Goal: Communication & Community: Answer question/provide support

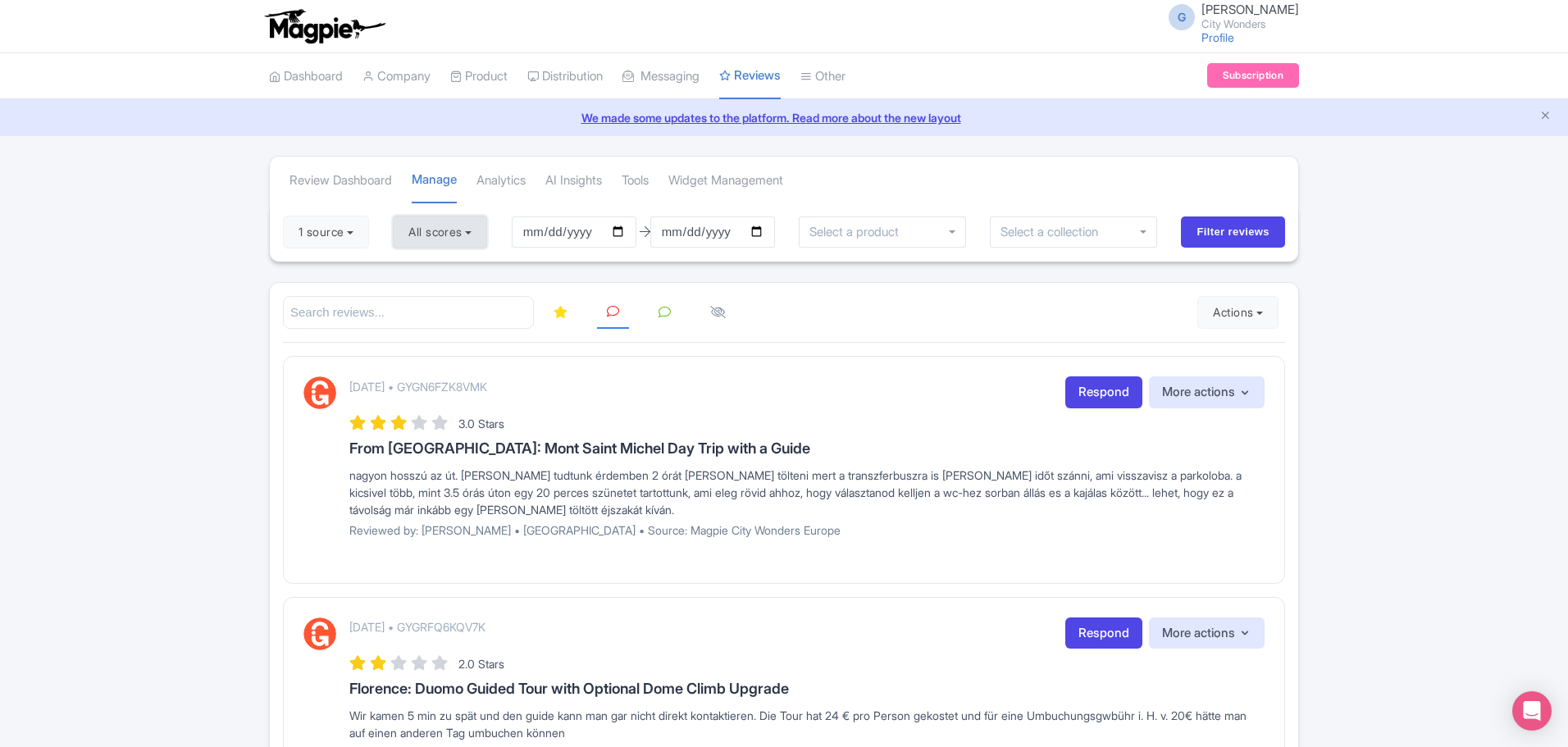
click at [478, 239] on button "All scores" at bounding box center [440, 233] width 95 height 33
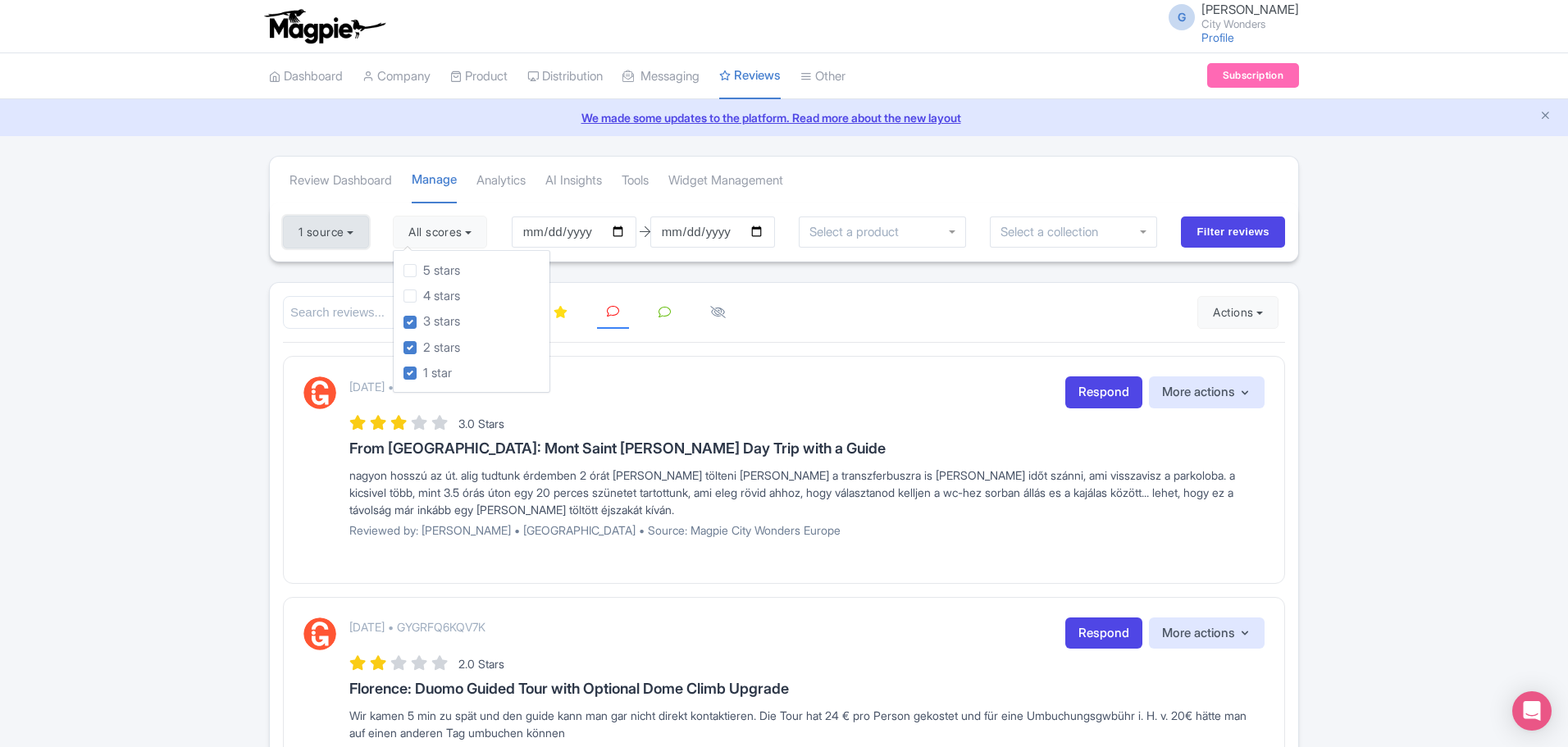
click at [343, 239] on button "1 source" at bounding box center [325, 233] width 86 height 33
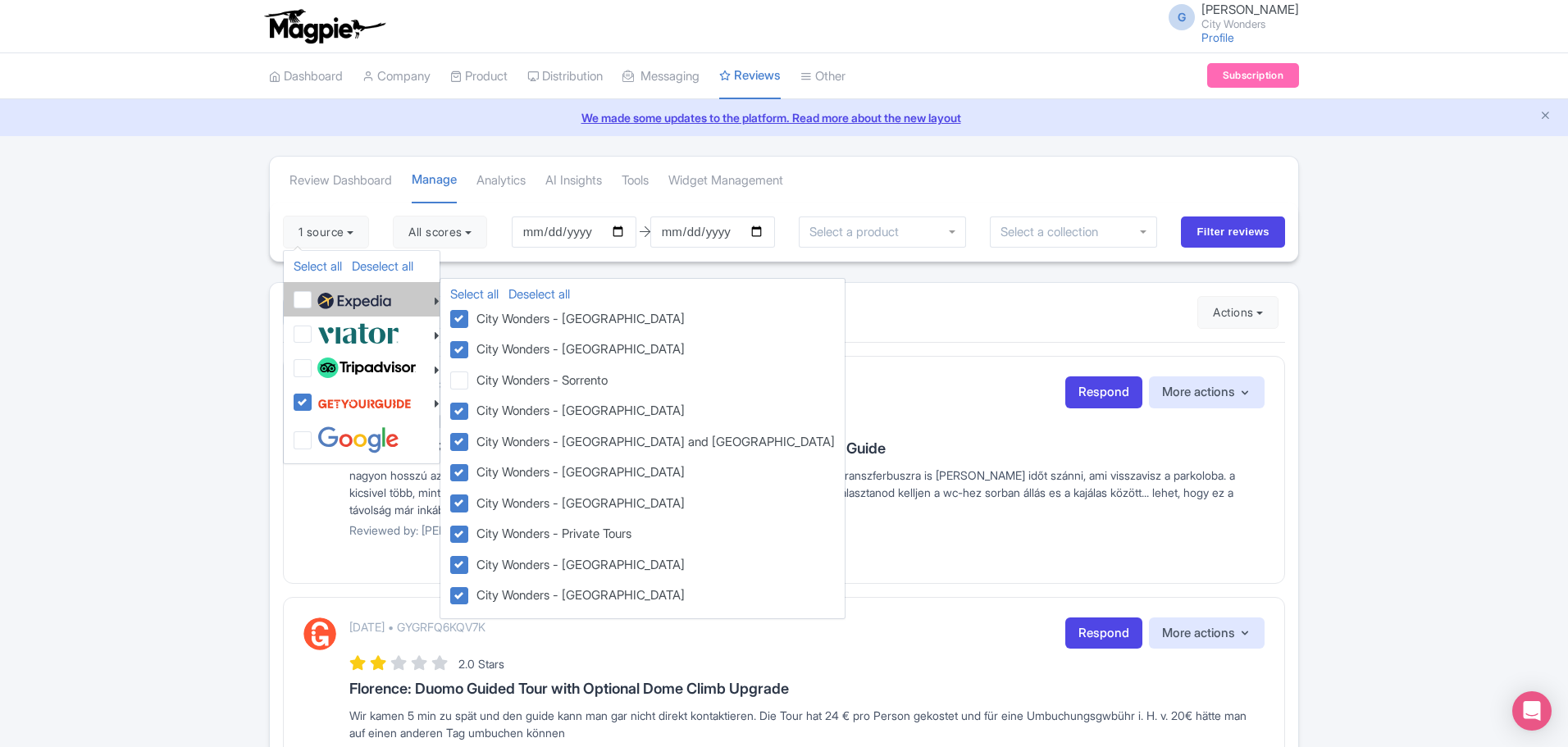
click at [313, 300] on label at bounding box center [352, 299] width 78 height 28
click at [313, 296] on input "checkbox" at bounding box center [318, 291] width 10 height 10
checkbox input "true"
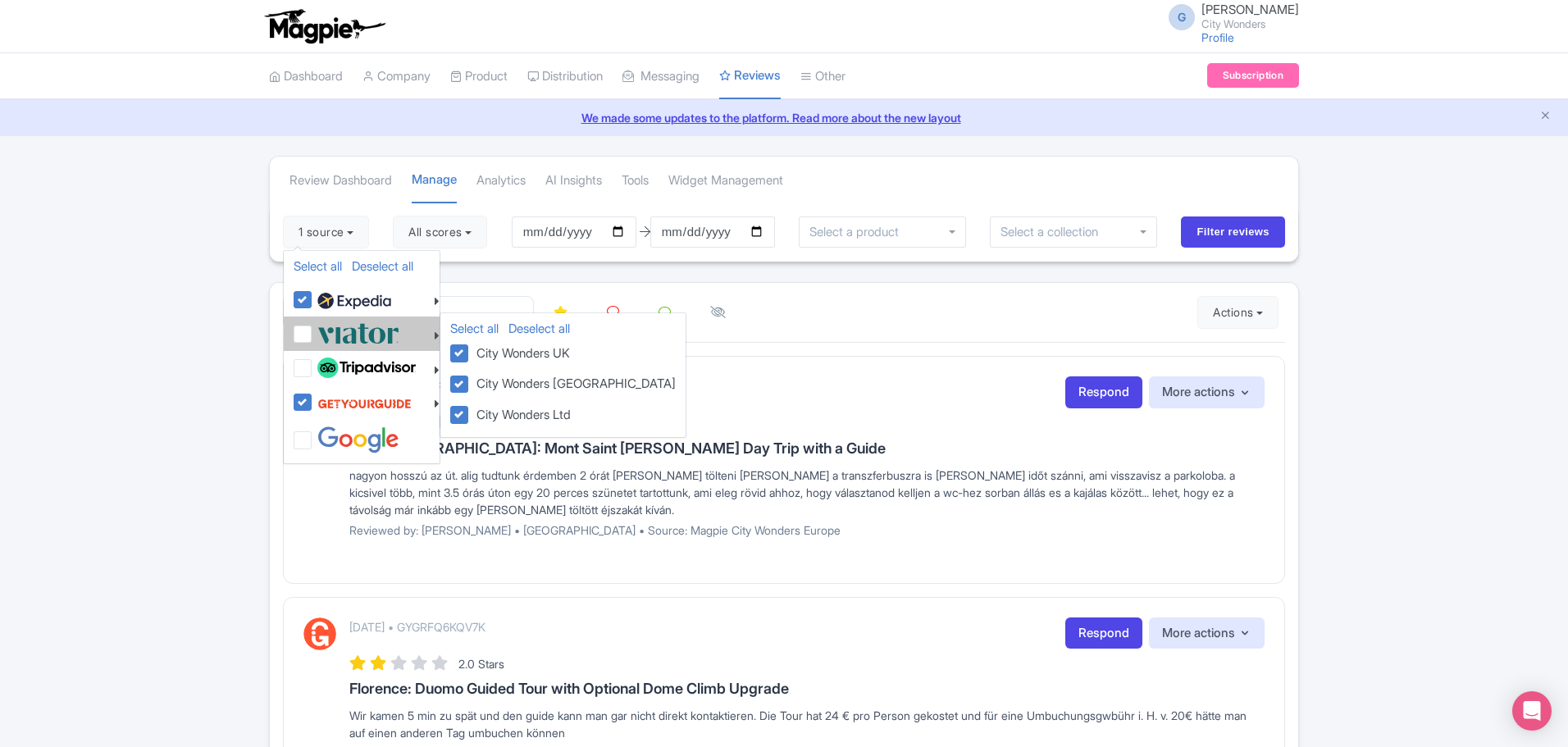
click at [304, 323] on div at bounding box center [367, 333] width 146 height 27
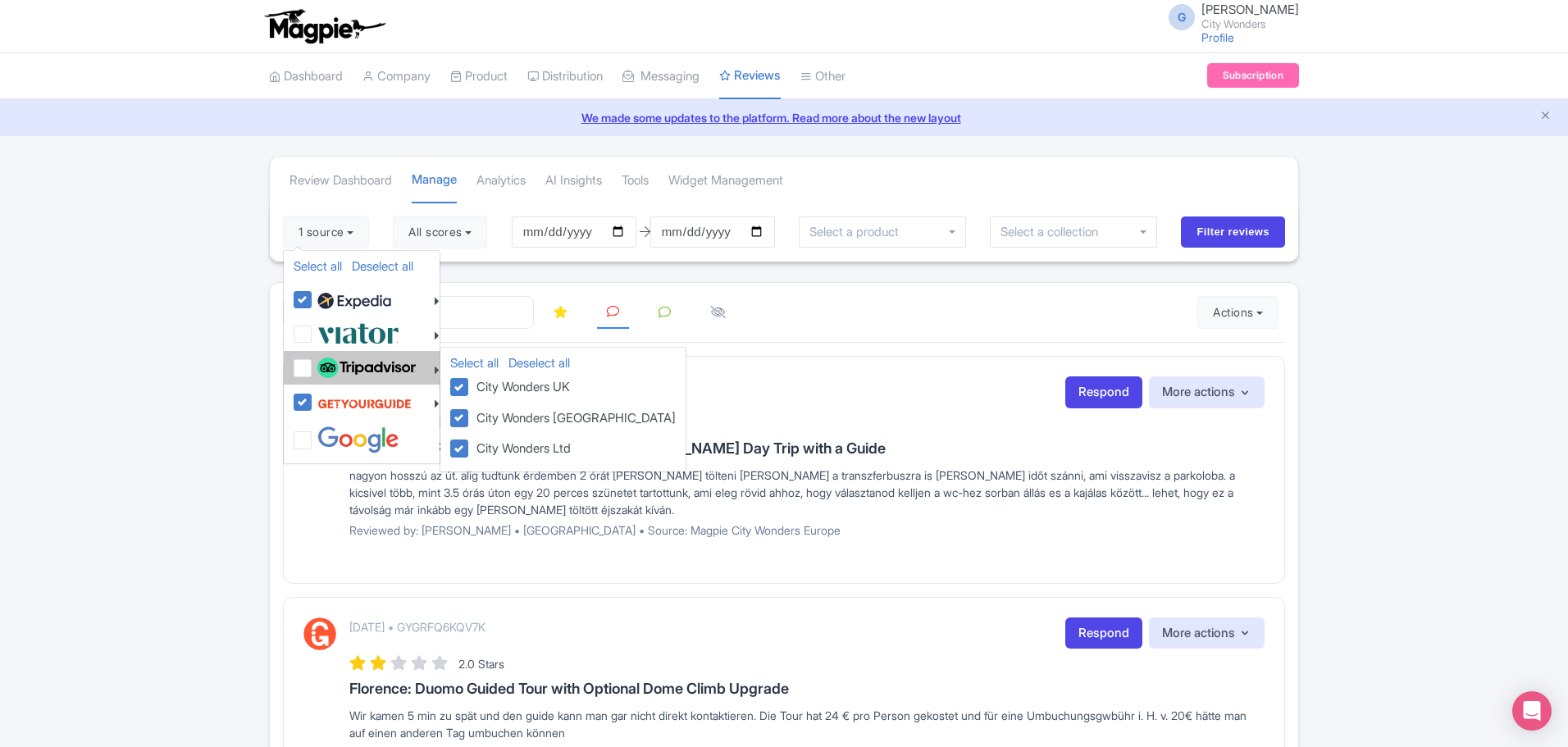
click at [313, 355] on label at bounding box center [364, 369] width 102 height 28
click at [313, 355] on input "checkbox" at bounding box center [318, 360] width 10 height 10
checkbox input "true"
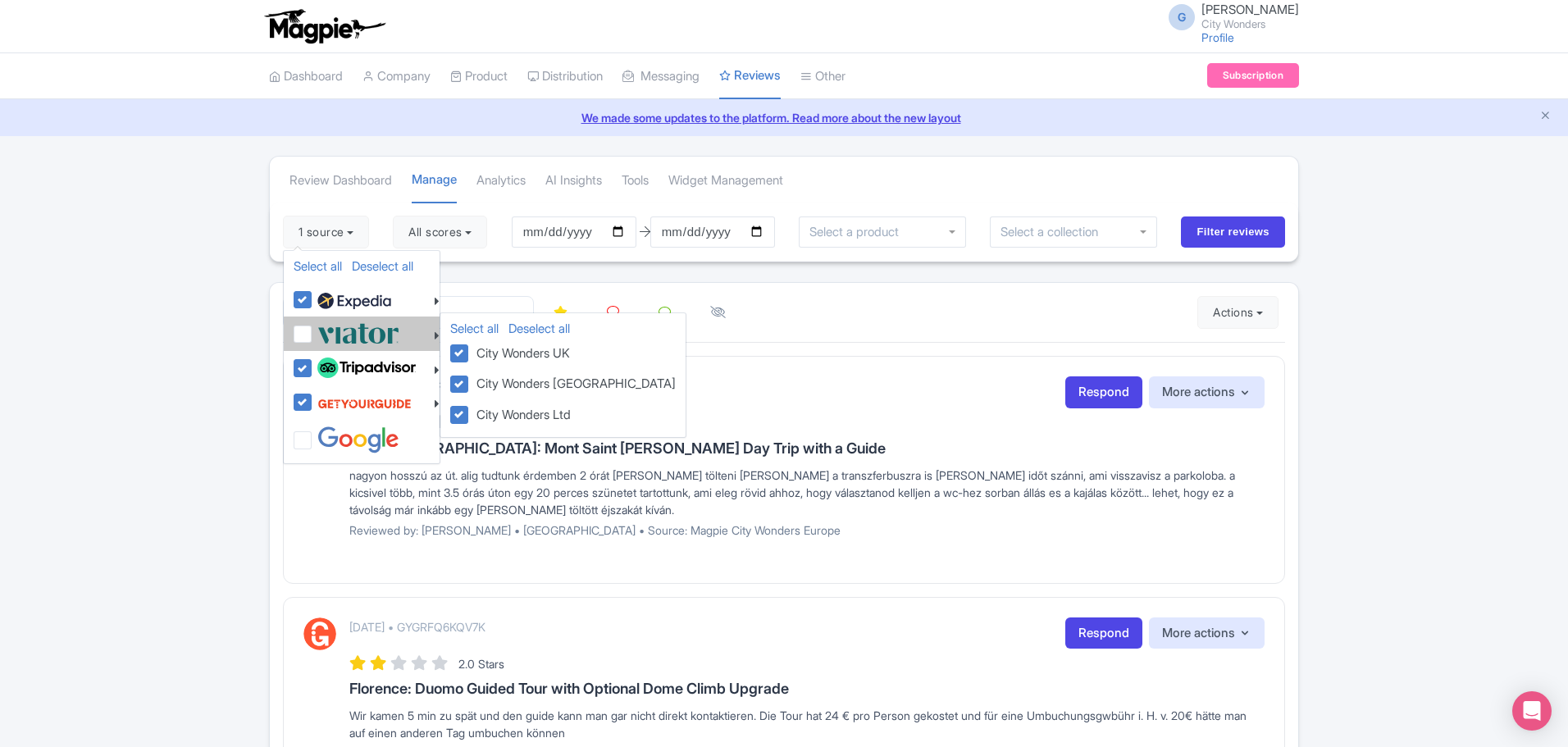
click at [313, 331] on label at bounding box center [356, 333] width 86 height 27
click at [313, 331] on input "checkbox" at bounding box center [318, 325] width 10 height 10
checkbox input "true"
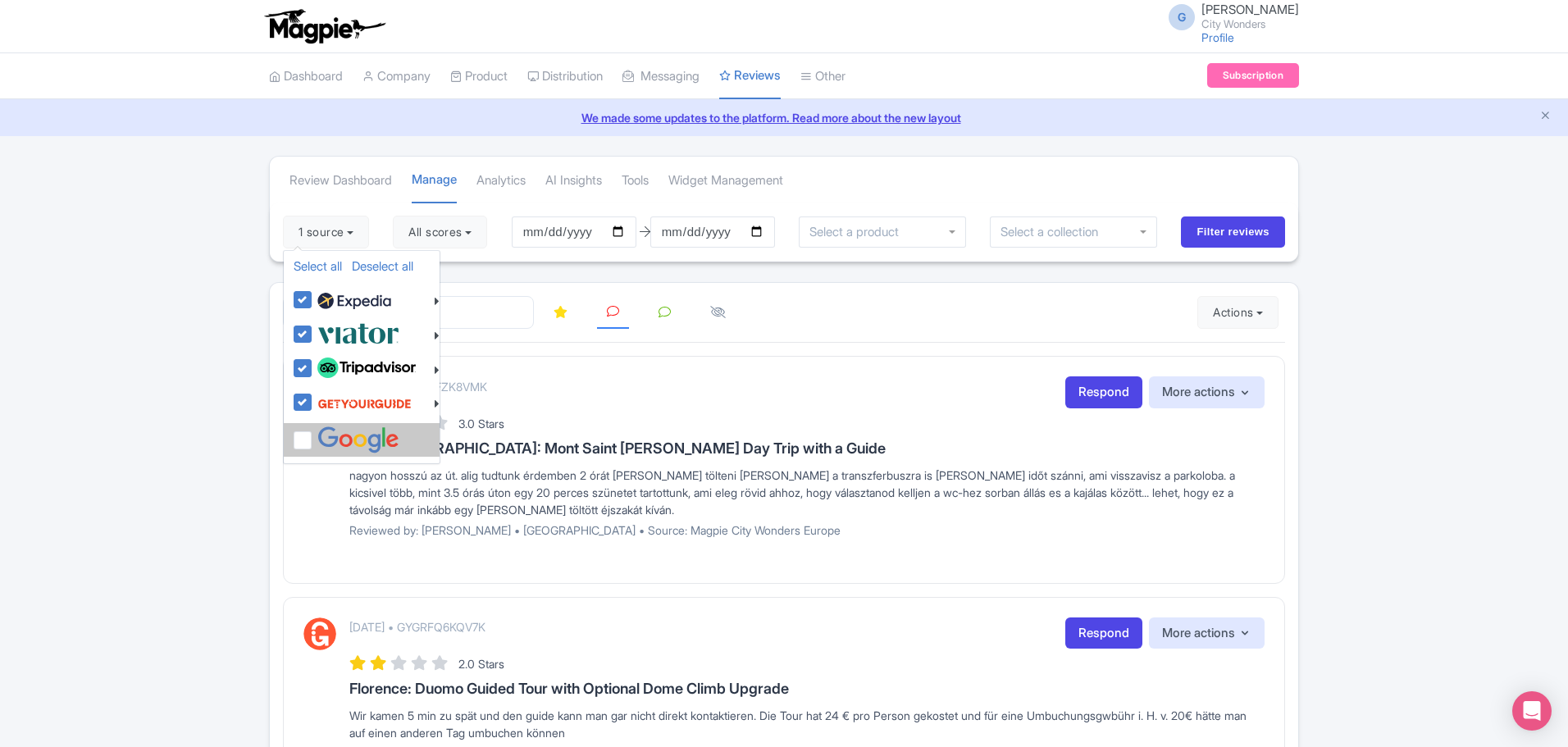
click at [313, 427] on label at bounding box center [356, 440] width 86 height 27
click at [313, 427] on input "checkbox" at bounding box center [318, 432] width 10 height 10
checkbox input "true"
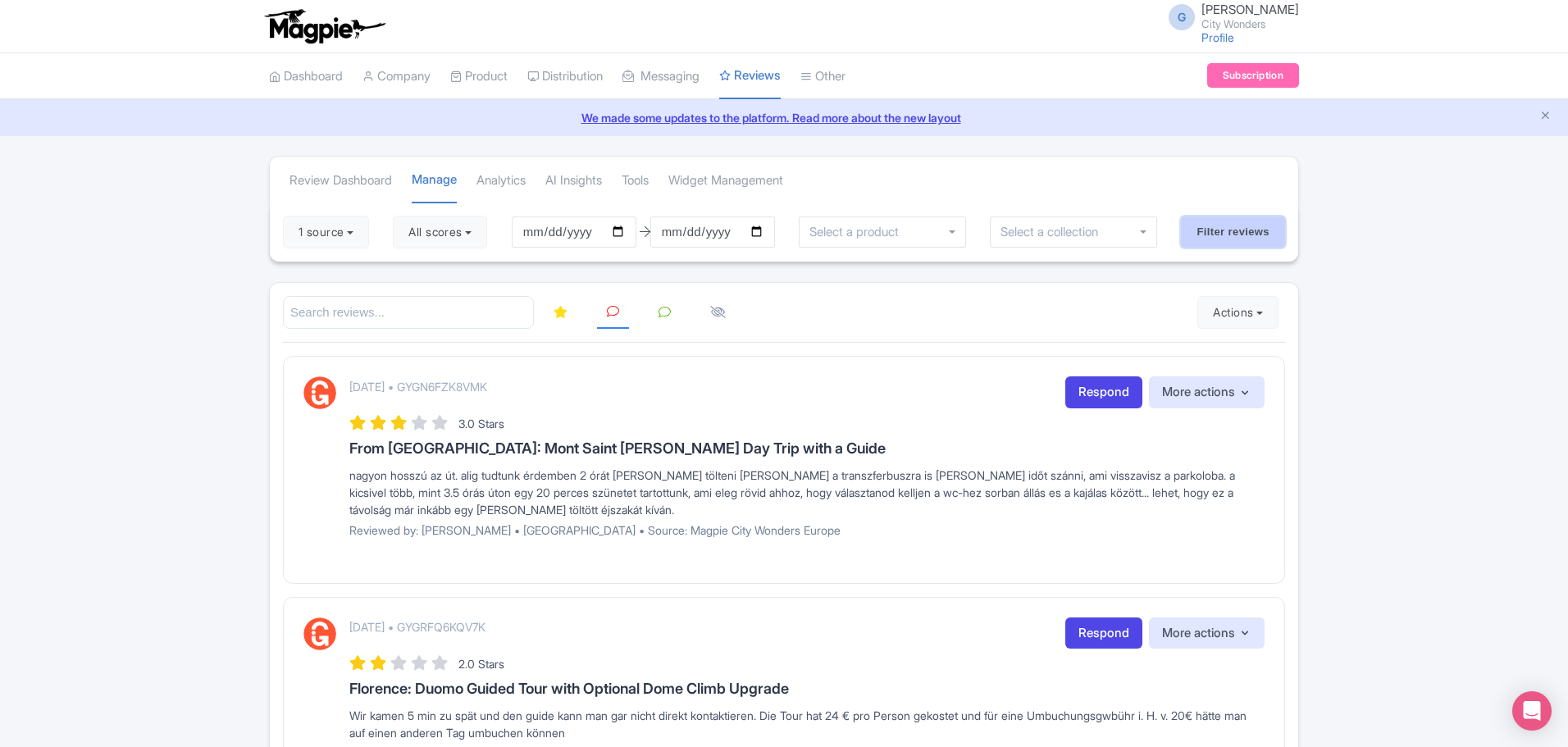
click at [1245, 246] on input "Filter reviews" at bounding box center [1233, 233] width 104 height 31
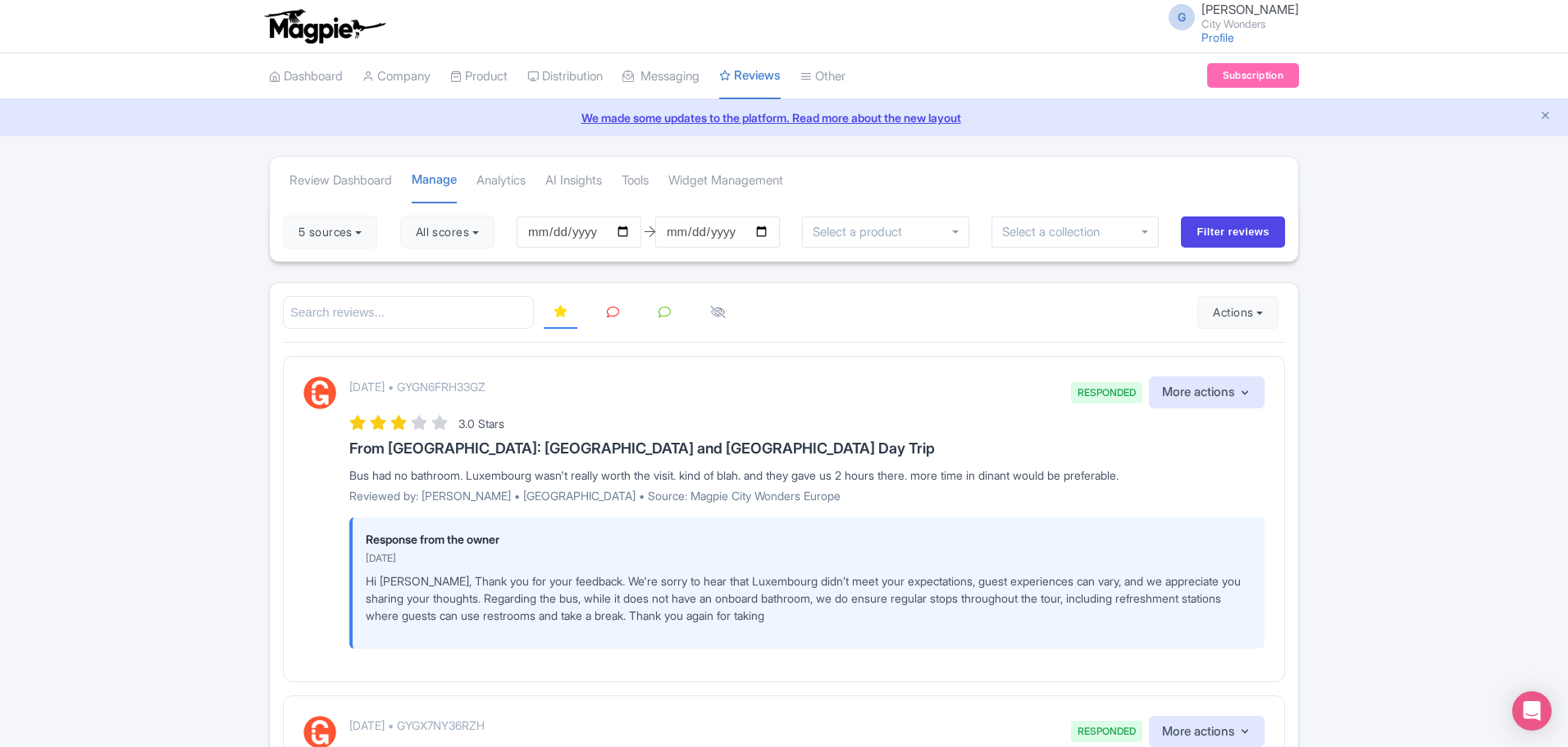
click at [389, 309] on input "search" at bounding box center [408, 312] width 251 height 34
click at [612, 312] on icon at bounding box center [613, 312] width 12 height 12
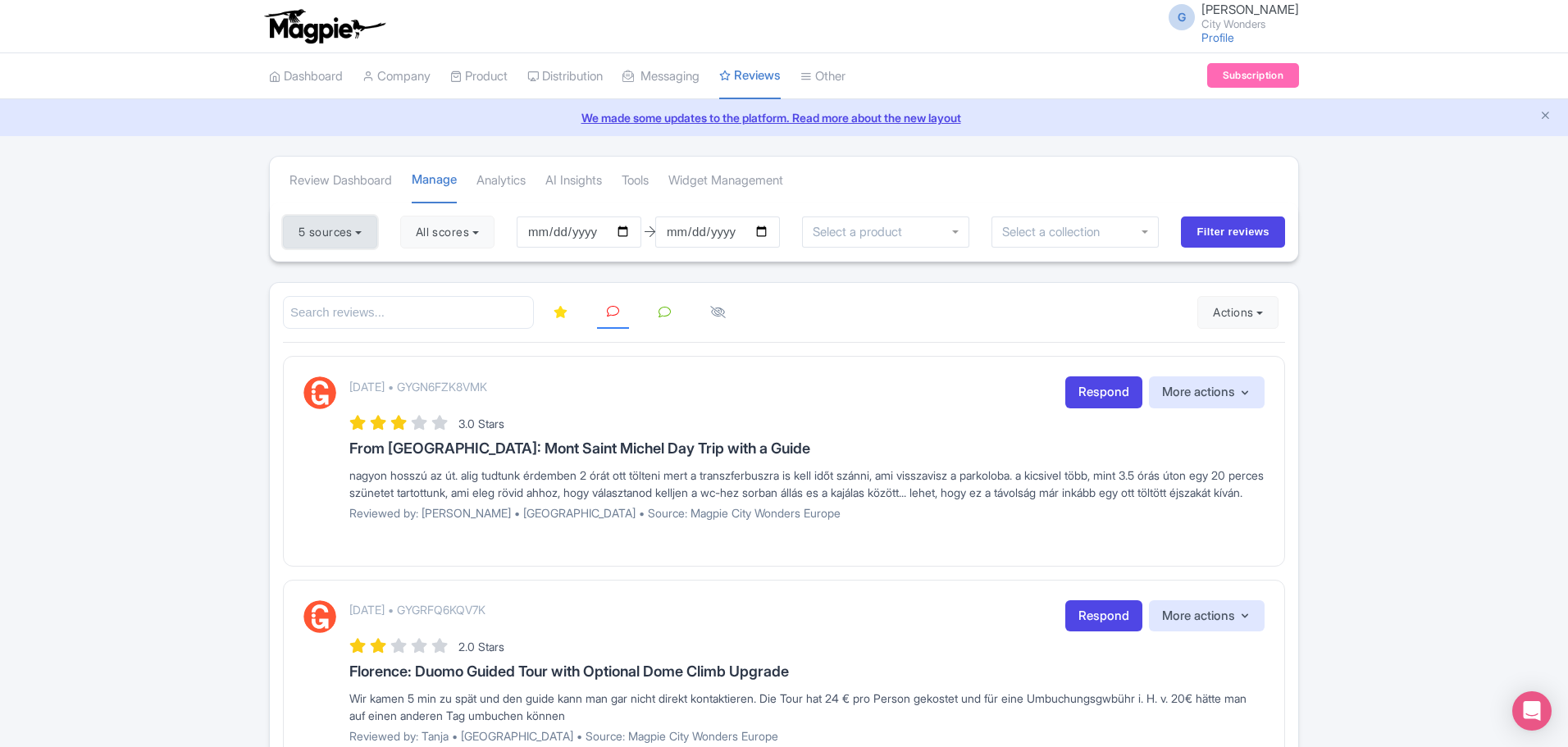
click at [329, 235] on button "5 sources" at bounding box center [330, 233] width 95 height 33
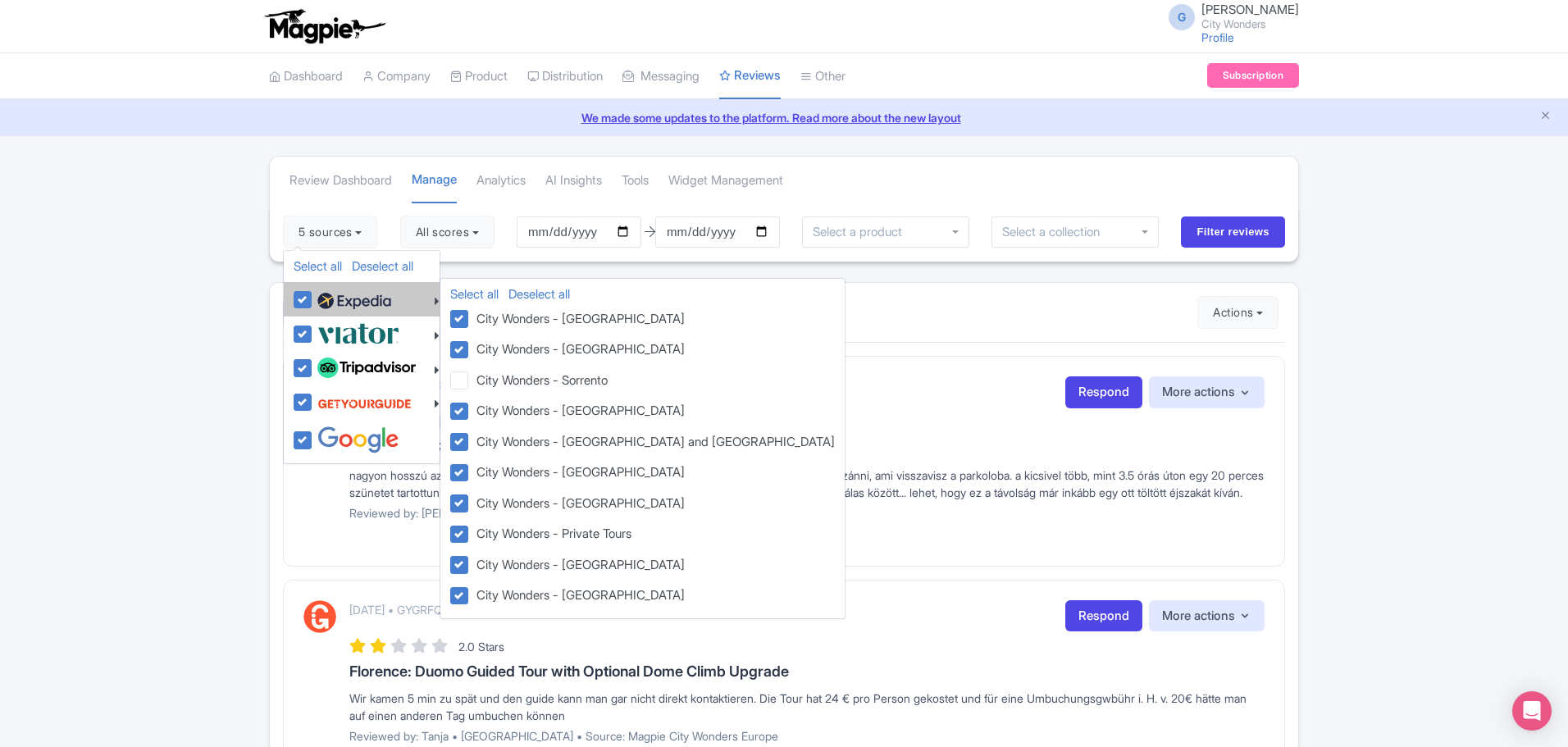
click at [356, 303] on img at bounding box center [354, 301] width 74 height 24
click at [324, 296] on input "checkbox" at bounding box center [318, 291] width 10 height 10
checkbox input "false"
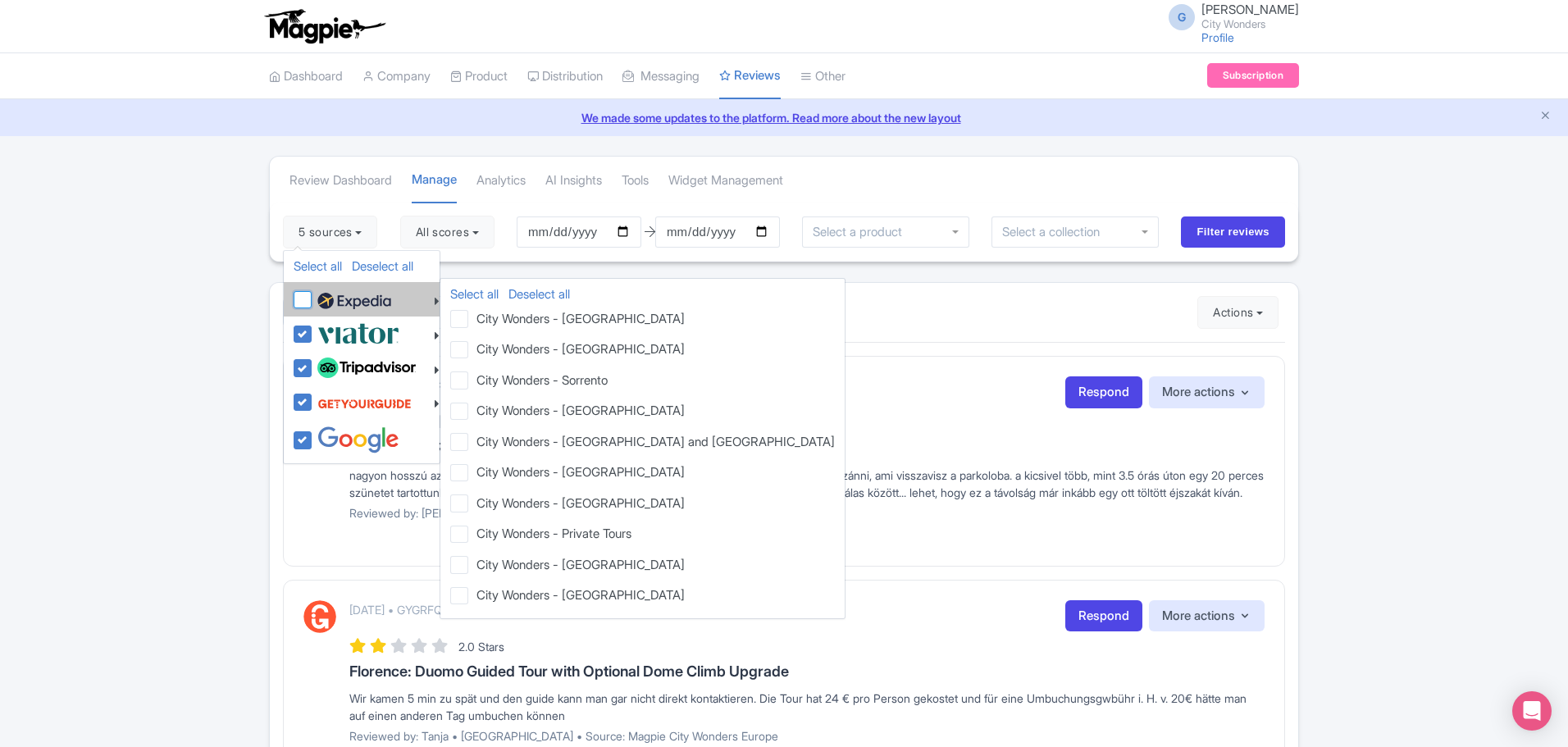
checkbox input "false"
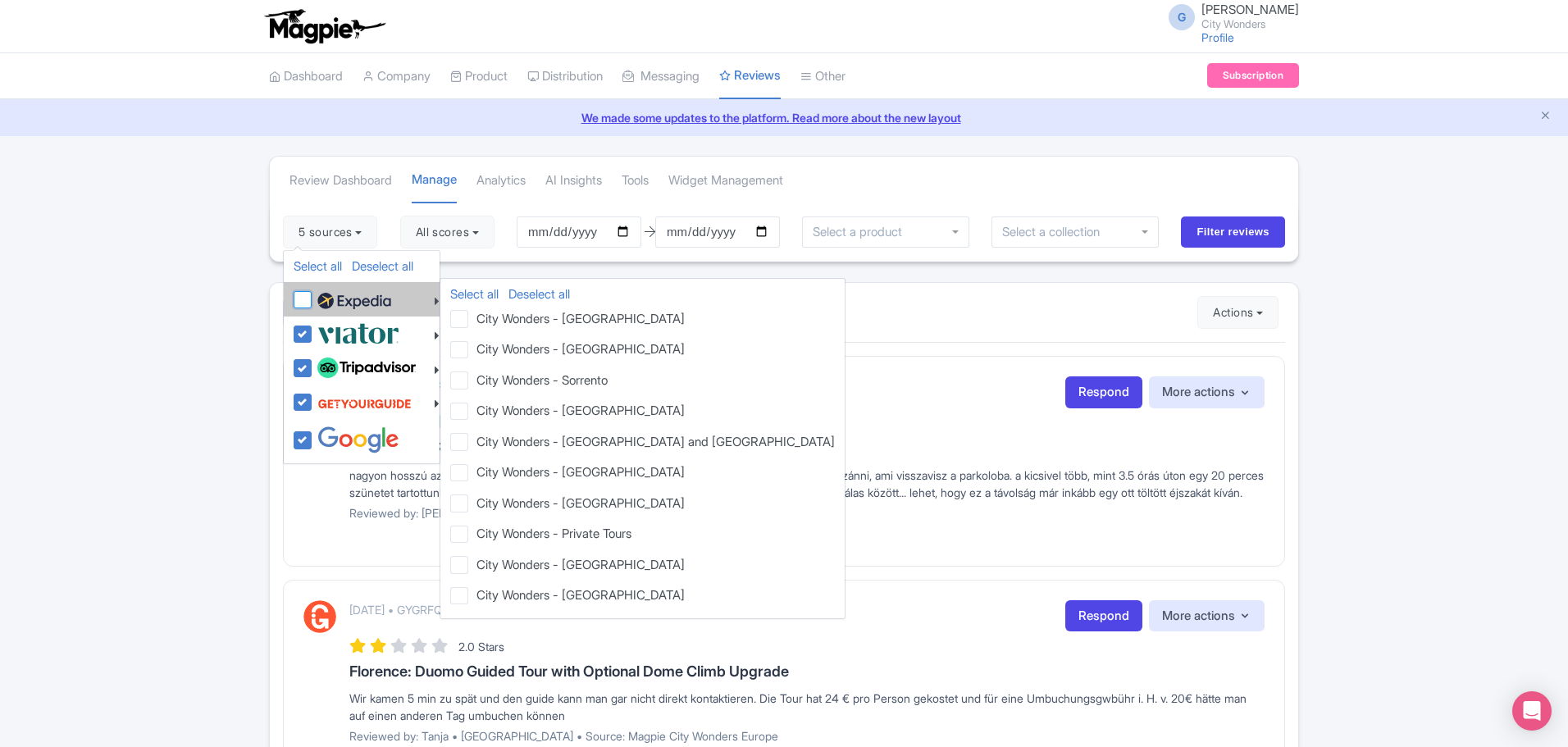
checkbox input "false"
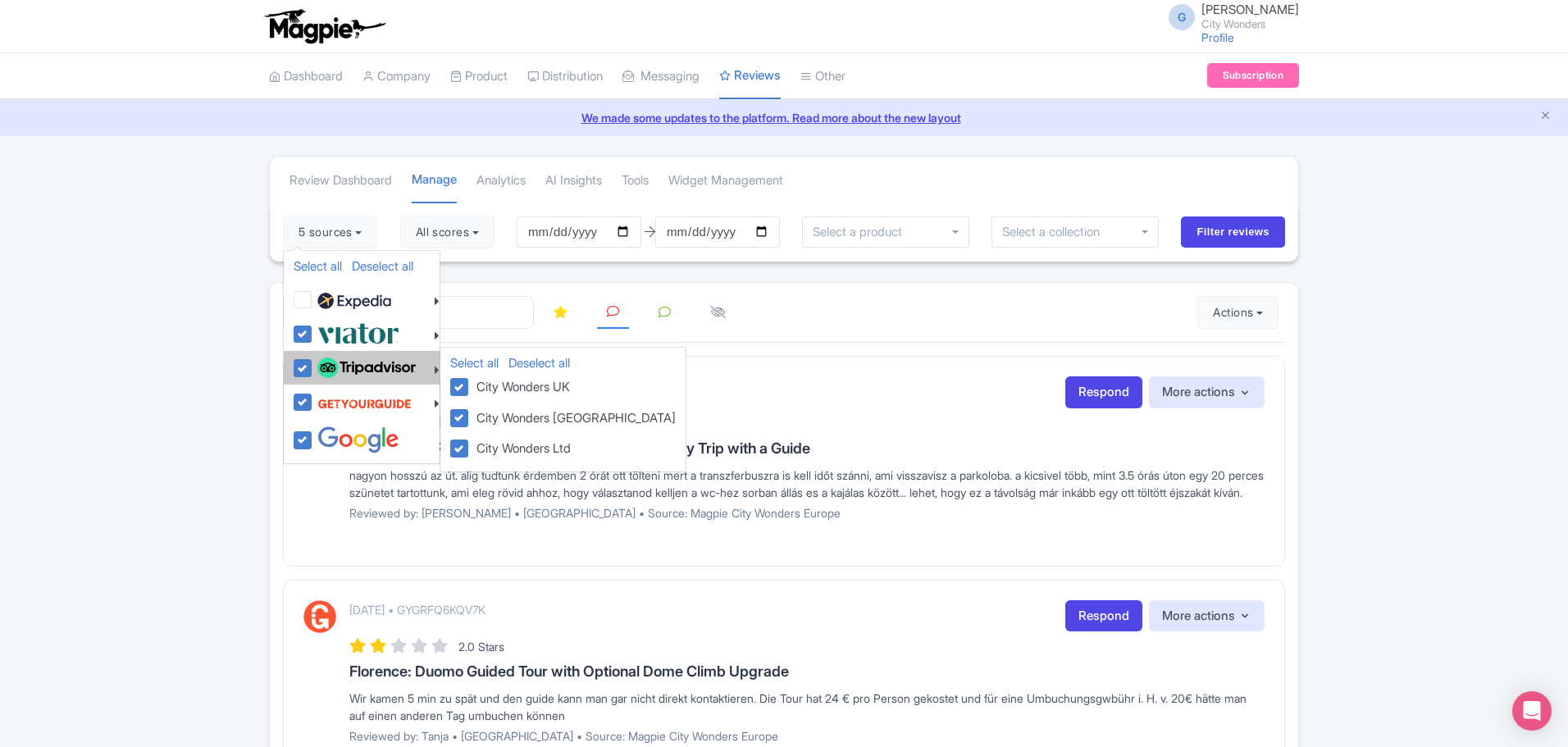
click at [312, 370] on div at bounding box center [367, 369] width 146 height 28
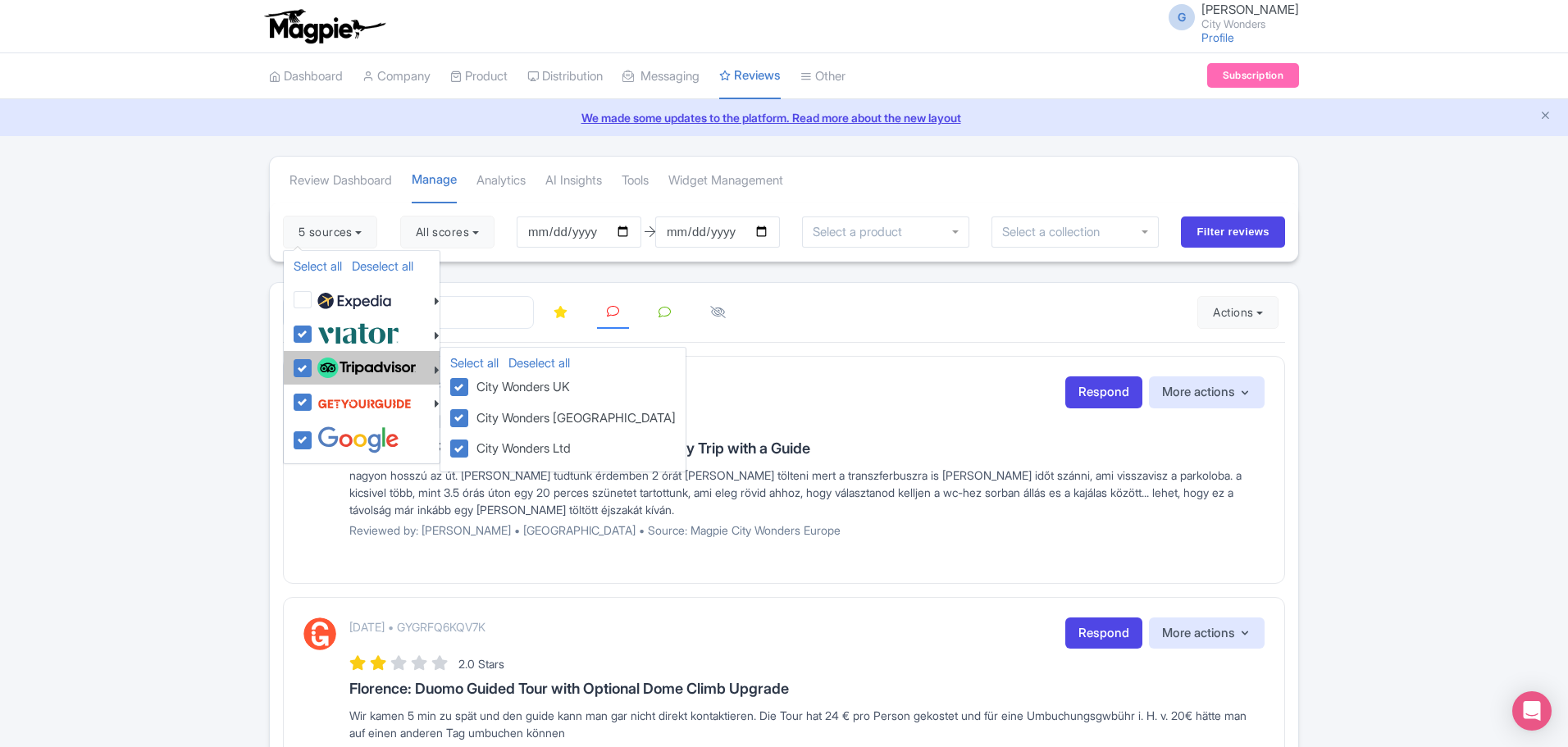
click at [313, 369] on label at bounding box center [364, 369] width 102 height 28
click at [313, 365] on input "checkbox" at bounding box center [318, 360] width 10 height 10
checkbox input "false"
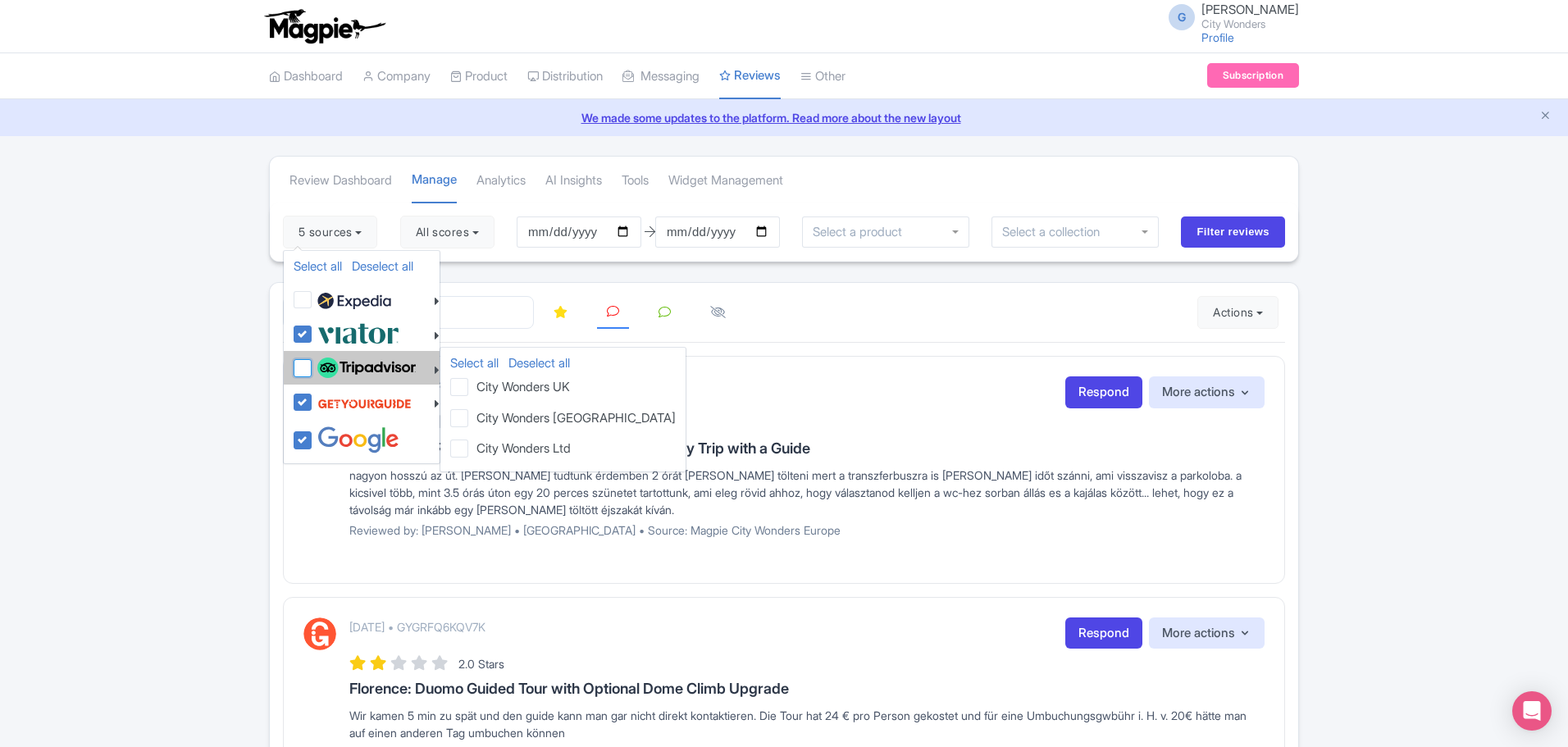
checkbox input "false"
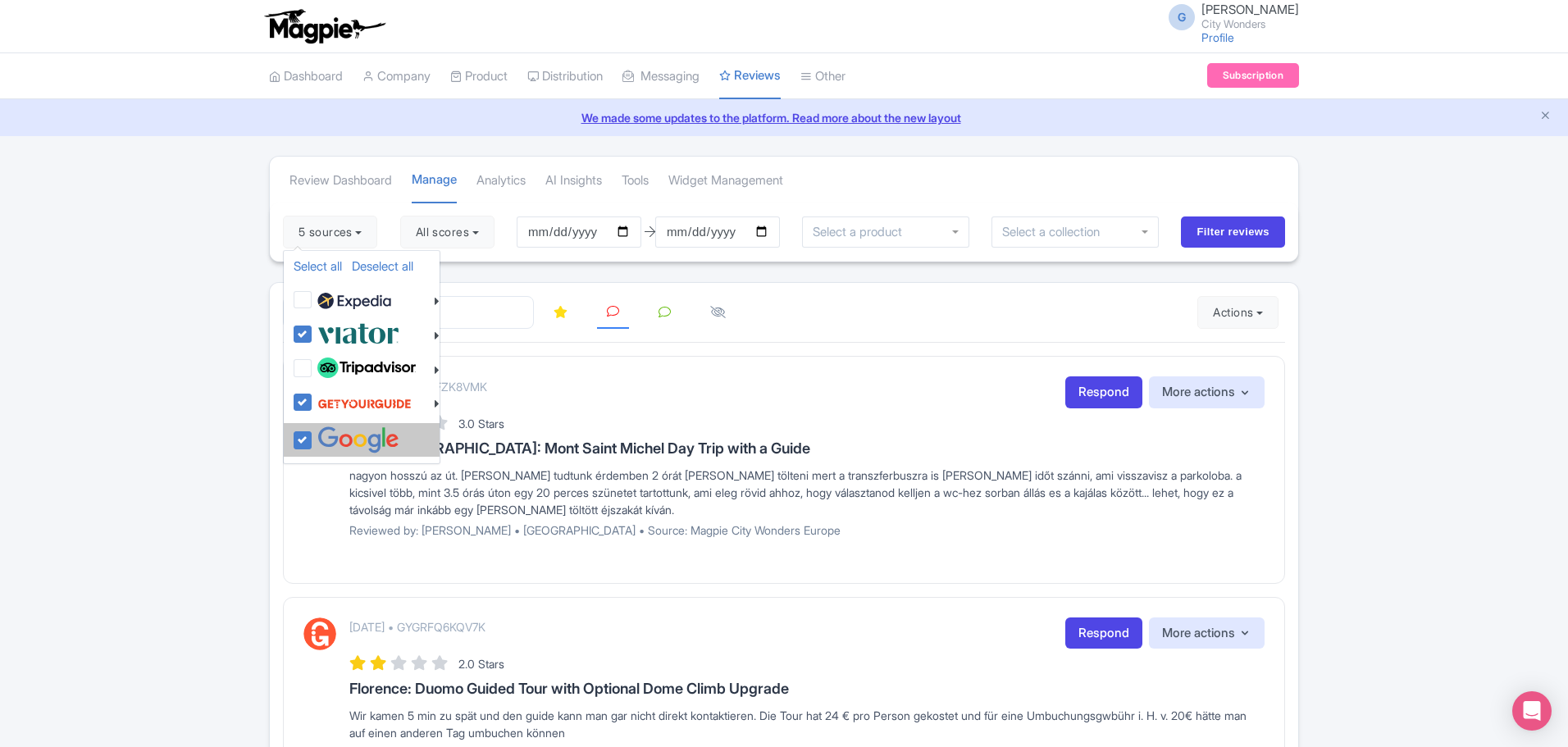
click at [313, 442] on label at bounding box center [356, 440] width 86 height 27
click at [313, 437] on input "checkbox" at bounding box center [318, 432] width 10 height 10
checkbox input "false"
click at [1227, 223] on input "Filter reviews" at bounding box center [1233, 233] width 104 height 31
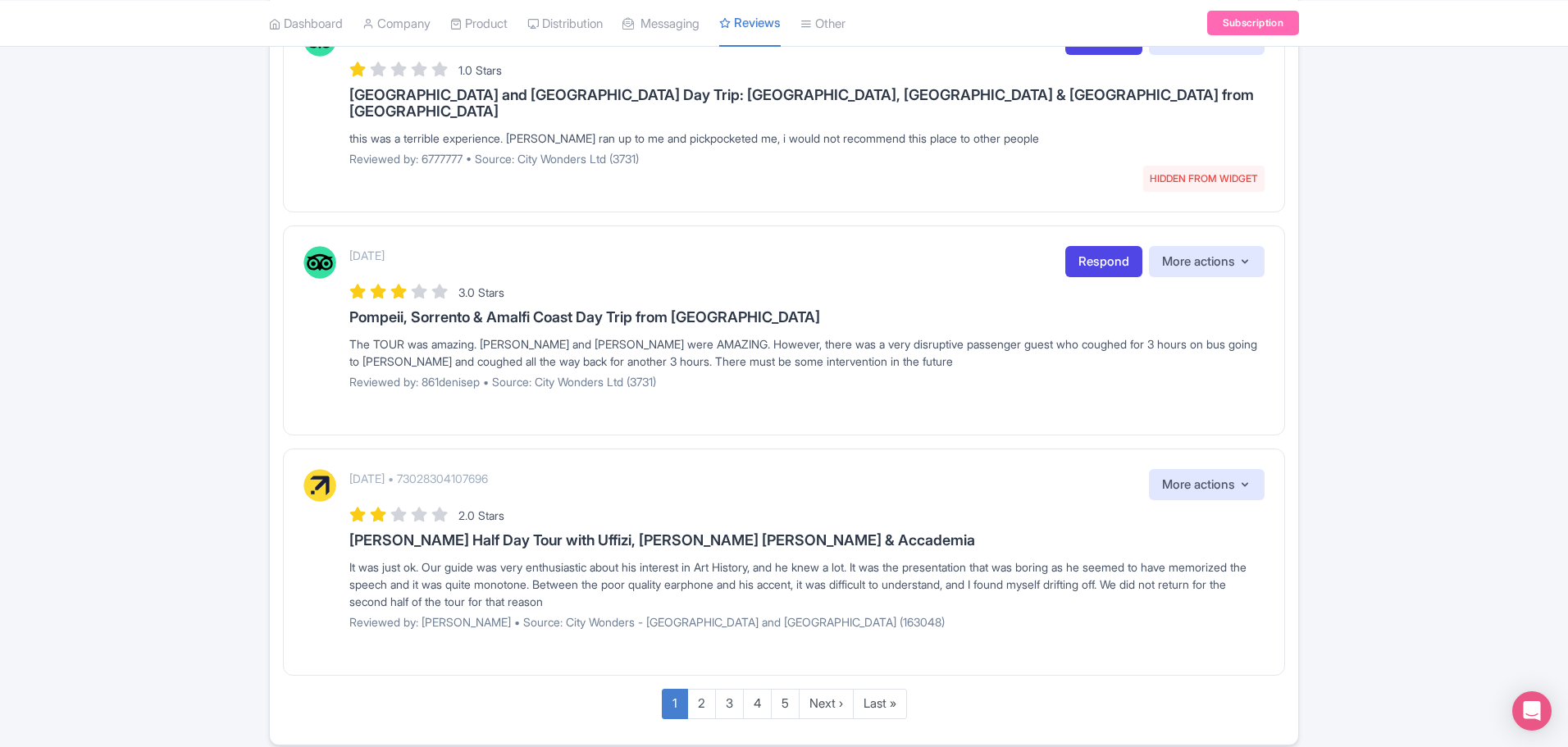
scroll to position [2038, 0]
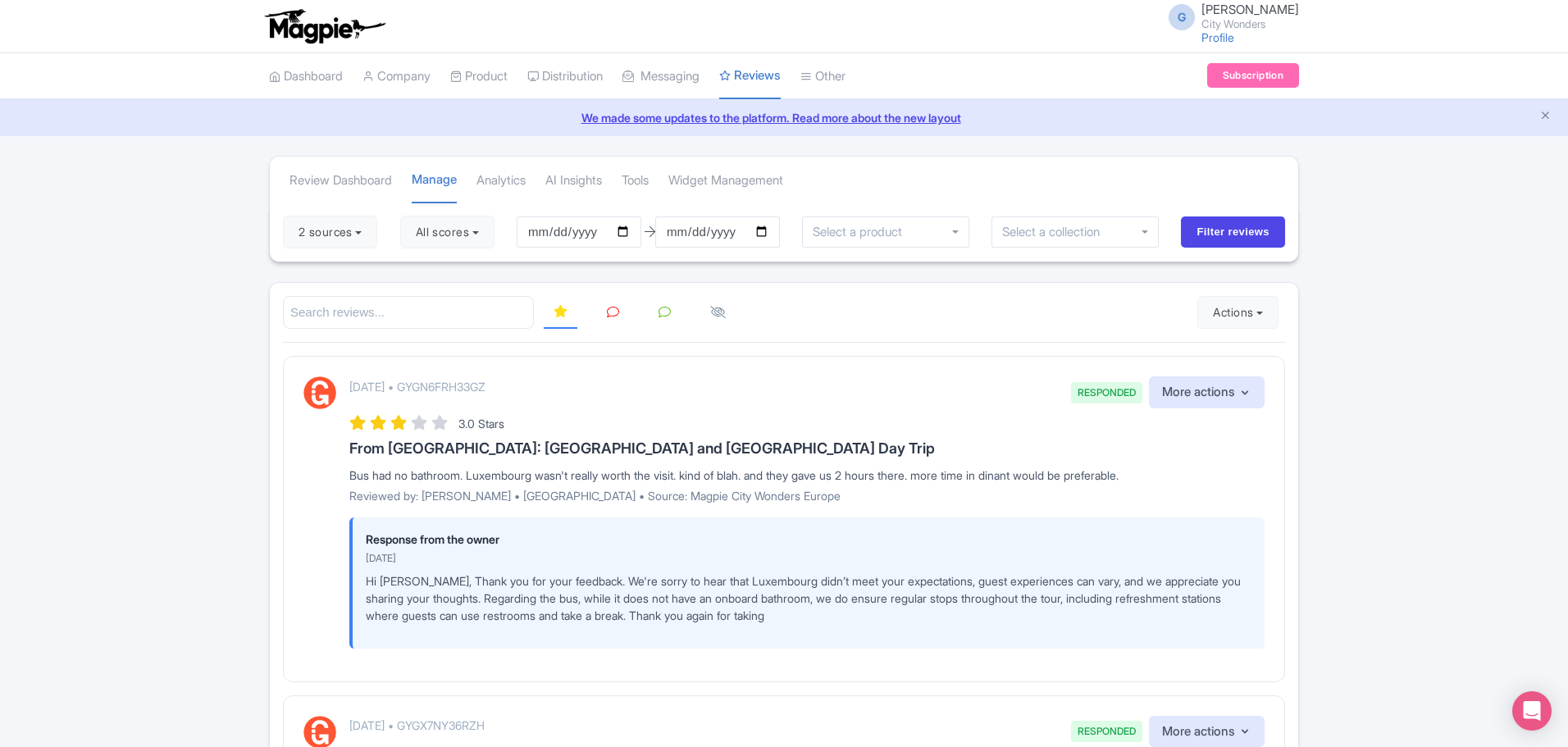
click at [619, 321] on link at bounding box center [612, 312] width 32 height 32
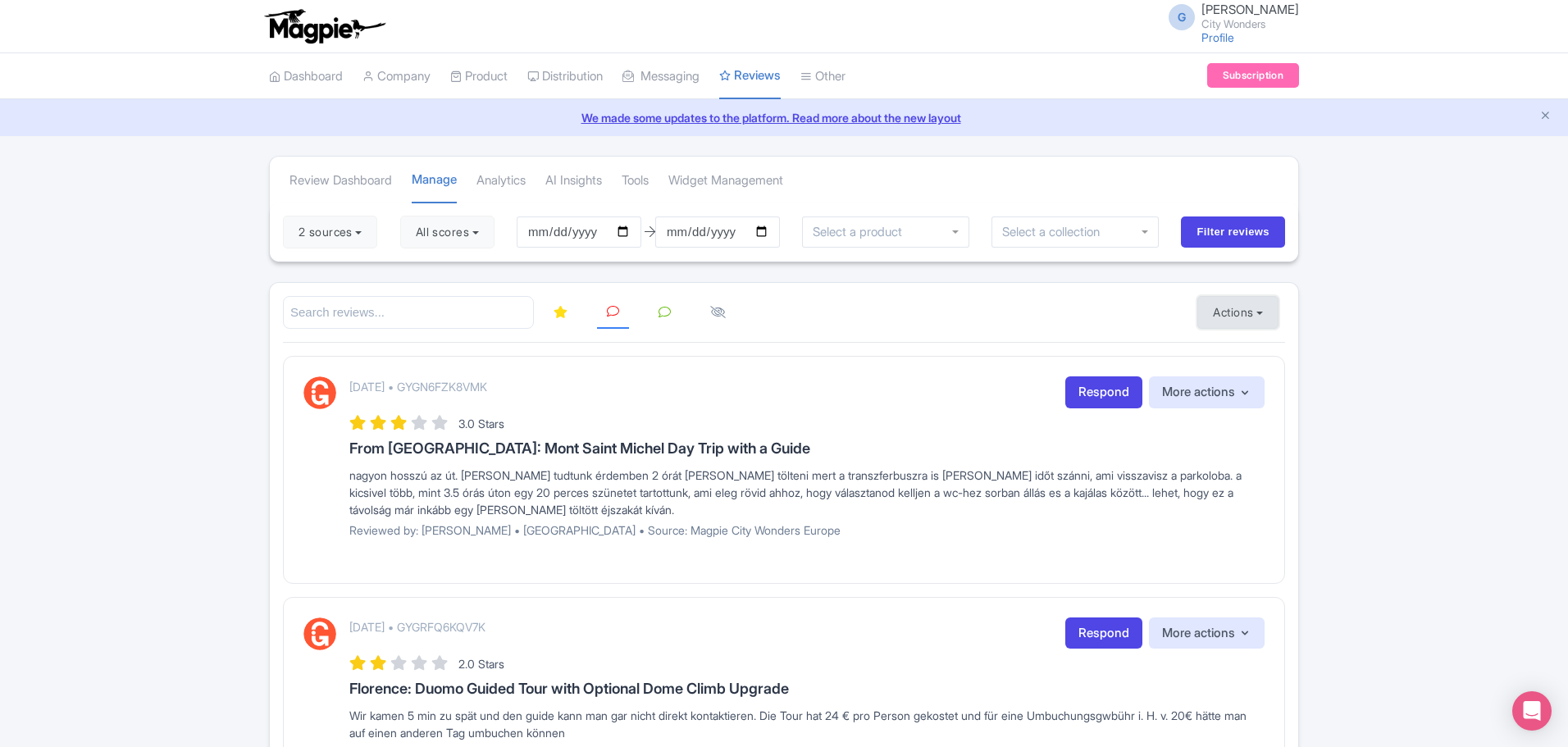
click at [1258, 305] on button "Actions" at bounding box center [1238, 312] width 82 height 33
click at [1253, 353] on link "Import new reviews" at bounding box center [1295, 354] width 193 height 32
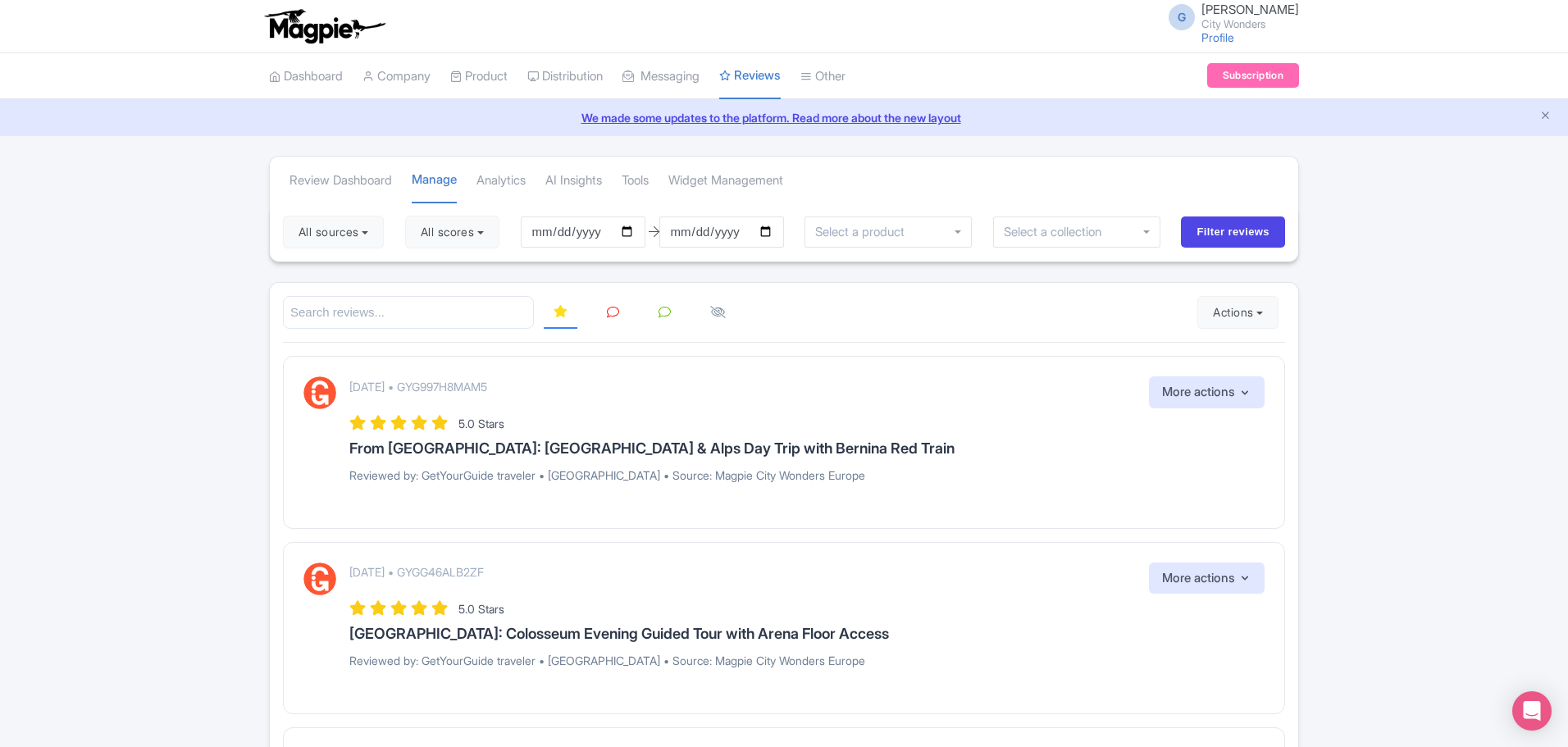
click at [608, 314] on icon at bounding box center [613, 312] width 12 height 12
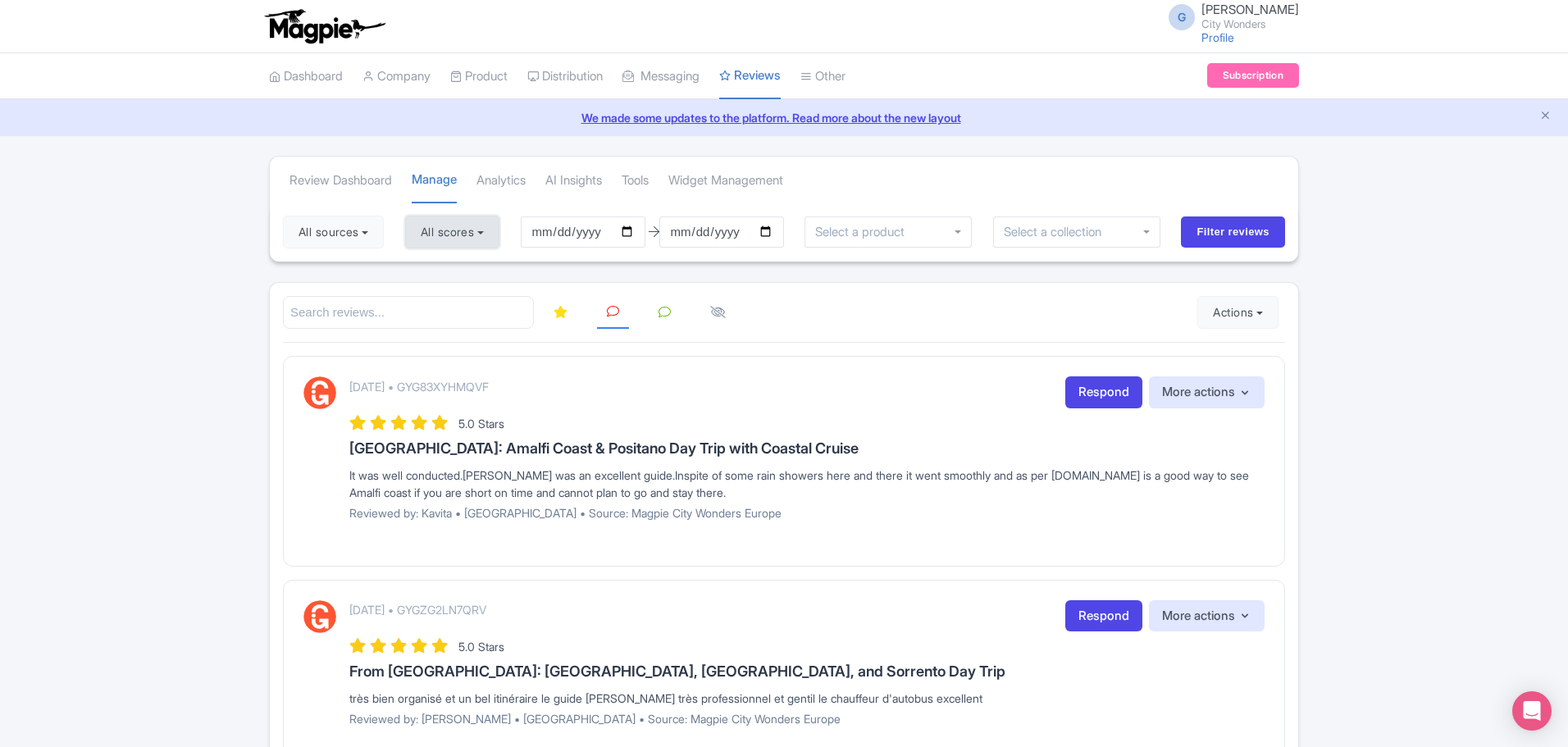
click at [430, 238] on button "All scores" at bounding box center [452, 233] width 95 height 33
click at [435, 277] on label "5 stars" at bounding box center [454, 272] width 37 height 19
click at [435, 272] on input "5 stars" at bounding box center [441, 266] width 10 height 10
checkbox input "false"
click at [435, 295] on label "4 stars" at bounding box center [454, 297] width 37 height 19
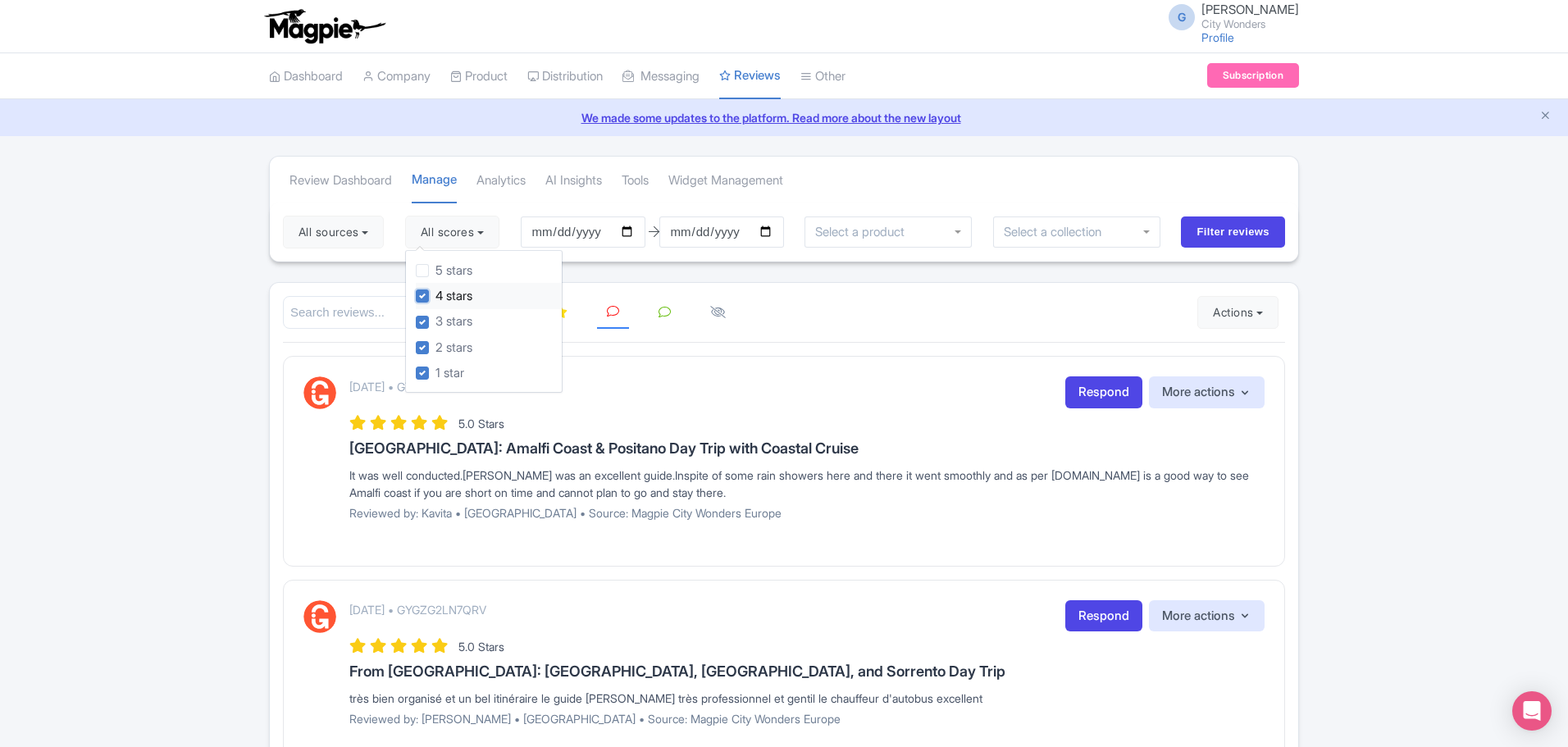
click at [435, 295] on input "4 stars" at bounding box center [441, 292] width 10 height 10
checkbox input "false"
click at [1225, 239] on input "Filter reviews" at bounding box center [1233, 233] width 104 height 31
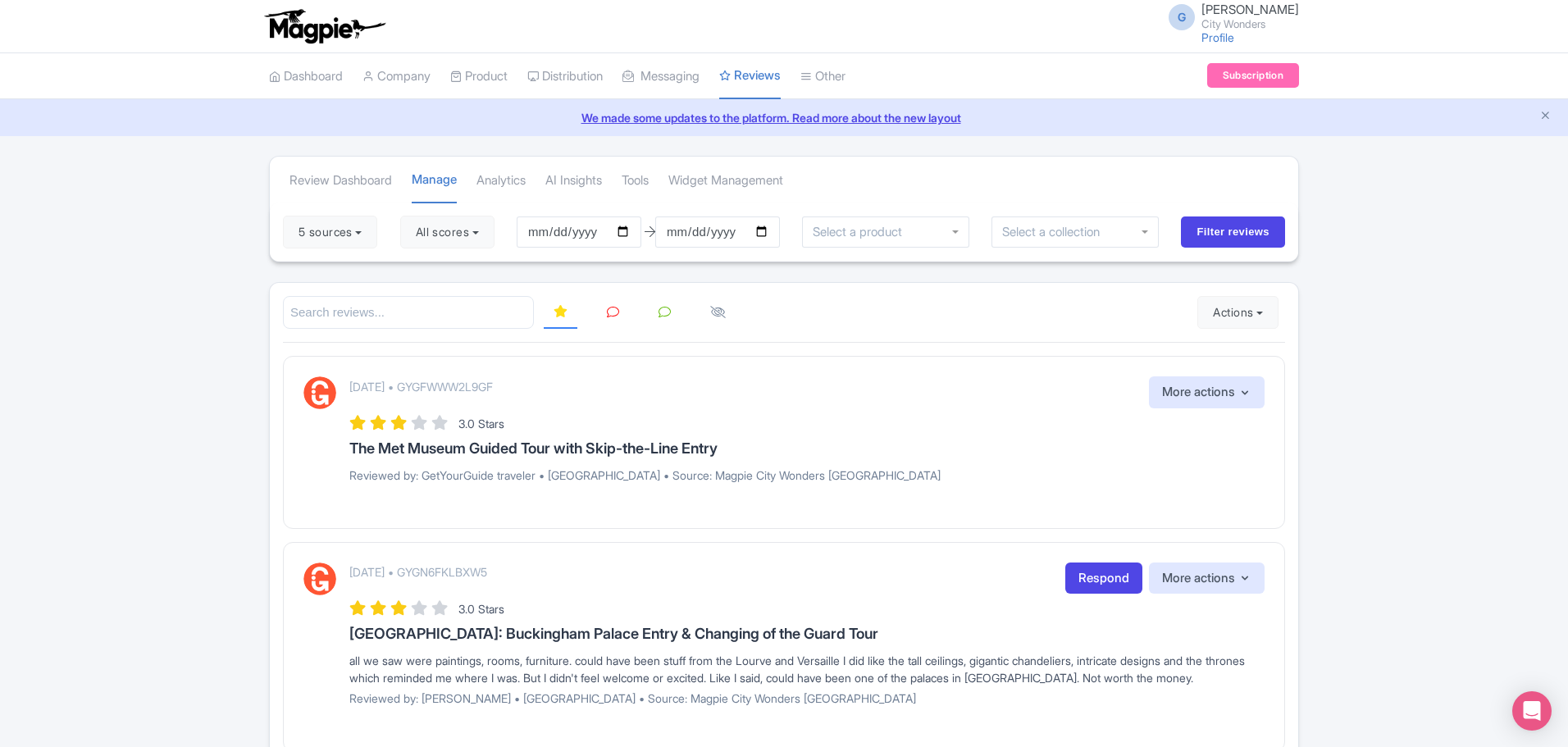
click at [601, 317] on link at bounding box center [612, 312] width 32 height 32
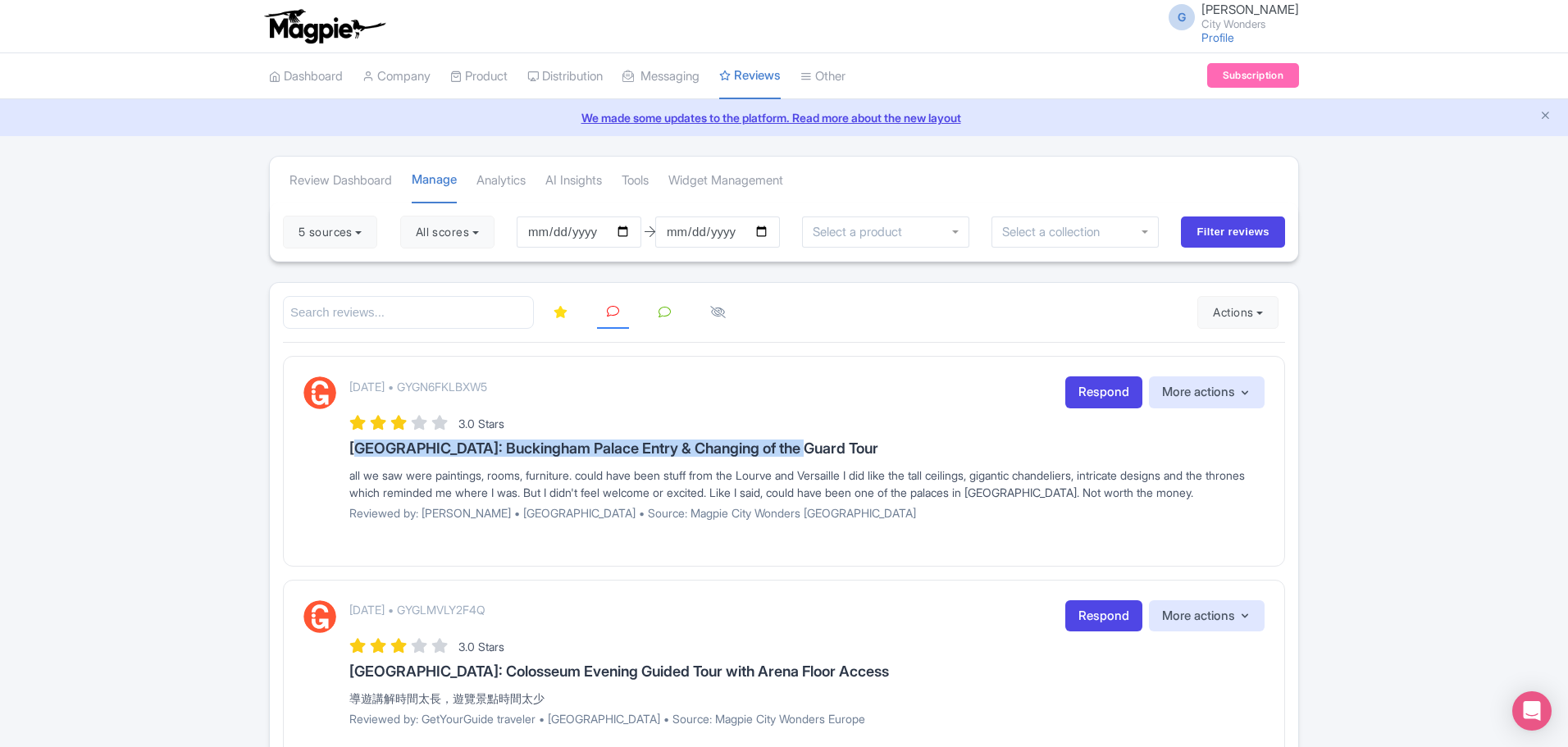
drag, startPoint x: 350, startPoint y: 448, endPoint x: 833, endPoint y: 445, distance: 483.0
click at [823, 445] on h3 "[GEOGRAPHIC_DATA]: Buckingham Palace Entry & Changing of the Guard Tour" at bounding box center [807, 449] width 915 height 16
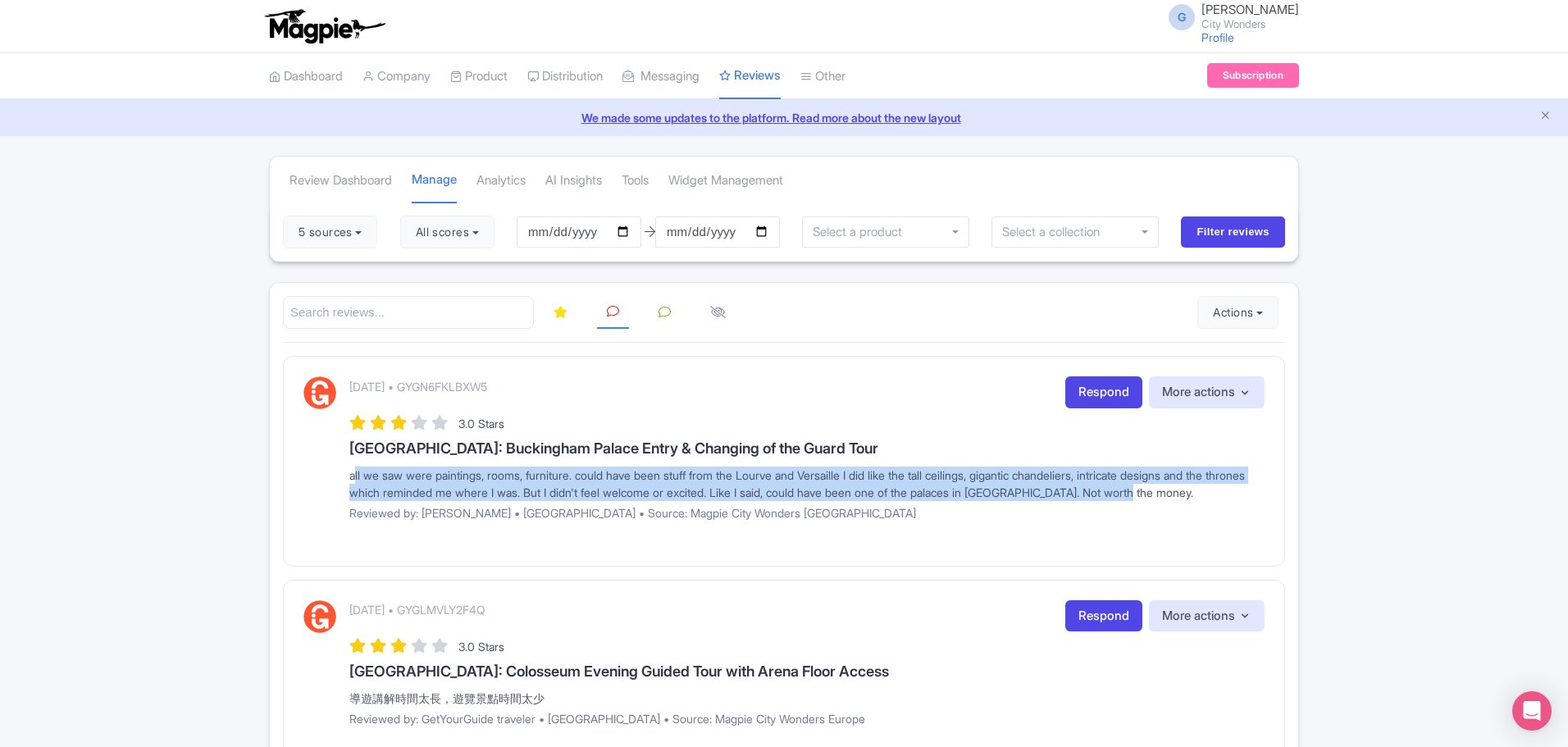
drag, startPoint x: 341, startPoint y: 475, endPoint x: 1203, endPoint y: 498, distance: 862.3
click at [1203, 498] on div "[DATE] • GYGN6FKLBXW5 Respond More actions Hide from this page Hide from review…" at bounding box center [784, 455] width 961 height 156
copy div "all we saw were paintings, rooms, furniture. could have been stuff from the Lou…"
click at [1103, 399] on link "Respond" at bounding box center [1103, 392] width 77 height 32
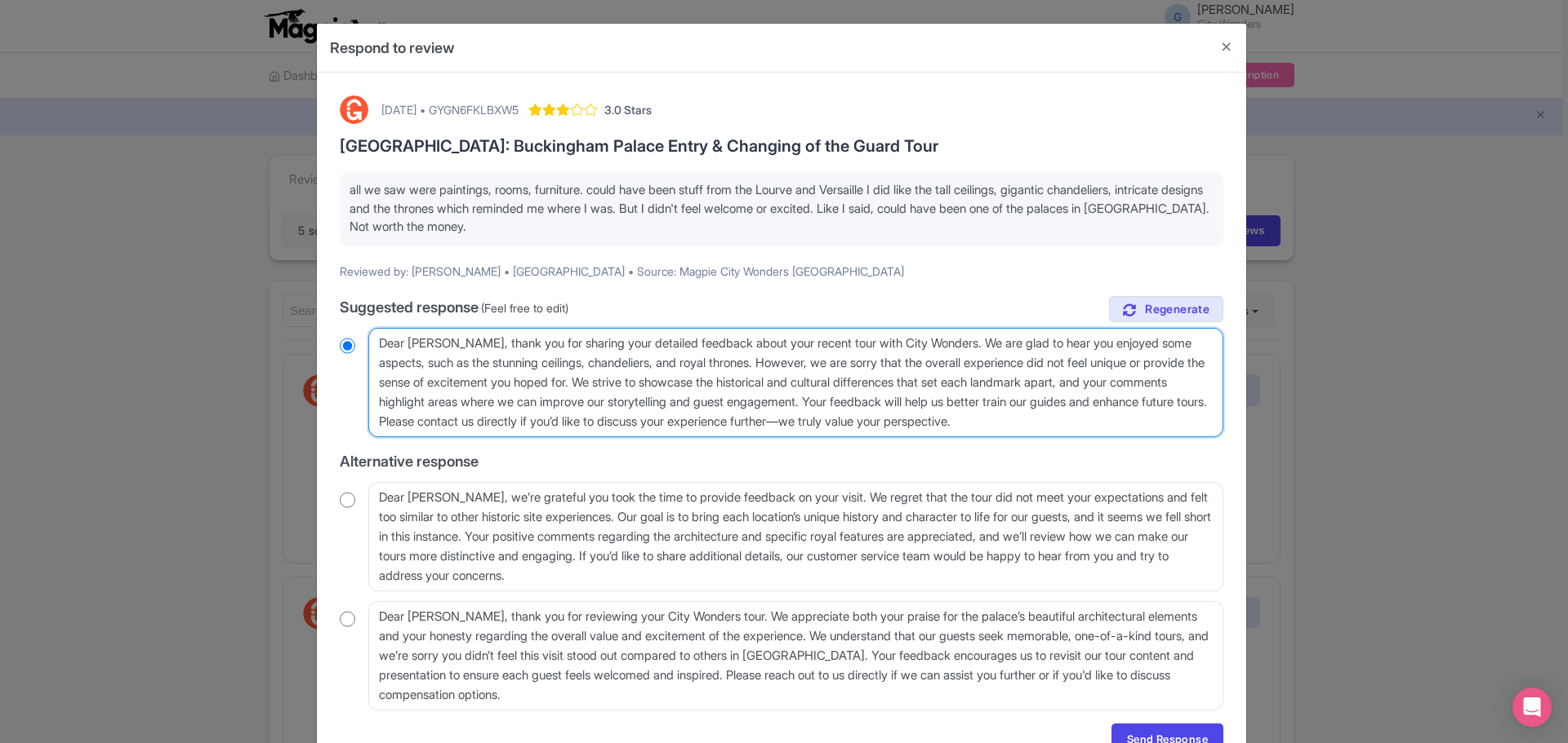
drag, startPoint x: 405, startPoint y: 343, endPoint x: 259, endPoint y: 335, distance: 146.2
click at [259, 335] on div "Respond to review September 11, 2025 • GYGN6FKLBXW5 3.0 Stars London: Buckingha…" at bounding box center [784, 371] width 1568 height 743
radio input "true"
type textarea "H Lim Fung, thank you for sharing your detailed feedback about your recent tour…"
radio input "true"
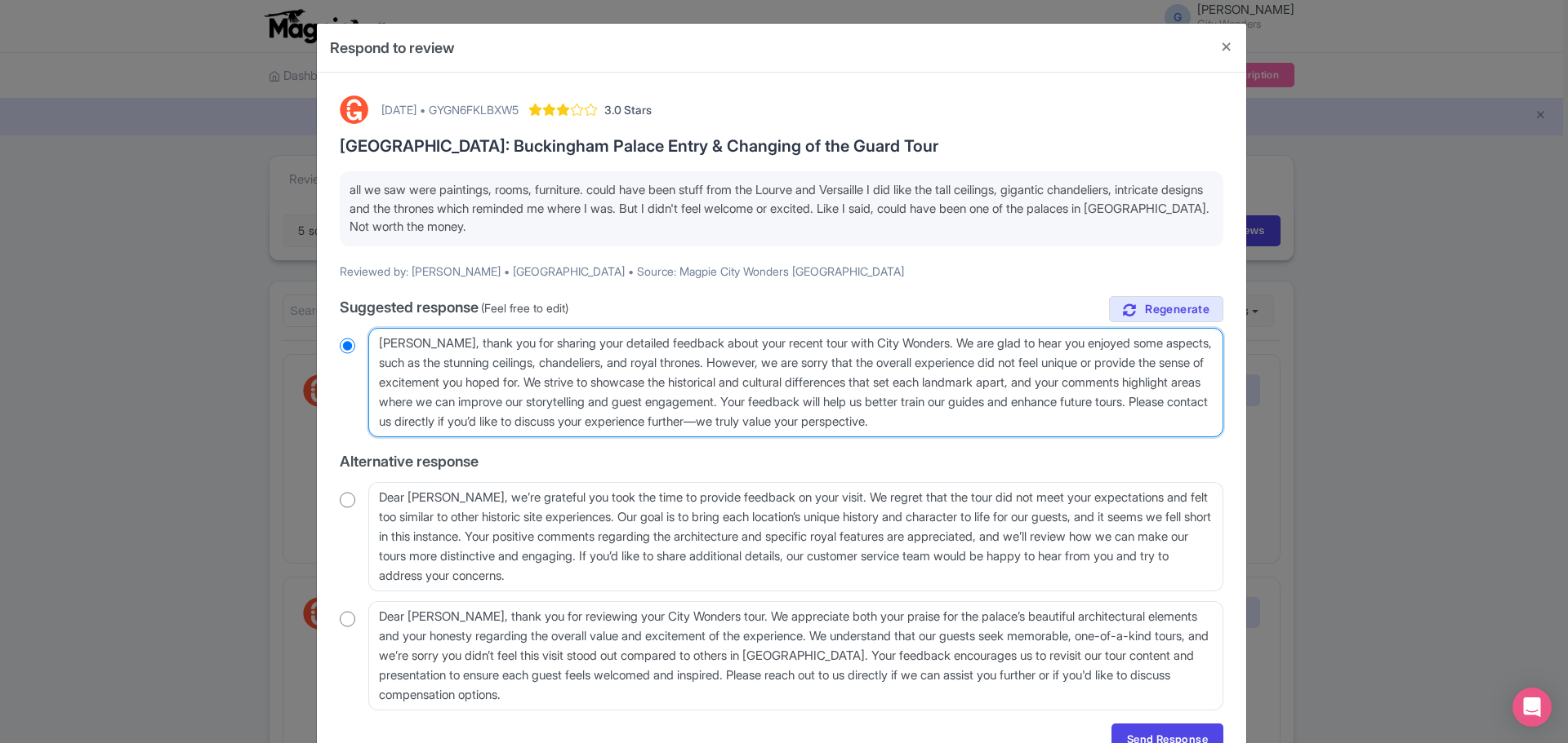
type textarea "Hi Lim Fung, thank you for sharing your detailed feedback about your recent tou…"
radio input "true"
type textarea "Hi Lim Fung, thank you for sharing your detailed feedback about your recent tou…"
radio input "true"
type textarea "Hi Lim Fung, thank you for sharing your detailed feedback about your recent tou…"
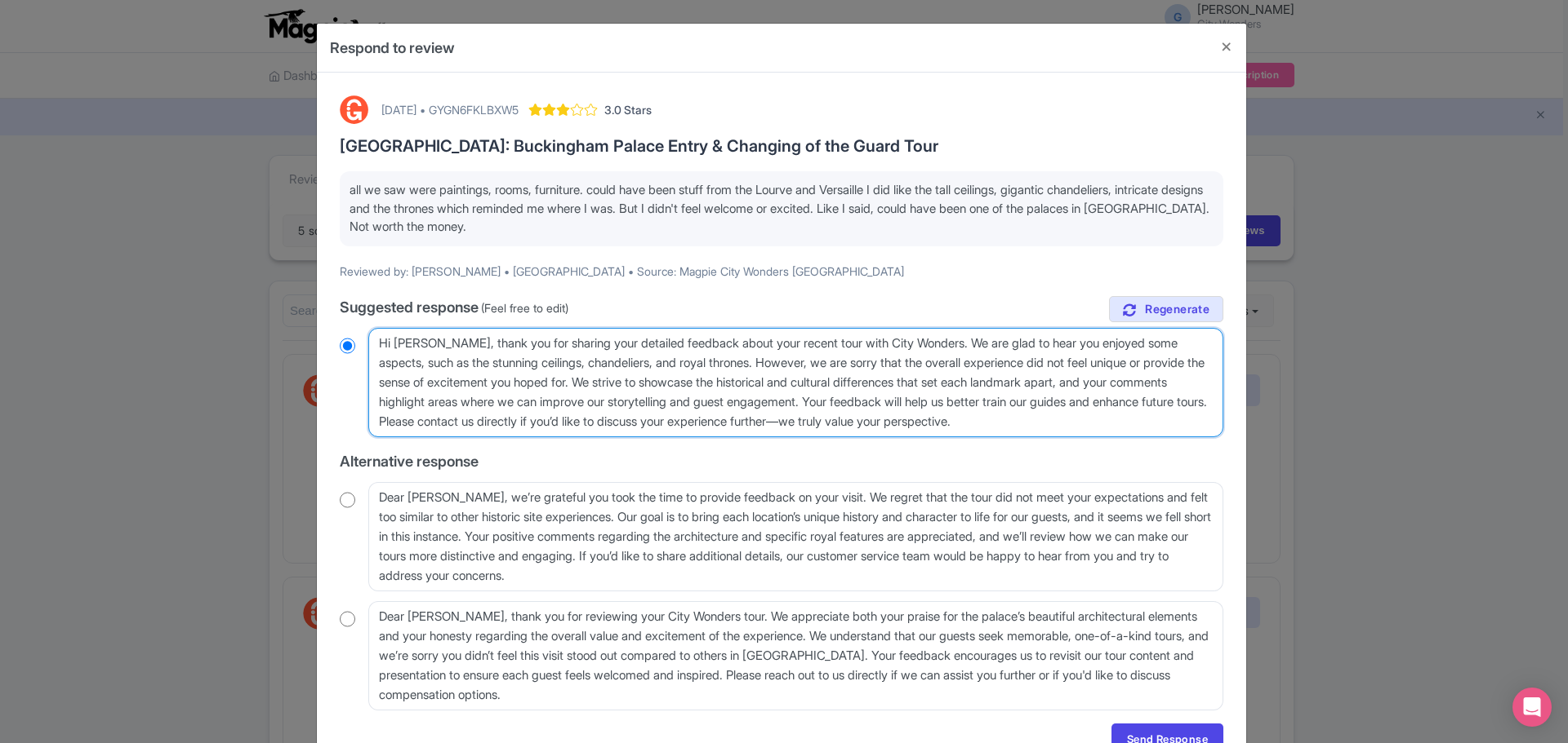
radio input "true"
drag, startPoint x: 449, startPoint y: 342, endPoint x: 610, endPoint y: 378, distance: 165.0
click at [610, 378] on textarea "Dear Lim Fung, thank you for sharing your detailed feedback about your recent t…" at bounding box center [795, 382] width 855 height 110
click at [642, 389] on textarea "Dear Lim Fung, thank you for sharing your detailed feedback about your recent t…" at bounding box center [795, 382] width 855 height 110
click at [964, 344] on textarea "Dear Lim Fung, thank you for sharing your detailed feedback about your recent t…" at bounding box center [795, 382] width 855 height 110
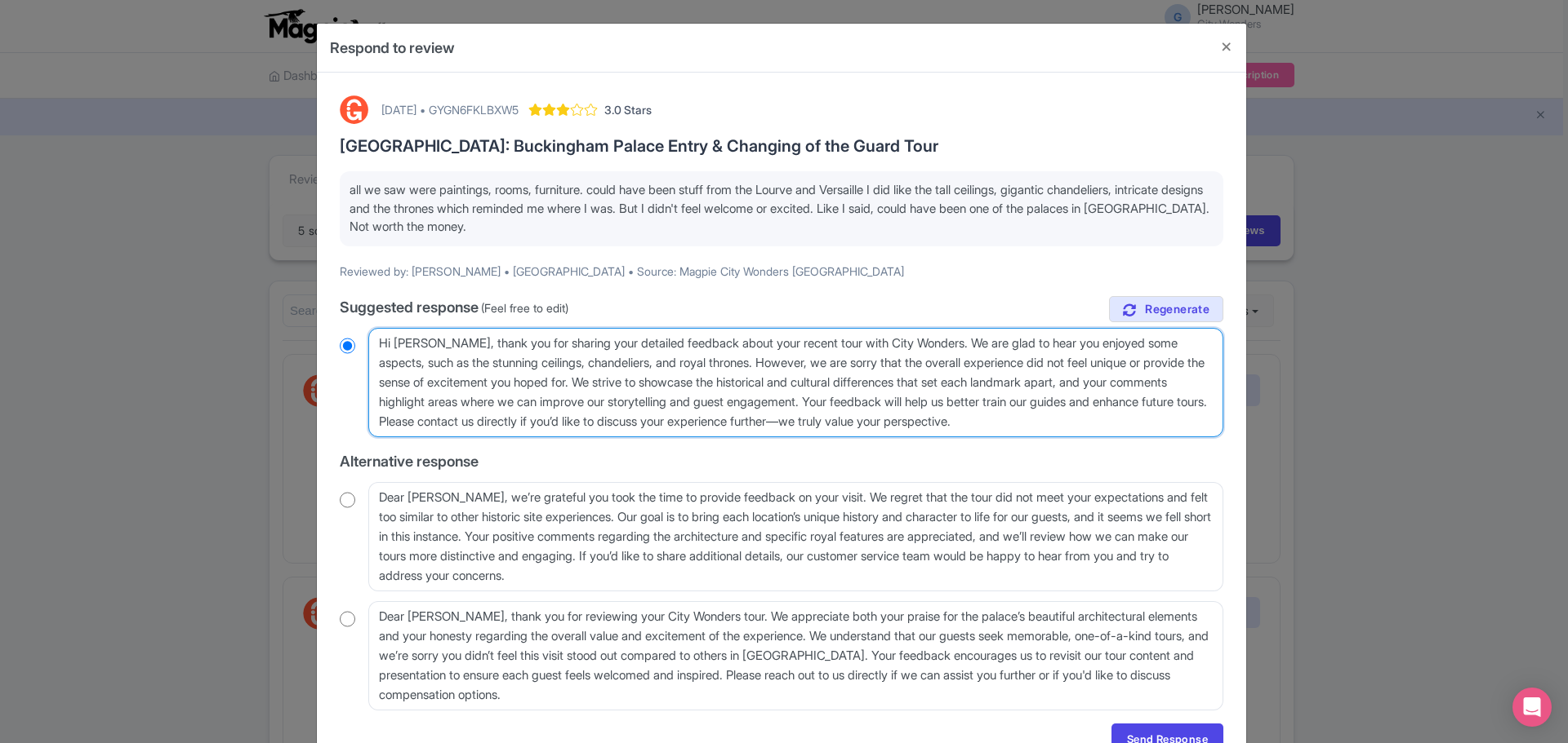
click at [953, 343] on textarea "Dear Lim Fung, thank you for sharing your detailed feedback about your recent t…" at bounding box center [795, 382] width 855 height 110
click at [782, 364] on textarea "Dear Lim Fung, thank you for sharing your detailed feedback about your recent t…" at bounding box center [795, 382] width 855 height 110
drag, startPoint x: 842, startPoint y: 367, endPoint x: 1183, endPoint y: 448, distance: 350.5
click at [1183, 448] on div "true Suggested response (Feel free to edit) Dear Lim Fung, thank you for sharin…" at bounding box center [781, 503] width 883 height 414
paste textarea "Thank you for your feedback. We're sorry to hear the experience didn't meet you…"
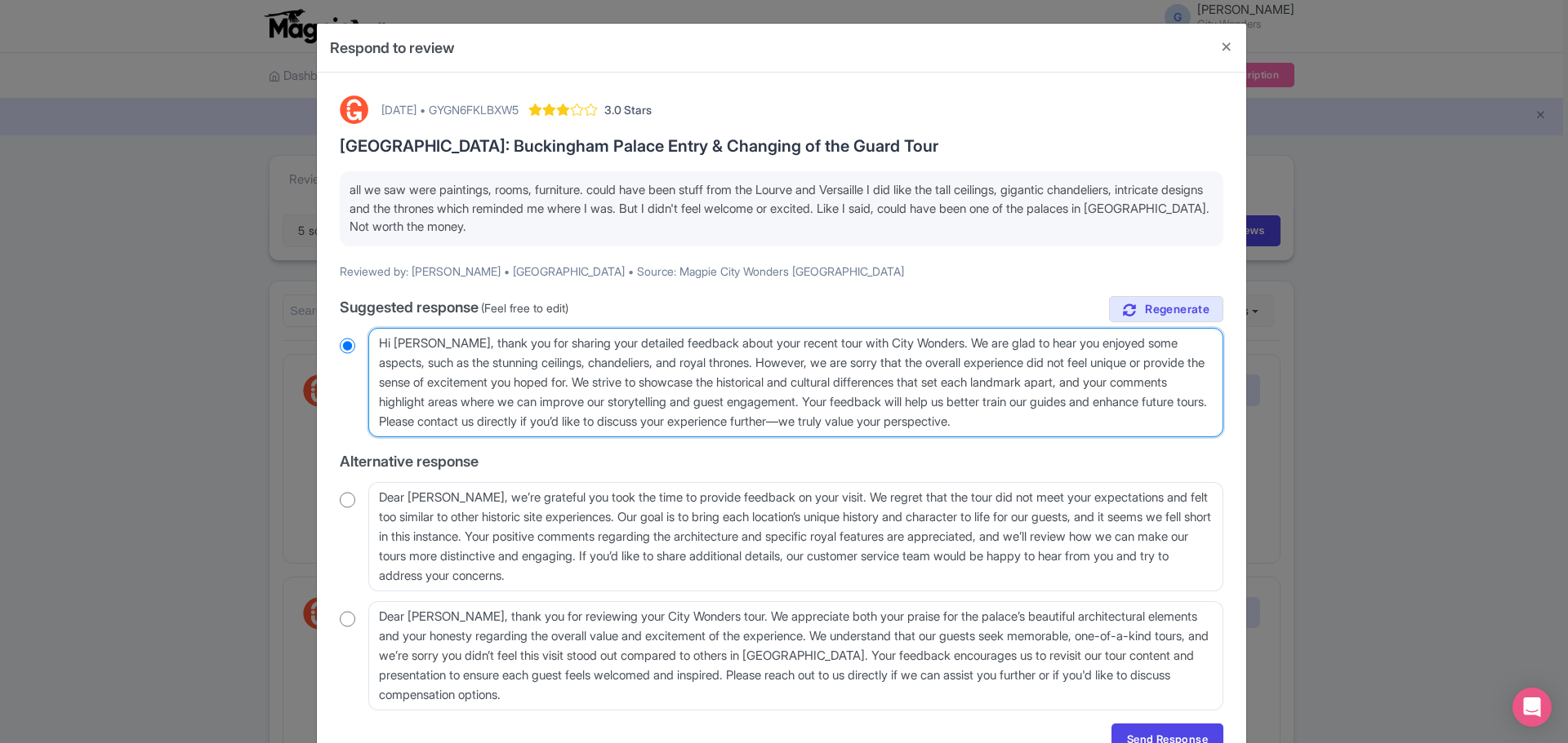
type textarea "Hi Lim Fung, thank you for sharing your detailed feedback about your recent tou…"
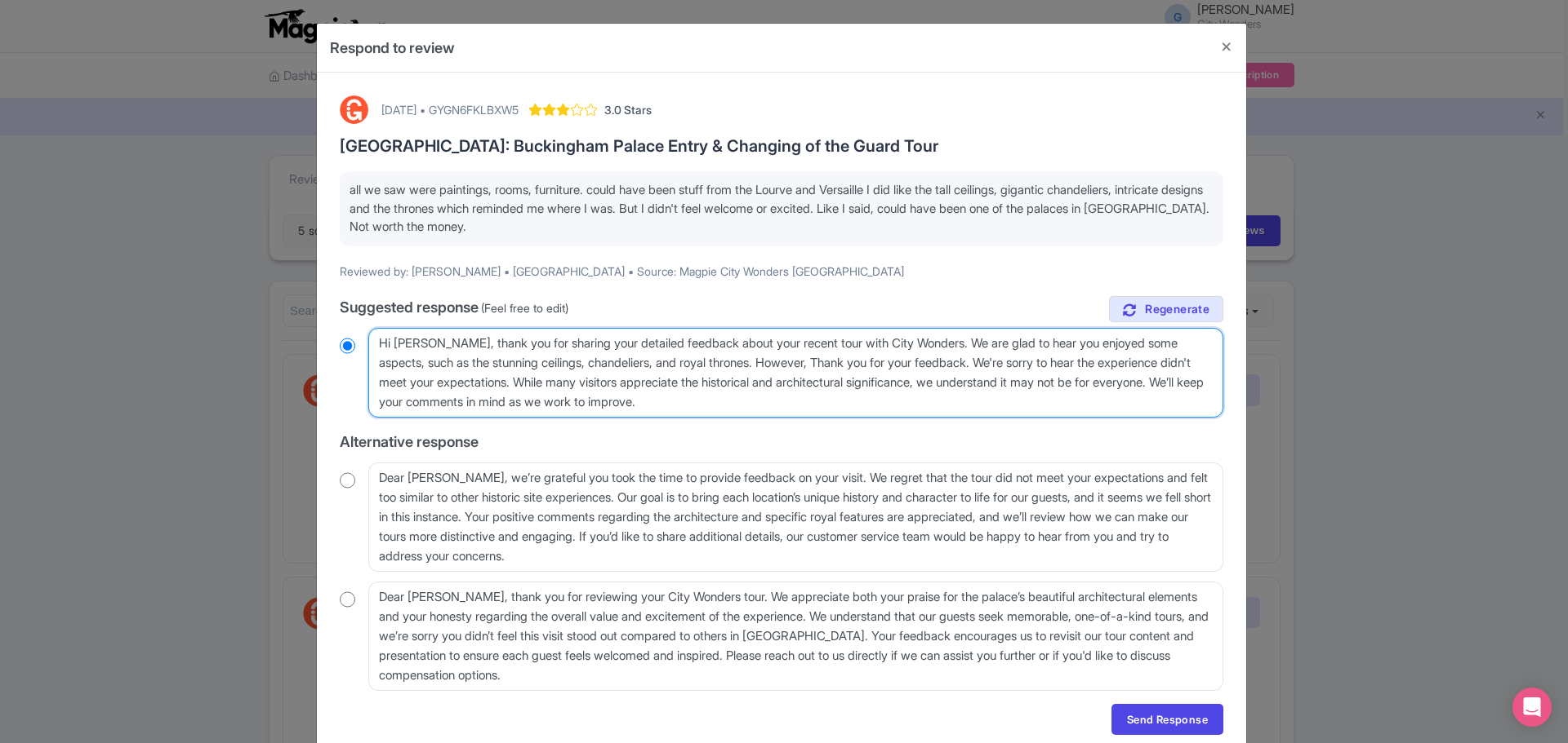
radio input "true"
drag, startPoint x: 844, startPoint y: 362, endPoint x: 1001, endPoint y: 362, distance: 157.0
click at [1001, 362] on textarea "Dear Lim Fung, thank you for sharing your detailed feedback about your recent t…" at bounding box center [795, 373] width 855 height 90
type textarea "Hi Lim Fung, thank you for sharing your detailed feedback about your recent tou…"
radio input "true"
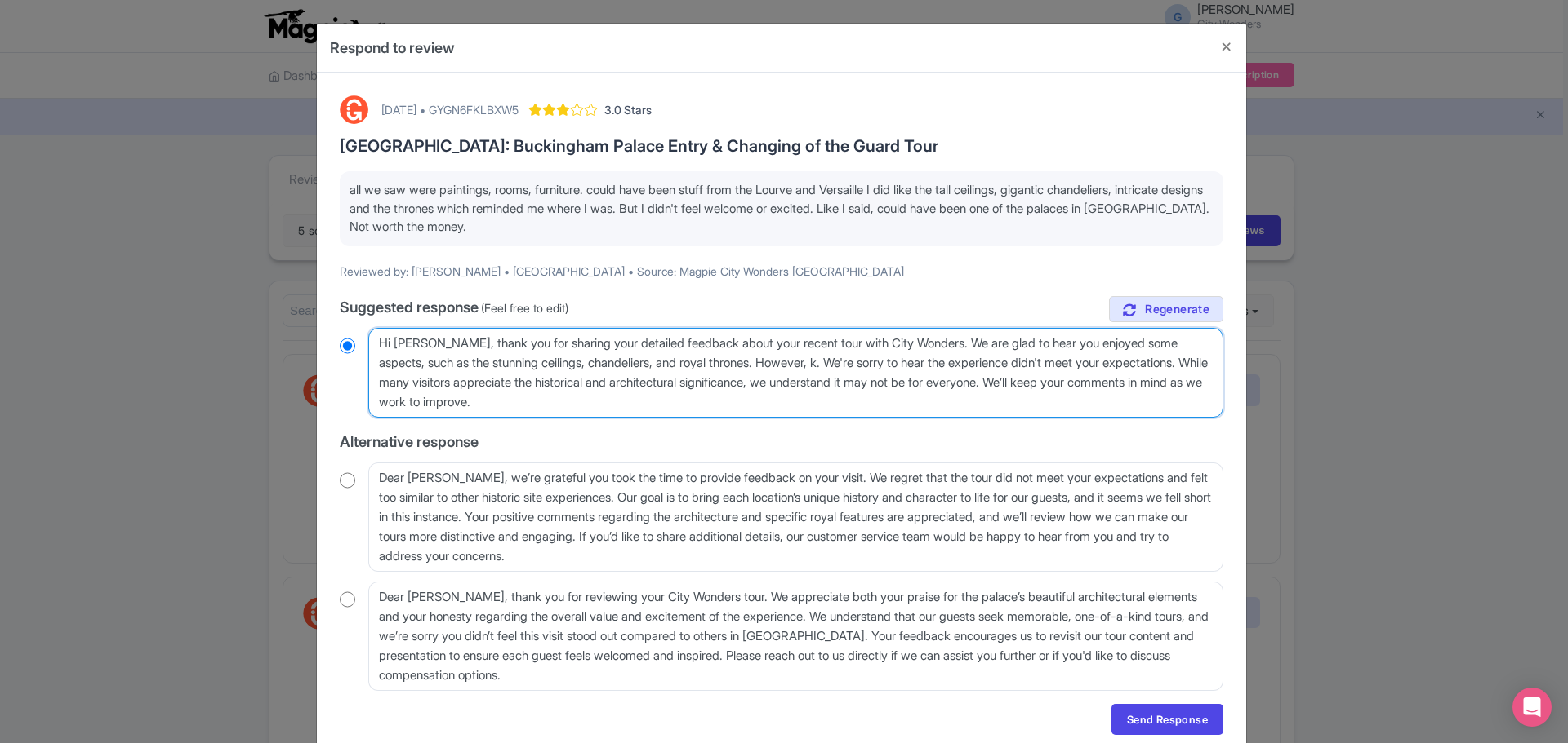
type textarea "Hi Lim Fung, thank you for sharing your detailed feedback about your recent tou…"
radio input "true"
type textarea "Hi Lim Fung, thank you for sharing your detailed feedback about your recent tou…"
radio input "true"
type textarea "Hi Lim Fung, thank you for sharing your detailed feedback about your recent tou…"
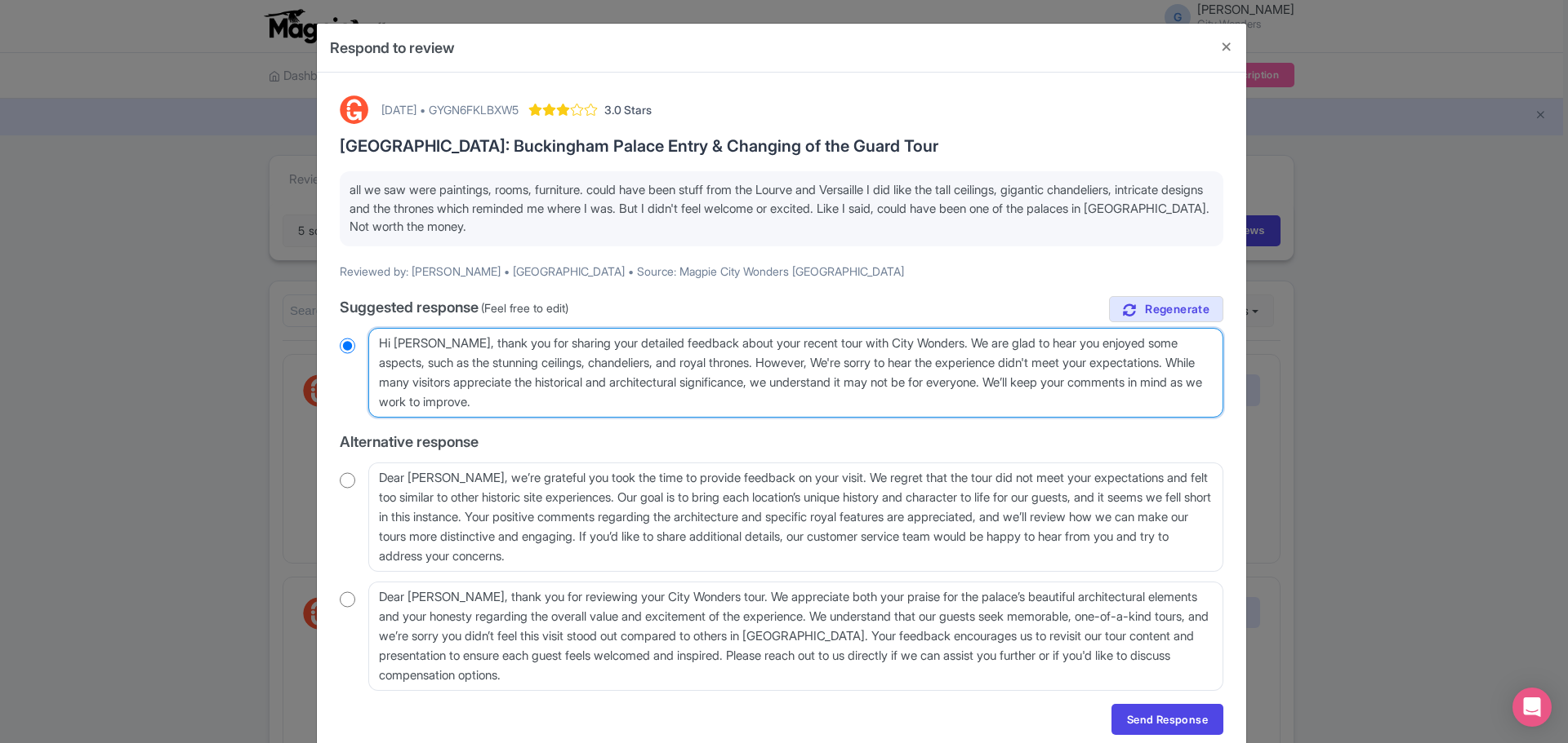
radio input "true"
type textarea "Hi Lim Fung, thank you for sharing your detailed feedback about your recent tou…"
radio input "true"
type textarea "Hi [PERSON_NAME], thank you for sharing your detailed feedback about your recen…"
radio input "true"
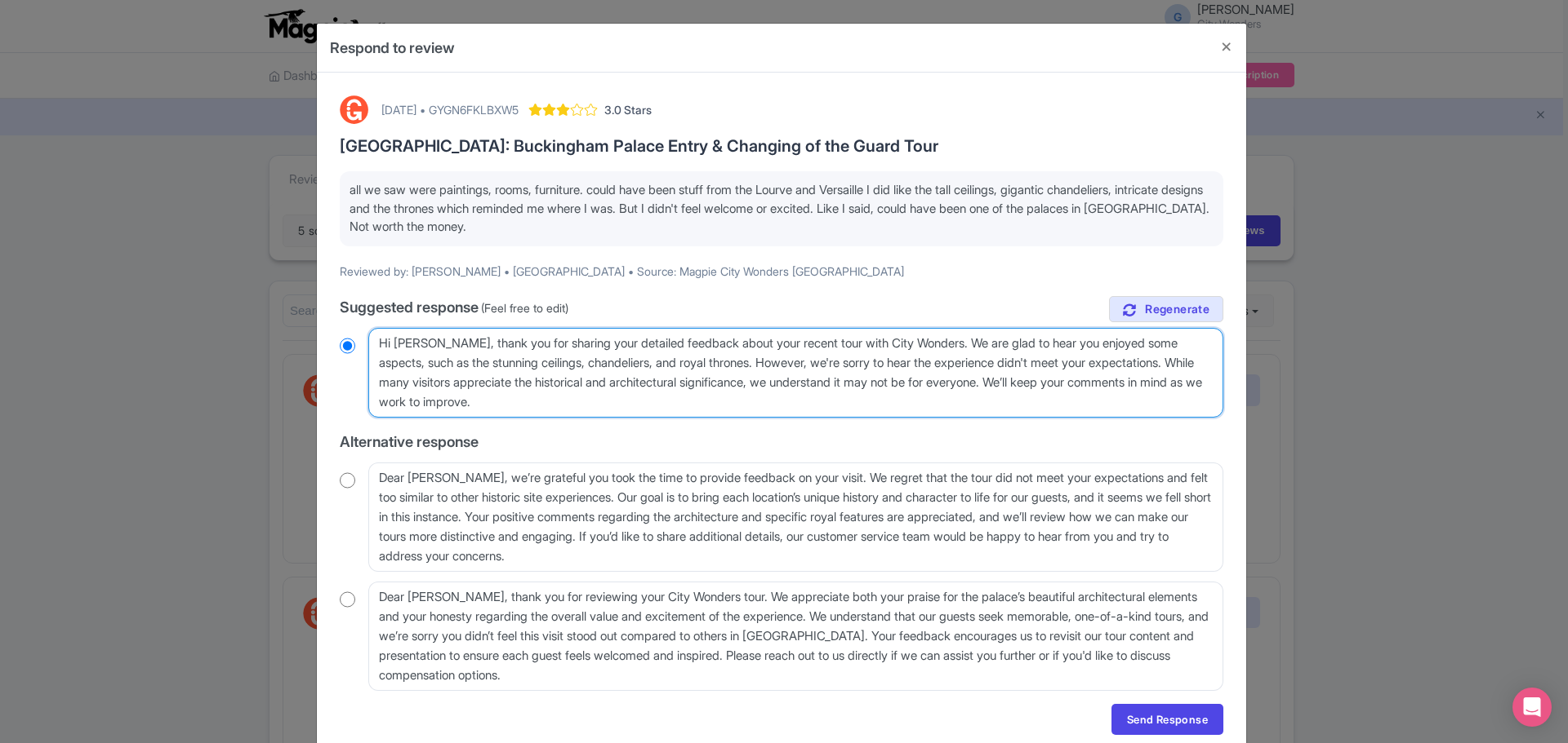
type textarea "Hi [PERSON_NAME], thank you for sharing your detailed feedback about your recen…"
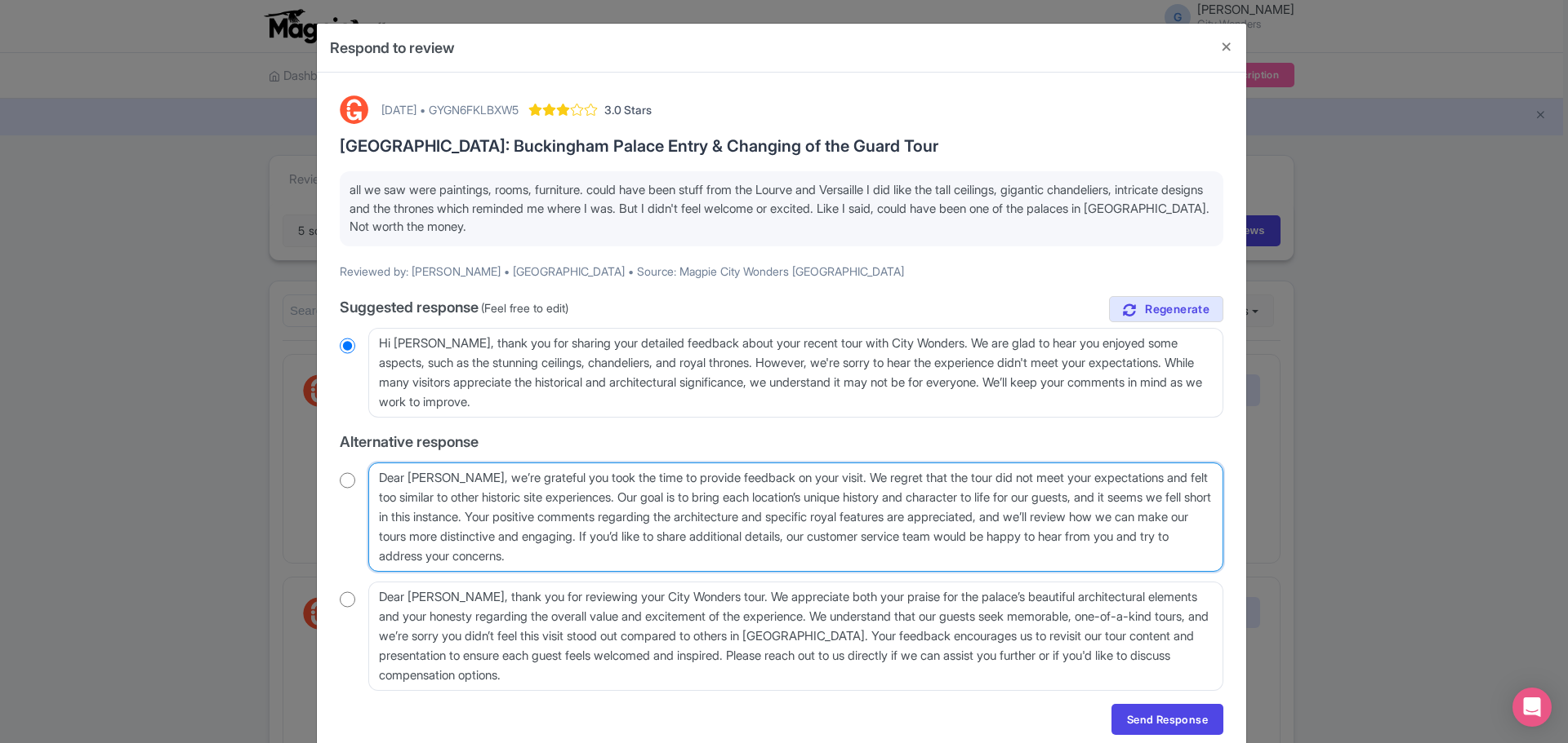
drag, startPoint x: 721, startPoint y: 537, endPoint x: 729, endPoint y: 557, distance: 21.5
click at [729, 557] on textarea "Dear Lim Fung, we’re grateful you took the time to provide feedback on your vis…" at bounding box center [795, 517] width 855 height 110
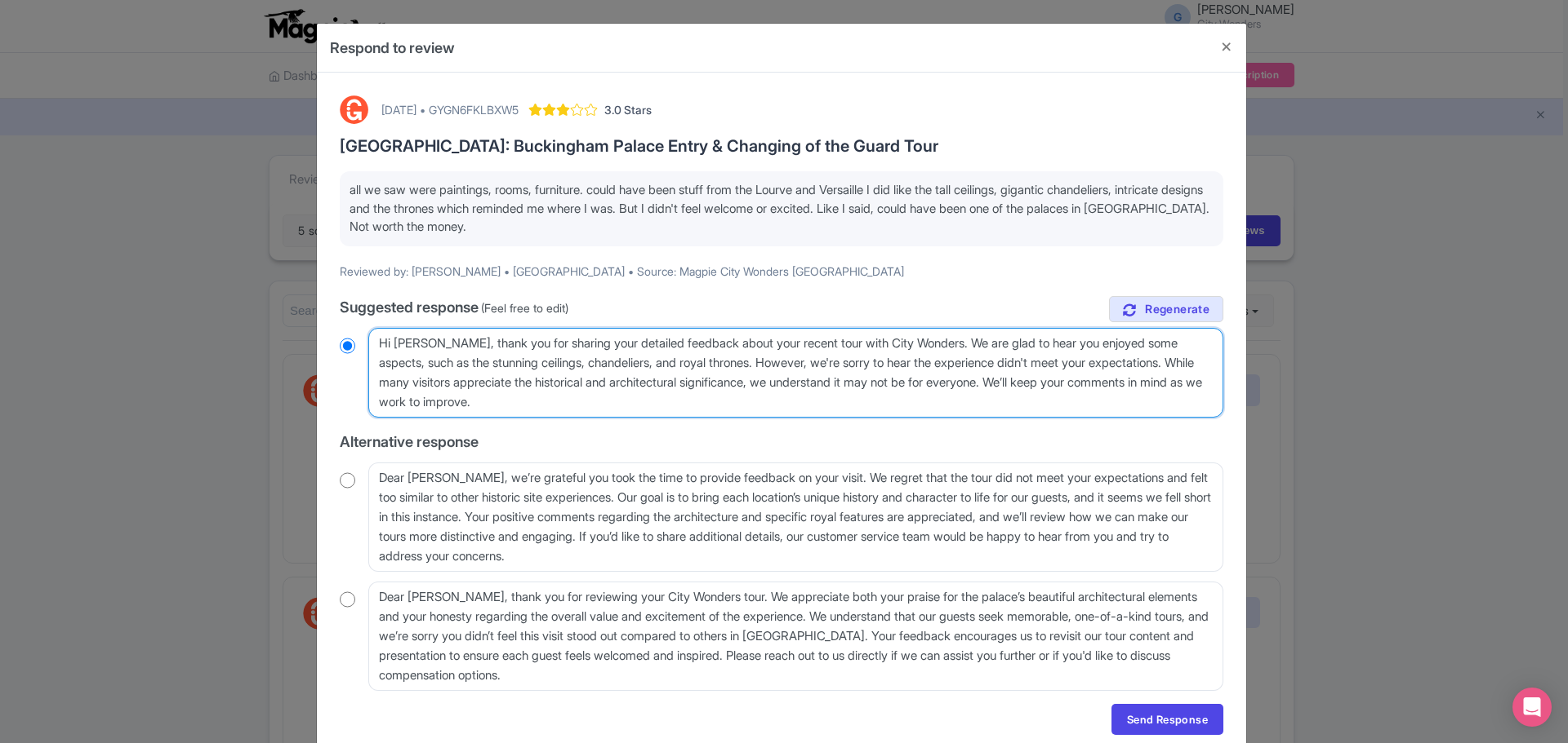
click at [1049, 399] on textarea "Dear Lim Fung, thank you for sharing your detailed feedback about your recent t…" at bounding box center [795, 373] width 855 height 90
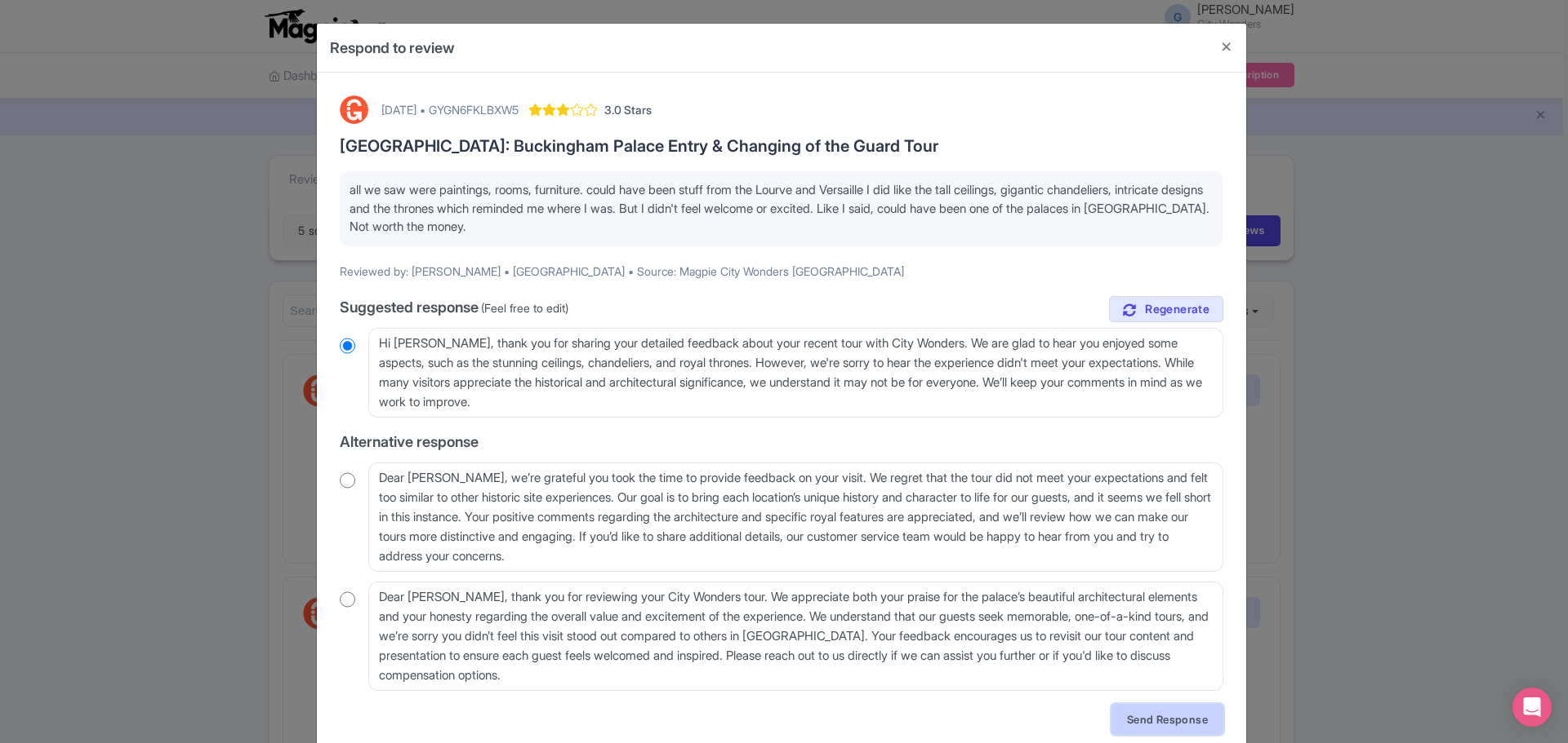
click at [1148, 714] on link "Send Response" at bounding box center [1167, 720] width 112 height 31
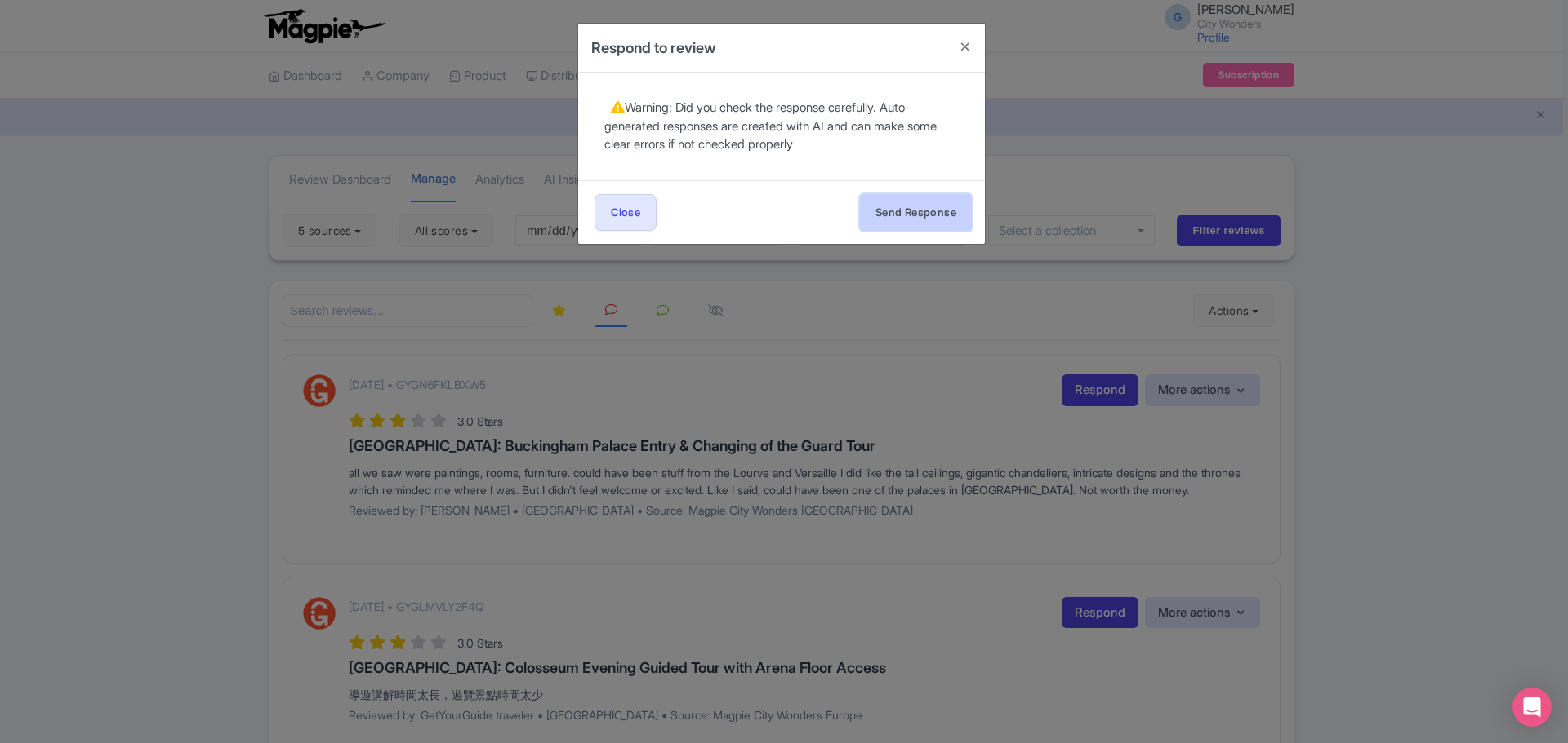
click at [922, 216] on button "Send Response" at bounding box center [916, 212] width 112 height 37
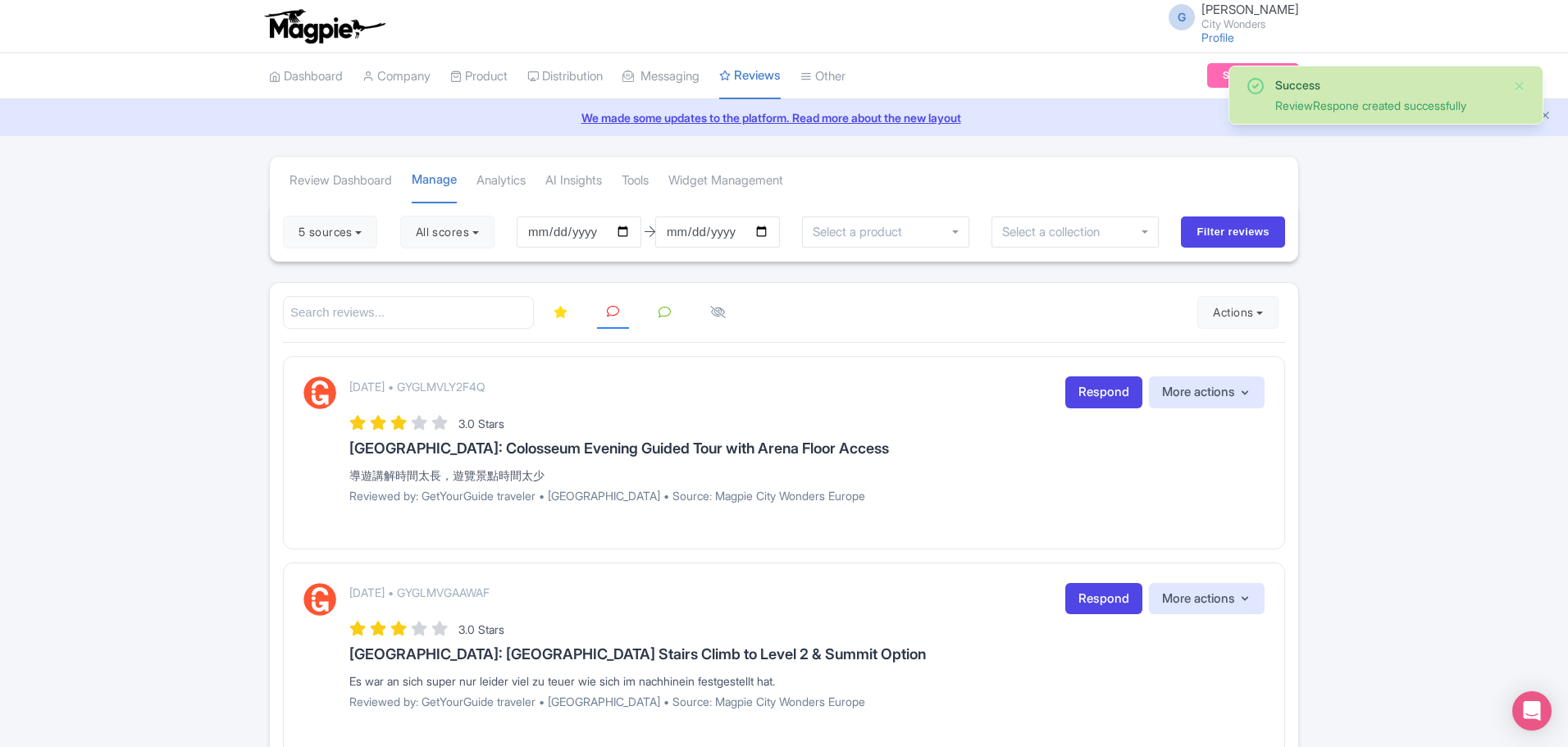
drag, startPoint x: 344, startPoint y: 475, endPoint x: 588, endPoint y: 473, distance: 244.0
click at [588, 473] on div "[DATE] • GYGLMVLY2F4Q Respond More actions Hide from this page Hide from review…" at bounding box center [784, 446] width 961 height 139
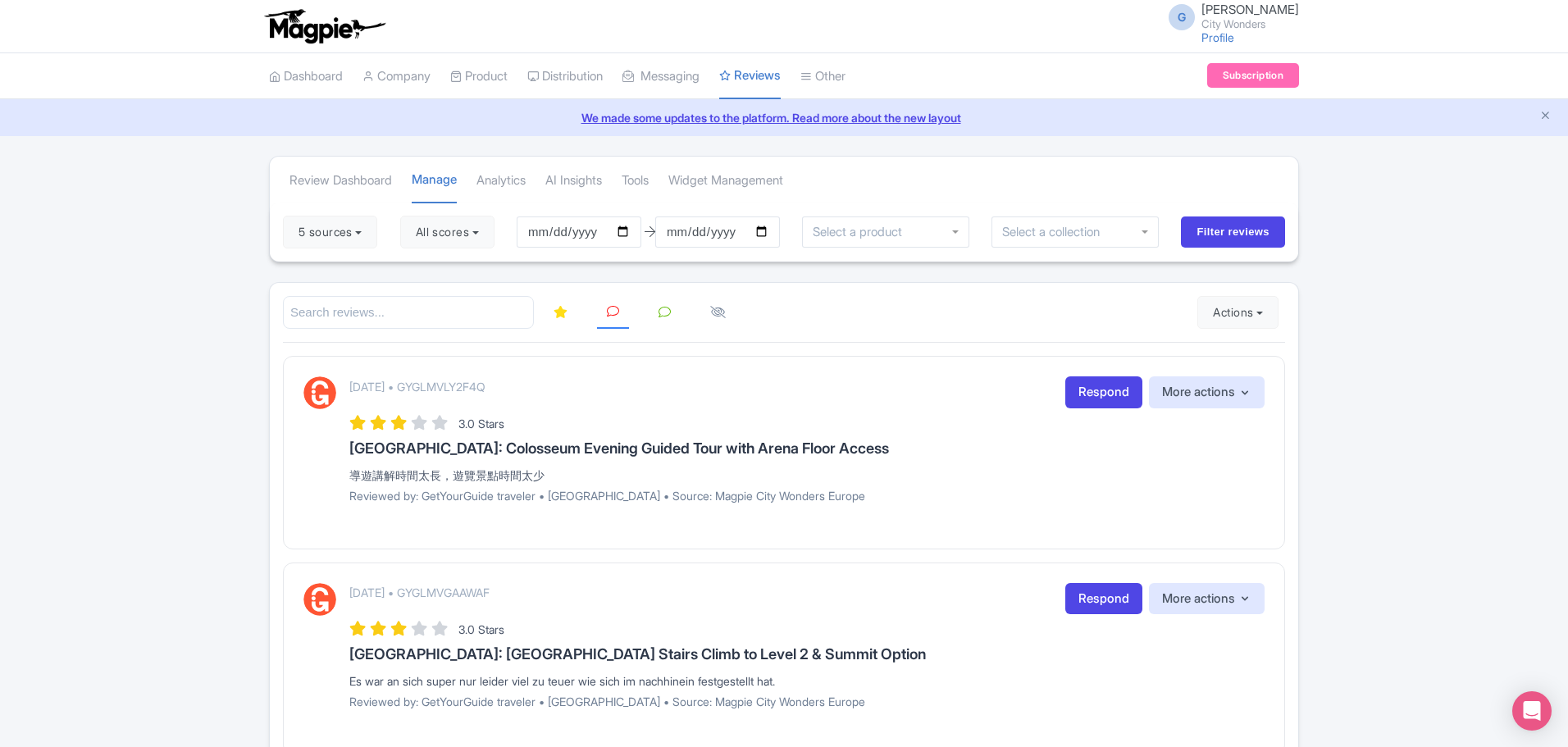
copy div "導遊講解時間太長，遊覽景點時間太少"
click at [843, 471] on div "導遊講解時間太長，遊覽景點時間太少" at bounding box center [807, 475] width 915 height 17
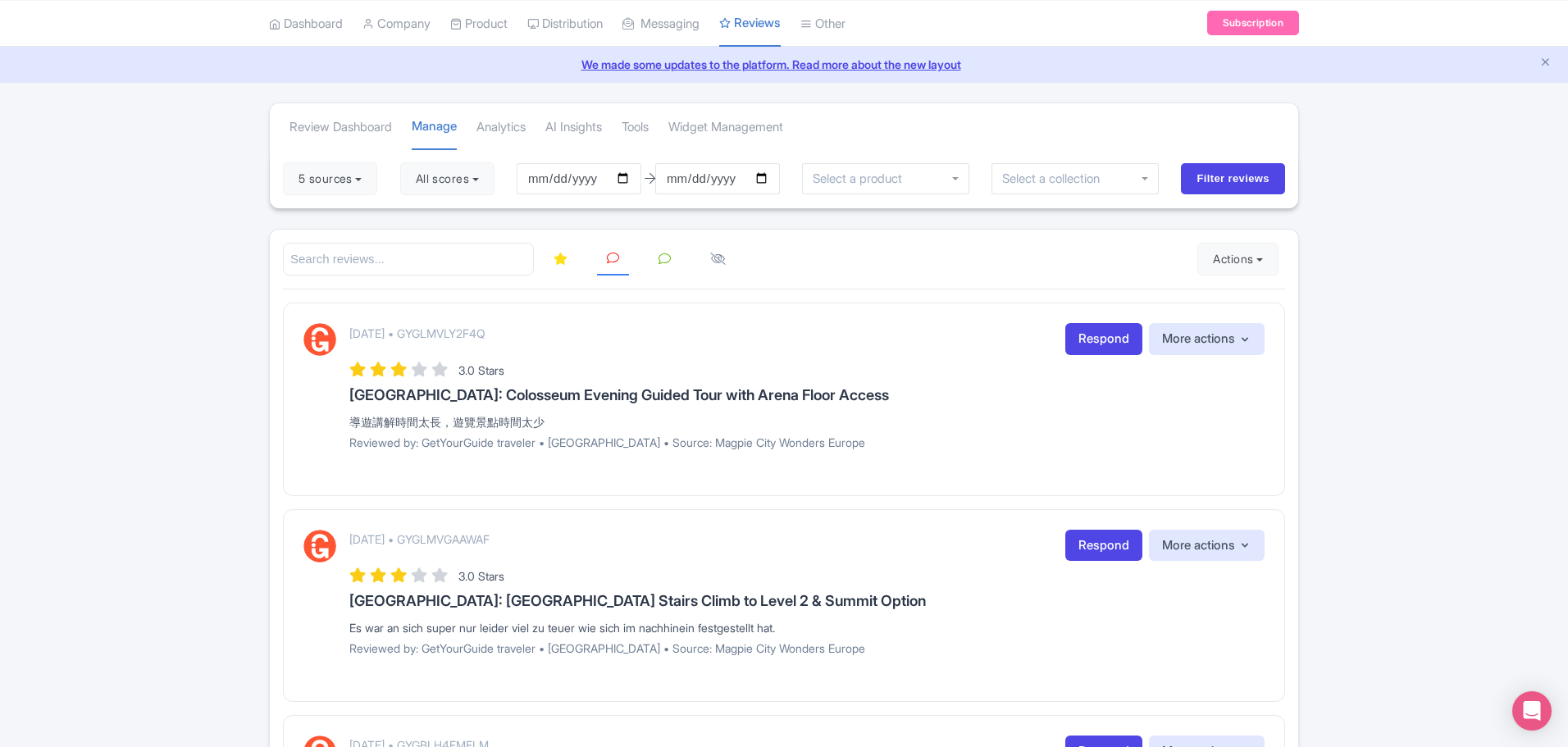
scroll to position [82, 0]
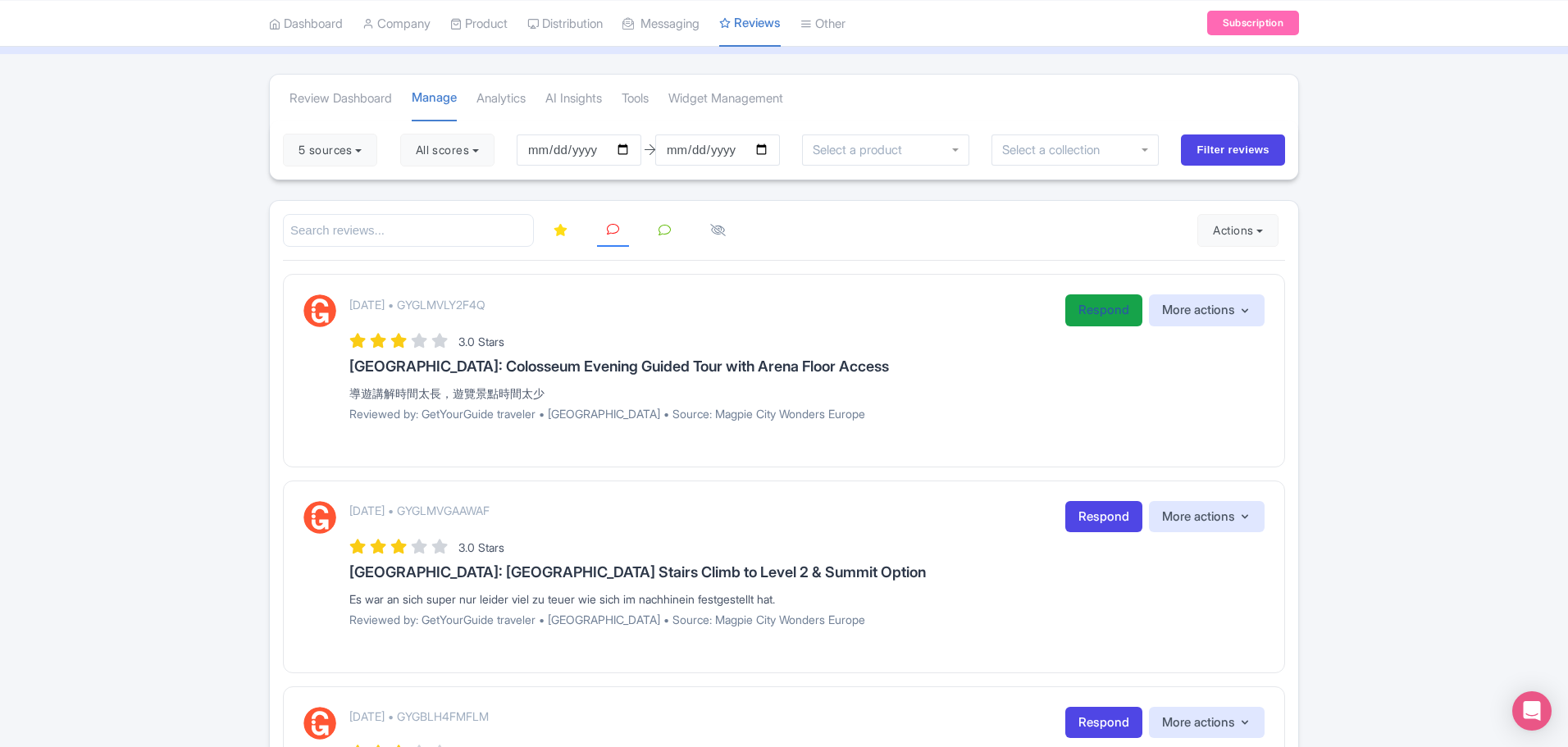
click at [1115, 307] on link "Respond" at bounding box center [1103, 310] width 77 height 32
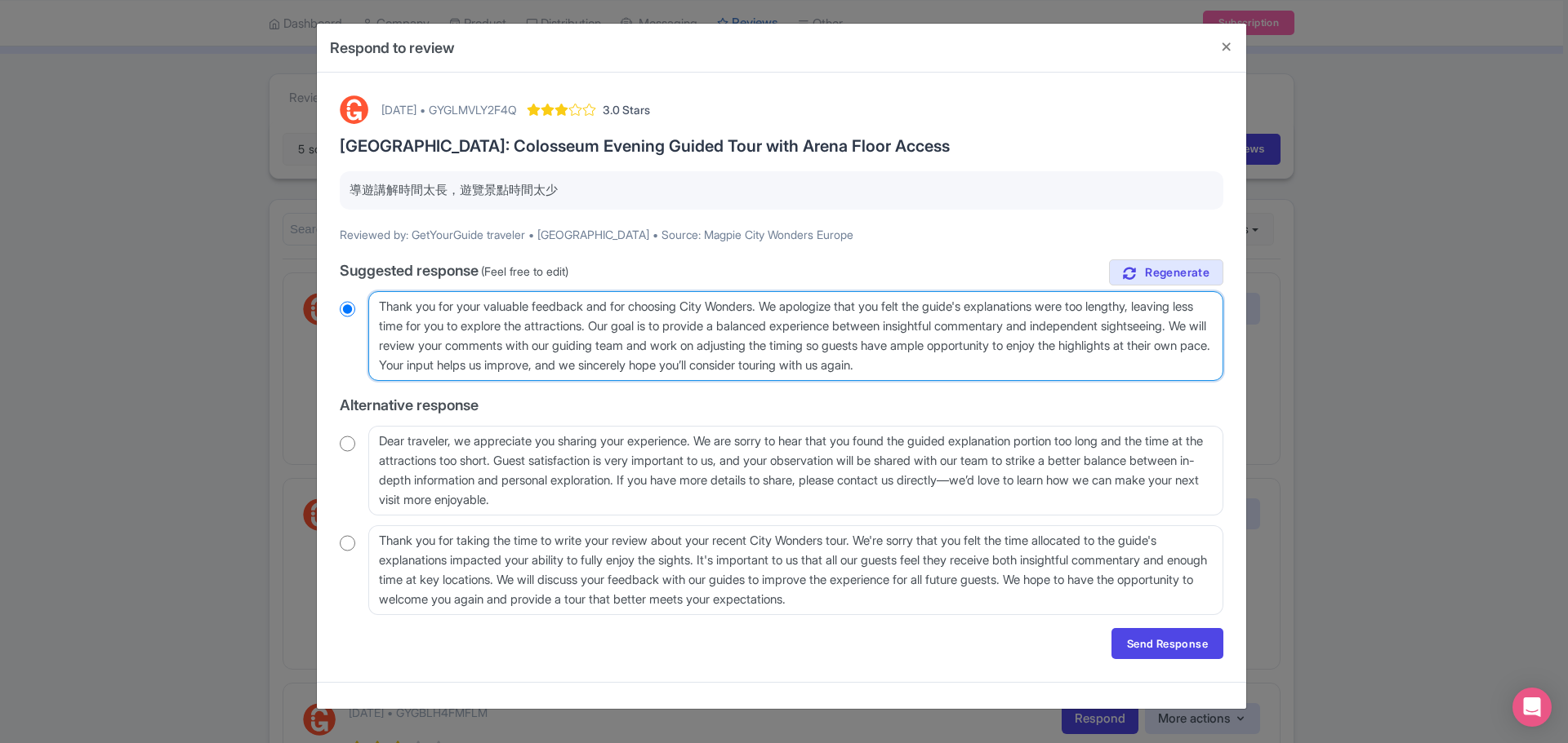
drag, startPoint x: 530, startPoint y: 344, endPoint x: 680, endPoint y: 371, distance: 152.4
click at [680, 371] on textarea "Thank you for your valuable feedback and for choosing City Wonders. We apologiz…" at bounding box center [795, 337] width 855 height 90
type textarea "Thank you for your valuable feedback and for choosing City Wonders. We apologiz…"
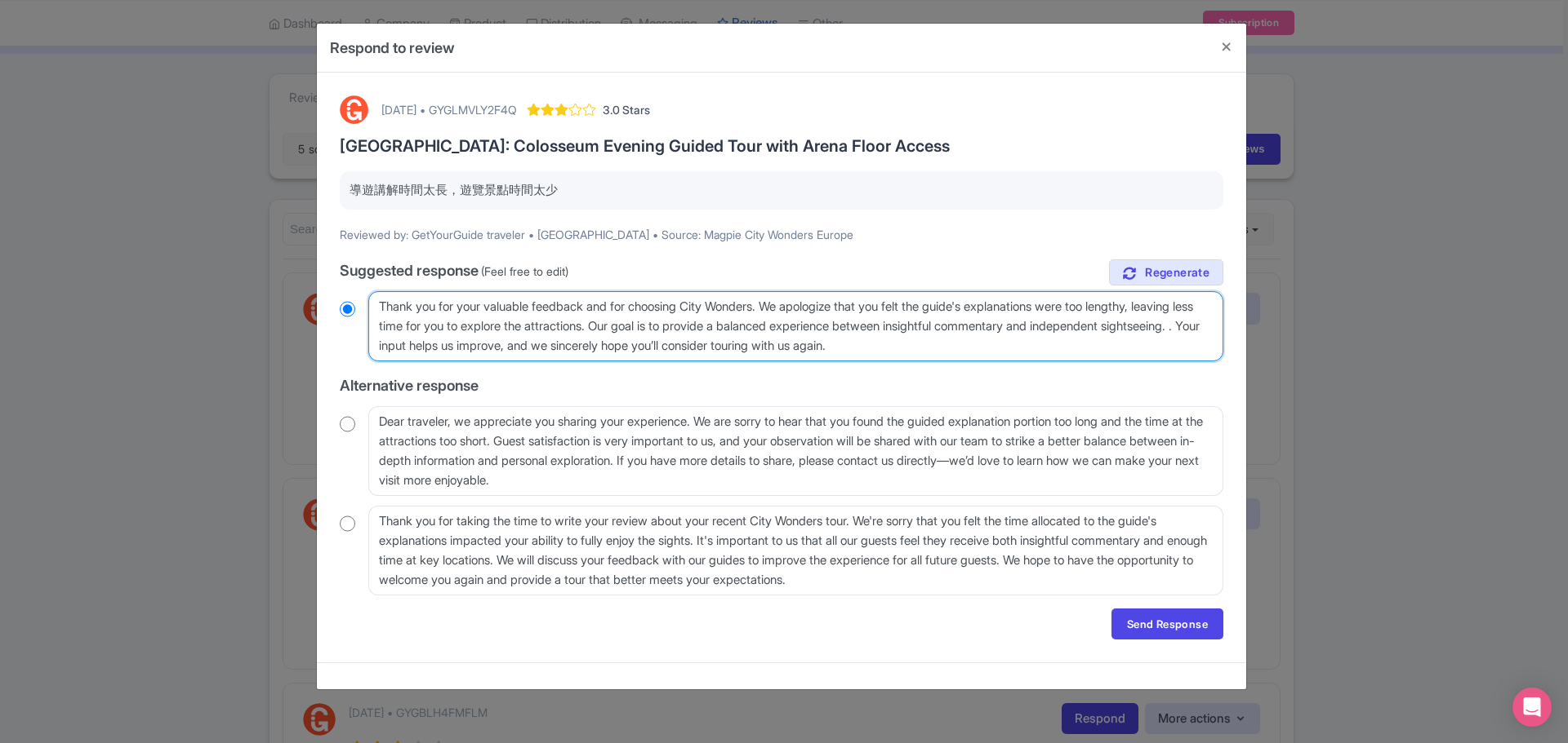
radio input "true"
type textarea "Thank you for your valuable feedback and for choosing City Wonders. We apologiz…"
radio input "true"
type textarea "Thank you for your valuable feedback and for choosing City Wonders. We apologiz…"
radio input "true"
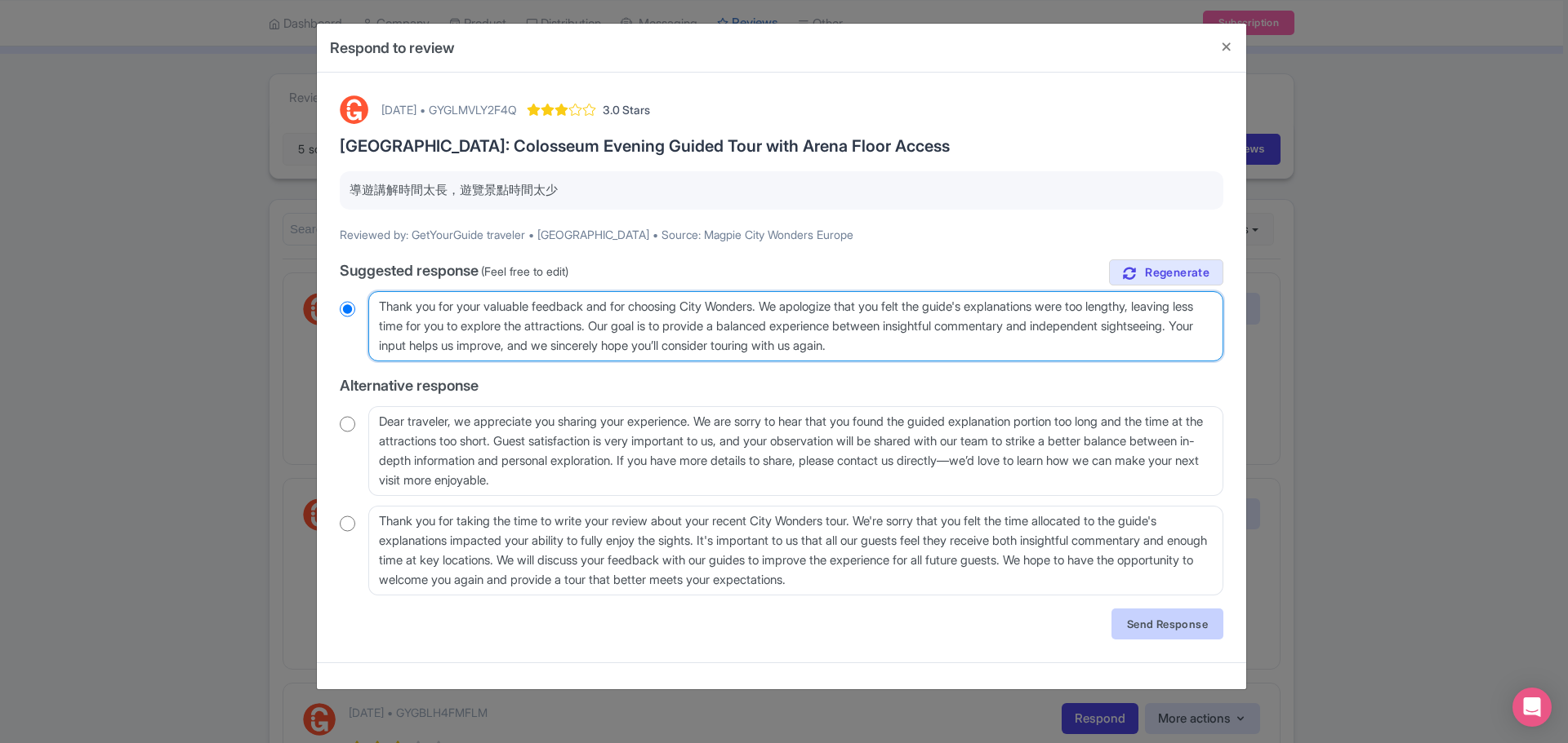
type textarea "Thank you for your valuable feedback and for choosing City Wonders. We apologiz…"
click at [1185, 622] on link "Send Response" at bounding box center [1167, 624] width 112 height 31
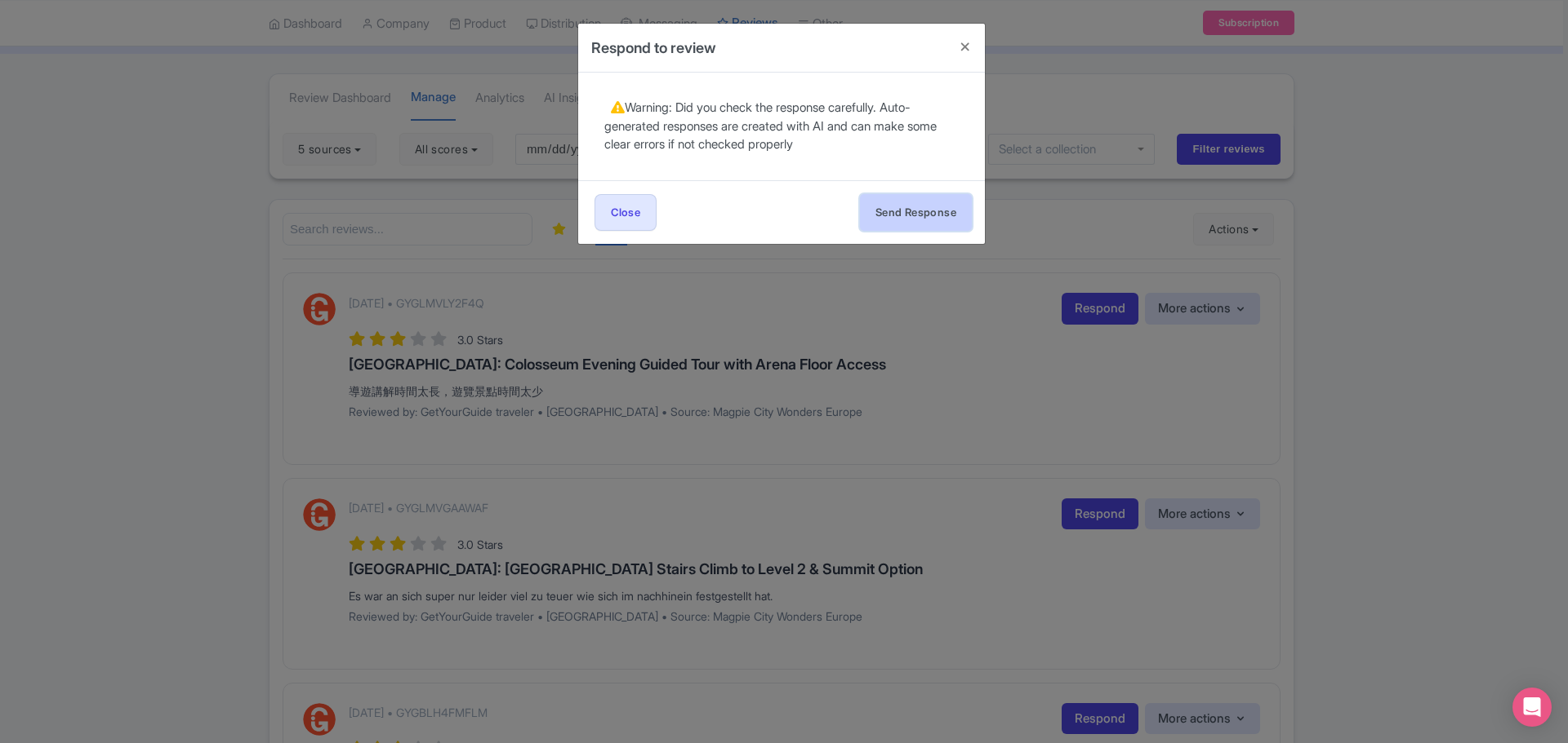
click at [918, 212] on button "Send Response" at bounding box center [916, 212] width 112 height 37
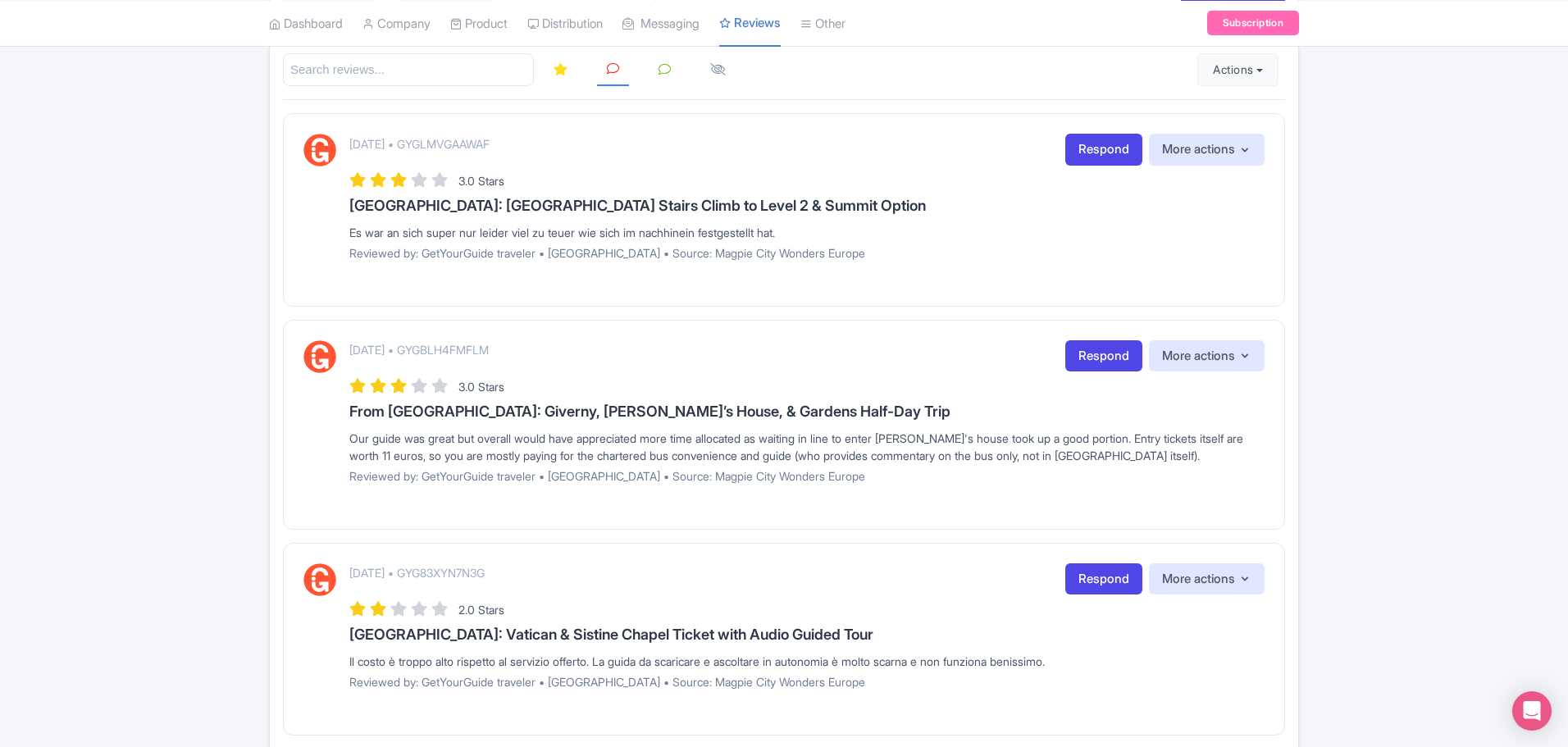
scroll to position [246, 0]
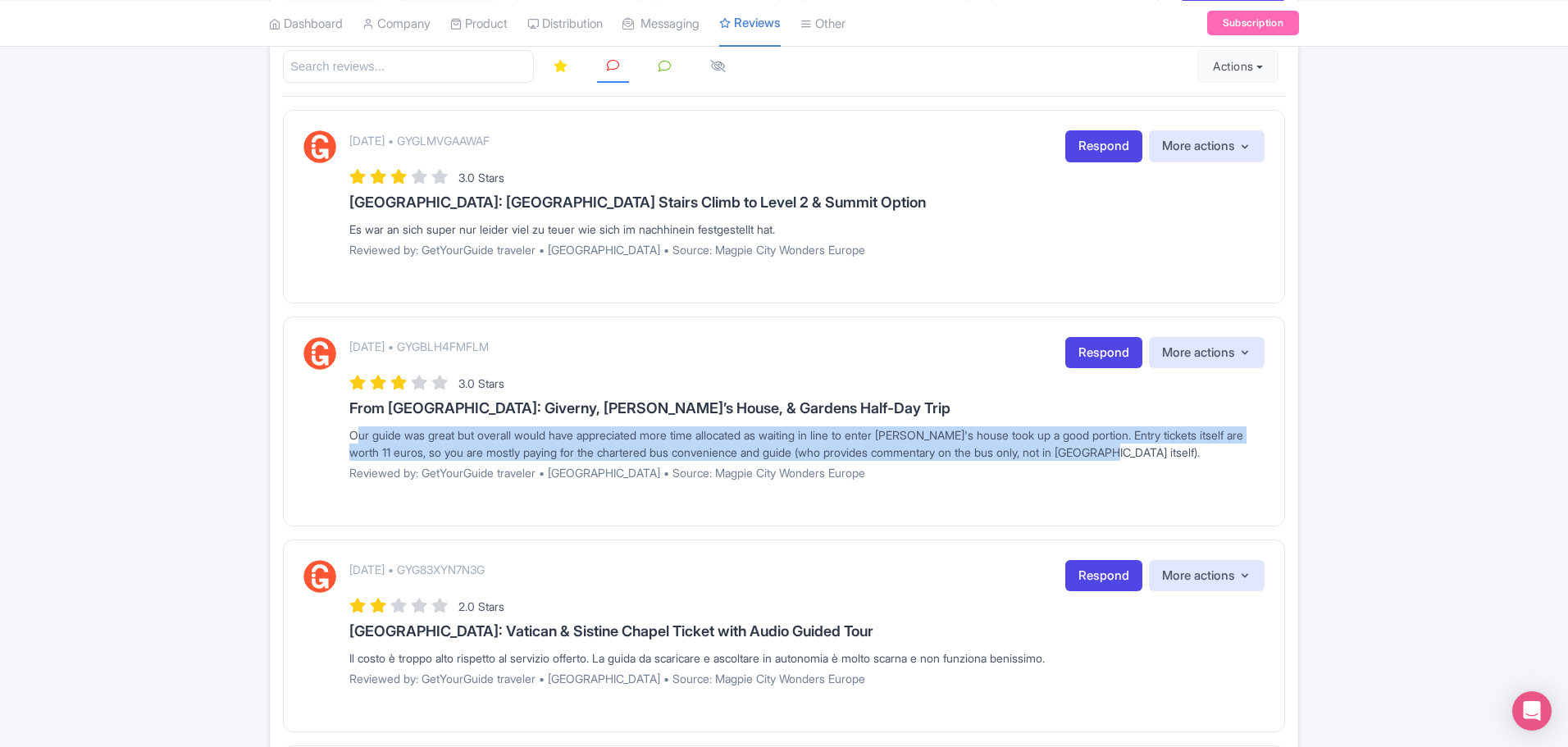
drag, startPoint x: 349, startPoint y: 438, endPoint x: 1220, endPoint y: 460, distance: 871.3
click at [1220, 460] on div "September 11, 2025 • GYGBLH4FMFLM Respond More actions Hide from this page Hide…" at bounding box center [784, 416] width 961 height 156
copy div "Our guide was great but overall would have appreciated more time allocated as w…"
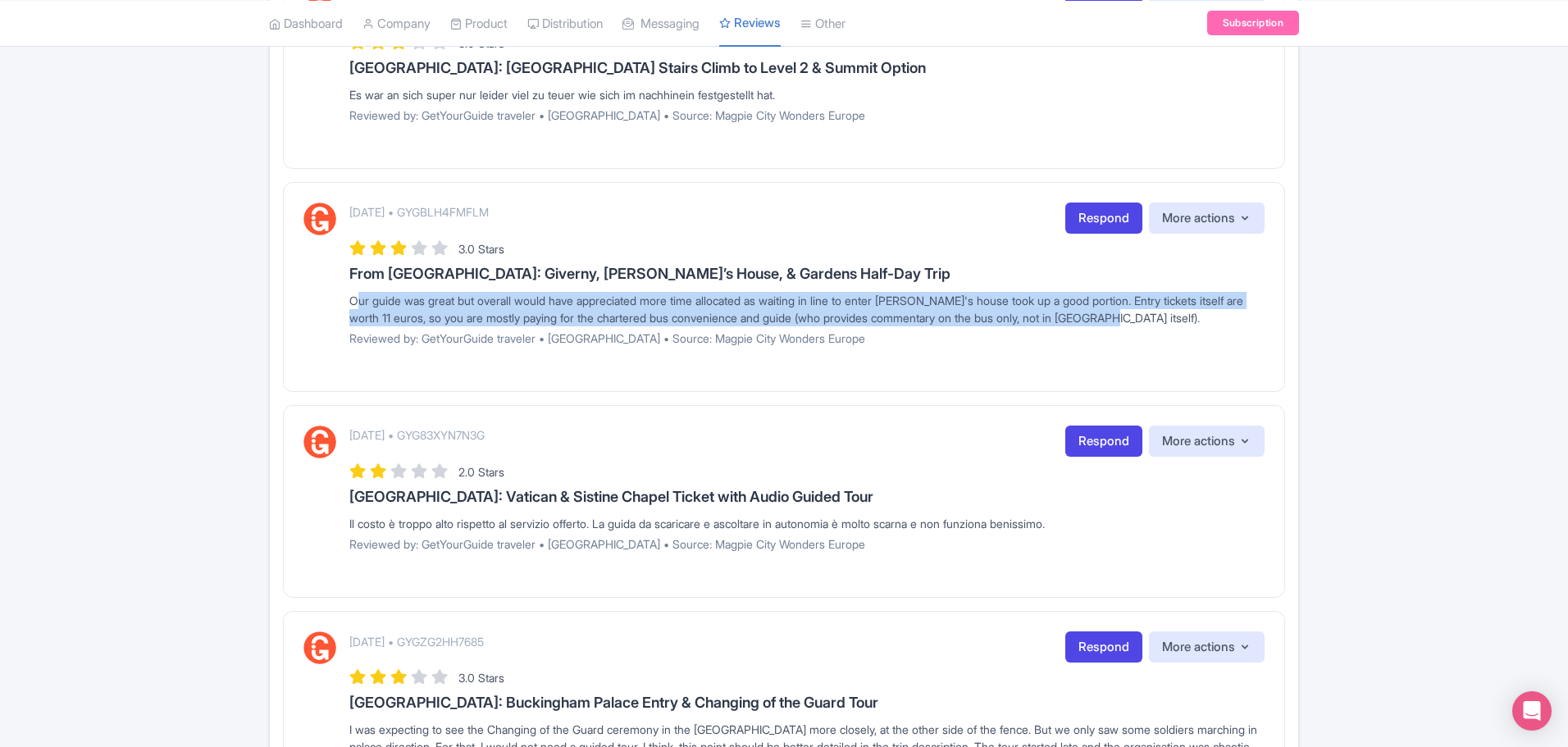
scroll to position [410, 0]
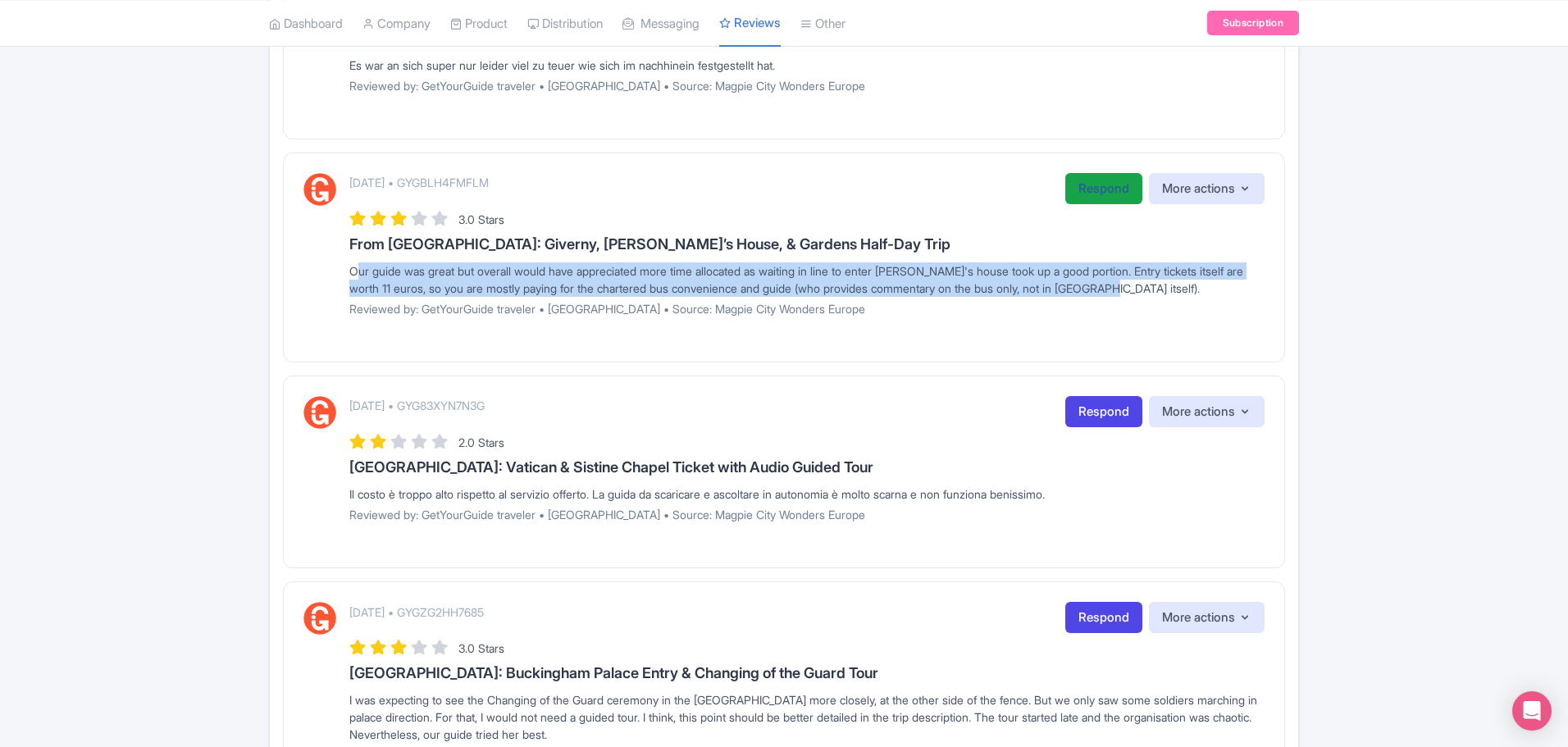
click at [1101, 192] on link "Respond" at bounding box center [1103, 189] width 77 height 32
click at [1124, 193] on link "Respond" at bounding box center [1103, 189] width 77 height 32
click at [1090, 179] on link "Respond" at bounding box center [1103, 189] width 77 height 32
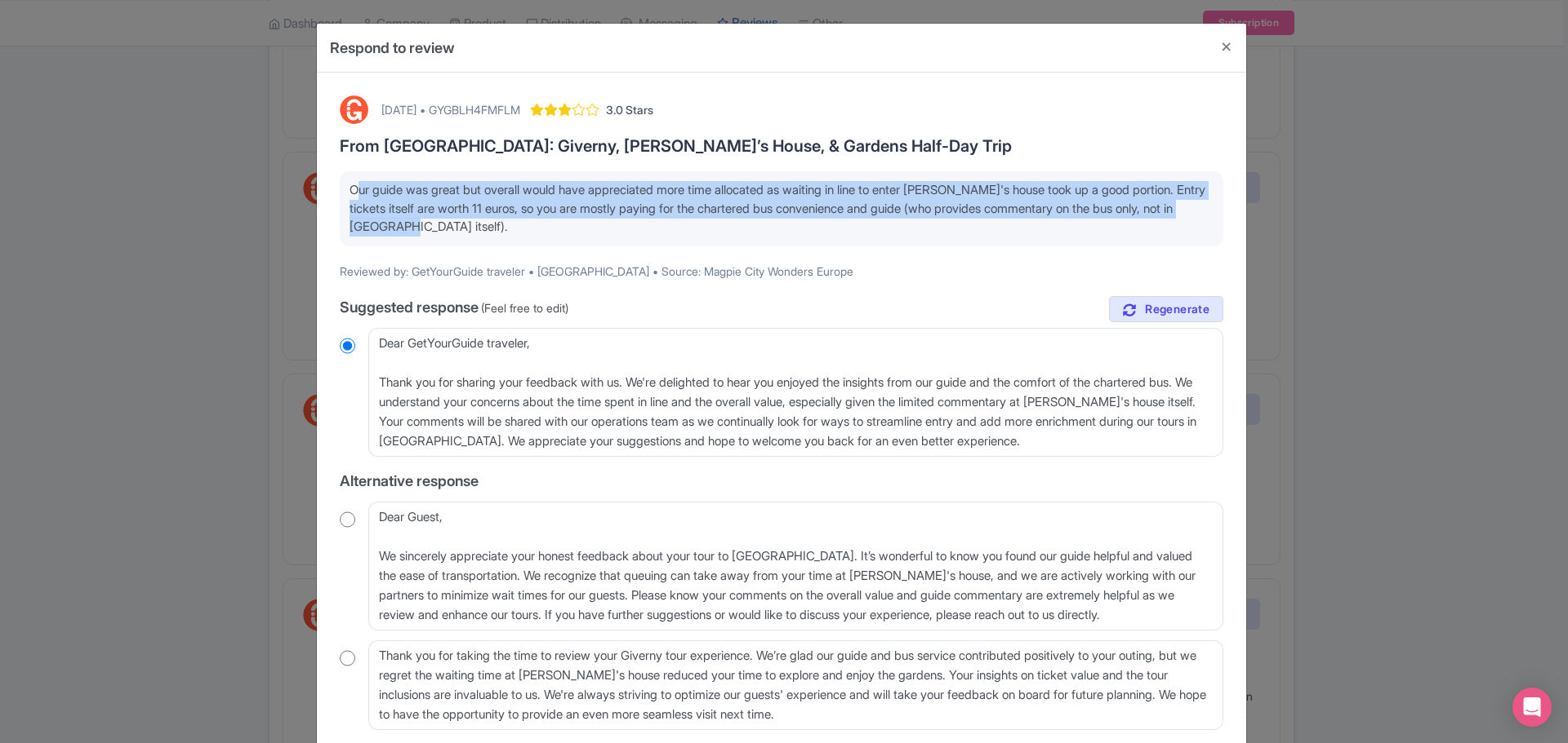
drag, startPoint x: 349, startPoint y: 191, endPoint x: 482, endPoint y: 233, distance: 139.5
click at [482, 233] on p "Our guide was great but overall would have appreciated more time allocated as w…" at bounding box center [781, 209] width 863 height 55
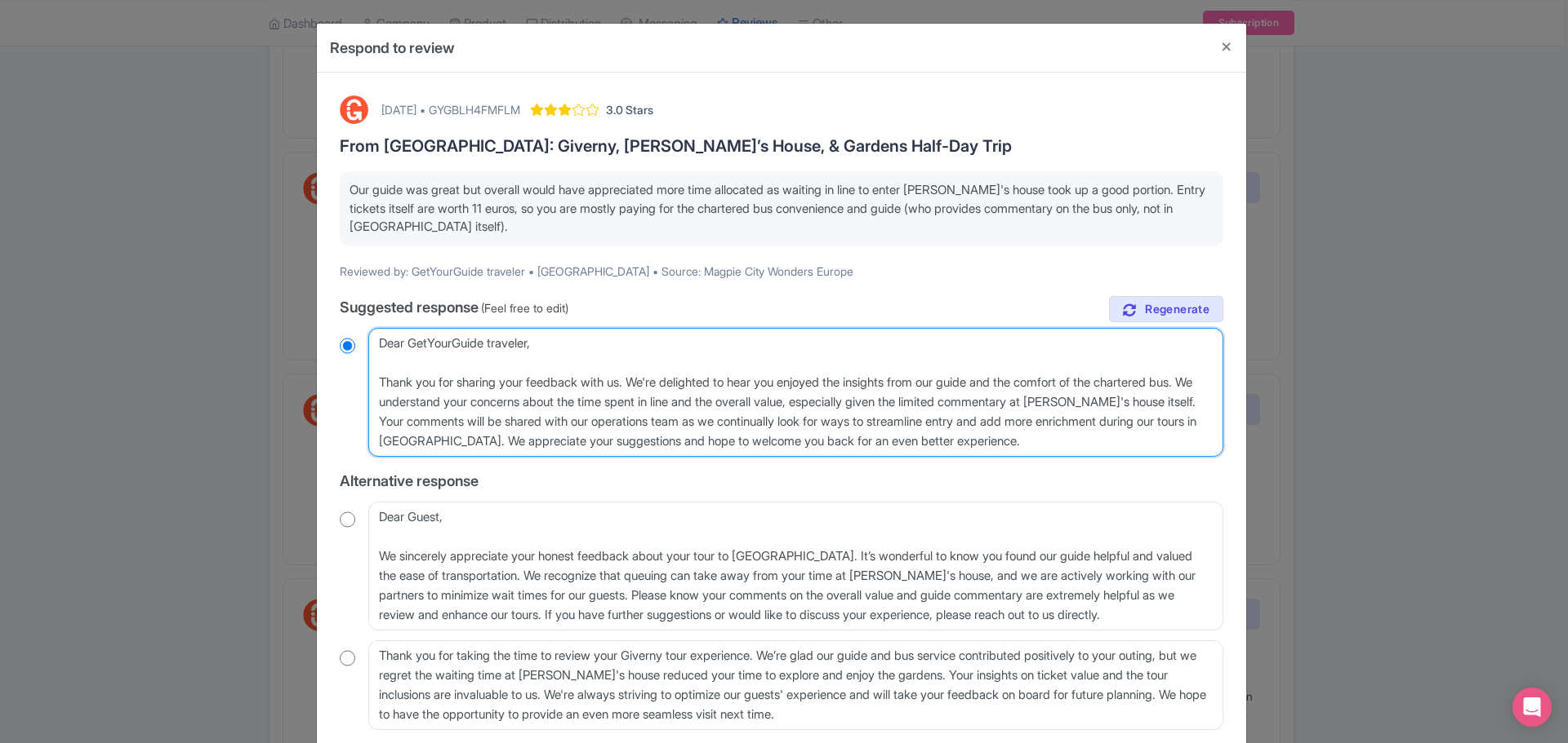
drag, startPoint x: 410, startPoint y: 420, endPoint x: 869, endPoint y: 394, distance: 459.7
click at [869, 394] on textarea "Dear GetYourGuide traveler, Thank you for sharing your feedback with us. We're …" at bounding box center [795, 392] width 855 height 129
drag, startPoint x: 768, startPoint y: 429, endPoint x: 880, endPoint y: 429, distance: 112.0
click at [768, 429] on textarea "Dear GetYourGuide traveler, Thank you for sharing your feedback with us. We're …" at bounding box center [795, 392] width 855 height 129
drag, startPoint x: 987, startPoint y: 428, endPoint x: 349, endPoint y: 387, distance: 639.3
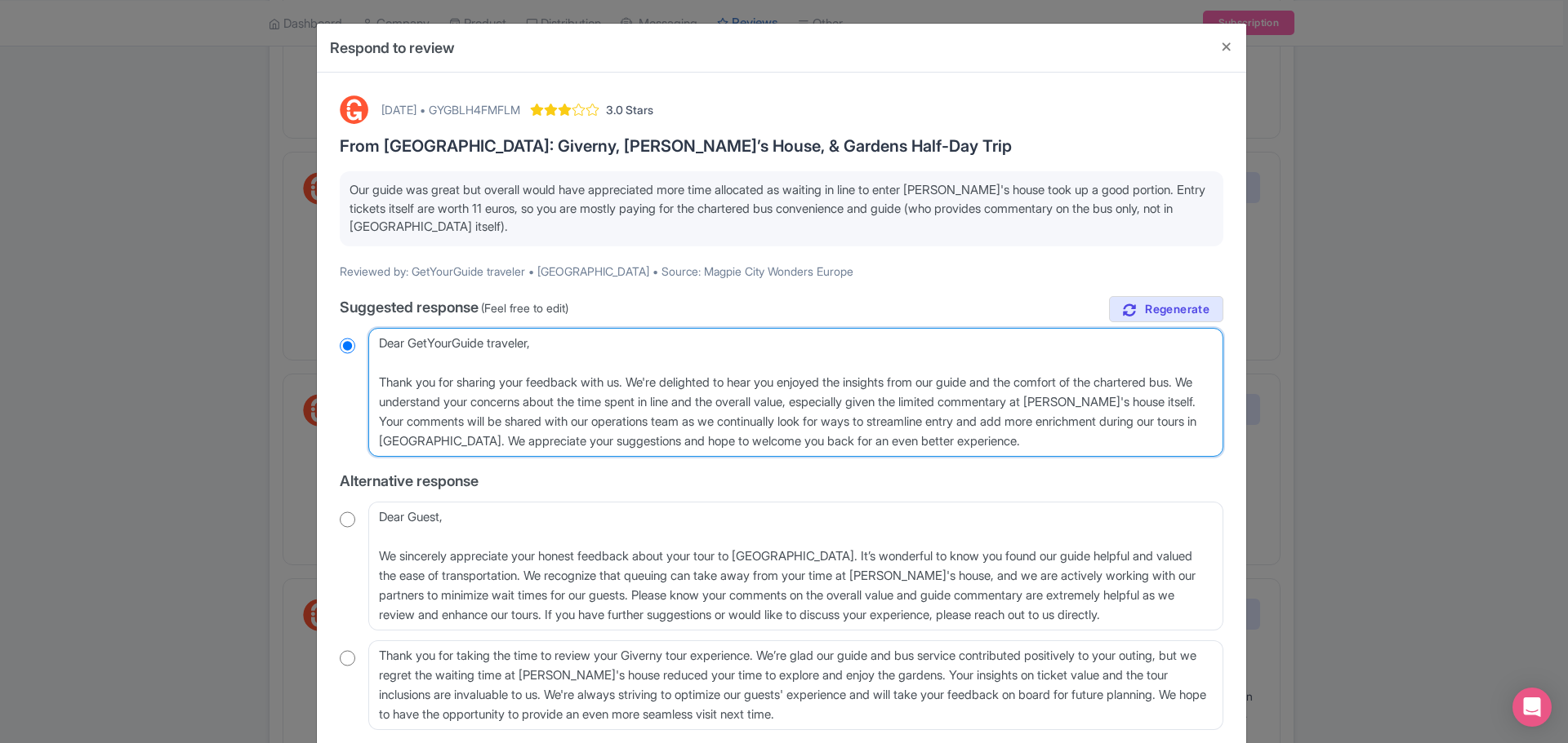
click at [349, 387] on div "Dear GetYourGuide traveler, Thank you for sharing your feedback with us. We're …" at bounding box center [781, 392] width 883 height 129
paste textarea "your feedback. We're glad you enjoyed the guide, and we understand your concern…"
type textarea "Dear GetYourGuide traveler, Thank you for your feedback. We're glad you enjoyed…"
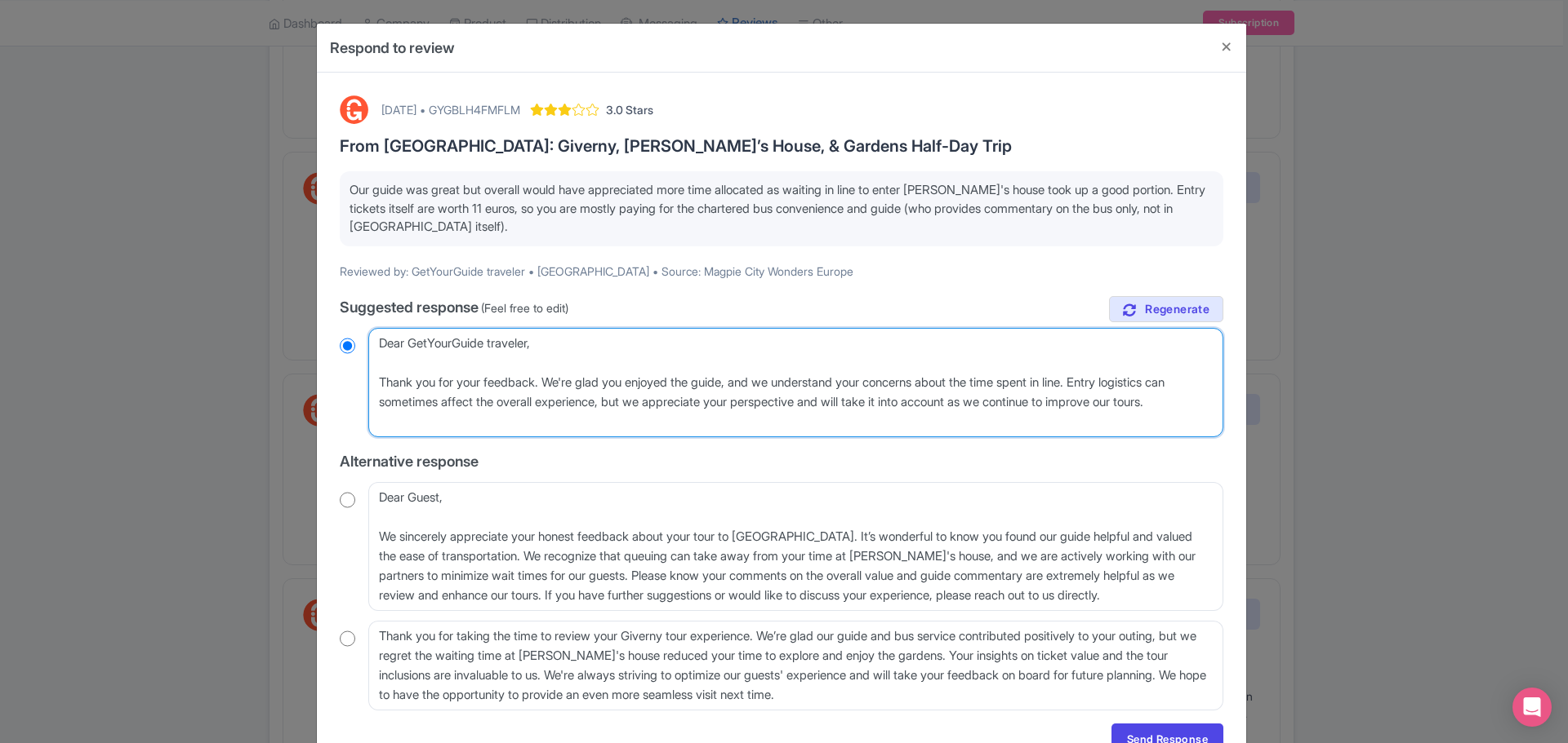
drag, startPoint x: 533, startPoint y: 345, endPoint x: 361, endPoint y: 343, distance: 172.0
click at [356, 343] on div "Dear GetYourGuide traveler, Thank you for sharing your feedback with us. We're …" at bounding box center [781, 382] width 883 height 110
radio input "true"
type textarea "H, Thank you for your feedback. We're glad you enjoyed the guide, and we unders…"
radio input "true"
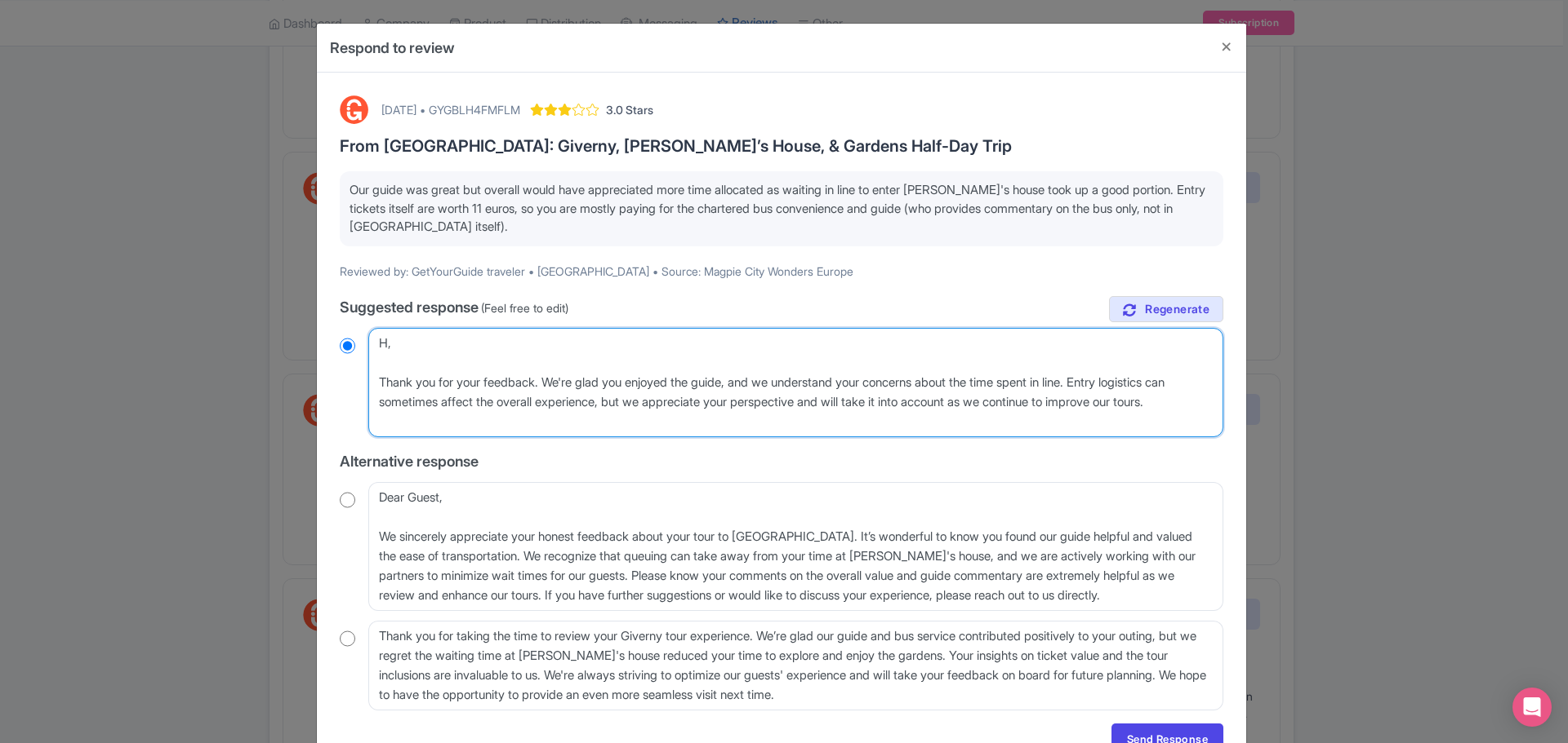
type textarea "He, Thank you for your feedback. We're glad you enjoyed the guide, and we under…"
radio input "true"
type textarea "Hel, Thank you for your feedback. We're glad you enjoyed the guide, and we unde…"
radio input "true"
type textarea "Hell, Thank you for your feedback. We're glad you enjoyed the guide, and we und…"
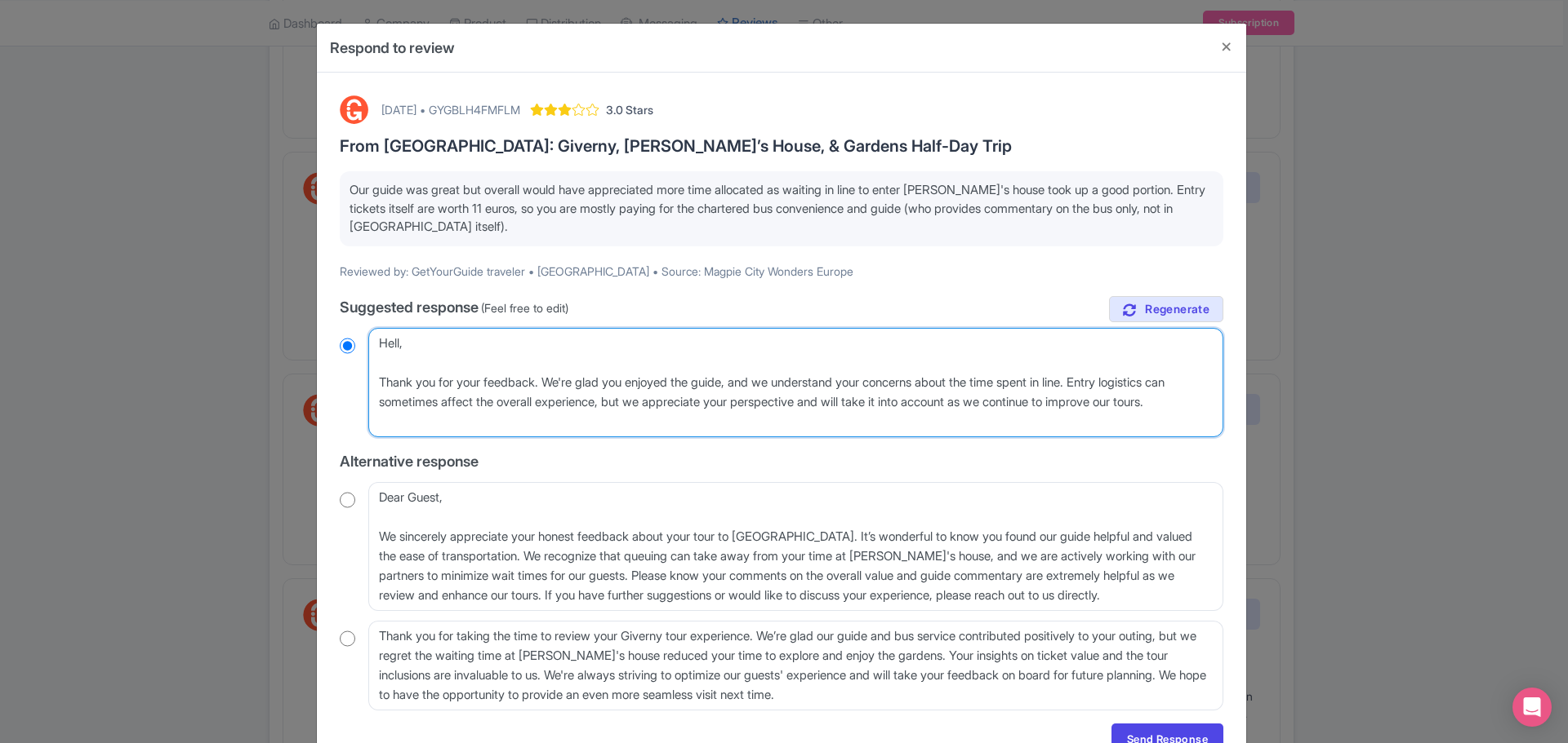
radio input "true"
type textarea "Hello, Thank you for your feedback. We're glad you enjoyed the guide, and we un…"
radio input "true"
type textarea "Hello, Thank you for your feedback. We're glad you enjoyed the guide, and we un…"
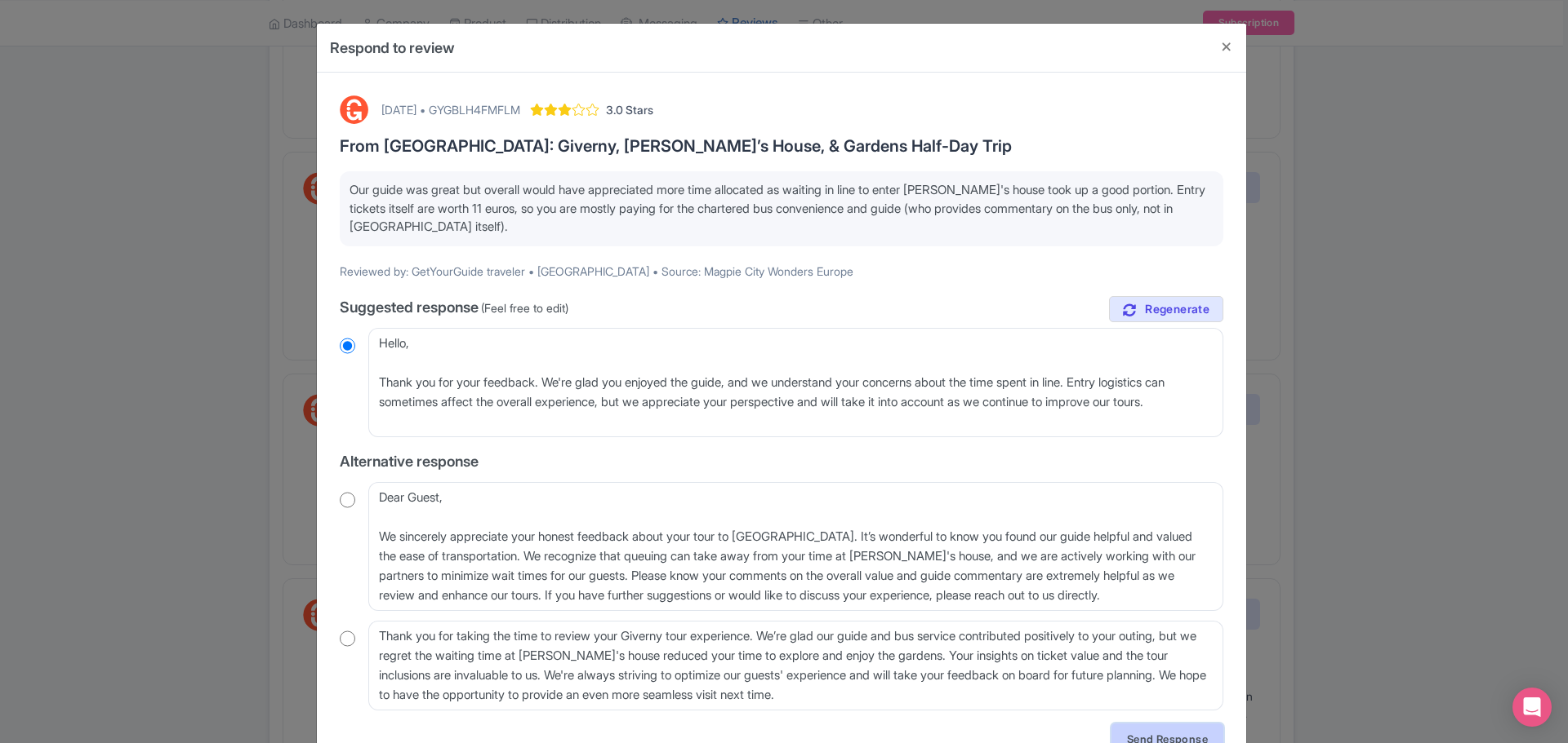
click at [1173, 736] on link "Send Response" at bounding box center [1167, 740] width 112 height 31
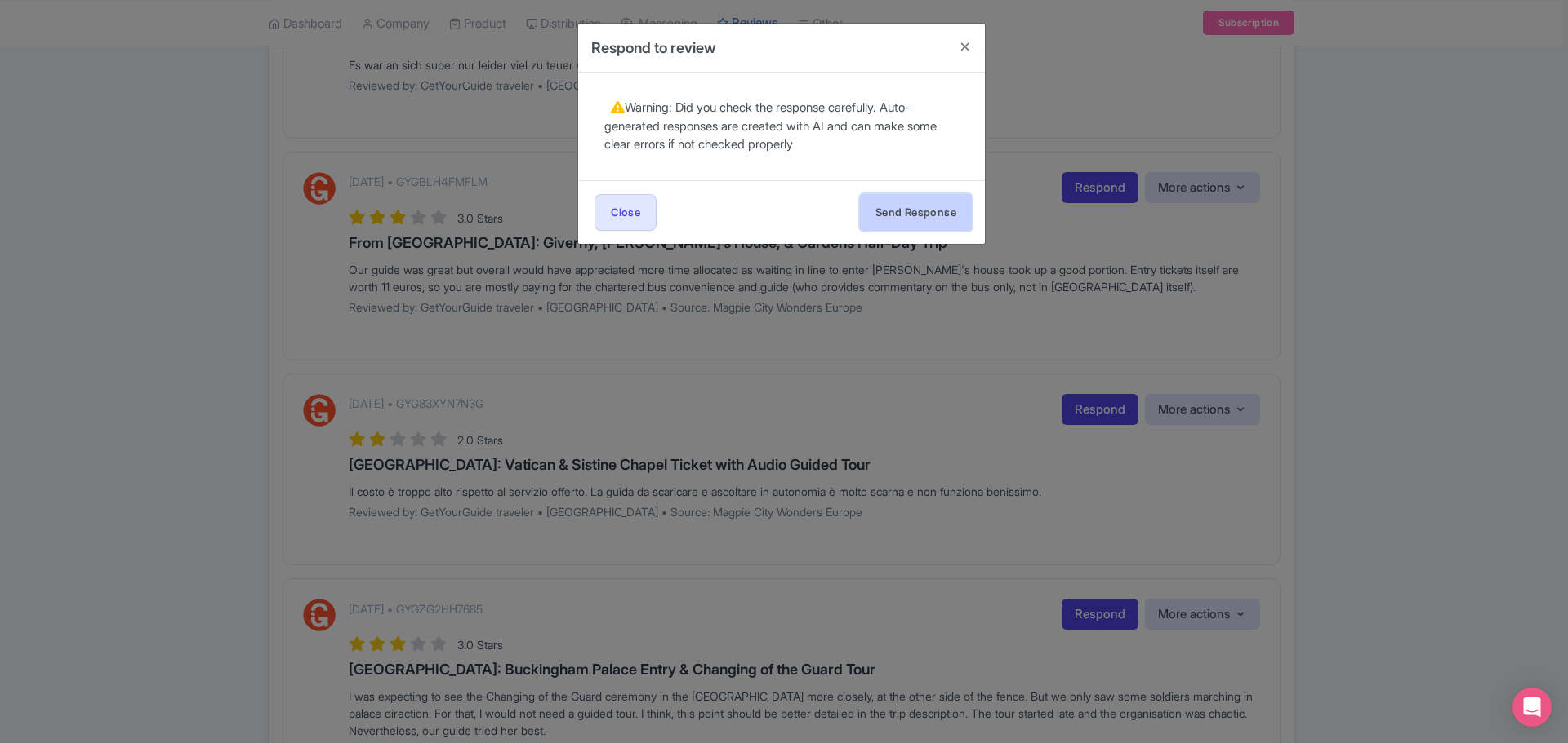
click at [918, 209] on button "Send Response" at bounding box center [916, 212] width 112 height 37
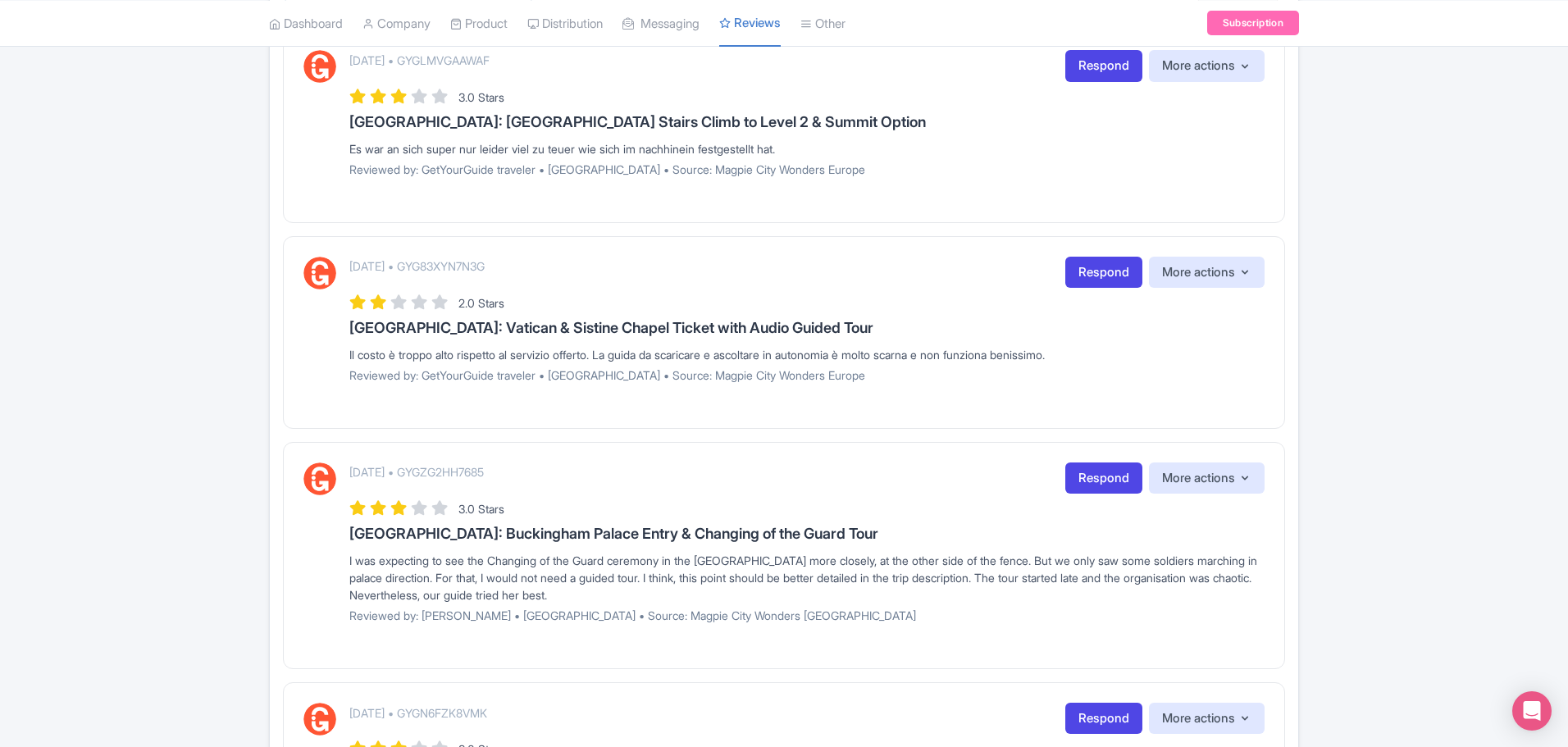
scroll to position [328, 0]
drag, startPoint x: 345, startPoint y: 355, endPoint x: 1133, endPoint y: 356, distance: 788.0
click at [1133, 356] on div "[DATE] • GYG83XYN7N3G Respond More actions Hide from this page Hide from review…" at bounding box center [784, 324] width 961 height 139
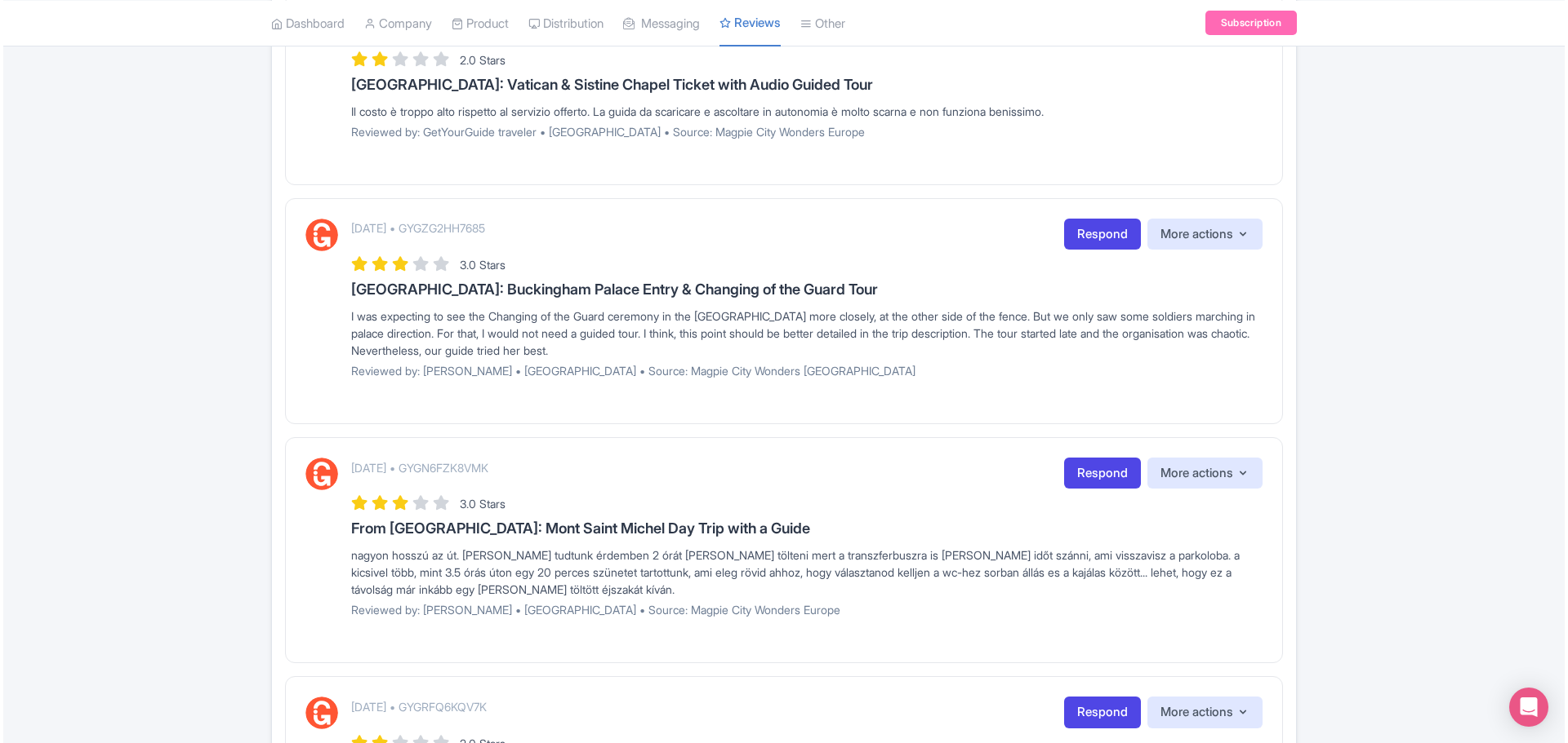
scroll to position [571, 0]
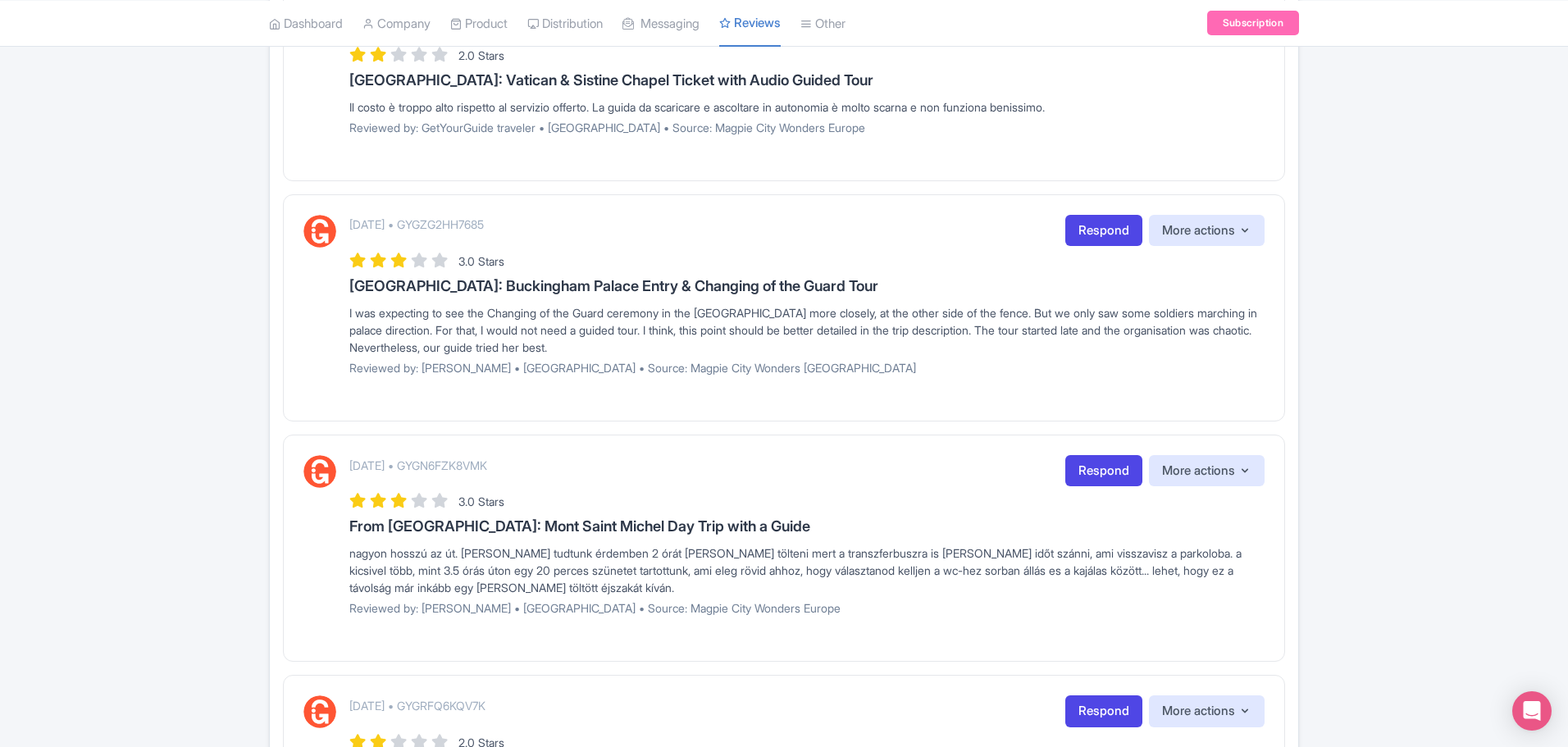
drag, startPoint x: 353, startPoint y: 314, endPoint x: 758, endPoint y: 354, distance: 407.0
click at [758, 354] on div "I was expecting to see the Changing of the Guard ceremony in the [GEOGRAPHIC_DA…" at bounding box center [807, 331] width 915 height 52
click at [341, 540] on div "[DATE] • GYGN6FZK8VMK Respond More actions Hide from this page Hide from review…" at bounding box center [784, 542] width 961 height 174
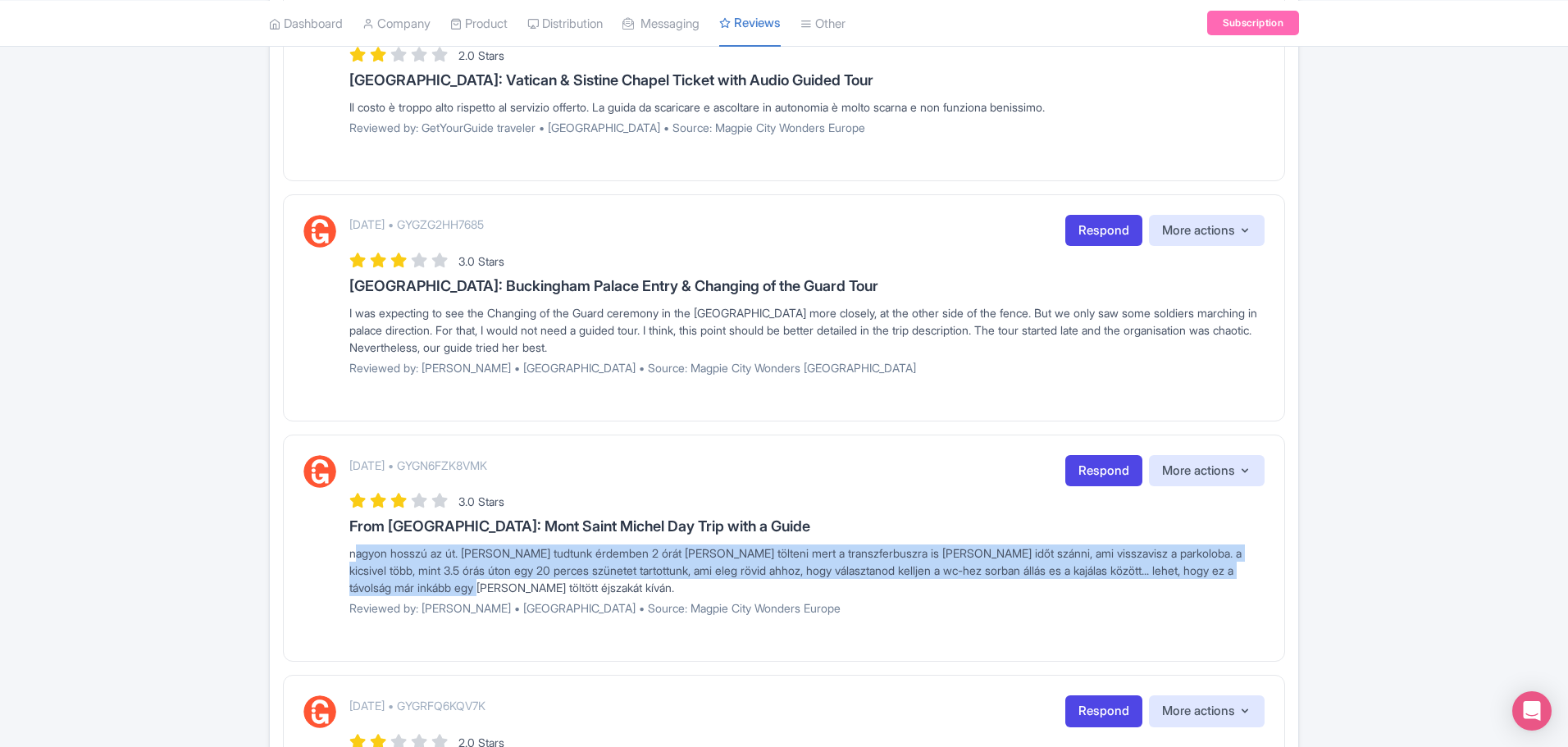
drag, startPoint x: 343, startPoint y: 555, endPoint x: 539, endPoint y: 589, distance: 198.9
click at [539, 589] on div "[DATE] • GYGN6FZK8VMK Respond More actions Hide from this page Hide from review…" at bounding box center [784, 542] width 961 height 174
copy div "nagyon hosszú az út. [PERSON_NAME] tudtunk érdemben 2 órát [PERSON_NAME] tölten…"
click at [1093, 235] on link "Respond" at bounding box center [1103, 231] width 77 height 32
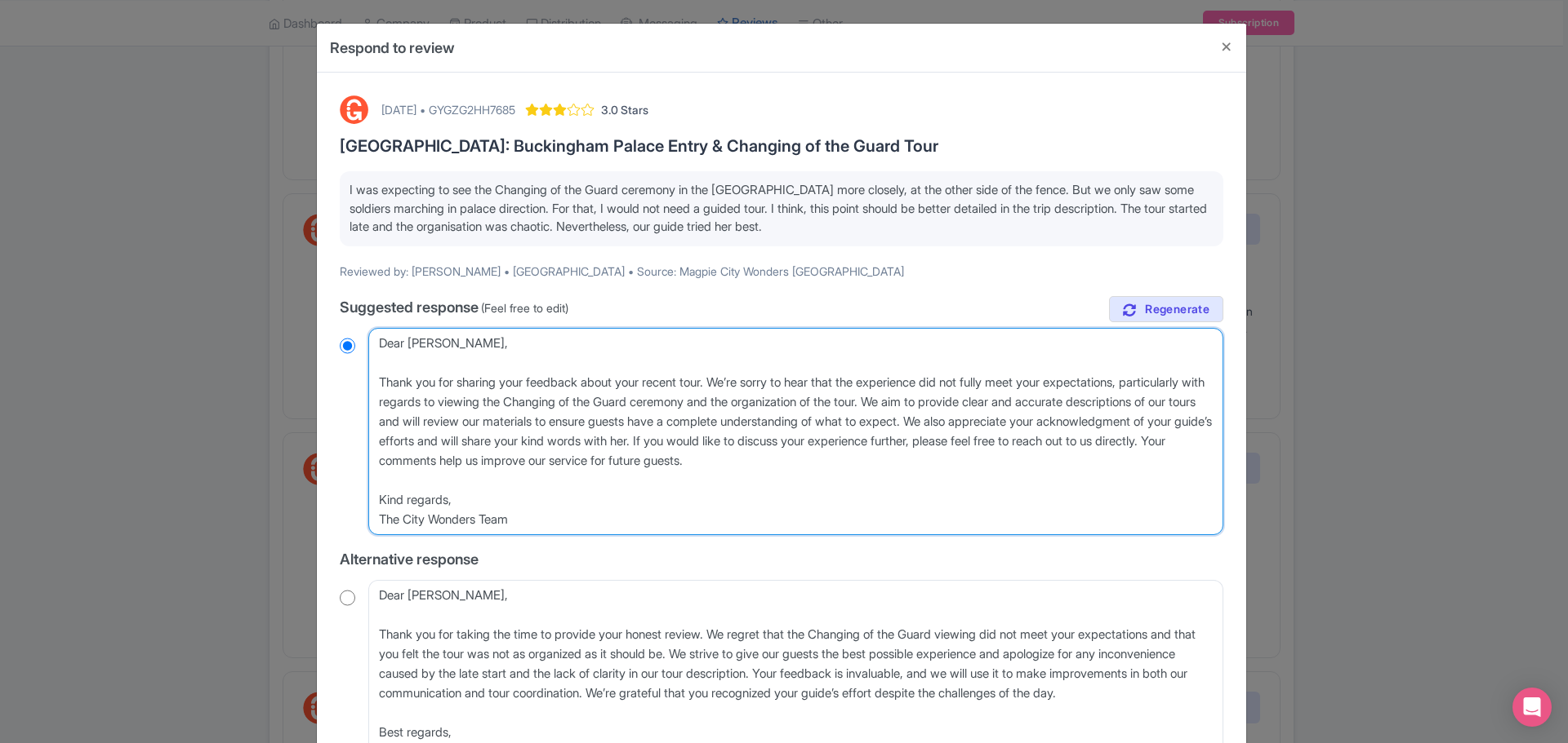
click at [627, 475] on textarea "Dear Pedro, Thank you for sharing your feedback about your recent tour. We’re s…" at bounding box center [795, 431] width 855 height 207
click at [1031, 458] on textarea "Dear Pedro, Thank you for sharing your feedback about your recent tour. We’re s…" at bounding box center [795, 431] width 855 height 207
drag, startPoint x: 560, startPoint y: 526, endPoint x: 292, endPoint y: 373, distance: 308.6
click at [292, 373] on div "Respond to review September 09, 2025 • GYGZG2HH7685 3.0 Stars London: Buckingha…" at bounding box center [784, 371] width 1568 height 743
paste textarea "your honest feedback. We’re sorry the experience didn’t fully meet your expecta…"
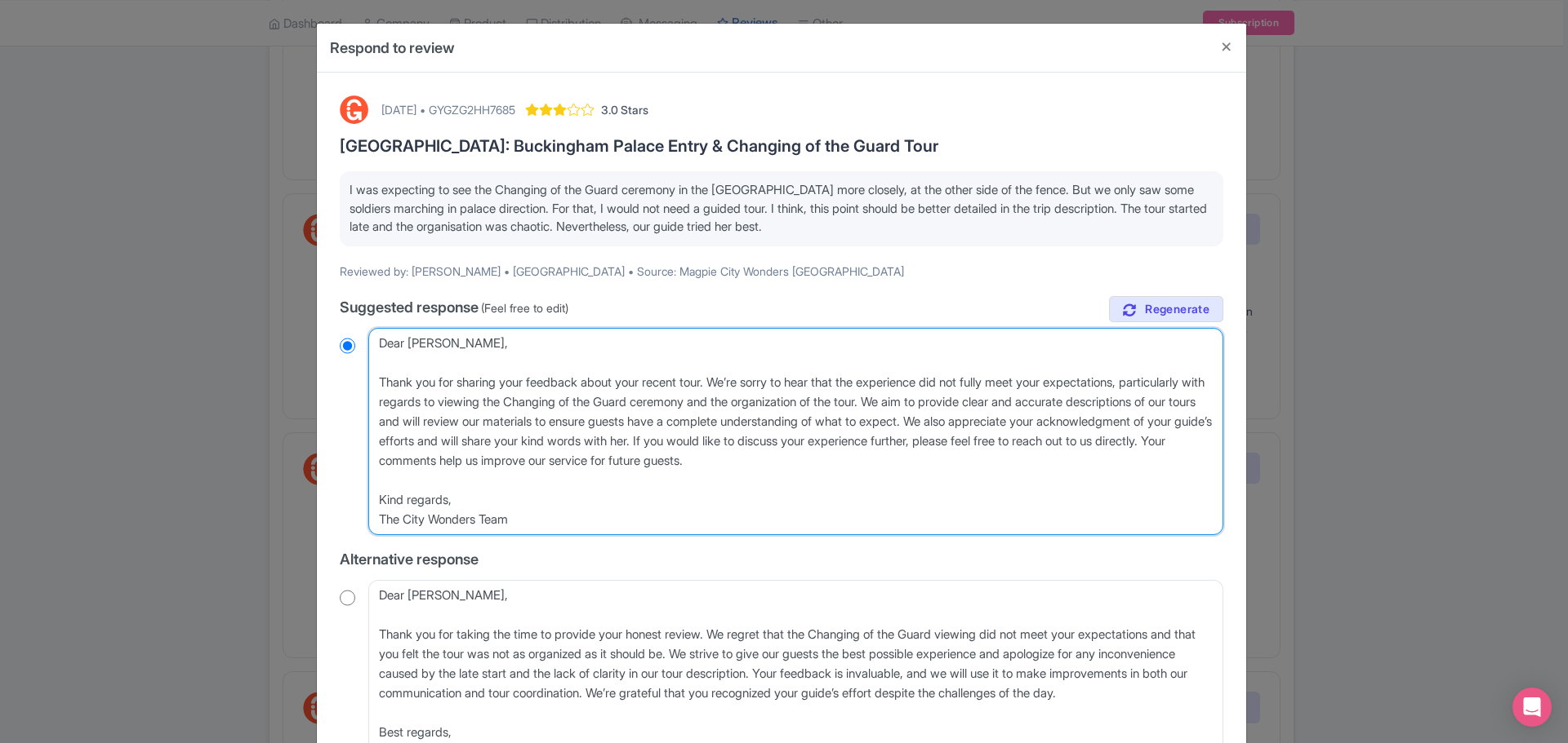
type textarea "Dear Pedro, Thank you for your honest feedback. We’re sorry the experience didn…"
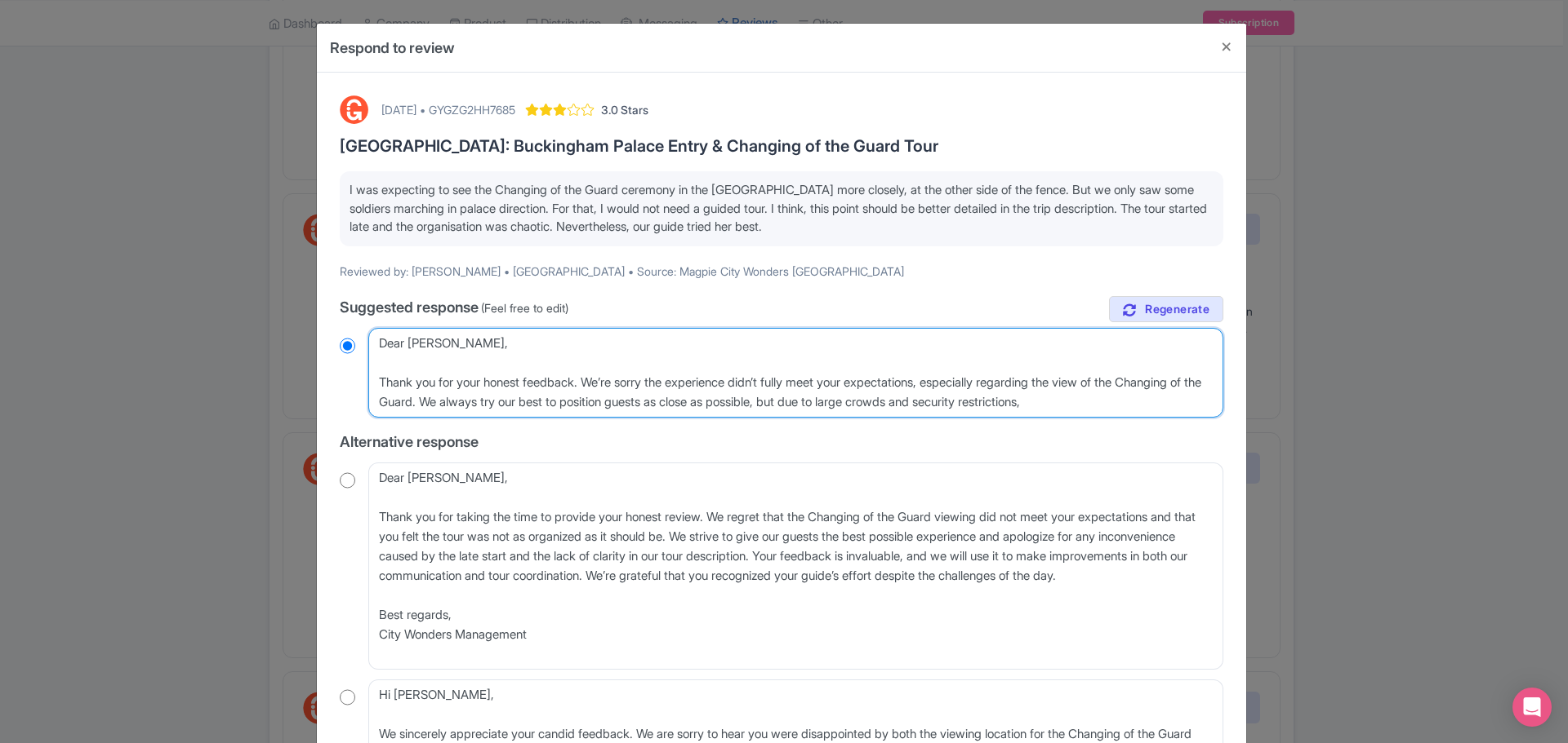
radio input "true"
click at [1192, 400] on textarea "Dear Pedro, Thank you for sharing your feedback about your recent tour. We’re s…" at bounding box center [795, 373] width 855 height 90
type textarea "Dear Pedro, Thank you for your honest feedback. We’re sorry the experience didn…"
radio input "true"
paste textarea "We're glad to hear the guide did her best."
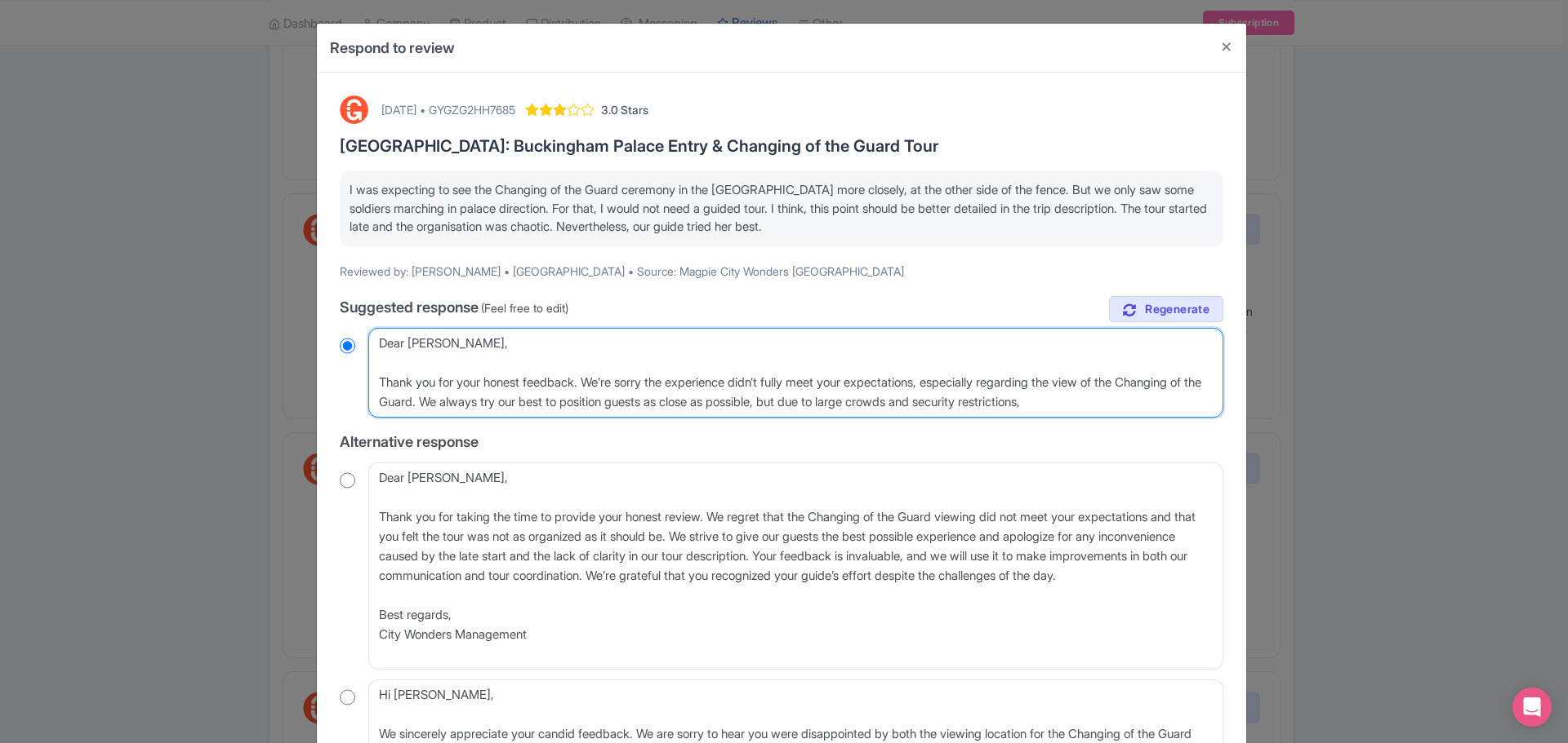
type textarea "Dear Pedro, Thank you for your honest feedback. We’re sorry the experience didn…"
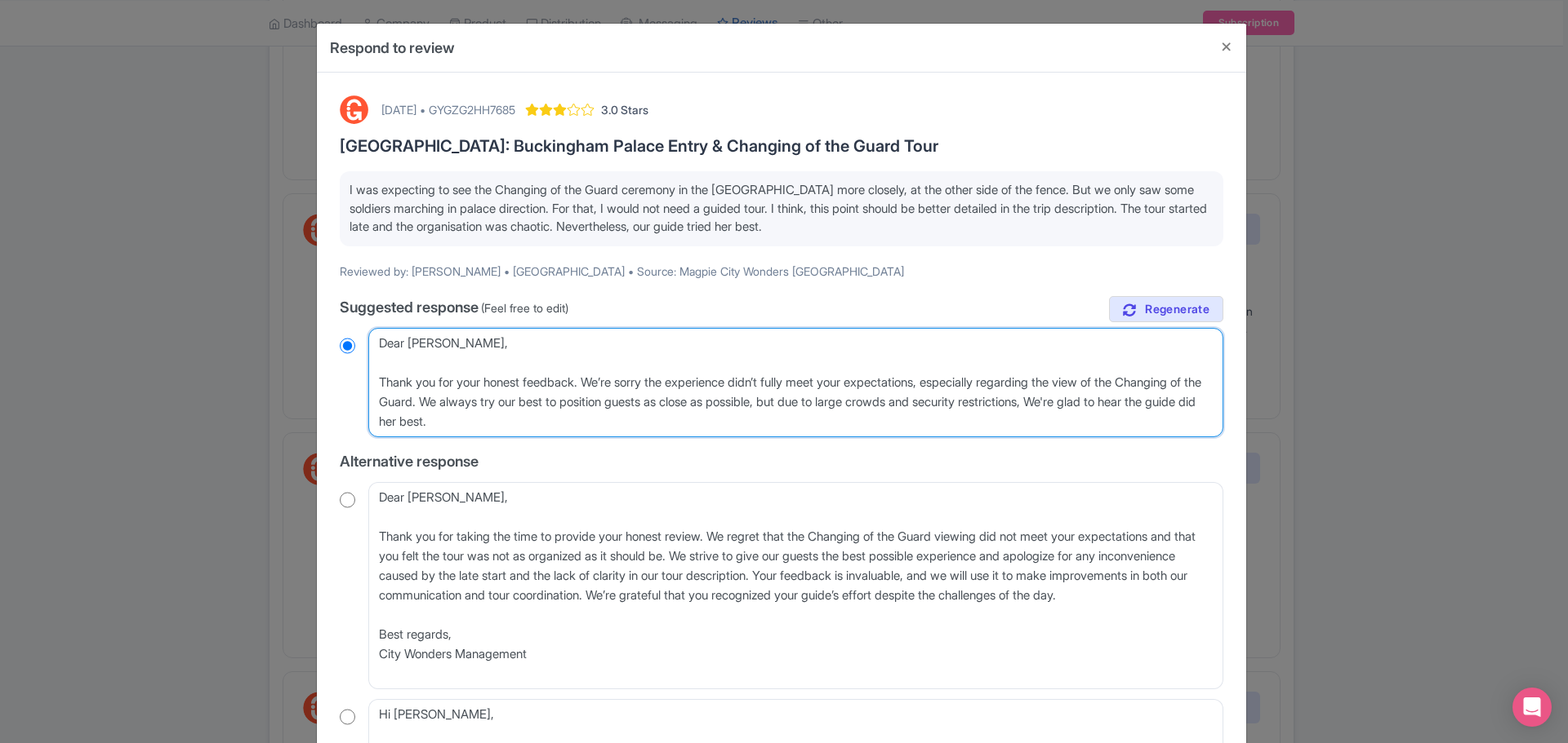
radio input "true"
drag, startPoint x: 1162, startPoint y: 401, endPoint x: 1249, endPoint y: 409, distance: 87.4
click at [1166, 403] on textarea "Dear Pedro, Thank you for sharing your feedback about your recent tour. We’re s…" at bounding box center [795, 382] width 855 height 110
type textarea "Dear Pedro, Thank you for your honest feedback. We’re sorry the experience didn…"
radio input "true"
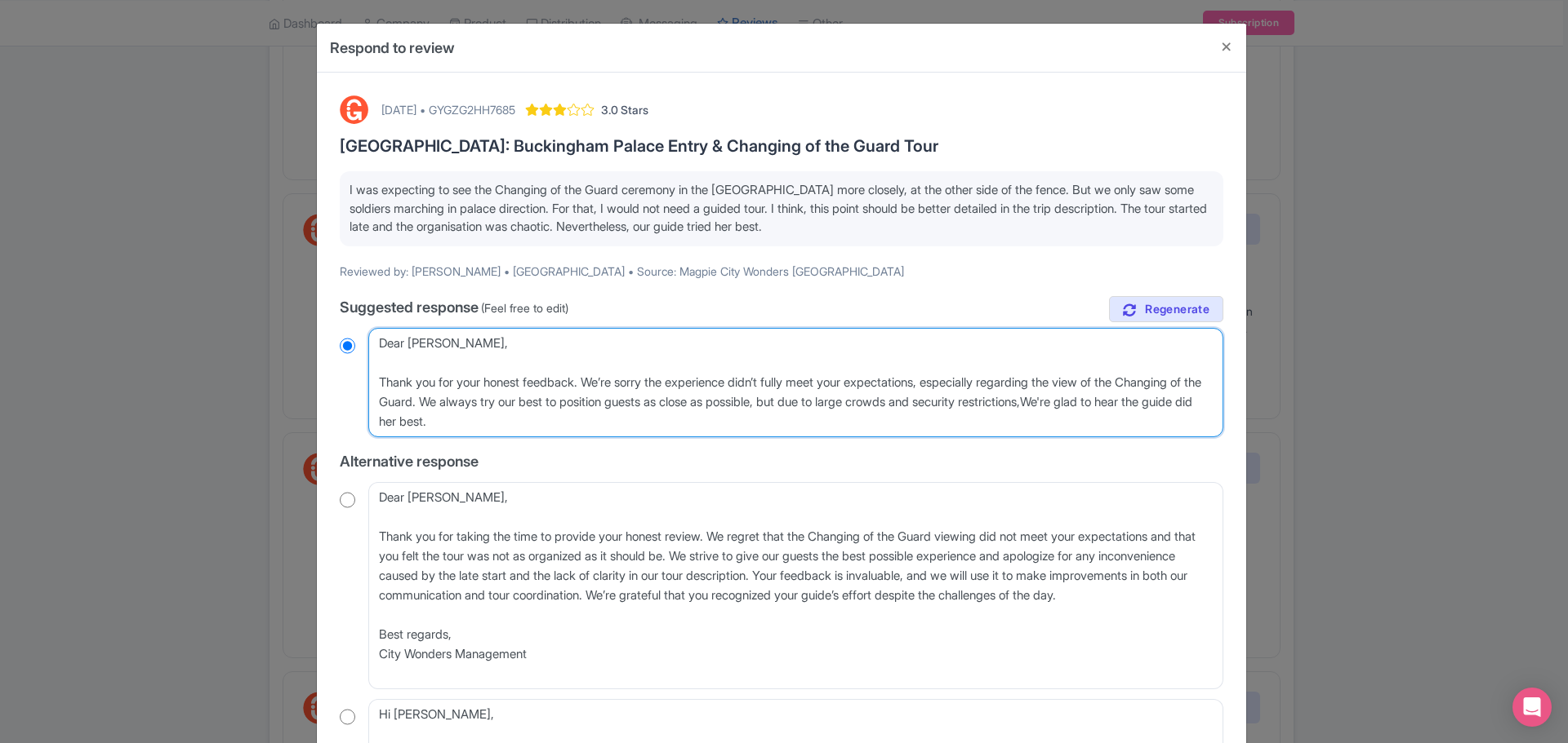
type textarea "Dear Pedro, Thank you for your honest feedback. We’re sorry the experience didn…"
radio input "true"
type textarea "Dear Pedro, Thank you for your honest feedback. We’re sorry the experience didn…"
radio input "true"
type textarea "Dear Pedro, Thank you for your honest feedback. We’re sorry the experience didn…"
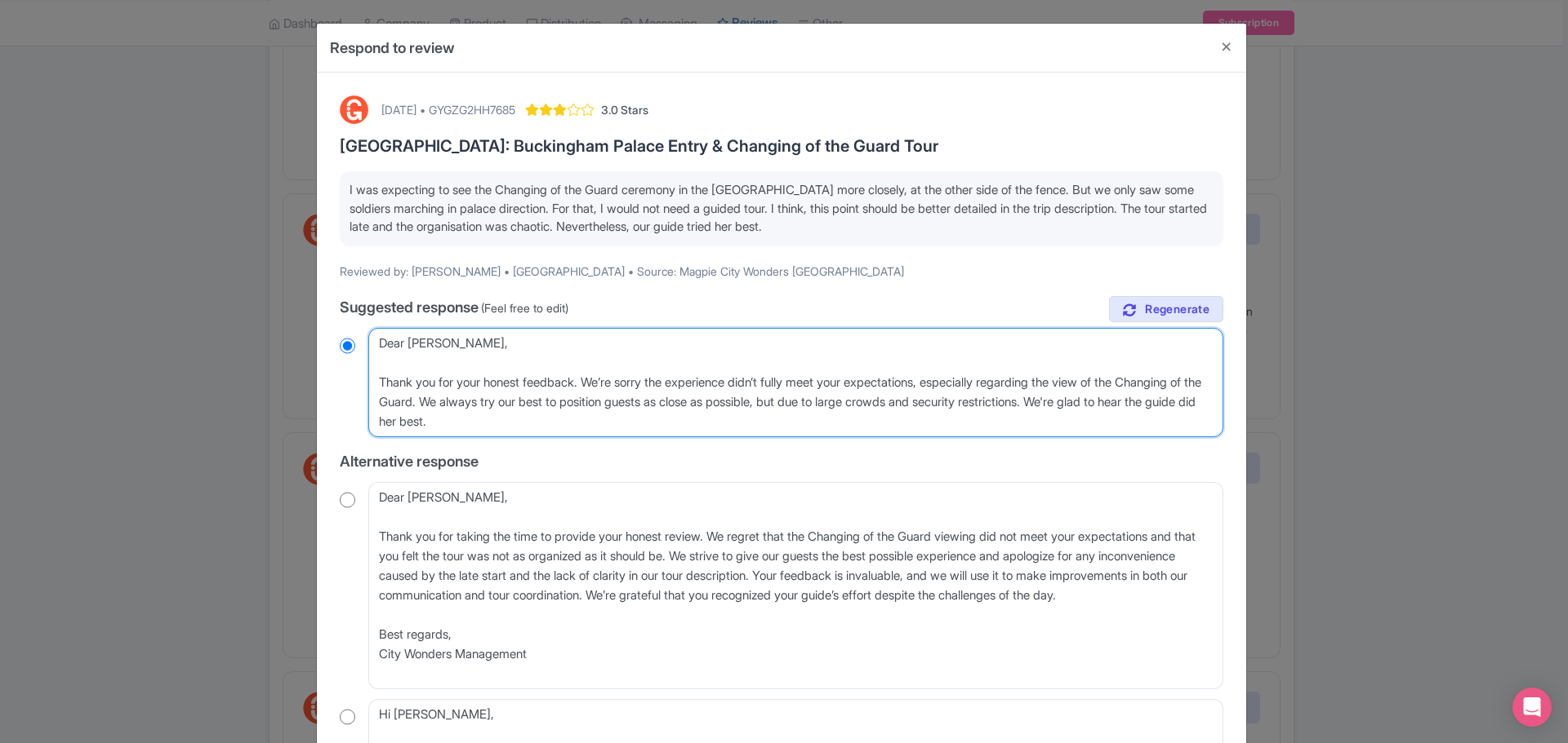
radio input "true"
click at [909, 401] on textarea "Dear Pedro, Thank you for sharing your feedback about your recent tour. We’re s…" at bounding box center [795, 382] width 855 height 110
type textarea "Dear Pedro, Thank you for your honest feedback. We’re sorry the experience didn…"
radio input "true"
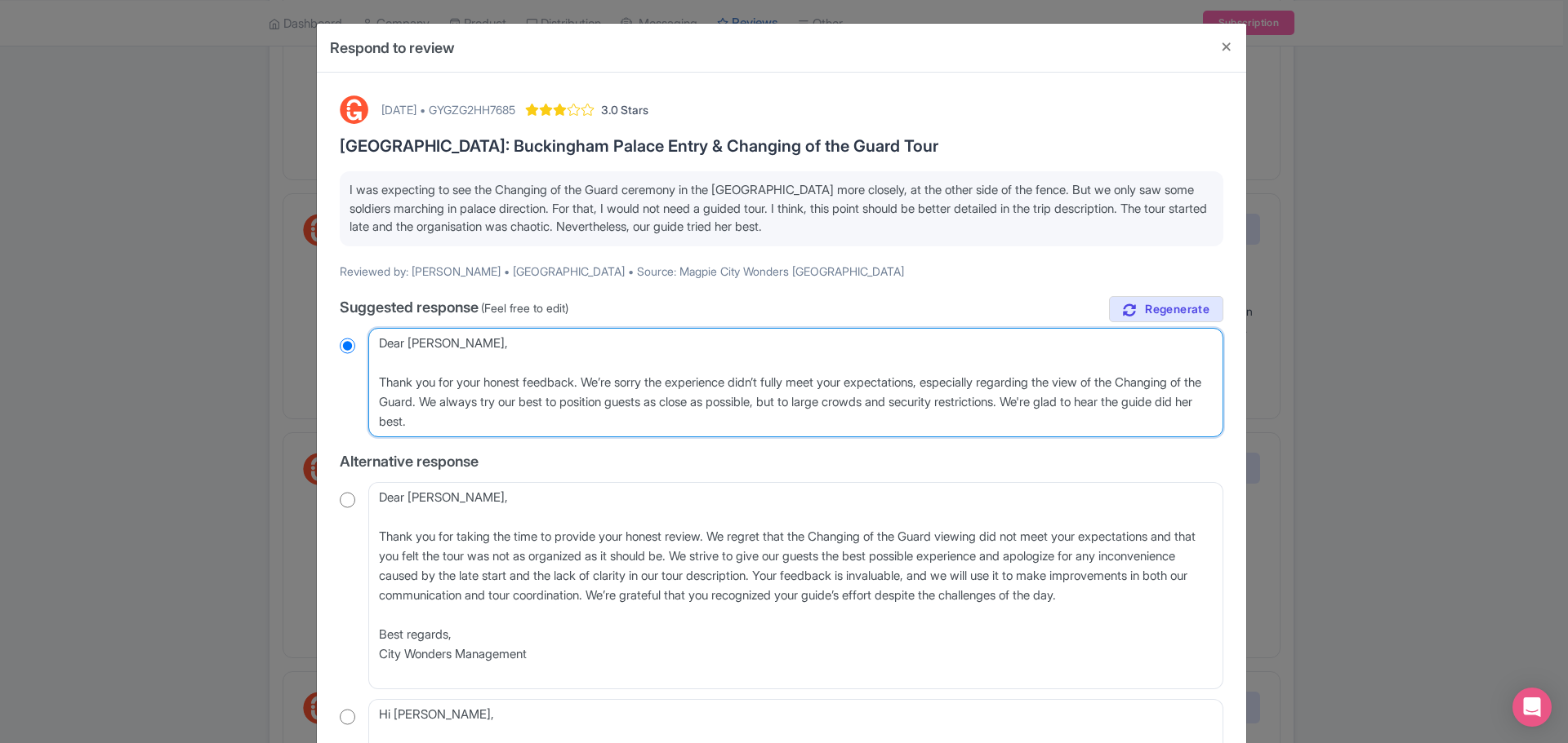
type textarea "Dear Pedro, Thank you for your honest feedback. We’re sorry the experience didn…"
radio input "true"
type textarea "Dear Pedro, Thank you for your honest feedback. We’re sorry the experience didn…"
radio input "true"
type textarea "Dear Pedro, Thank you for your honest feedback. We’re sorry the experience didn…"
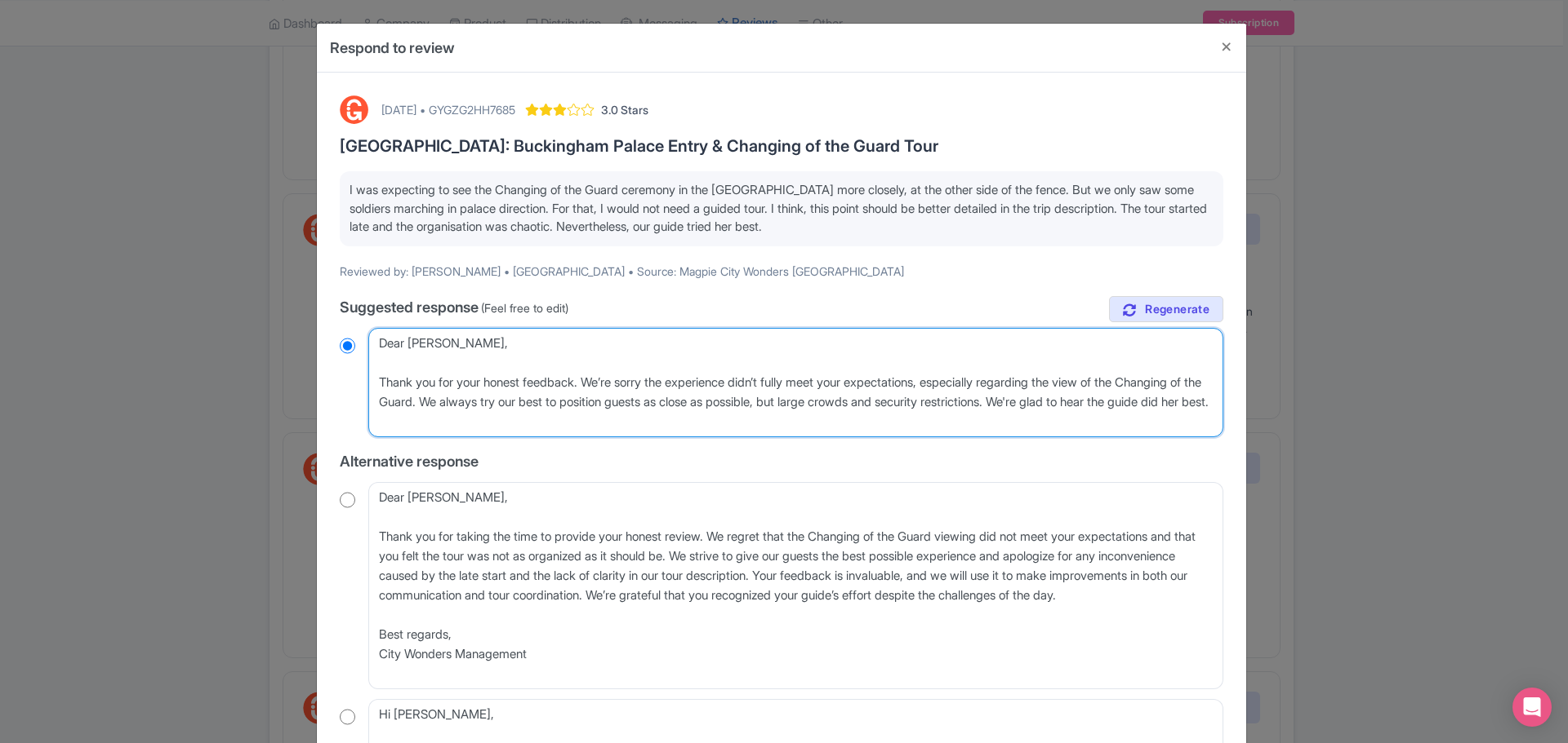
radio input "true"
type textarea "Dear Pedro, Thank you for your honest feedback. We’re sorry the experience didn…"
radio input "true"
type textarea "Dear Pedro, Thank you for your honest feedback. We’re sorry the experience didn…"
radio input "true"
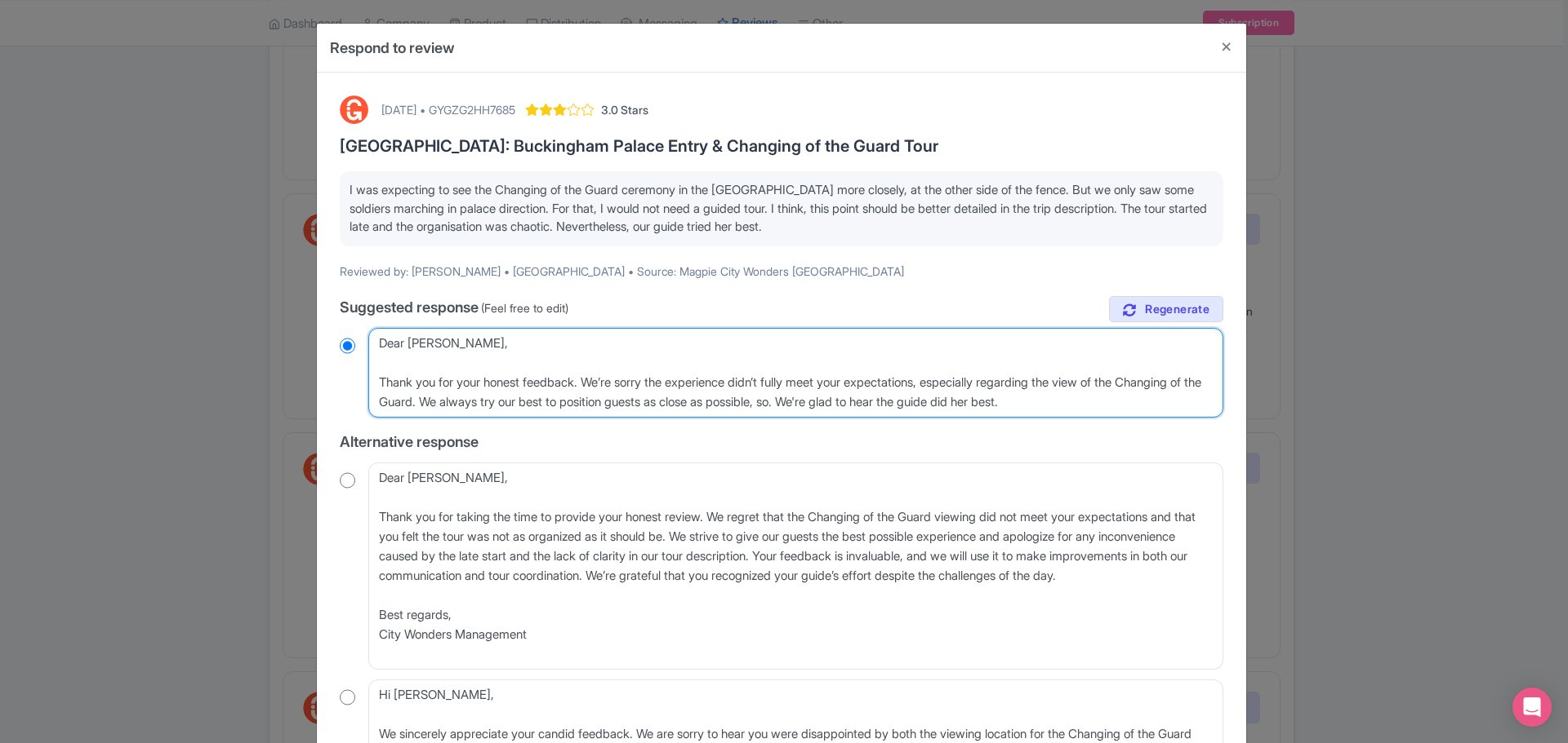
type textarea "Dear Pedro, Thank you for your honest feedback. We’re sorry the experience didn…"
radio input "true"
type textarea "Dear Pedro, Thank you for your honest feedback. We’re sorry the experience didn…"
radio input "true"
type textarea "Dear Pedro, Thank you for your honest feedback. We’re sorry the experience didn…"
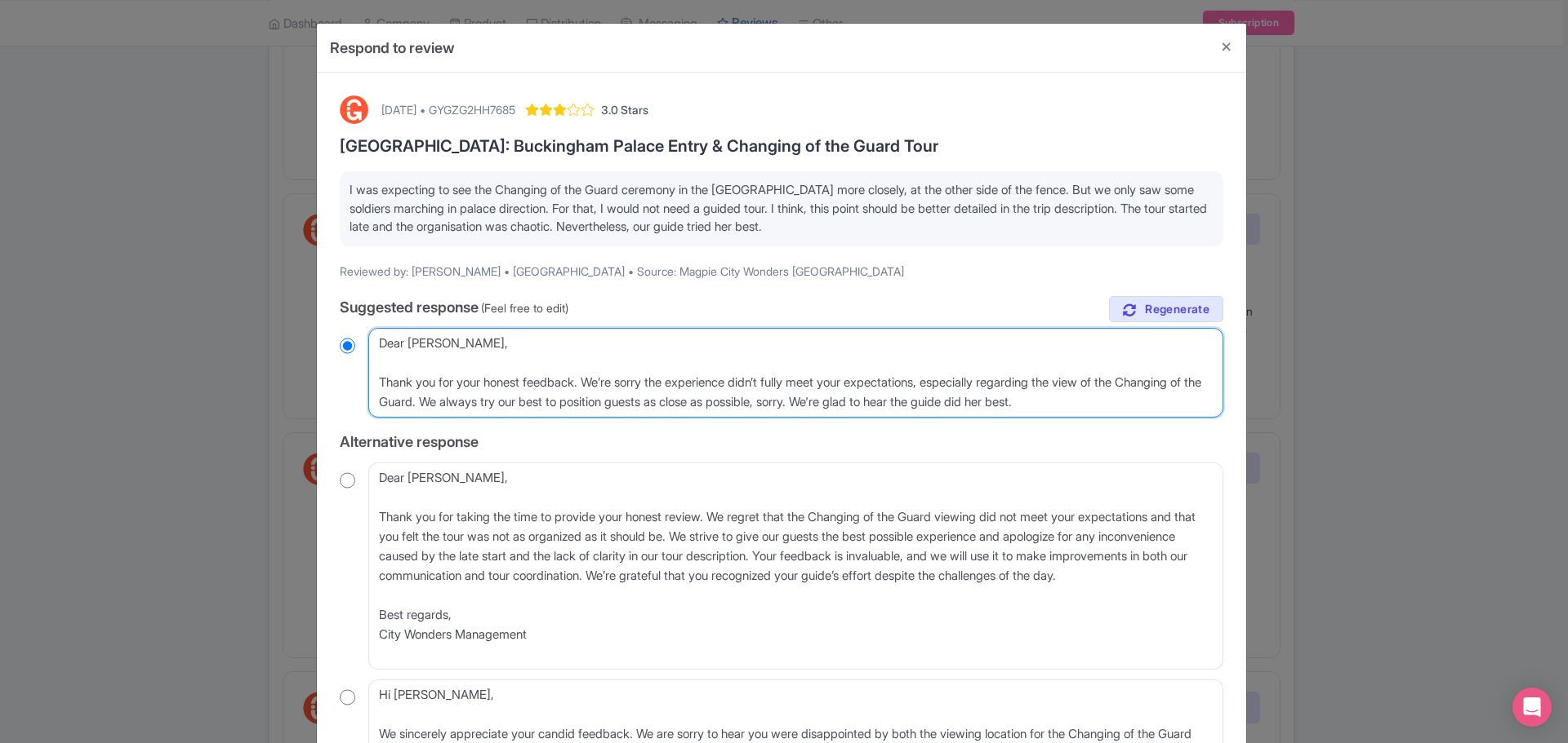
radio input "true"
type textarea "Dear Pedro, Thank you for your honest feedback. We’re sorry the experience didn…"
radio input "true"
type textarea "Dear Pedro, Thank you for your honest feedback. We’re sorry the experience didn…"
radio input "true"
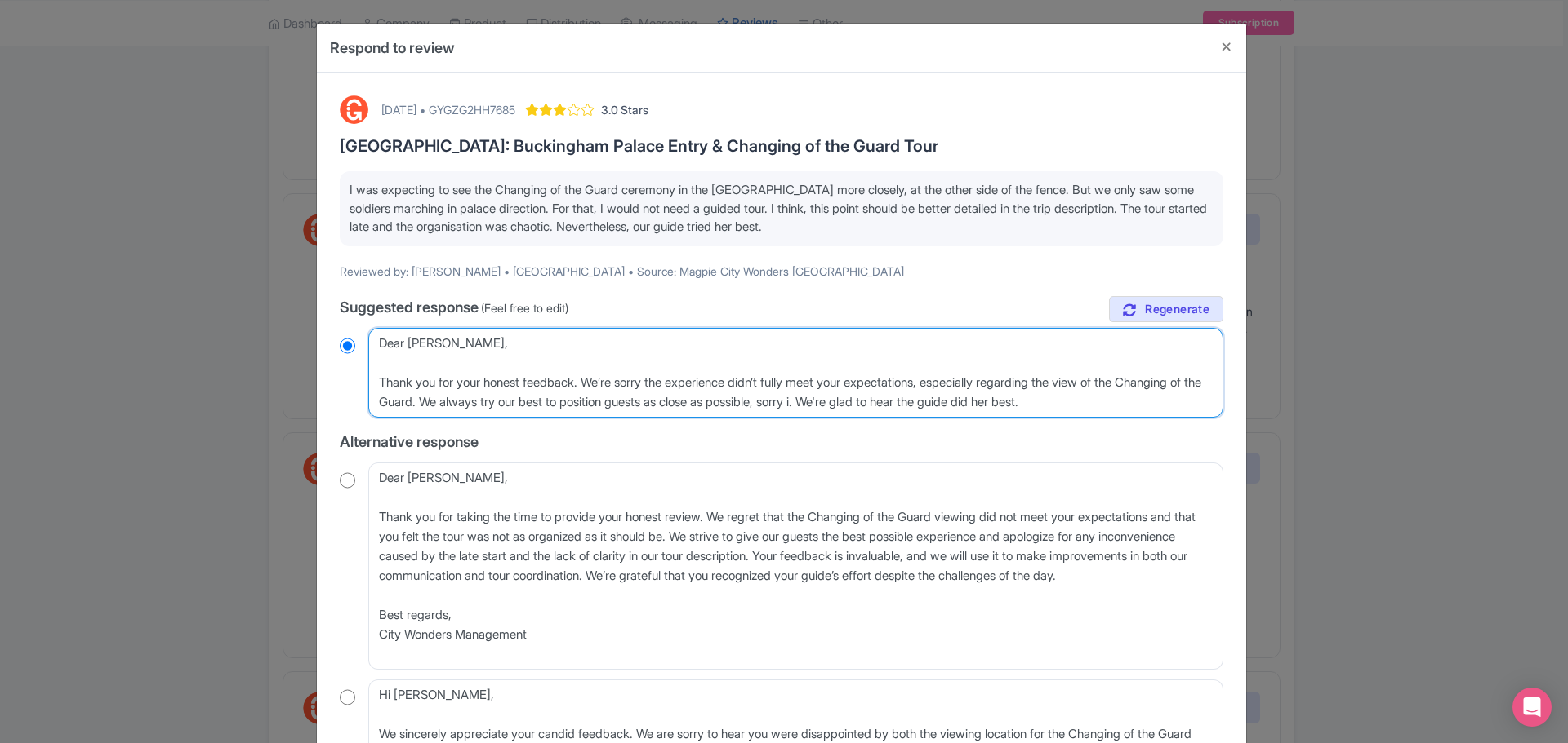
type textarea "Dear Pedro, Thank you for your honest feedback. We’re sorry the experience didn…"
radio input "true"
type textarea "Dear Pedro, Thank you for your honest feedback. We’re sorry the experience didn…"
radio input "true"
type textarea "Dear Pedro, Thank you for your honest feedback. We’re sorry the experience didn…"
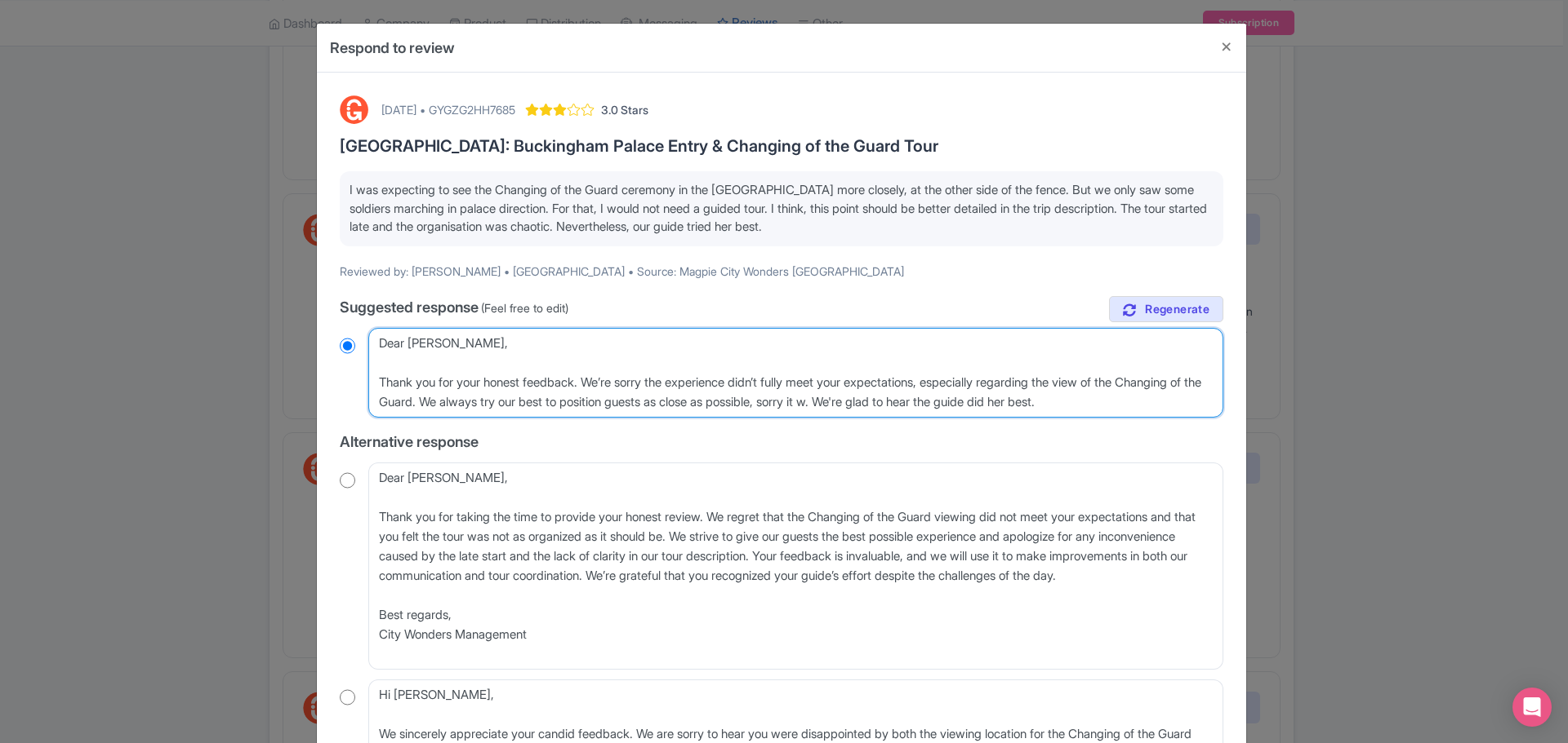
radio input "true"
type textarea "Dear Pedro, Thank you for your honest feedback. We’re sorry the experience didn…"
radio input "true"
type textarea "Dear Pedro, Thank you for your honest feedback. We’re sorry the experience didn…"
radio input "true"
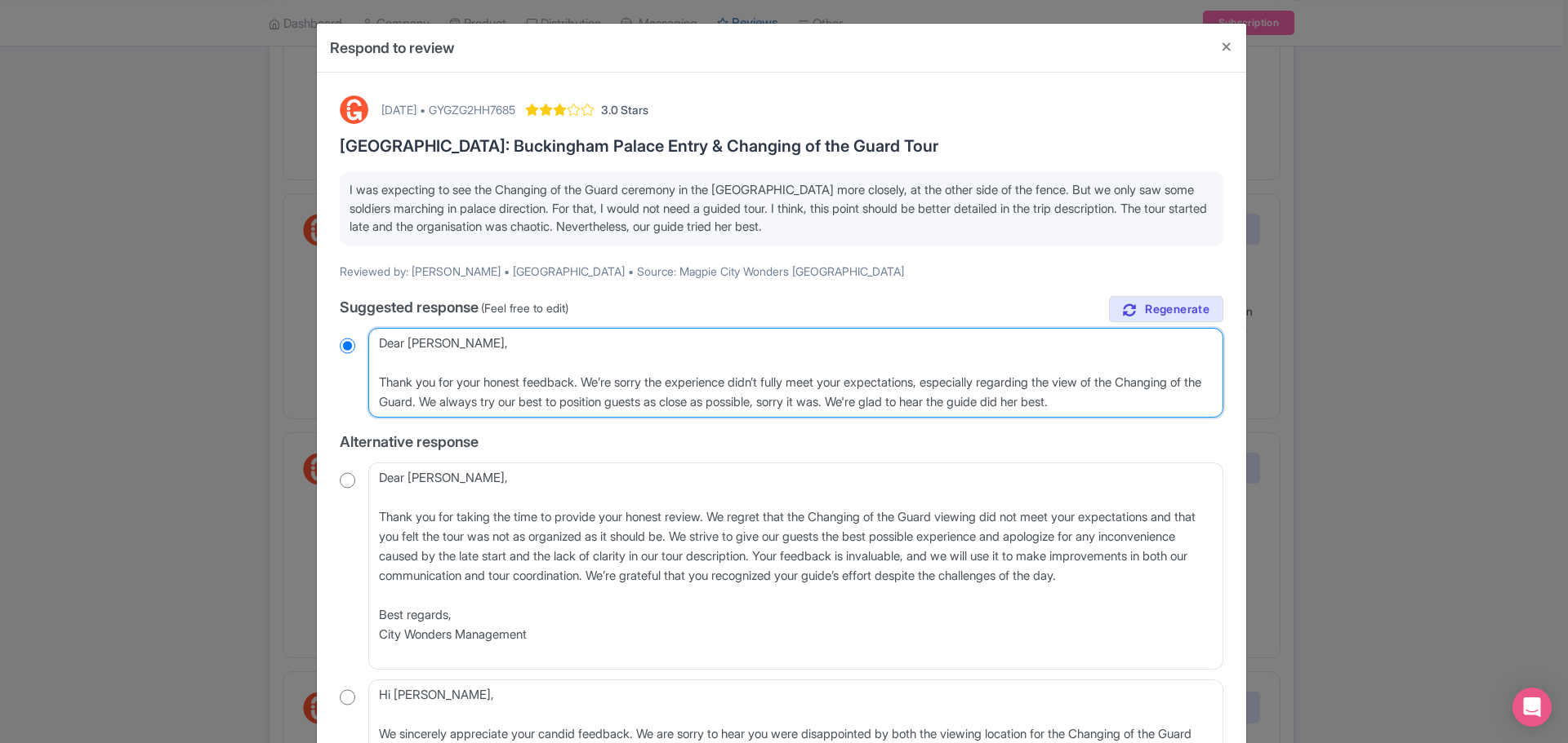
type textarea "Dear Pedro, Thank you for your honest feedback. We’re sorry the experience didn…"
radio input "true"
type textarea "Dear Pedro, Thank you for your honest feedback. We’re sorry the experience didn…"
radio input "true"
type textarea "Dear Pedro, Thank you for your honest feedback. We’re sorry the experience didn…"
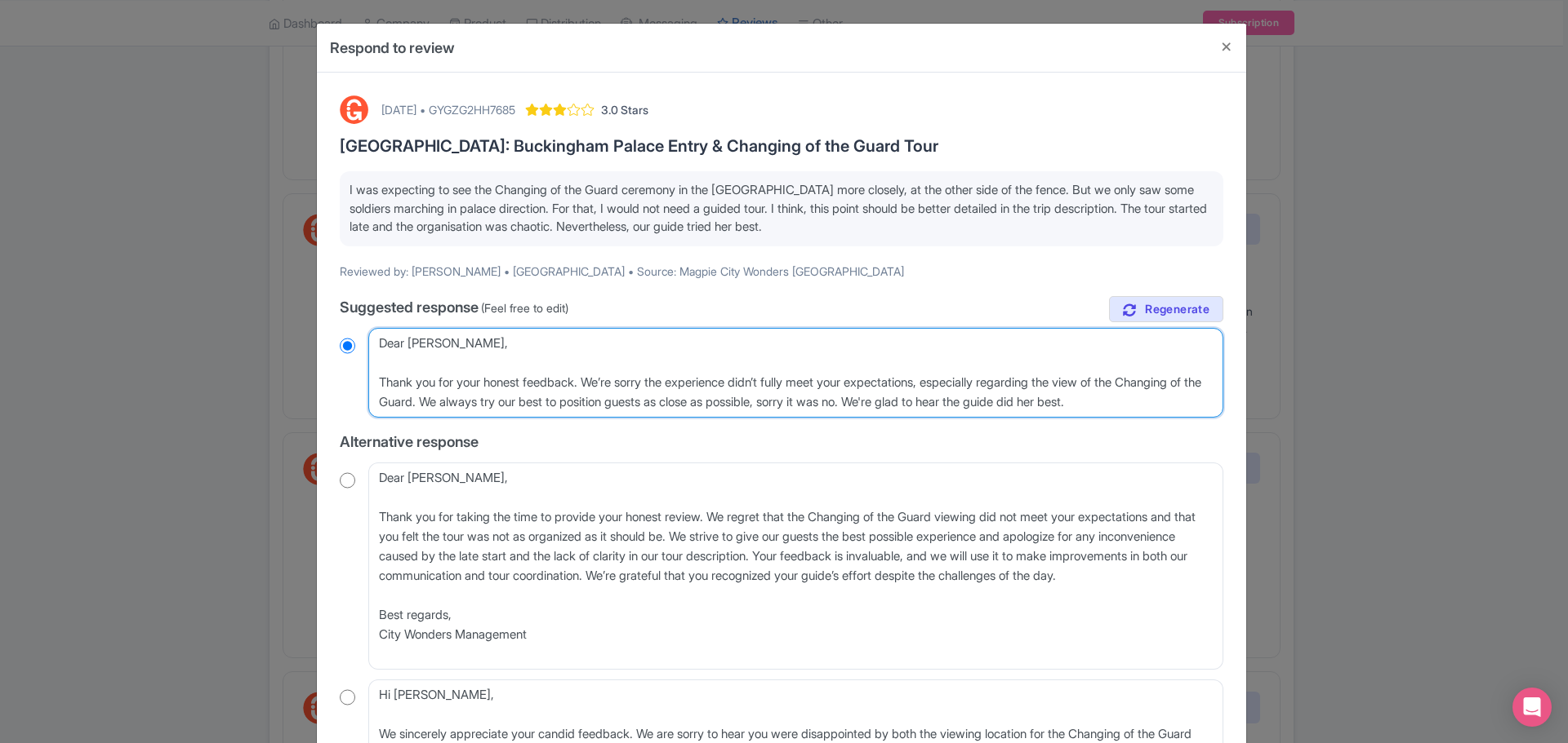
radio input "true"
type textarea "Dear Pedro, Thank you for your honest feedback. We’re sorry the experience didn…"
radio input "true"
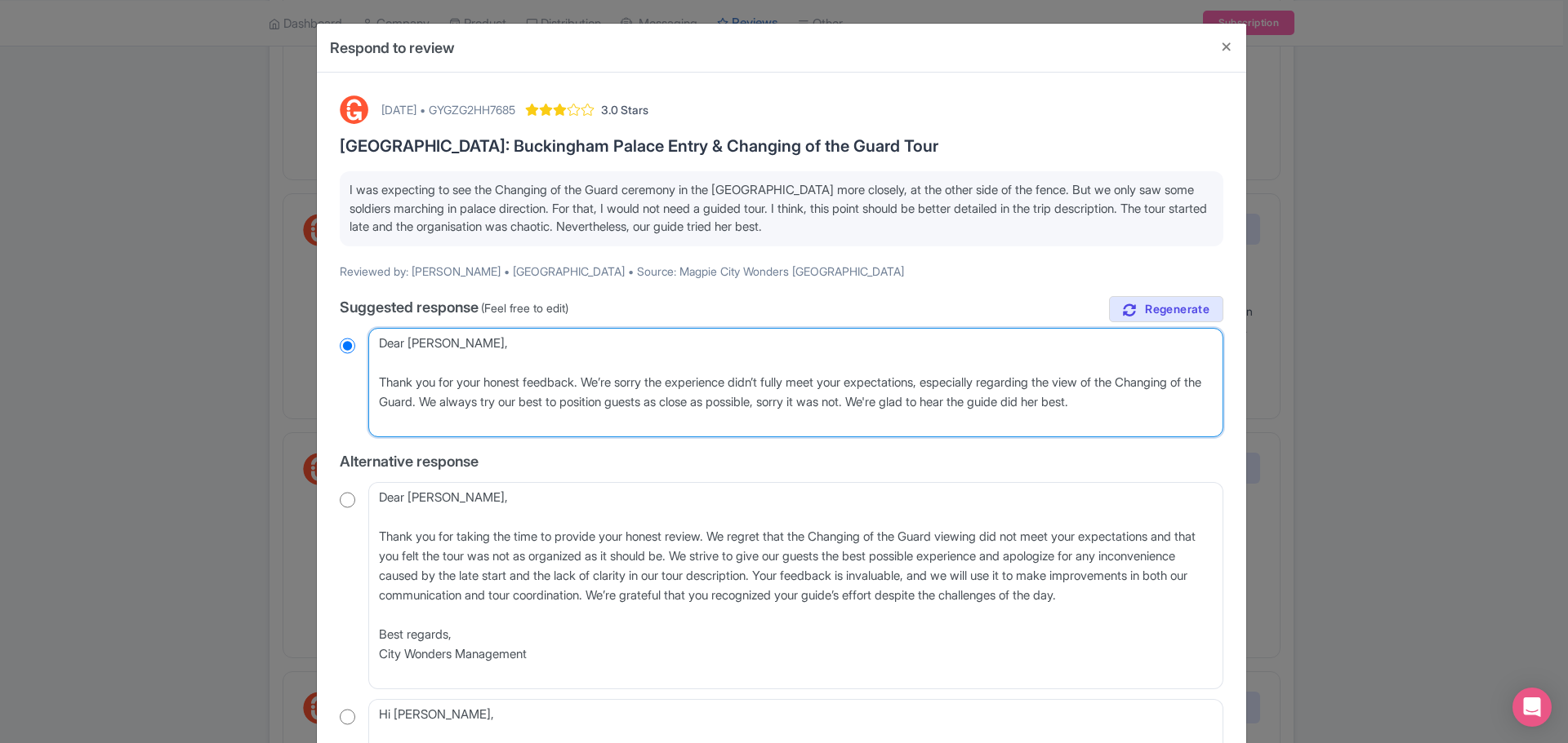
type textarea "Dear Pedro, Thank you for your honest feedback. We’re sorry the experience didn…"
radio input "true"
type textarea "Dear Pedro, Thank you for your honest feedback. We’re sorry the experience didn…"
radio input "true"
type textarea "Dear Pedro, Thank you for your honest feedback. We’re sorry the experience didn…"
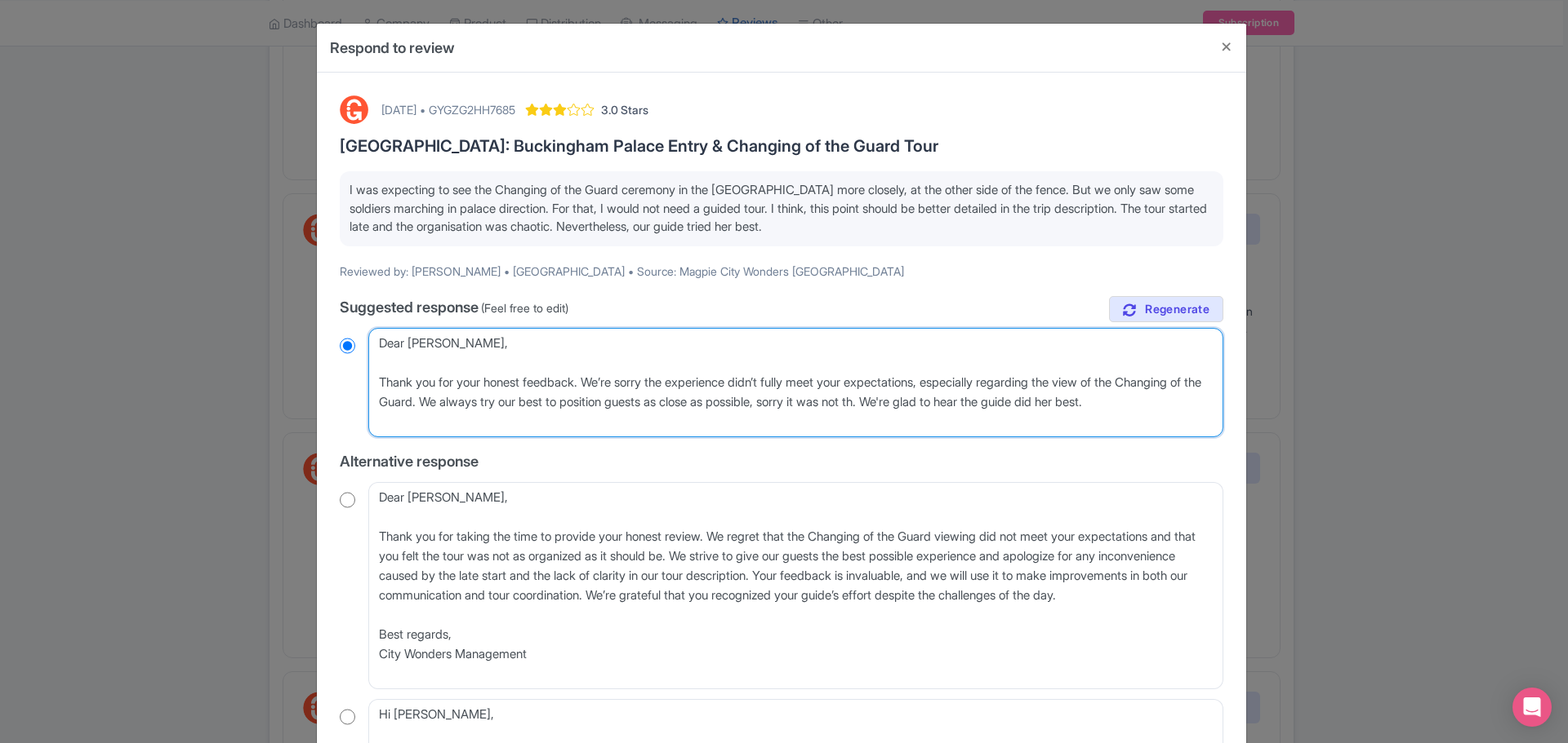
radio input "true"
type textarea "Dear Pedro, Thank you for your honest feedback. We’re sorry the experience didn…"
radio input "true"
type textarea "Dear Pedro, Thank you for your honest feedback. We’re sorry the experience didn…"
radio input "true"
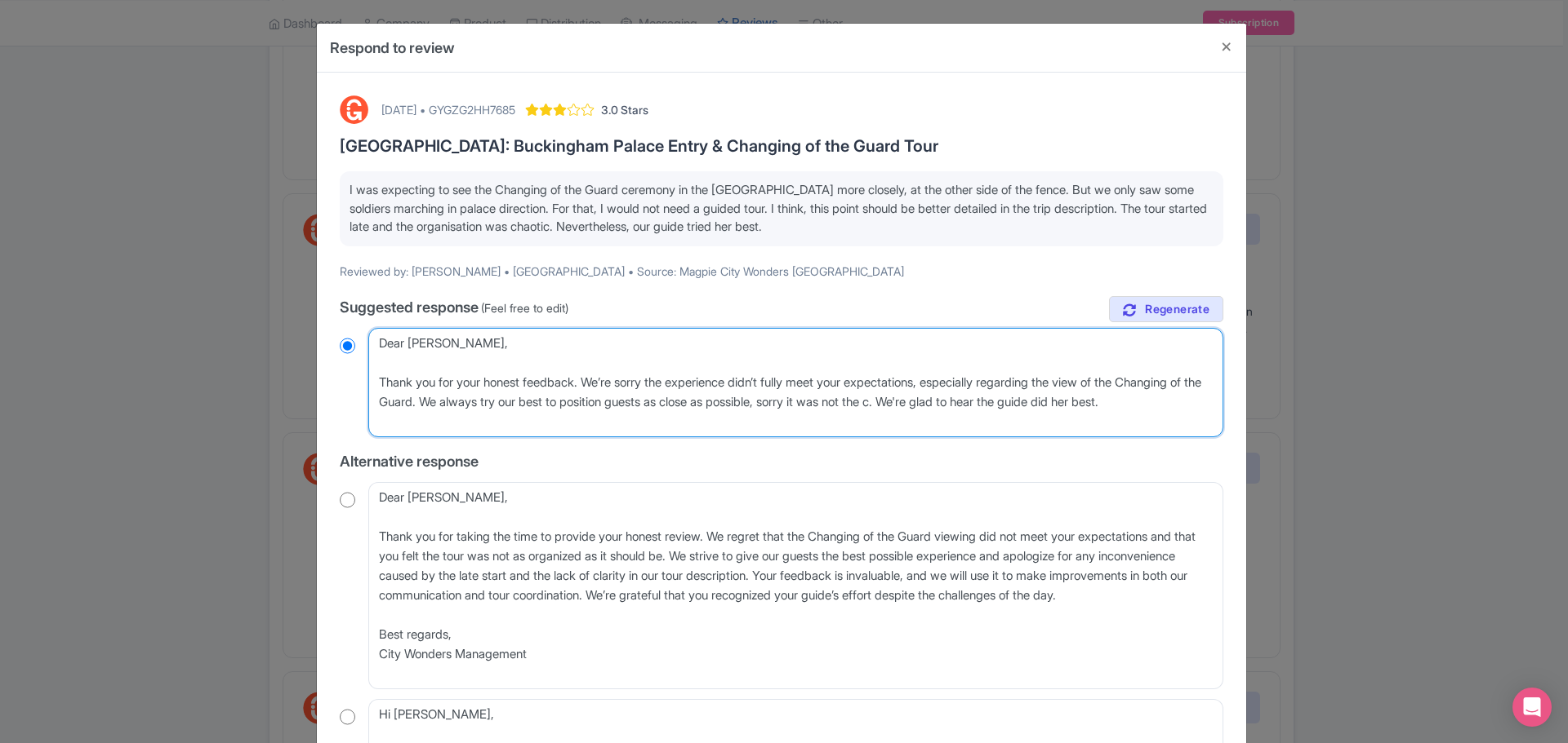
type textarea "Dear Pedro, Thank you for your honest feedback. We’re sorry the experience didn…"
radio input "true"
type textarea "Dear Pedro, Thank you for your honest feedback. We’re sorry the experience didn…"
radio input "true"
type textarea "Dear Pedro, Thank you for your honest feedback. We’re sorry the experience didn…"
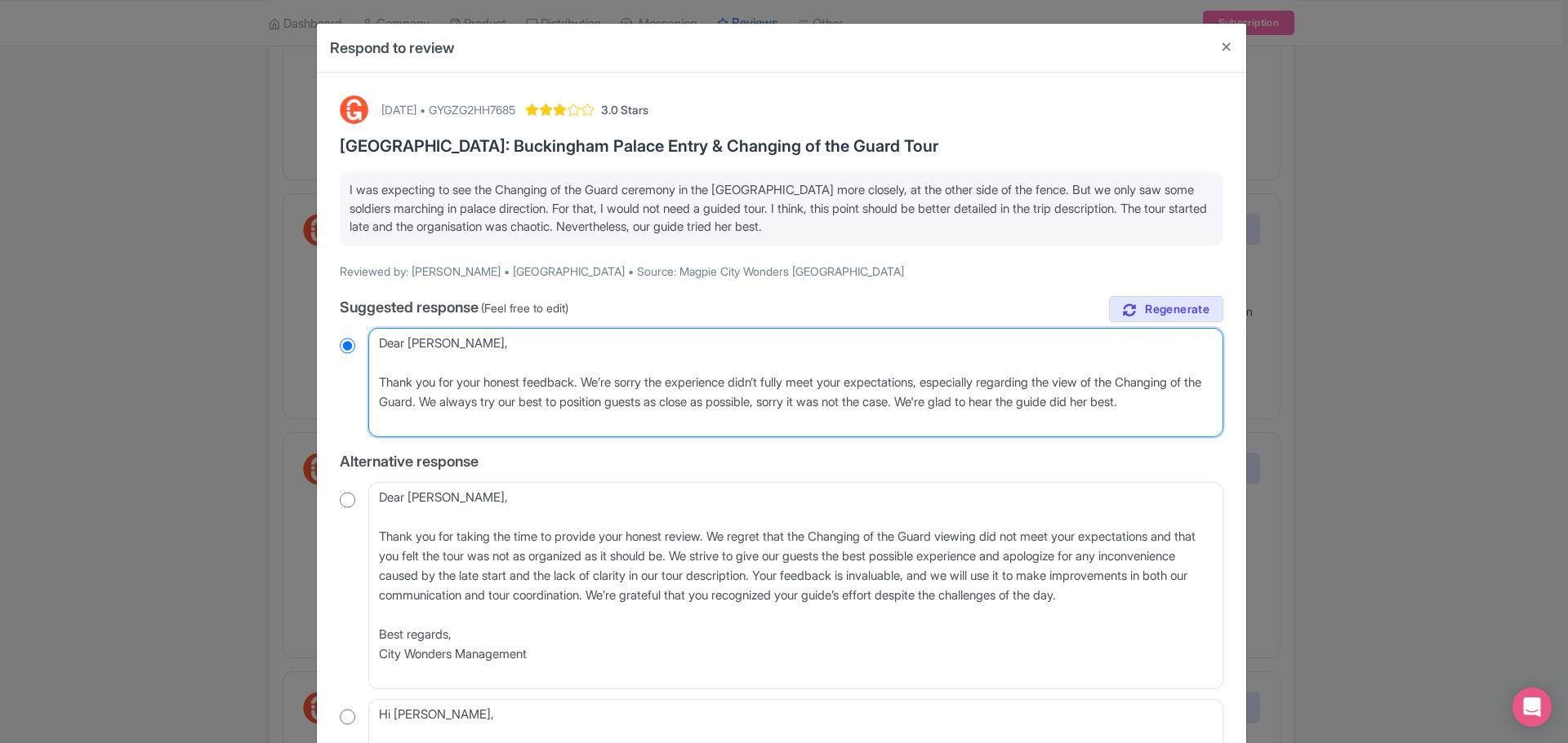
radio input "true"
type textarea "Dear Pedro, Thank you for your honest feedback. We’re sorry the experience didn…"
radio input "true"
type textarea "Dear Pedro, Thank you for your honest feedback. We’re sorry the experience didn…"
radio input "true"
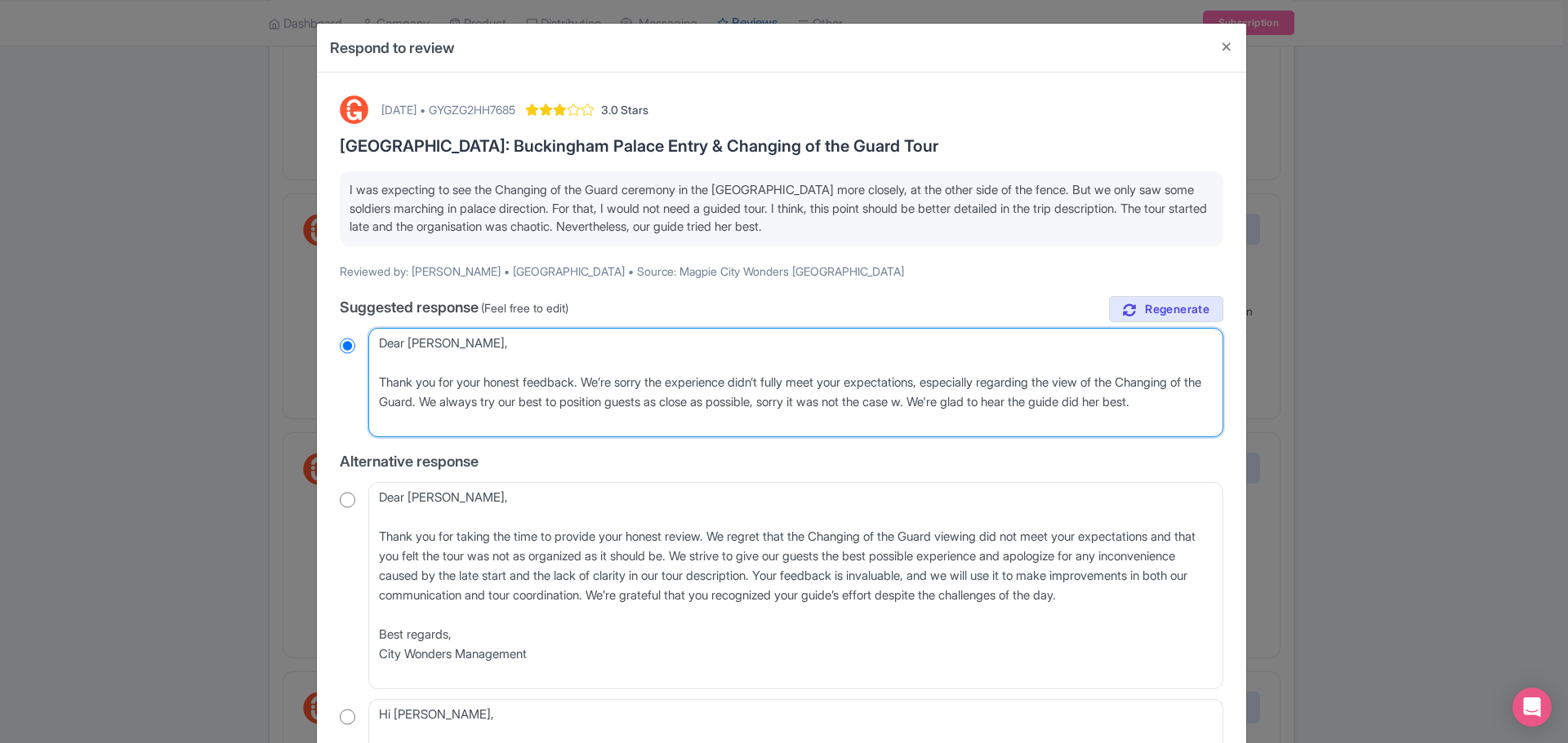
type textarea "Dear Pedro, Thank you for your honest feedback. We’re sorry the experience didn…"
radio input "true"
type textarea "Dear Pedro, Thank you for your honest feedback. We’re sorry the experience didn…"
radio input "true"
type textarea "Dear Pedro, Thank you for your honest feedback. We’re sorry the experience didn…"
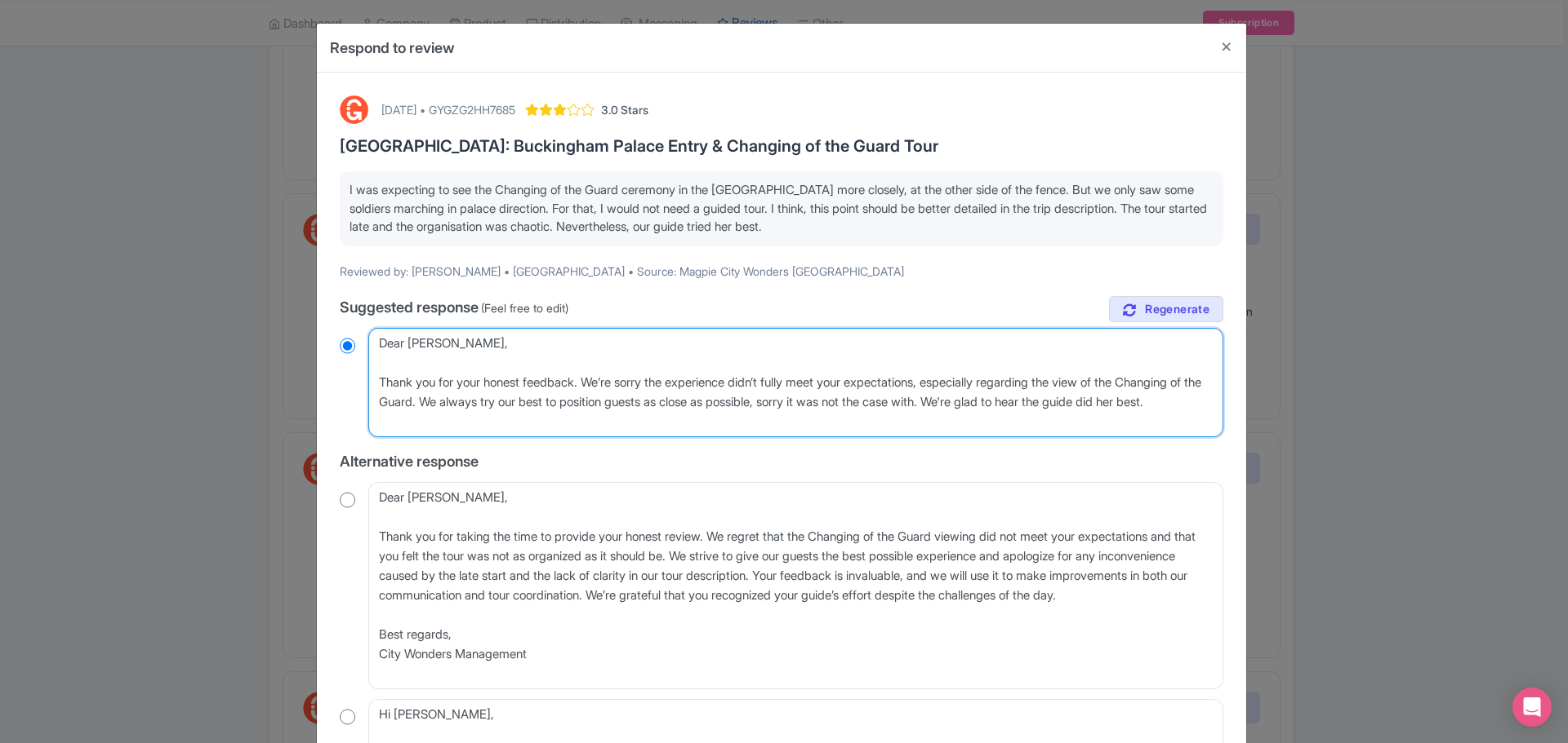
radio input "true"
type textarea "Dear Pedro, Thank you for your honest feedback. We’re sorry the experience didn…"
radio input "true"
type textarea "Dear Pedro, Thank you for your honest feedback. We’re sorry the experience didn…"
radio input "true"
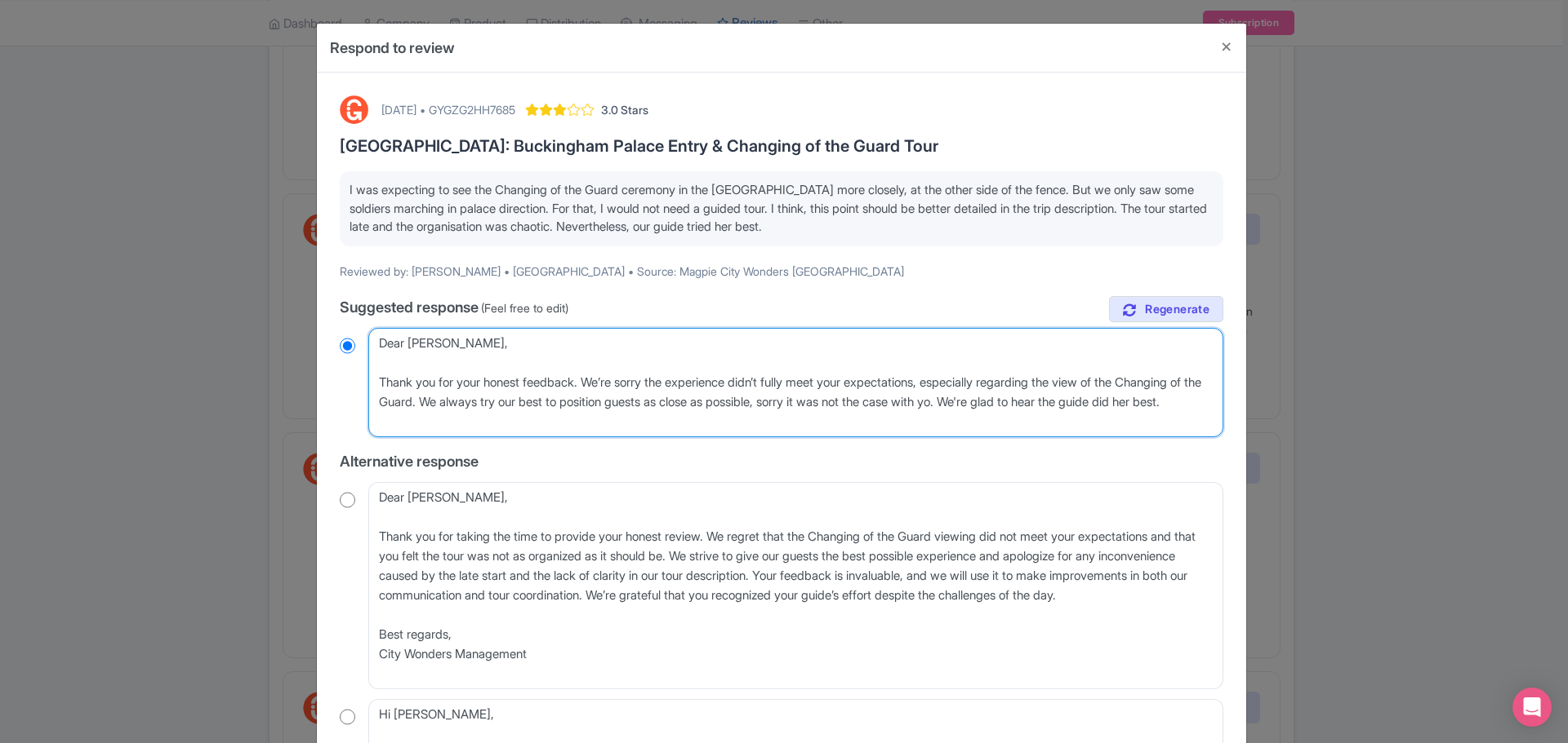
type textarea "Dear Pedro, Thank you for your honest feedback. We’re sorry the experience didn…"
radio input "true"
type textarea "Dear Pedro, Thank you for your honest feedback. We’re sorry the experience didn…"
radio input "true"
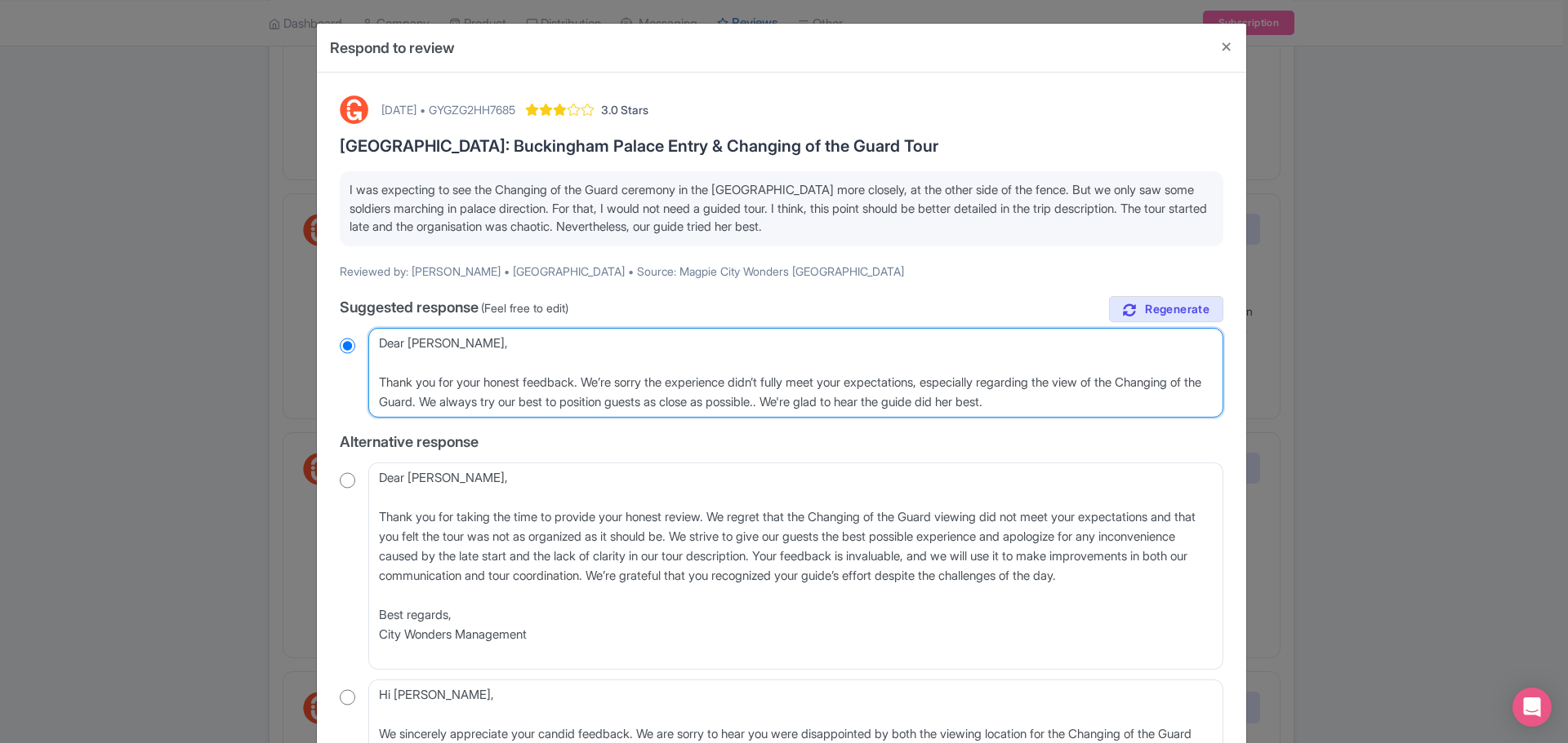
type textarea "Dear Pedro, Thank you for your honest feedback. We’re sorry the experience didn…"
drag, startPoint x: 1135, startPoint y: 401, endPoint x: 250, endPoint y: 329, distance: 887.9
click at [250, 329] on div "Respond to review September 09, 2025 • GYGZG2HH7685 3.0 Stars London: Buckingha…" at bounding box center [784, 371] width 1568 height 743
radio input "true"
drag, startPoint x: 979, startPoint y: 402, endPoint x: 1087, endPoint y: 412, distance: 108.5
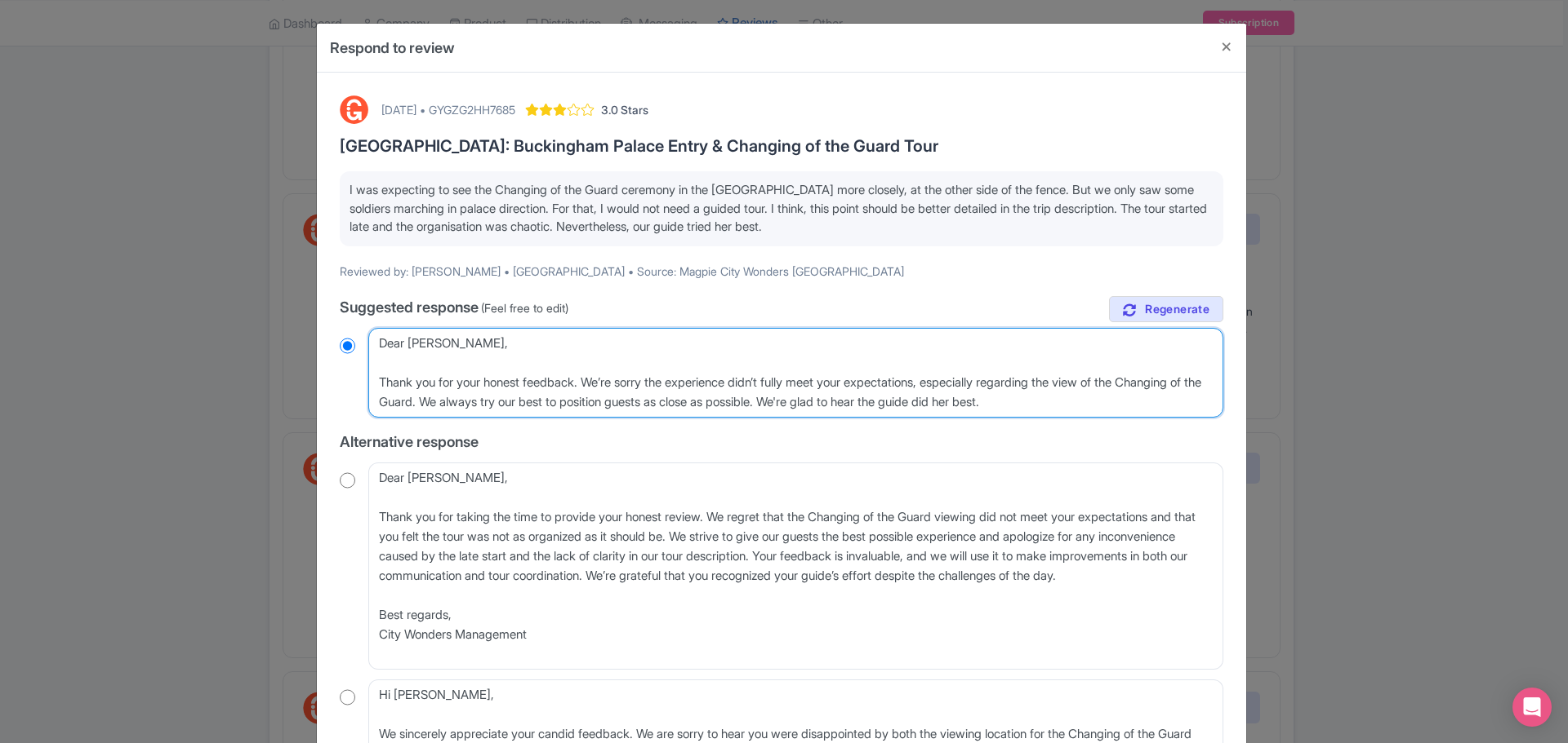
click at [981, 402] on textarea "Dear Pedro, Thank you for sharing your feedback about your recent tour. We’re s…" at bounding box center [795, 373] width 855 height 90
click at [1145, 401] on textarea "Dear Pedro, Thank you for sharing your feedback about your recent tour. We’re s…" at bounding box center [795, 373] width 855 height 90
drag, startPoint x: 1146, startPoint y: 406, endPoint x: 174, endPoint y: 310, distance: 976.7
click at [174, 310] on div "Respond to review September 09, 2025 • GYGZG2HH7685 3.0 Stars London: Buckingha…" at bounding box center [784, 371] width 1568 height 743
paste textarea "Thank you for your honest feedback. We're sorry to hear the experience didn’t f…"
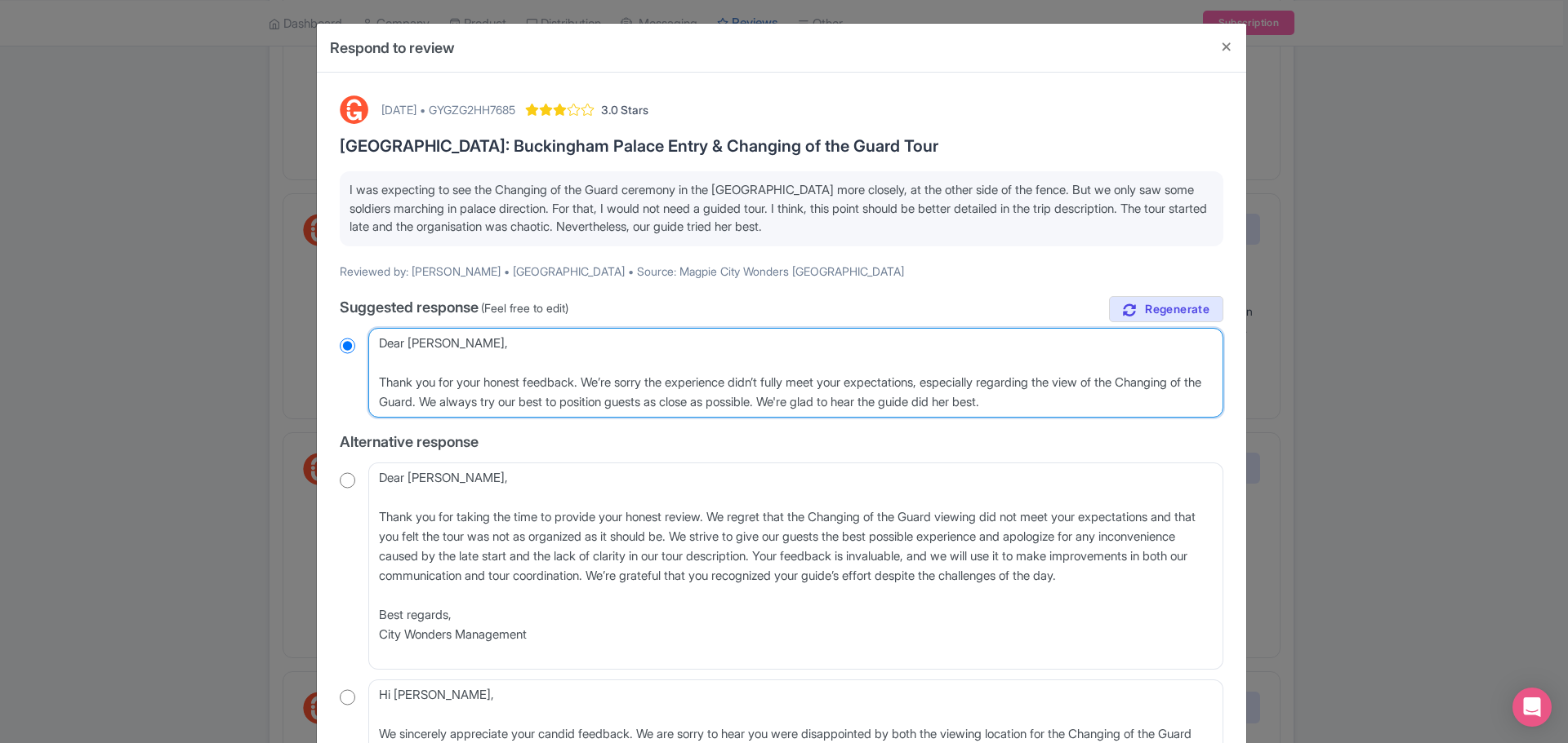
type textarea "Thank you for your honest feedback. We're sorry to hear the experience didn’t f…"
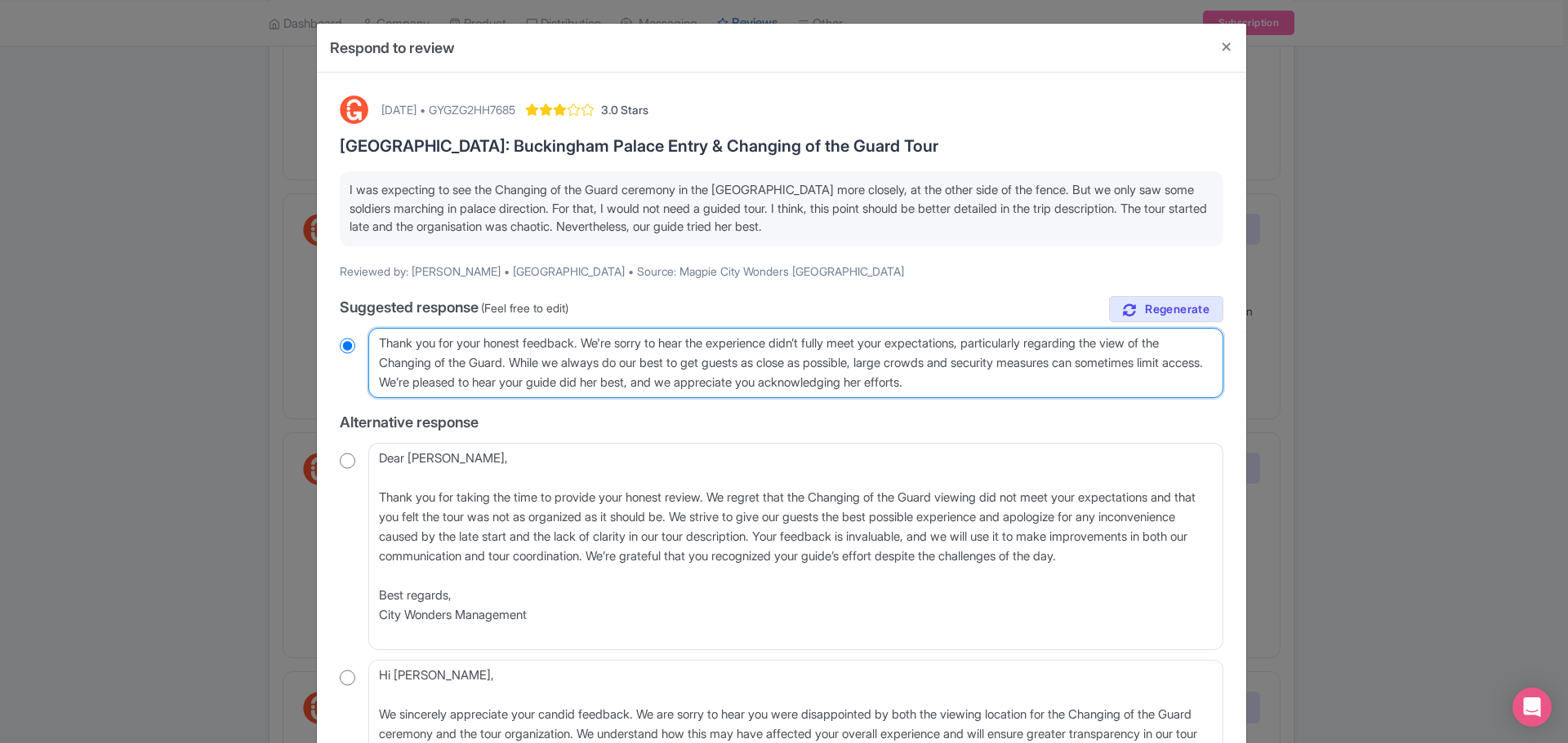
radio input "true"
type textarea "Dear Pedro, Thank you for your honest feedback. We’re sorry the experience didn…"
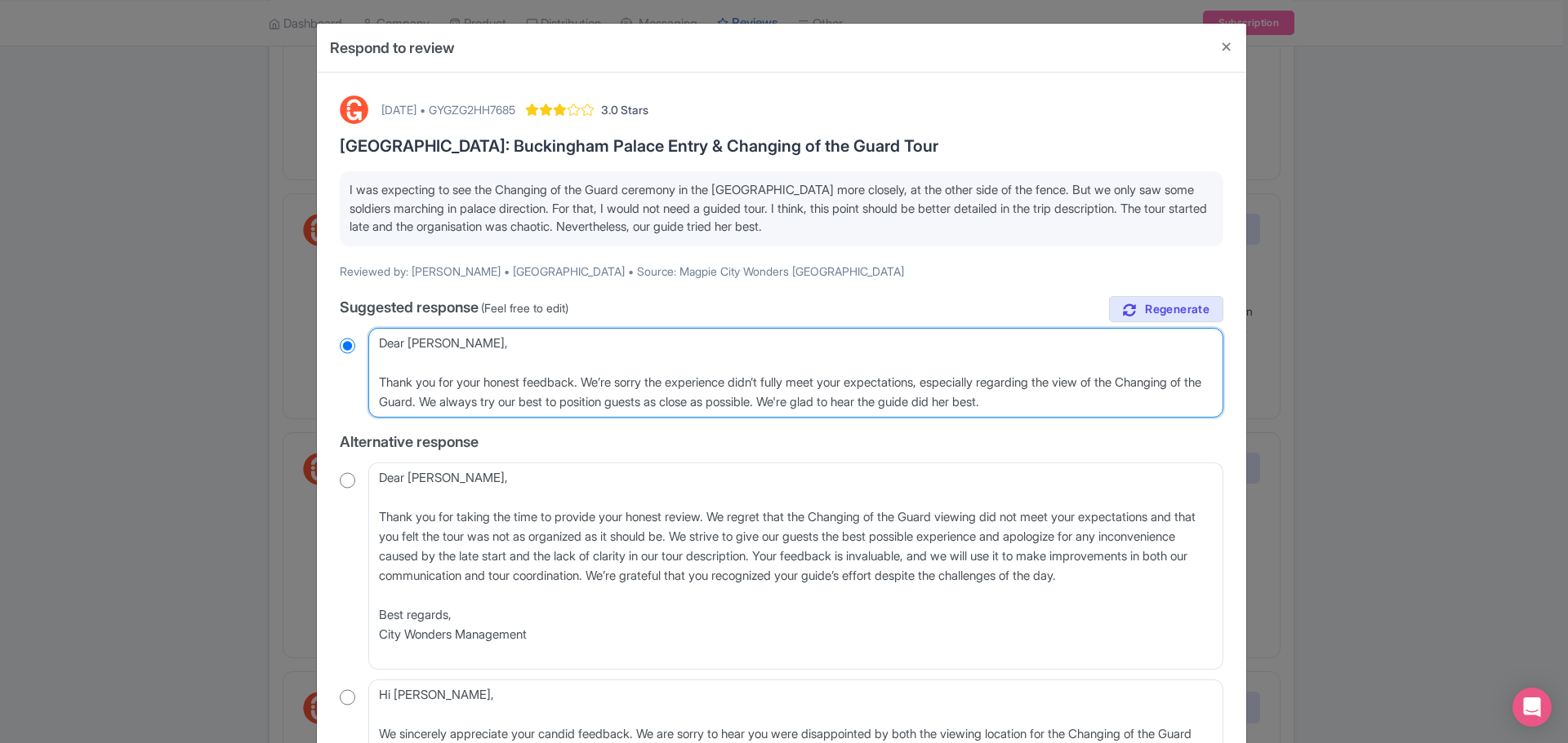
radio input "true"
drag, startPoint x: 897, startPoint y: 343, endPoint x: 1118, endPoint y: 400, distance: 228.2
click at [900, 343] on textarea "Dear Pedro, Thank you for sharing your feedback about your recent tour. We’re s…" at bounding box center [795, 373] width 855 height 90
click at [1165, 403] on textarea "Dear Pedro, Thank you for sharing your feedback about your recent tour. We’re s…" at bounding box center [795, 373] width 855 height 90
drag, startPoint x: 1157, startPoint y: 406, endPoint x: 313, endPoint y: 381, distance: 844.4
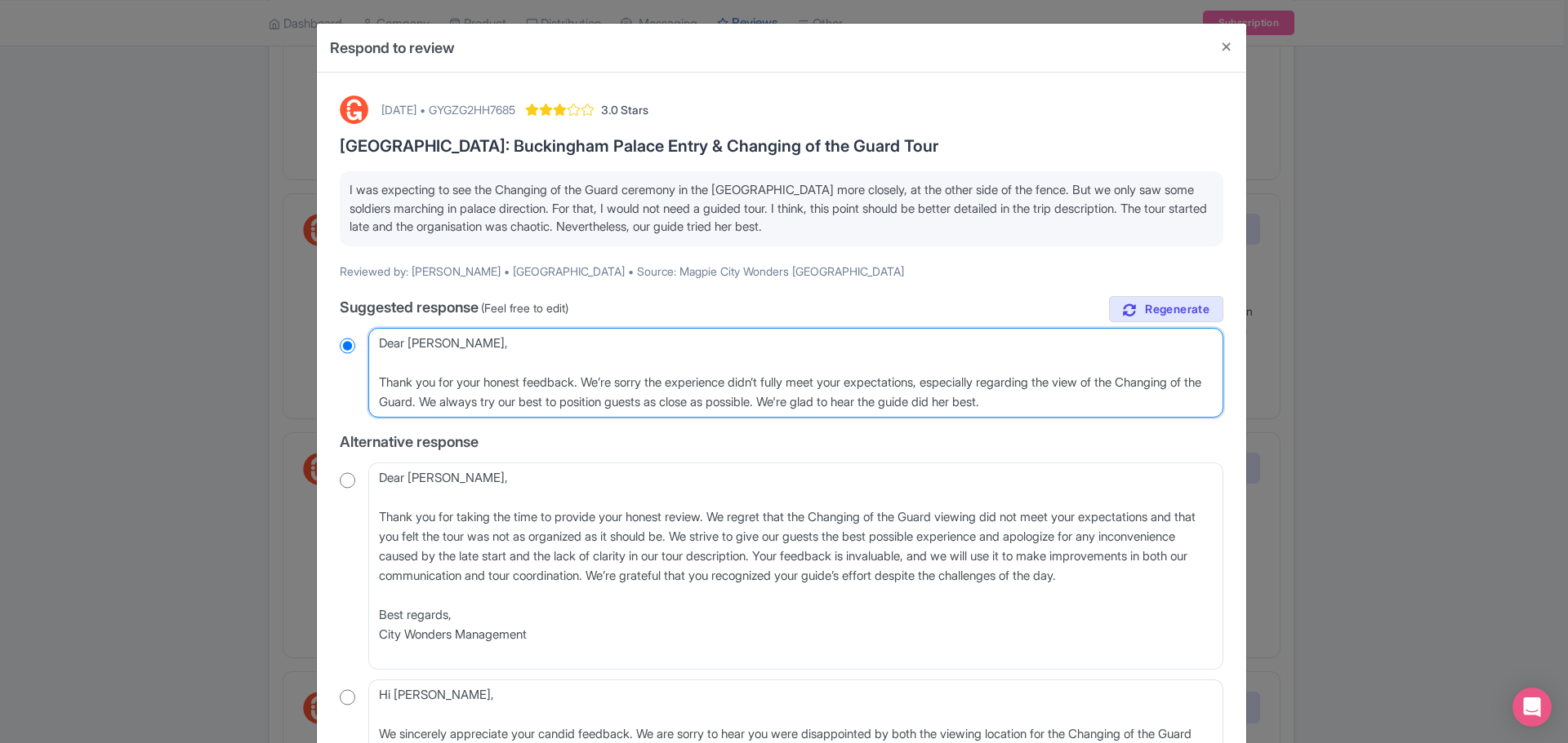
click at [316, 381] on div "Respond to review September 09, 2025 • GYGZG2HH7685 3.0 Stars London: Buckingha…" at bounding box center [781, 501] width 931 height 959
paste textarea "'re sorry to hear the experience didn’t fully meet your expectations, particula…"
type textarea "Dear Pedro, Thank you for your honest feedback. We're sorry to hear the experie…"
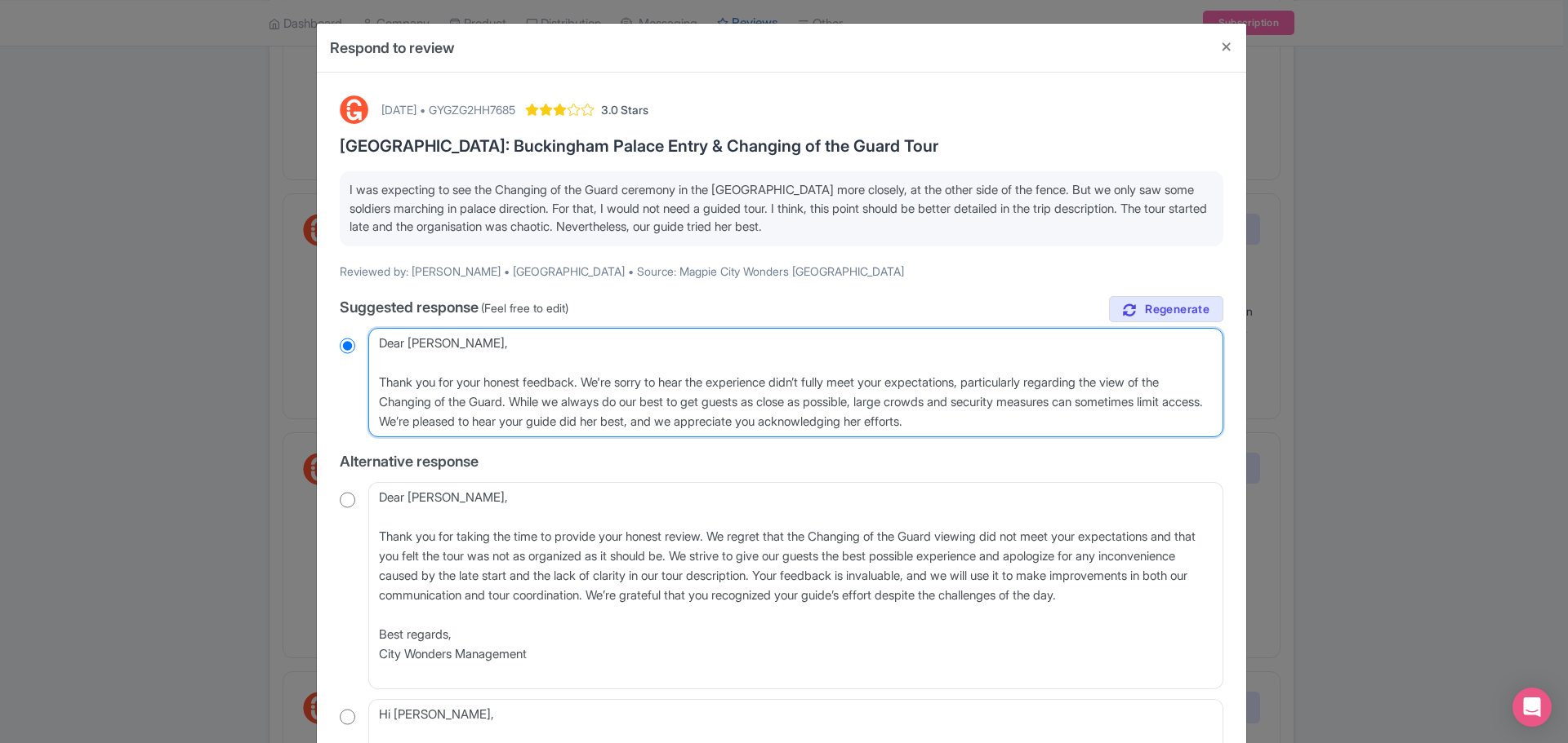
radio input "true"
drag, startPoint x: 535, startPoint y: 405, endPoint x: 443, endPoint y: 421, distance: 93.4
click at [443, 421] on textarea "Dear Pedro, Thank you for sharing your feedback about your recent tour. We’re s…" at bounding box center [795, 382] width 855 height 110
type textarea "Dear Pedro, Thank you for your honest feedback. We're sorry to hear the experie…"
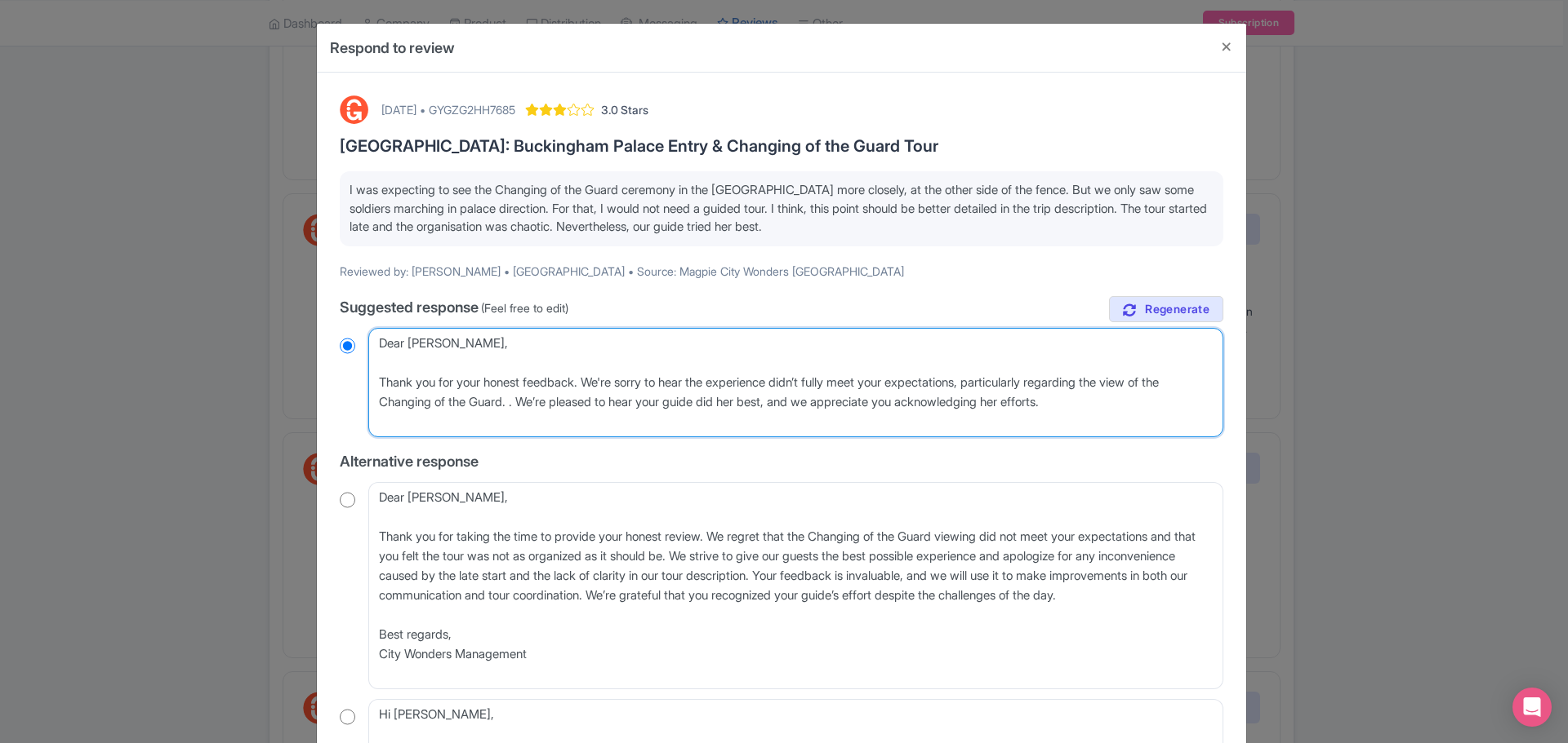
radio input "true"
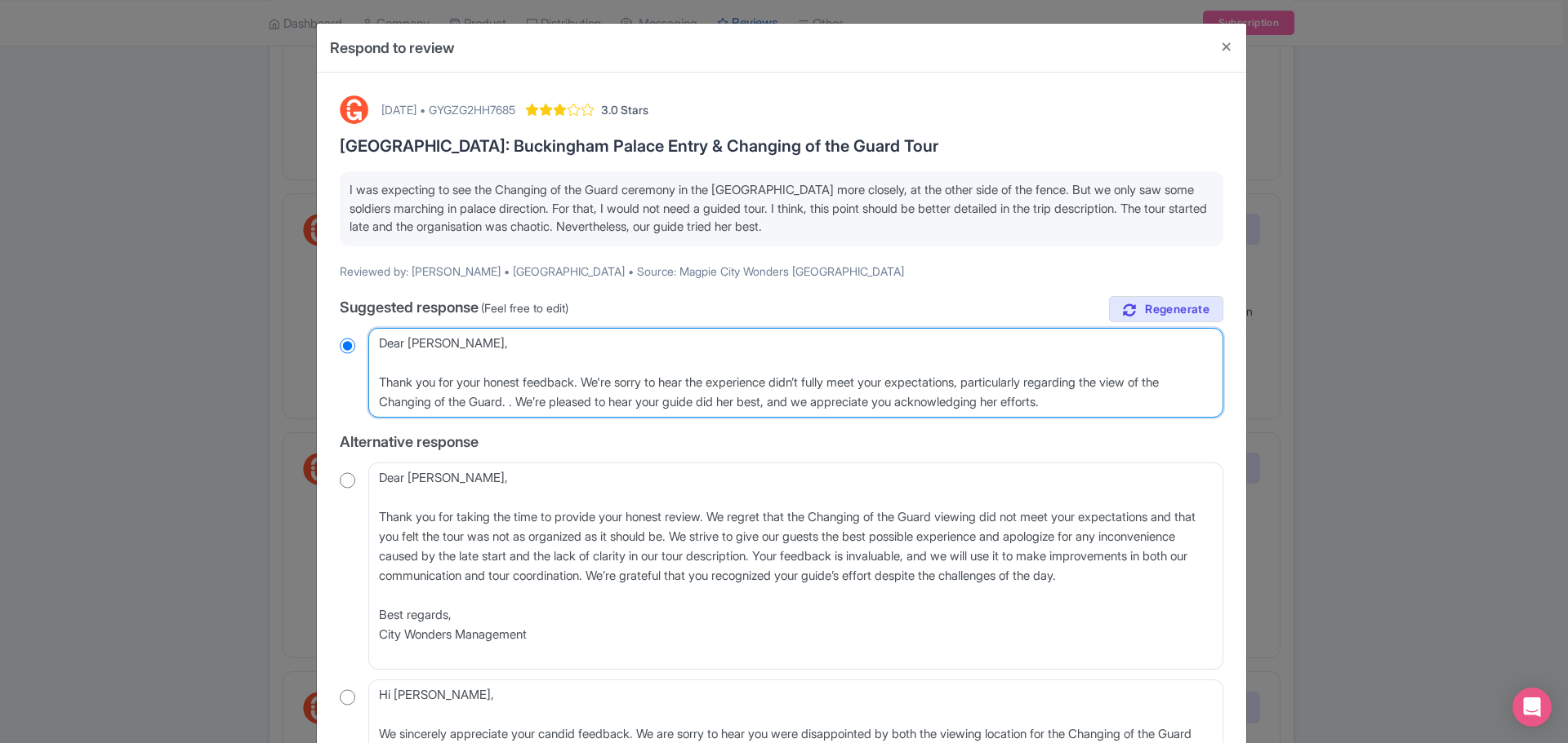
type textarea "Dear Pedro, Thank you for your honest feedback. We're sorry to hear the experie…"
radio input "true"
type textarea "Dear Pedro, Thank you for your honest feedback. We're sorry to hear the experie…"
radio input "true"
drag, startPoint x: 590, startPoint y: 378, endPoint x: 659, endPoint y: 428, distance: 85.2
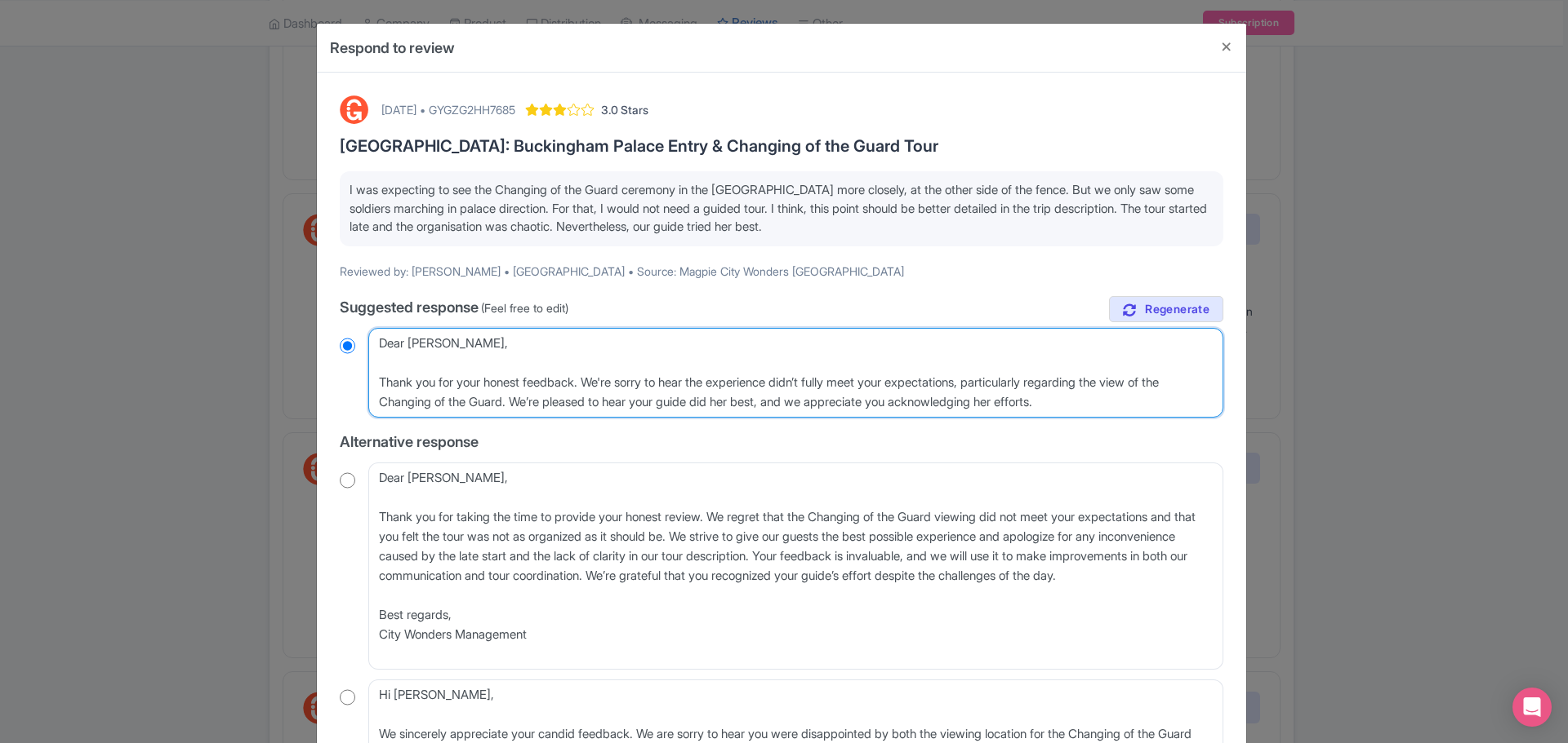
click at [590, 380] on textarea "Dear Pedro, Thank you for sharing your feedback about your recent tour. We’re s…" at bounding box center [795, 373] width 855 height 90
type textarea "Dear Pedro, Thank you for your honest feedback. We're sorry to hear the experie…"
radio input "true"
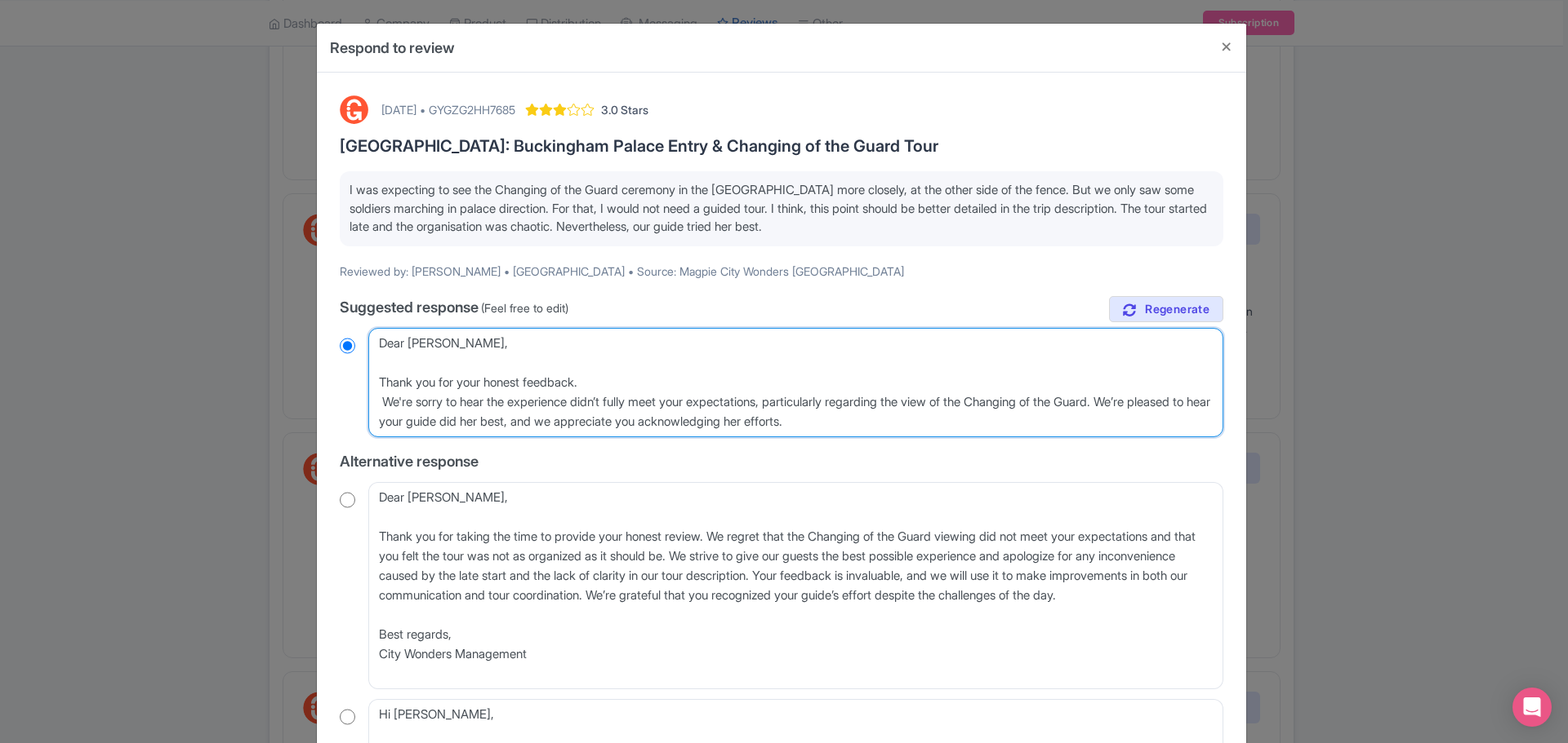
type textarea "Dear Pedro, Thank you for your honest feedback. We're sorry to hear the experie…"
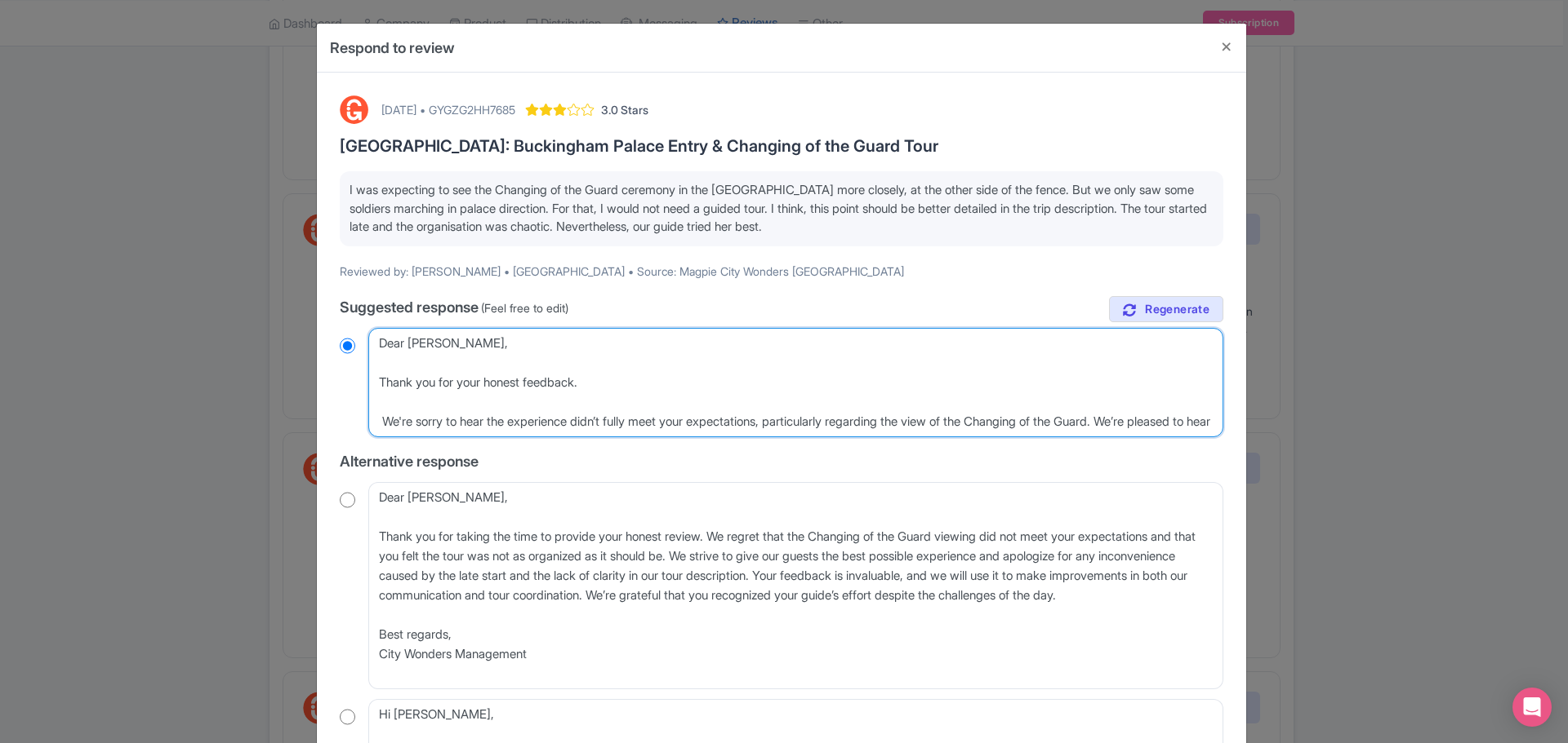
radio input "true"
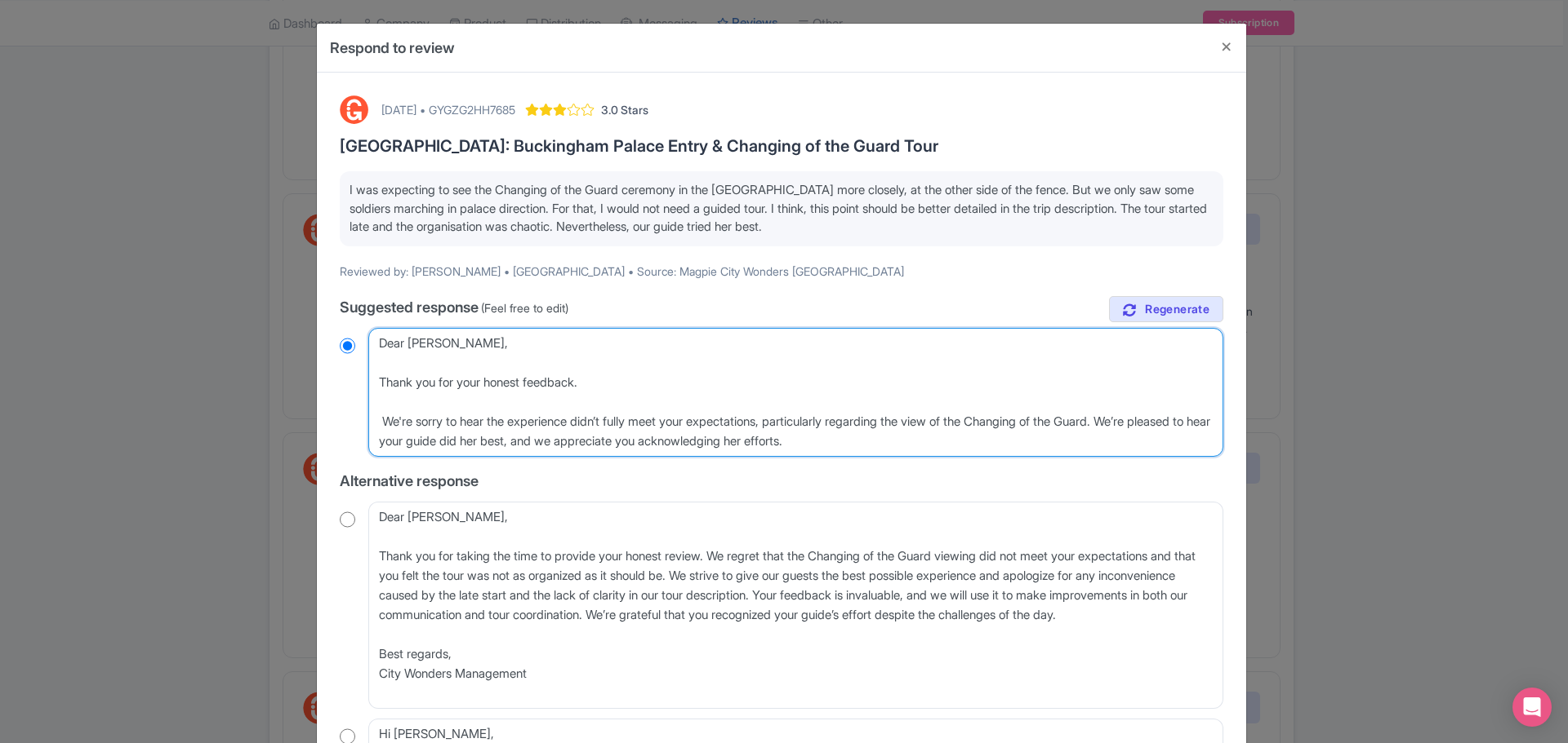
type textarea "Dear Pedro, Thank you for your honest feedback. We're sorry to hear the experie…"
radio input "true"
drag, startPoint x: 788, startPoint y: 424, endPoint x: 1134, endPoint y: 426, distance: 346.0
click at [1134, 426] on textarea "Dear Pedro, Thank you for sharing your feedback about your recent tour. We’re s…" at bounding box center [795, 392] width 855 height 129
type textarea "Dear Pedro, Thank you for your honest feedback. We're sorry to hear the experie…"
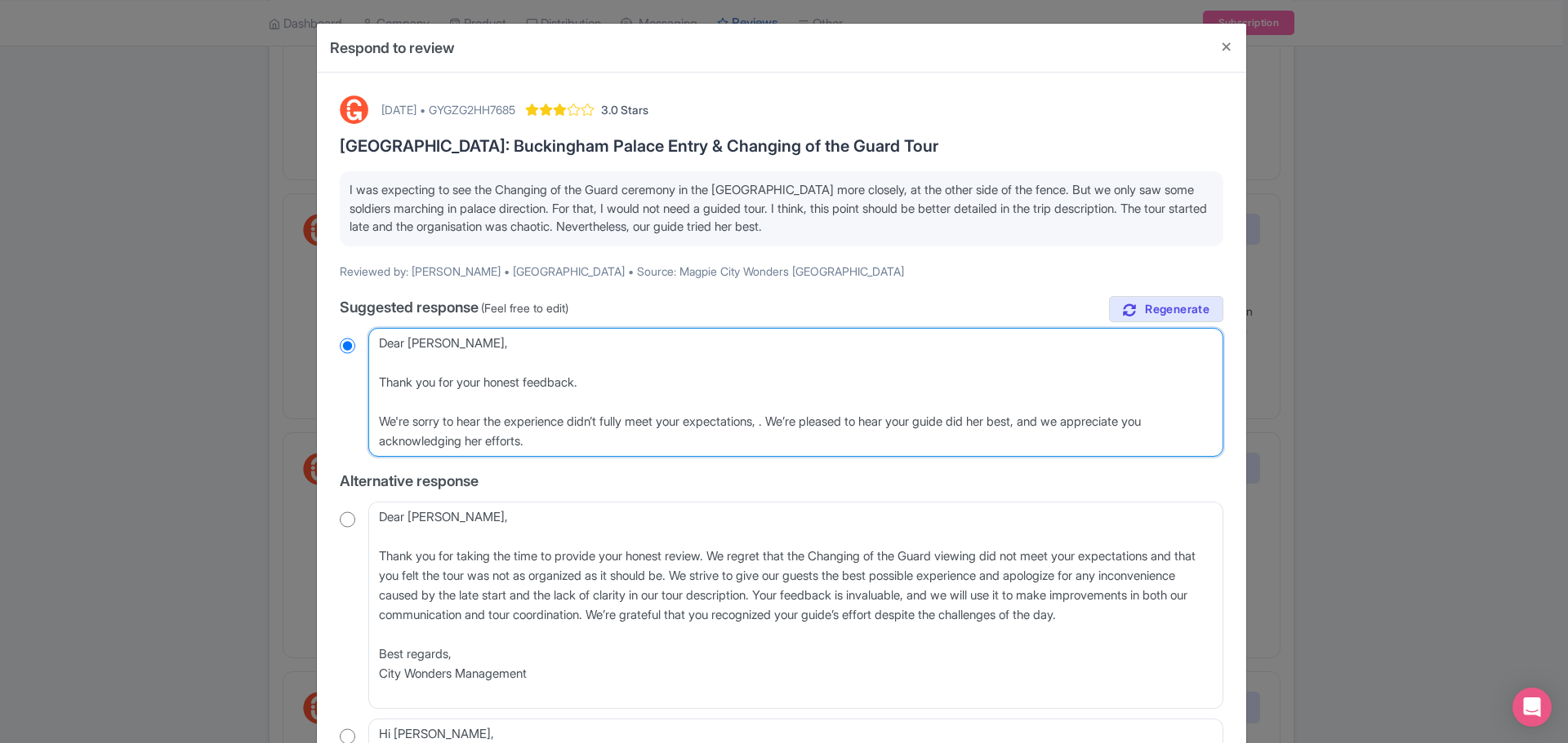
radio input "true"
type textarea "Dear Pedro, Thank you for your honest feedback. We're sorry to hear the experie…"
radio input "true"
type textarea "Dear Pedro, Thank you for your honest feedback. We're sorry to hear the experie…"
radio input "true"
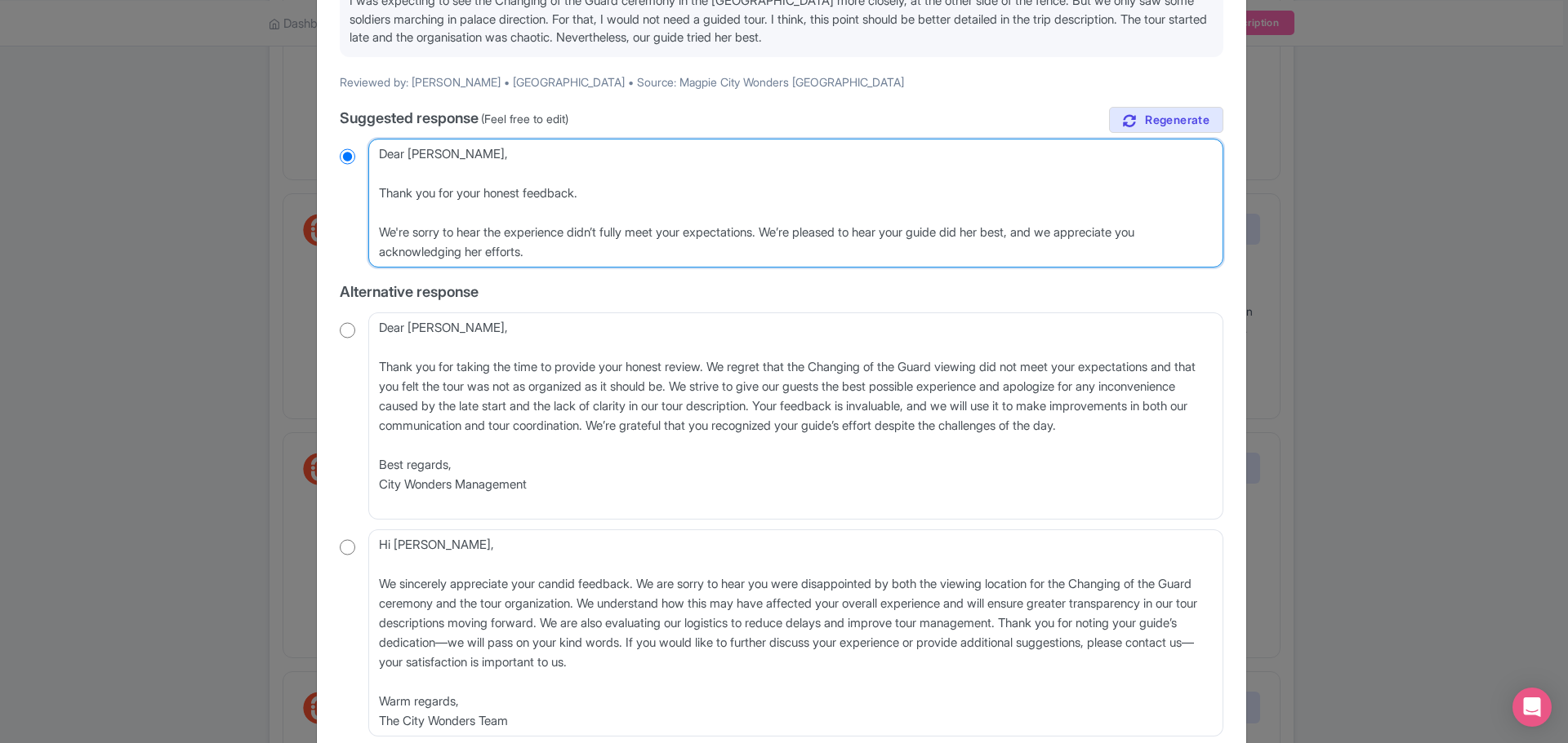
scroll to position [300, 0]
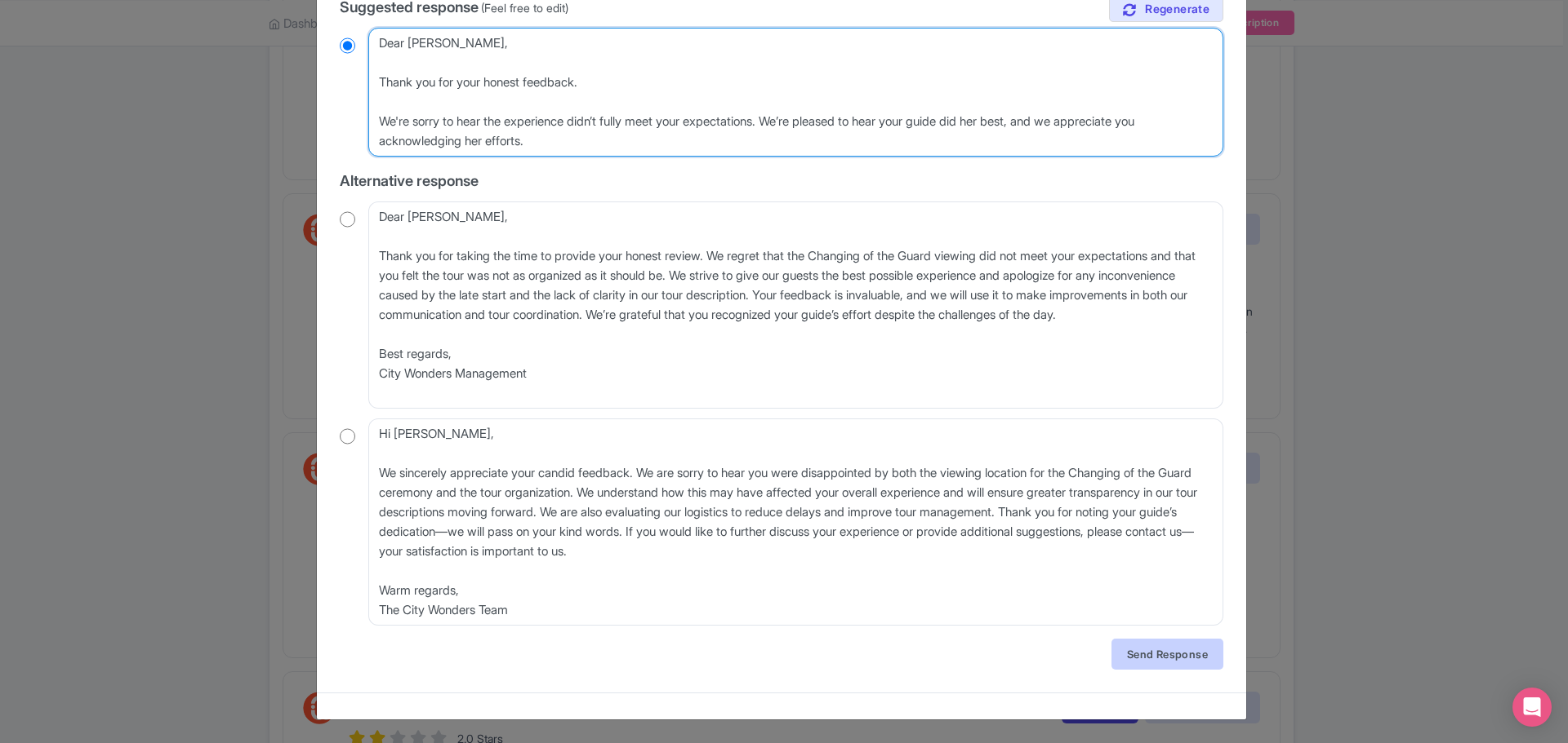
type textarea "Dear Pedro, Thank you for your honest feedback. We're sorry to hear the experie…"
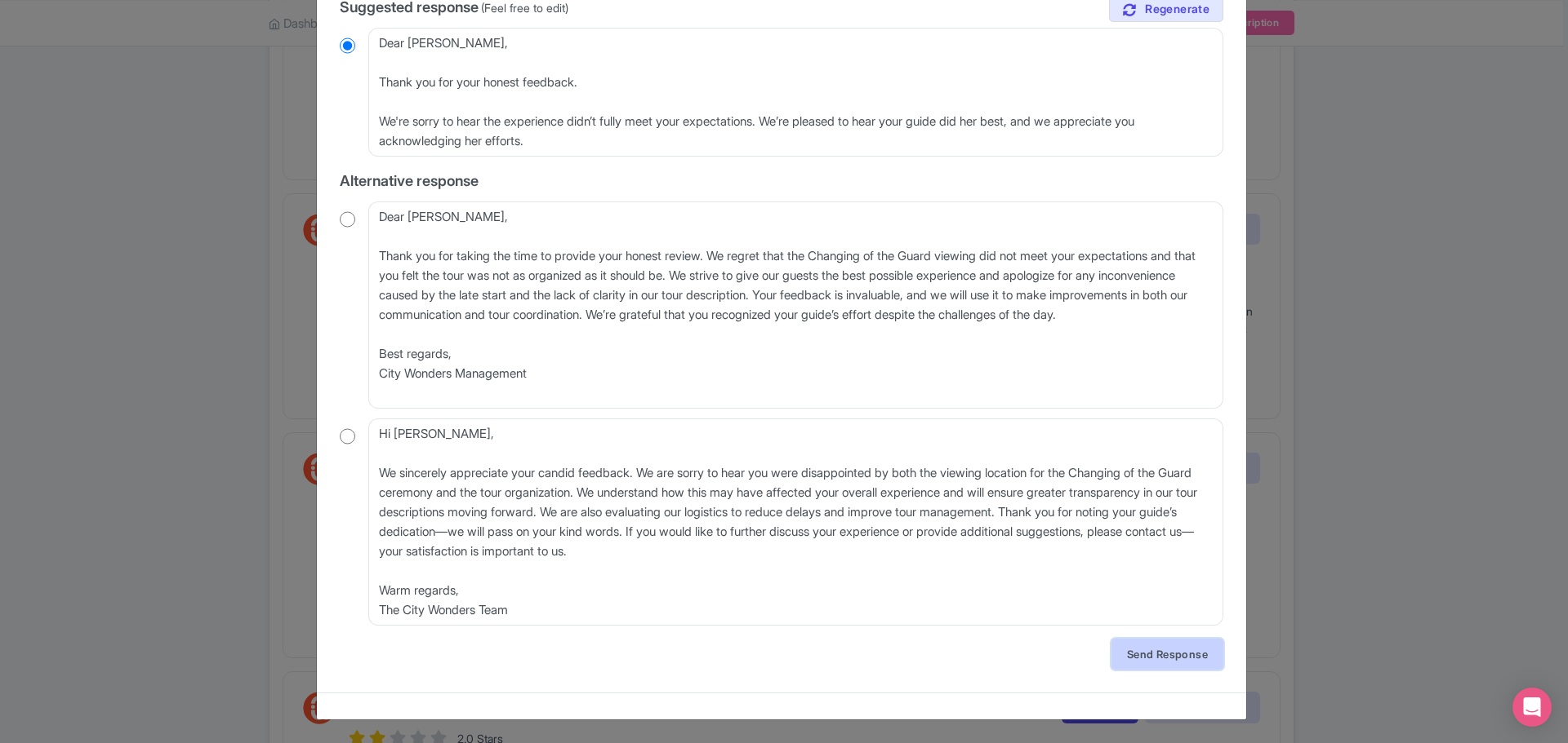
click at [1180, 653] on link "Send Response" at bounding box center [1167, 654] width 112 height 31
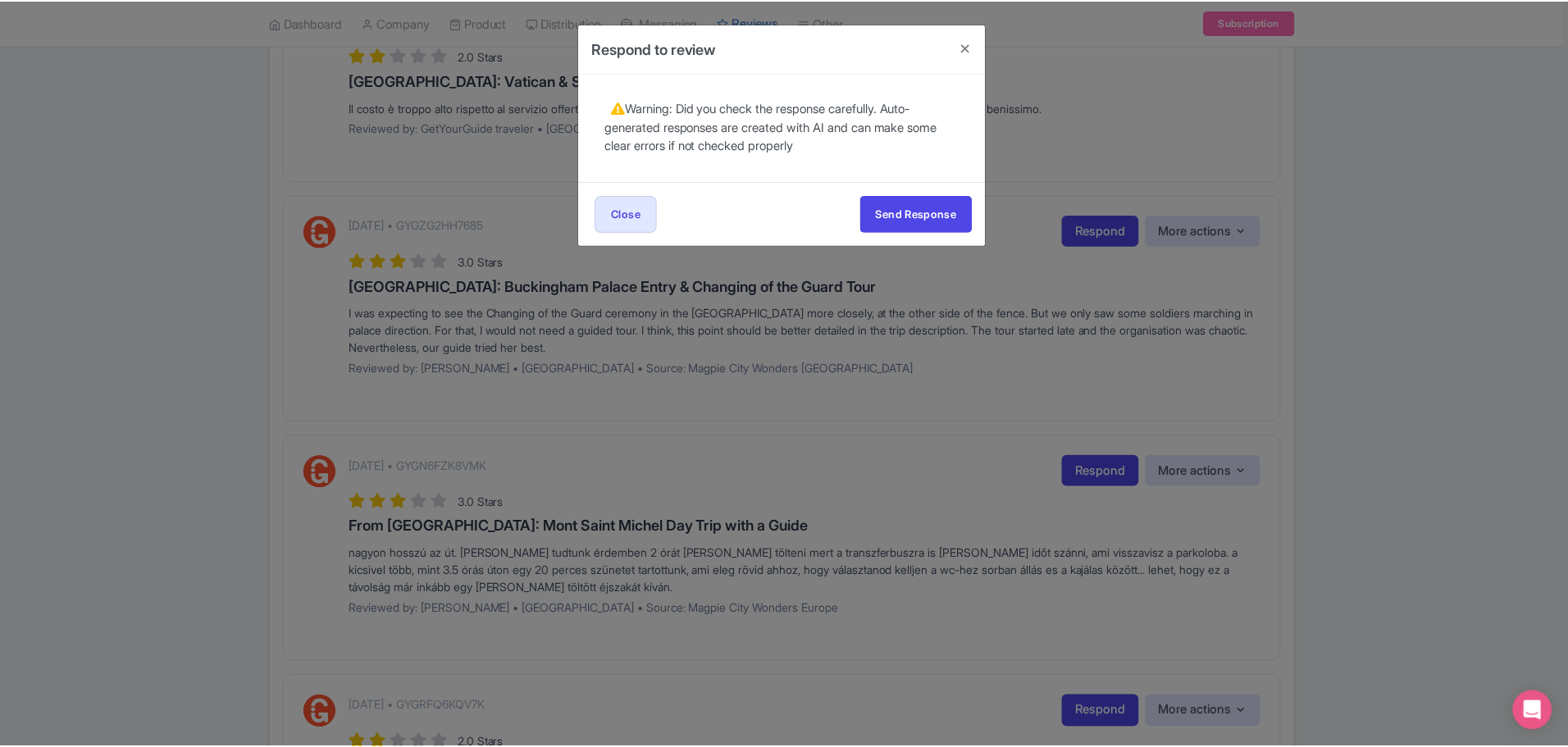
scroll to position [0, 0]
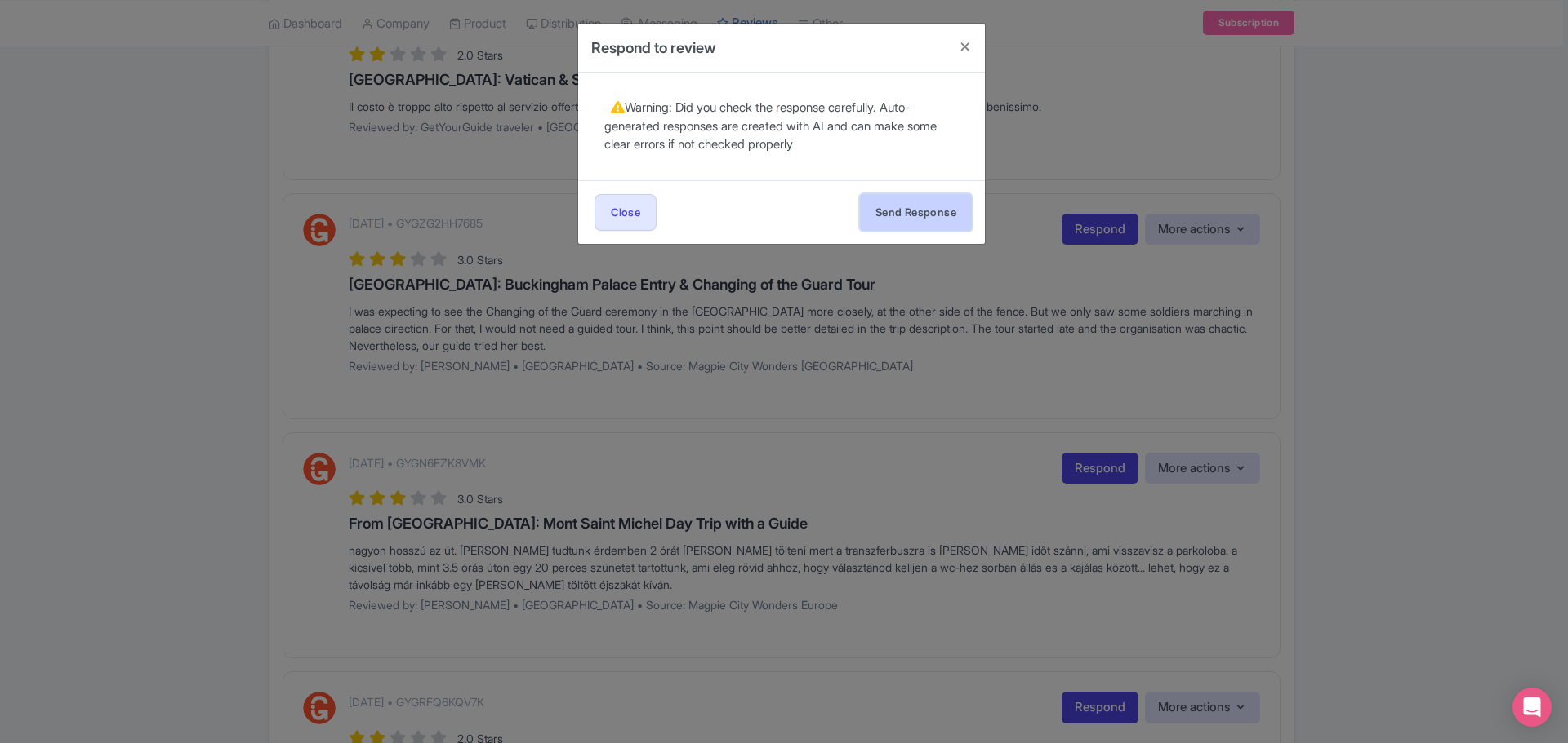
click at [883, 224] on button "Send Response" at bounding box center [916, 212] width 112 height 37
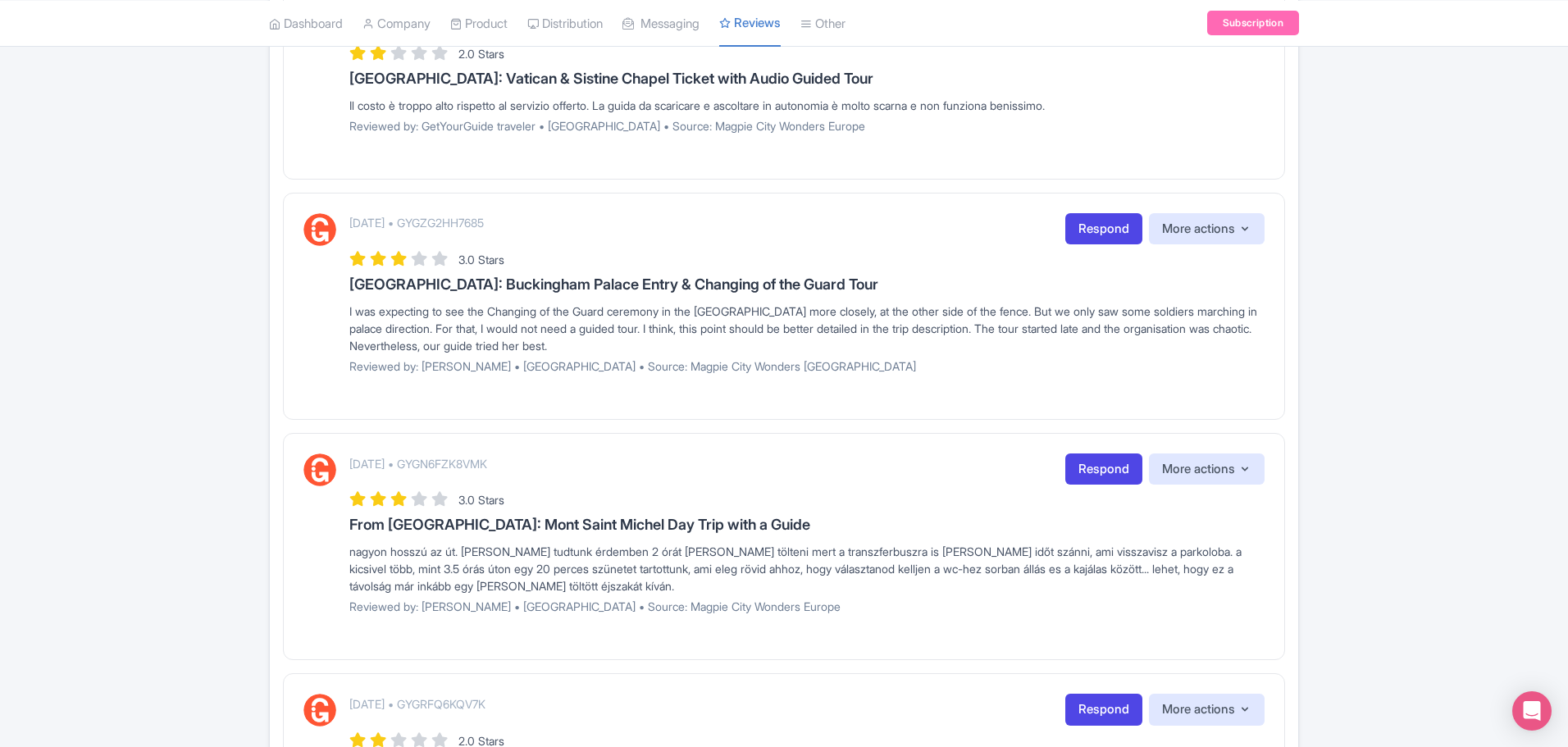
scroll to position [657, 0]
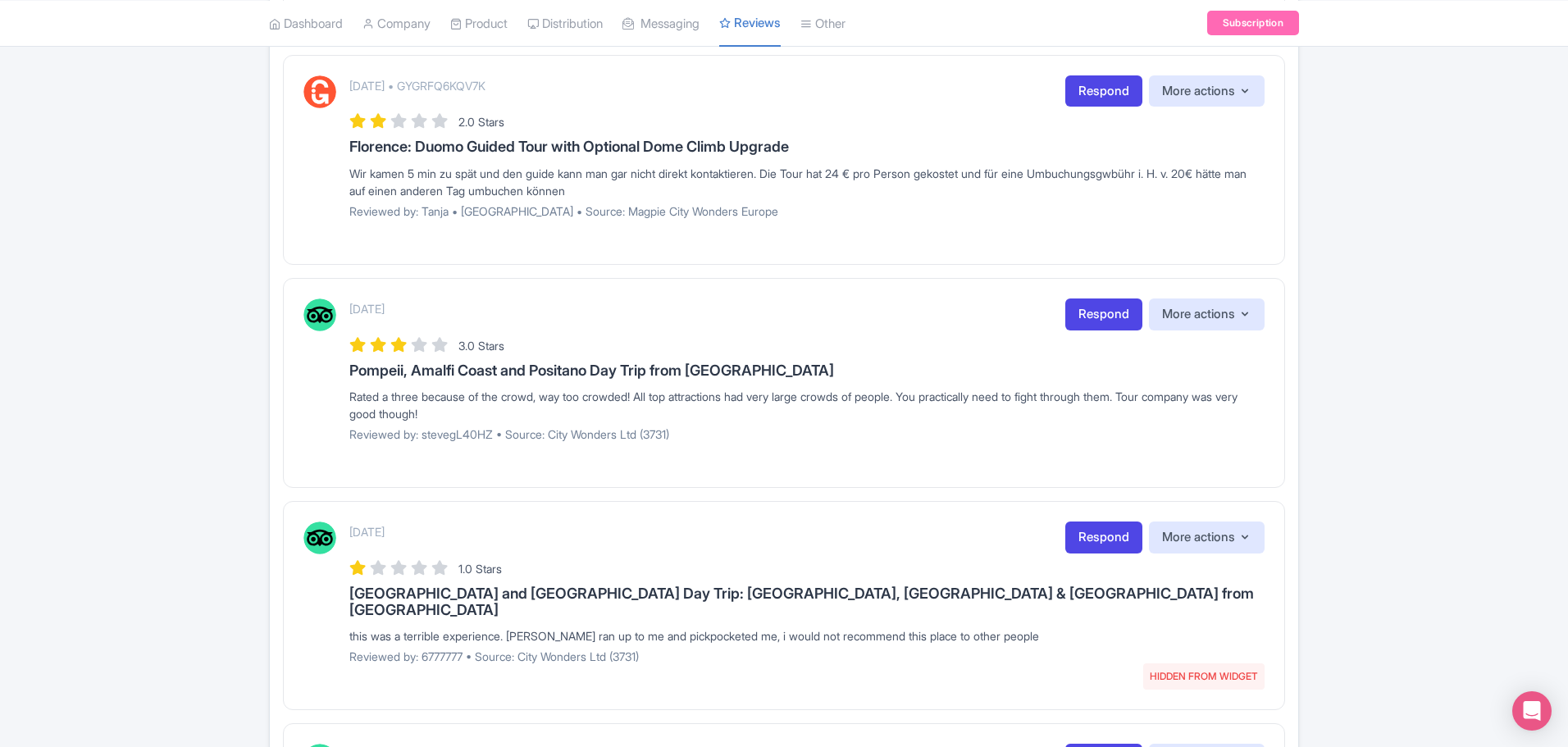
scroll to position [985, 0]
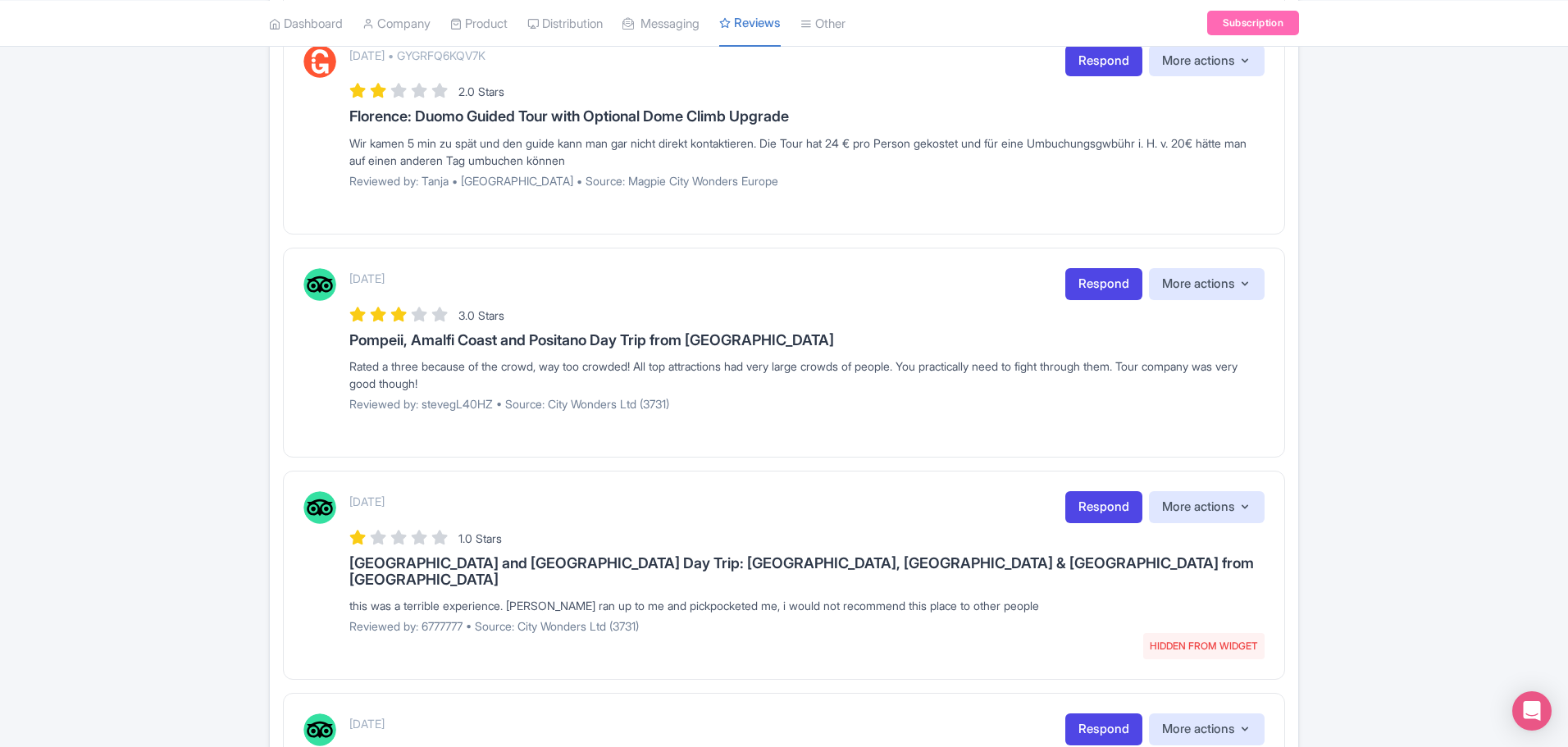
drag, startPoint x: 355, startPoint y: 365, endPoint x: 495, endPoint y: 383, distance: 141.2
click at [495, 383] on div "Rated a three because of the crowd, way too crowded! All top attractions had ve…" at bounding box center [807, 375] width 915 height 35
drag, startPoint x: 348, startPoint y: 338, endPoint x: 513, endPoint y: 380, distance: 170.3
click at [513, 380] on div "[DATE] Respond More actions Hide from this page Hide from review widget and fee…" at bounding box center [784, 346] width 961 height 156
copy div "Pompeii, Amalfi Coast and Positano Day Trip from [GEOGRAPHIC_DATA] Rated a thre…"
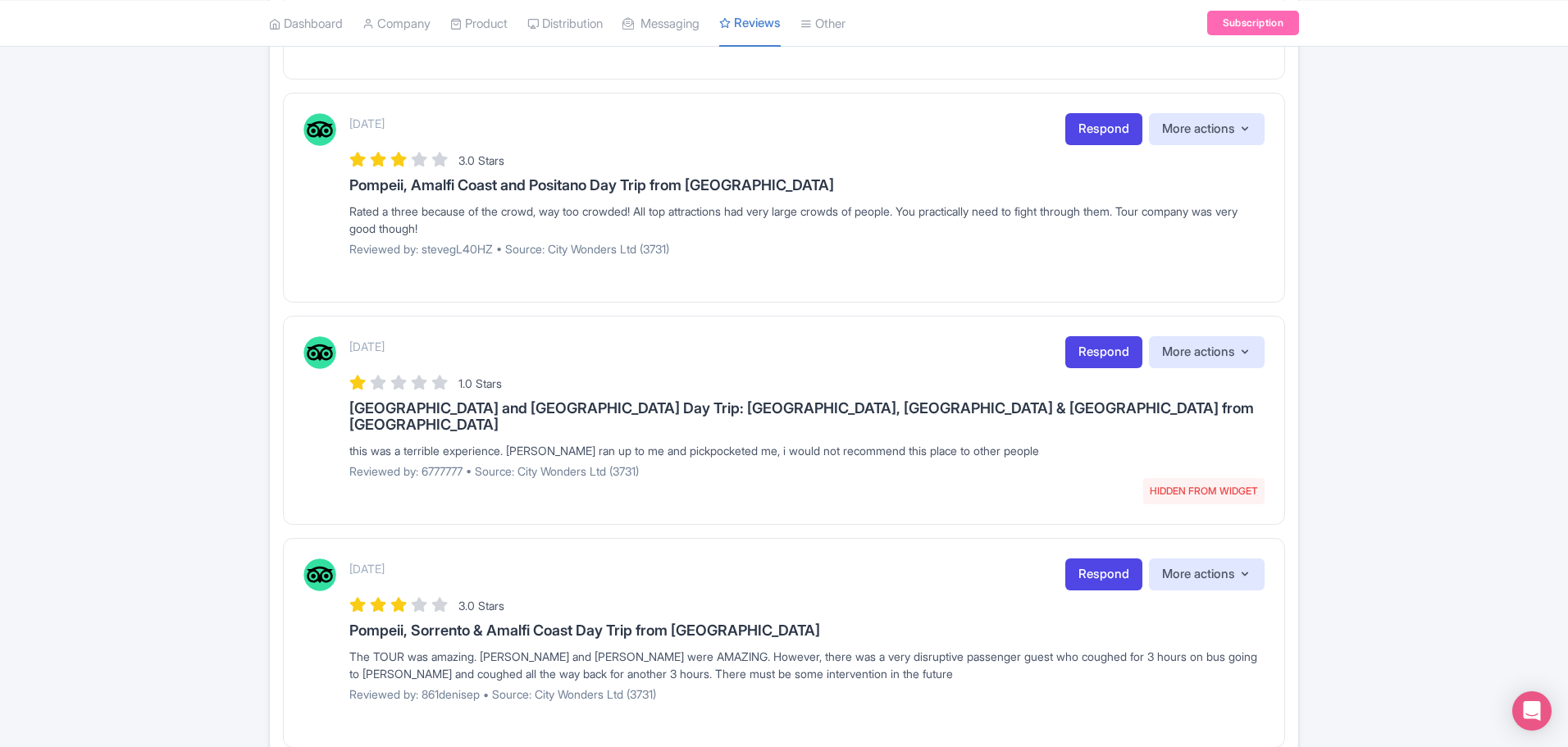
scroll to position [1149, 0]
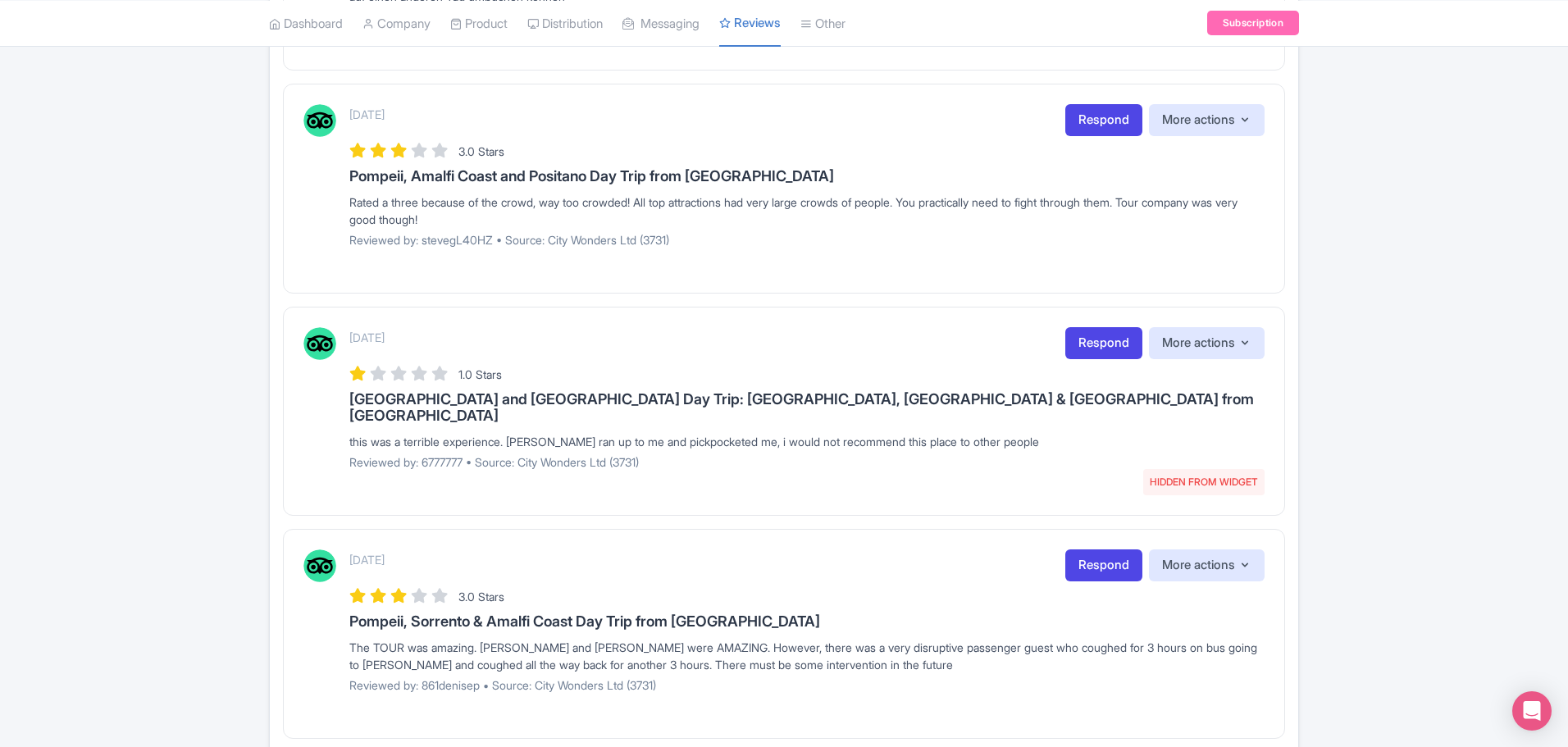
drag, startPoint x: 348, startPoint y: 402, endPoint x: 333, endPoint y: 402, distance: 15.0
click at [348, 402] on div "[DATE] HIDDEN FROM WIDGET Respond More actions Hide from this page Unhide from …" at bounding box center [784, 404] width 961 height 155
drag, startPoint x: 342, startPoint y: 396, endPoint x: 1166, endPoint y: 423, distance: 824.4
click at [1166, 423] on div "[DATE] HIDDEN FROM WIDGET Respond More actions Hide from this page Unhide from …" at bounding box center [784, 404] width 961 height 155
copy div "[GEOGRAPHIC_DATA] and [GEOGRAPHIC_DATA] Day Trip: [GEOGRAPHIC_DATA], [GEOGRAPHI…"
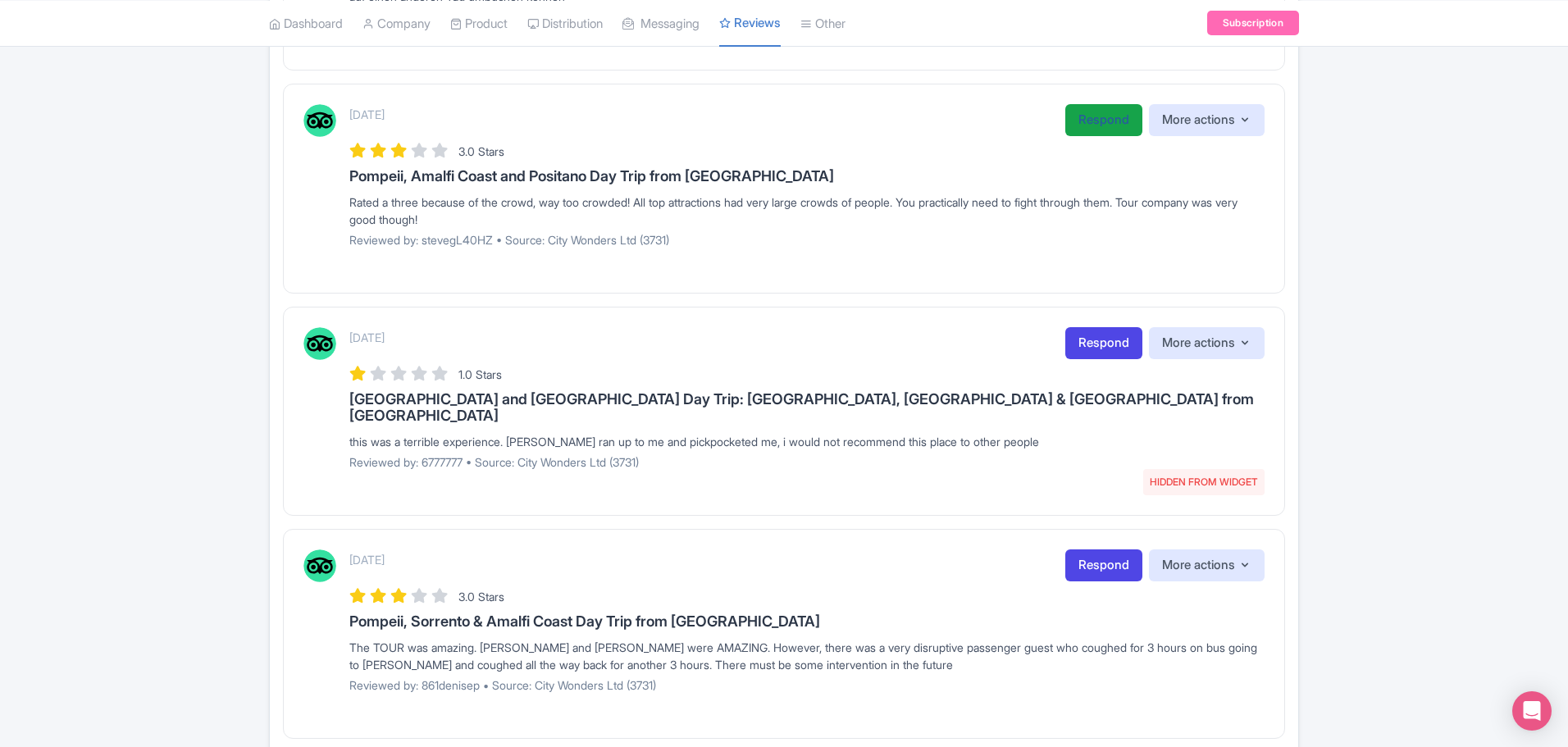
click at [1093, 121] on link "Respond" at bounding box center [1103, 120] width 77 height 32
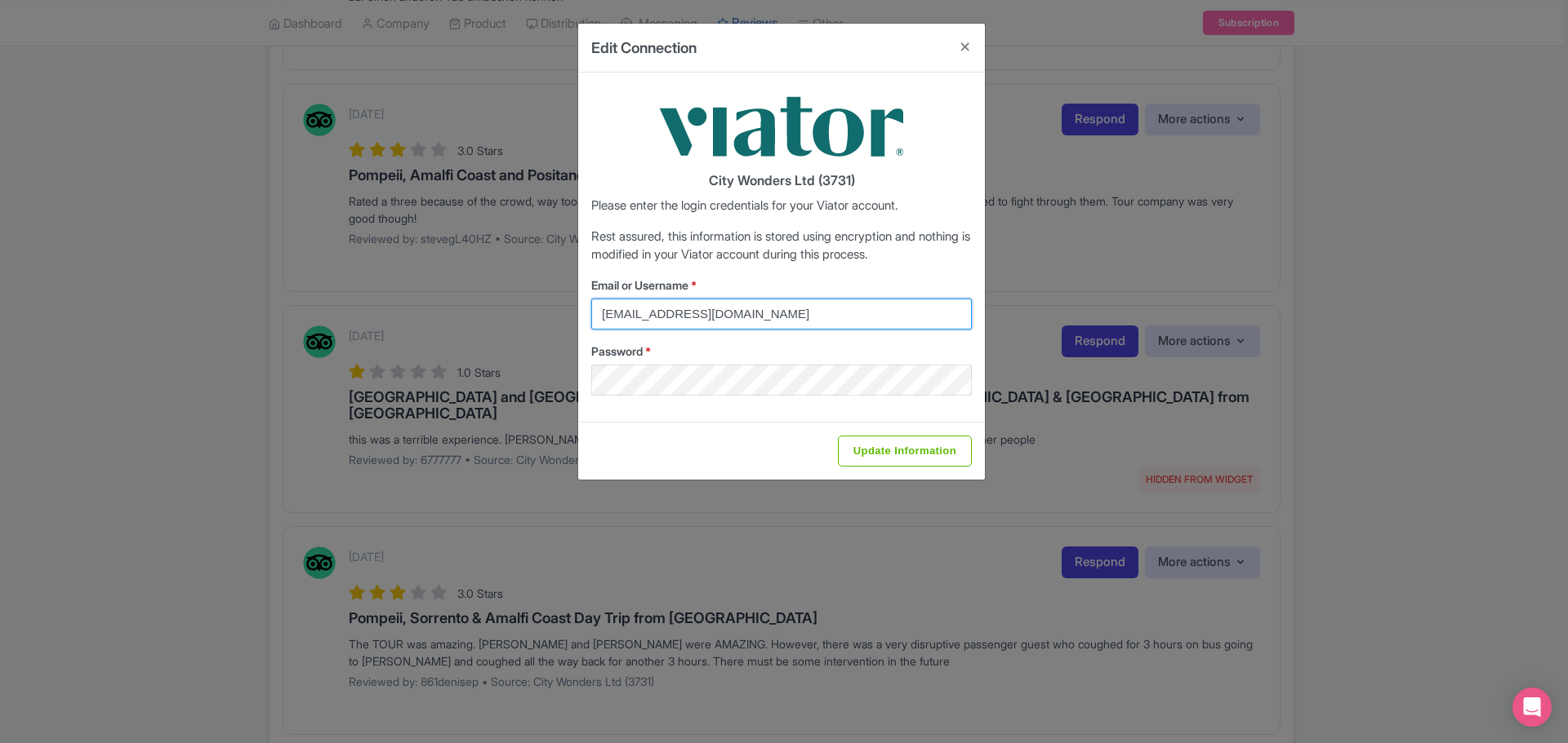
click at [753, 318] on input "[EMAIL_ADDRESS][DOMAIN_NAME]" at bounding box center [781, 314] width 381 height 31
type input "[EMAIL_ADDRESS][DOMAIN_NAME]"
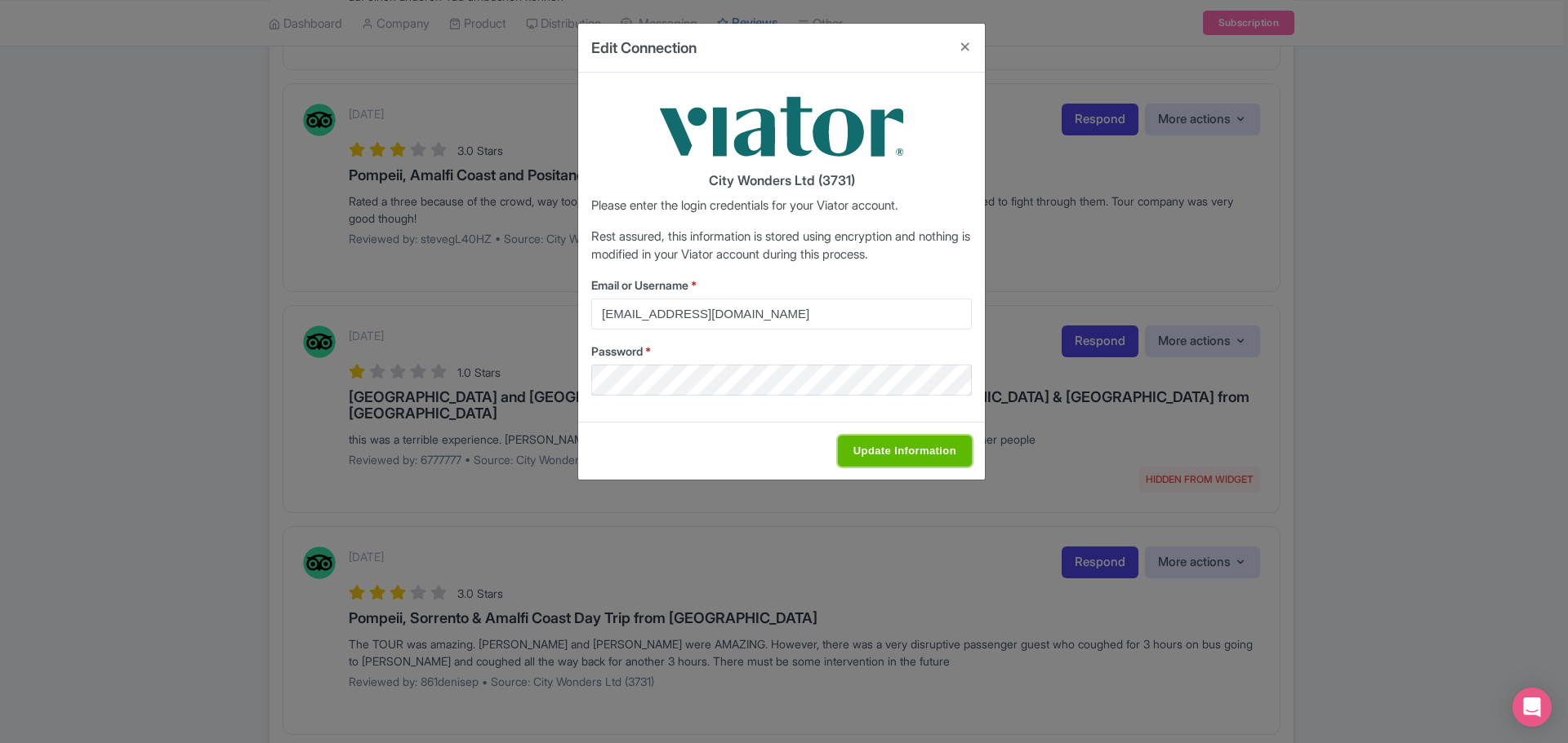
click at [931, 451] on input "Update Information" at bounding box center [904, 451] width 134 height 31
type input "Saving..."
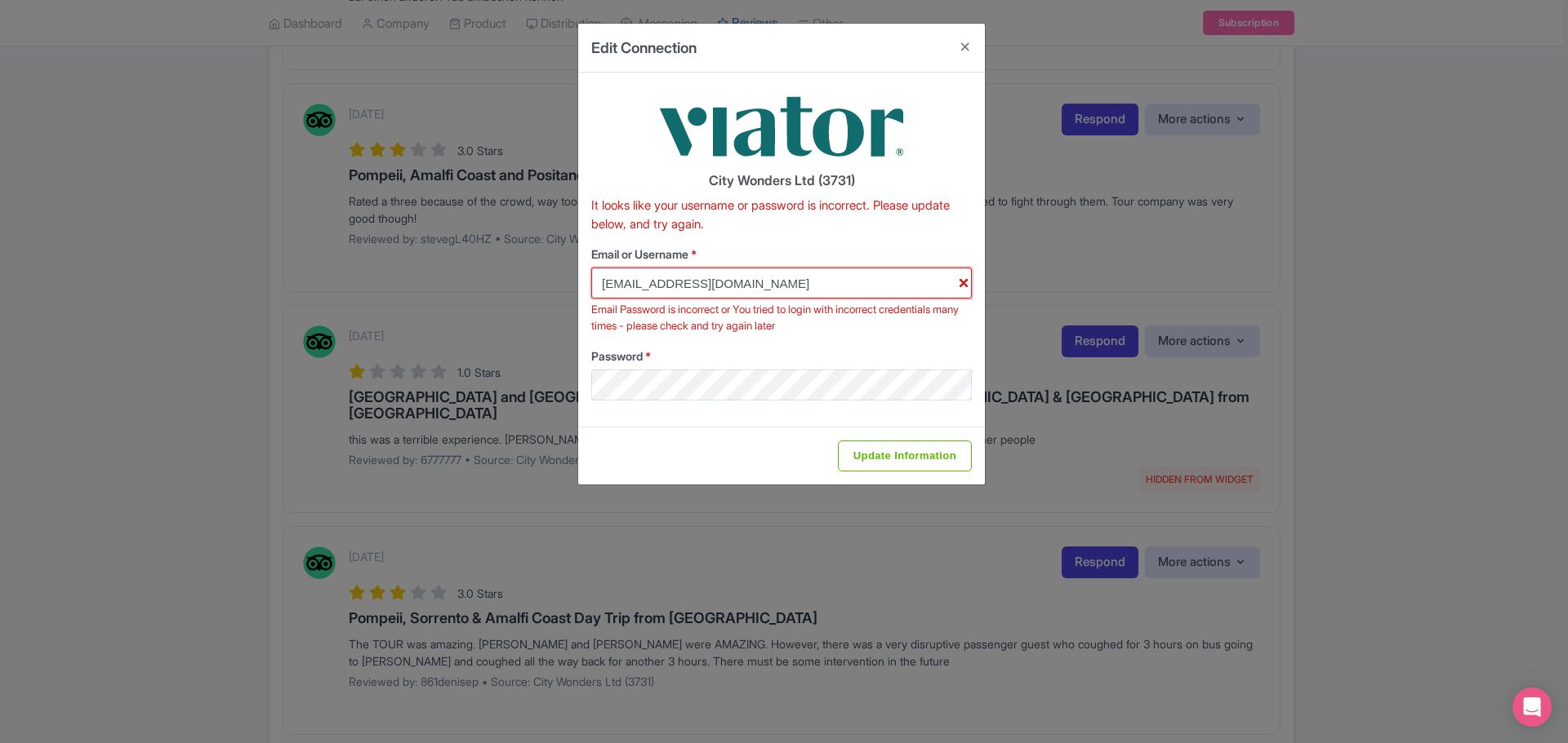
drag, startPoint x: 867, startPoint y: 293, endPoint x: 890, endPoint y: 293, distance: 23.0
click at [867, 293] on input "glauber.ribeiro@citywonders.com" at bounding box center [781, 283] width 381 height 31
click at [959, 286] on input "glauber.ribeiro@citywonders.com" at bounding box center [781, 283] width 381 height 31
click at [960, 281] on input "glauber.ribeiro@citywonders.com" at bounding box center [781, 283] width 381 height 31
click at [826, 337] on div "Email or Username * glauber.ribeiro@citywonders.com Email Password is incorrect…" at bounding box center [781, 323] width 381 height 154
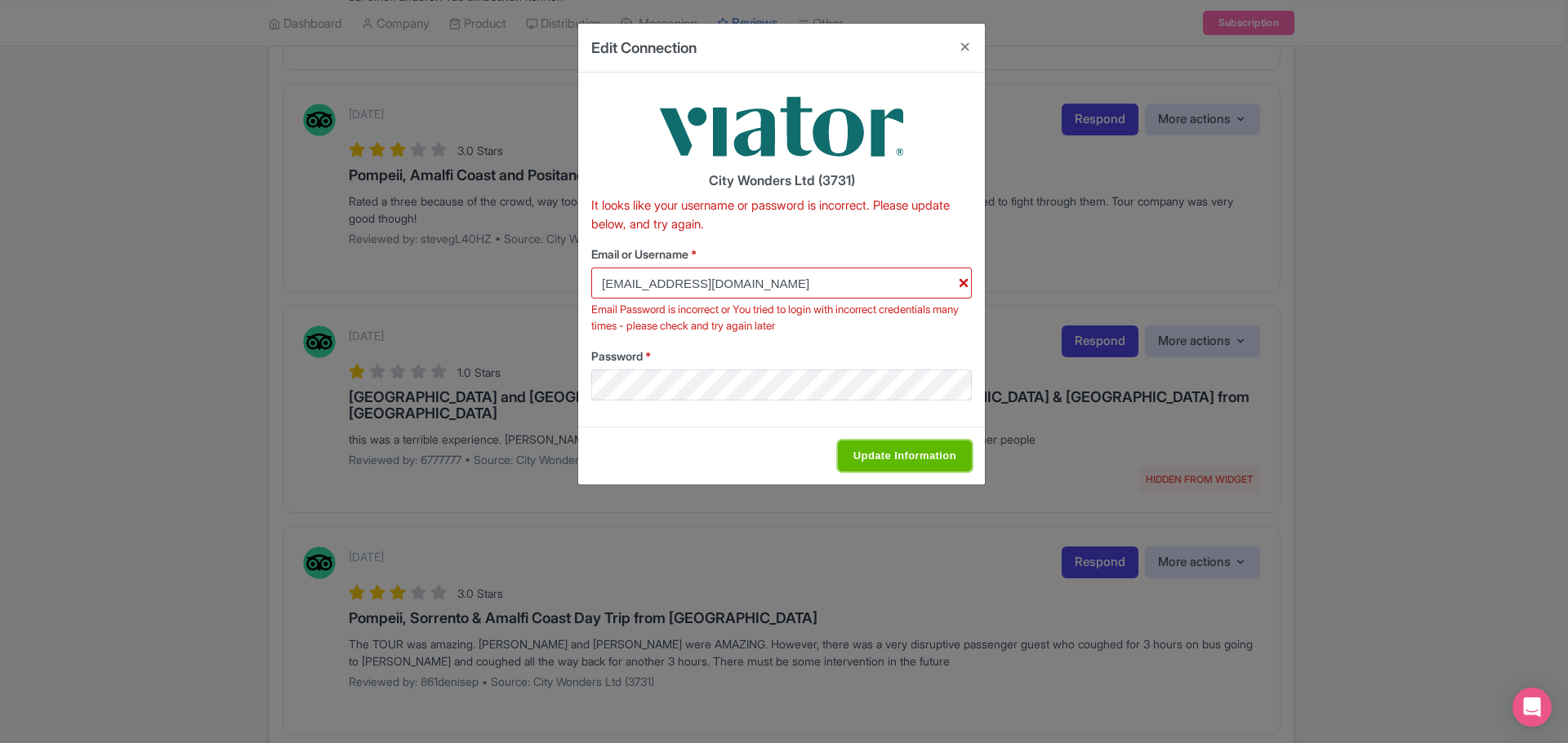
click at [858, 450] on input "Update Information" at bounding box center [904, 457] width 134 height 31
type input "Saving..."
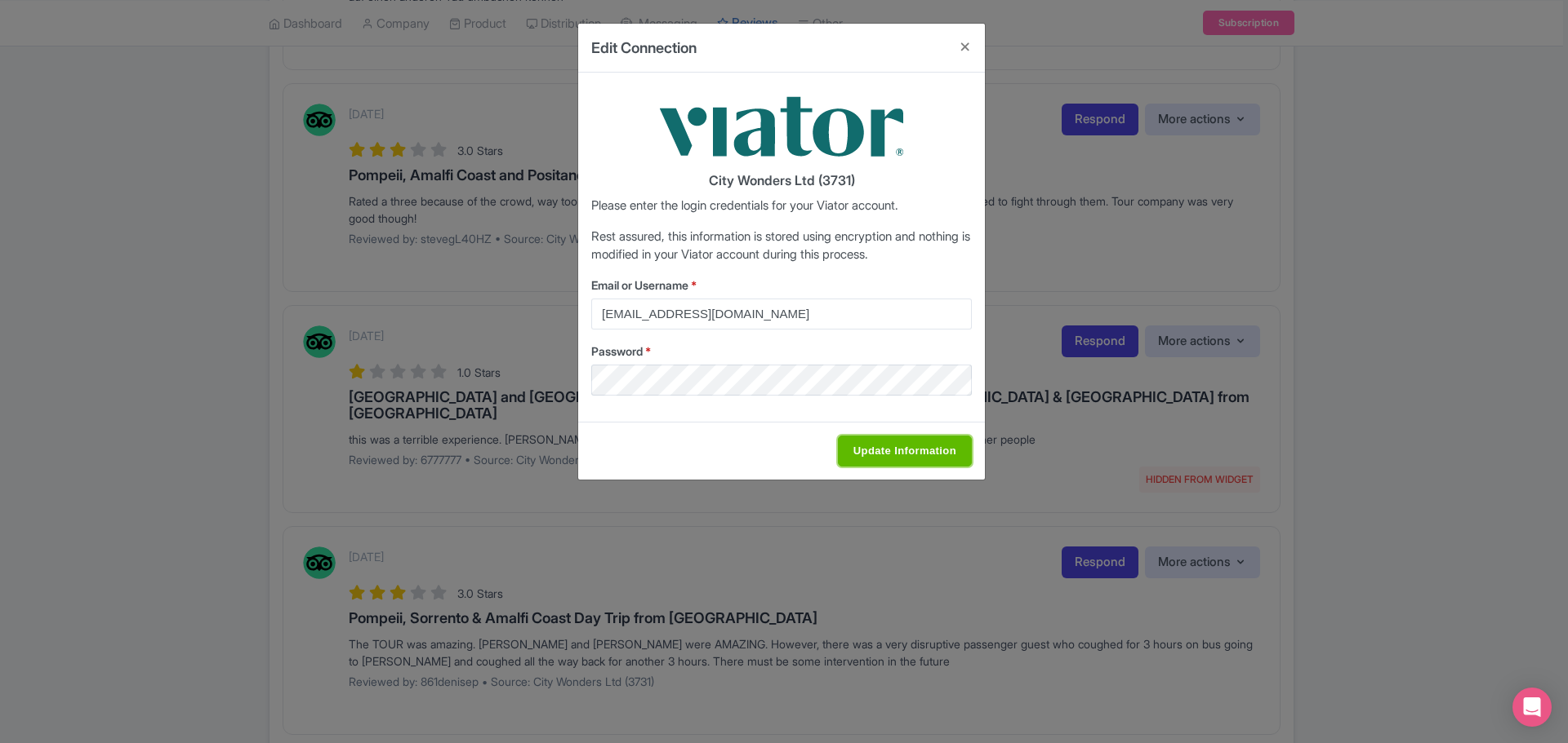
click at [858, 457] on input "Update Information" at bounding box center [904, 451] width 134 height 31
type input "Saving..."
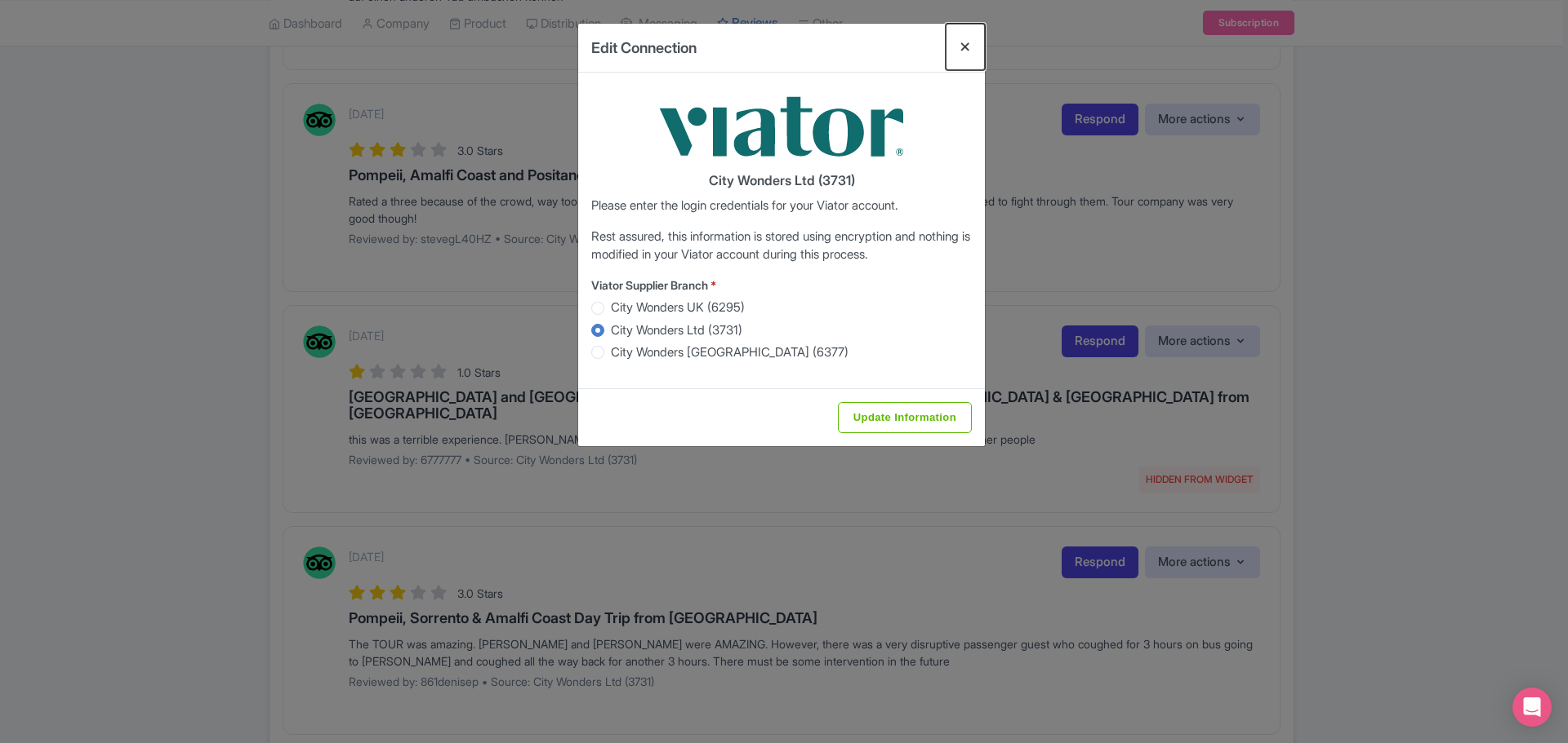
click at [968, 43] on button "Close" at bounding box center [964, 47] width 39 height 47
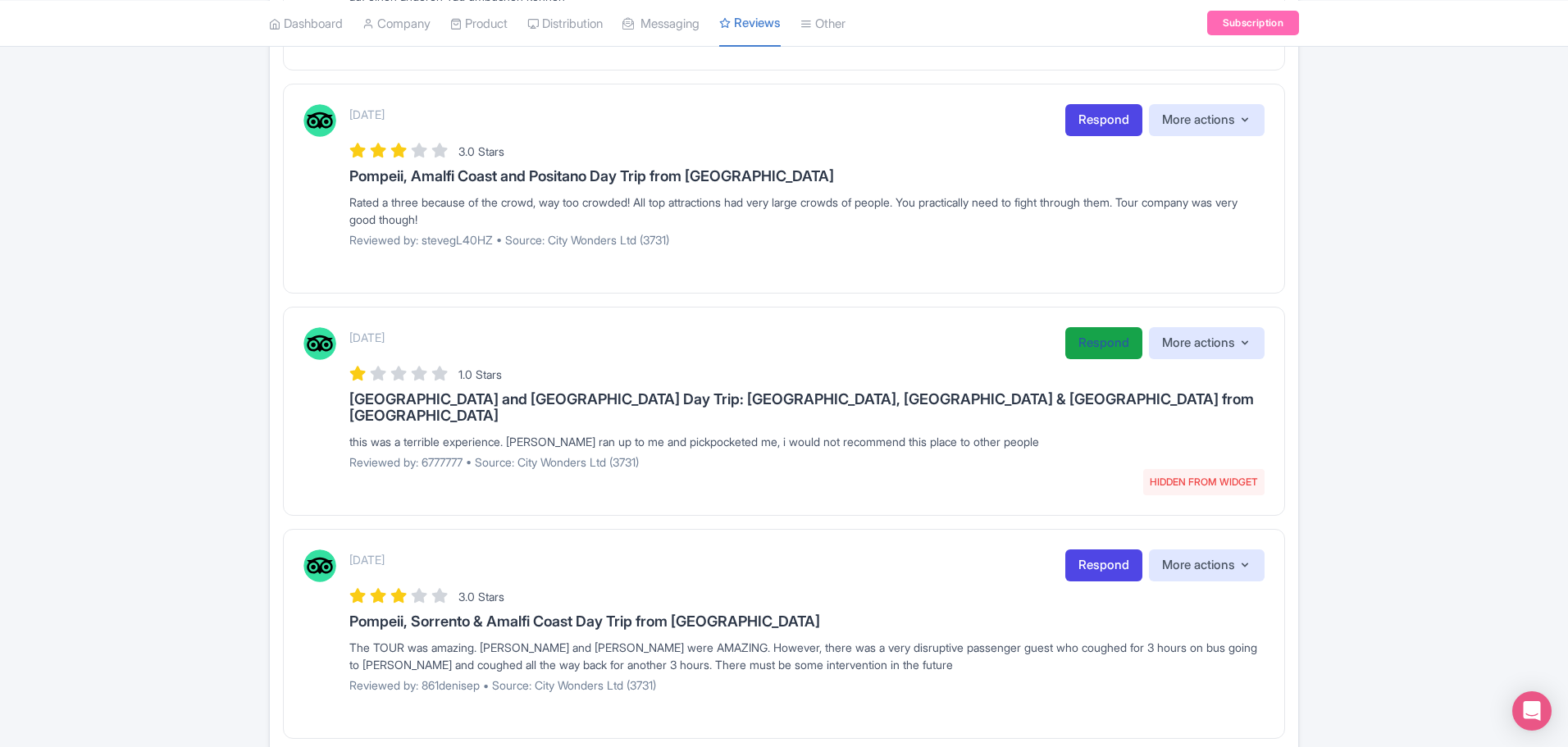
click at [1087, 350] on link "Respond" at bounding box center [1103, 343] width 77 height 32
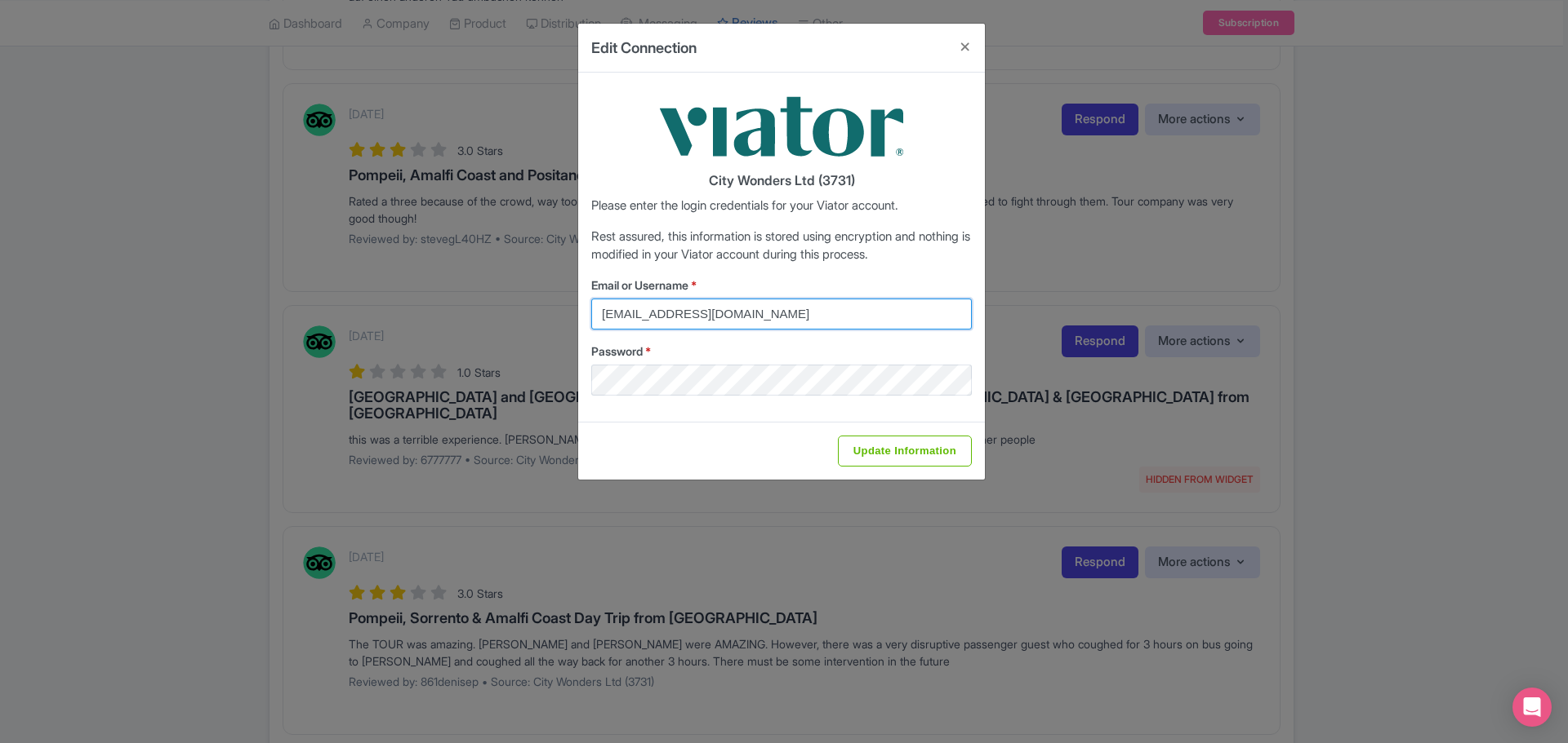
click at [771, 316] on input "federica.brocca@citywonders.com" at bounding box center [781, 314] width 381 height 31
type input "glauber.ribeiro@citywonders.com"
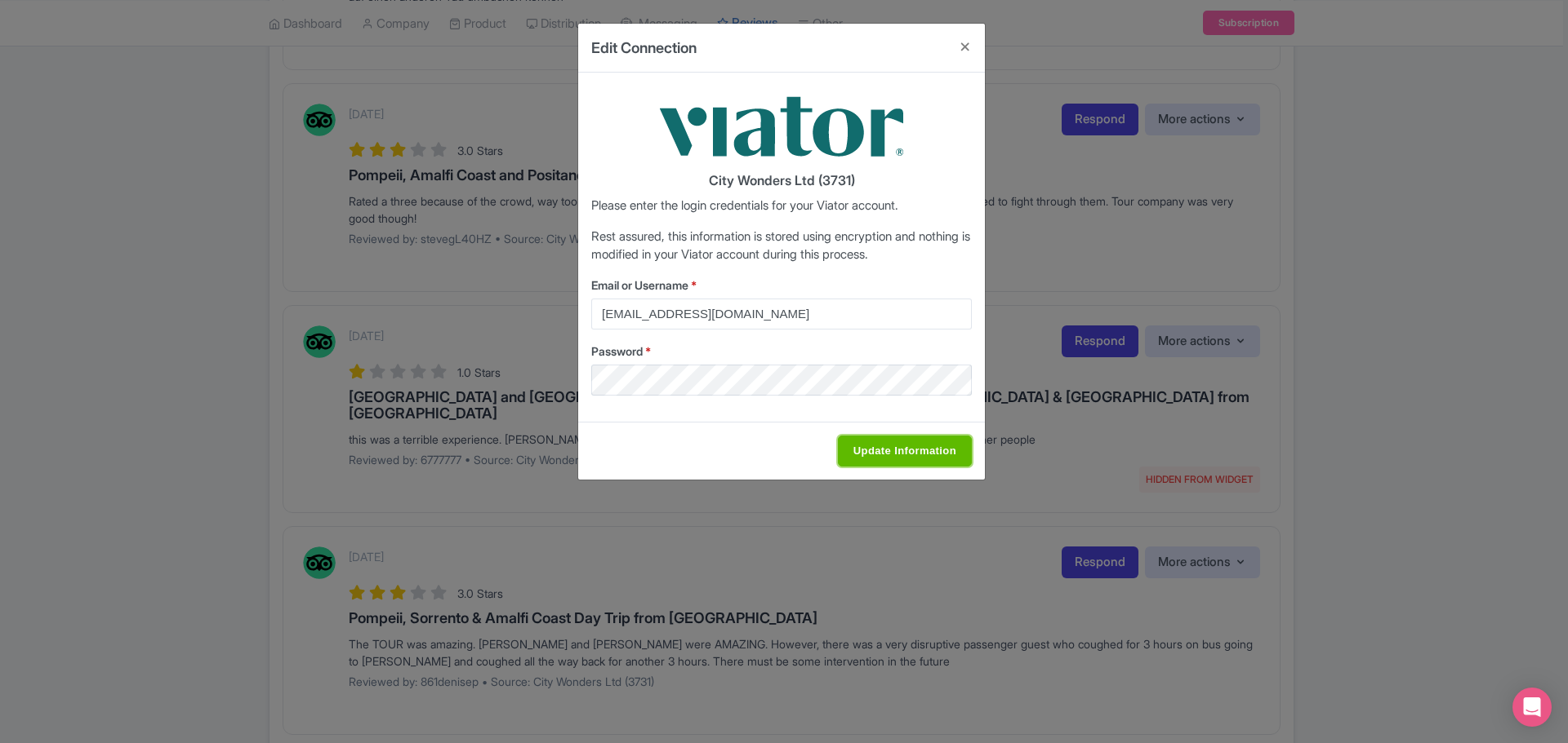
click at [886, 443] on input "Update Information" at bounding box center [904, 451] width 134 height 31
type input "Saving..."
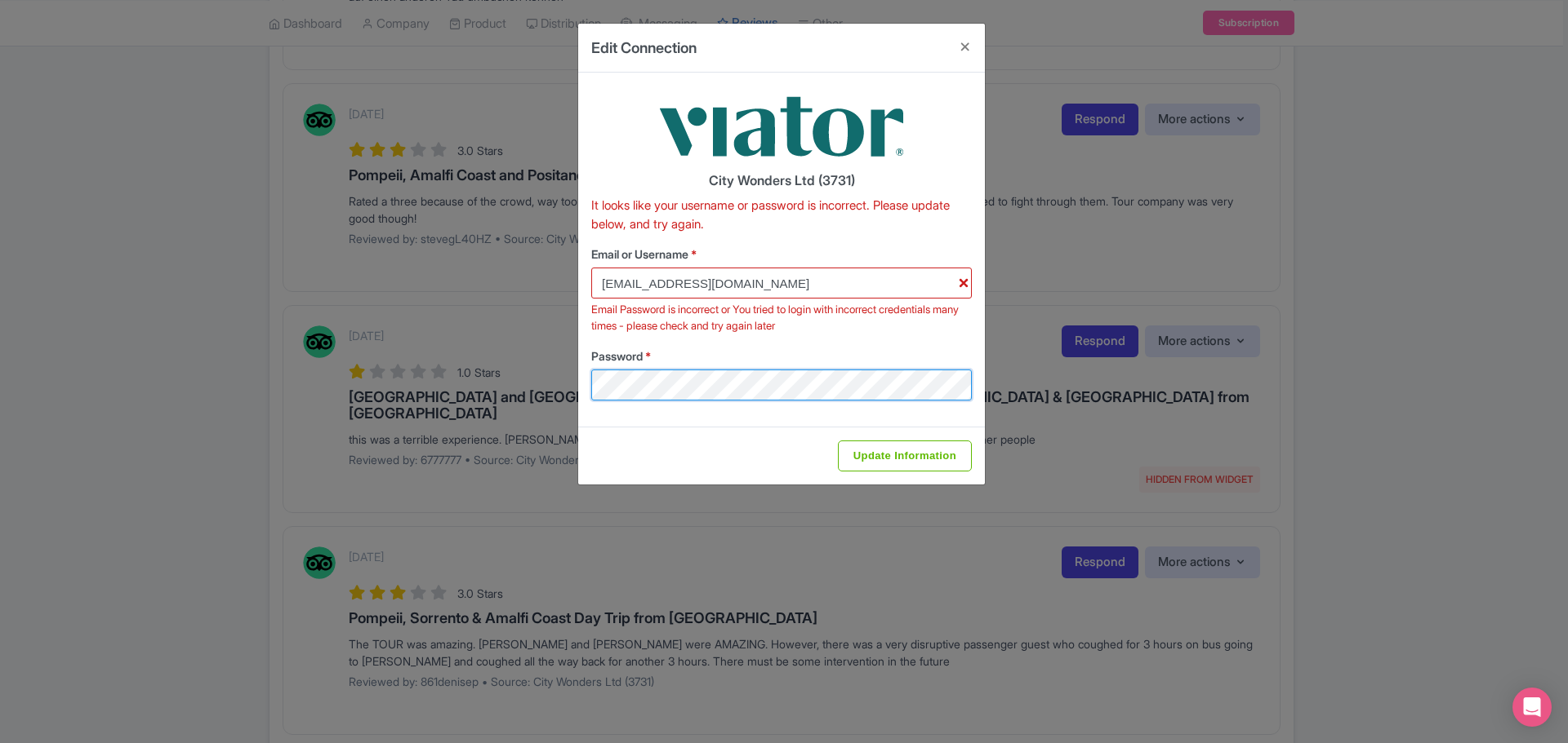
click at [383, 387] on div "Edit Connection City Wonders Ltd (3731) It looks like your username or password…" at bounding box center [784, 371] width 1568 height 743
click at [954, 450] on input "Update Information" at bounding box center [904, 457] width 134 height 31
type input "Saving..."
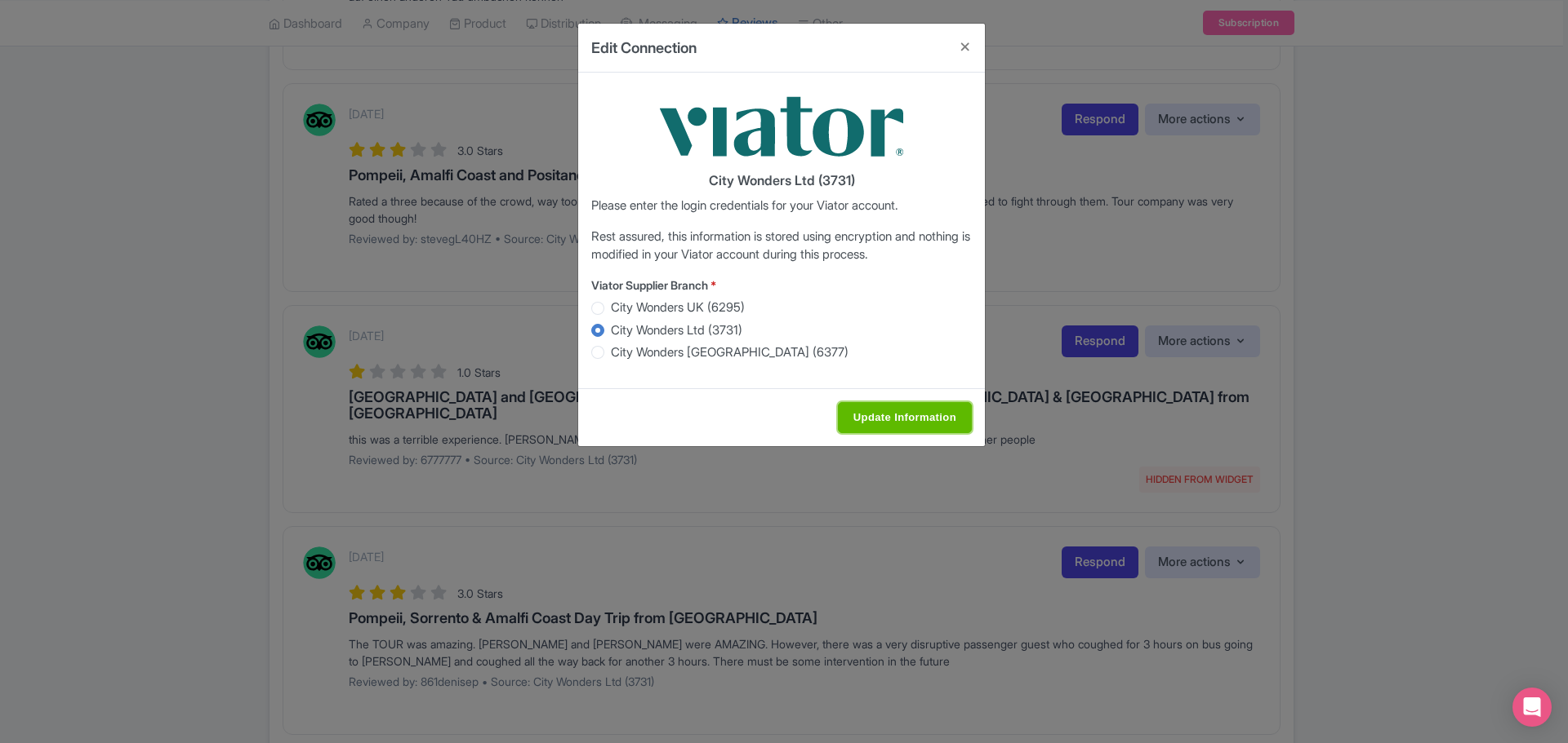
click at [917, 419] on input "Update Information" at bounding box center [904, 418] width 134 height 31
type input "Saving..."
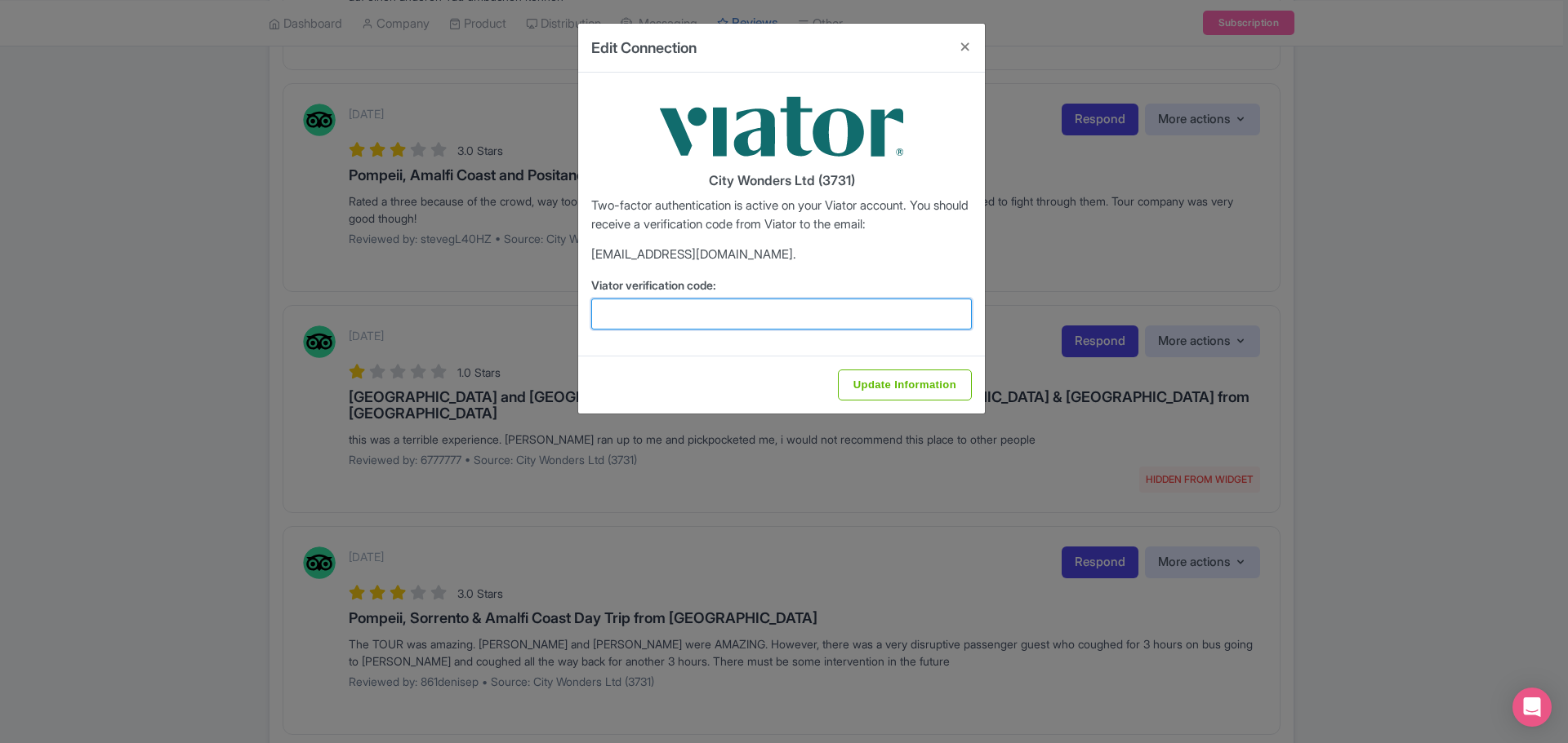
click at [709, 317] on input "Viator verification code:" at bounding box center [781, 314] width 381 height 31
paste input "179799"
type input "179799"
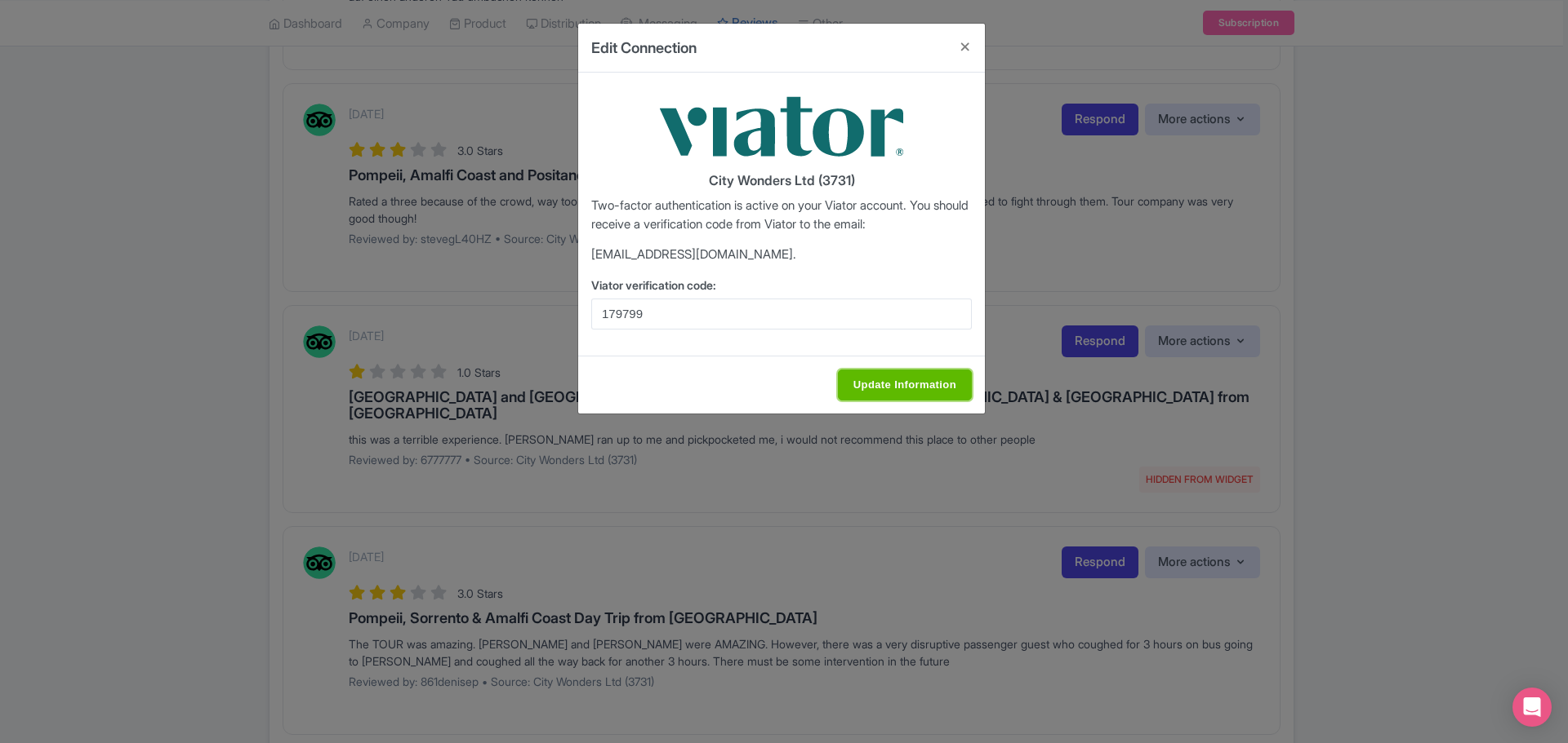
click at [882, 375] on input "Update Information" at bounding box center [904, 385] width 134 height 31
type input "Update Information"
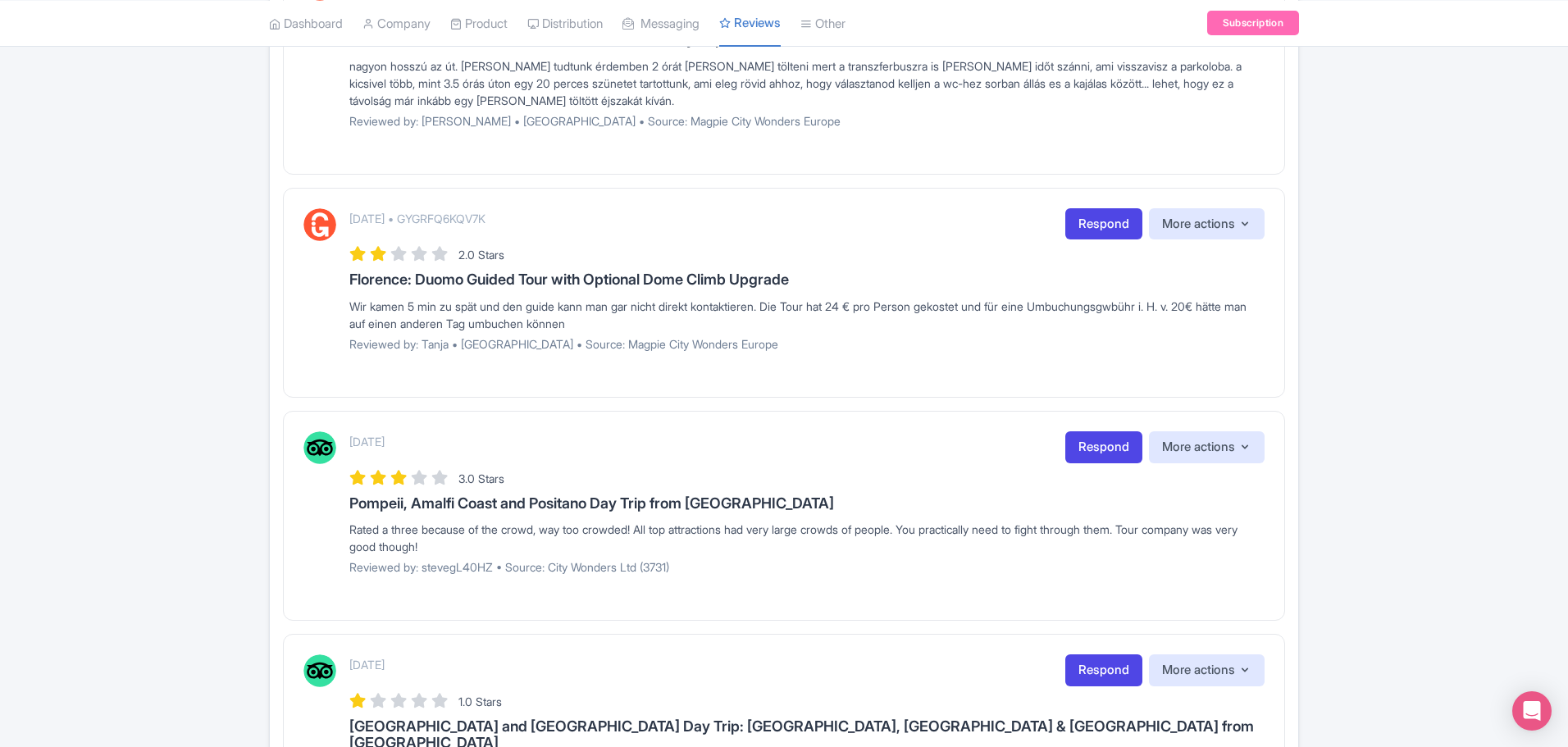
scroll to position [821, 0]
drag, startPoint x: 344, startPoint y: 528, endPoint x: 509, endPoint y: 553, distance: 166.9
click at [509, 553] on div "September 06, 2025 Respond More actions Hide from this page Hide from review wi…" at bounding box center [784, 510] width 961 height 156
copy div "Rated a three because of the crowd, way too crowded! All top attractions had ve…"
click at [1093, 452] on link "Respond" at bounding box center [1103, 448] width 77 height 32
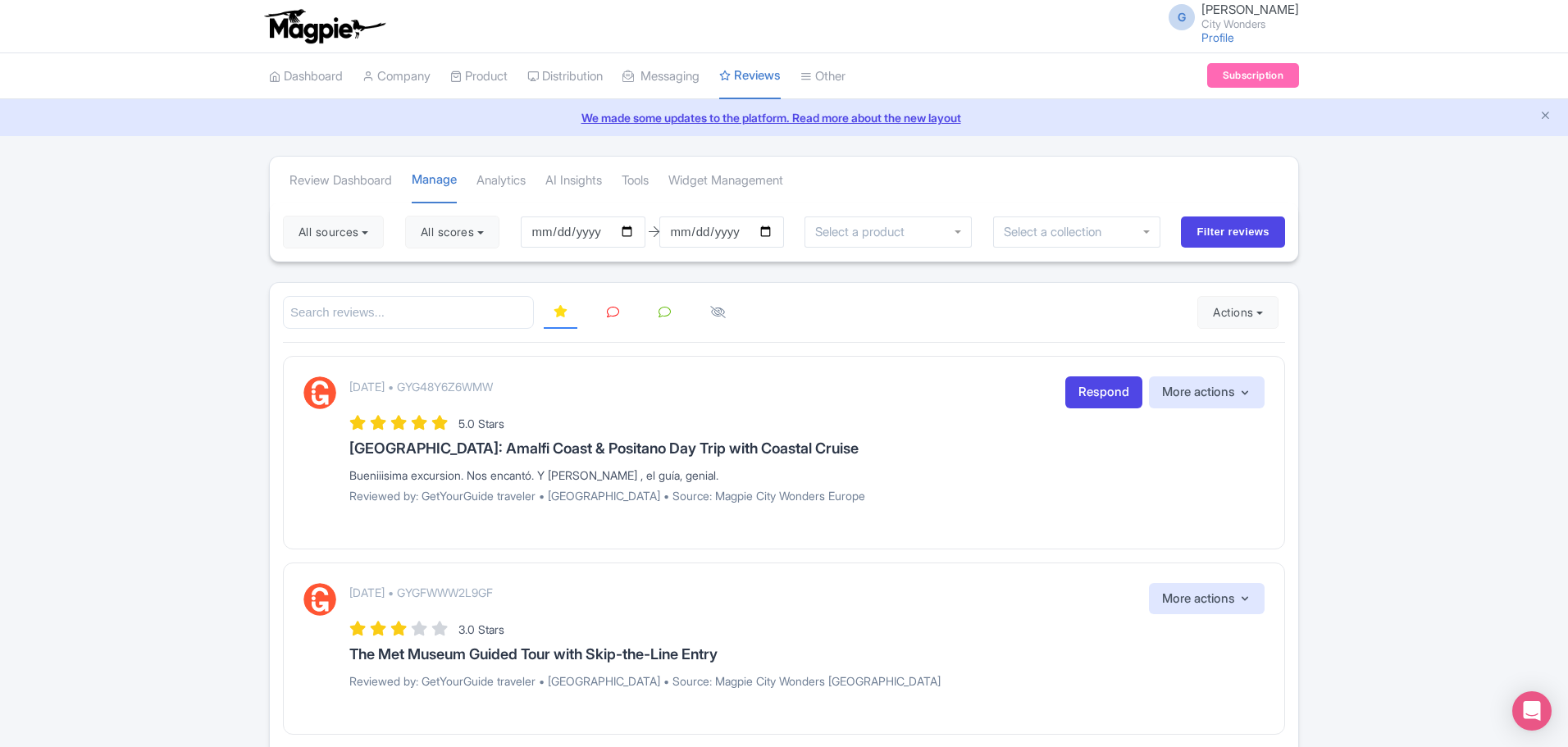
click at [609, 312] on icon at bounding box center [613, 312] width 12 height 12
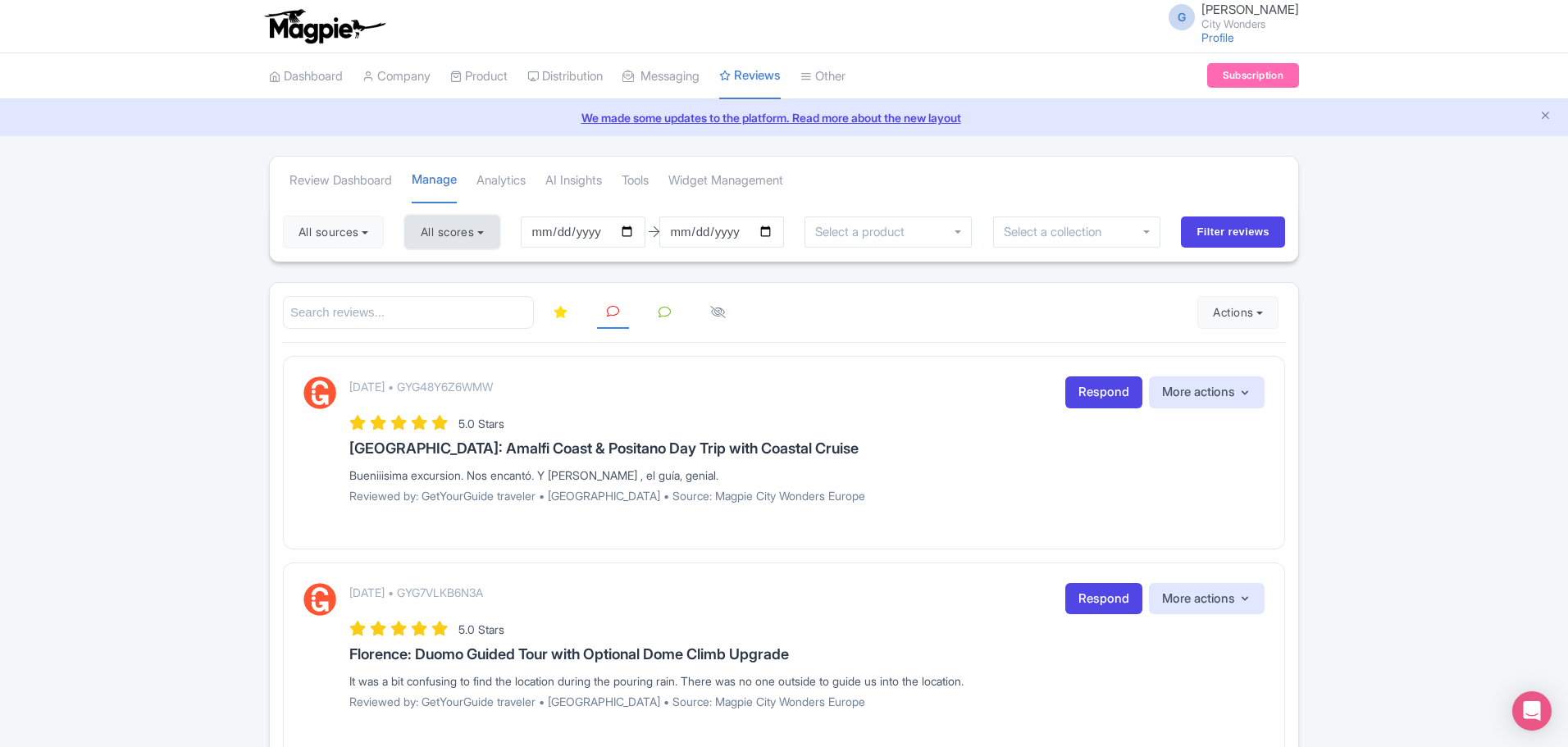
click at [452, 234] on button "All scores" at bounding box center [452, 233] width 95 height 33
click at [457, 271] on label "5 stars" at bounding box center [454, 272] width 37 height 19
click at [446, 271] on input "5 stars" at bounding box center [441, 266] width 10 height 10
checkbox input "false"
click at [467, 299] on label "4 stars" at bounding box center [454, 297] width 37 height 19
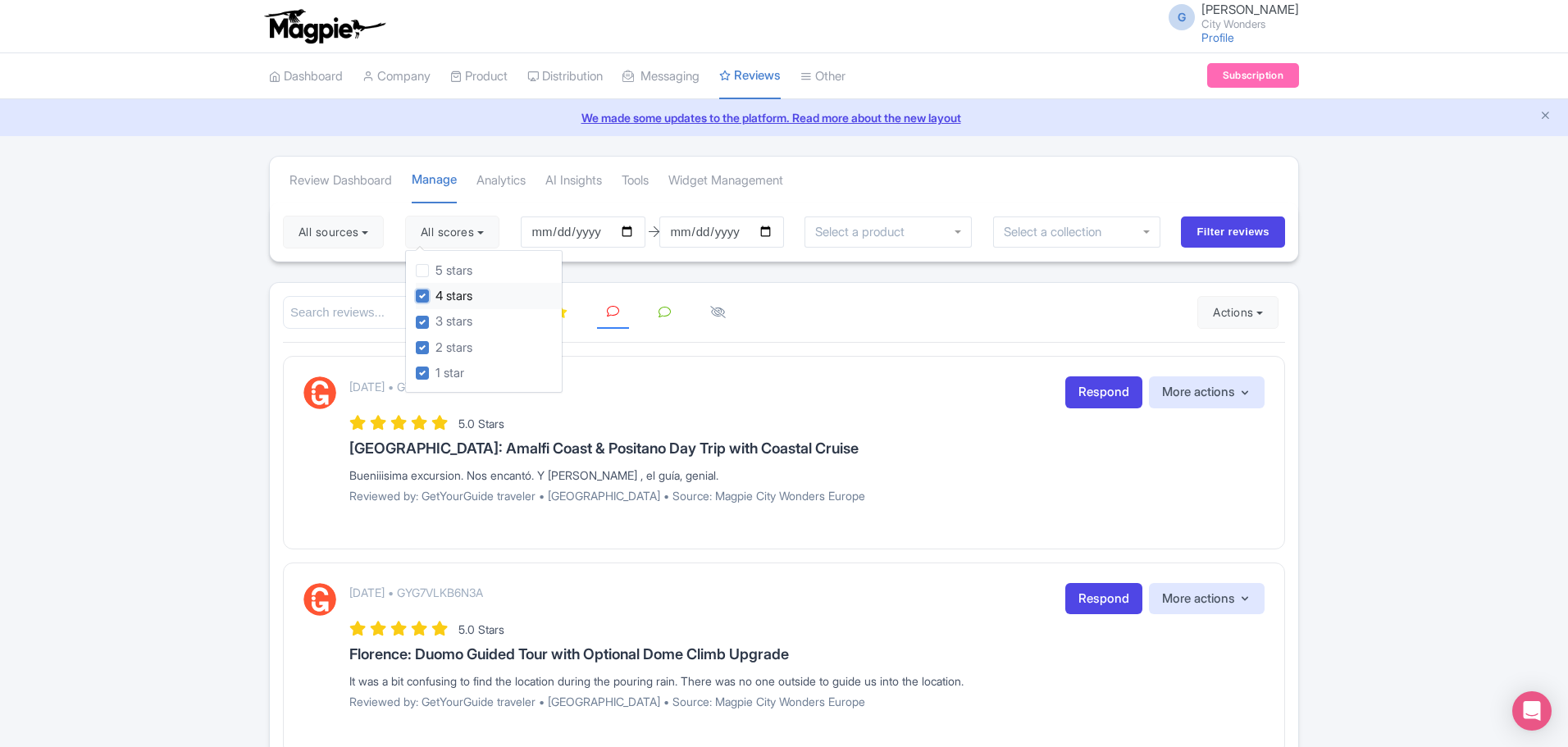
click at [446, 297] on input "4 stars" at bounding box center [441, 292] width 10 height 10
checkbox input "false"
click at [466, 318] on label "3 stars" at bounding box center [454, 322] width 37 height 19
click at [446, 318] on input "3 stars" at bounding box center [441, 318] width 10 height 10
drag, startPoint x: 448, startPoint y: 313, endPoint x: 467, endPoint y: 327, distance: 23.6
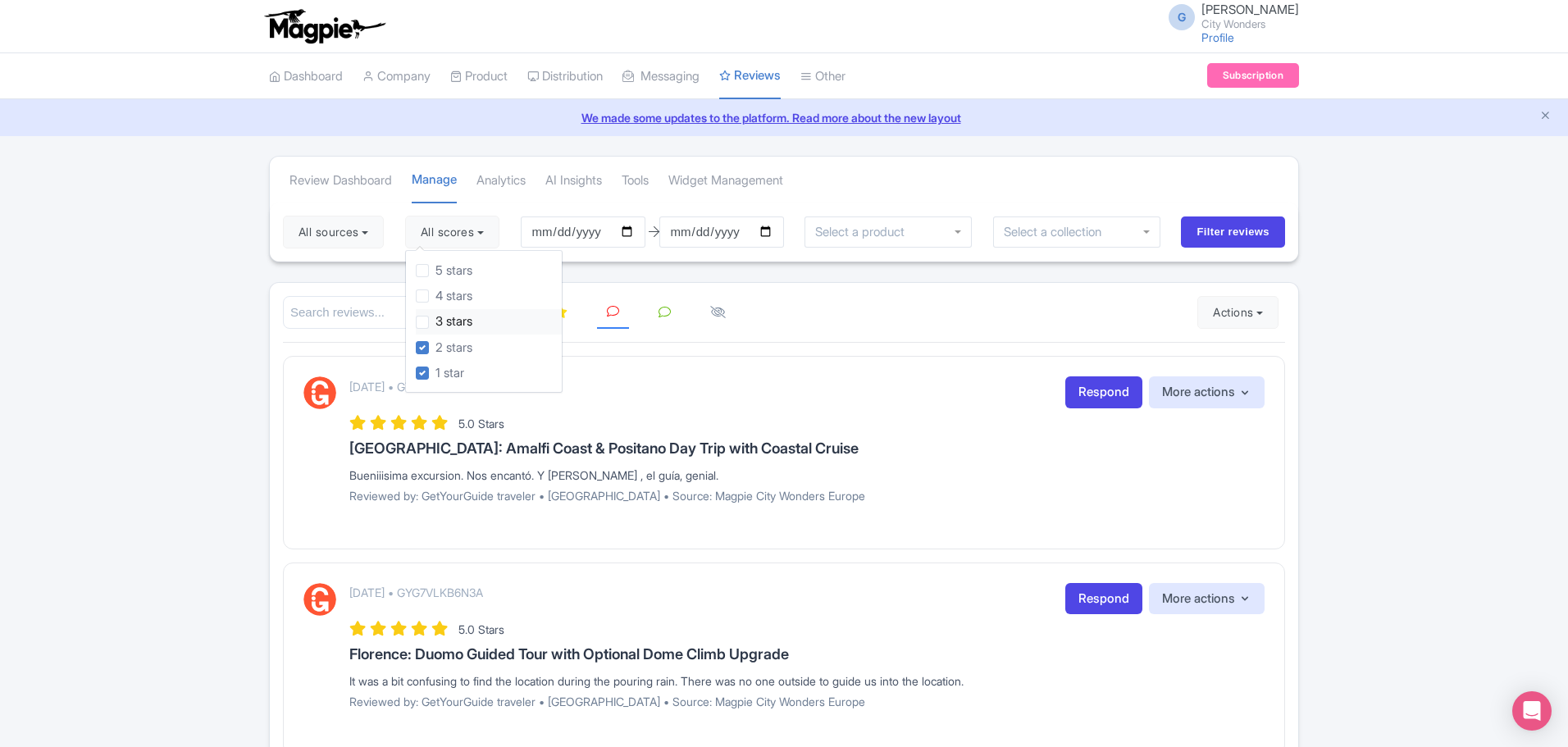
click at [448, 315] on label "3 stars" at bounding box center [454, 322] width 37 height 19
click at [446, 315] on input "3 stars" at bounding box center [441, 318] width 10 height 10
checkbox input "true"
click at [308, 221] on button "All sources" at bounding box center [333, 233] width 101 height 33
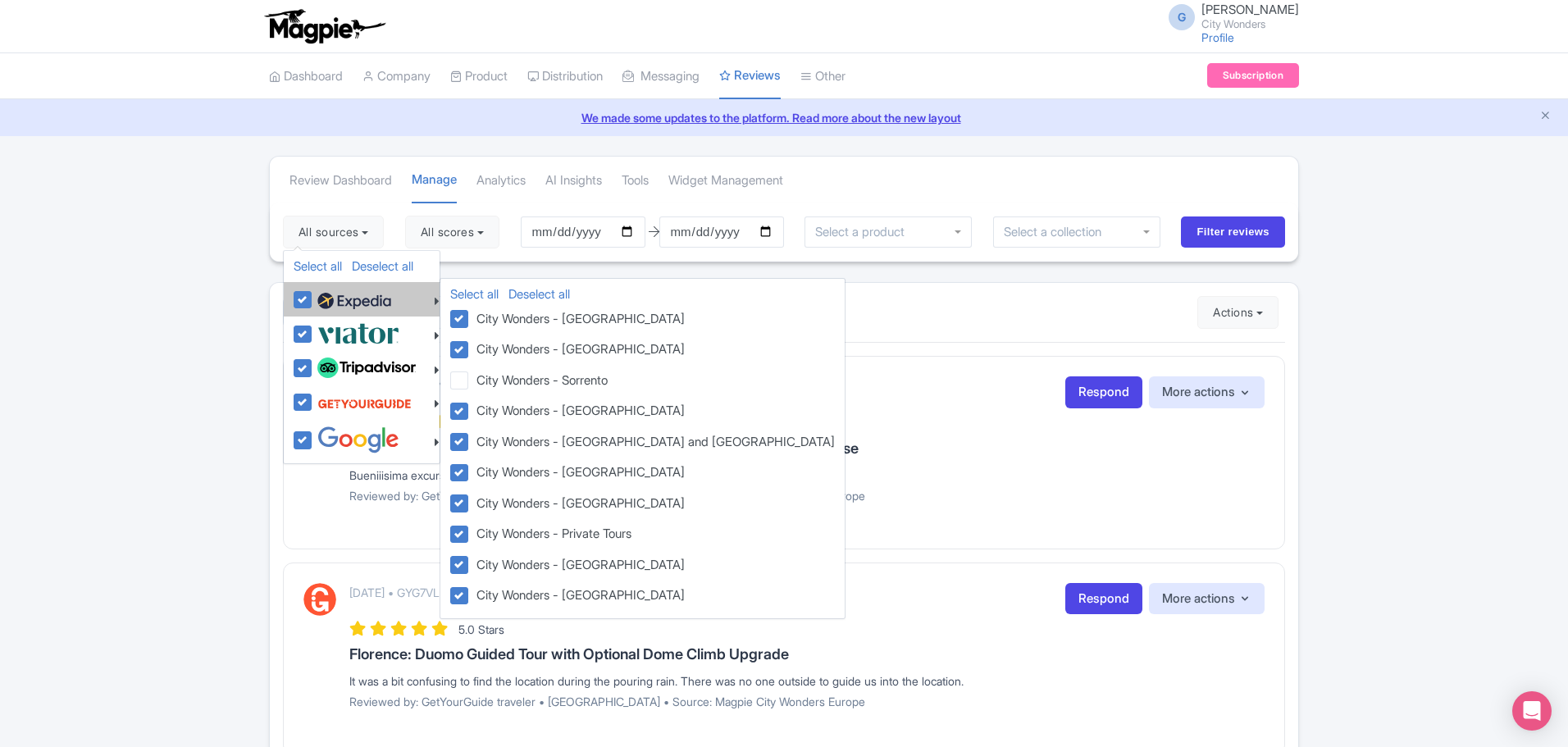
click at [327, 302] on img at bounding box center [354, 301] width 74 height 24
click at [324, 296] on input "checkbox" at bounding box center [318, 291] width 10 height 10
checkbox input "false"
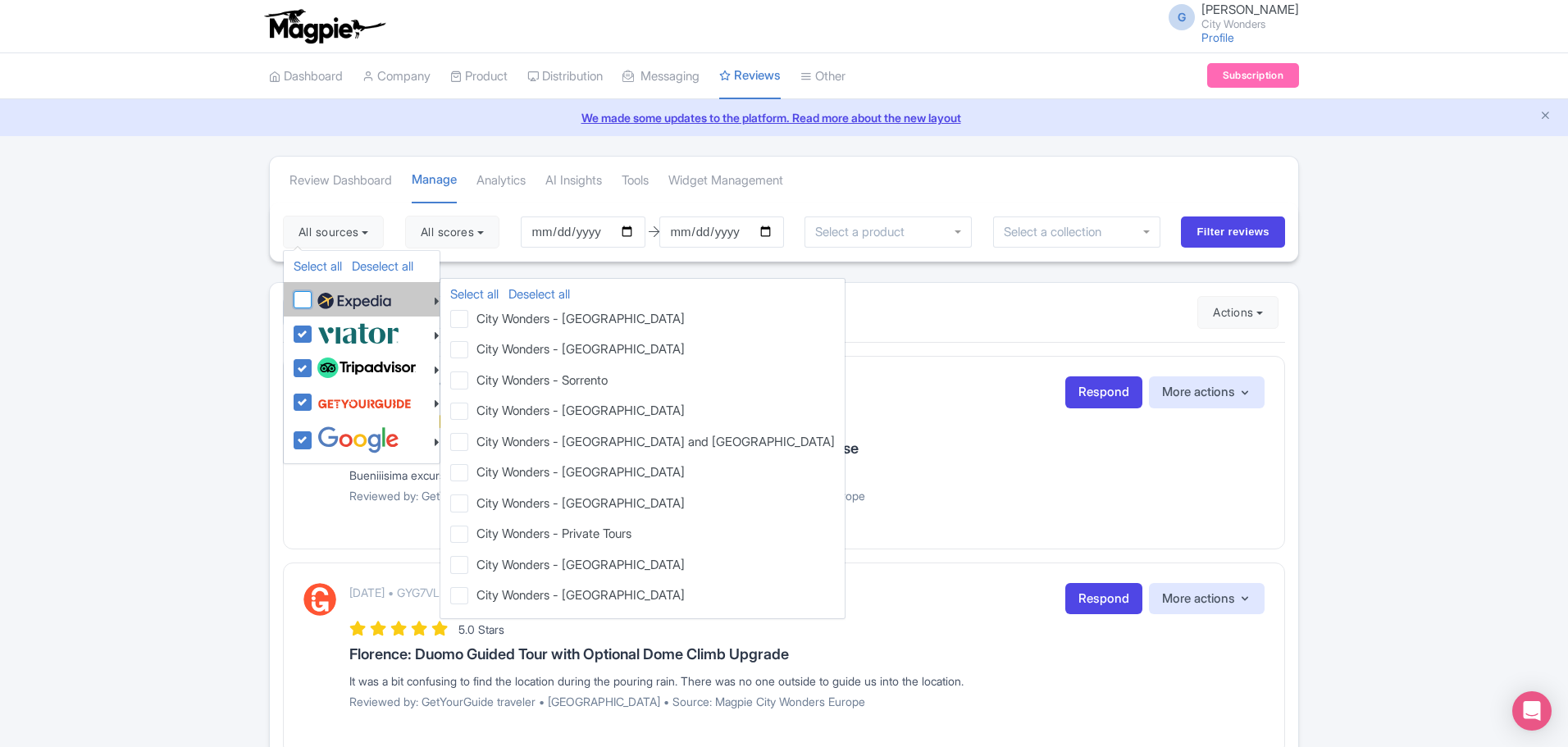
checkbox input "false"
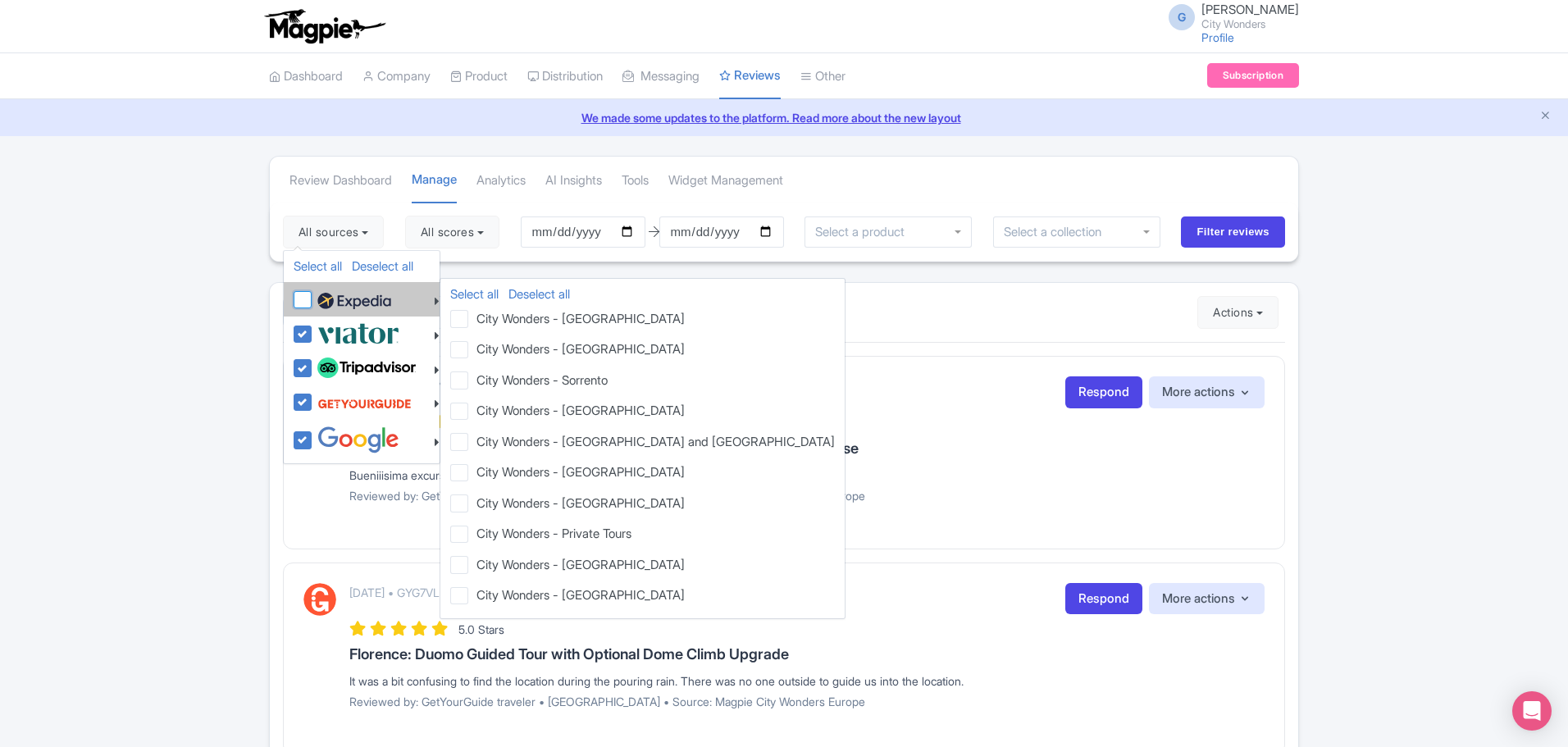
checkbox input "false"
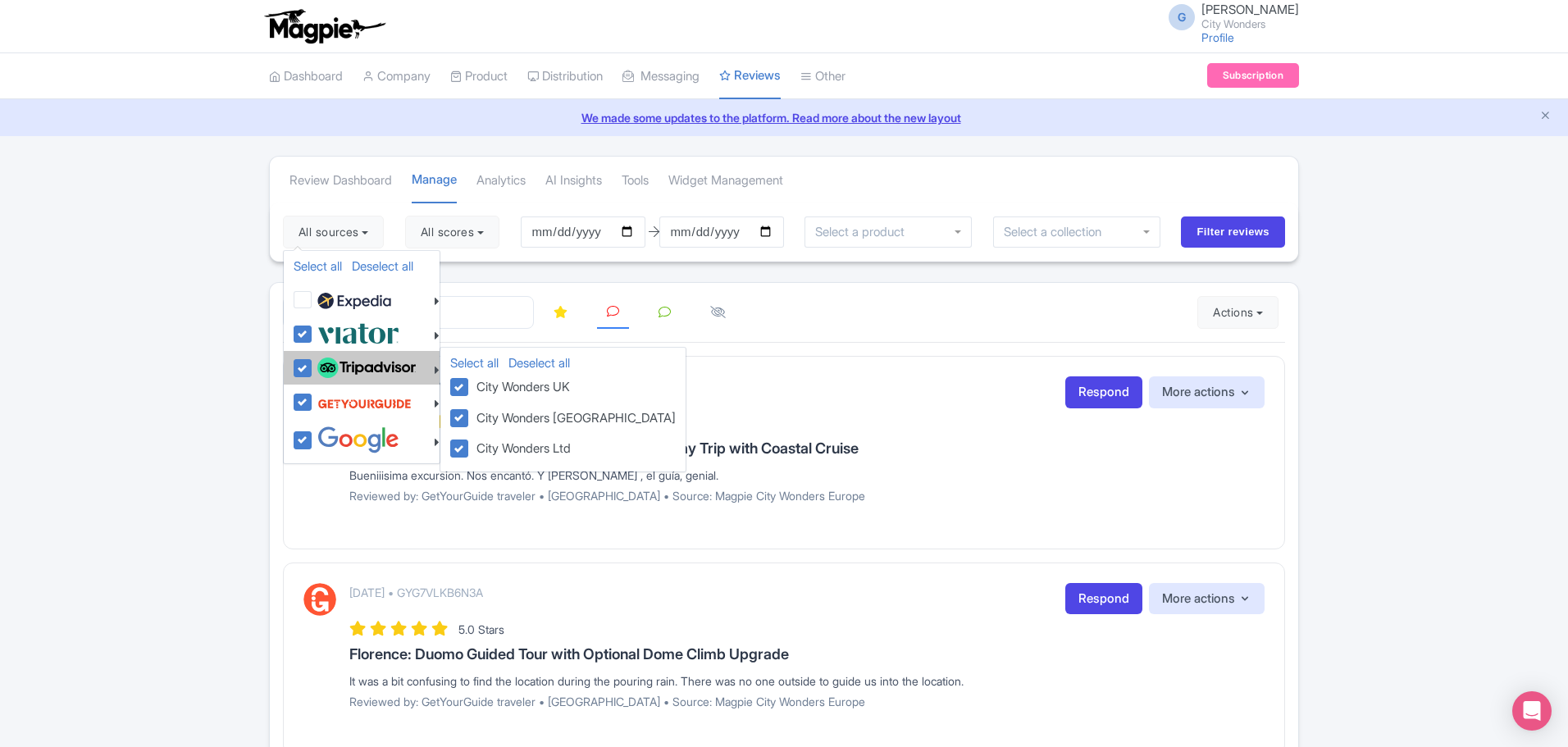
click at [313, 375] on label at bounding box center [364, 369] width 102 height 28
click at [313, 365] on input "checkbox" at bounding box center [318, 360] width 10 height 10
checkbox input "false"
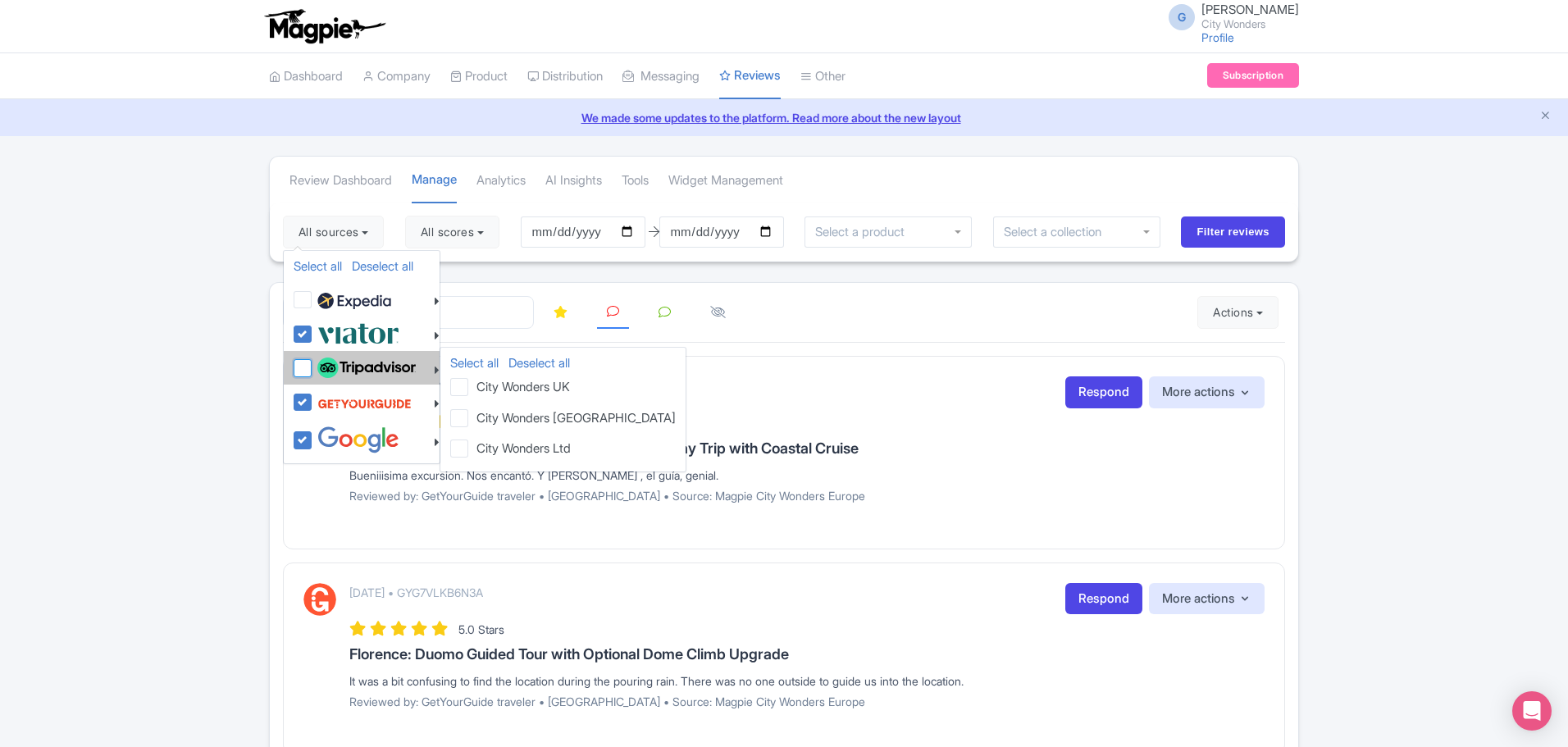
checkbox input "false"
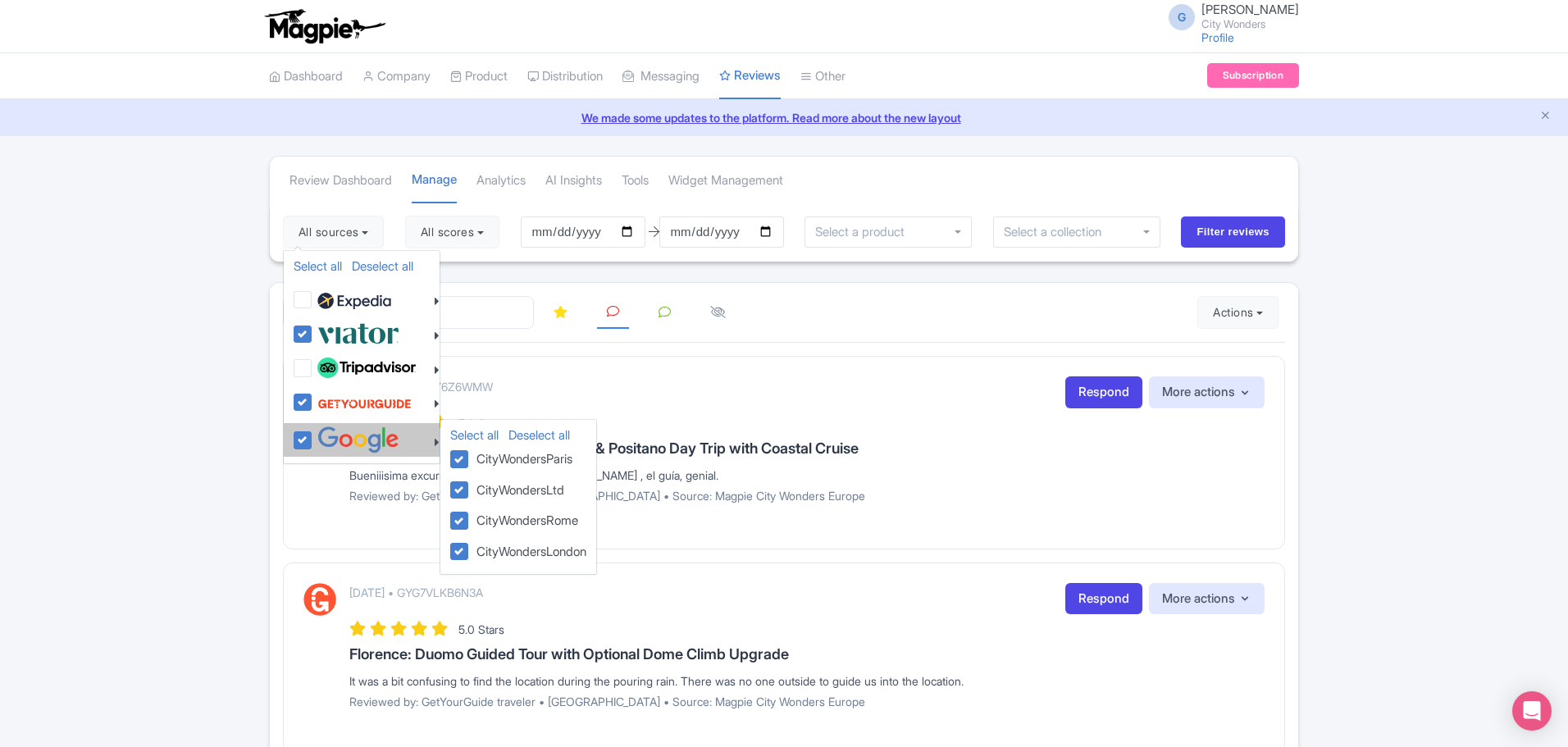
click at [313, 439] on label at bounding box center [356, 440] width 86 height 27
click at [313, 437] on input "checkbox" at bounding box center [318, 432] width 10 height 10
checkbox input "false"
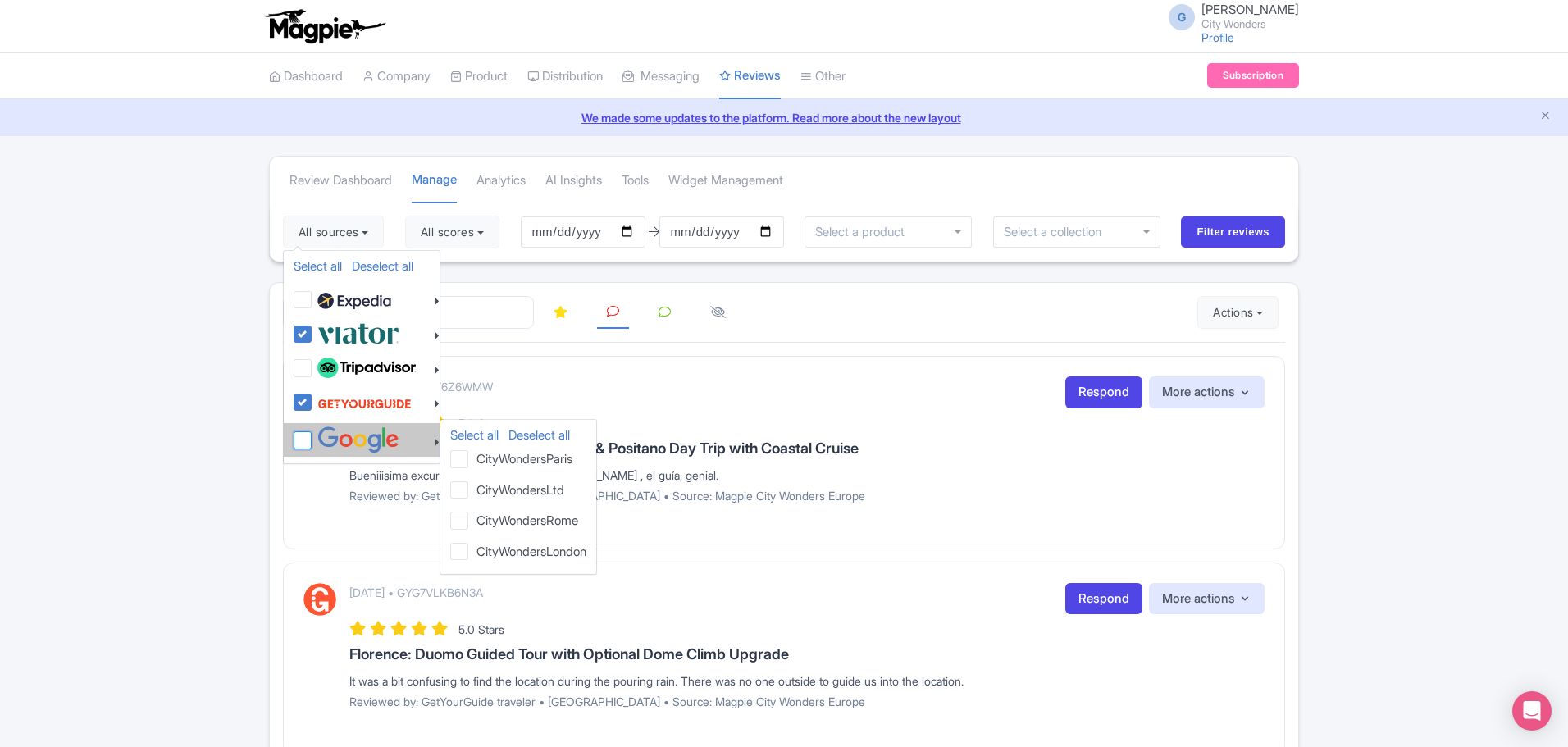
checkbox input "false"
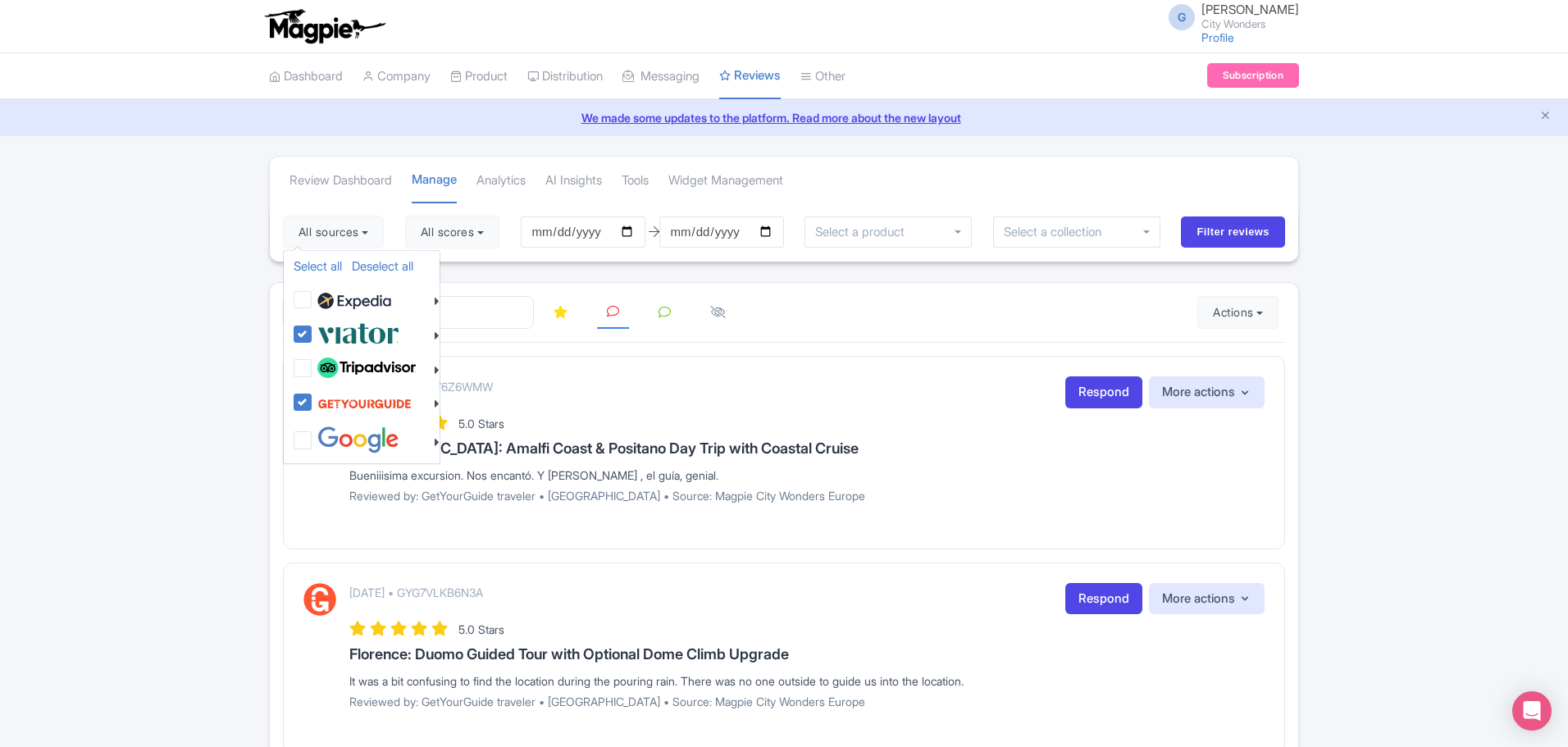
click at [1029, 159] on div "Review Dashboard [GEOGRAPHIC_DATA] Analytics AI Insights Tools Widget Management" at bounding box center [784, 180] width 1029 height 46
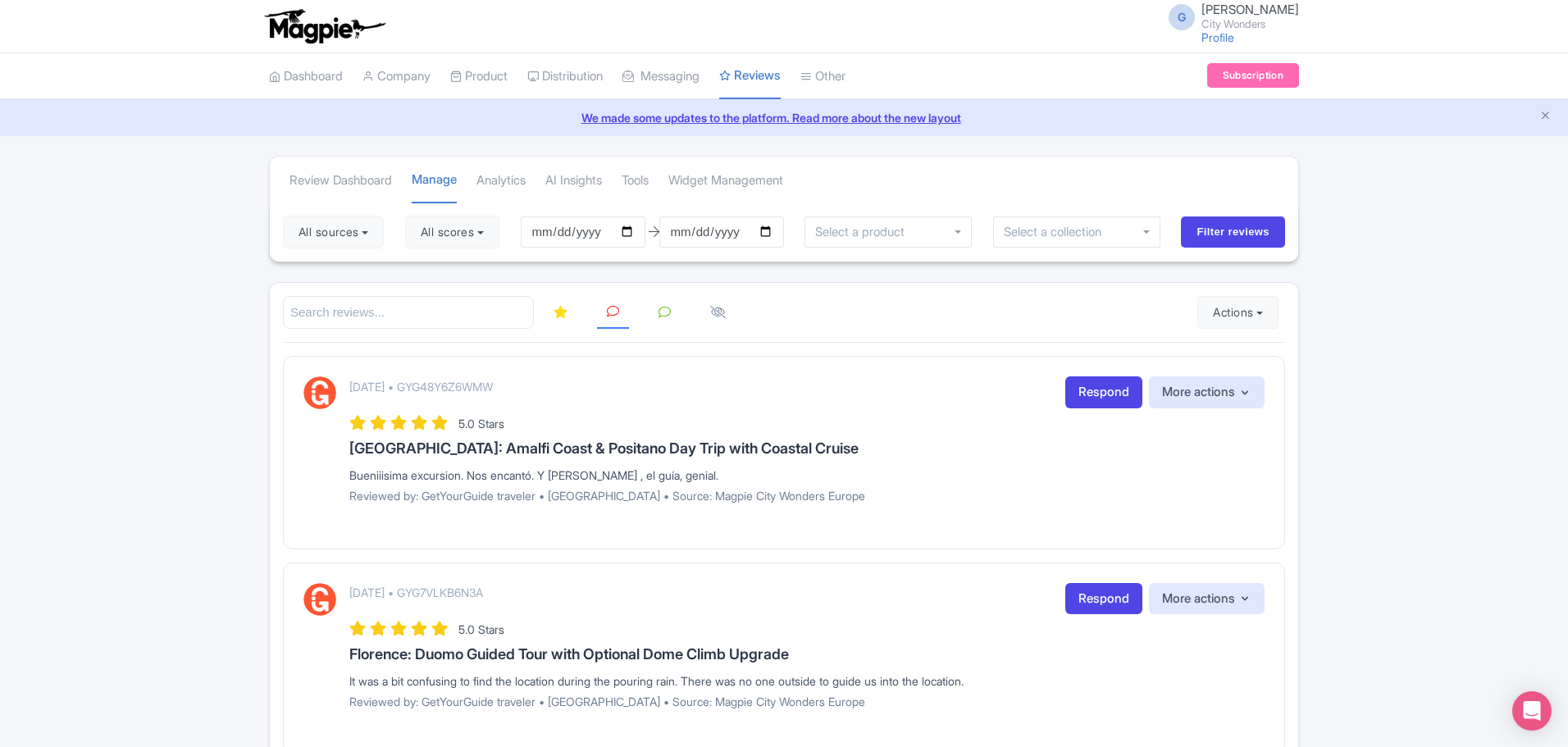
click at [1224, 248] on div "All sources Select all Deselect all Select all Deselect all [GEOGRAPHIC_DATA] -…" at bounding box center [784, 233] width 1029 height 59
click at [1241, 239] on input "Filter reviews" at bounding box center [1233, 233] width 104 height 31
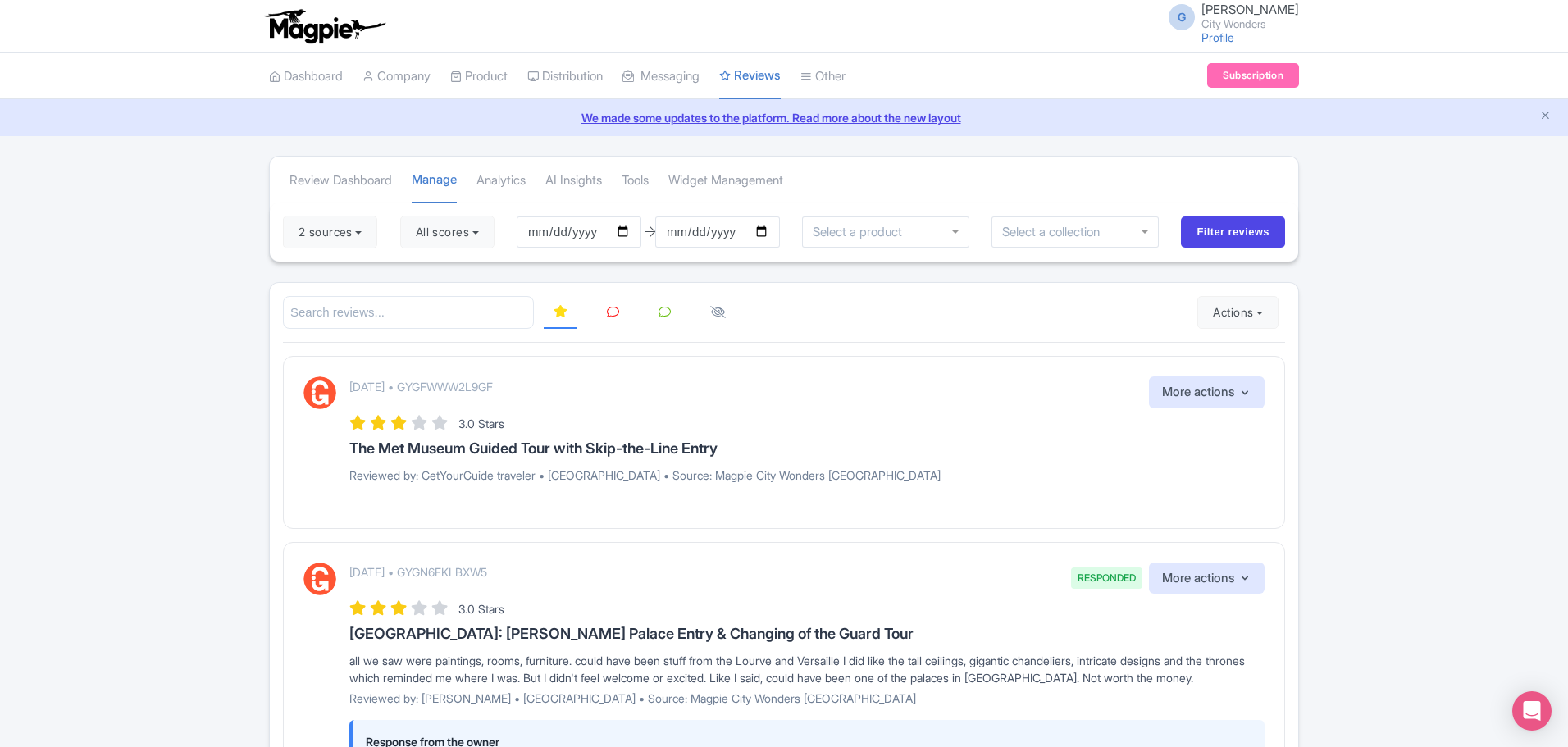
drag, startPoint x: 352, startPoint y: 441, endPoint x: 748, endPoint y: 446, distance: 396.0
click at [748, 446] on h3 "The Met Museum Guided Tour with Skip-the-Line Entry" at bounding box center [807, 449] width 915 height 16
click at [614, 307] on icon at bounding box center [613, 312] width 12 height 12
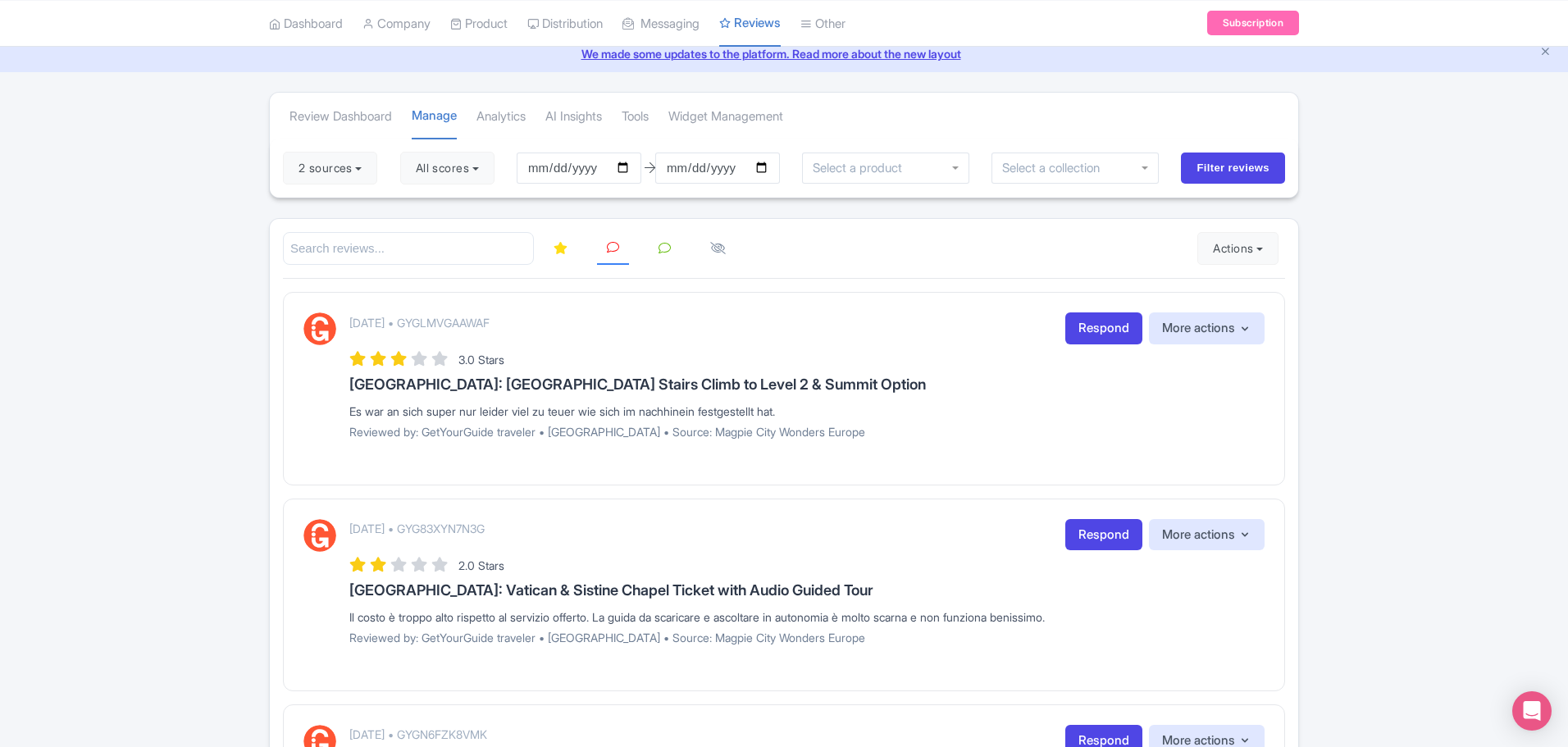
scroll to position [82, 0]
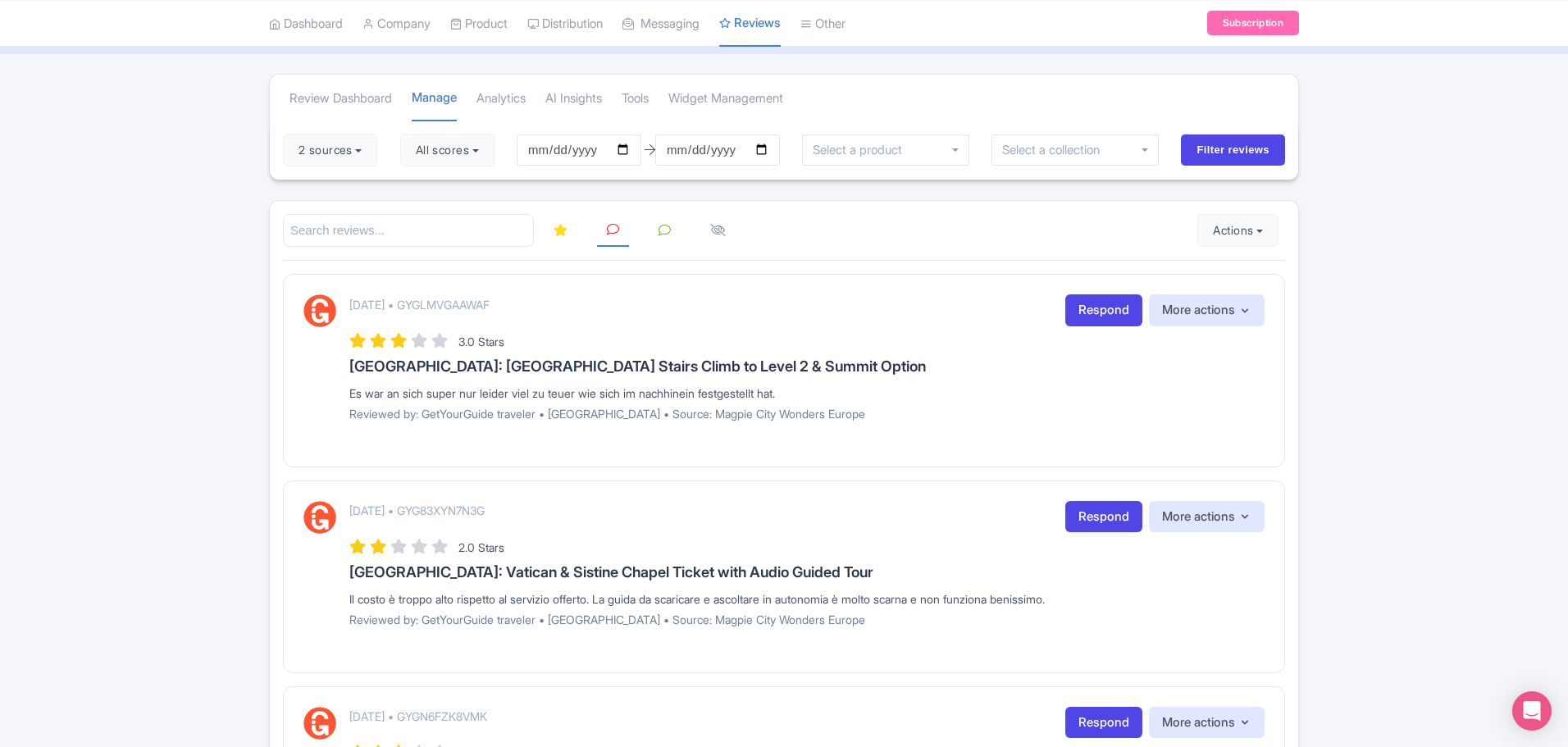
drag, startPoint x: 349, startPoint y: 393, endPoint x: 822, endPoint y: 393, distance: 473.0
click at [822, 393] on div "September 11, 2025 • GYGLMVGAAWAF Respond More actions Hide from this page Hide…" at bounding box center [784, 364] width 961 height 139
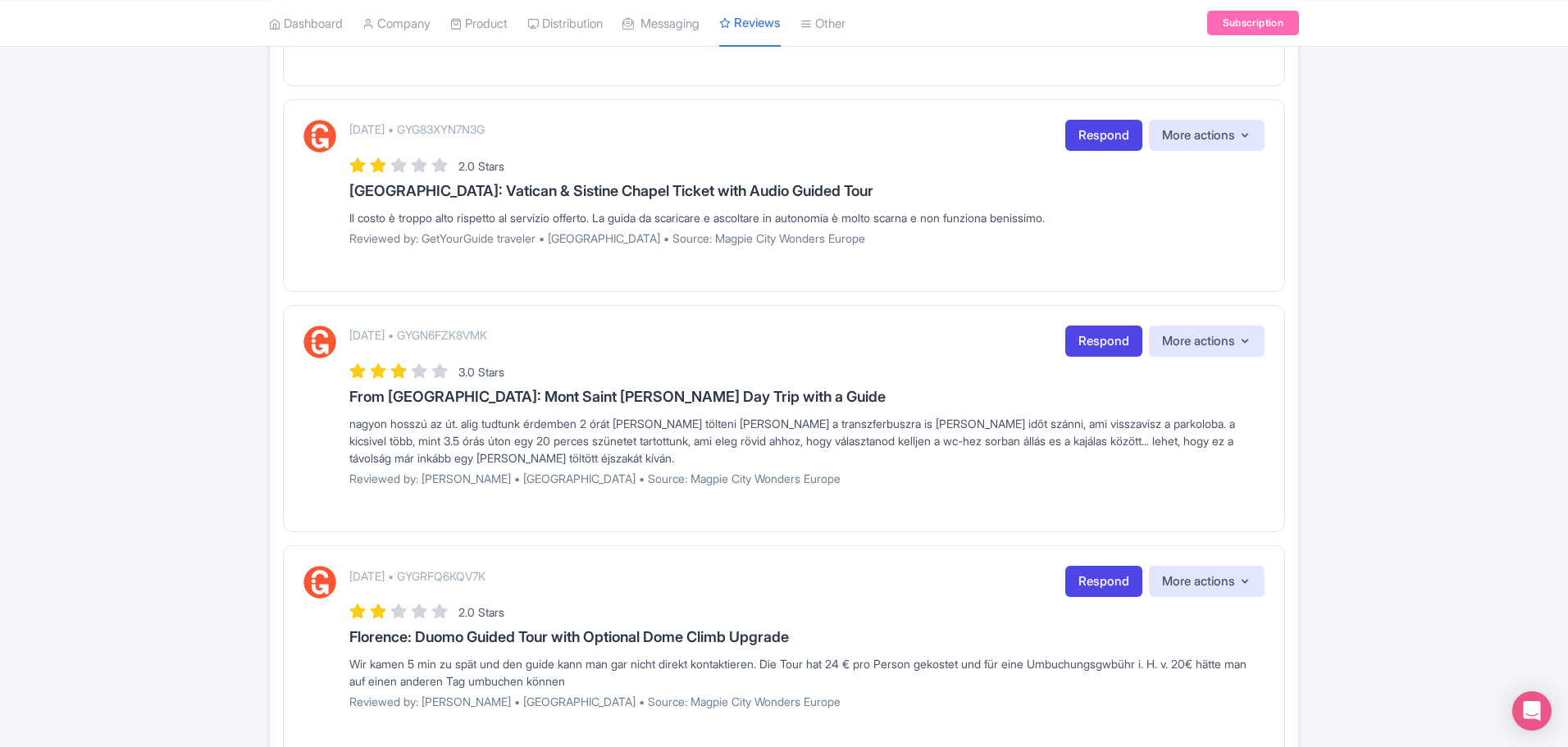
scroll to position [492, 0]
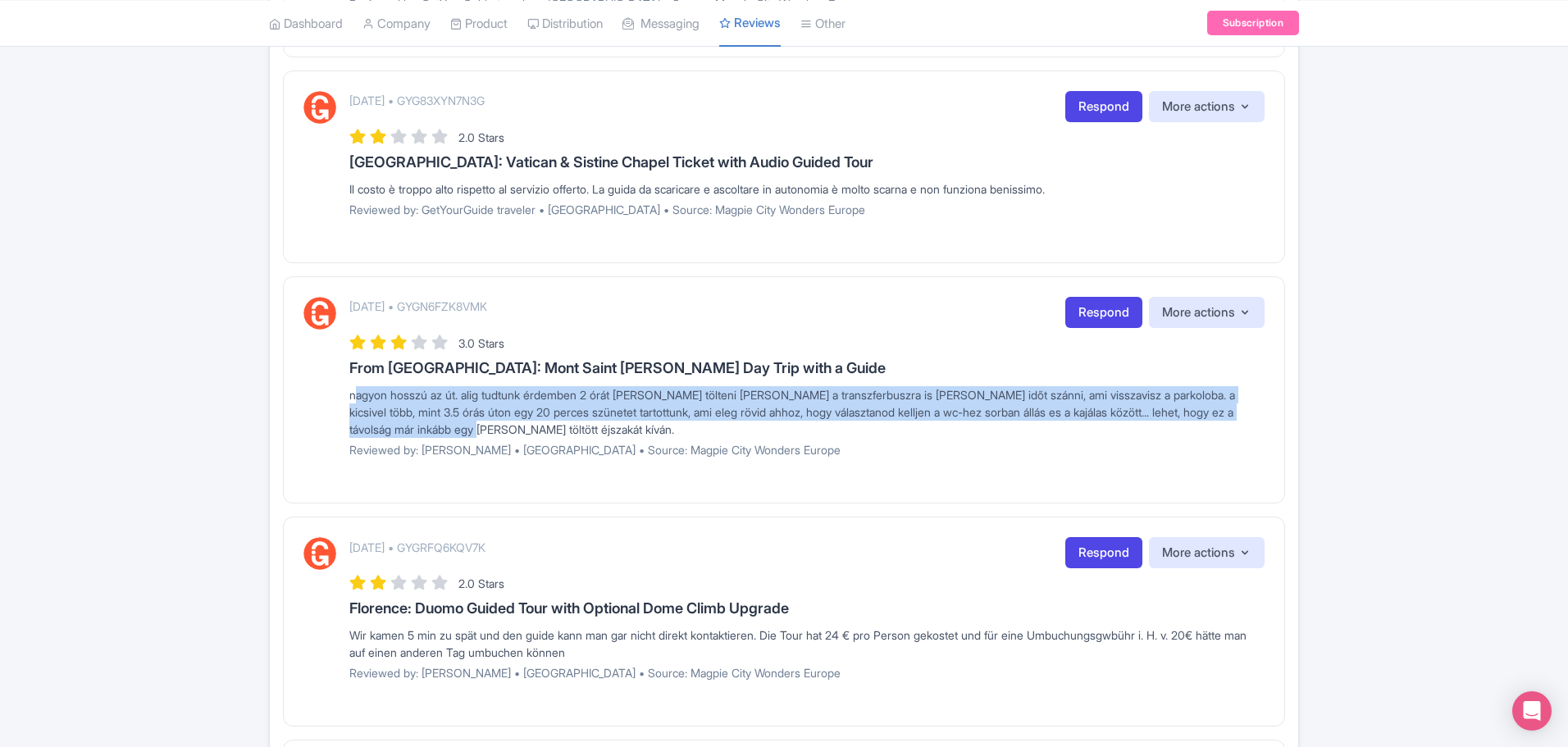
drag, startPoint x: 349, startPoint y: 395, endPoint x: 523, endPoint y: 428, distance: 177.1
click at [523, 428] on div "September 08, 2025 • GYGN6FZK8VMK Respond More actions Hide from this page Hide…" at bounding box center [784, 383] width 961 height 174
copy div "nagyon hosszú az út. alig tudtunk érdemben 2 órát ott tölteni mert a transzferb…"
click at [1089, 317] on link "Respond" at bounding box center [1103, 312] width 77 height 32
click at [1093, 312] on link "Respond" at bounding box center [1103, 312] width 77 height 32
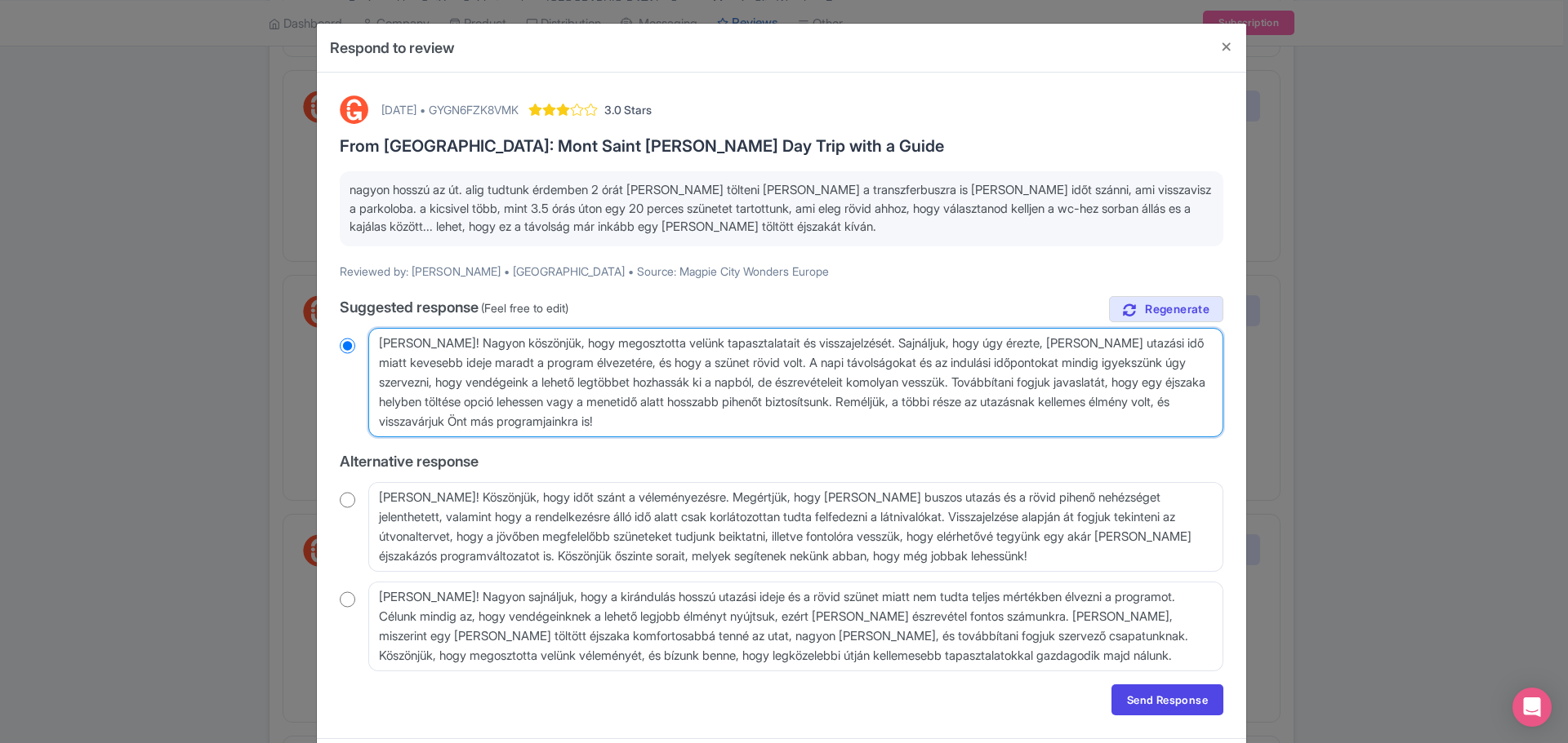
drag, startPoint x: 374, startPoint y: 343, endPoint x: 804, endPoint y: 425, distance: 437.7
click at [804, 425] on textarea "Kedves Márta! Nagyon köszönjük, hogy megosztotta velünk tapasztalatait és vissz…" at bounding box center [795, 382] width 855 height 110
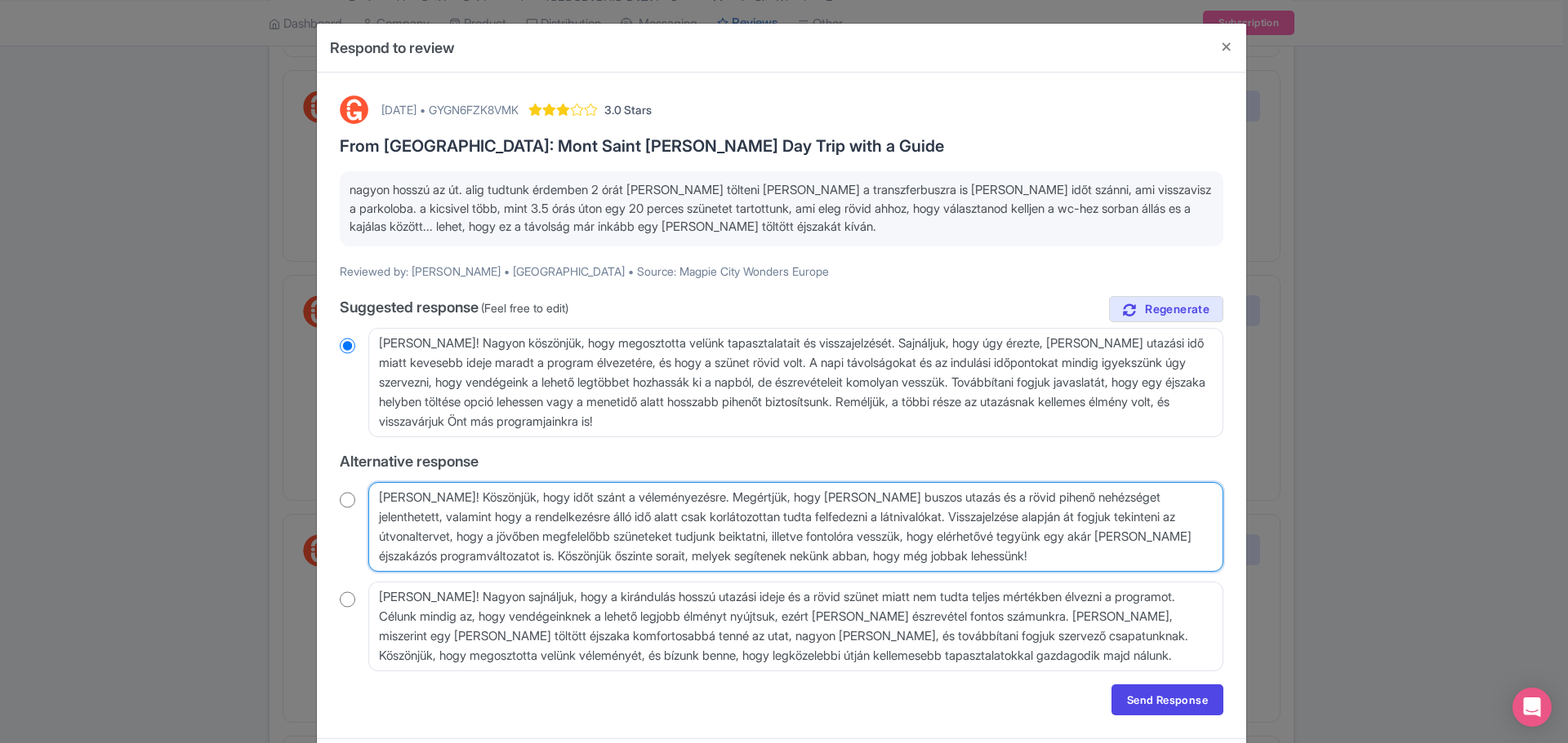
drag, startPoint x: 1116, startPoint y: 553, endPoint x: 355, endPoint y: 462, distance: 766.4
click at [359, 461] on div "true Suggested response (Feel free to edit) Kedves Márta! Nagyon köszönjük, hog…" at bounding box center [781, 483] width 883 height 375
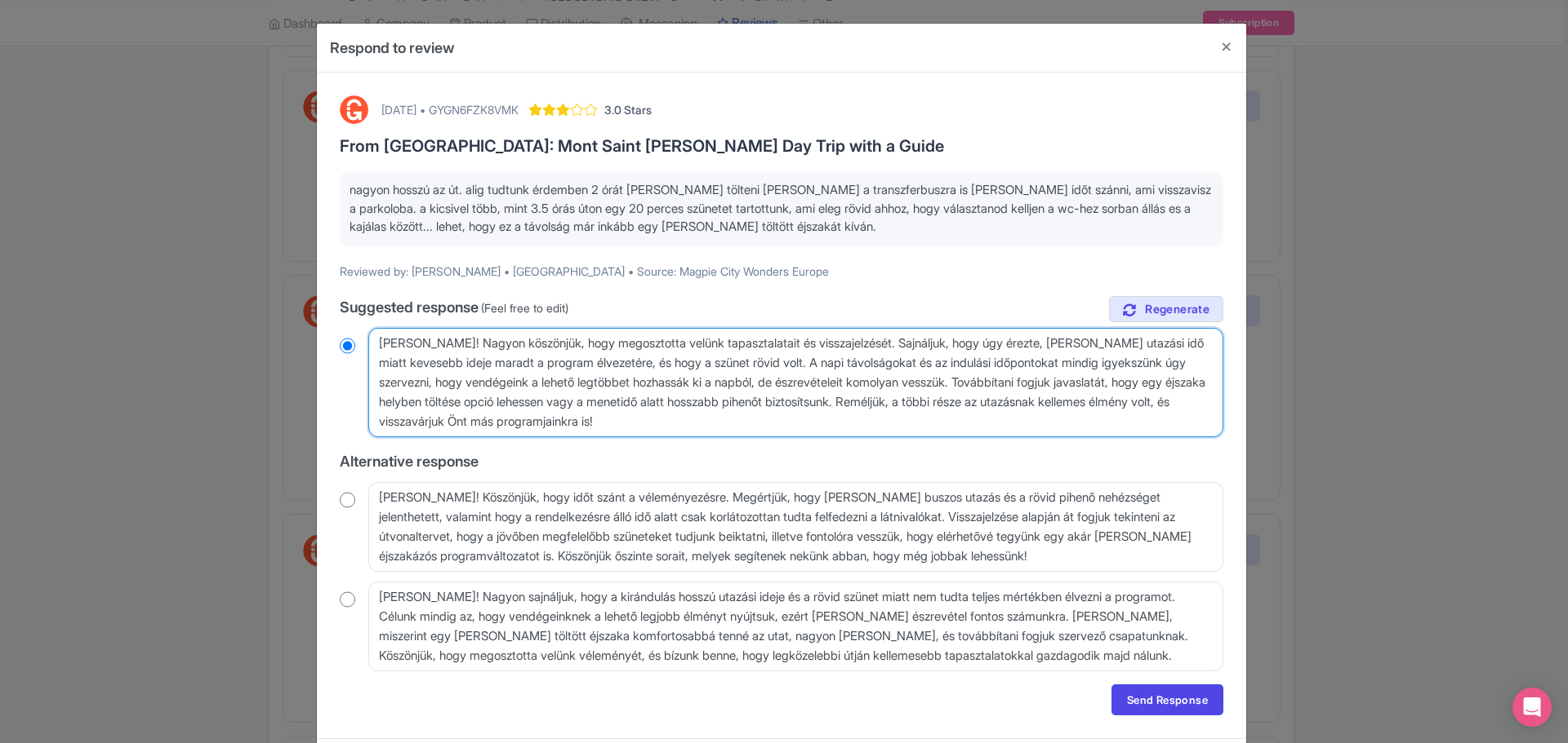
drag, startPoint x: 767, startPoint y: 424, endPoint x: 240, endPoint y: 242, distance: 557.5
click at [245, 242] on div "Respond to review September 08, 2025 • GYGN6FZK8VMK 3.0 Stars From Paris: Mont …" at bounding box center [784, 371] width 1568 height 743
paste textarea "Dear Márta, Thank you for your feedback. We’re sorry to hear the tour didn’t fu…"
type textarea "Dear Márta, Thank you for your feedback. We’re sorry to hear the tour didn’t fu…"
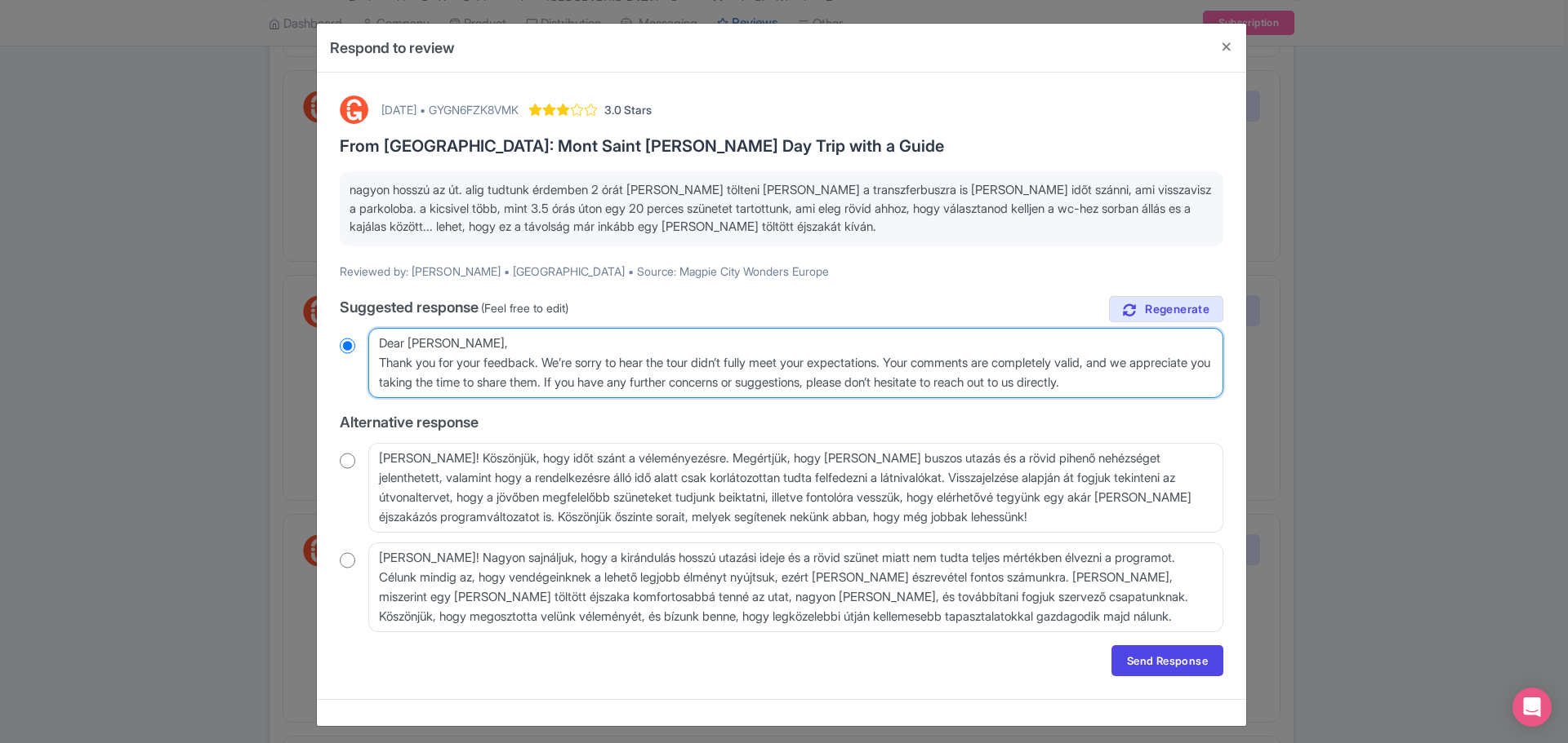
radio input "true"
type textarea "Dear Márta, Thank you for your feedback. We’re sorry to hear the tour didn’t fu…"
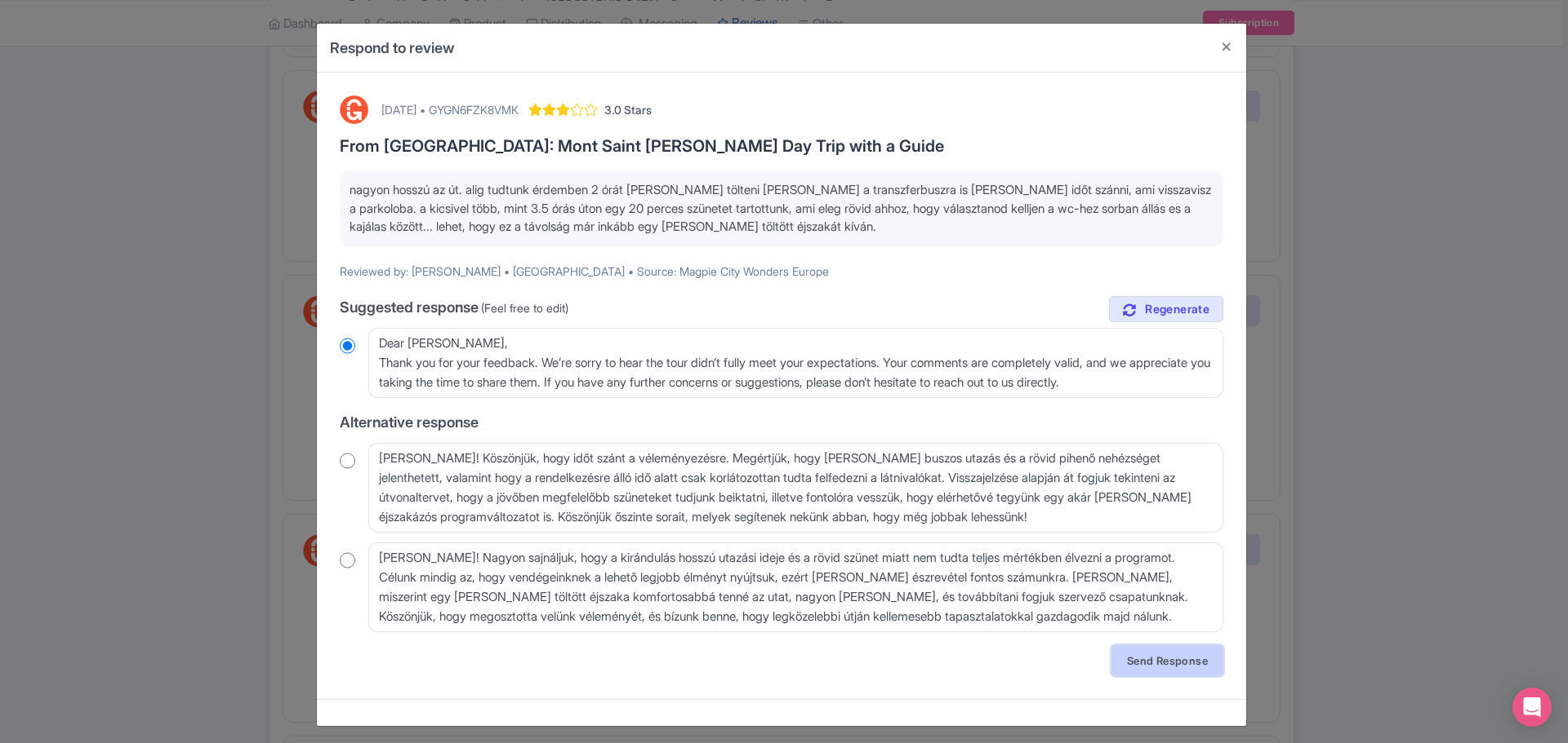
click at [1143, 659] on link "Send Response" at bounding box center [1167, 661] width 112 height 31
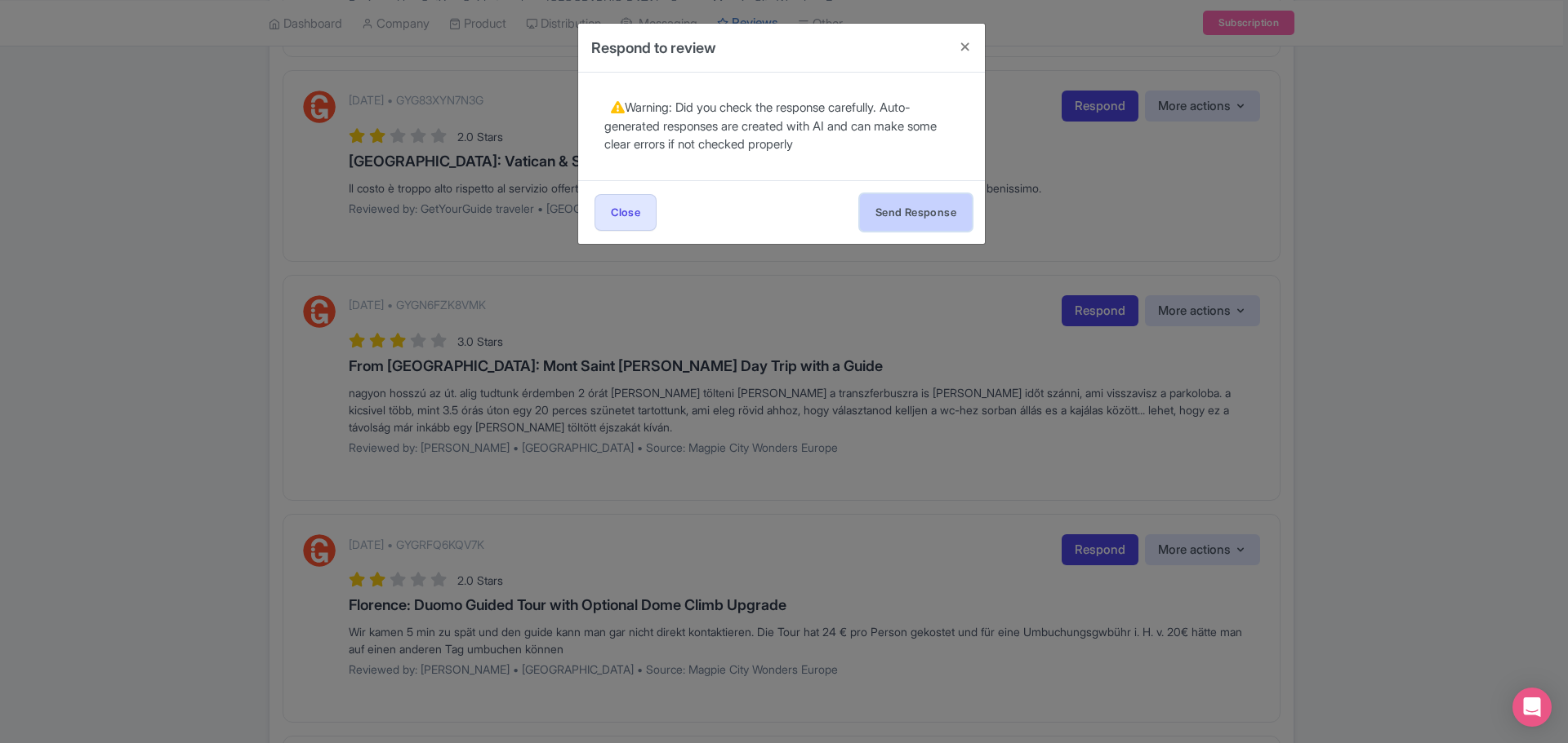
click at [907, 205] on button "Send Response" at bounding box center [916, 212] width 112 height 37
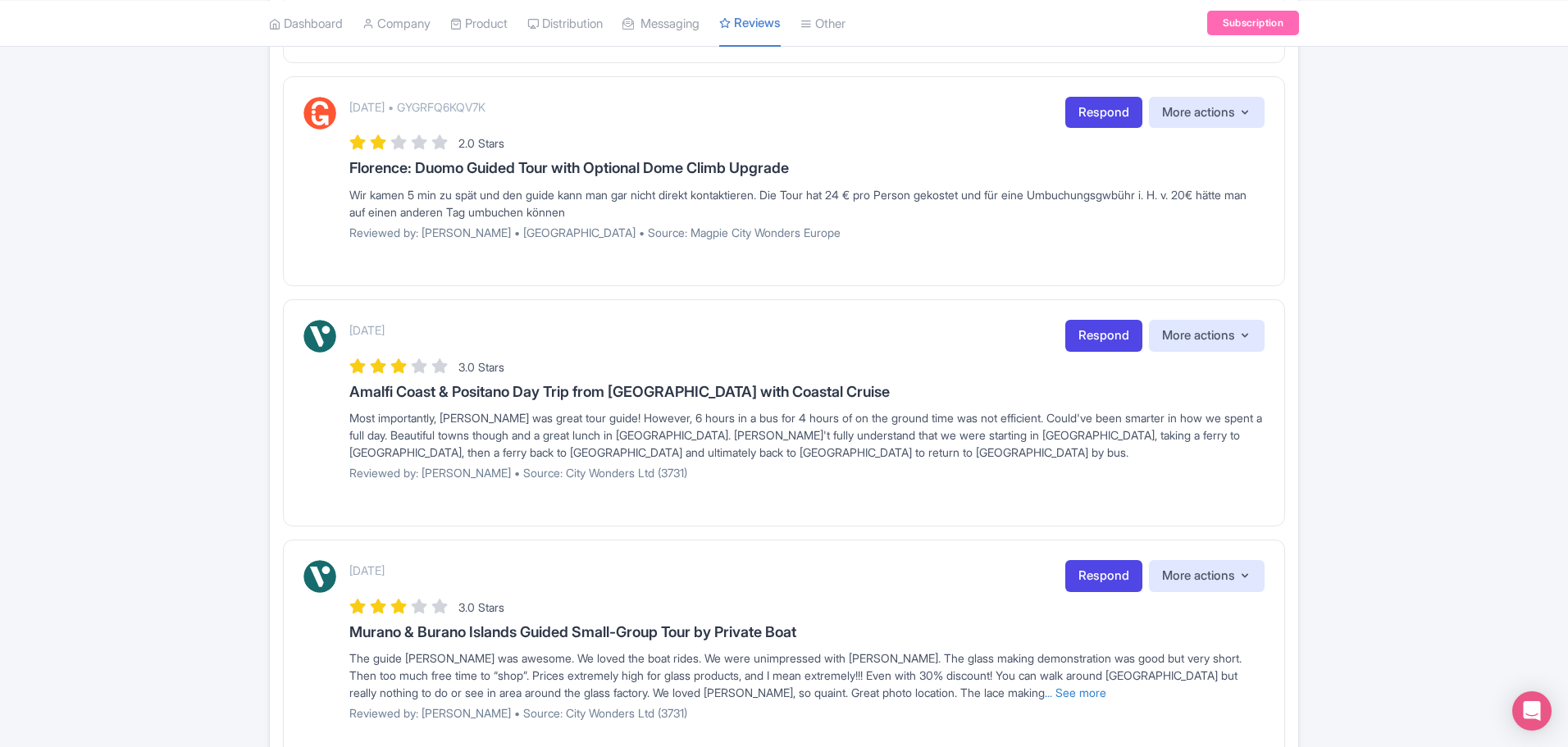
scroll to position [985, 0]
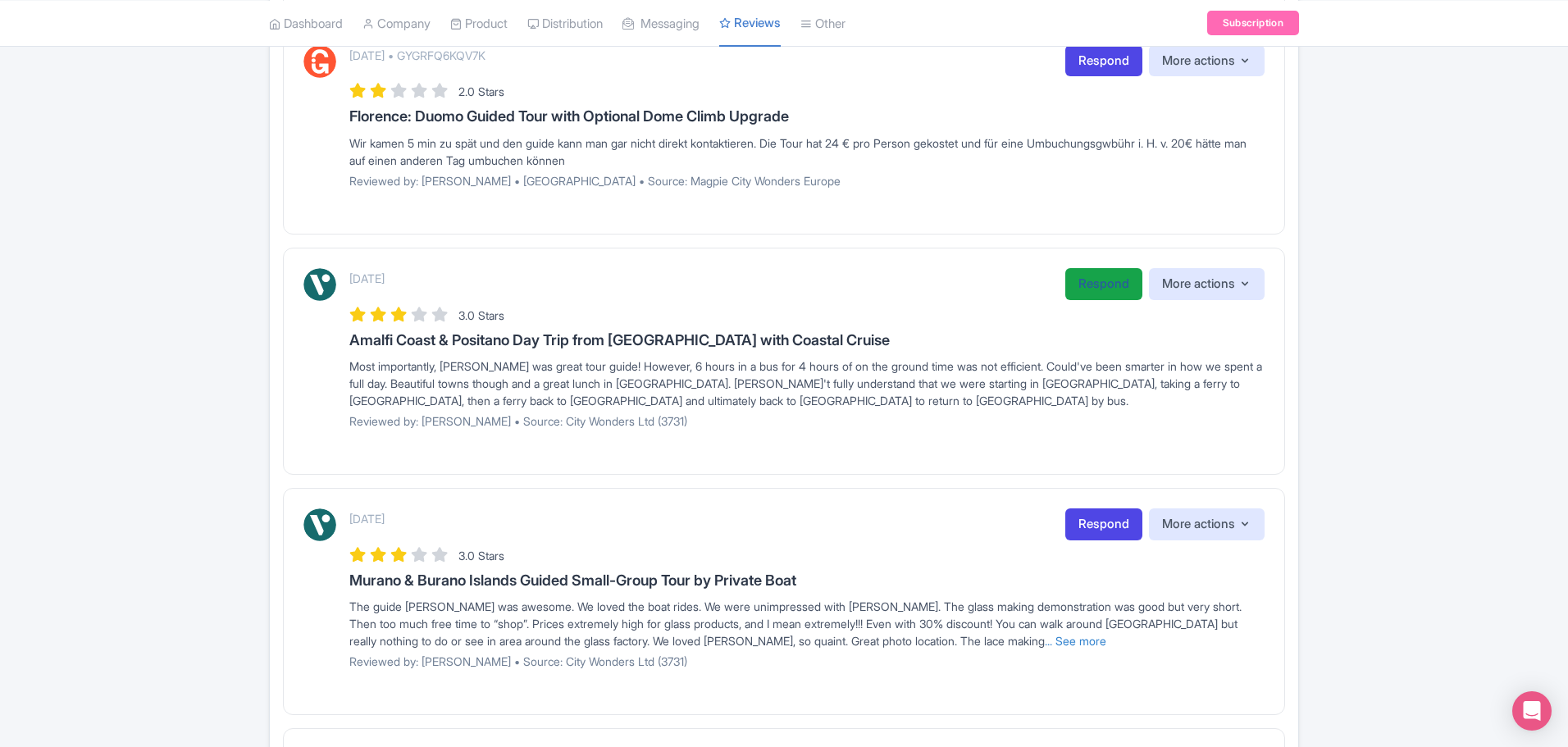
click at [1100, 293] on link "Respond" at bounding box center [1103, 284] width 77 height 32
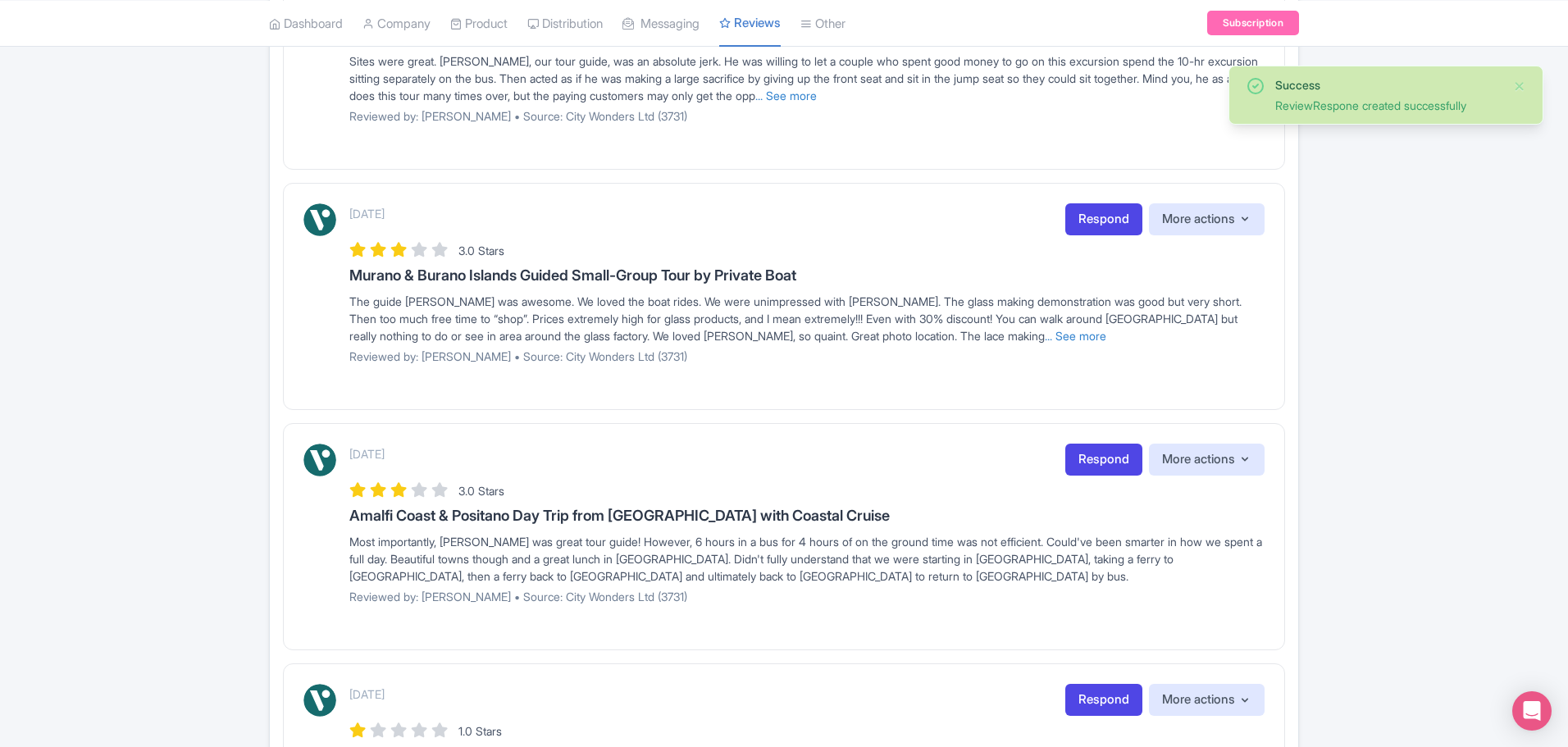
scroll to position [1066, 0]
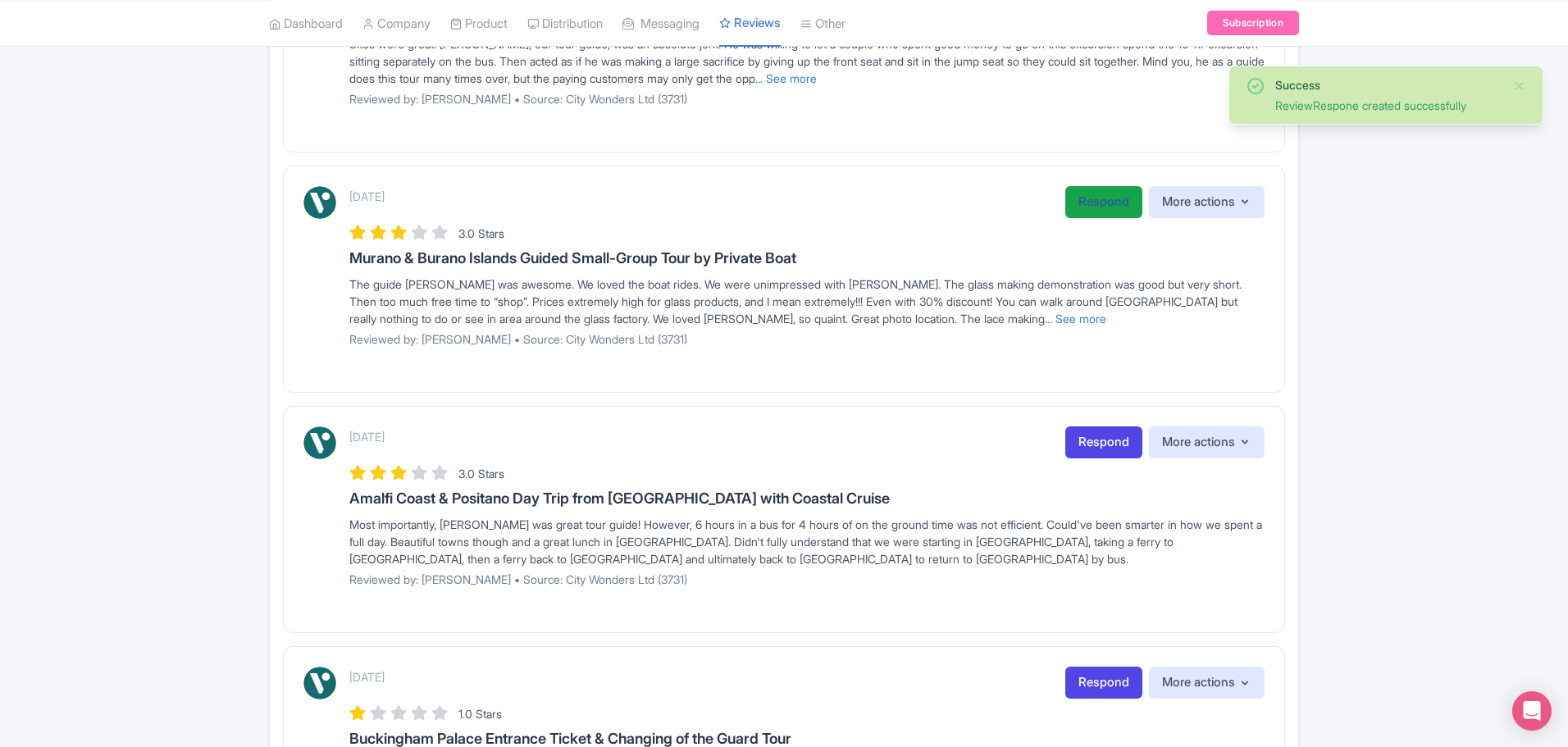
click at [1100, 207] on link "Respond" at bounding box center [1103, 202] width 77 height 32
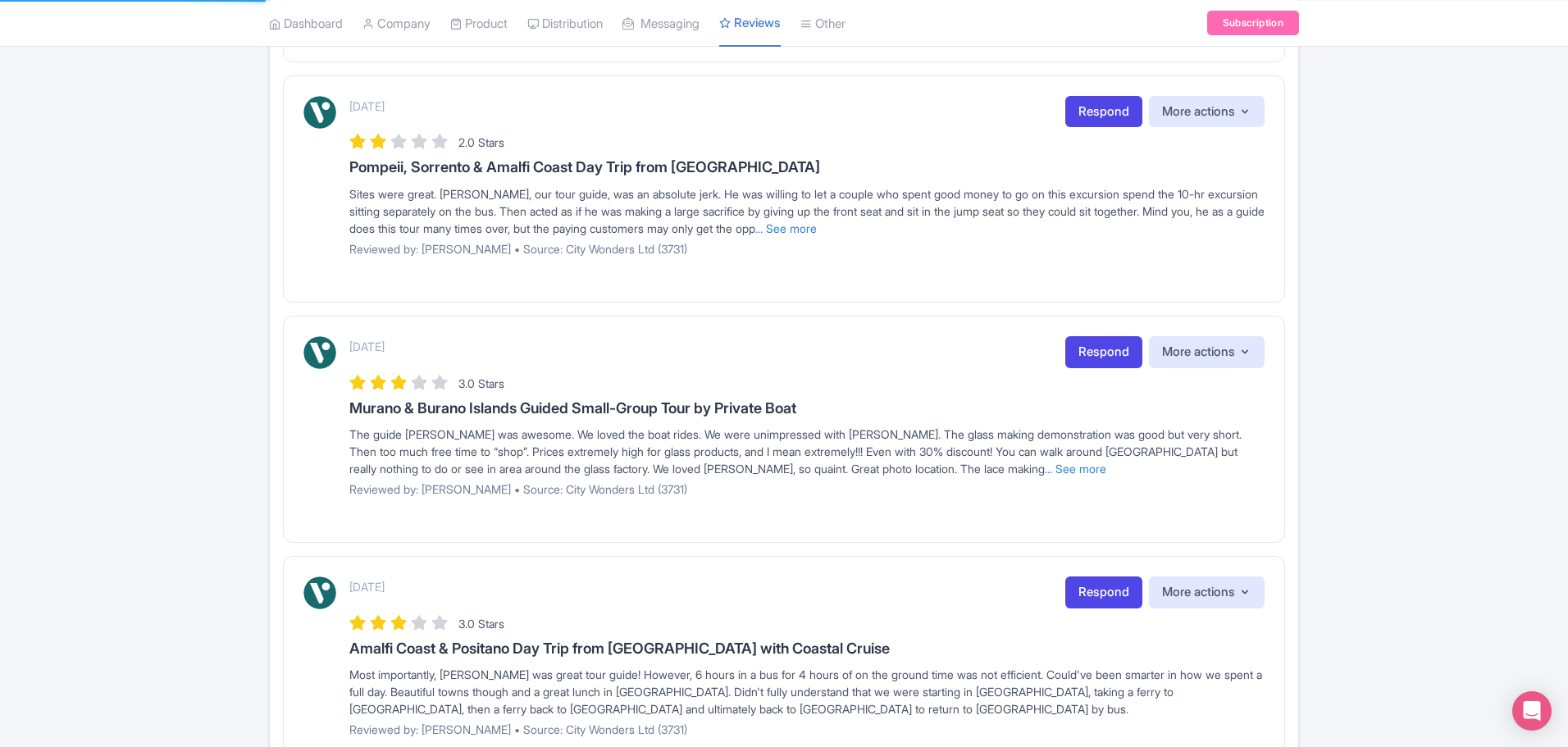
scroll to position [657, 0]
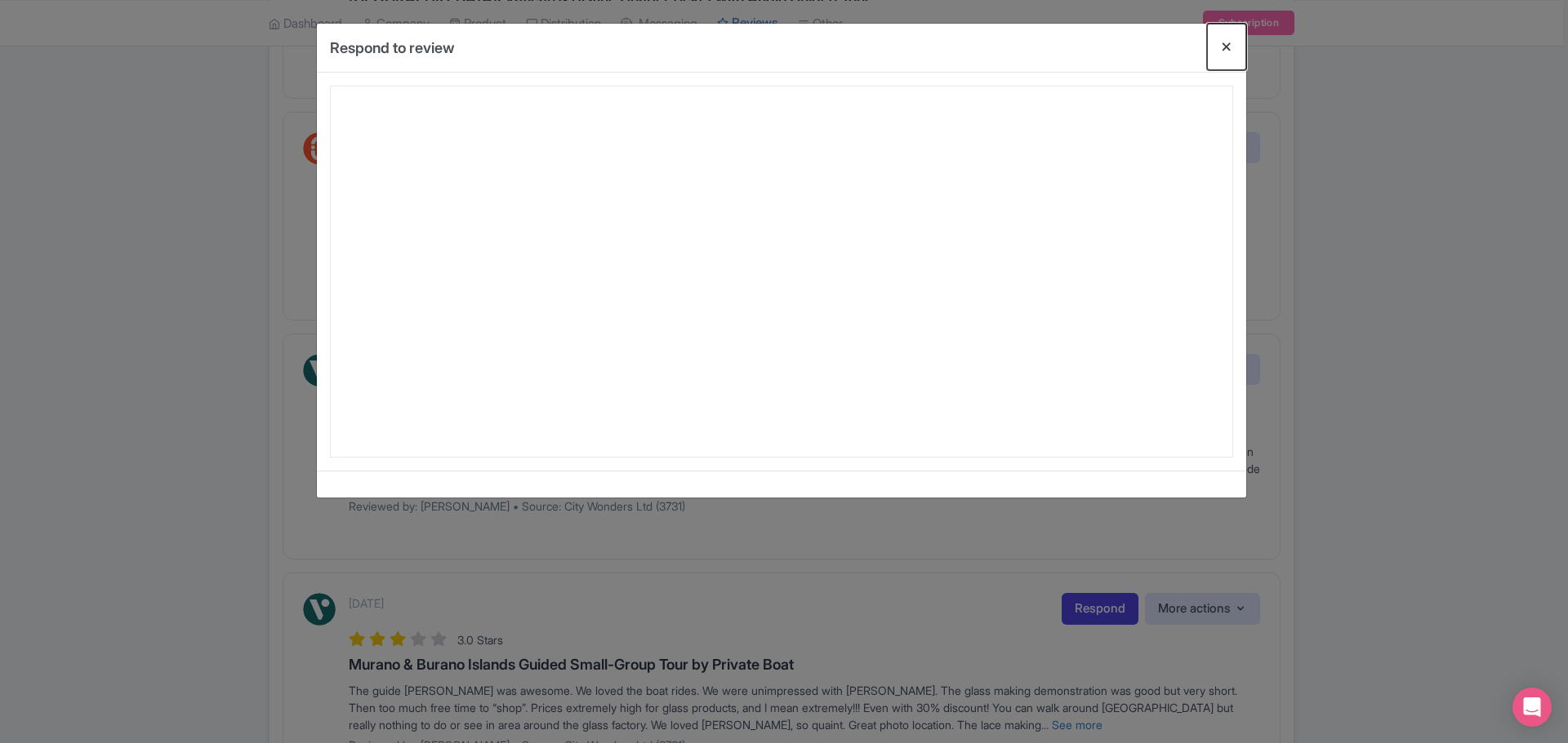
click at [1230, 49] on button "Close" at bounding box center [1226, 47] width 39 height 47
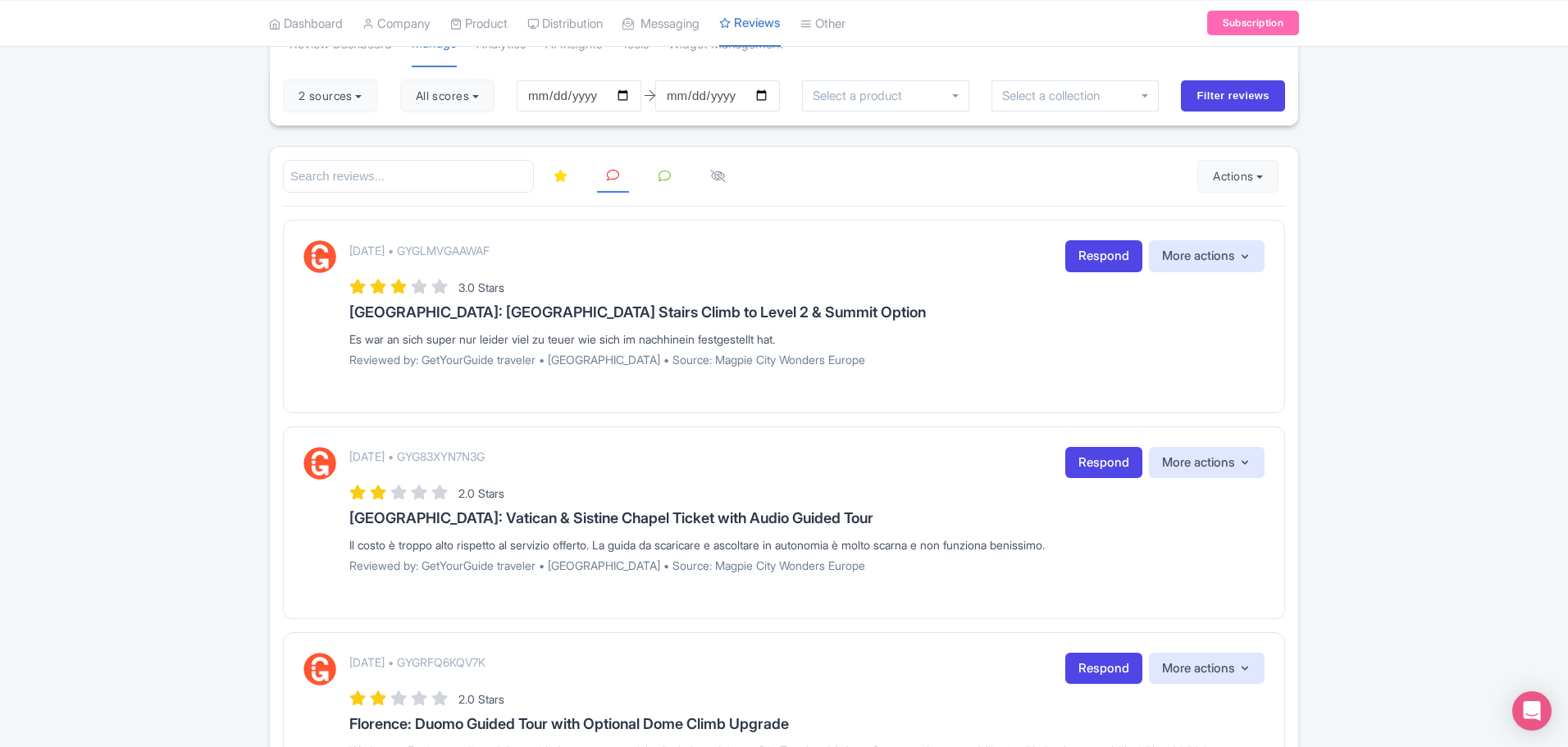
scroll to position [0, 0]
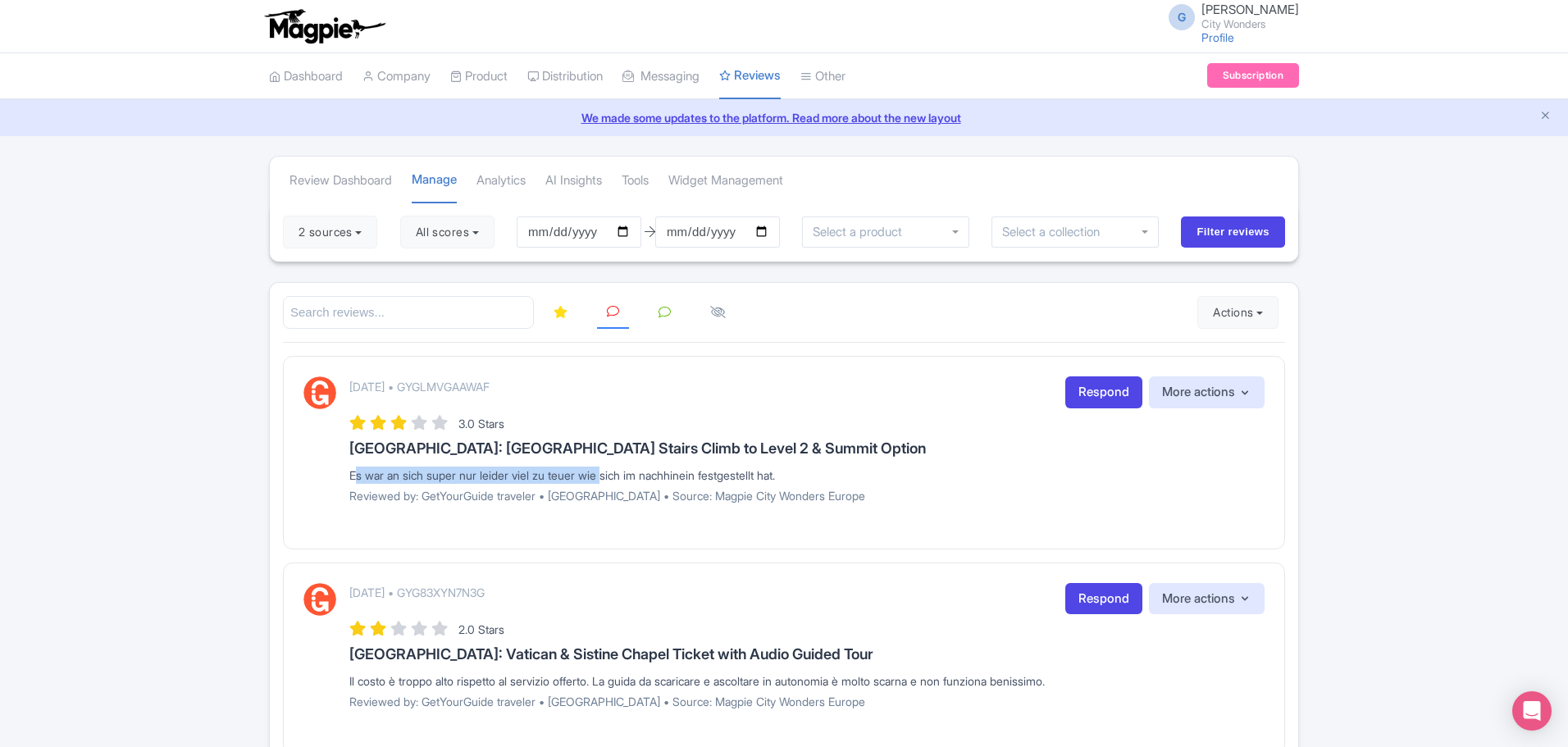
drag, startPoint x: 350, startPoint y: 469, endPoint x: 611, endPoint y: 484, distance: 261.4
click at [609, 477] on div "Es war an sich super nur leider viel zu teuer wie sich im nachhinein festgestel…" at bounding box center [807, 475] width 915 height 17
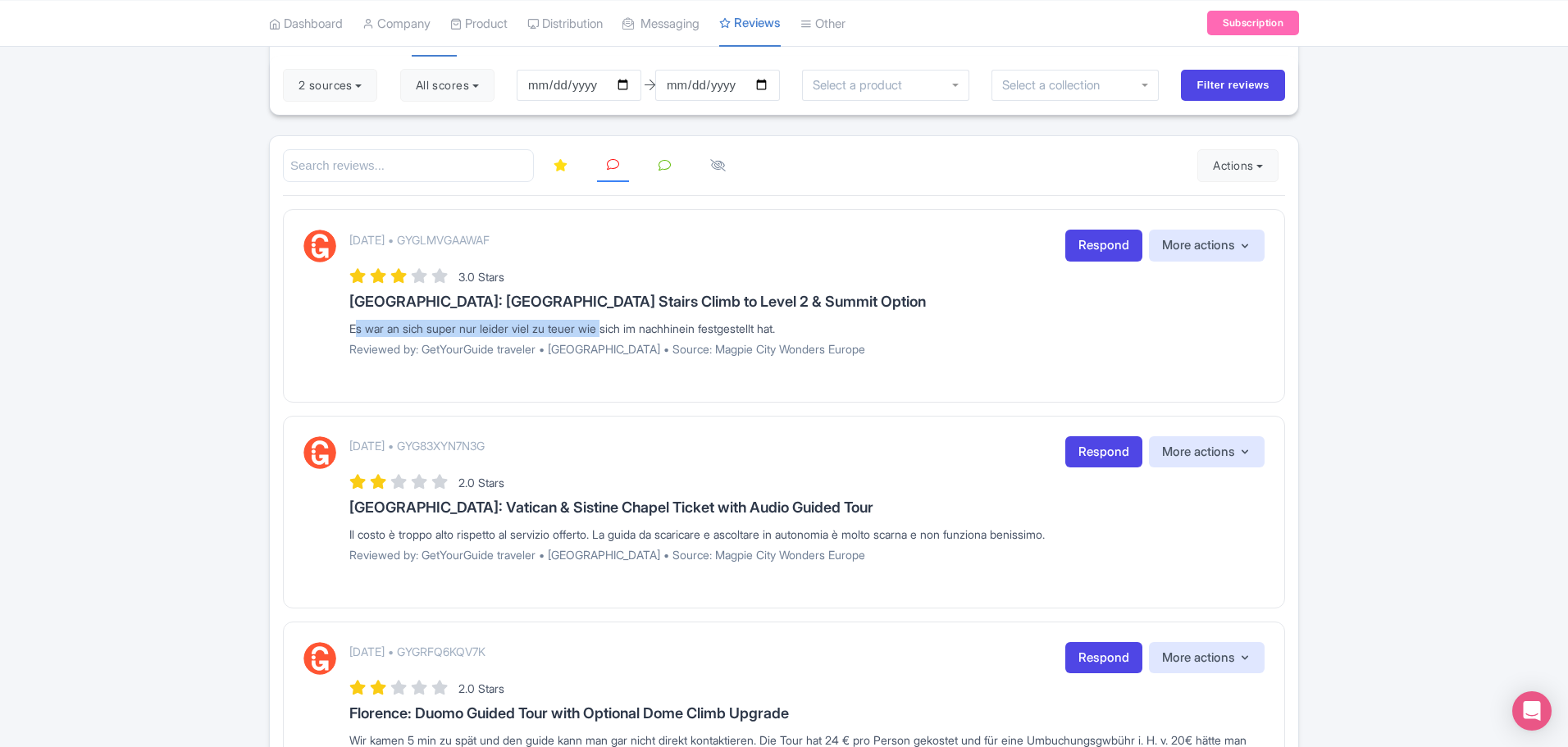
scroll to position [164, 0]
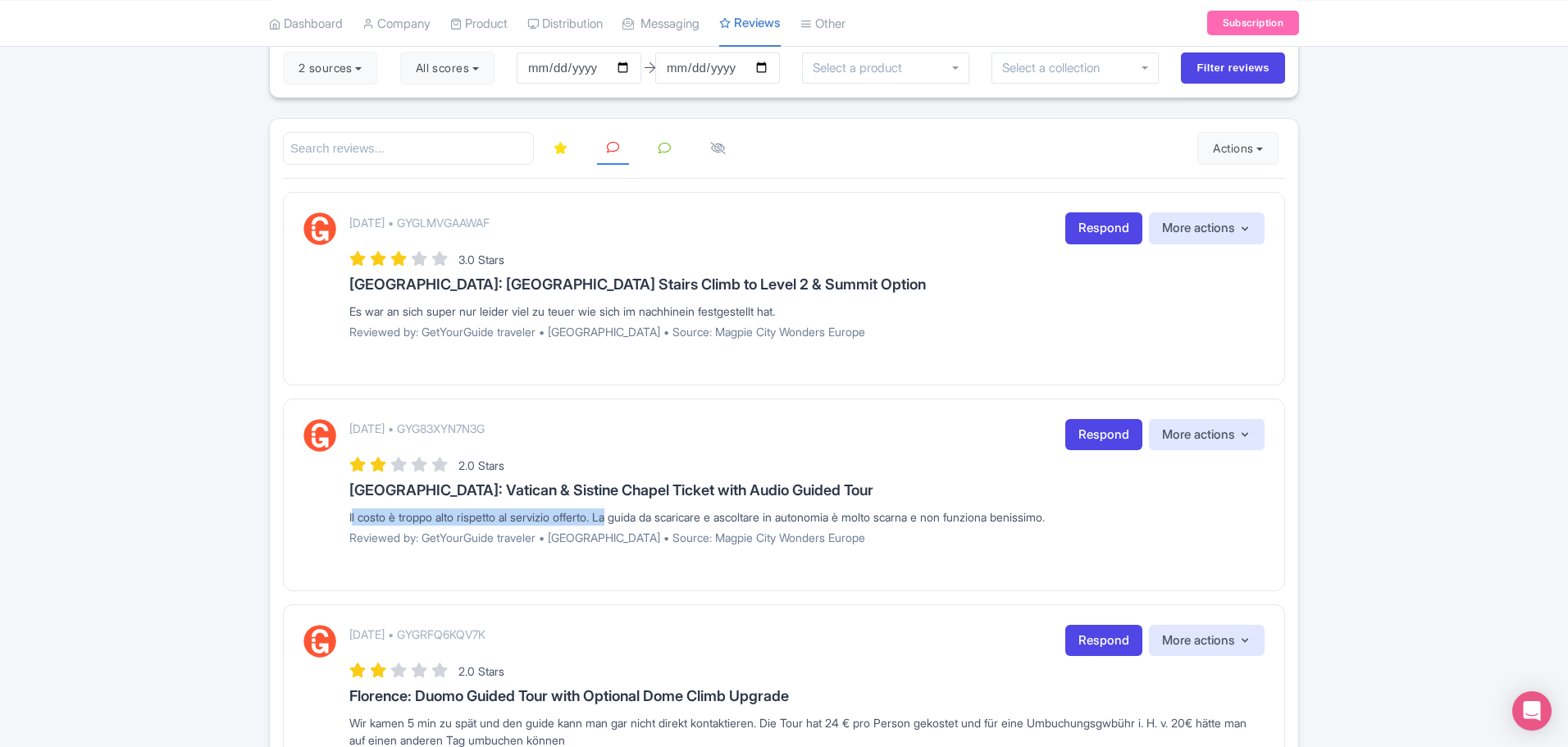
drag, startPoint x: 347, startPoint y: 520, endPoint x: 614, endPoint y: 517, distance: 267.0
click at [614, 517] on div "[DATE] • GYG83XYN7N3G Respond More actions Hide from this page Hide from review…" at bounding box center [784, 488] width 961 height 139
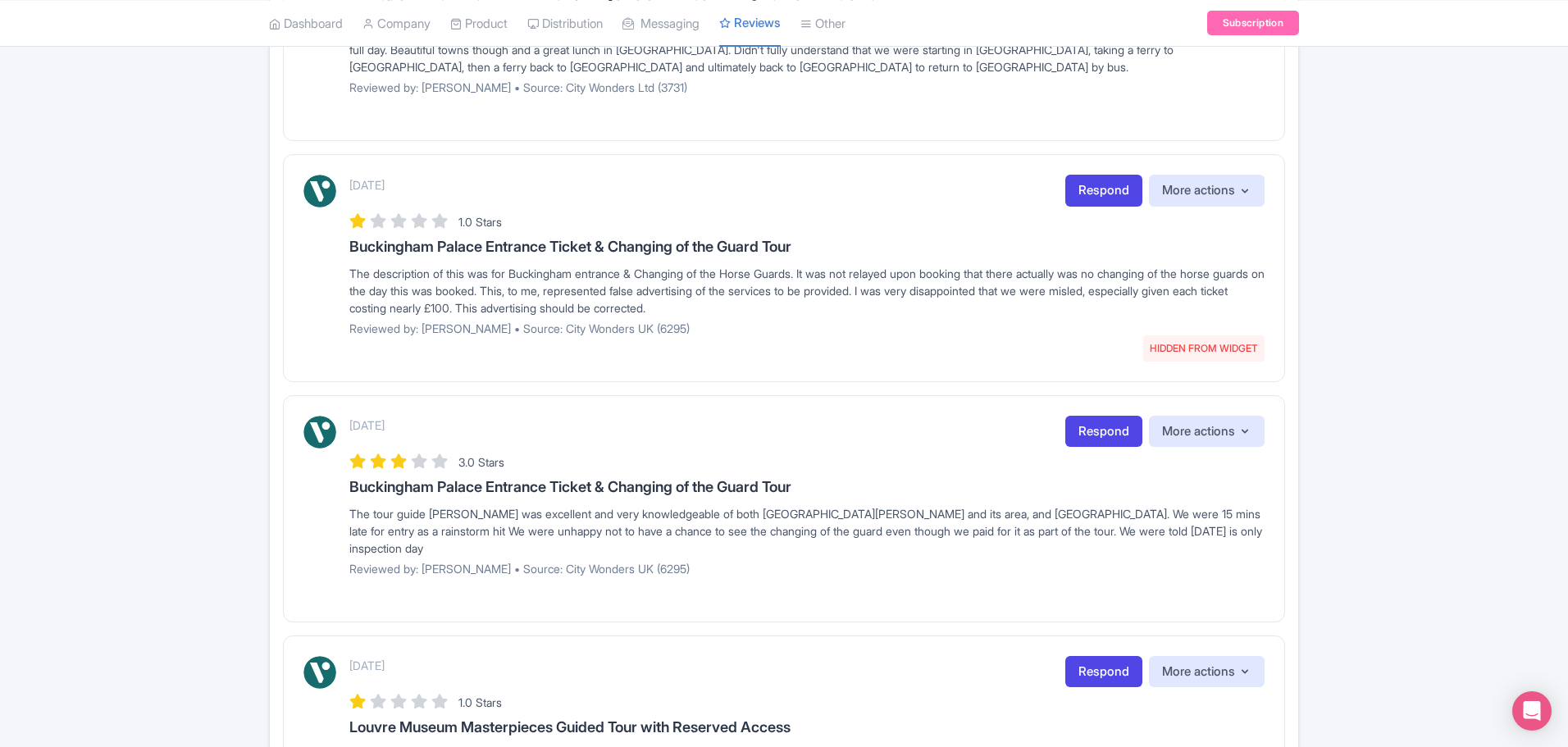
scroll to position [2021, 0]
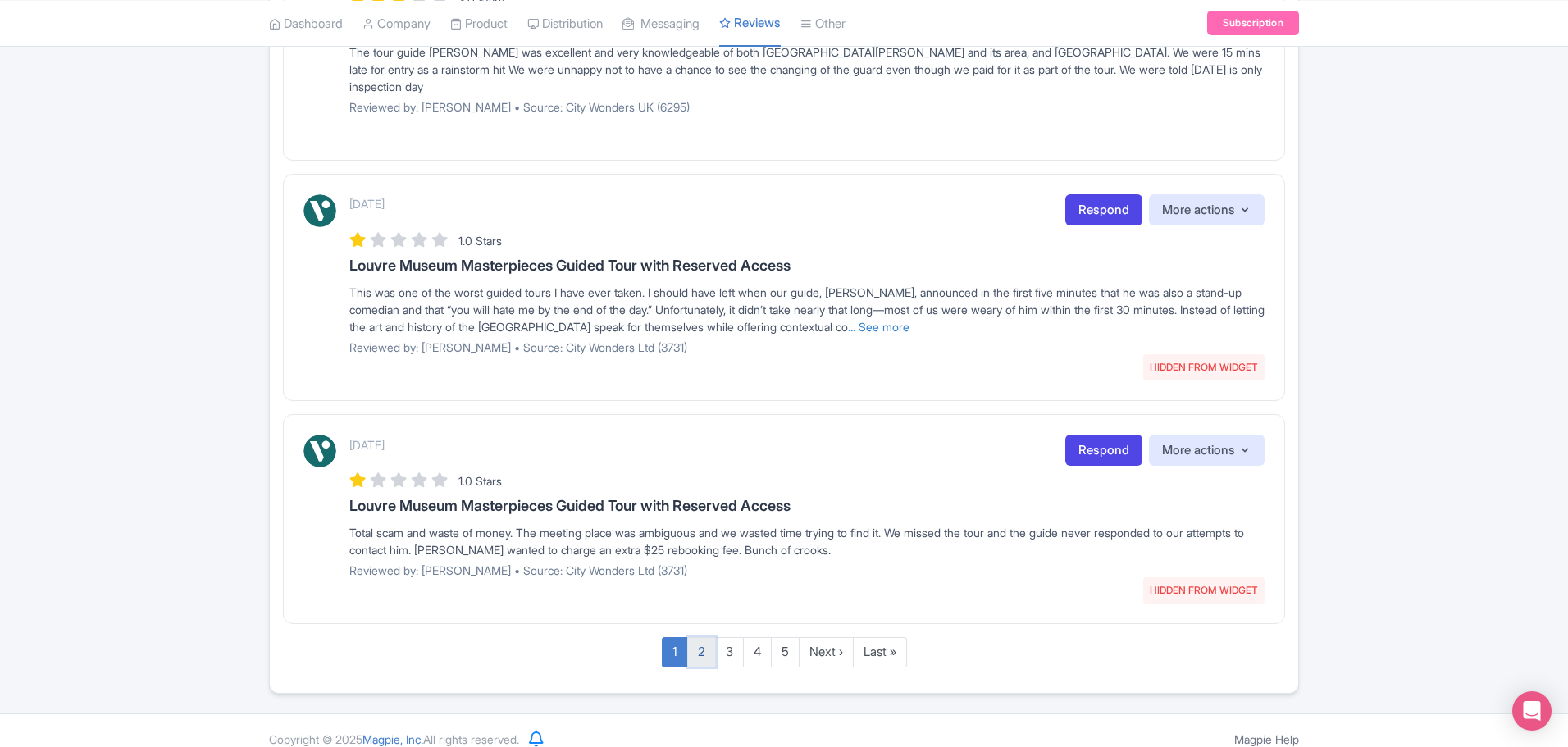
click at [693, 638] on link "2" at bounding box center [701, 652] width 29 height 30
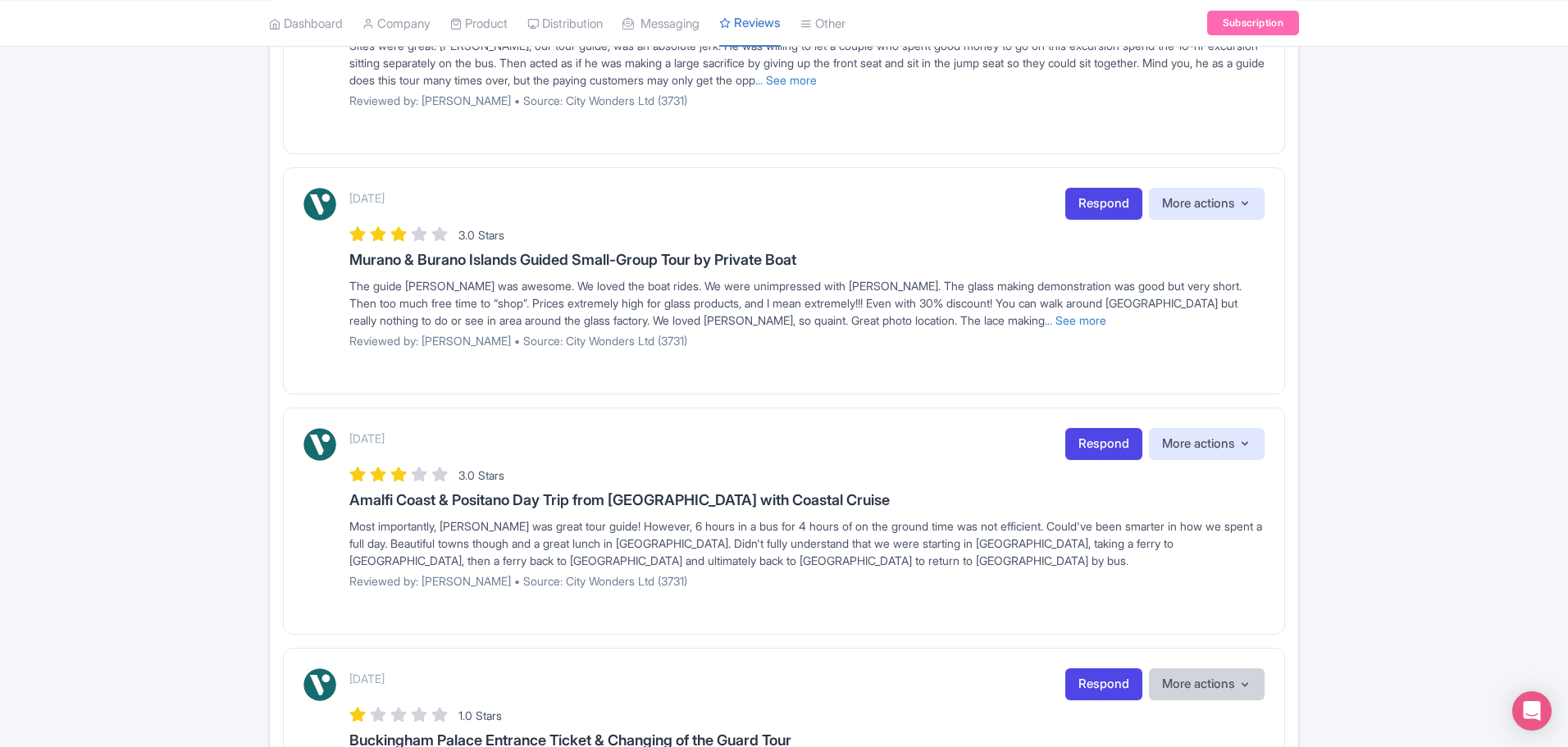
scroll to position [1036, 0]
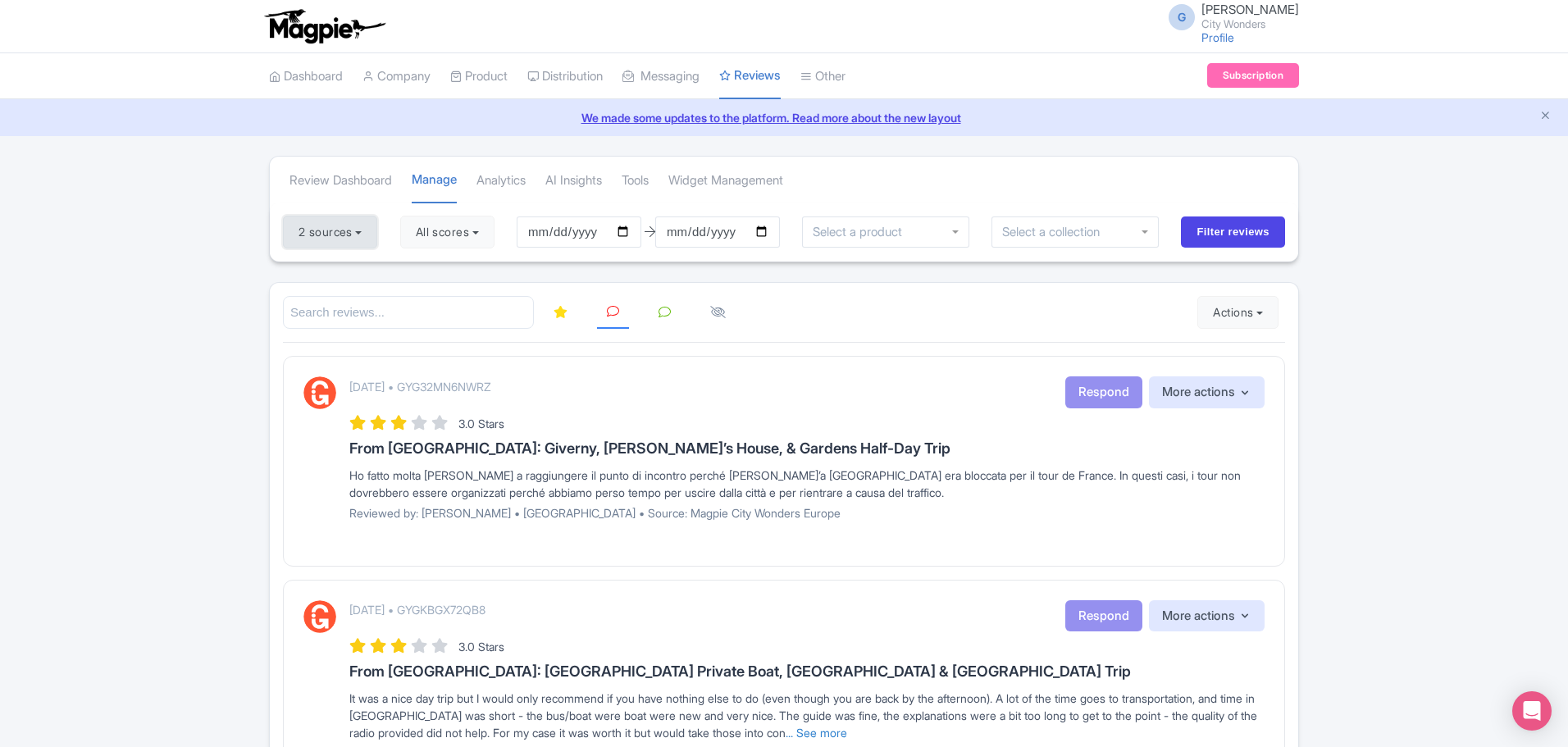
click at [368, 237] on button "2 sources" at bounding box center [330, 233] width 95 height 33
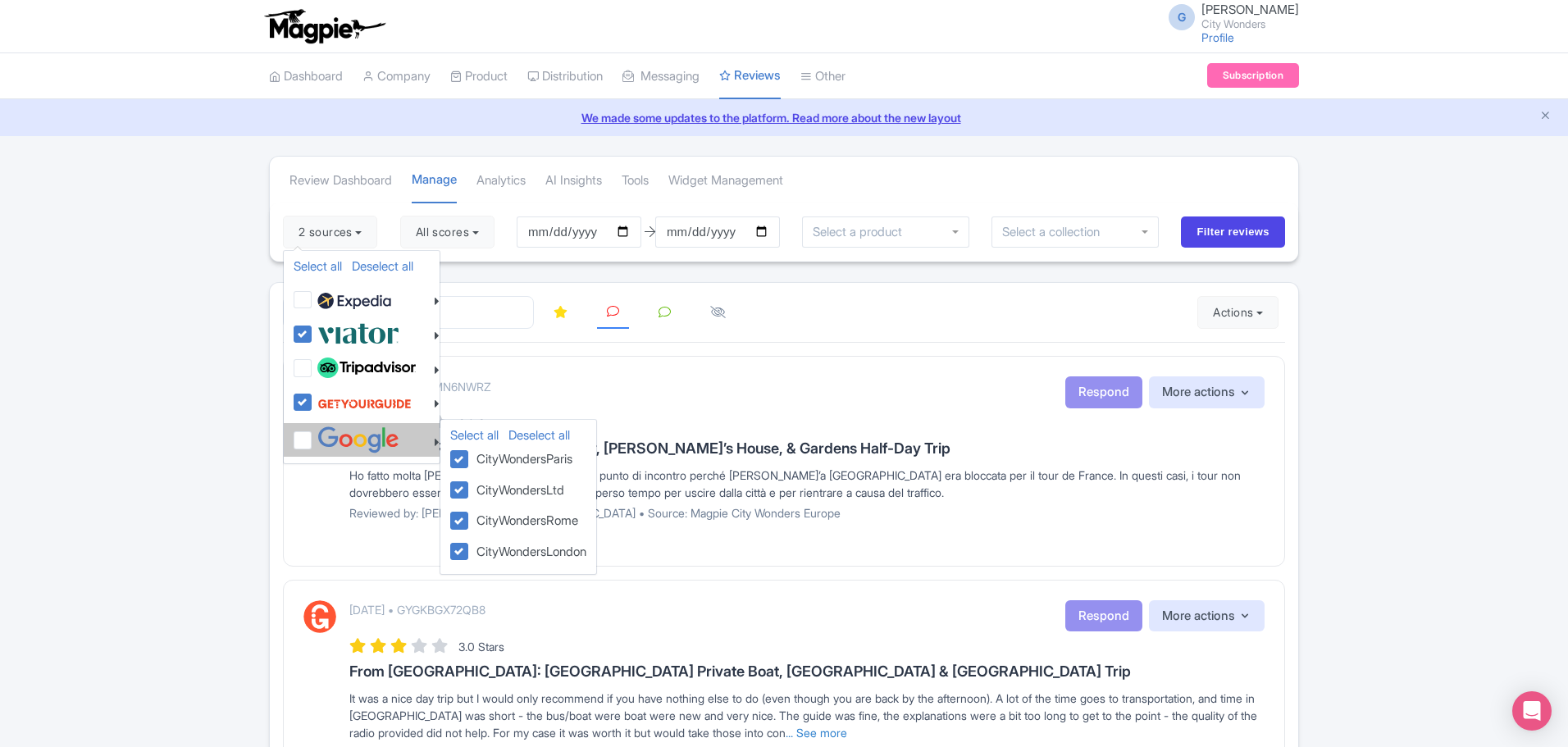
click at [313, 444] on label at bounding box center [356, 440] width 86 height 27
click at [313, 437] on input "checkbox" at bounding box center [318, 432] width 10 height 10
checkbox input "true"
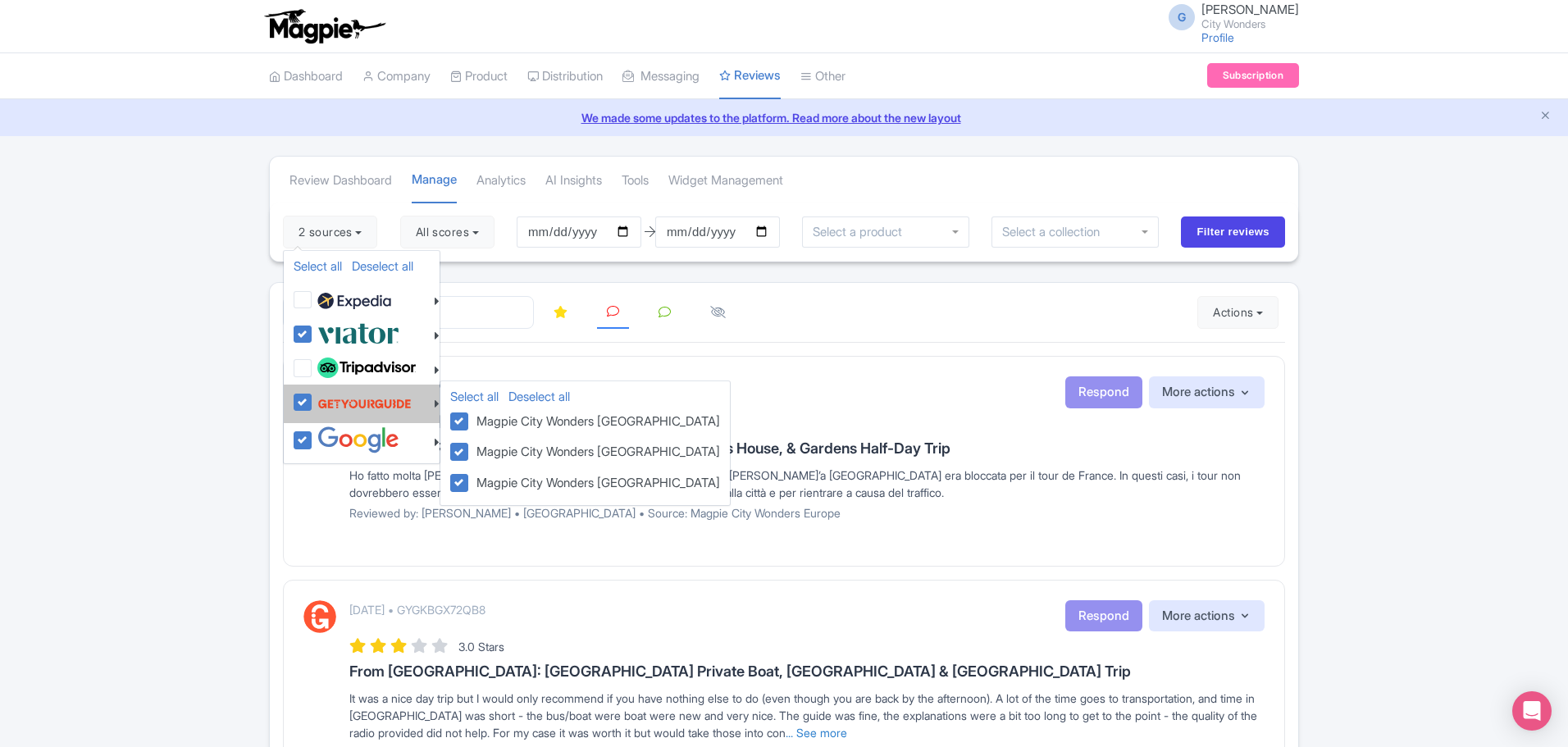
click at [313, 403] on label at bounding box center [362, 403] width 98 height 31
click at [313, 399] on input "checkbox" at bounding box center [318, 393] width 10 height 10
checkbox input "false"
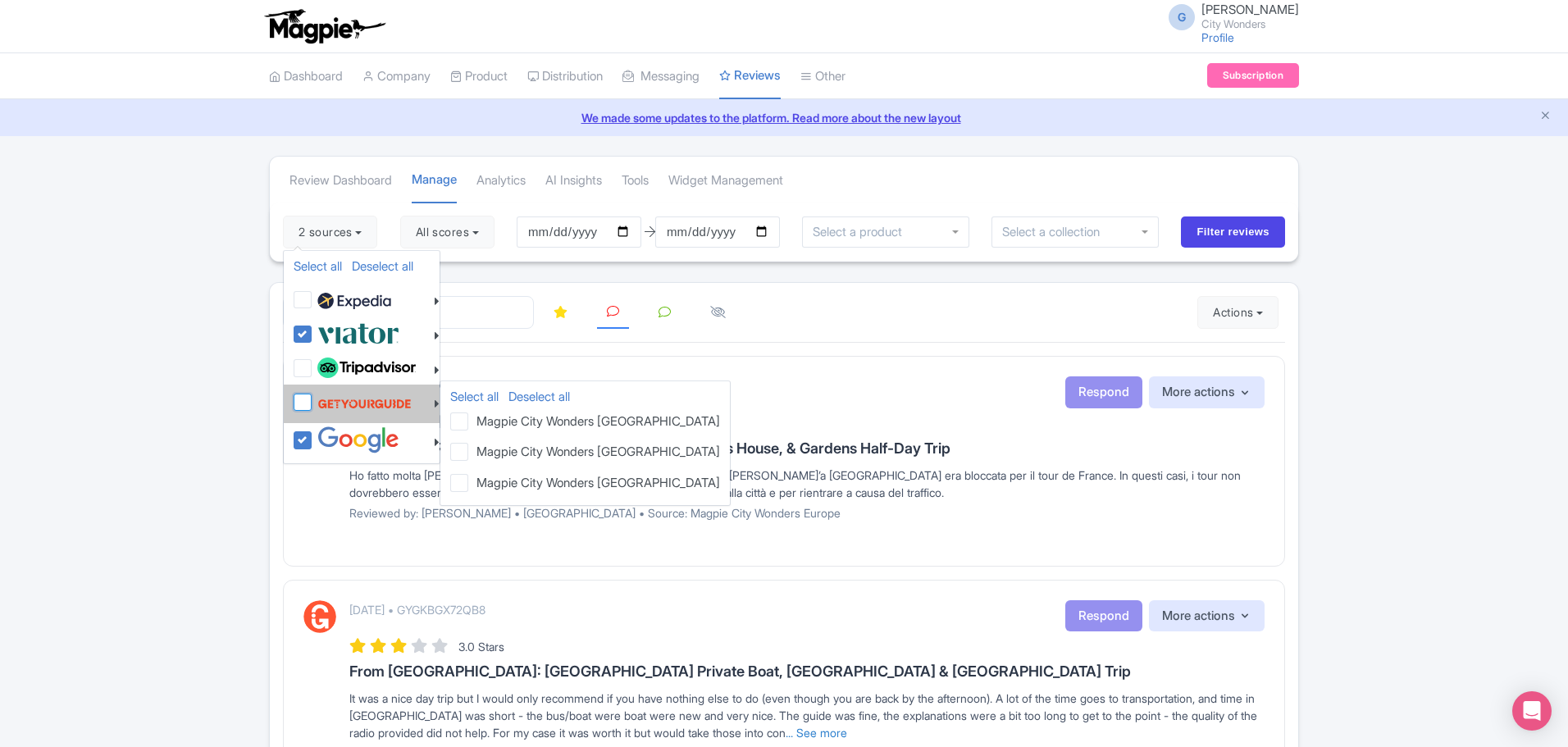
checkbox input "false"
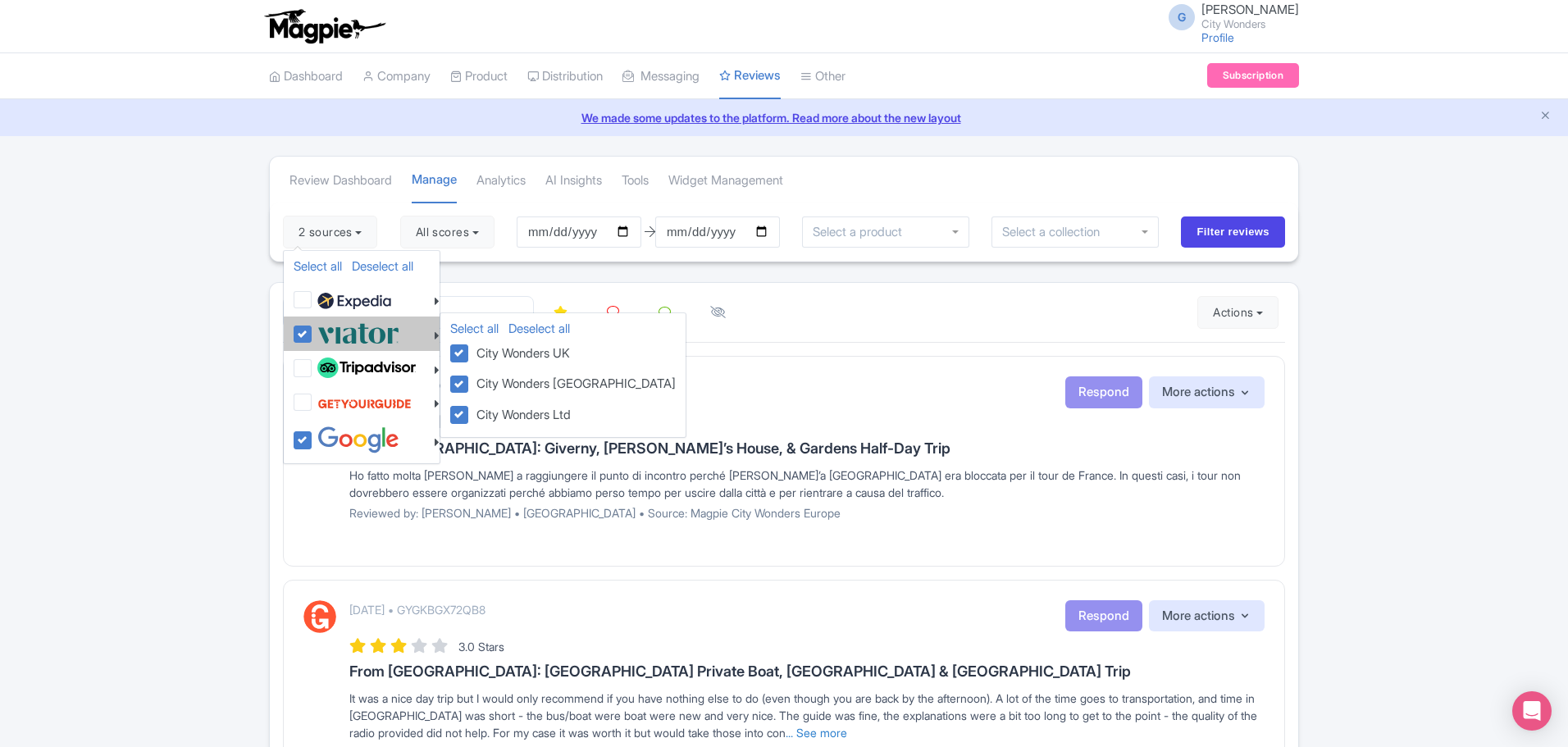
click at [313, 335] on label at bounding box center [356, 333] width 86 height 27
click at [313, 331] on input "checkbox" at bounding box center [318, 325] width 10 height 10
checkbox input "false"
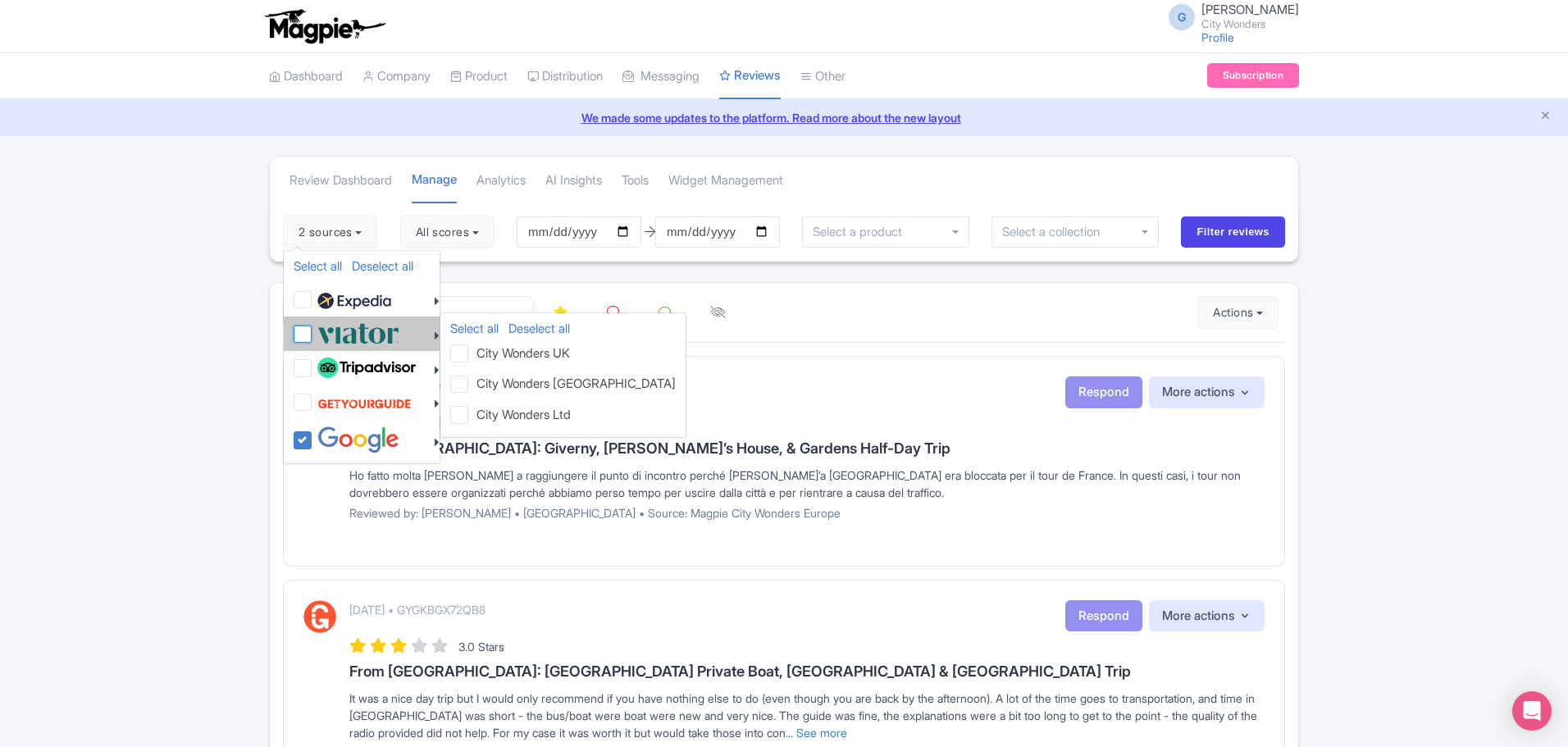
checkbox input "false"
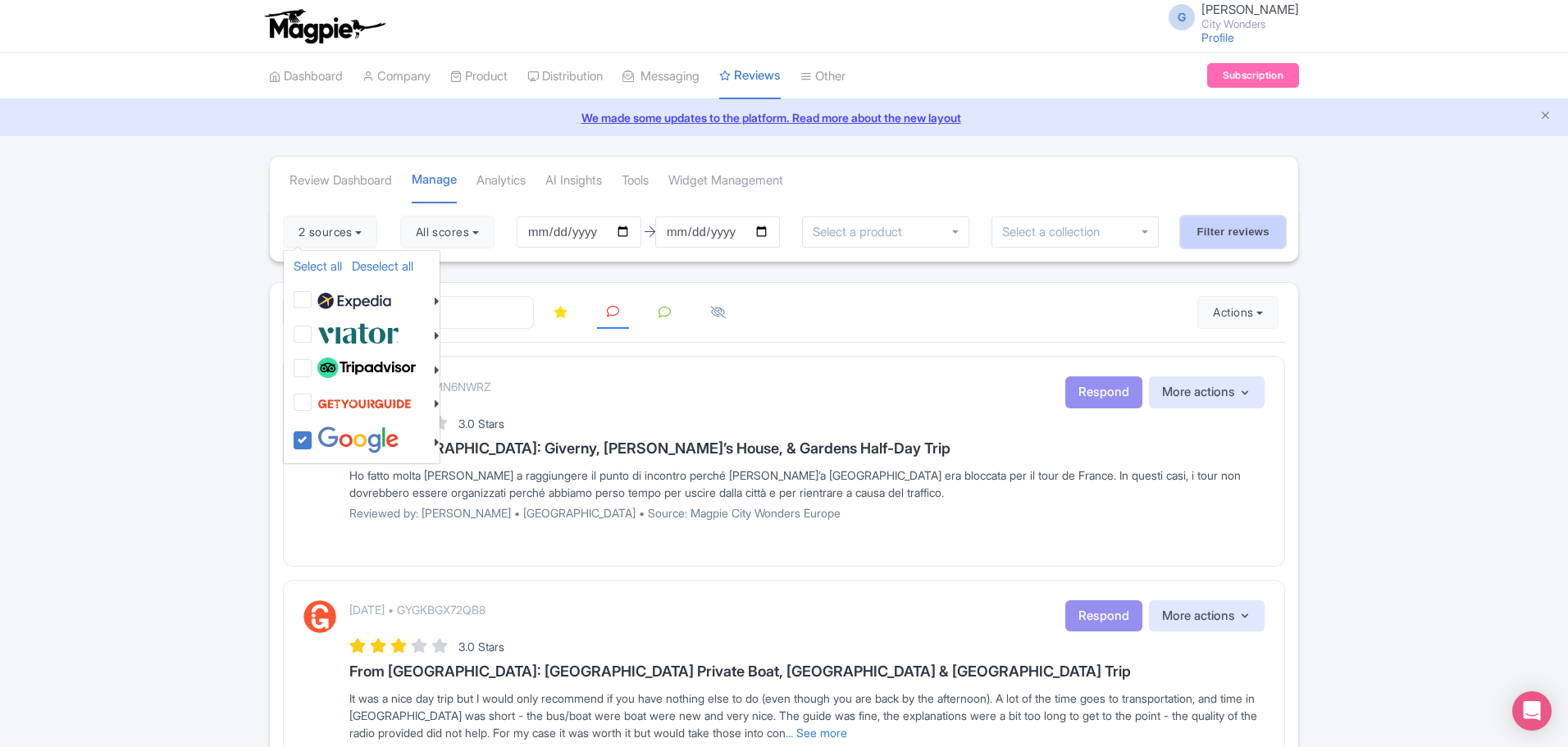
click at [1214, 231] on input "Filter reviews" at bounding box center [1233, 233] width 104 height 31
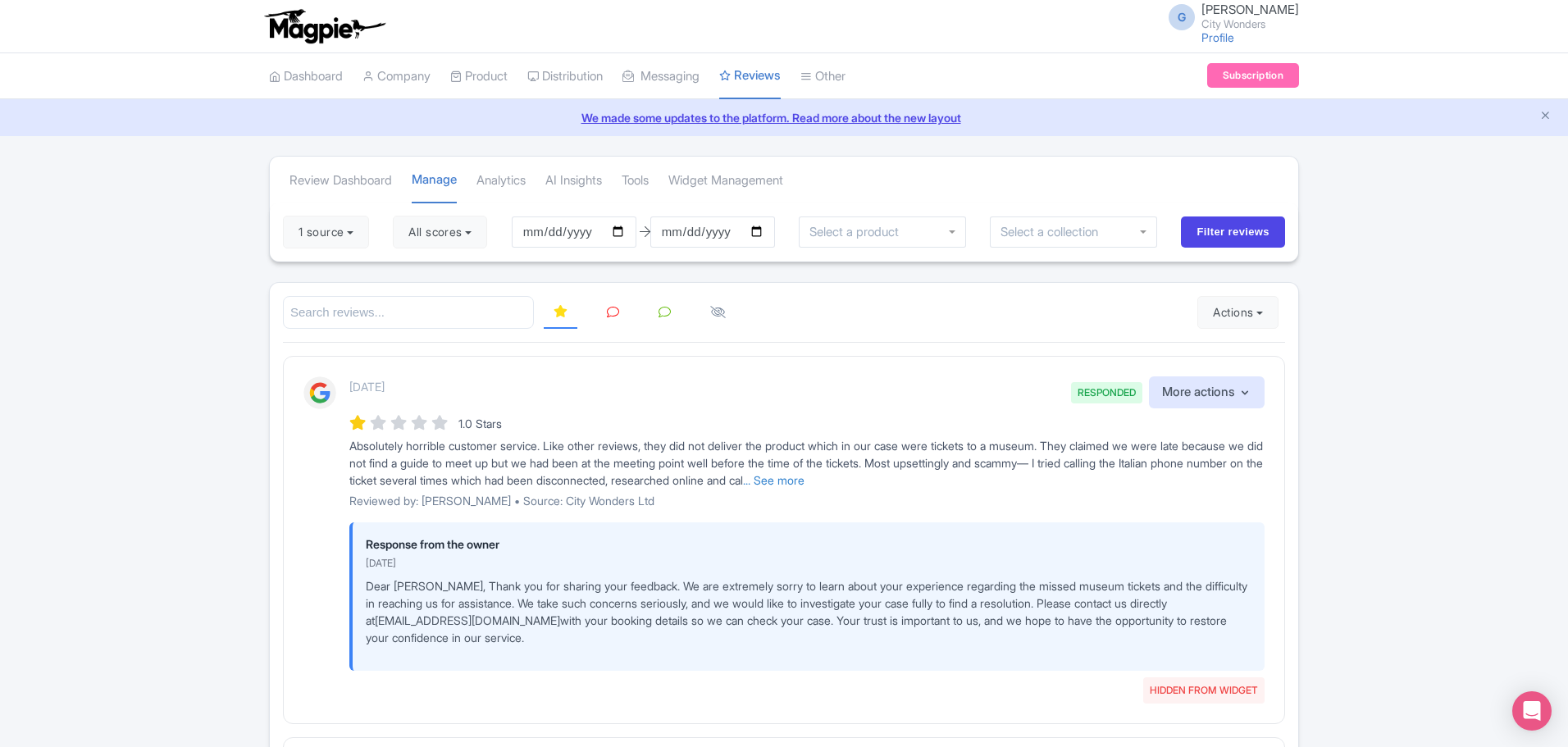
click at [619, 304] on link at bounding box center [612, 312] width 32 height 32
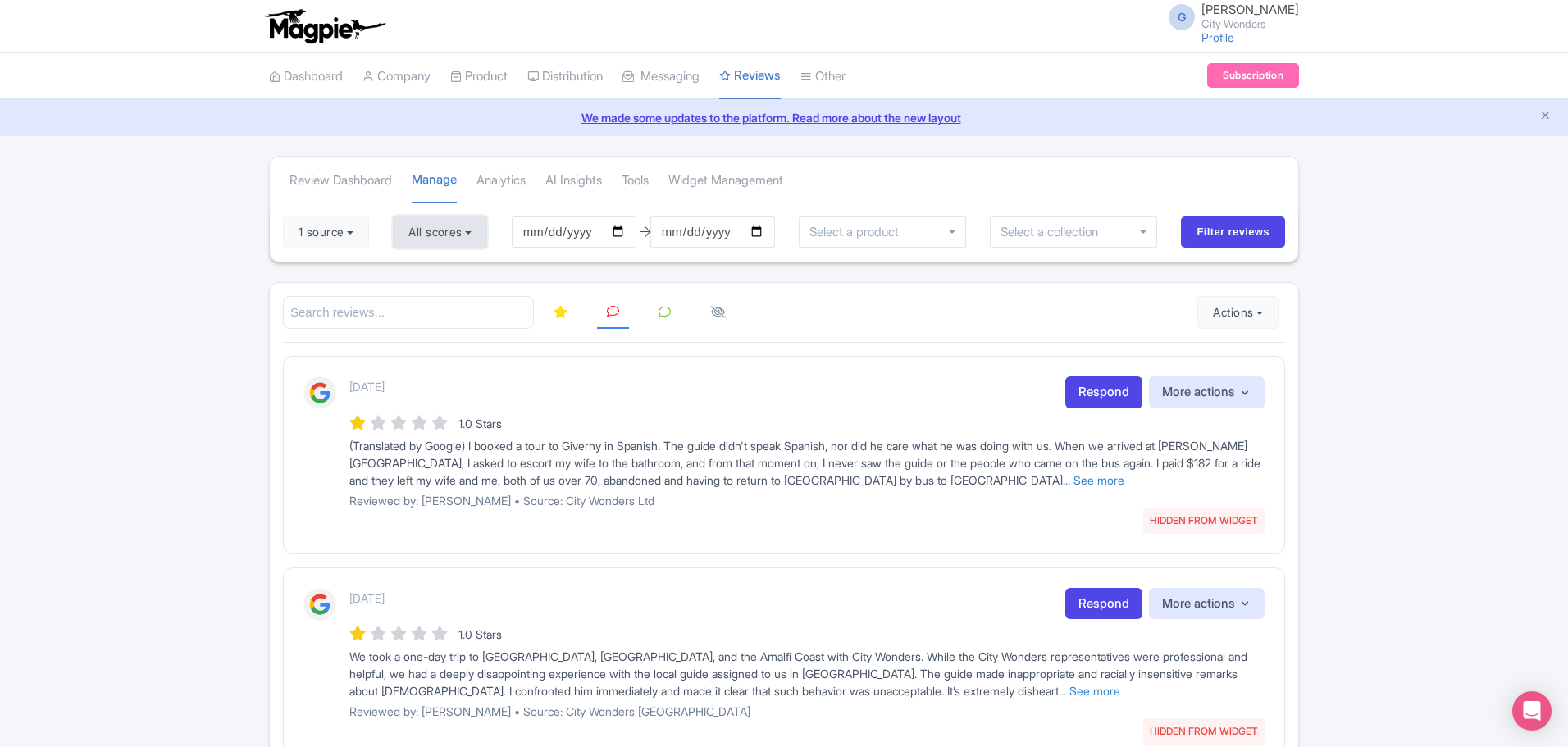
click at [430, 233] on button "All scores" at bounding box center [440, 233] width 95 height 33
click at [852, 318] on div at bounding box center [784, 312] width 1003 height 34
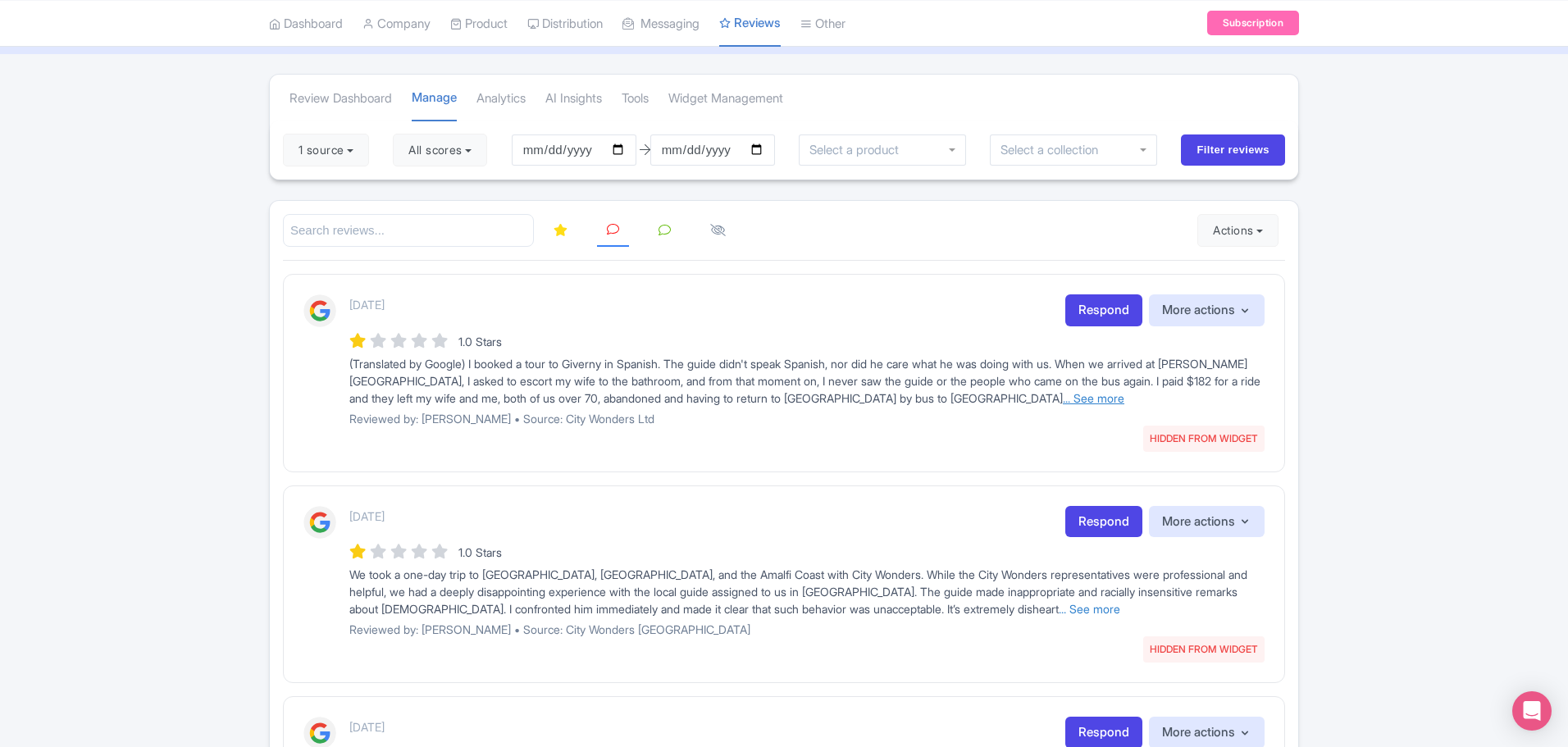
click at [1063, 400] on link "... See more" at bounding box center [1094, 398] width 62 height 14
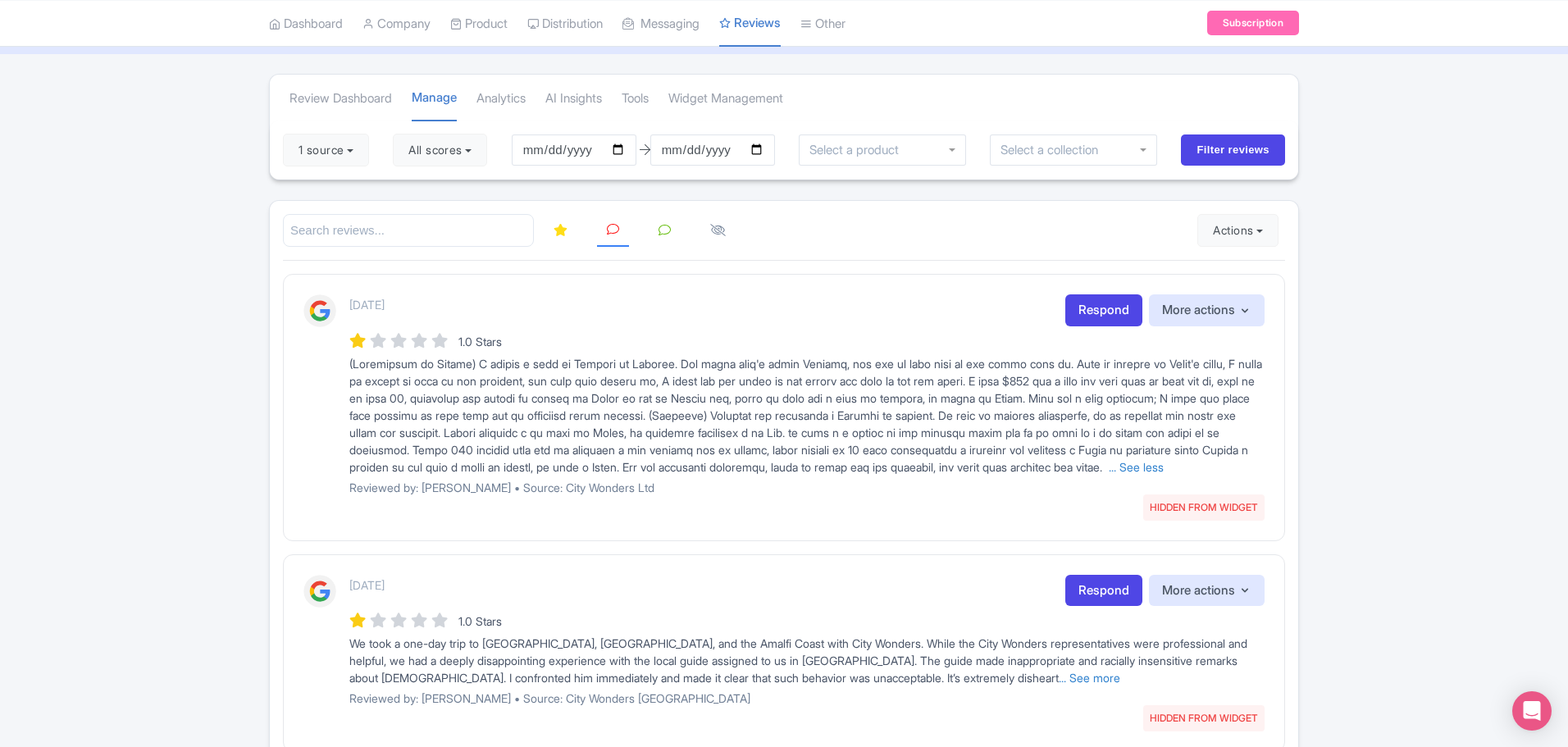
drag, startPoint x: 343, startPoint y: 370, endPoint x: 742, endPoint y: 521, distance: 426.6
click at [742, 508] on div "2 months ago HIDDEN FROM WIDGET Respond More actions Hide from this page Unhide…" at bounding box center [784, 401] width 961 height 213
copy div "(Translated by Google) I booked a tour to Giverny in Spanish. The guide didn't …"
click at [1081, 319] on link "Respond" at bounding box center [1103, 310] width 77 height 32
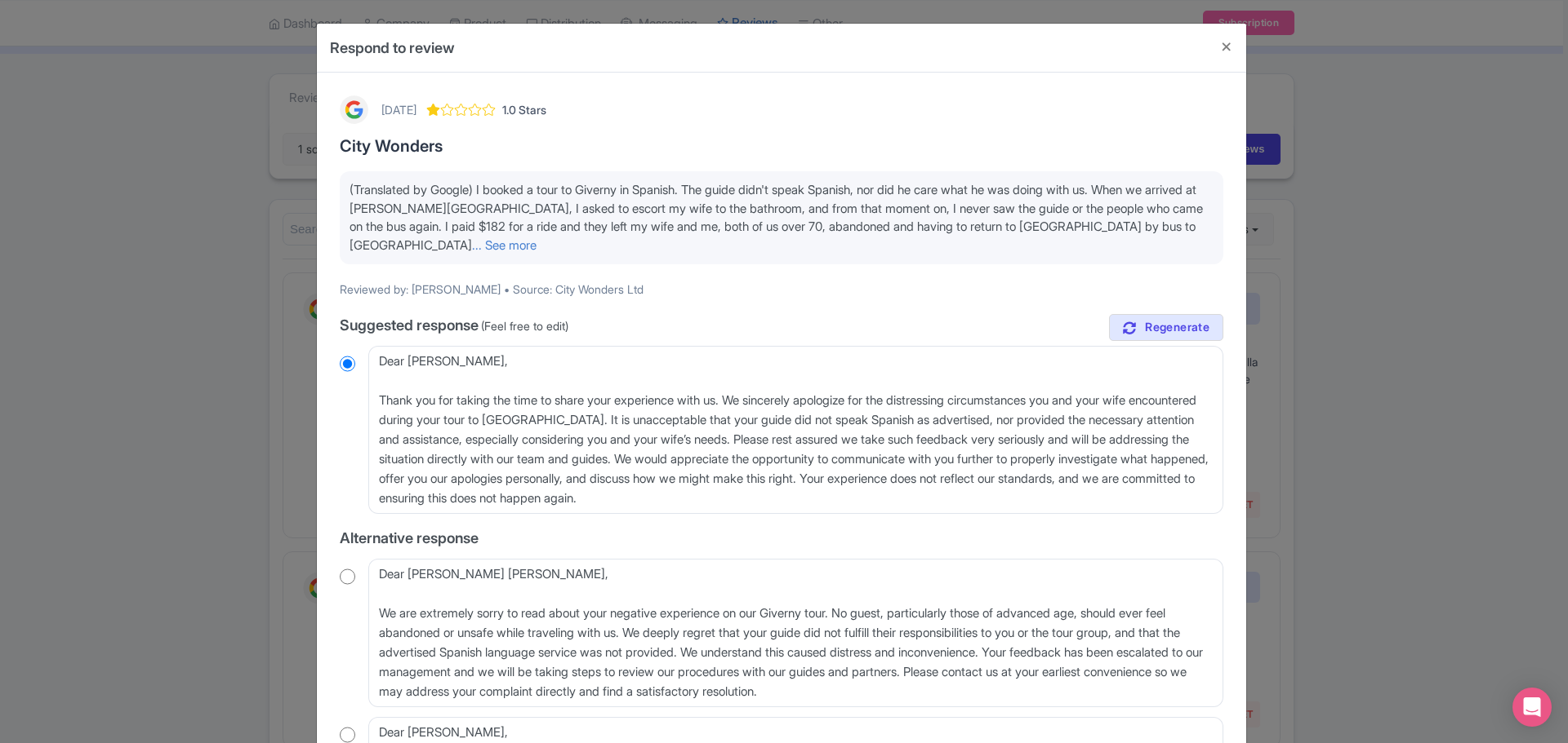
click at [426, 254] on p "(Translated by Google) I booked a tour to Giverny in Spanish. The guide didn't …" at bounding box center [781, 217] width 863 height 73
click at [472, 247] on link "... See more" at bounding box center [504, 245] width 65 height 16
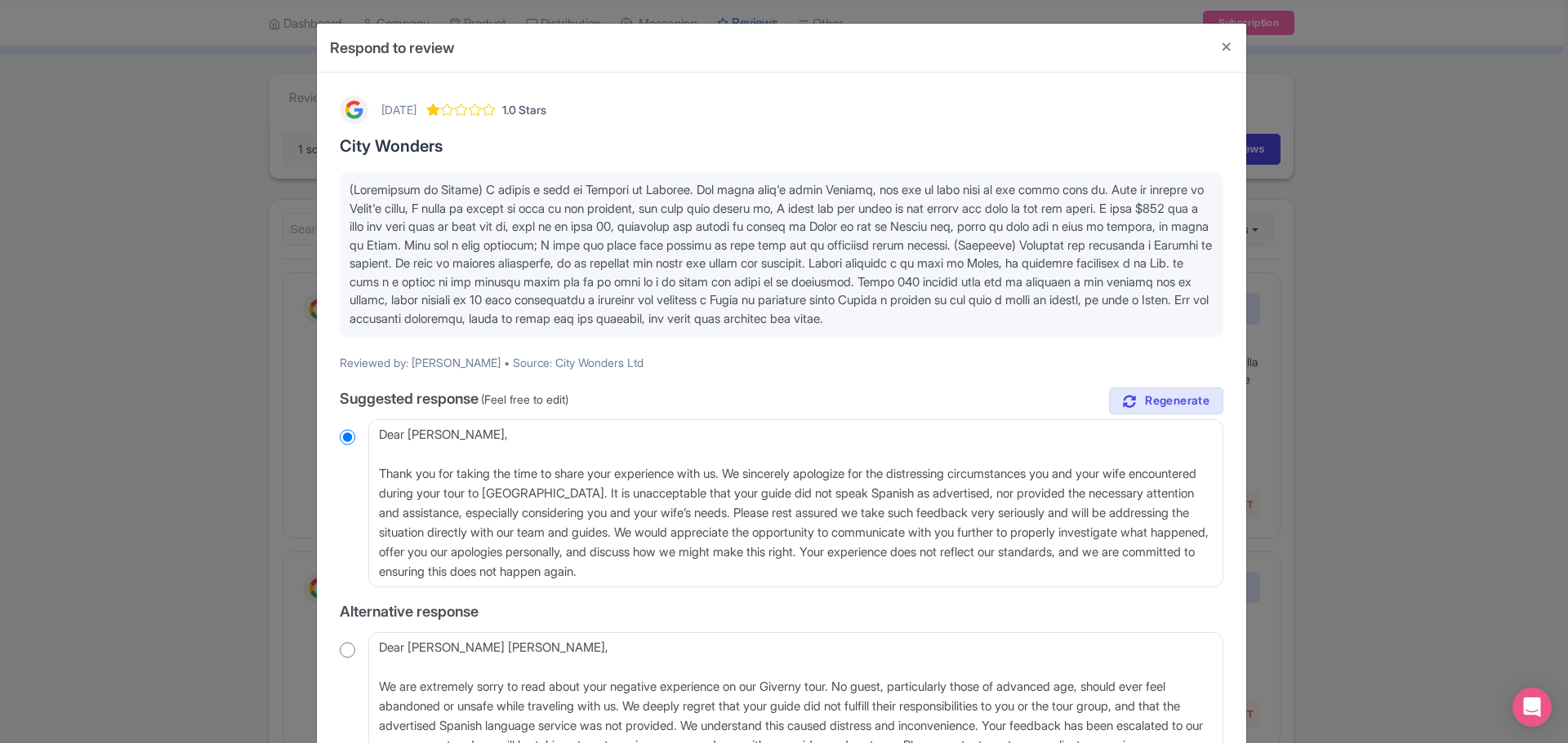
drag, startPoint x: 610, startPoint y: 337, endPoint x: 292, endPoint y: 158, distance: 364.9
click at [292, 158] on div "Respond to review 2 months ago 1.0 Stars City Wonders Reviewed by: Edgardo Rodr…" at bounding box center [784, 371] width 1568 height 743
click at [591, 328] on p at bounding box center [781, 255] width 863 height 147
click at [637, 328] on p at bounding box center [781, 255] width 863 height 147
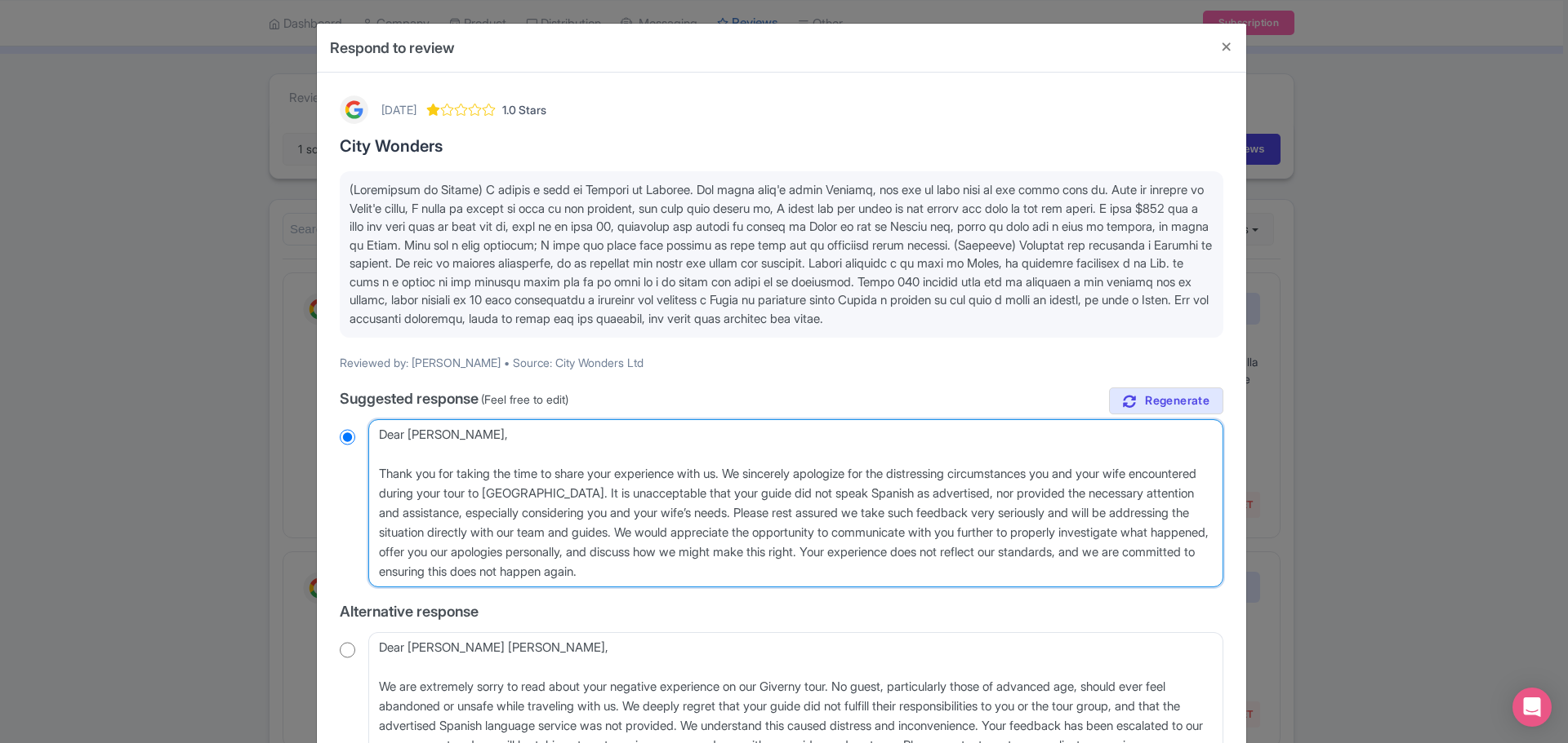
click at [650, 557] on textarea "Dear Edgardo, Thank you for taking the time to share your experience with us. W…" at bounding box center [795, 503] width 855 height 168
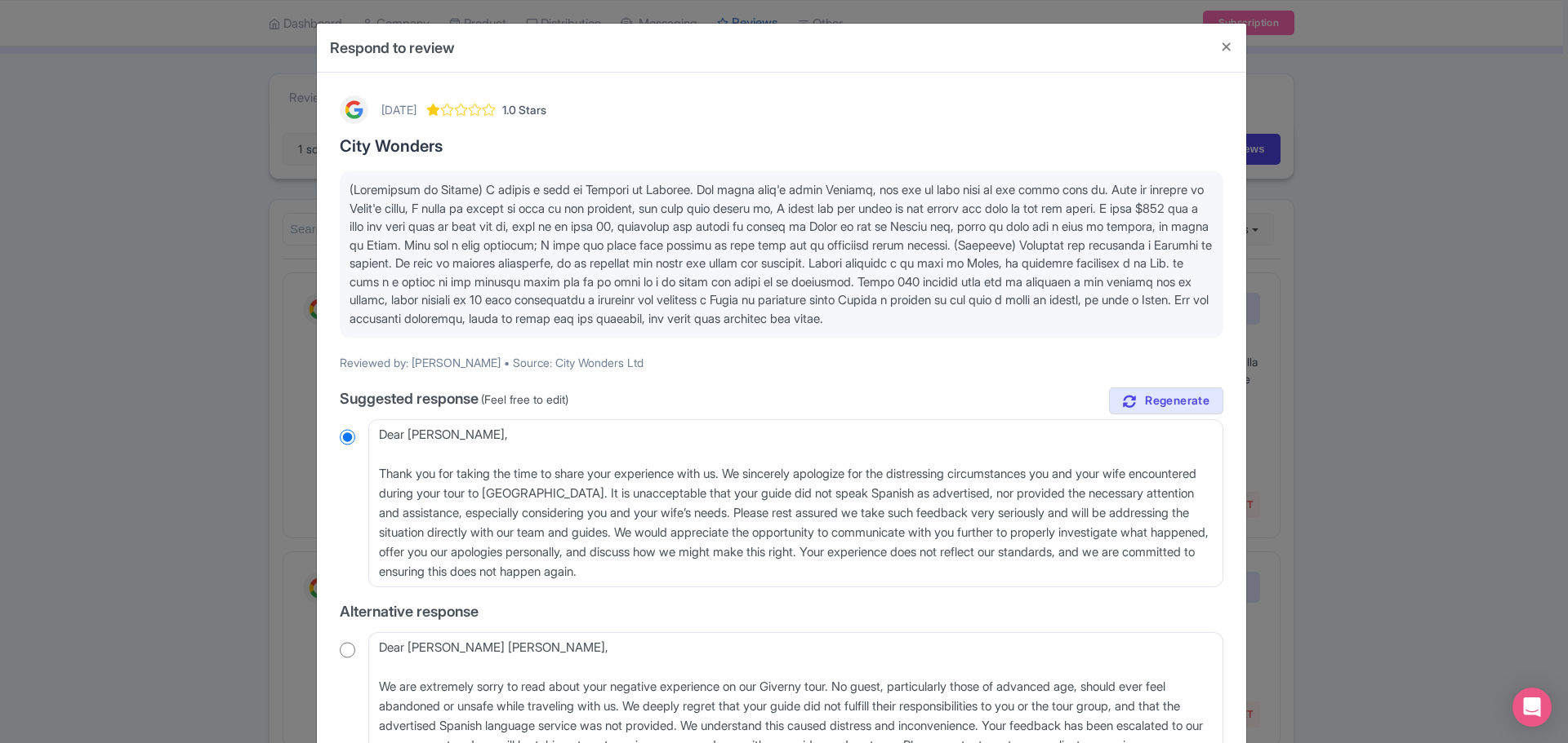
click at [602, 291] on p at bounding box center [781, 255] width 863 height 147
click at [603, 293] on span at bounding box center [781, 254] width 863 height 144
click at [603, 295] on span at bounding box center [781, 254] width 863 height 144
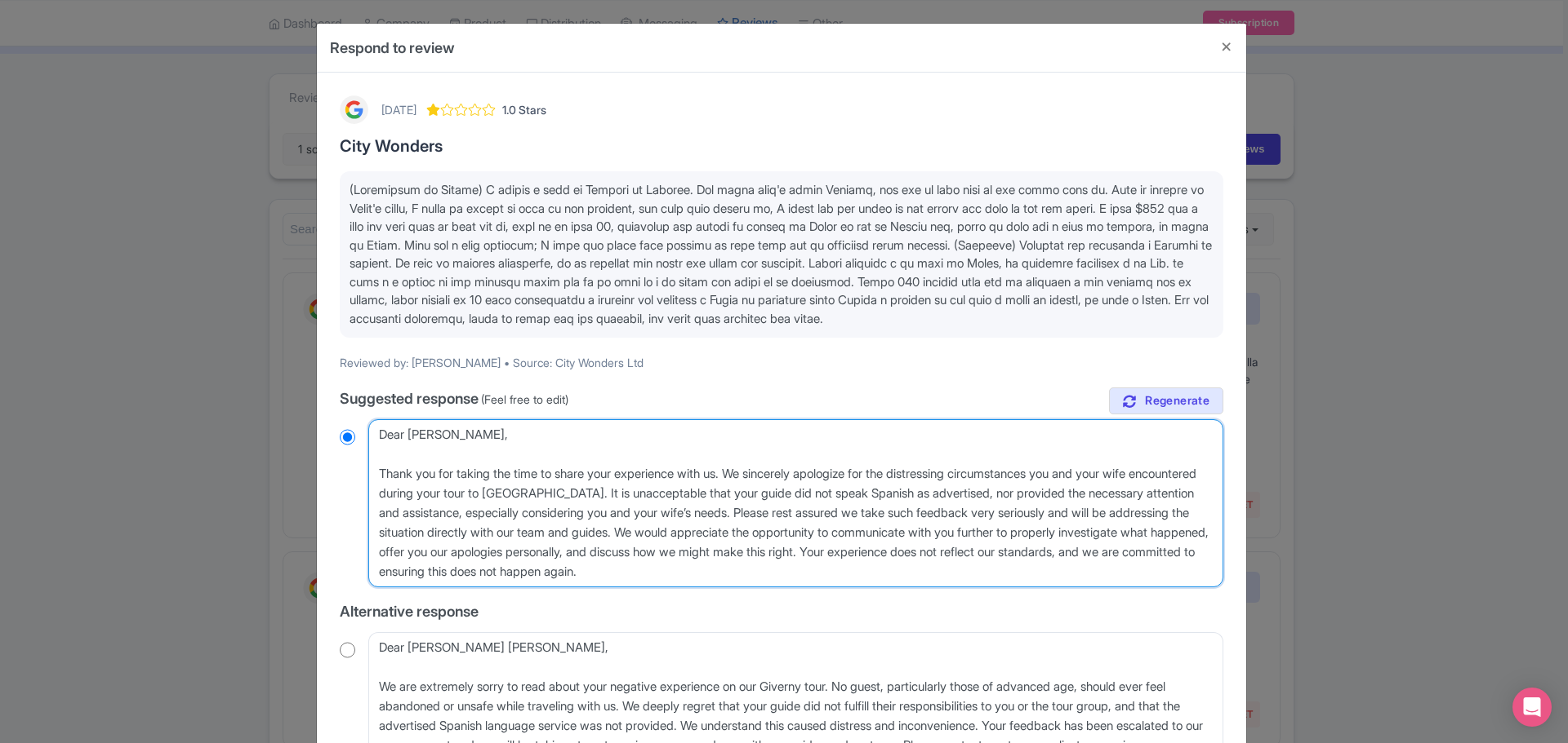
click at [593, 521] on textarea "Dear Edgardo, Thank you for taking the time to share your experience with us. W…" at bounding box center [795, 503] width 855 height 168
drag, startPoint x: 834, startPoint y: 589, endPoint x: 142, endPoint y: 405, distance: 716.0
click at [142, 405] on div "Respond to review 2 months ago 1.0 Stars City Wonders Reviewed by: Edgardo Rodr…" at bounding box center [784, 371] width 1568 height 743
paste textarea "Thank you for sharing your experience, and we’re very sorry to hear about the d…"
type textarea "Thank you for sharing your experience, and we’re very sorry to hear about the d…"
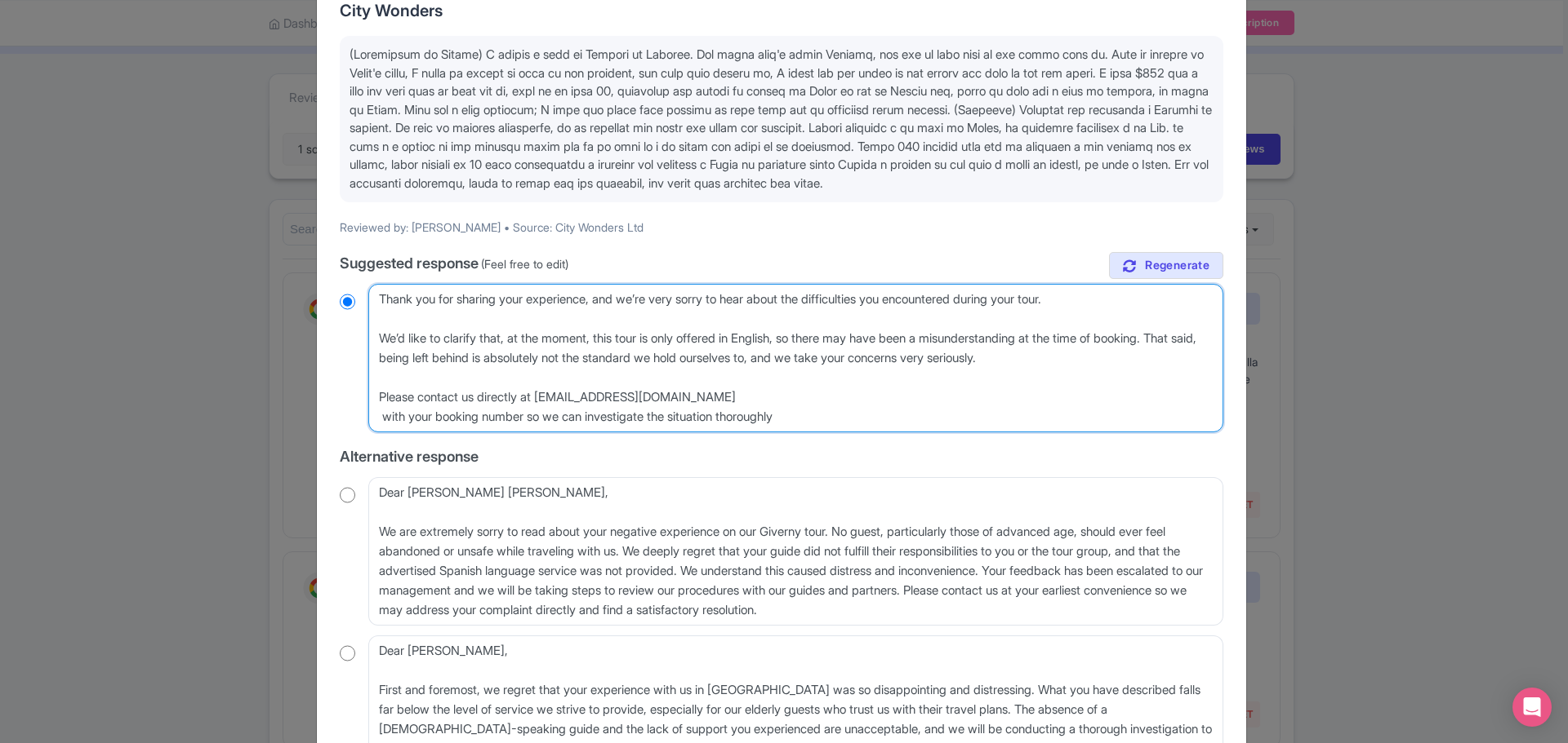
scroll to position [163, 0]
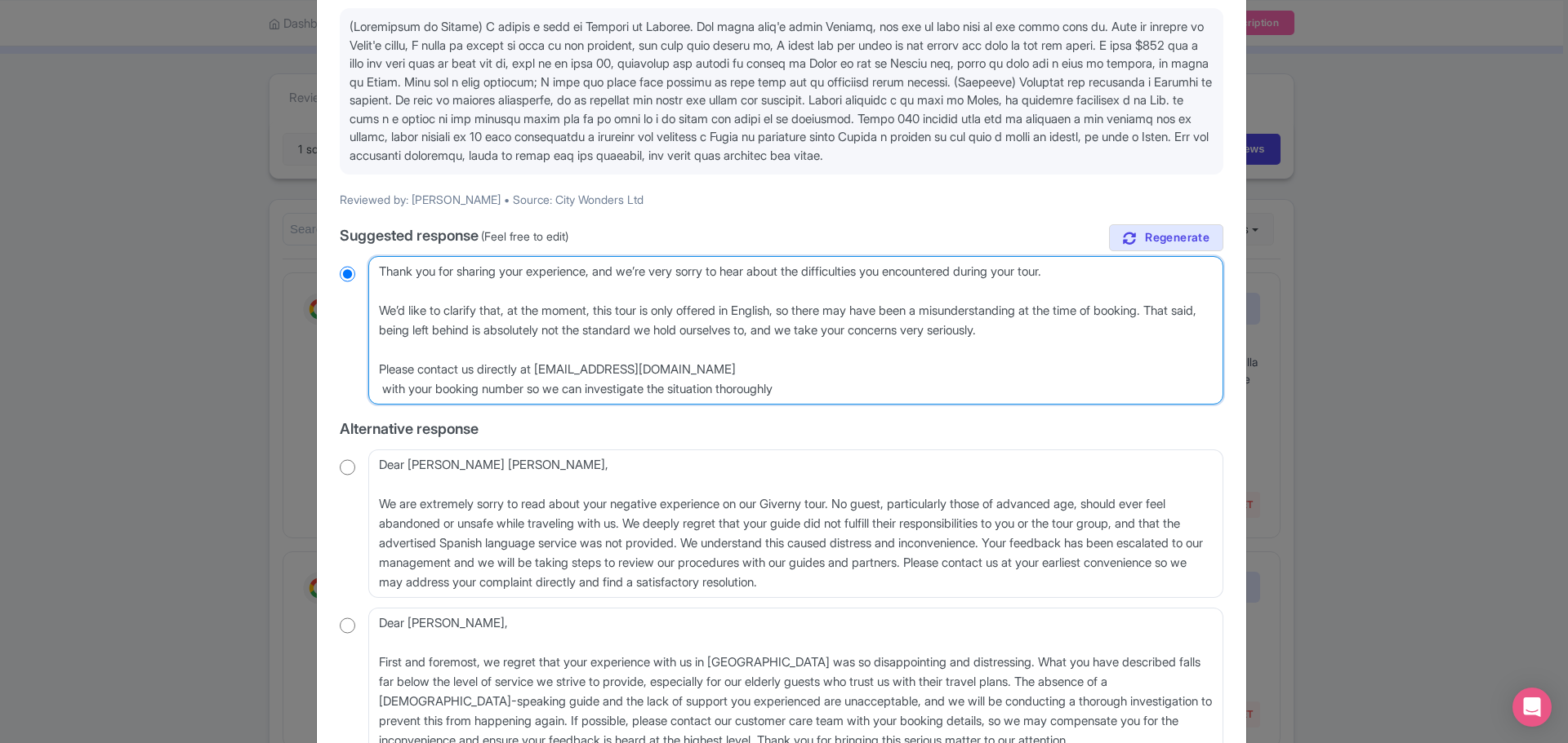
click at [378, 287] on textarea "Dear Edgardo, Thank you for taking the time to share your experience with us. W…" at bounding box center [795, 331] width 855 height 148
radio input "true"
type textarea "HThank you for sharing your experience, and we’re very sorry to hear about the …"
radio input "true"
type textarea "HiThank you for sharing your experience, and we’re very sorry to hear about the…"
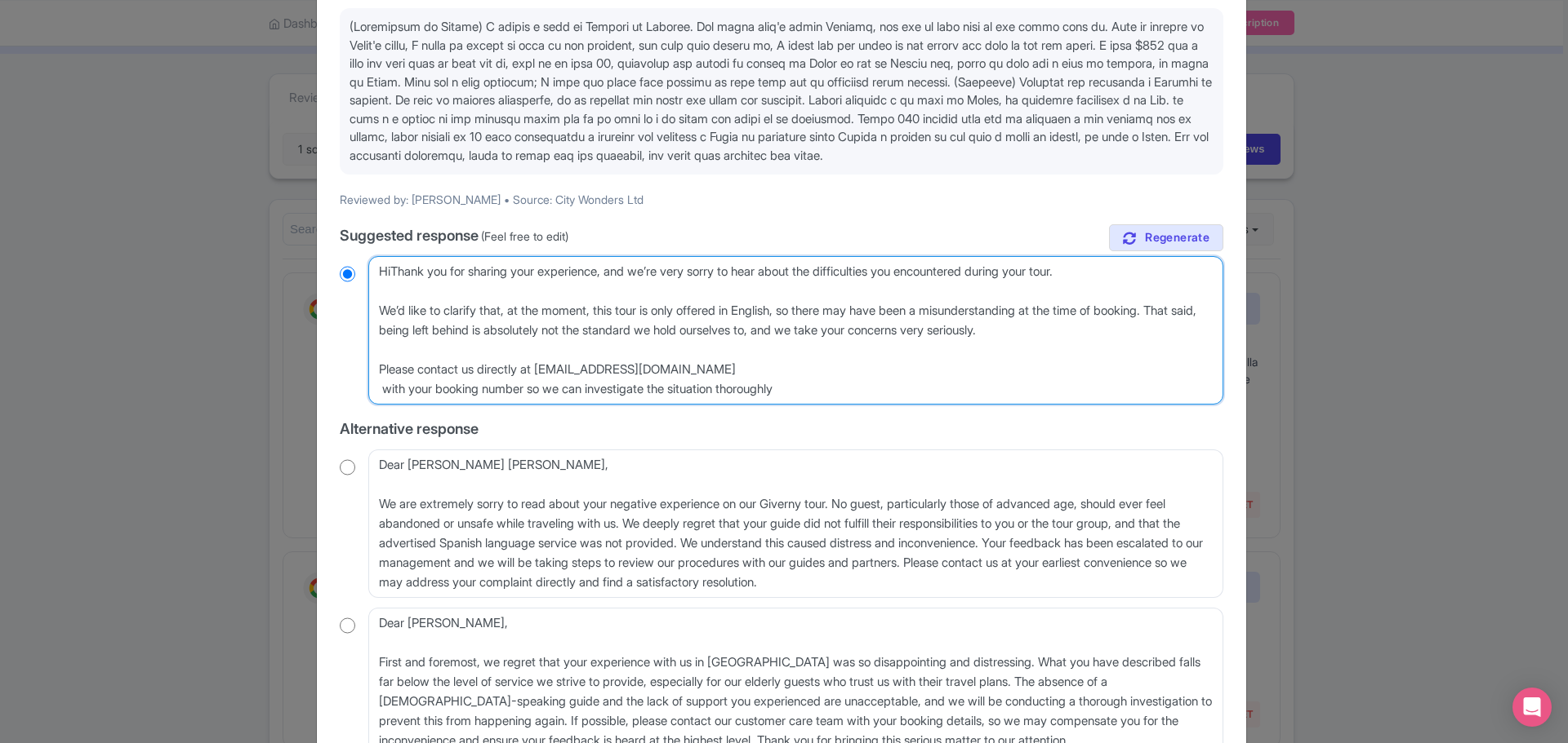
radio input "true"
type textarea "Hi,Thank you for sharing your experience, and we’re very sorry to hear about th…"
radio input "true"
type textarea "Hi, Thank you for sharing your experience, and we’re very sorry to hear about t…"
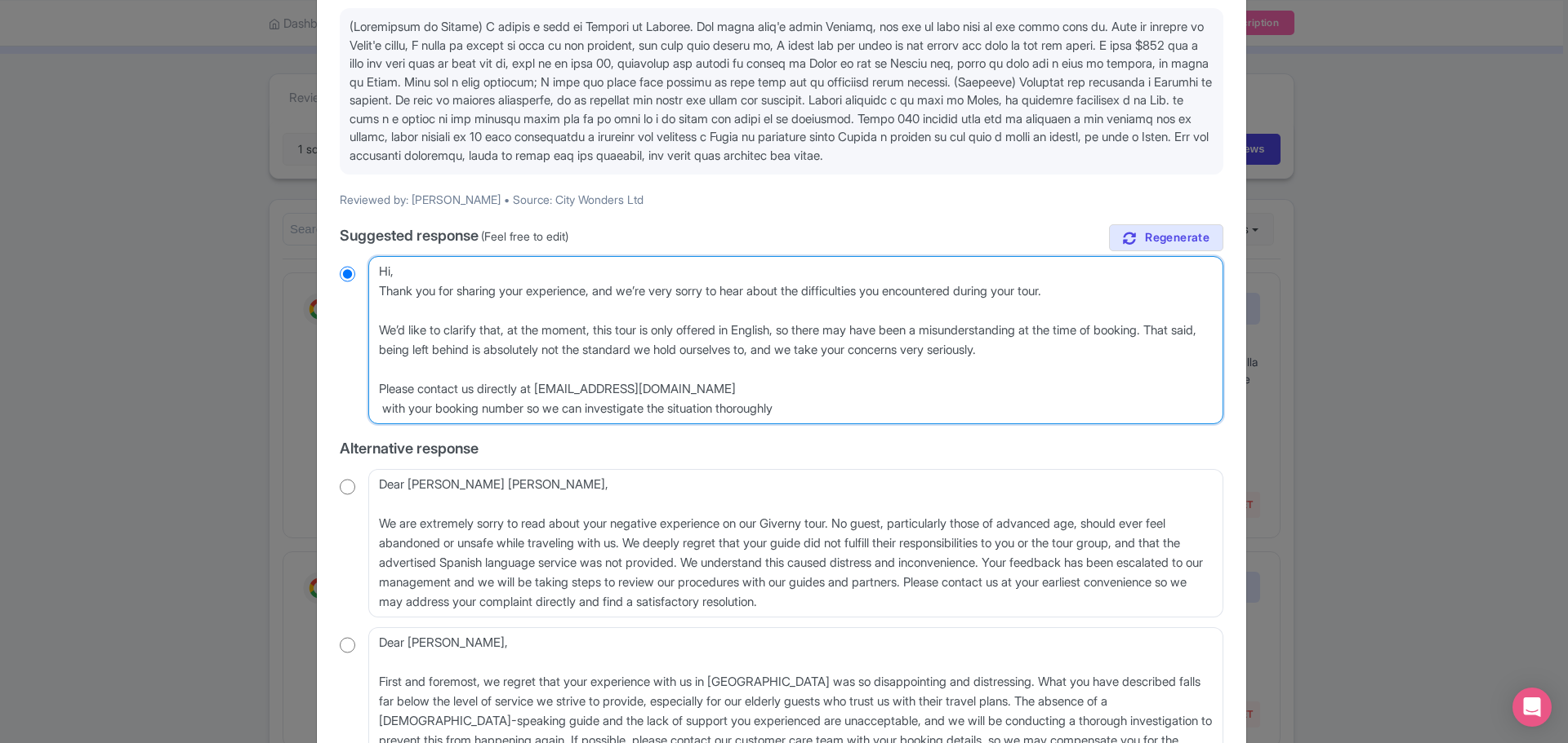
radio input "true"
type textarea "Hi, Thank you for sharing your experience, and we’re very sorry to hear about t…"
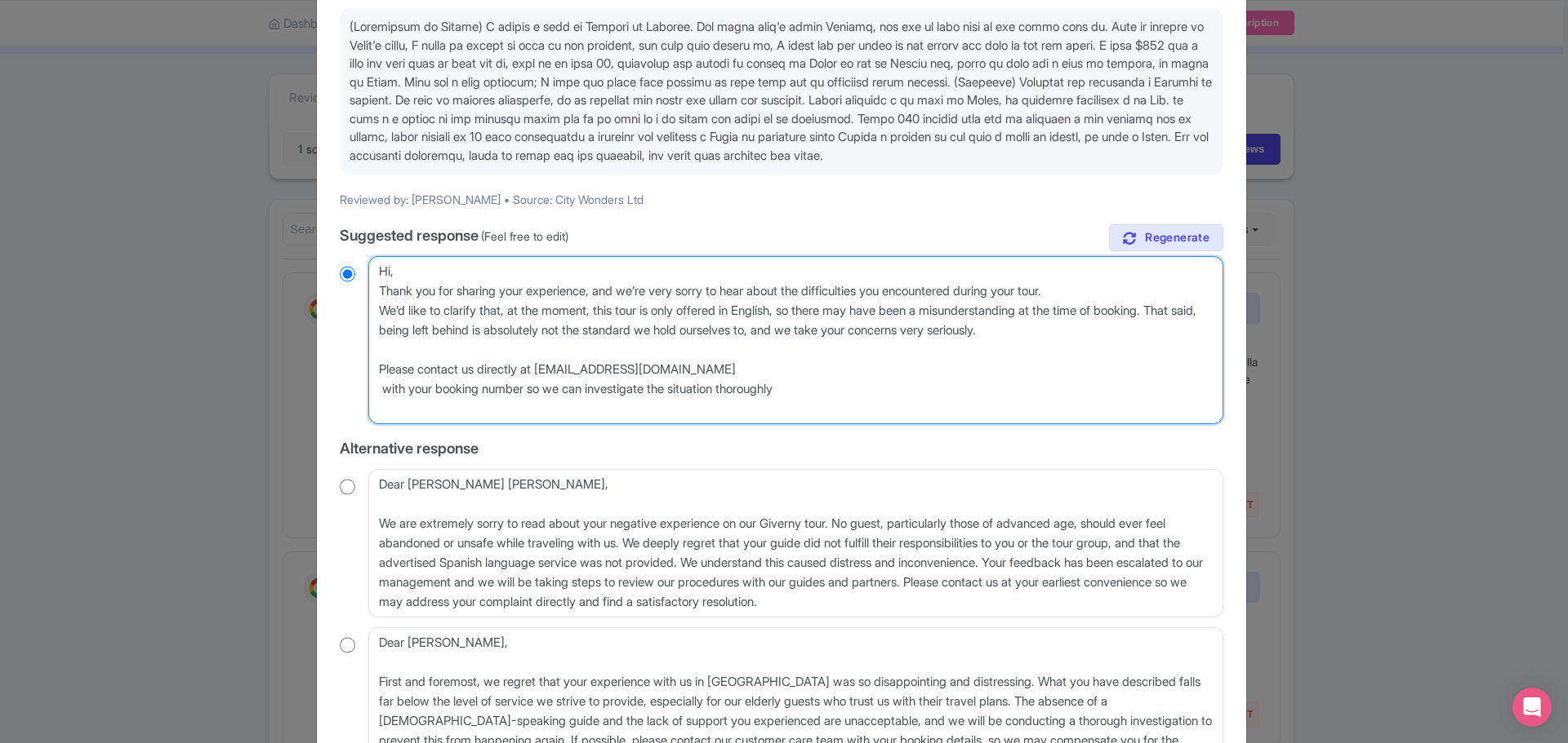
radio input "true"
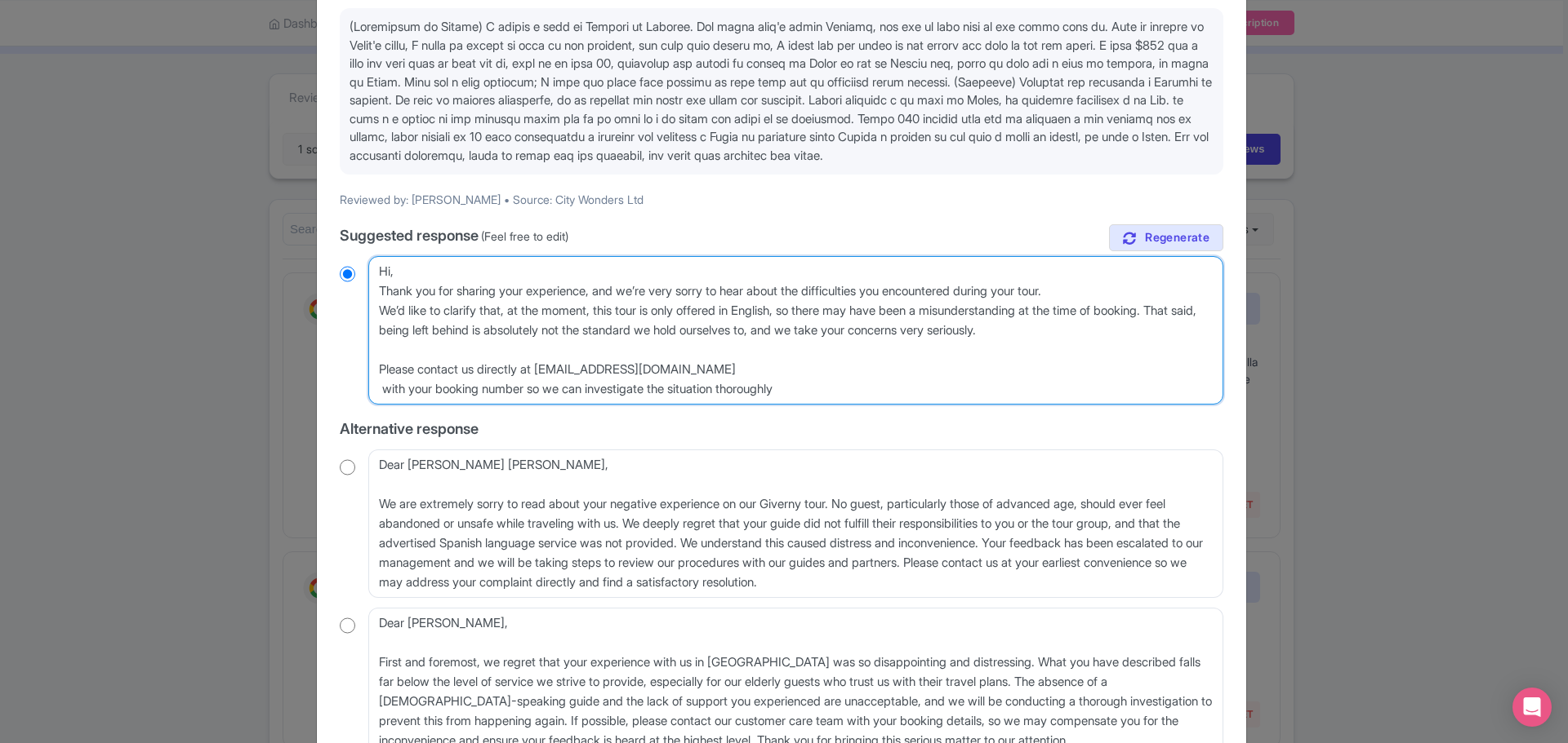
type textarea "Hi, Thank you for sharing your experience, and we’re very sorry to hear about t…"
radio input "true"
type textarea "Hi, Thank you for sharing your experience, and we’re very sorry to hear about t…"
radio input "true"
drag, startPoint x: 903, startPoint y: 372, endPoint x: 917, endPoint y: 373, distance: 14.0
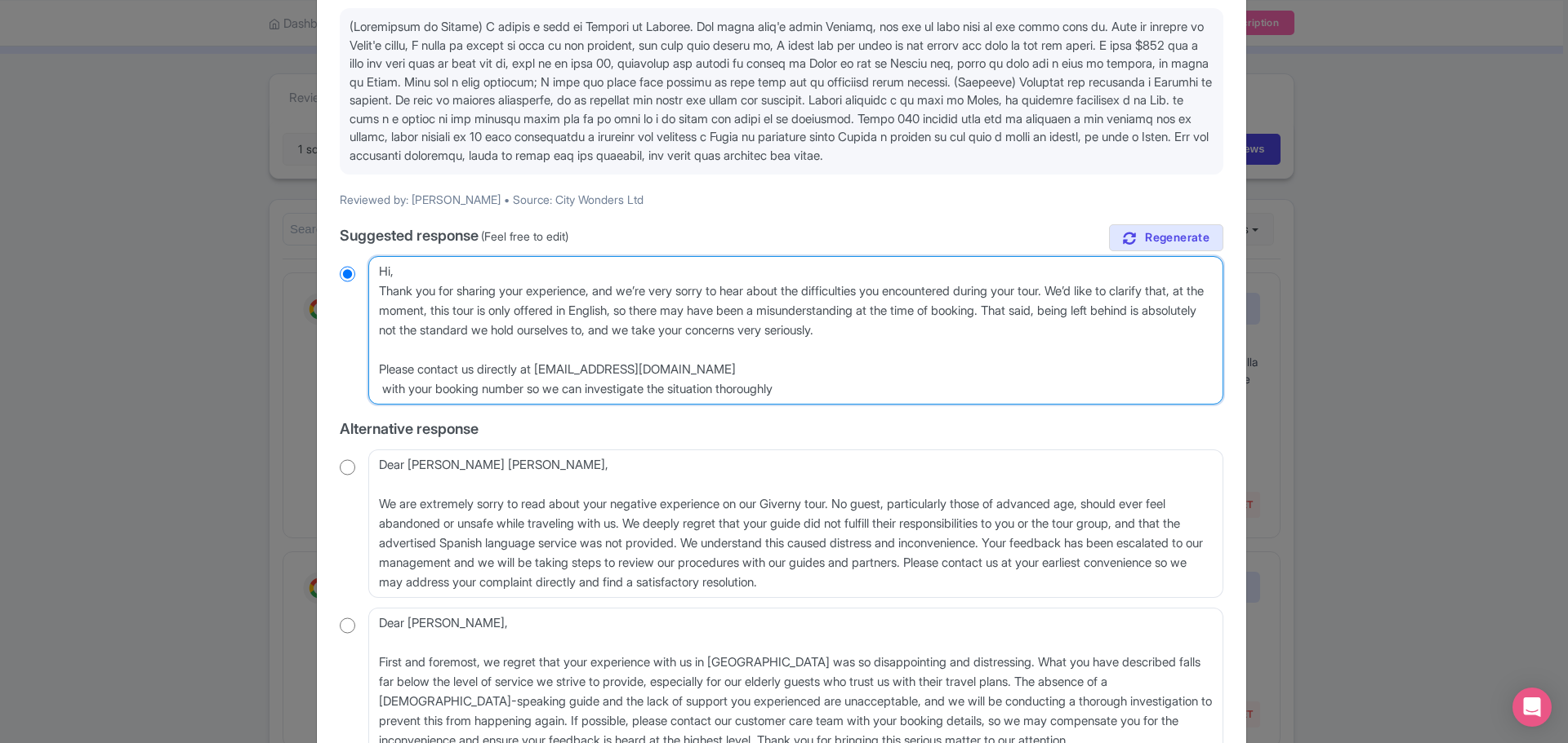
click at [904, 372] on textarea "Dear Edgardo, Thank you for taking the time to share your experience with us. W…" at bounding box center [795, 331] width 855 height 148
type textarea "Hi, Thank you for sharing your experience, and we’re very sorry to hear about t…"
radio input "true"
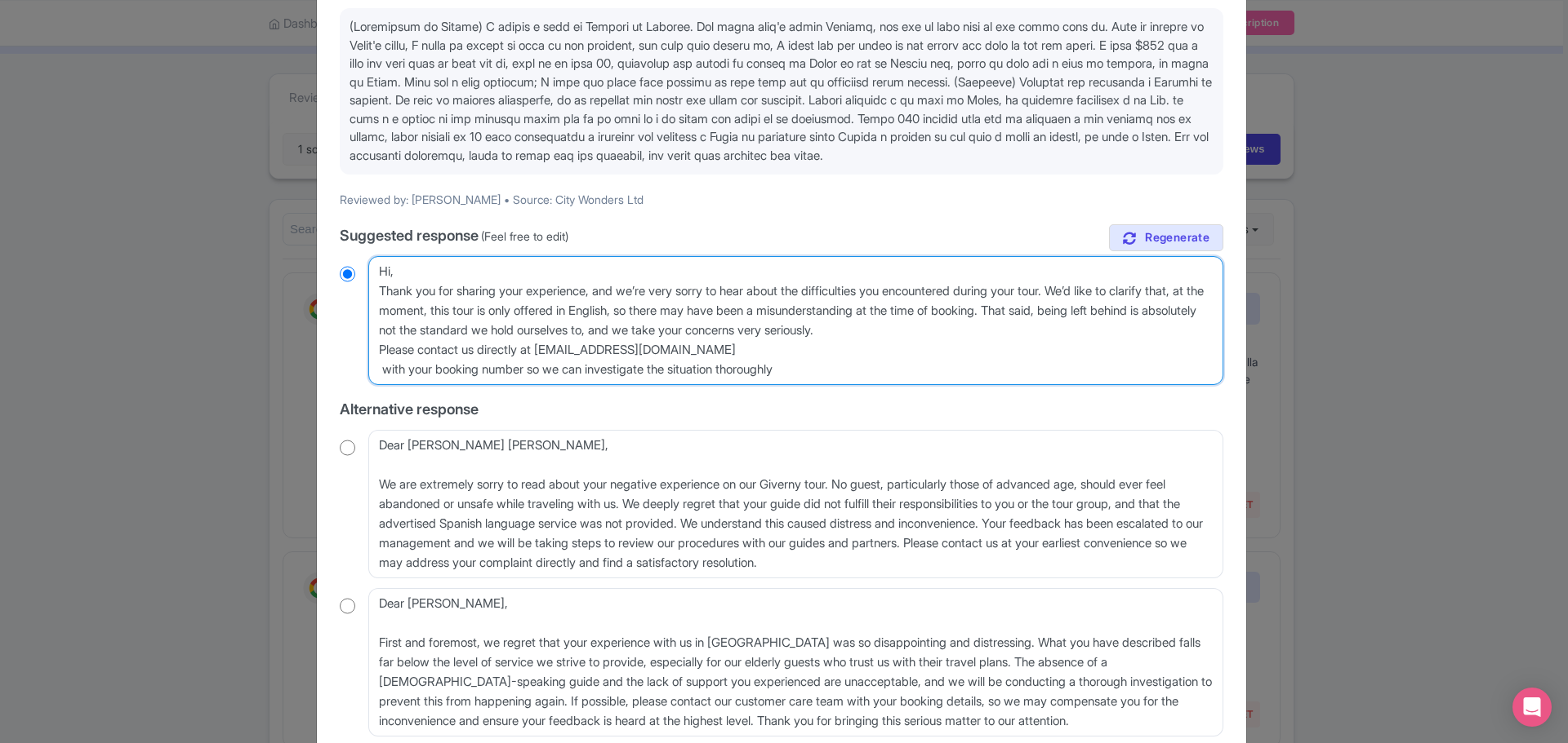
type textarea "Hi, Thank you for sharing your experience, and we’re very sorry to hear about t…"
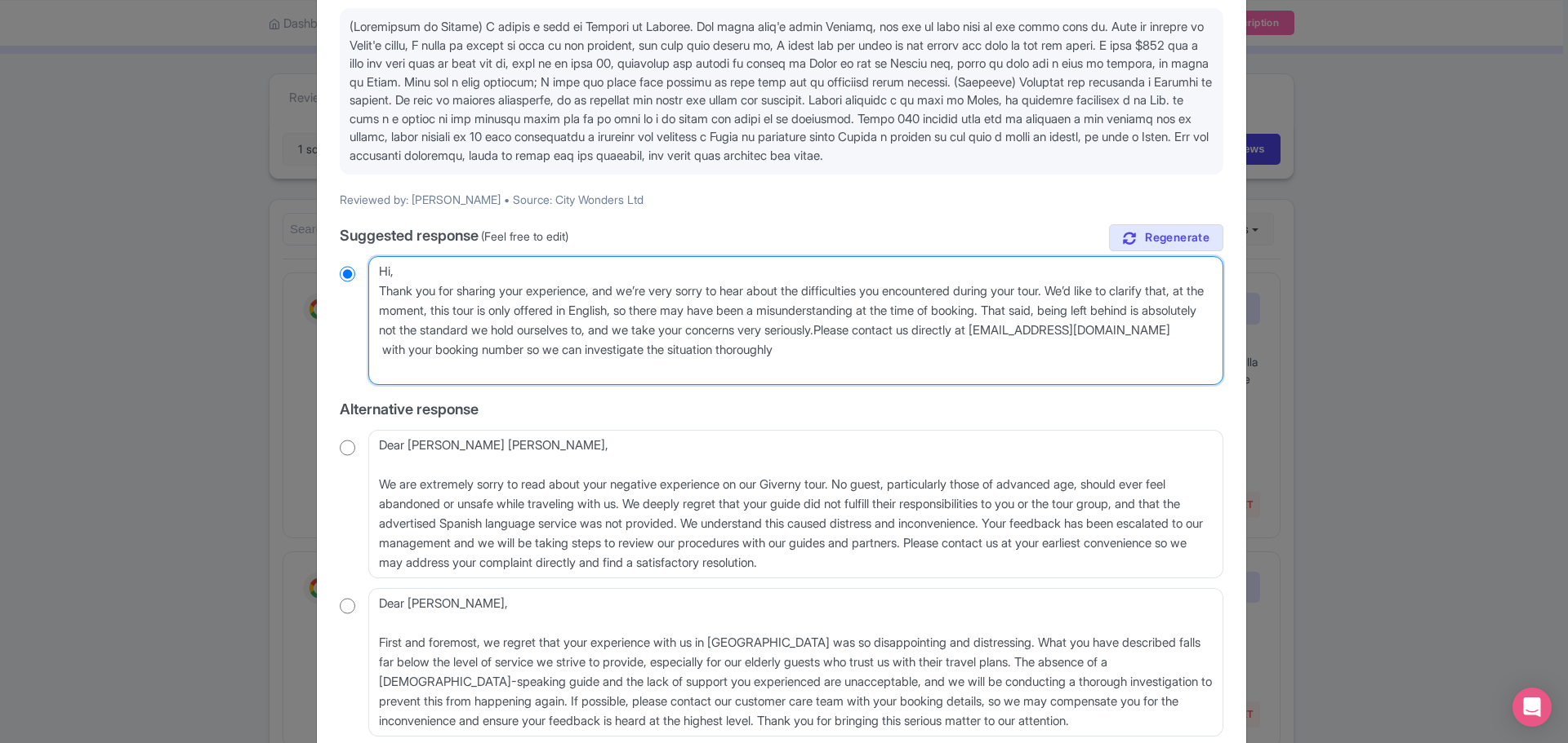
radio input "true"
type textarea "Hi, Thank you for sharing your experience, and we’re very sorry to hear about t…"
radio input "true"
click at [552, 367] on textarea "Dear Edgardo, Thank you for taking the time to share your experience with us. W…" at bounding box center [795, 320] width 855 height 129
type textarea "Hi, Thank you for sharing your experience, and we’re very sorry to hear about t…"
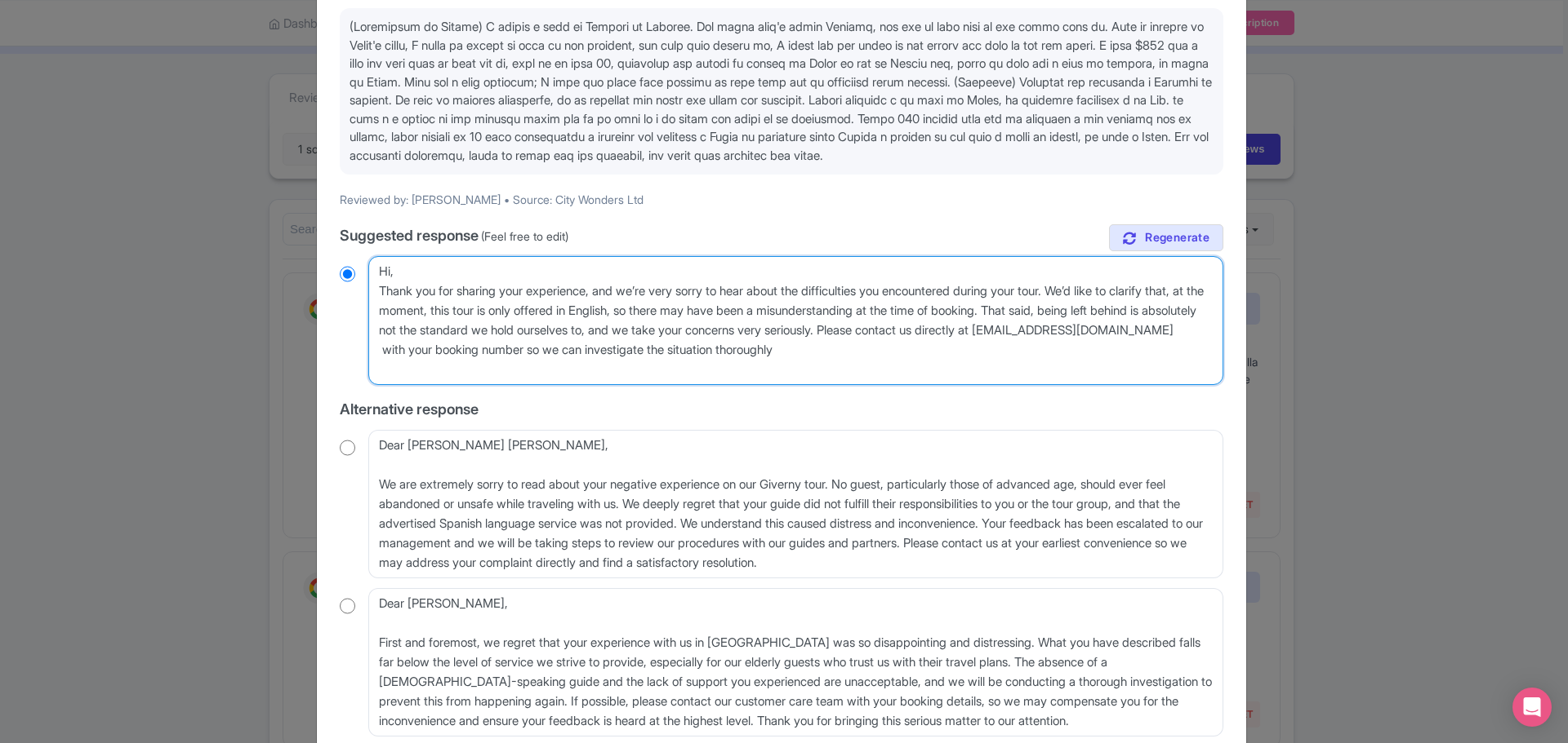
radio input "true"
type textarea "Hi, Thank you for sharing your experience, and we’re very sorry to hear about t…"
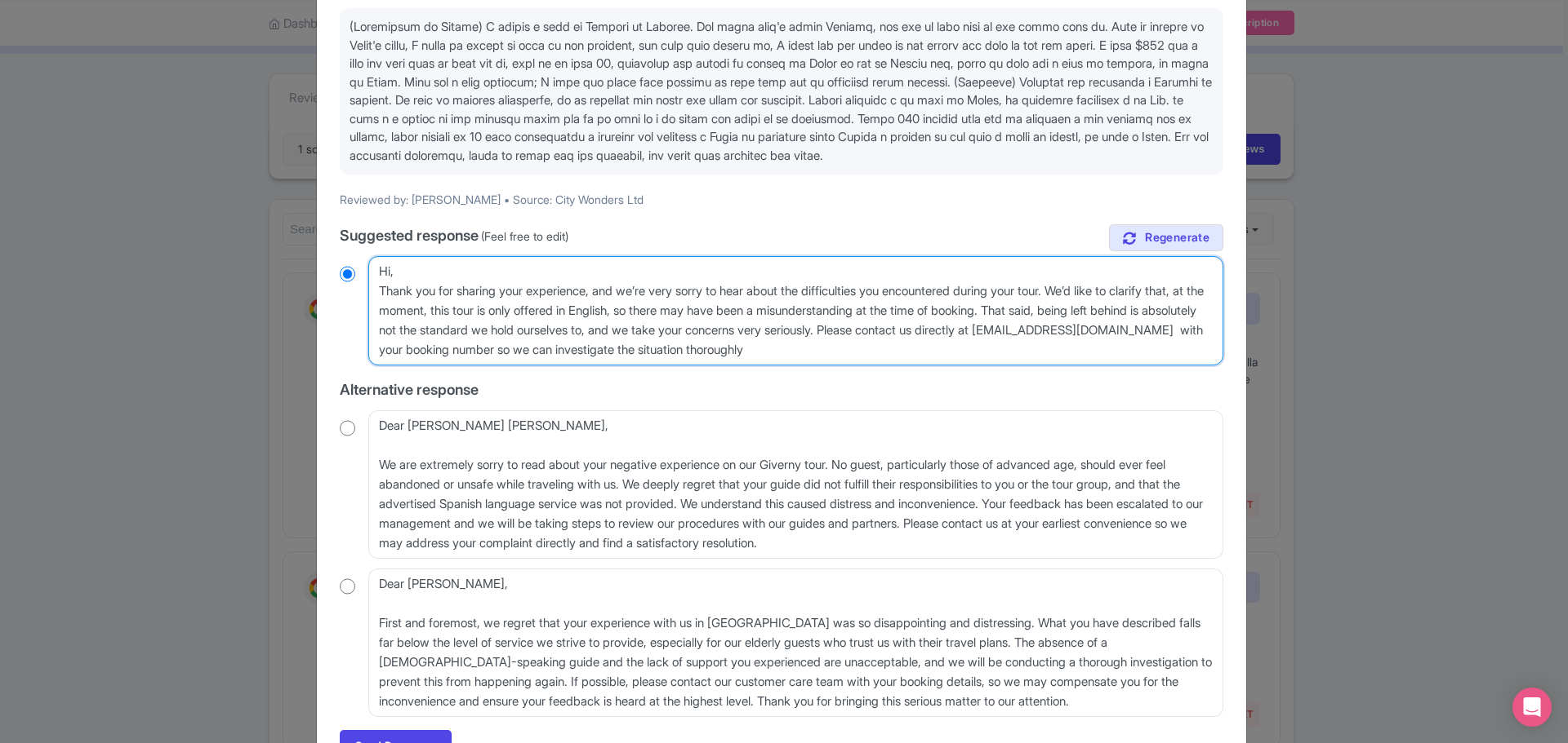
click at [958, 366] on textarea "Dear Edgardo, Thank you for taking the time to share your experience with us. W…" at bounding box center [795, 311] width 855 height 110
drag, startPoint x: 995, startPoint y: 368, endPoint x: 354, endPoint y: 267, distance: 648.9
click at [354, 267] on div "true Suggested response (Feel free to edit) Dear Edgardo, Thank you for taking …" at bounding box center [781, 470] width 883 height 493
radio input "true"
click at [979, 366] on textarea "Dear Edgardo, Thank you for taking the time to share your experience with us. W…" at bounding box center [795, 311] width 855 height 110
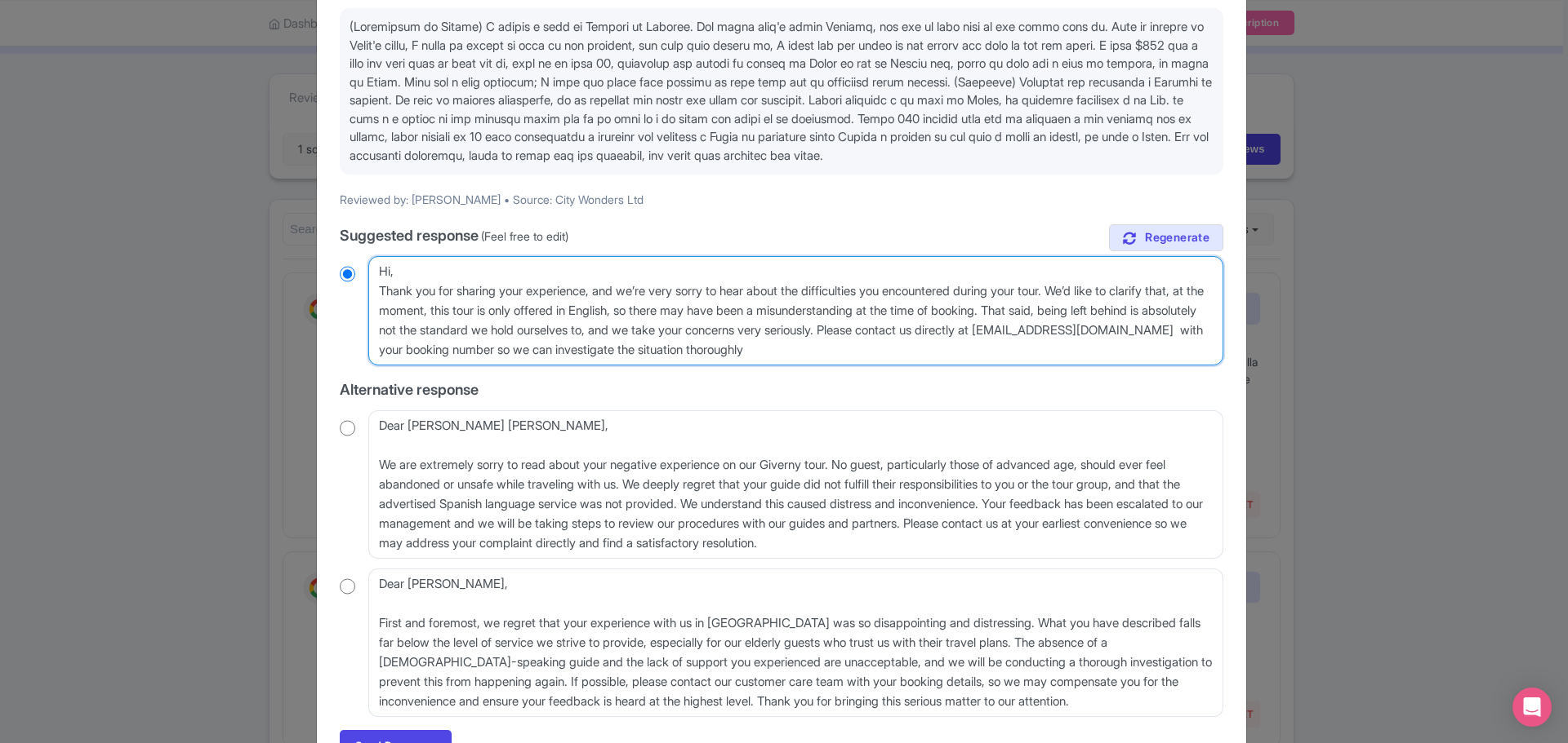
drag, startPoint x: 977, startPoint y: 376, endPoint x: 241, endPoint y: 259, distance: 745.2
click at [243, 259] on div "Respond to review 2 months ago 1.0 Stars City Wonders Reviewed by: Edgardo Rodr…" at bounding box center [784, 371] width 1568 height 743
paste textarea "Thank you for taking the time to share your experience. We’re truly sorry to he…"
type textarea "Thank you for taking the time to share your experience. We’re truly sorry to he…"
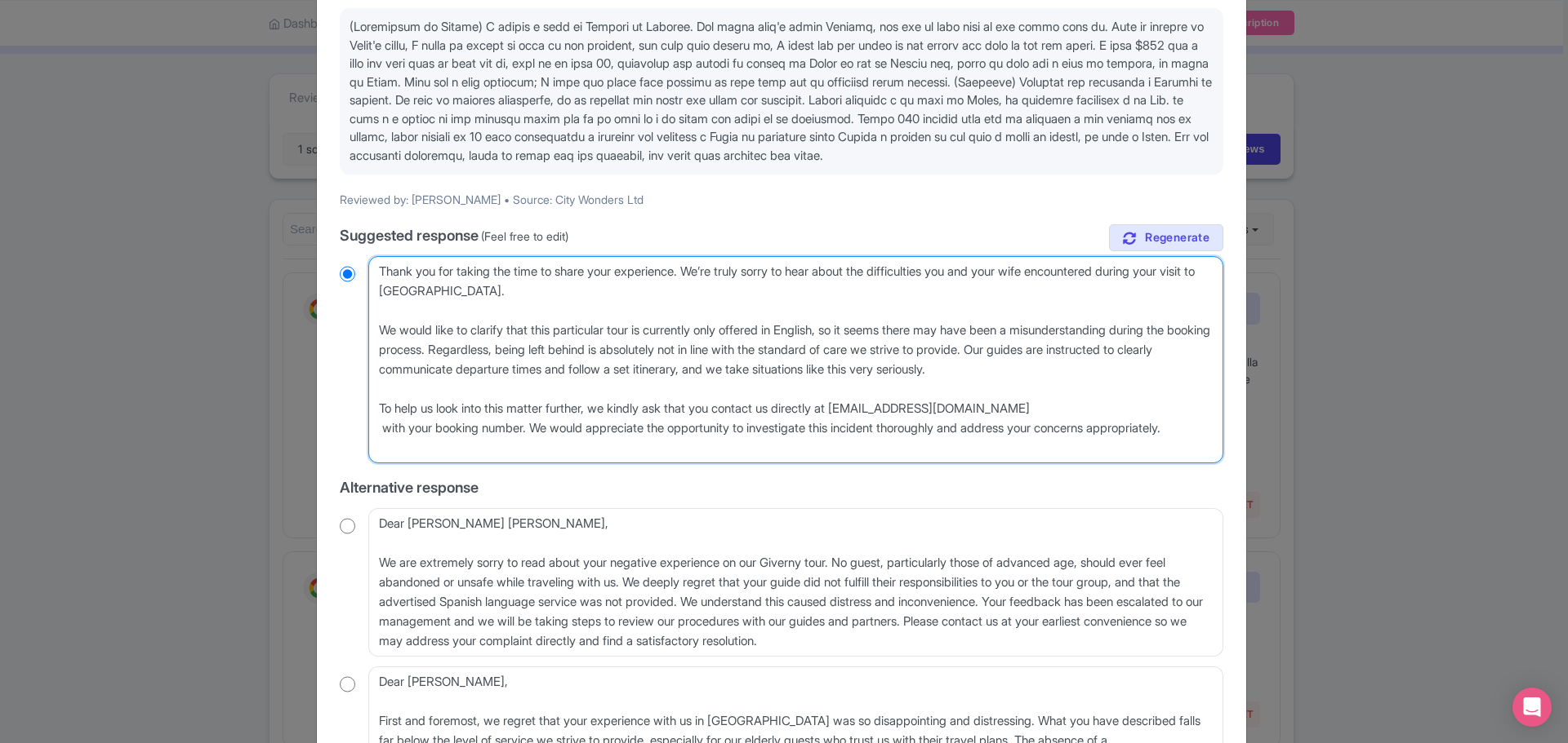
click at [376, 284] on textarea "Dear Edgardo, Thank you for taking the time to share your experience with us. W…" at bounding box center [795, 360] width 855 height 207
radio input "true"
type textarea "HThank you for taking the time to share your experience. We’re truly sorry to h…"
radio input "true"
type textarea "HiThank you for taking the time to share your experience. We’re truly sorry to …"
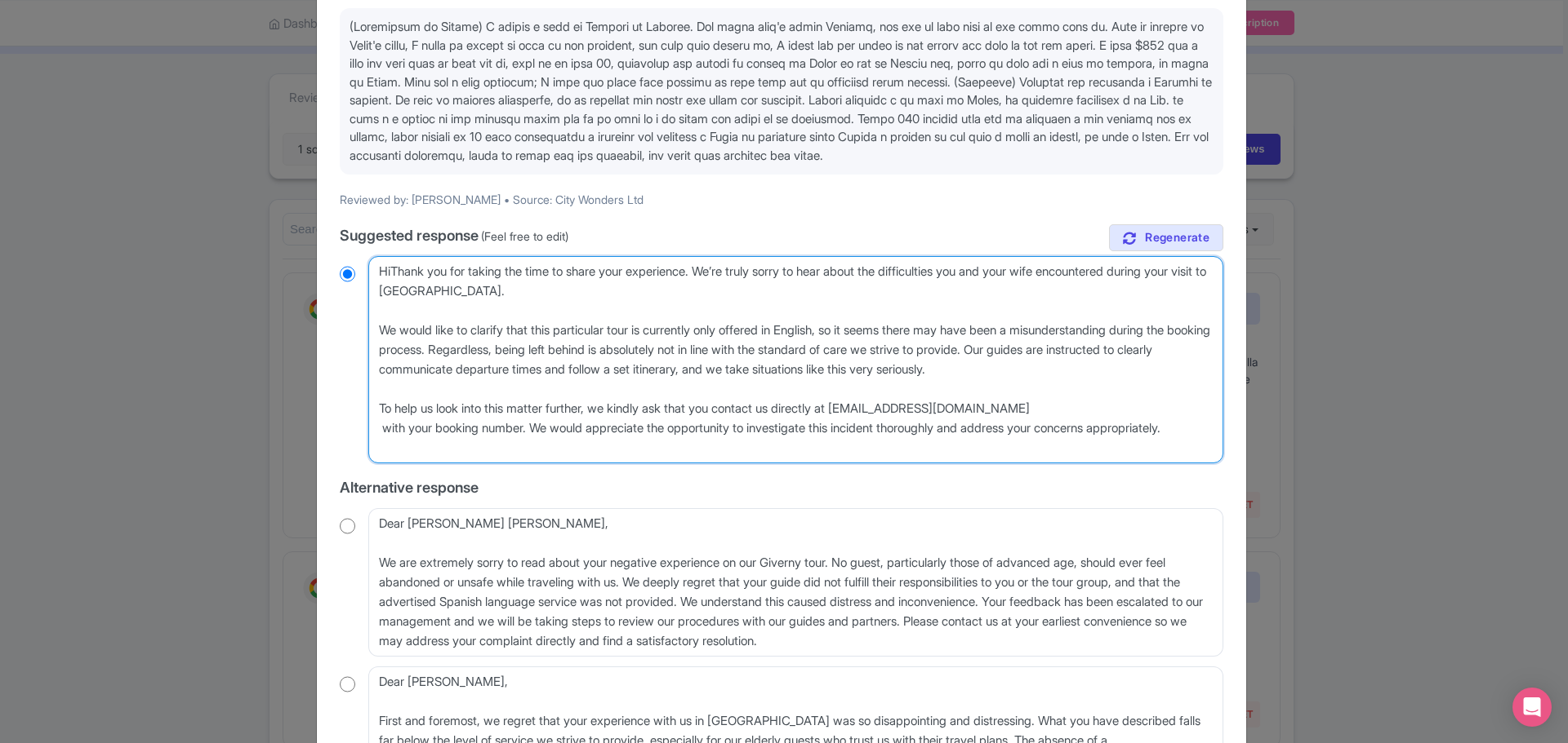
radio input "true"
type textarea "Hi Thank you for taking the time to share your experience. We’re truly sorry to…"
radio input "true"
type textarea "Hi tThank you for taking the time to share your experience. We’re truly sorry t…"
radio input "true"
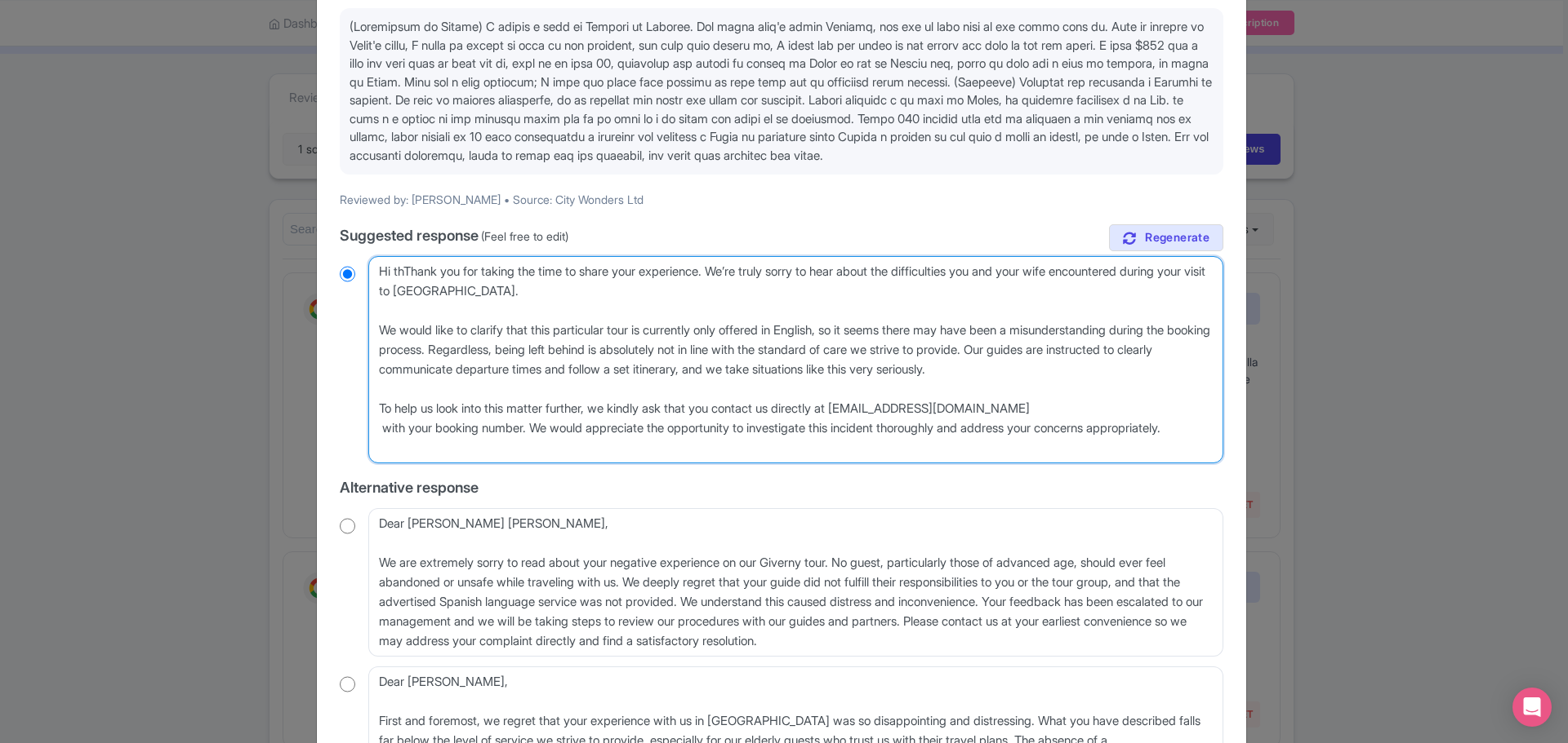
type textarea "Hi theThank you for taking the time to share your experience. We’re truly sorry…"
radio input "true"
type textarea "Hi therThank you for taking the time to share your experience. We’re truly sorr…"
radio input "true"
type textarea "Hi thereThank you for taking the time to share your experience. We’re truly sor…"
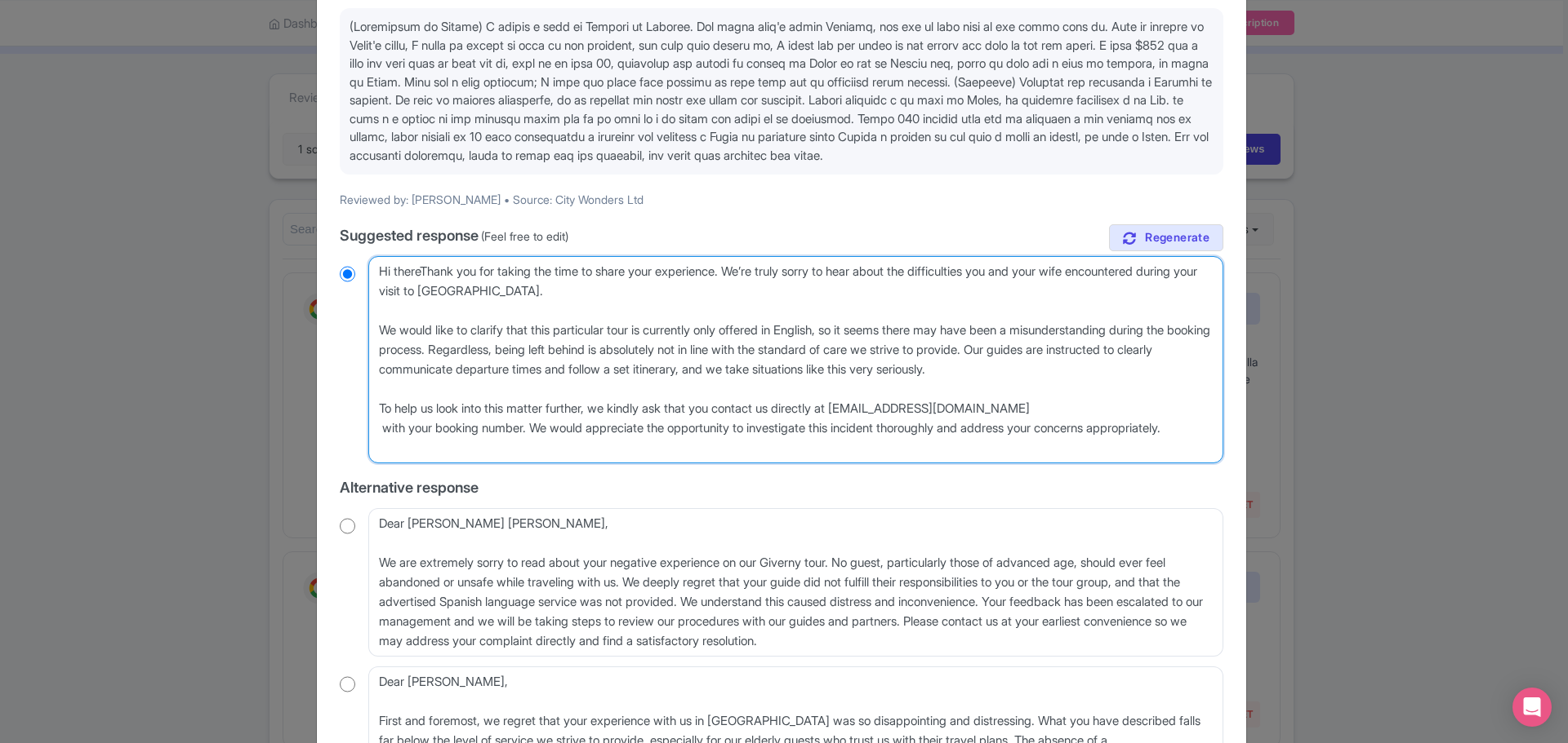
radio input "true"
type textarea "Hi there,Thank you for taking the time to share your experience. We’re truly so…"
radio input "true"
type textarea "Hi there, Thank you for taking the time to share your experience. We’re truly s…"
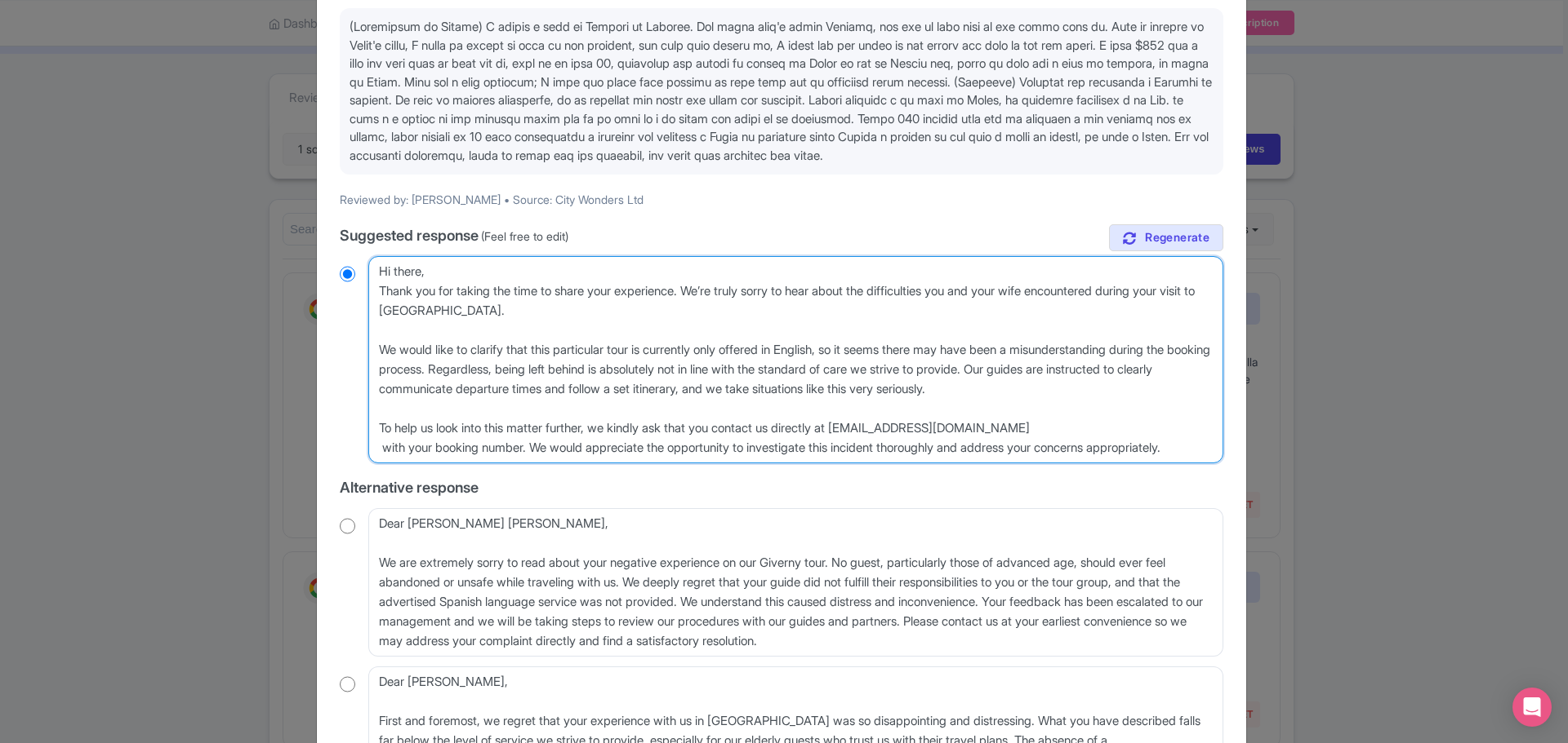
radio input "true"
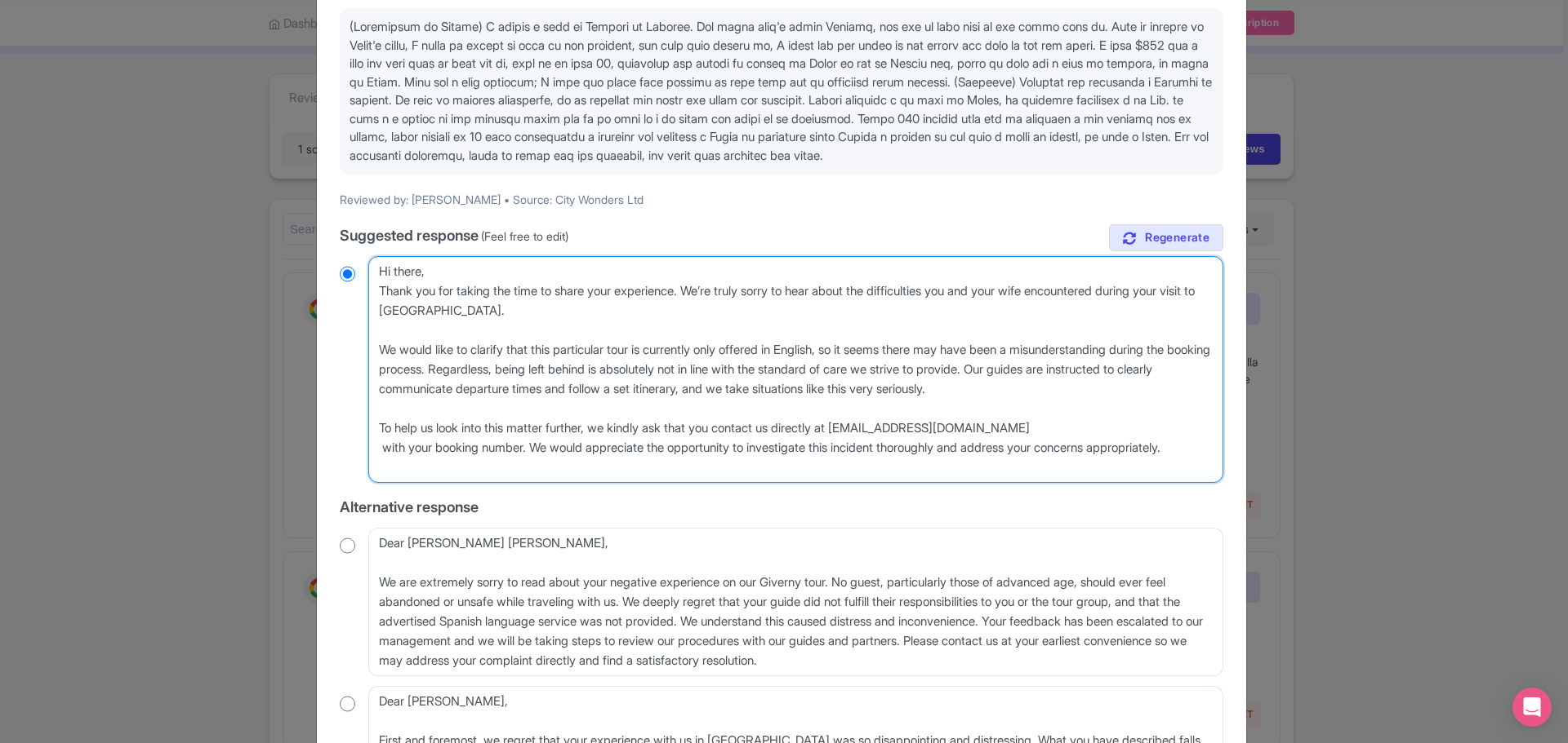
type textarea "Hi there, Thank you for taking the time to share your experience. We’re truly s…"
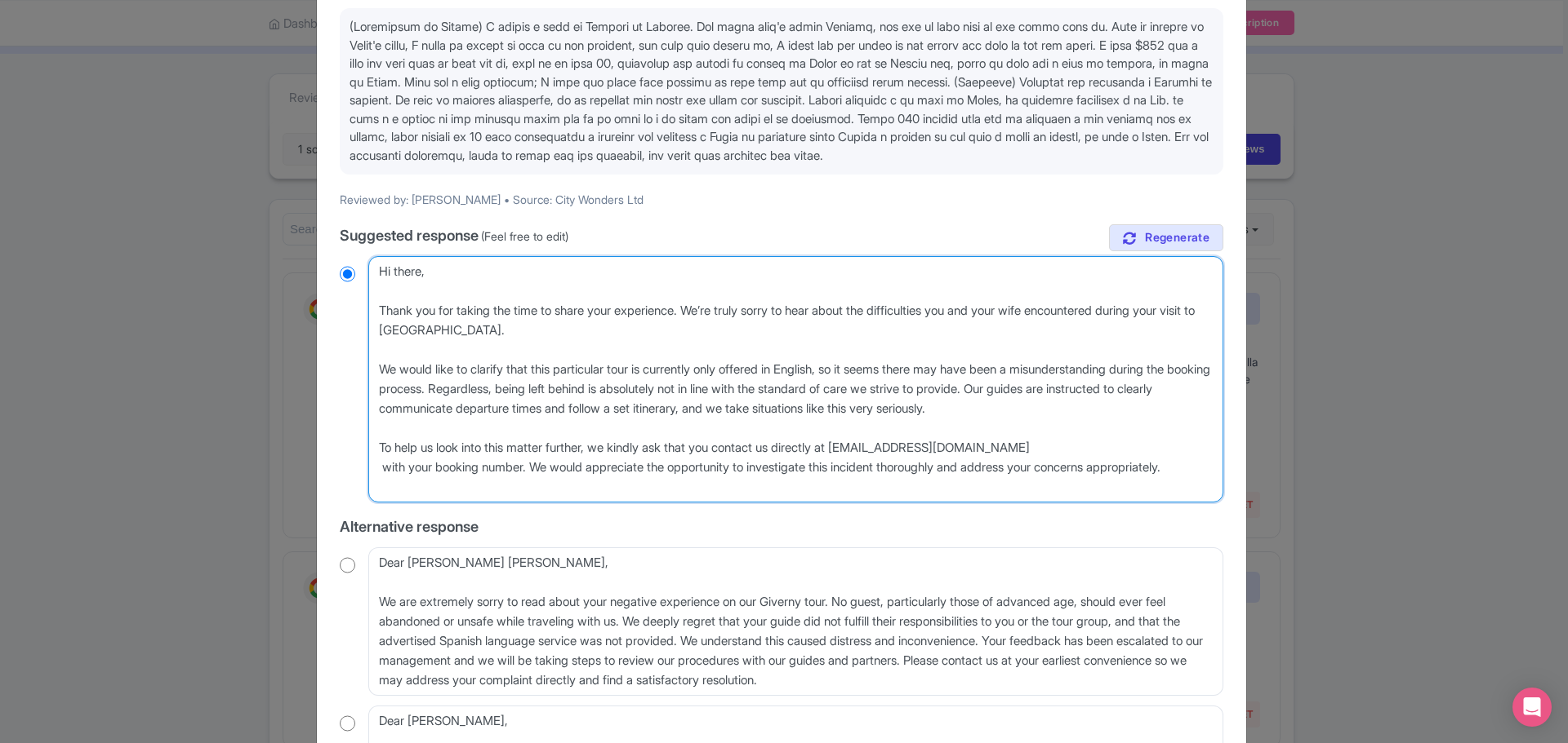
radio input "true"
click at [1112, 464] on textarea "Dear Edgardo, Thank you for taking the time to share your experience with us. W…" at bounding box center [795, 380] width 855 height 247
type textarea "Hi there, Thank you for taking the time to share your experience. We’re truly s…"
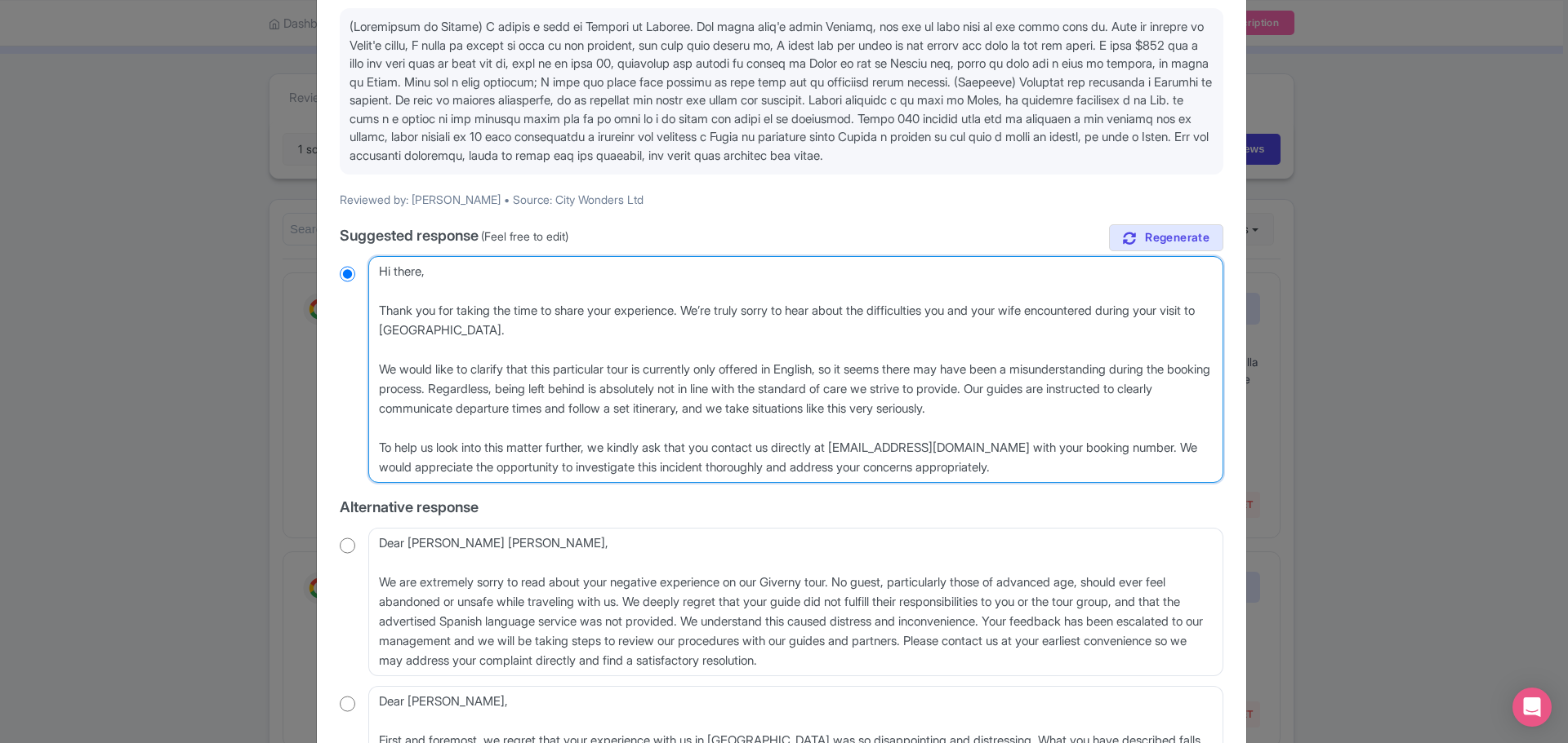
radio input "true"
drag, startPoint x: 850, startPoint y: 385, endPoint x: 491, endPoint y: 400, distance: 359.3
click at [491, 400] on textarea "Dear Edgardo, Thank you for taking the time to share your experience with us. W…" at bounding box center [795, 369] width 855 height 227
type textarea "Hi there, Thank you for taking the time to share your experience. We’re truly s…"
radio input "true"
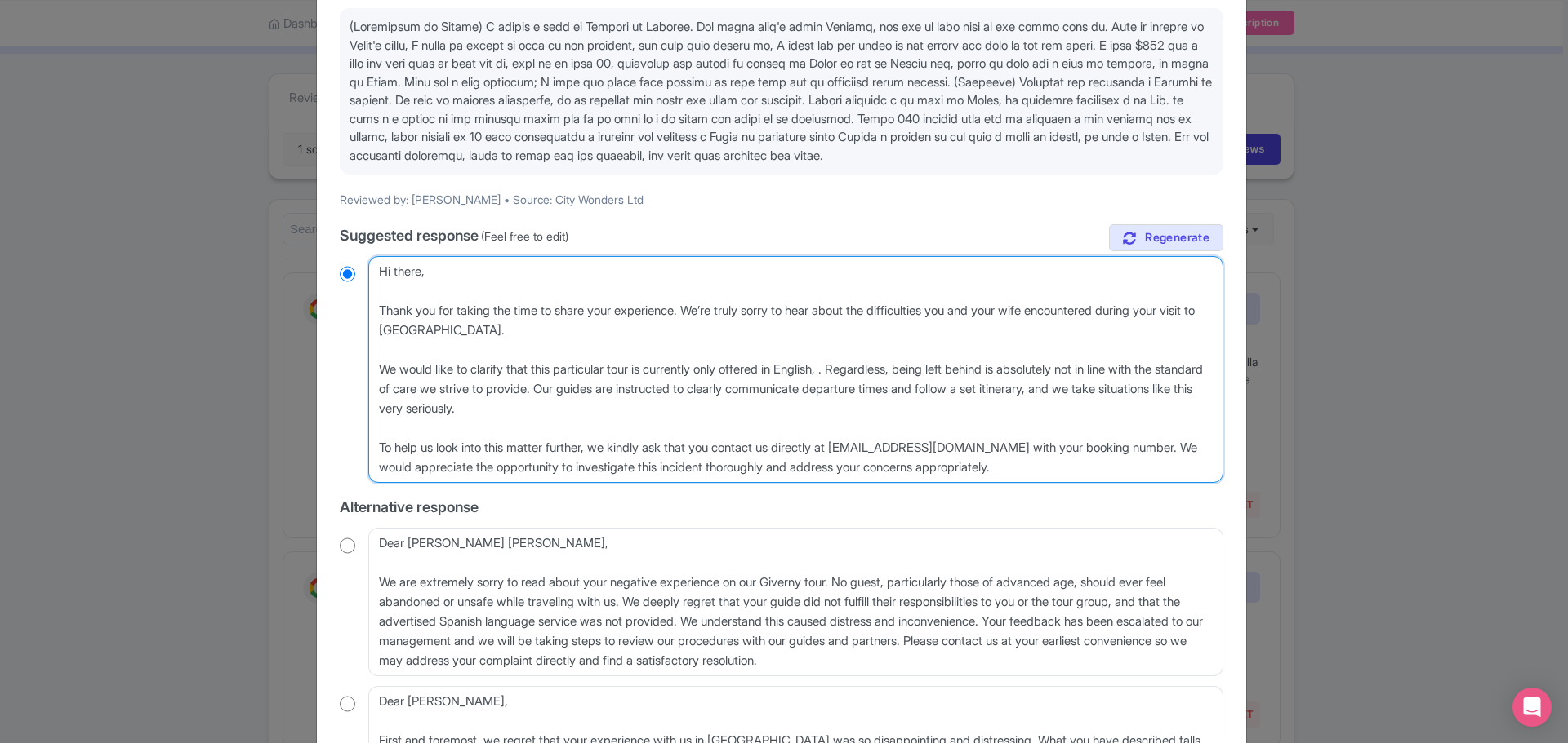
type textarea "Hi there, Thank you for taking the time to share your experience. We’re truly s…"
radio input "true"
type textarea "Hi there, Thank you for taking the time to share your experience. We’re truly s…"
radio input "true"
drag, startPoint x: 593, startPoint y: 412, endPoint x: 844, endPoint y: 387, distance: 252.2
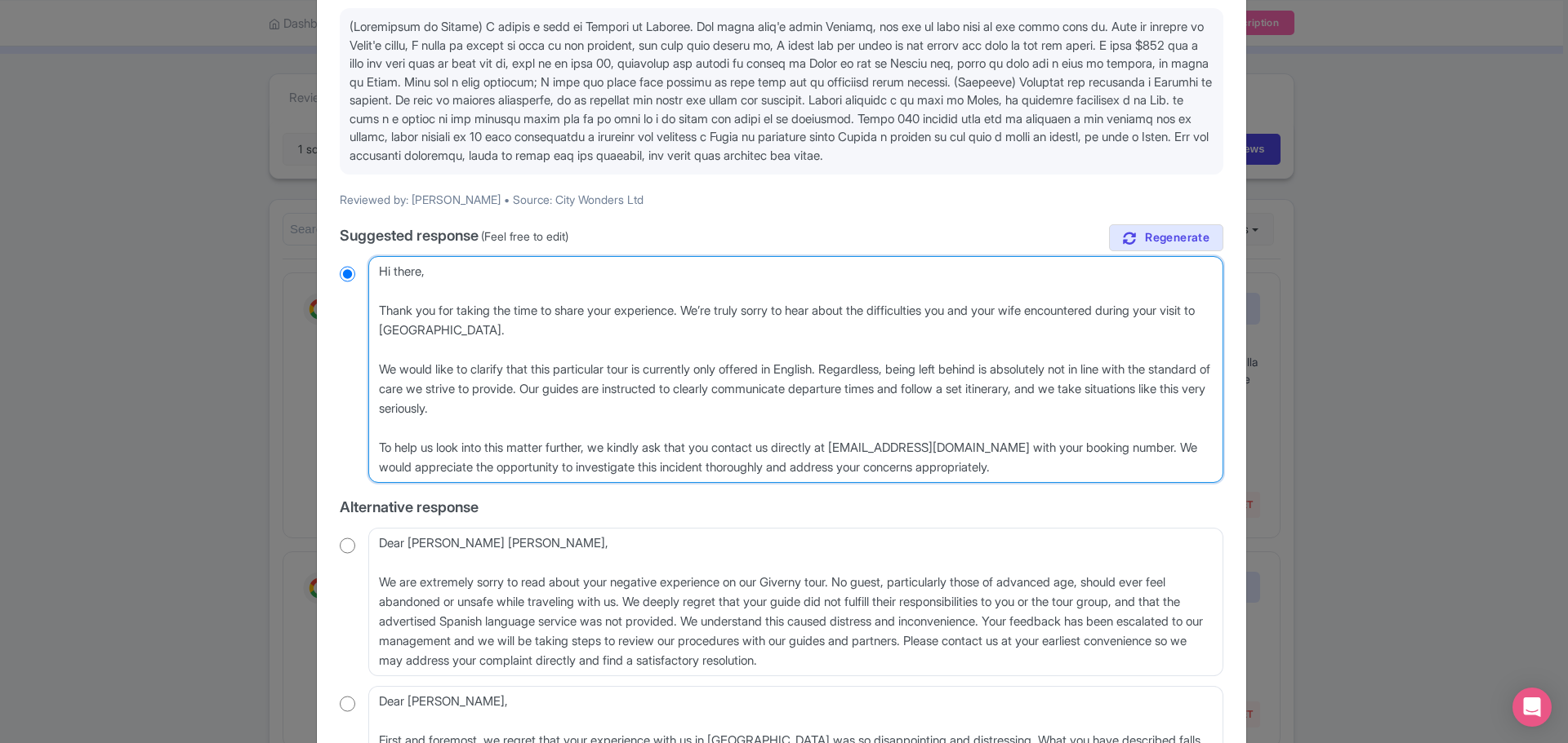
click at [853, 386] on textarea "Dear Edgardo, Thank you for taking the time to share your experience with us. W…" at bounding box center [795, 369] width 855 height 227
type textarea "Hi there, Thank you for taking the time to share your experience. We’re truly s…"
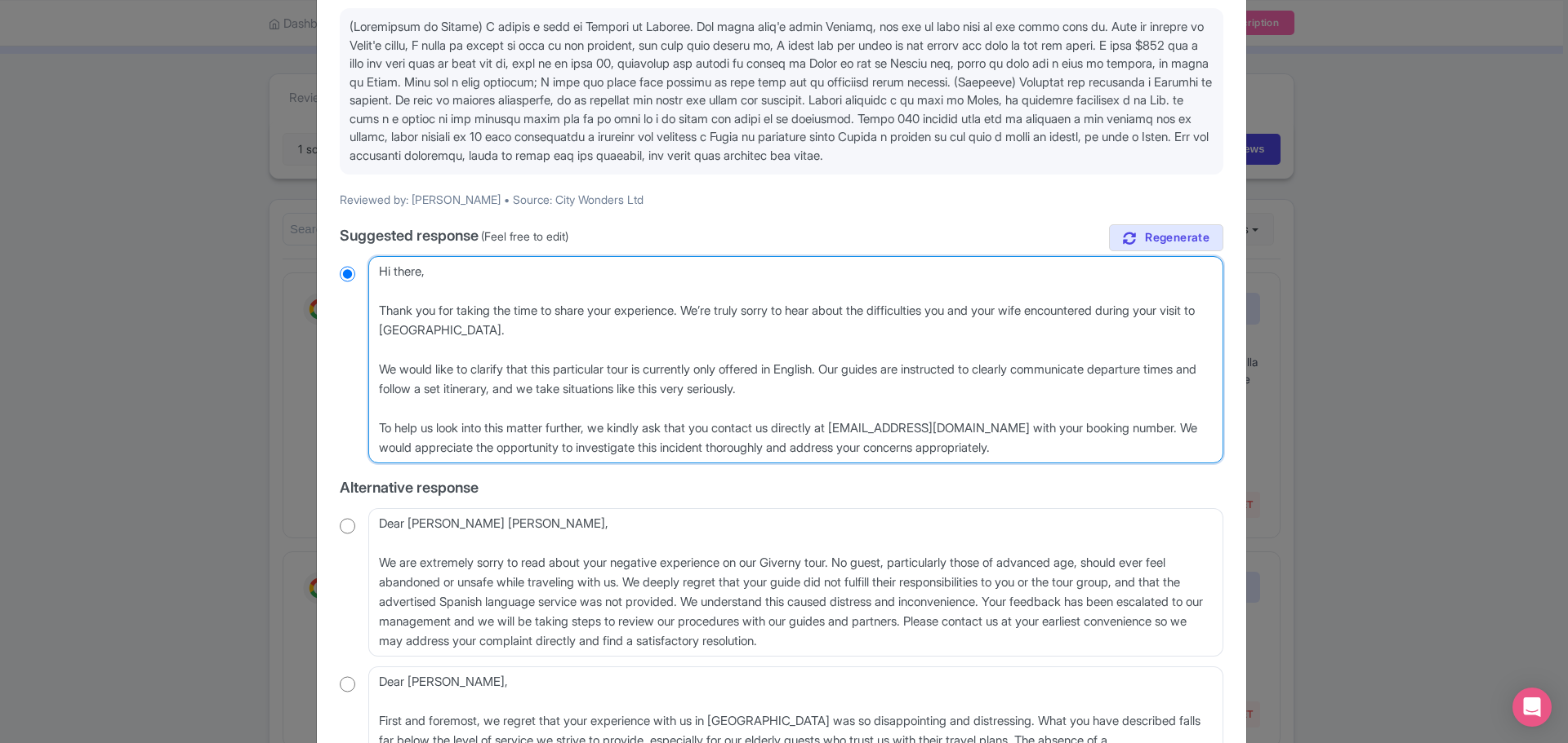
radio input "true"
click at [705, 351] on textarea "Dear Edgardo, Thank you for taking the time to share your experience with us. W…" at bounding box center [795, 360] width 855 height 207
type textarea "Hi there, Thank you for taking the time to share your experience. We’re truly s…"
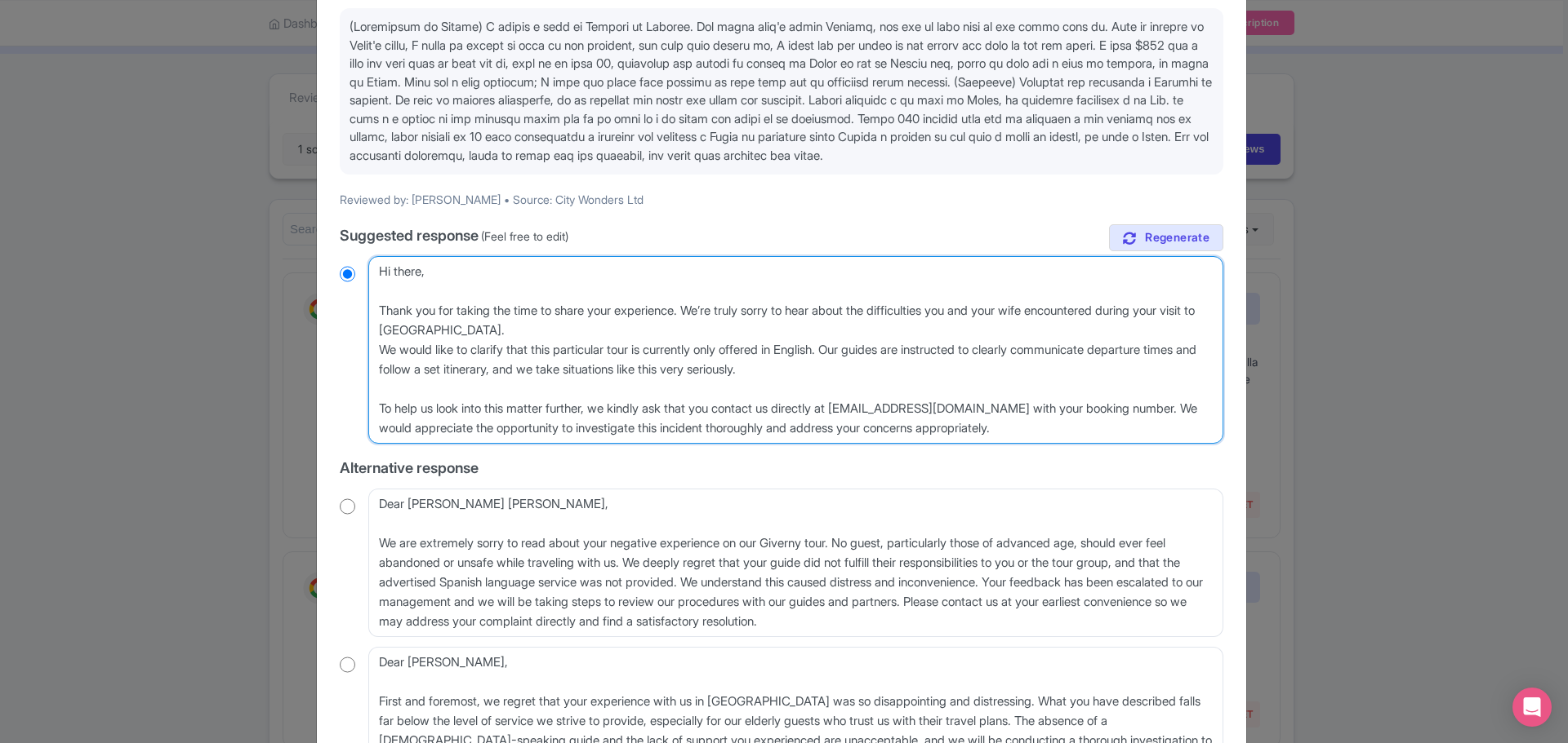
radio input "true"
type textarea "Hi there, Thank you for taking the time to share your experience. We’re truly s…"
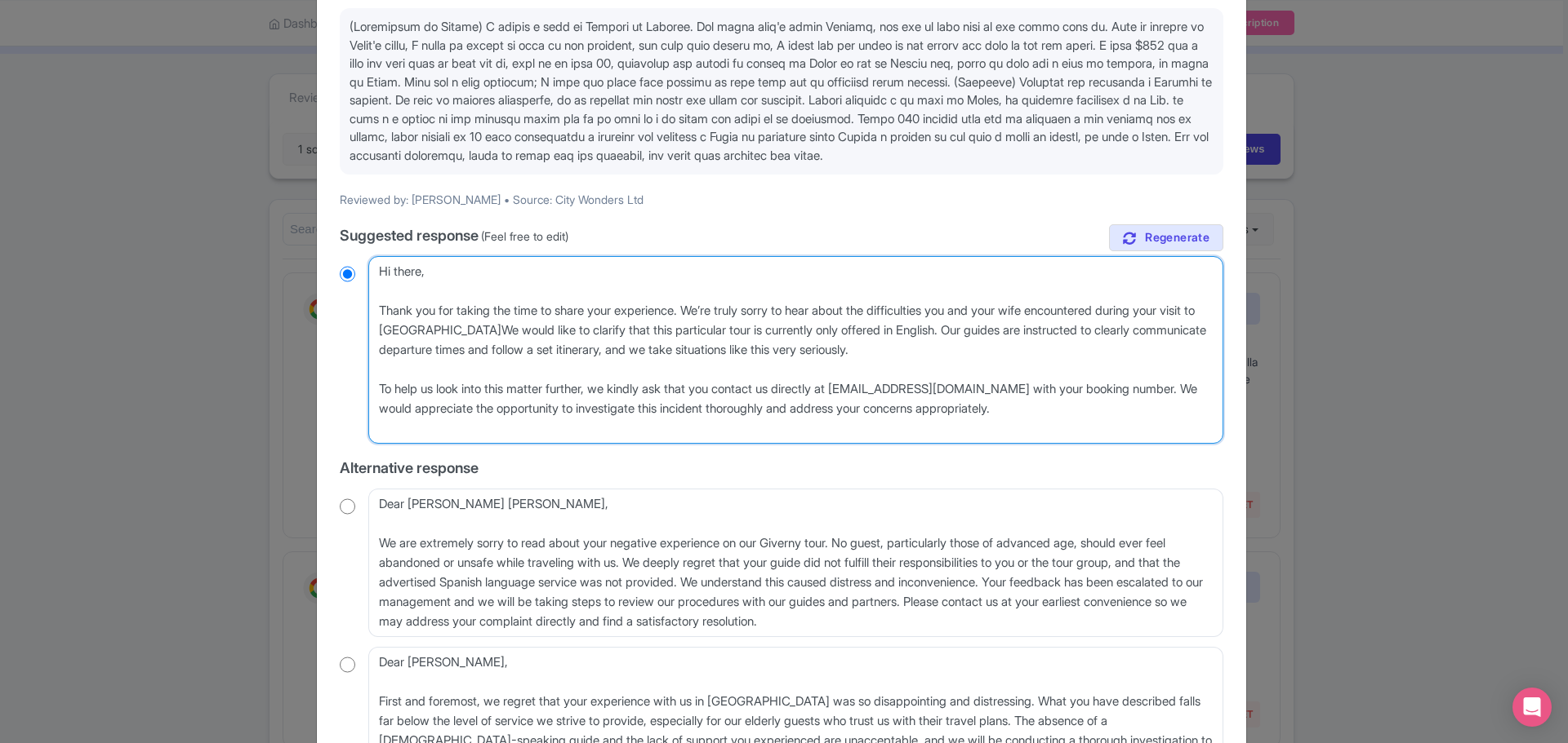
radio input "true"
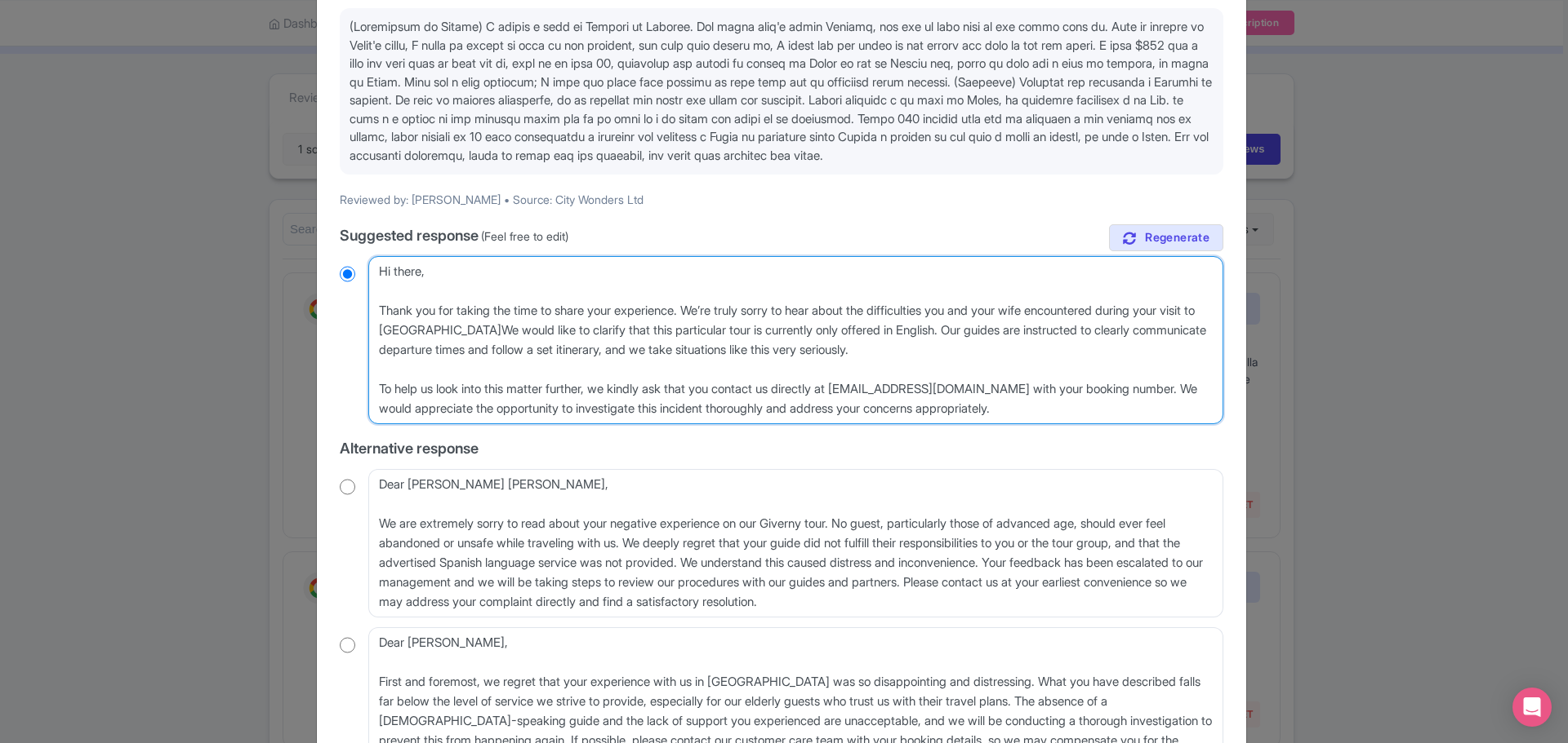
type textarea "Hi there, Thank you for taking the time to share your experience. We’re truly s…"
radio input "true"
click at [998, 367] on textarea "Dear Edgardo, Thank you for taking the time to share your experience with us. W…" at bounding box center [795, 340] width 855 height 168
type textarea "Hi there, Thank you for taking the time to share your experience. We’re truly s…"
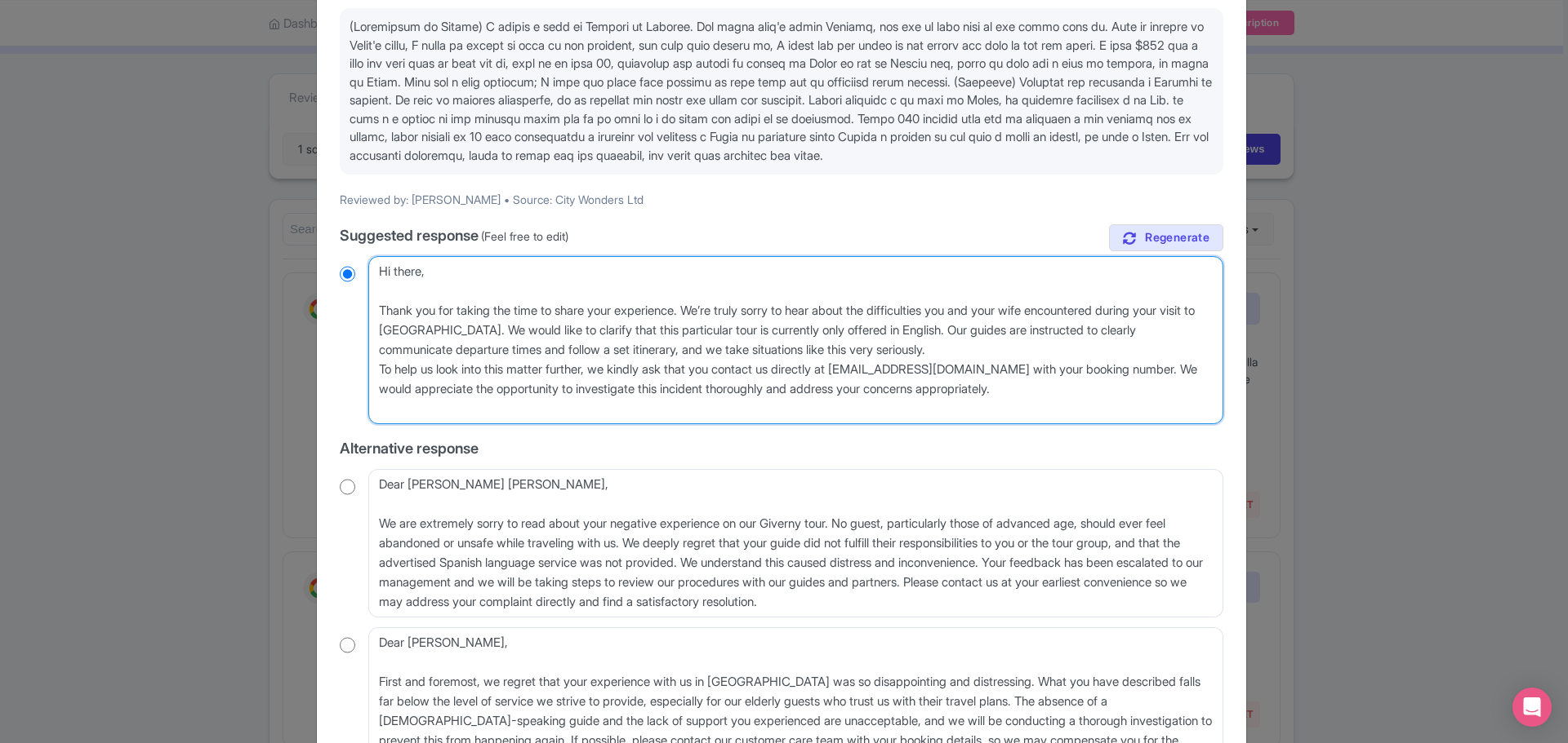
radio input "true"
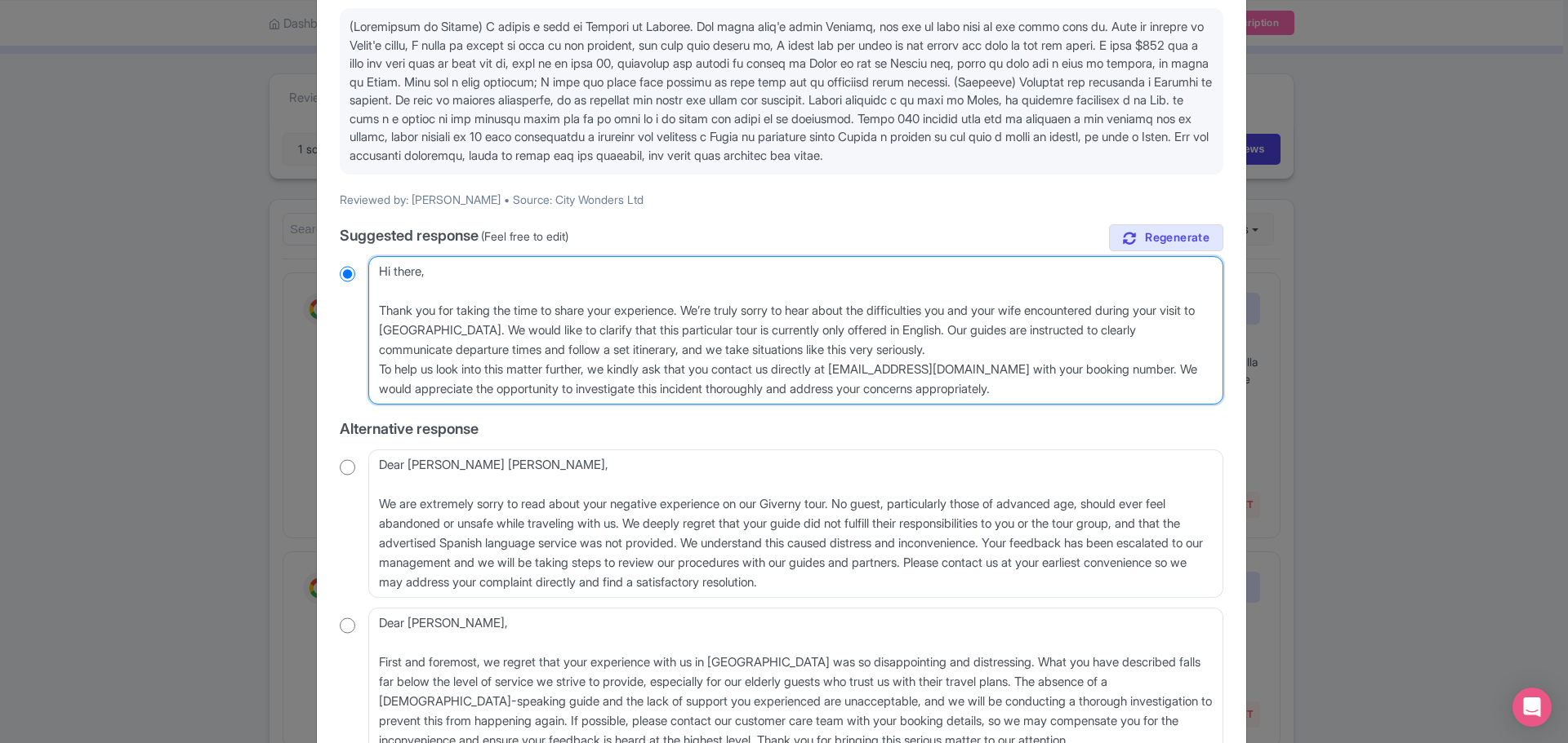
type textarea "Hi there, Thank you for taking the time to share your experience. We’re truly s…"
radio input "true"
type textarea "Hi there, Thank you for taking the time to share your experience. We’re truly s…"
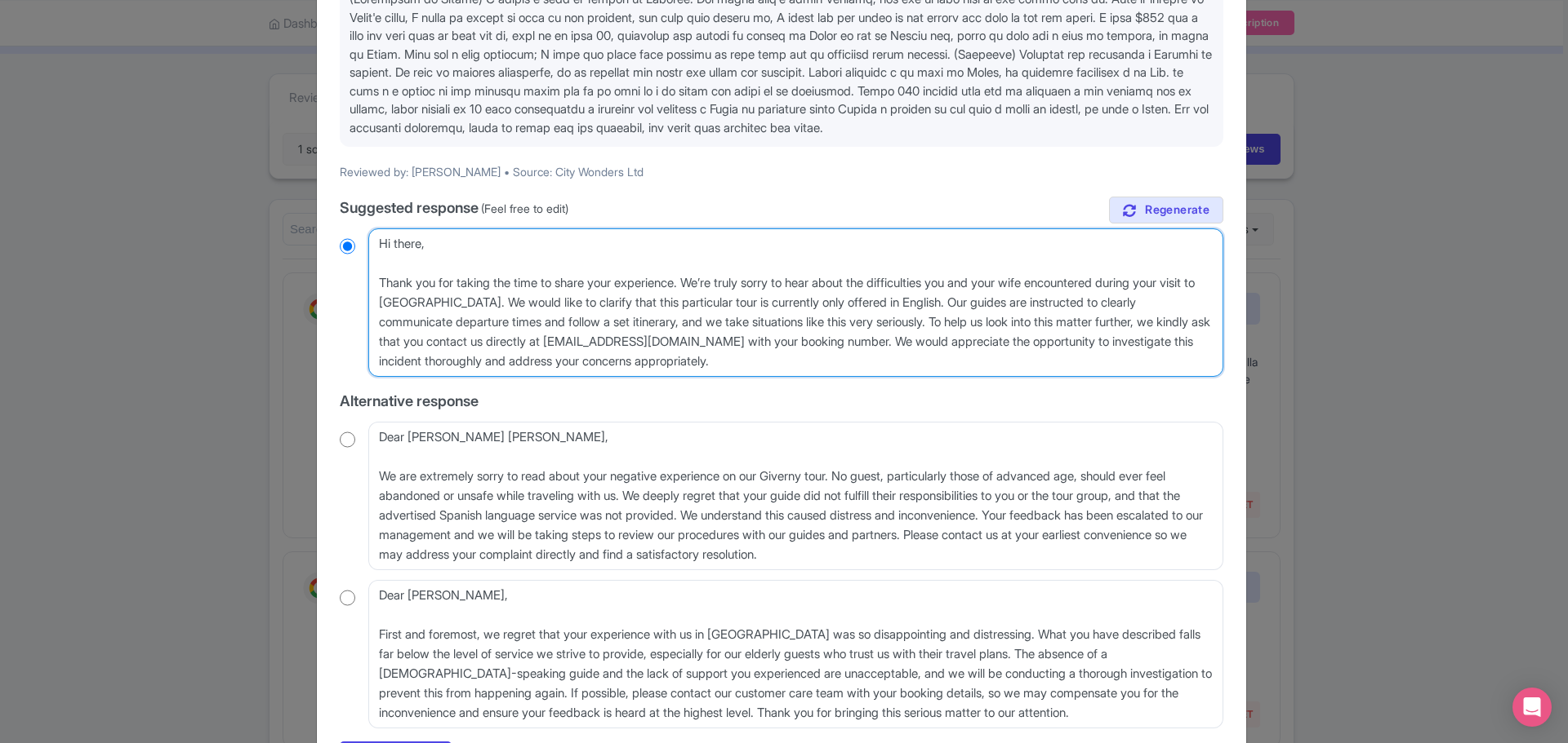
scroll to position [67, 0]
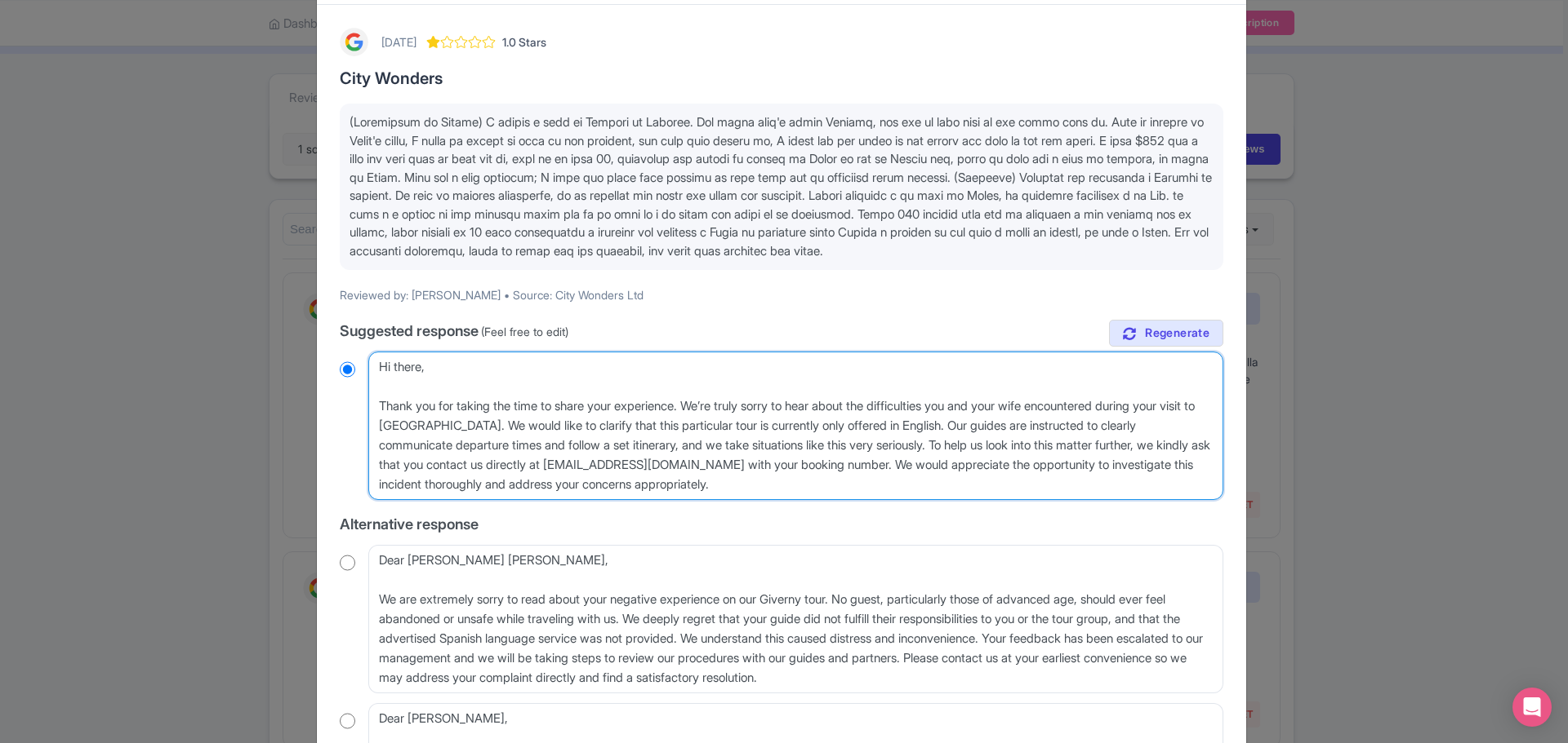
drag, startPoint x: 775, startPoint y: 509, endPoint x: 293, endPoint y: 372, distance: 501.1
click at [293, 372] on div "Respond to review 2 months ago 1.0 Stars City Wonders Reviewed by: Edgardo Rodr…" at bounding box center [784, 371] width 1568 height 743
radio input "true"
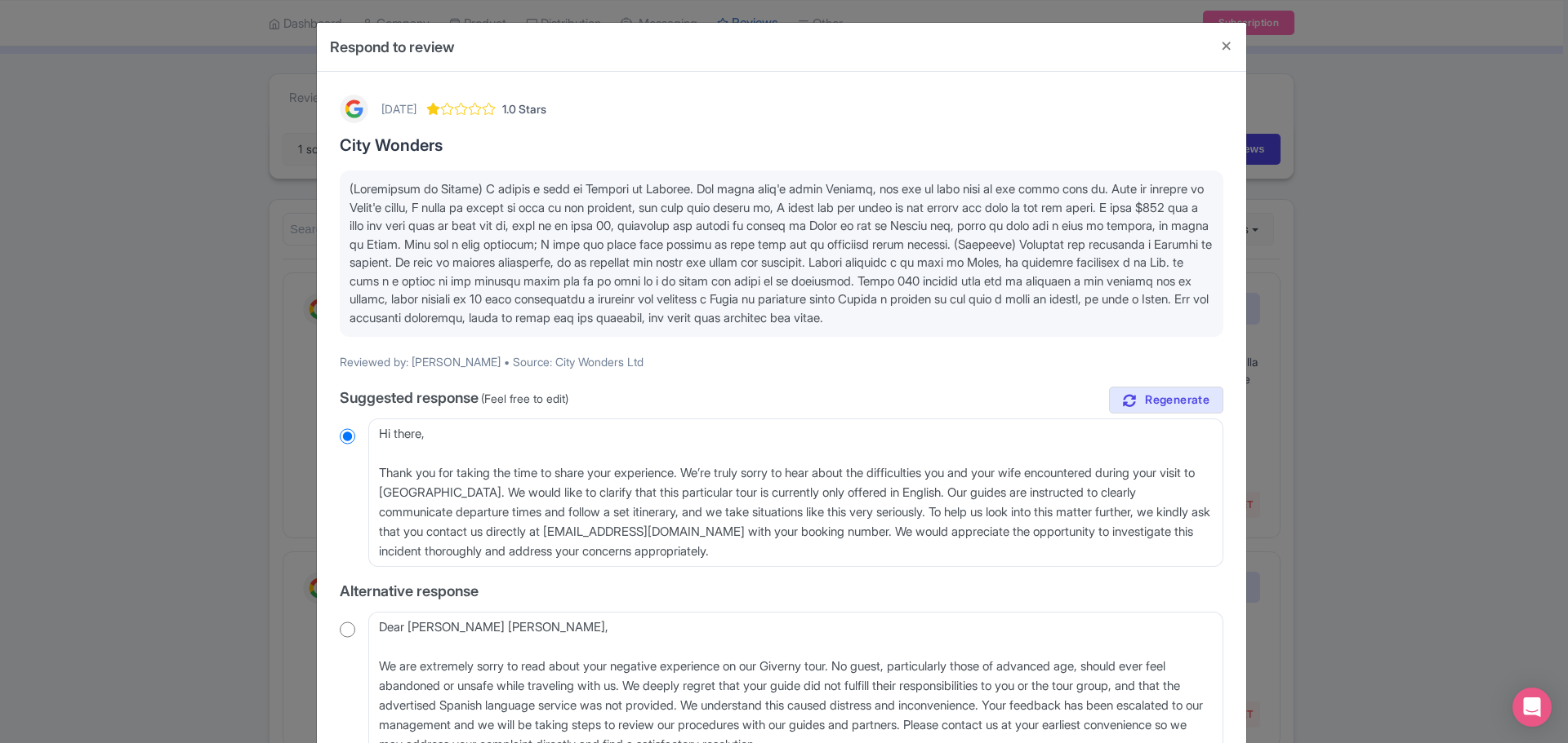
scroll to position [0, 0]
drag, startPoint x: 754, startPoint y: 593, endPoint x: 759, endPoint y: 579, distance: 14.9
click at [754, 593] on div "true Suggested response (Feel free to edit) Dear Edgardo, Thank you for taking …" at bounding box center [781, 653] width 883 height 532
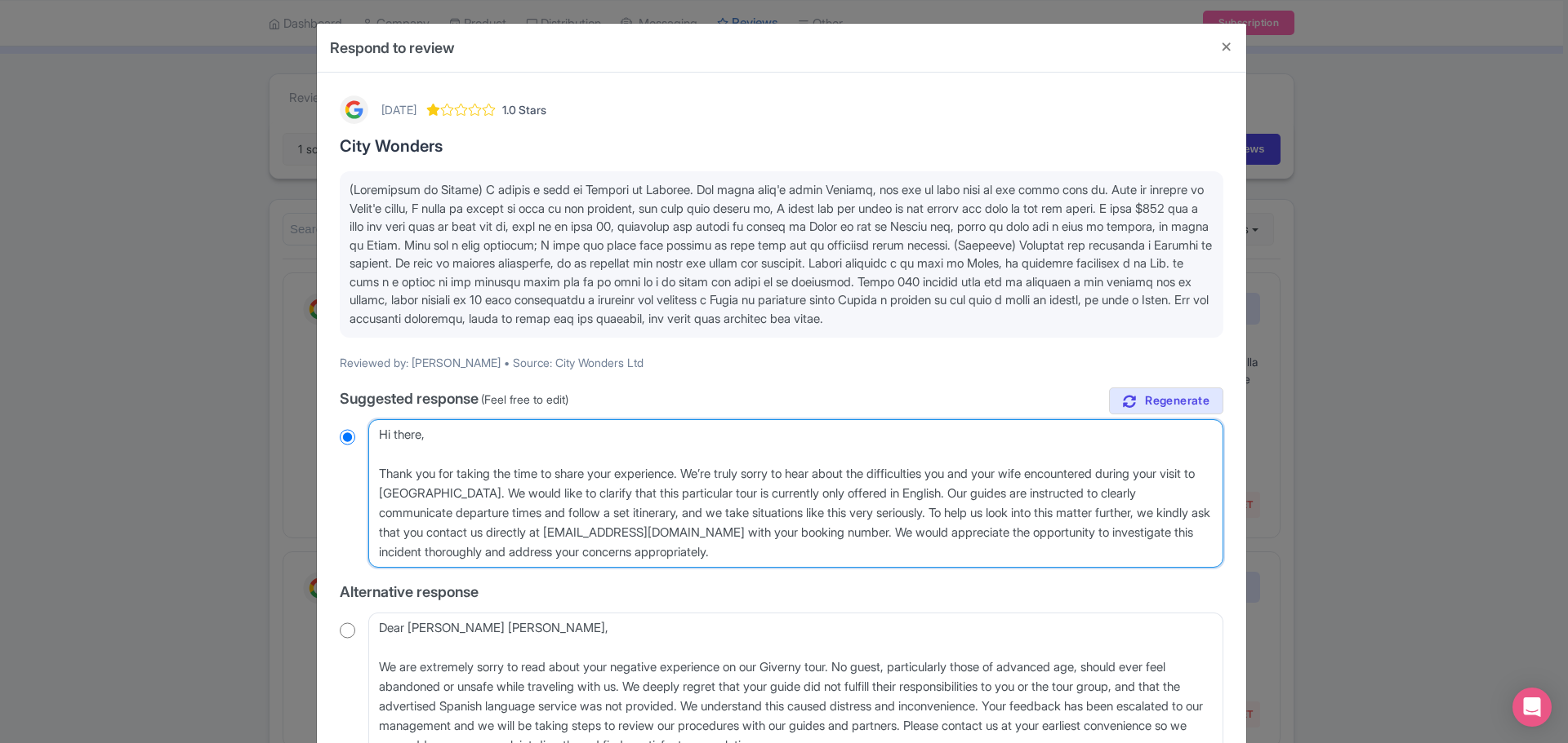
drag, startPoint x: 780, startPoint y: 574, endPoint x: 674, endPoint y: 440, distance: 170.9
click at [253, 418] on div "Respond to review 2 months ago 1.0 Stars City Wonders Reviewed by: Edgardo Rodr…" at bounding box center [784, 371] width 1568 height 743
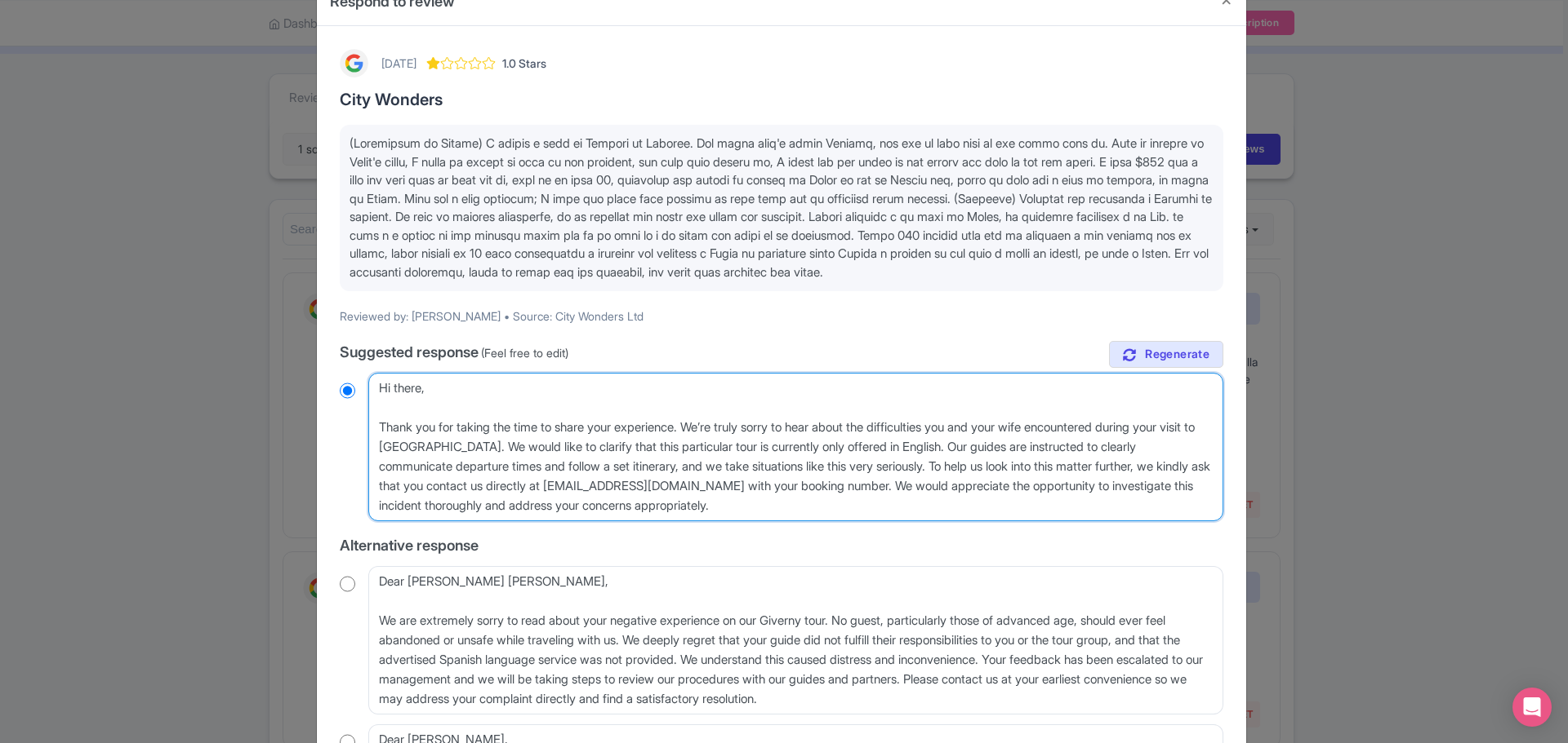
scroll to position [82, 0]
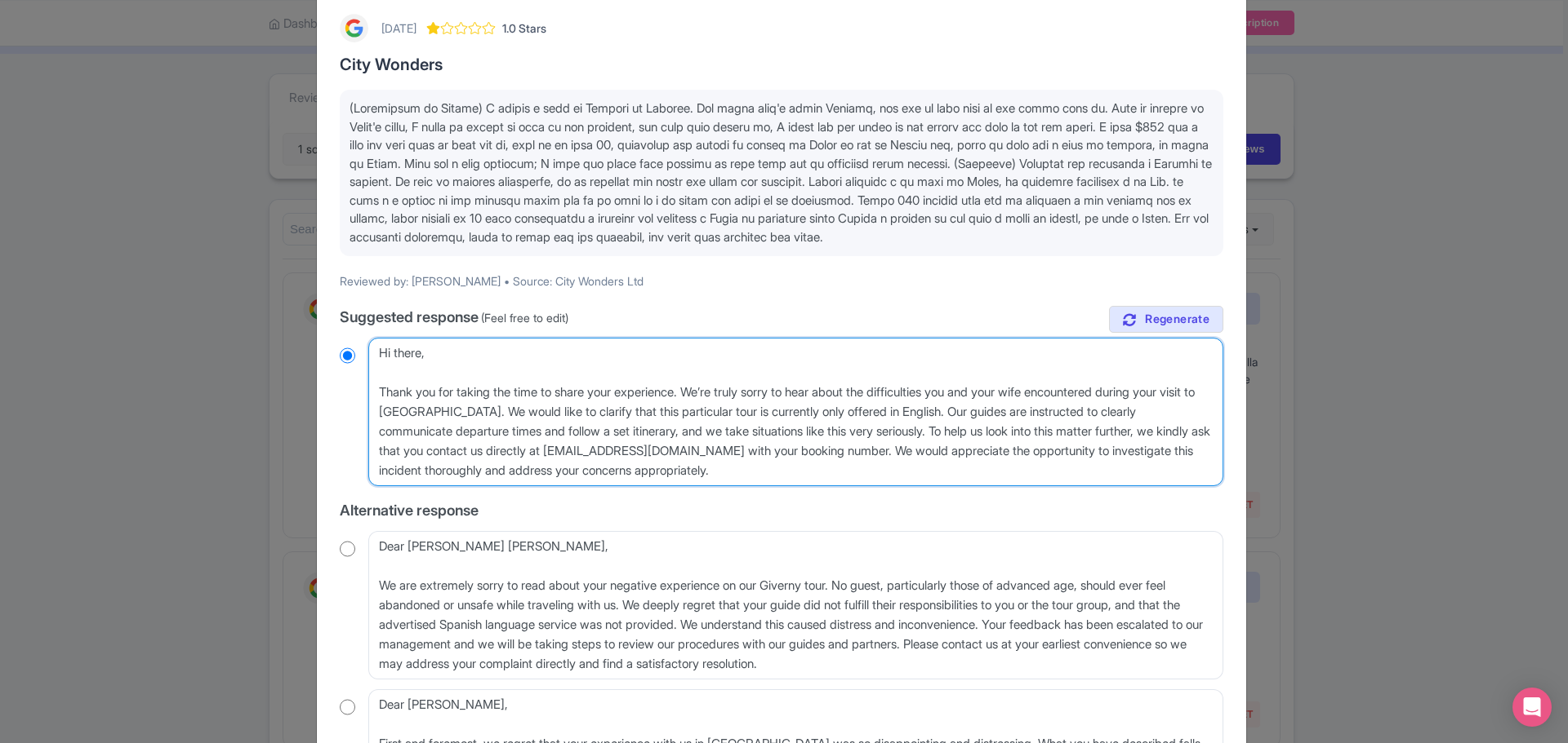
paste textarea "ola, Gracias por tomarse el tiempo para compartir su experiencia. Lamentamos si…"
type textarea "Hola, Gracias por tomarse el tiempo para compartir su experiencia. Lamentamos s…"
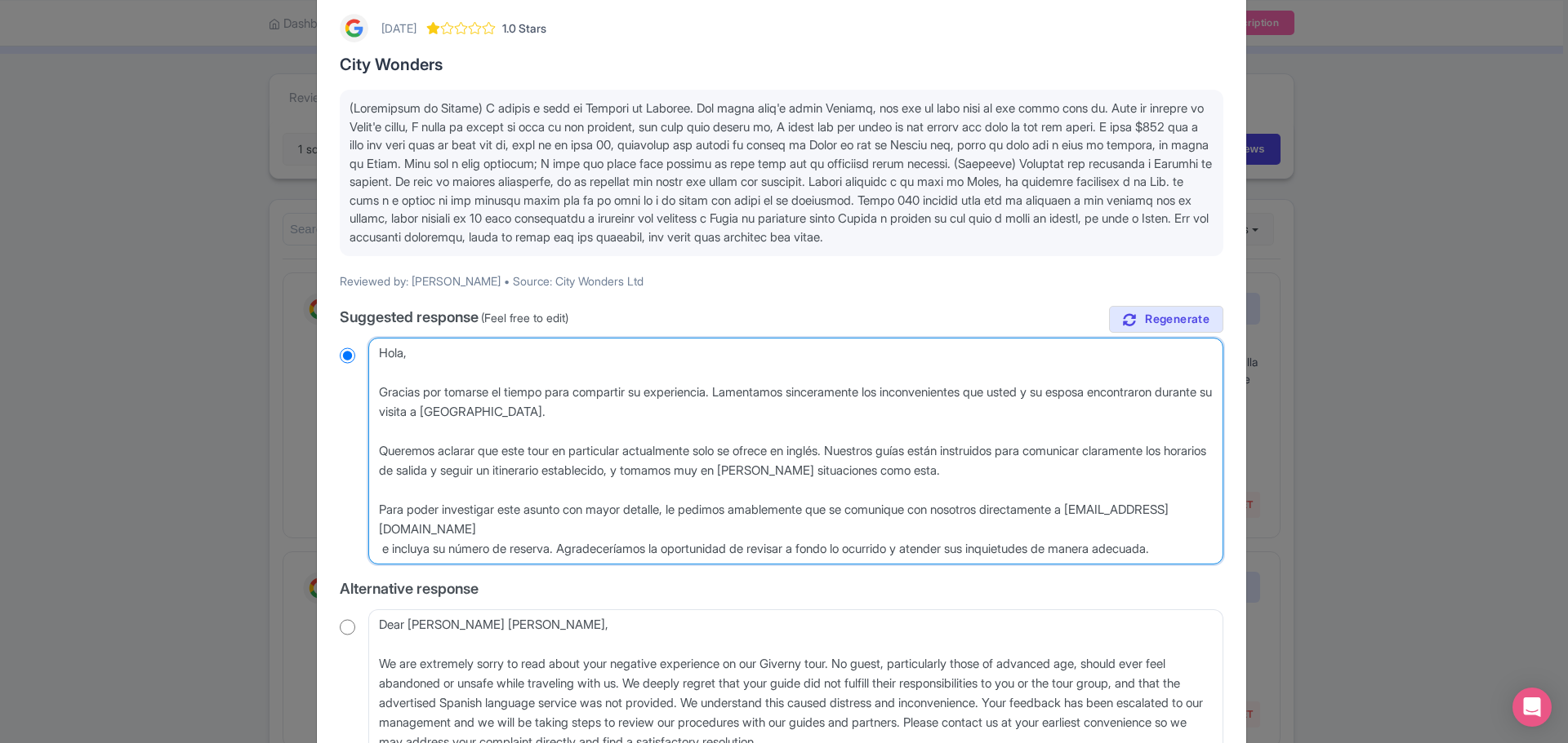
radio input "true"
click at [555, 387] on textarea "Dear Edgardo, Thank you for taking the time to share your experience with us. W…" at bounding box center [795, 450] width 855 height 227
type textarea "Hola, Gracias por tomarse el tiempo para compartir su experiencia. Lamentamos s…"
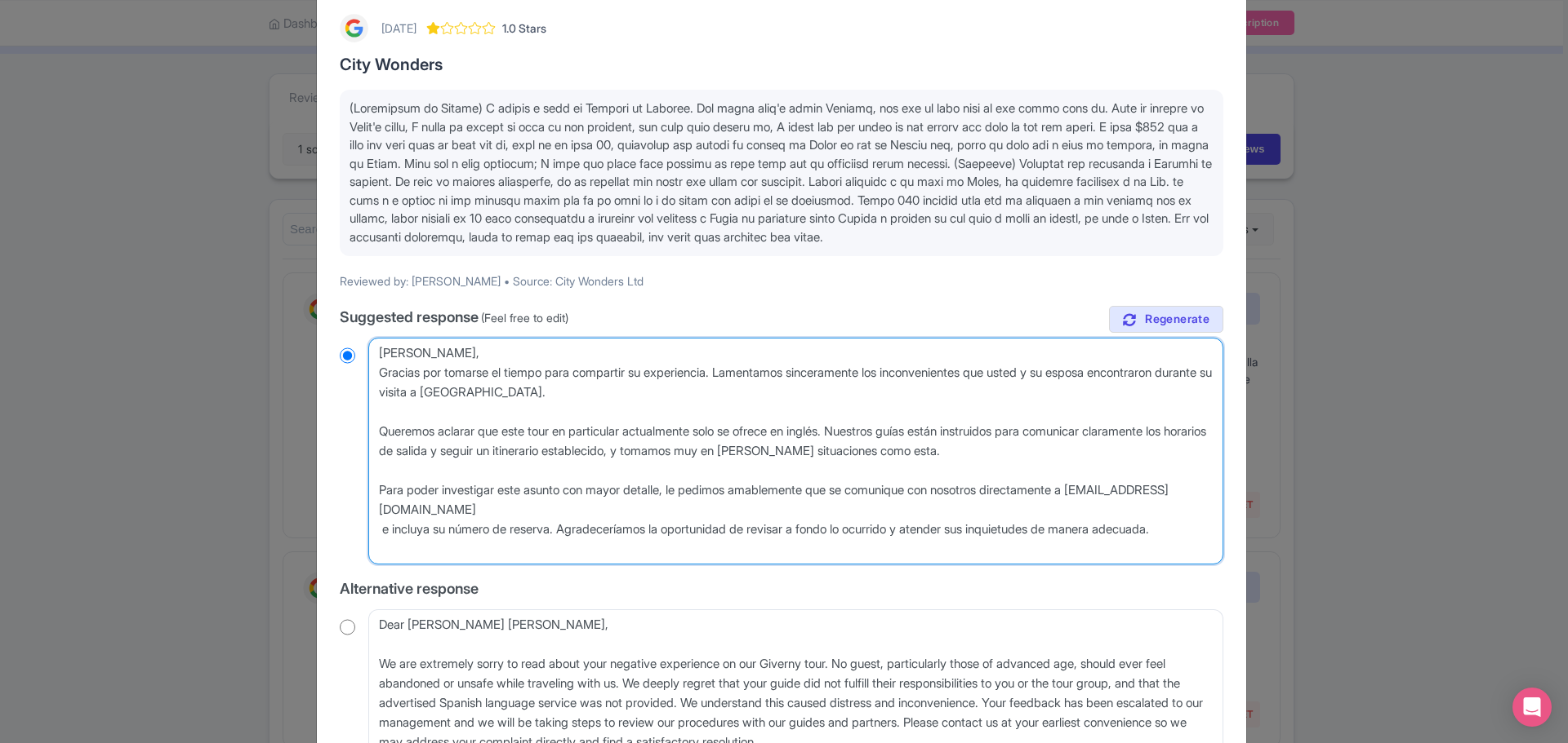
radio input "true"
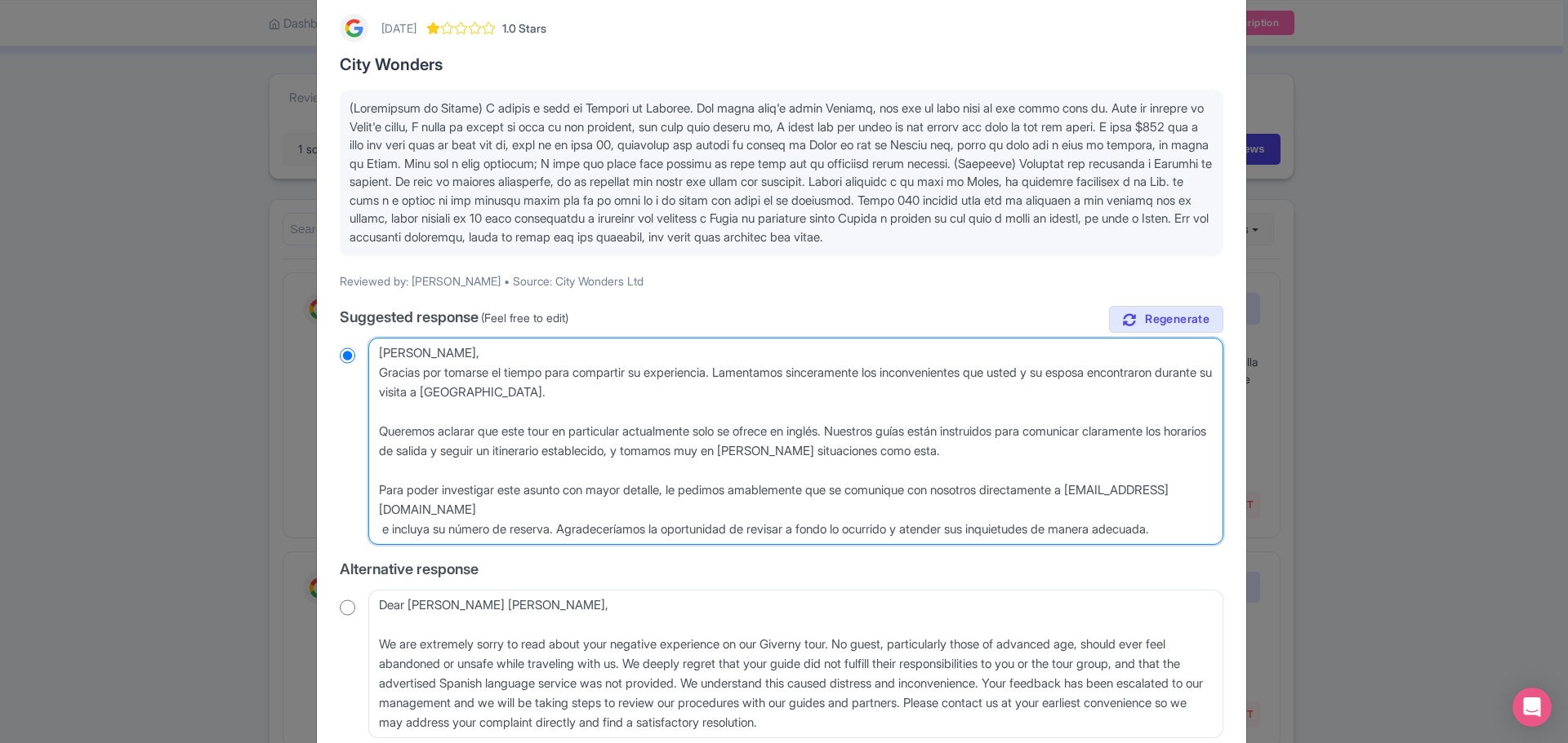
click at [620, 397] on textarea "Dear Edgardo, Thank you for taking the time to share your experience with us. W…" at bounding box center [795, 441] width 855 height 207
click at [613, 416] on textarea "Dear Edgardo, Thank you for taking the time to share your experience with us. W…" at bounding box center [795, 441] width 855 height 207
type textarea "Hola, Gracias por tomarse el tiempo para compartir su experiencia. Lamentamos s…"
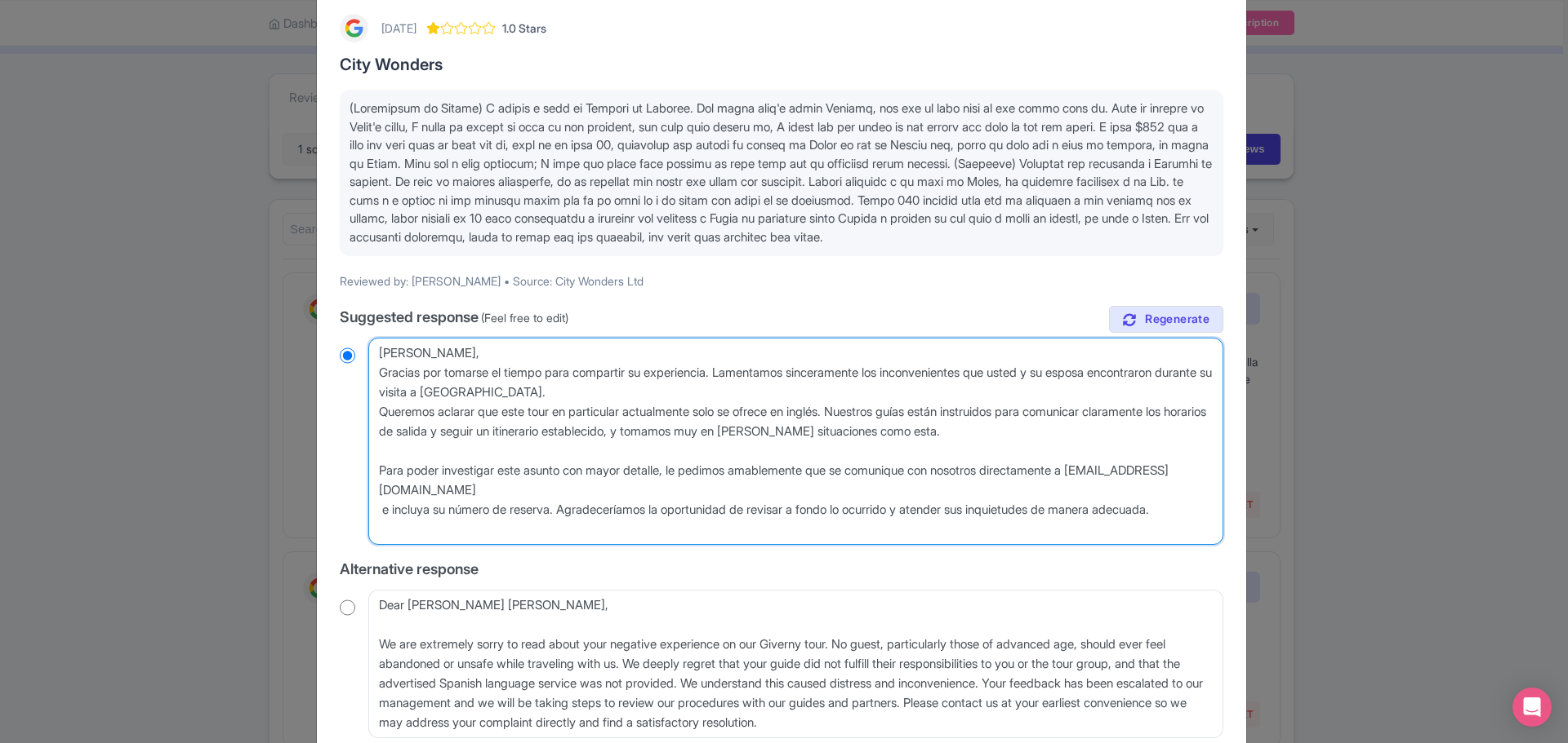
radio input "true"
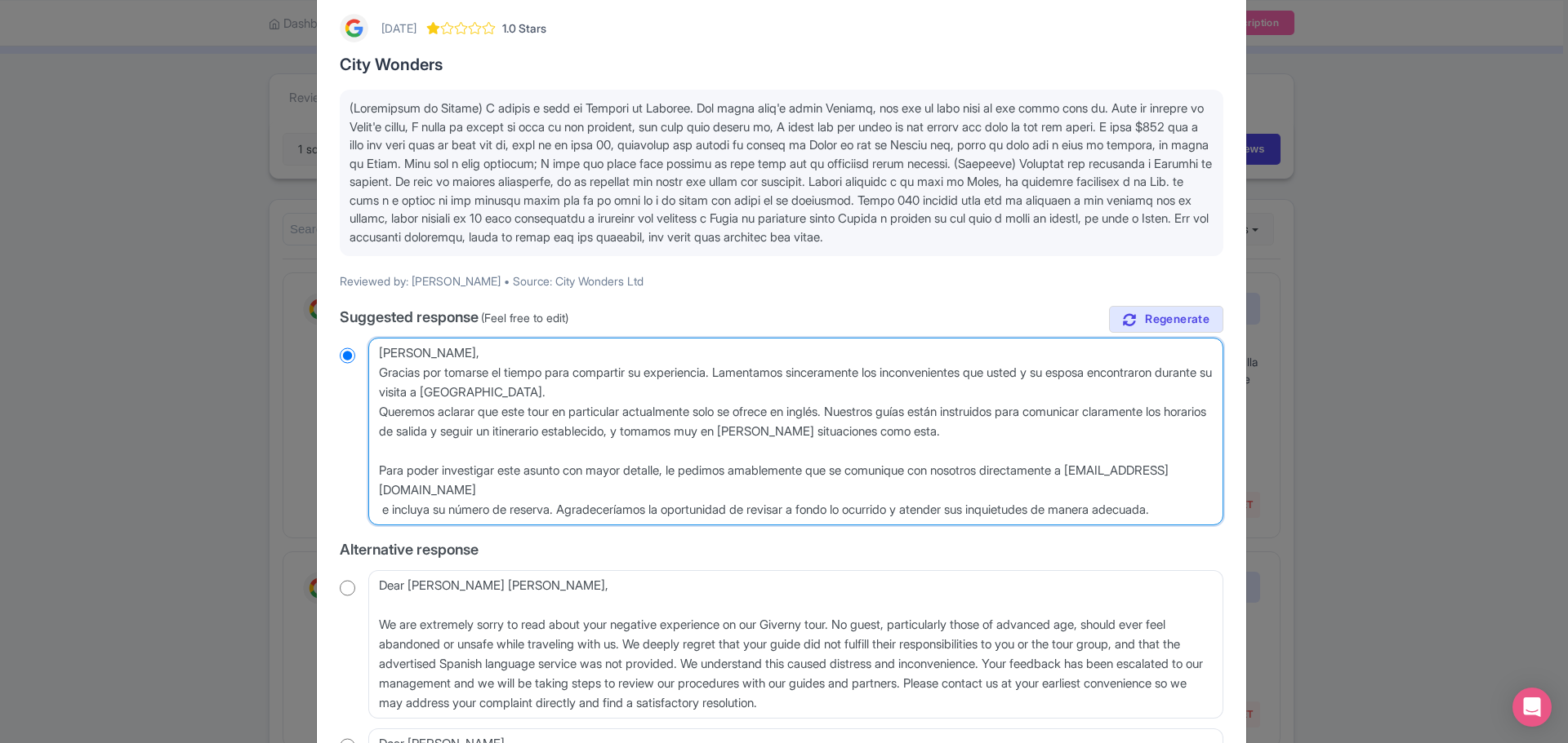
type textarea "Hola, Gracias por tomarse el tiempo para compartir su experiencia. Lamentamos s…"
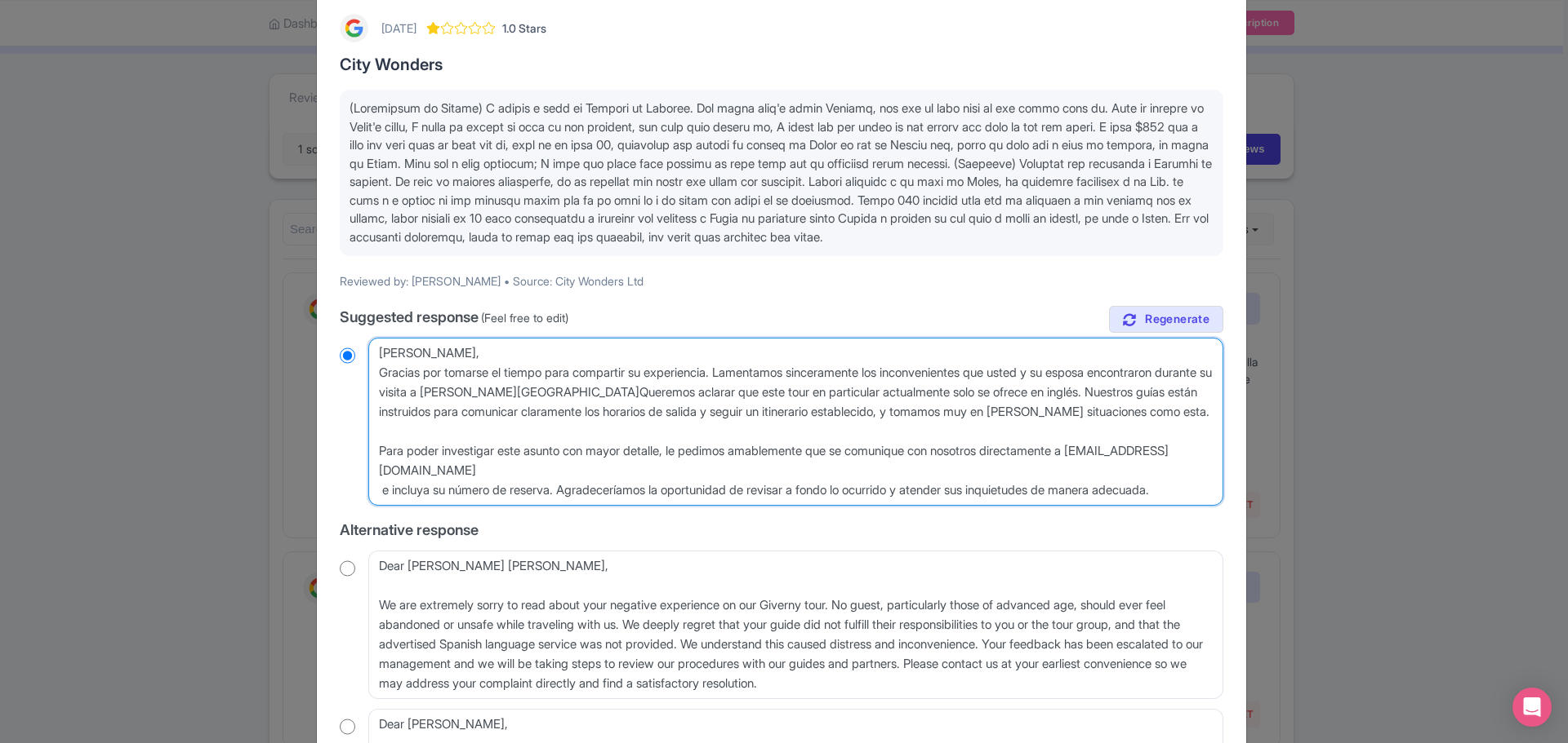
radio input "true"
click at [1157, 428] on textarea "Dear Edgardo, Thank you for taking the time to share your experience with us. W…" at bounding box center [795, 421] width 855 height 168
type textarea "Hola, Gracias por tomarse el tiempo para compartir su experiencia. Lamentamos s…"
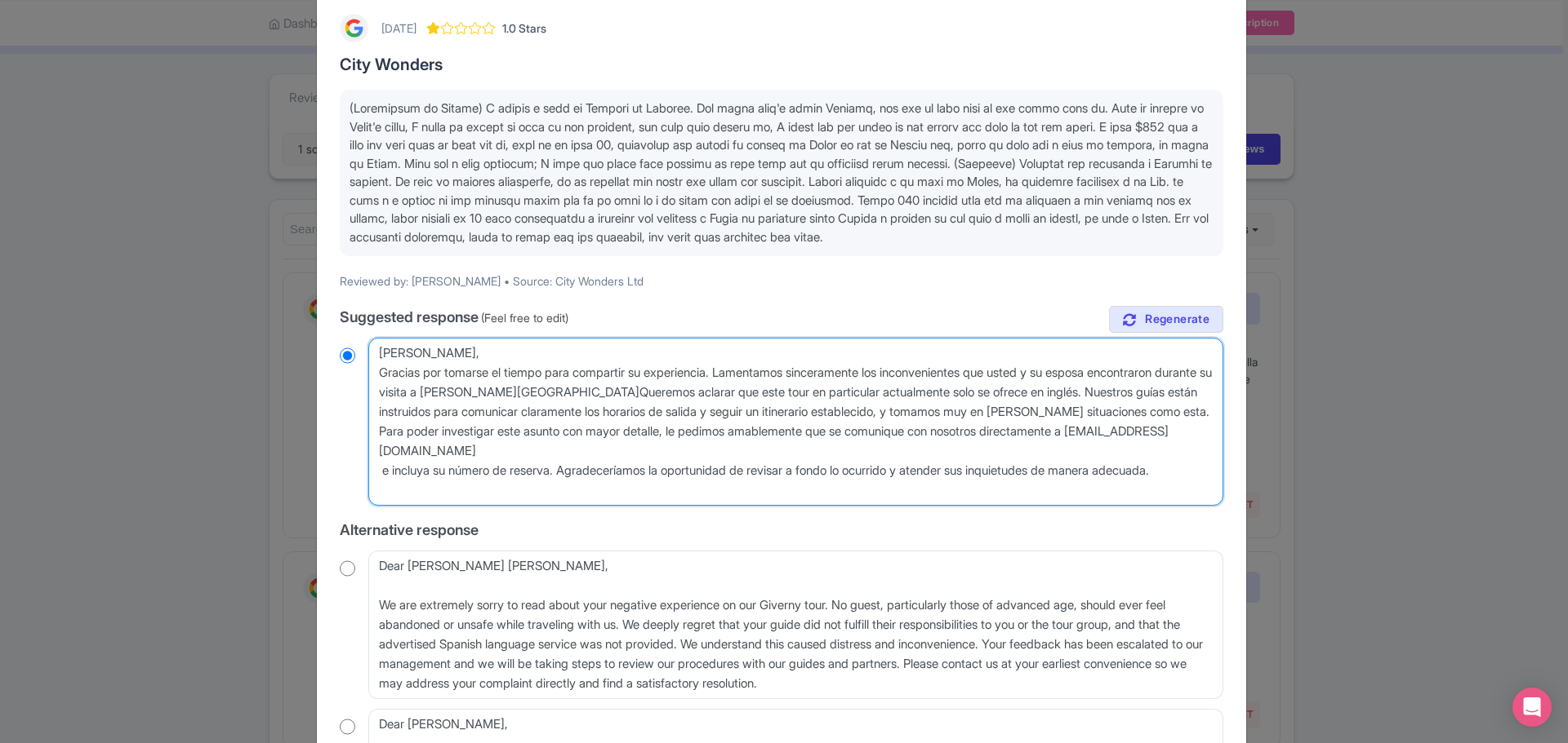
radio input "true"
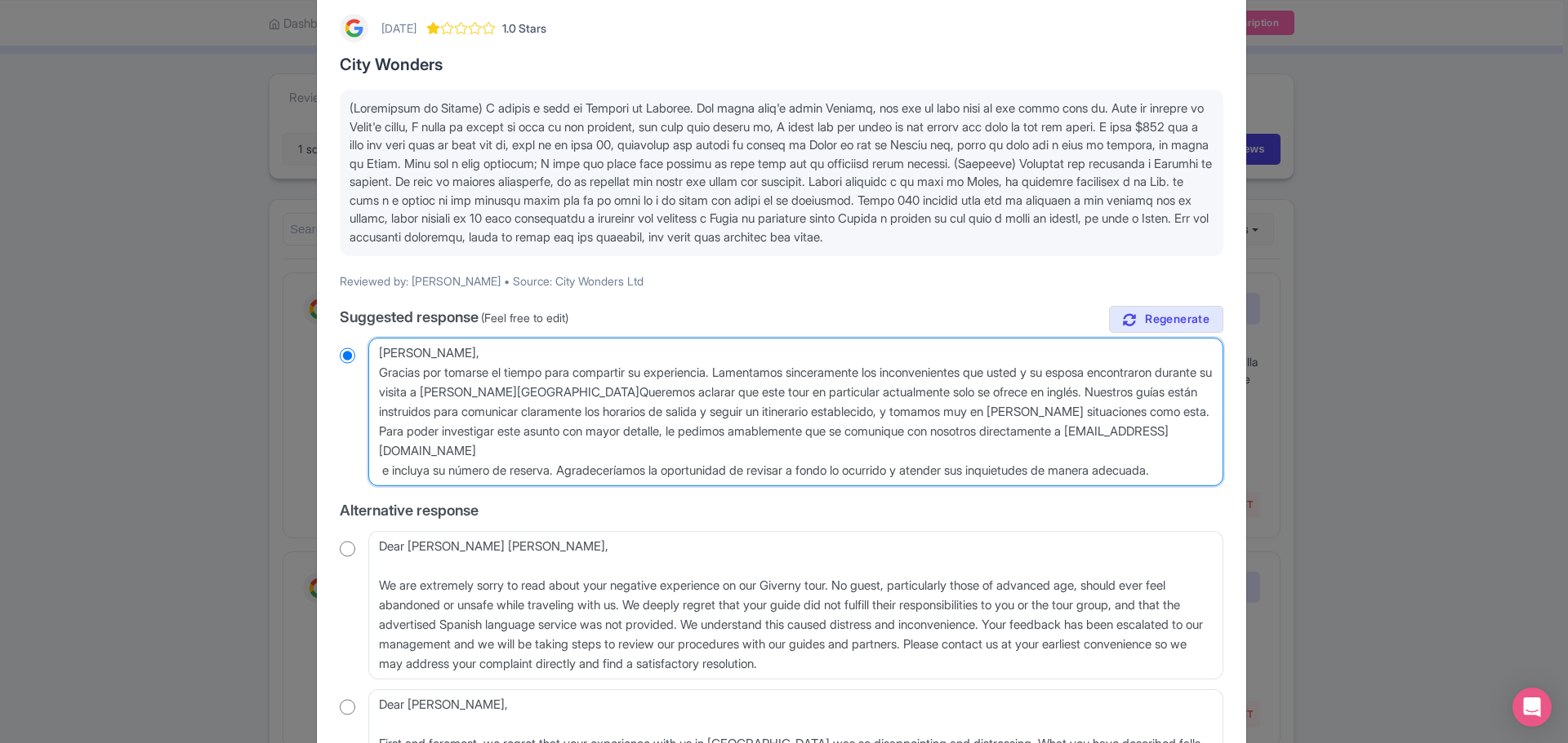
type textarea "Hola, Gracias por tomarse el tiempo para compartir su experiencia. Lamentamos s…"
radio input "true"
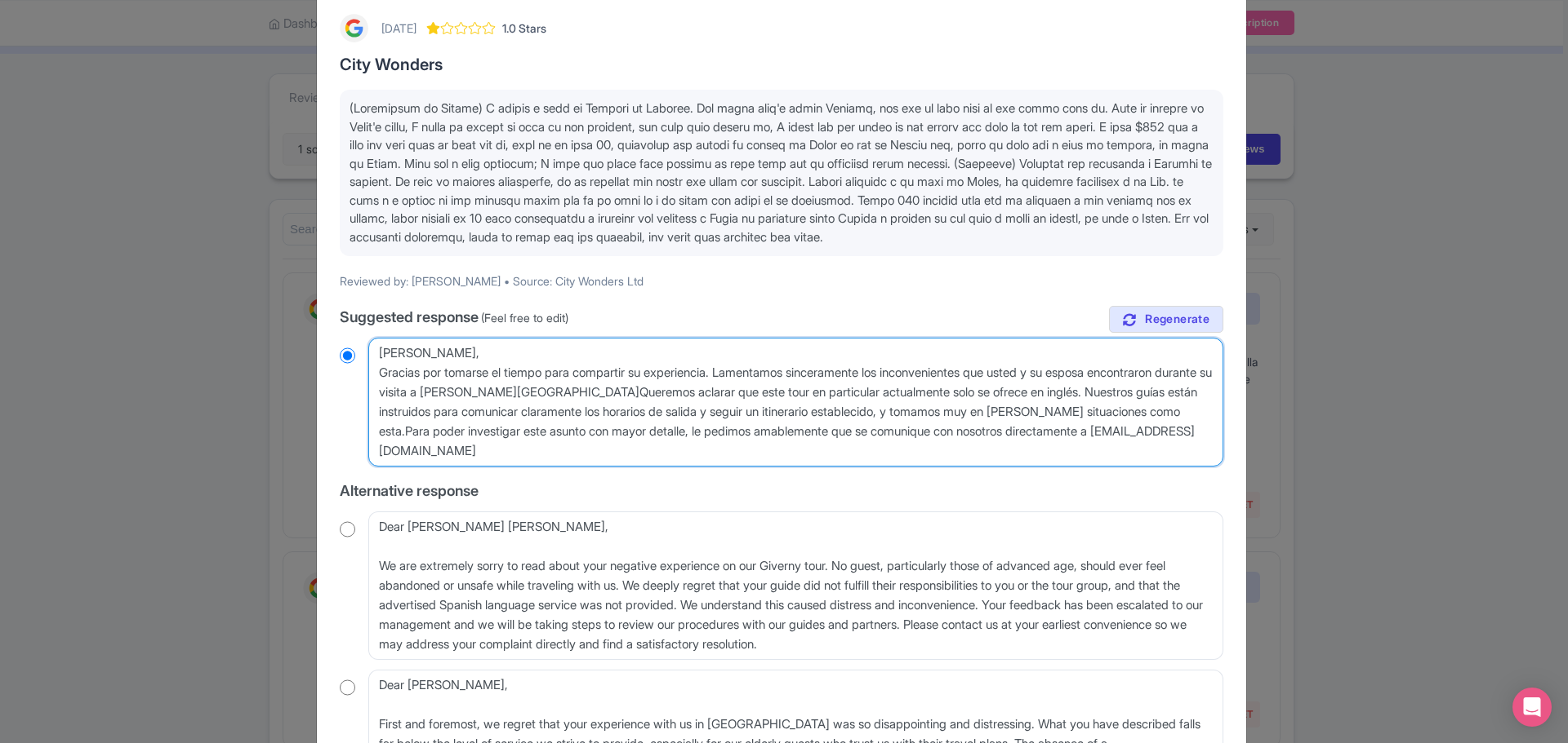
type textarea "Hola, Gracias por tomarse el tiempo para compartir su experiencia. Lamentamos s…"
radio input "true"
click at [1194, 452] on textarea "Dear Edgardo, Thank you for taking the time to share your experience with us. W…" at bounding box center [795, 401] width 855 height 129
type textarea "Hola, Gracias por tomarse el tiempo para compartir su experiencia. Lamentamos s…"
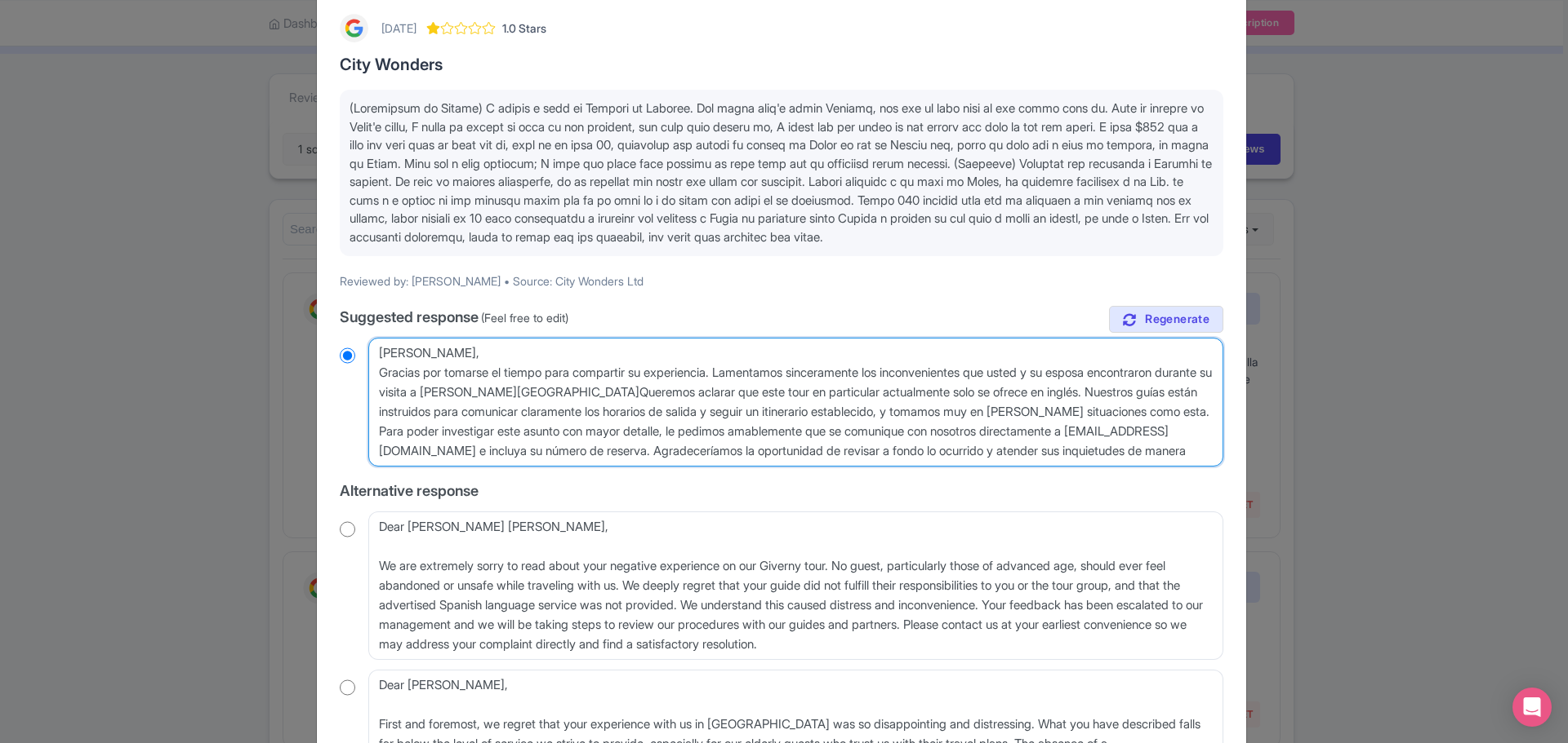
radio input "true"
drag, startPoint x: 553, startPoint y: 469, endPoint x: 591, endPoint y: 483, distance: 40.5
click at [554, 467] on textarea "Dear Edgardo, Thank you for taking the time to share your experience with us. W…" at bounding box center [795, 401] width 855 height 129
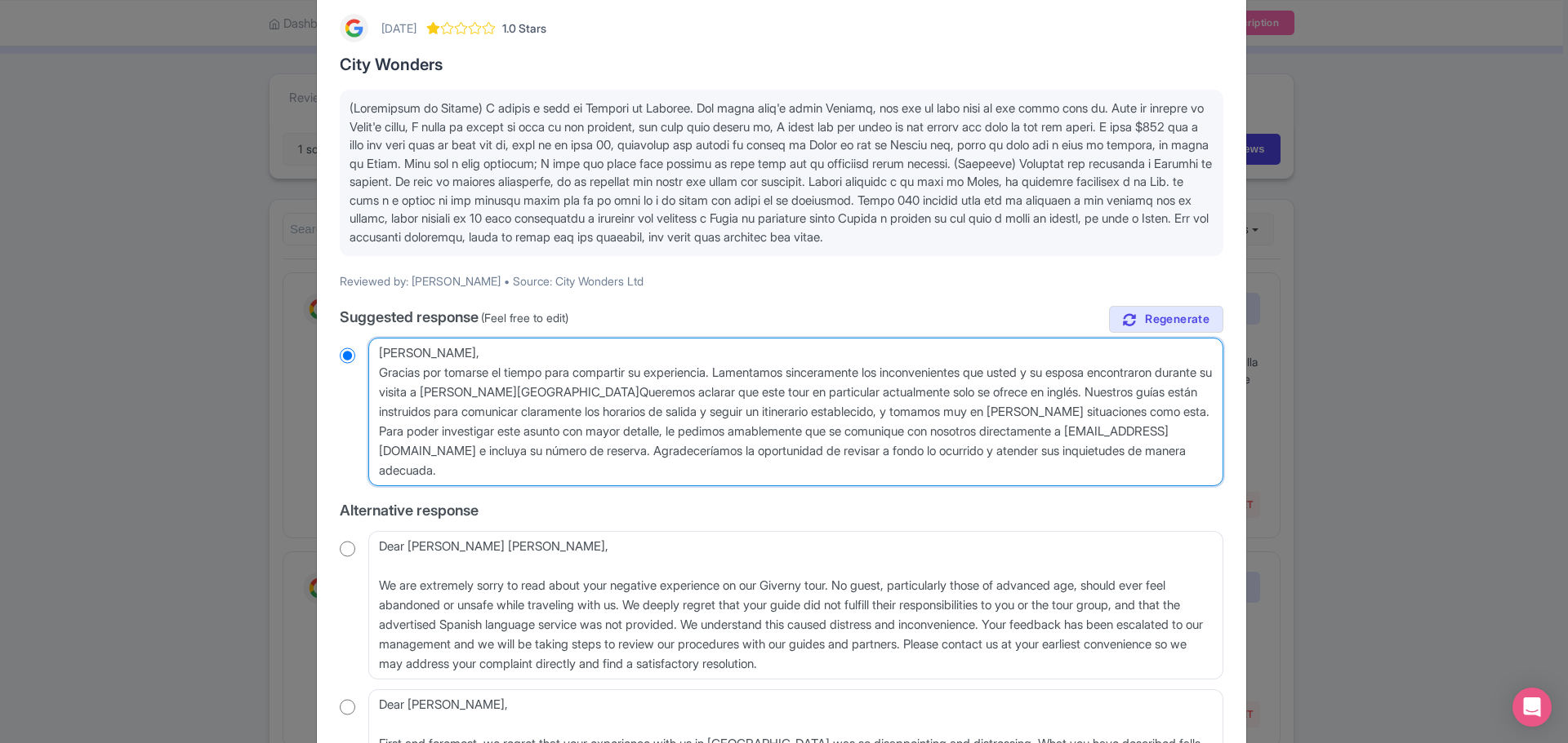
type textarea "Hola, Gracias por tomarse el tiempo para compartir su experiencia. Lamentamos s…"
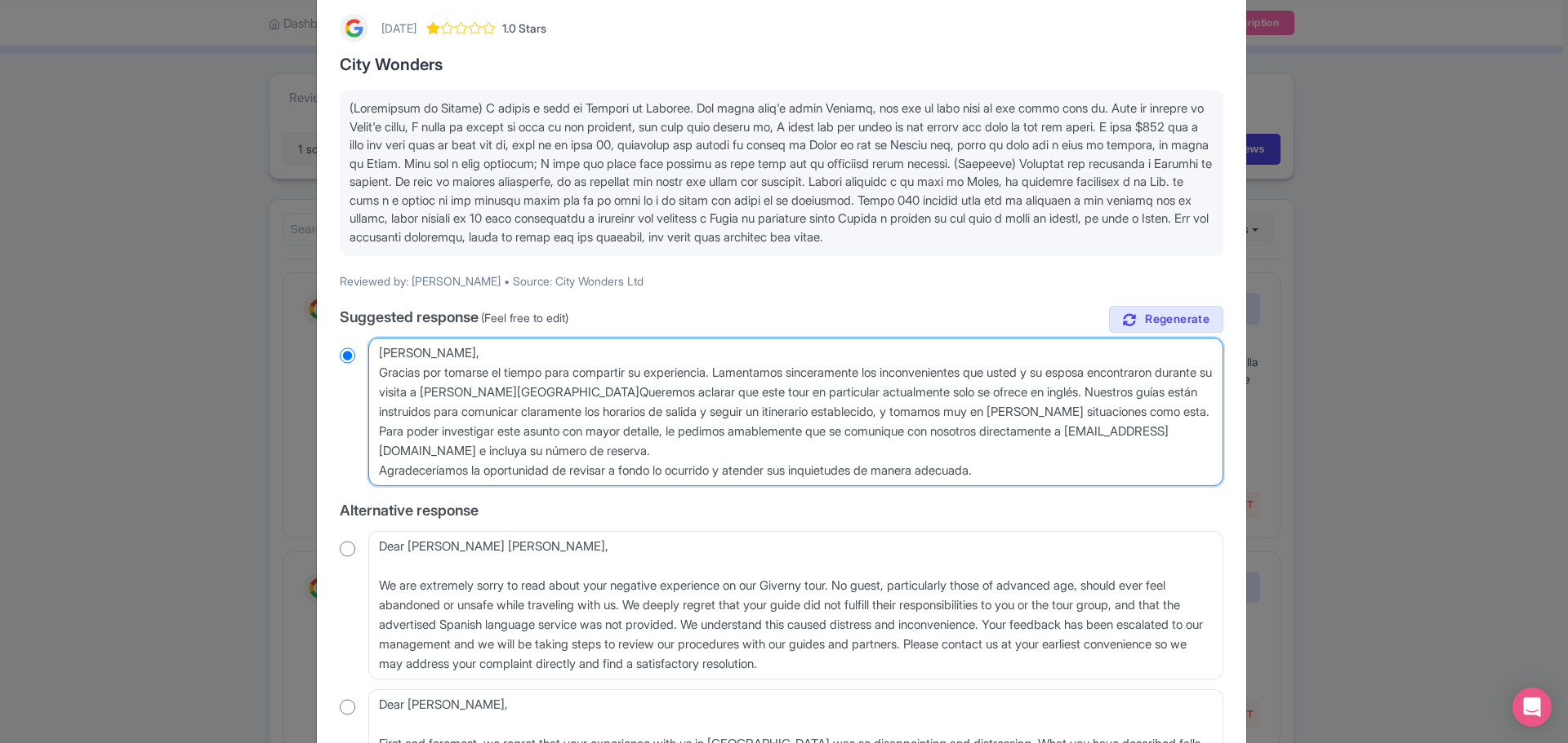
radio input "true"
type textarea "Hola, Gracias por tomarse el tiempo para compartir su experiencia. Lamentamos s…"
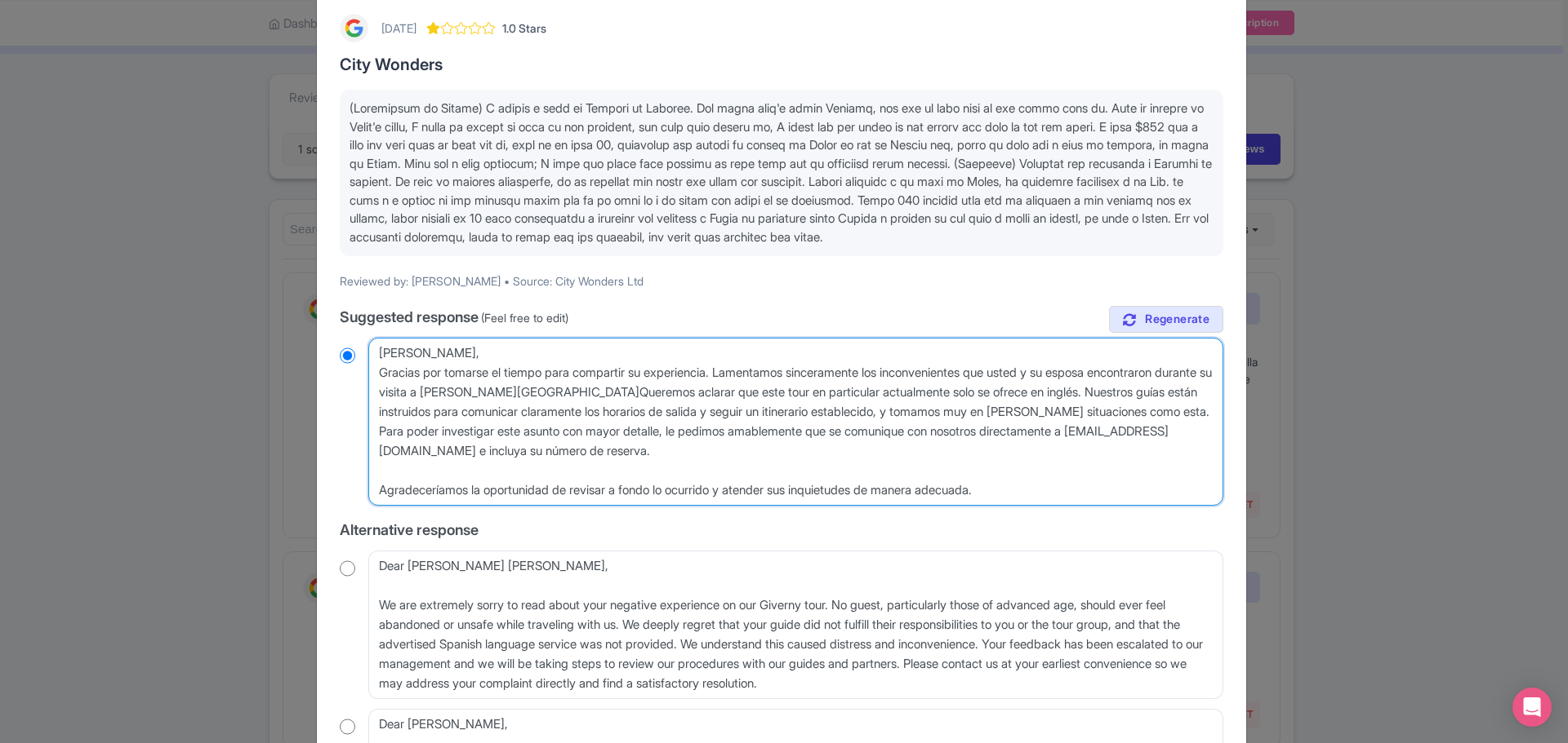
radio input "true"
click at [485, 374] on textarea "Dear Edgardo, Thank you for taking the time to share your experience with us. W…" at bounding box center [795, 421] width 855 height 168
type textarea "Hola, Gracias por tomarse el tiempo para compartir su experiencia. Lamentamos s…"
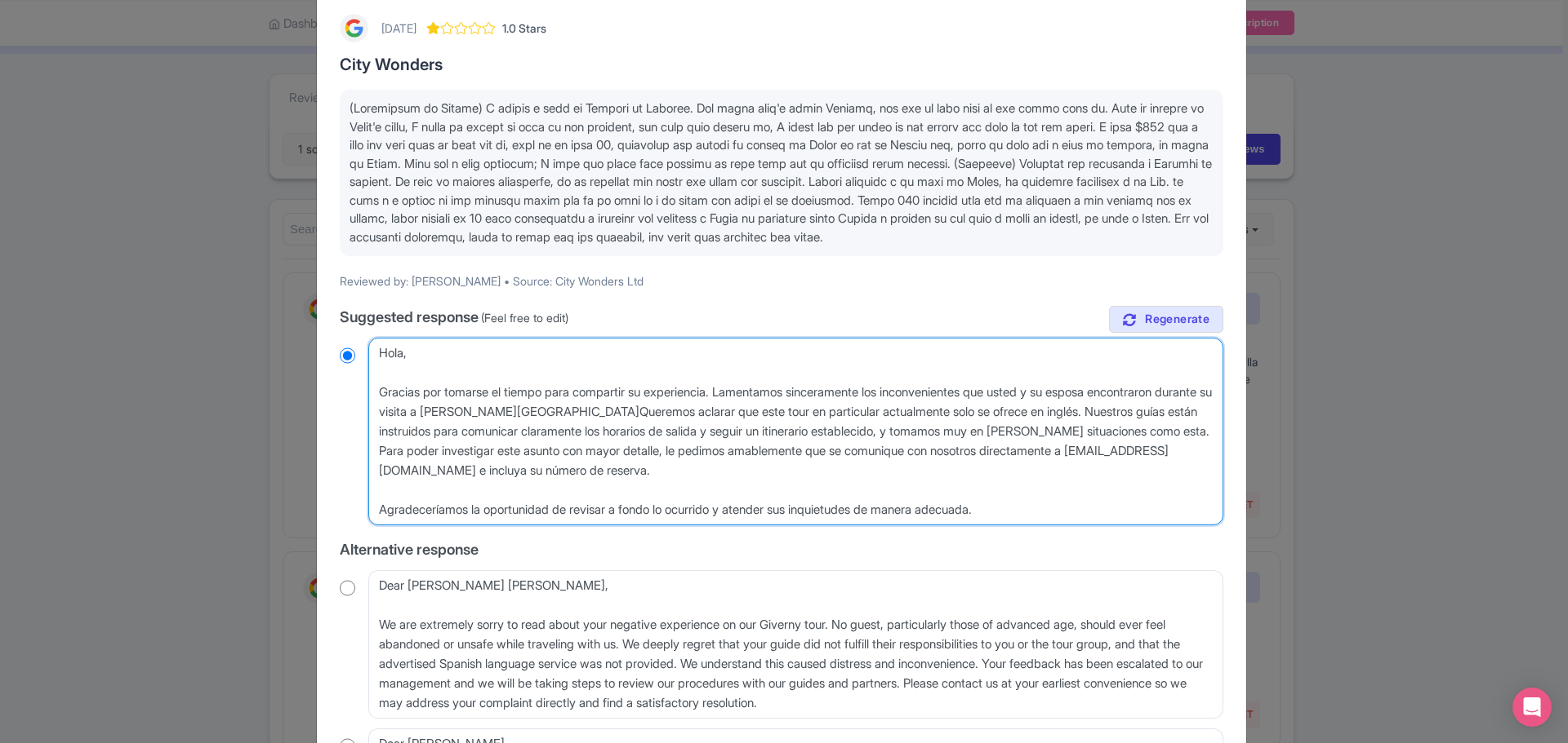
radio input "true"
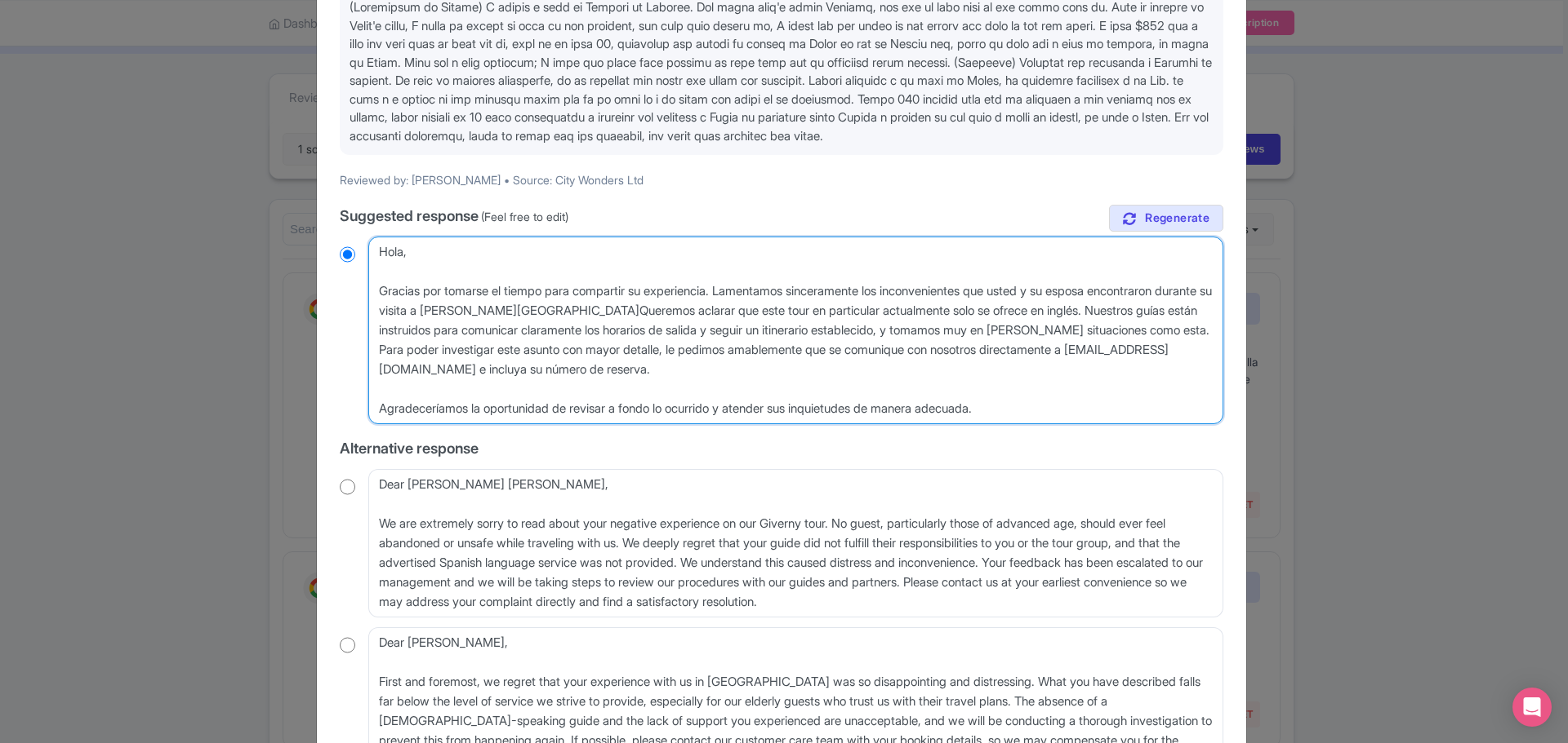
scroll to position [352, 0]
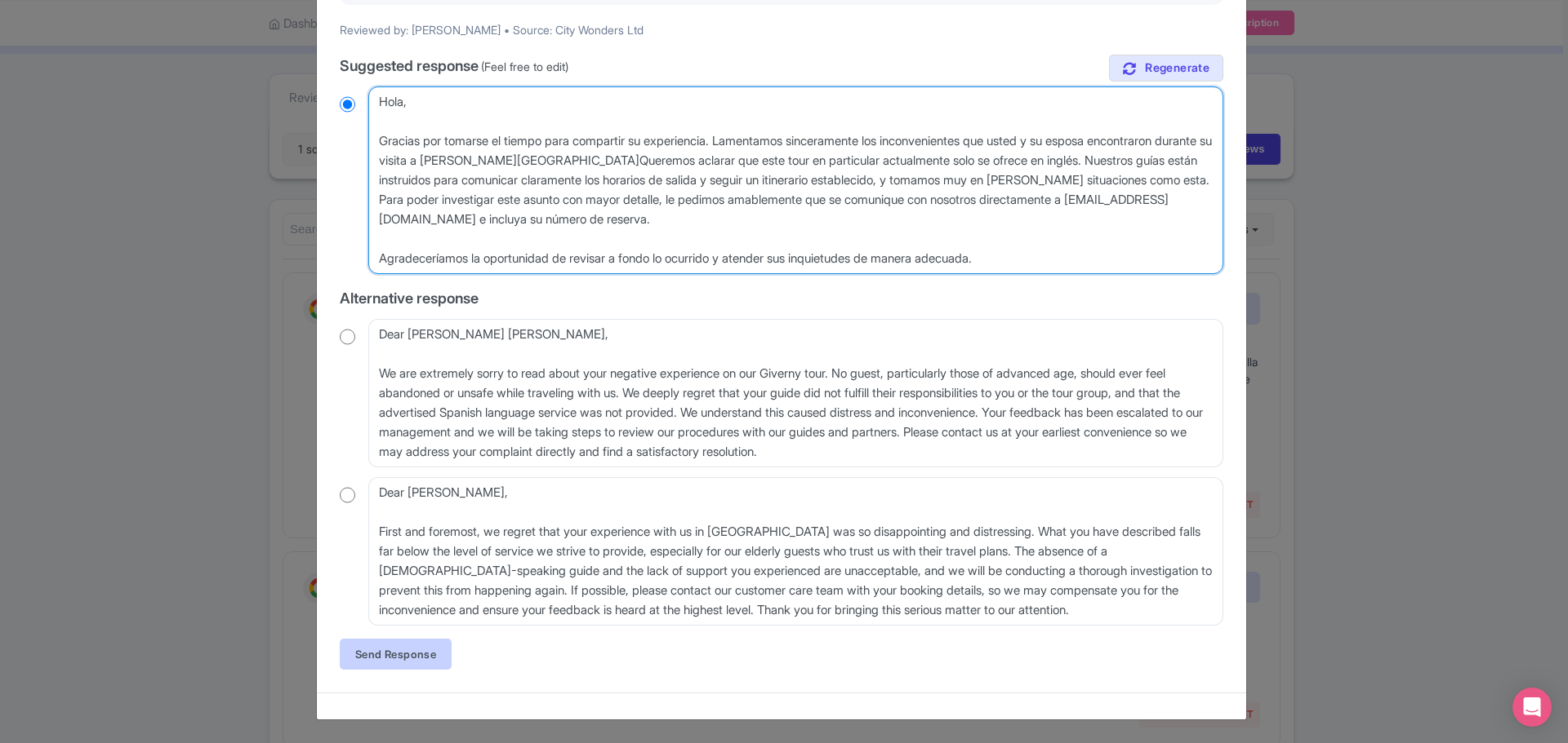
type textarea "Hola, Gracias por tomarse el tiempo para compartir su experiencia. Lamentamos s…"
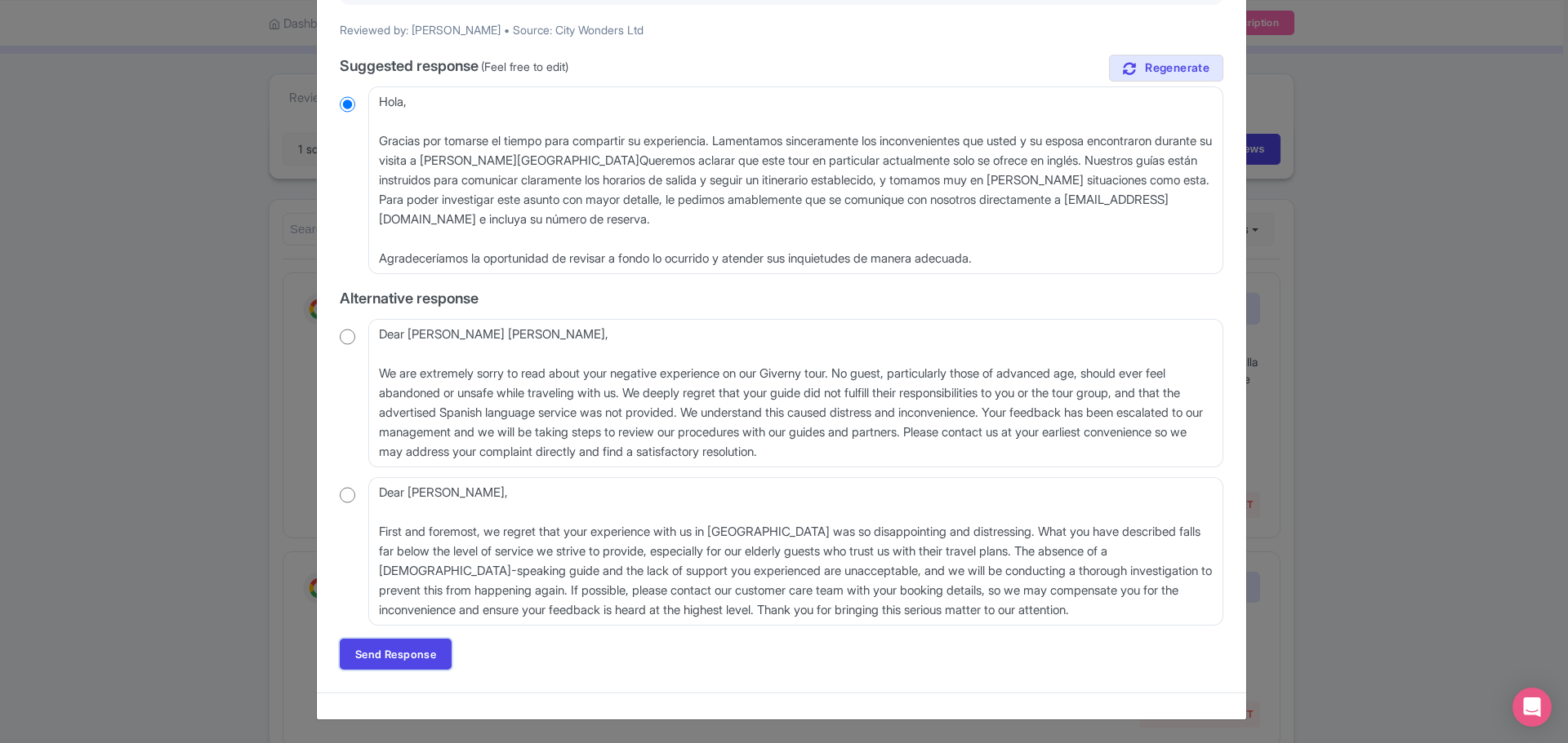
drag, startPoint x: 425, startPoint y: 650, endPoint x: 429, endPoint y: 640, distance: 10.8
click at [425, 650] on link "Send Response" at bounding box center [395, 654] width 112 height 31
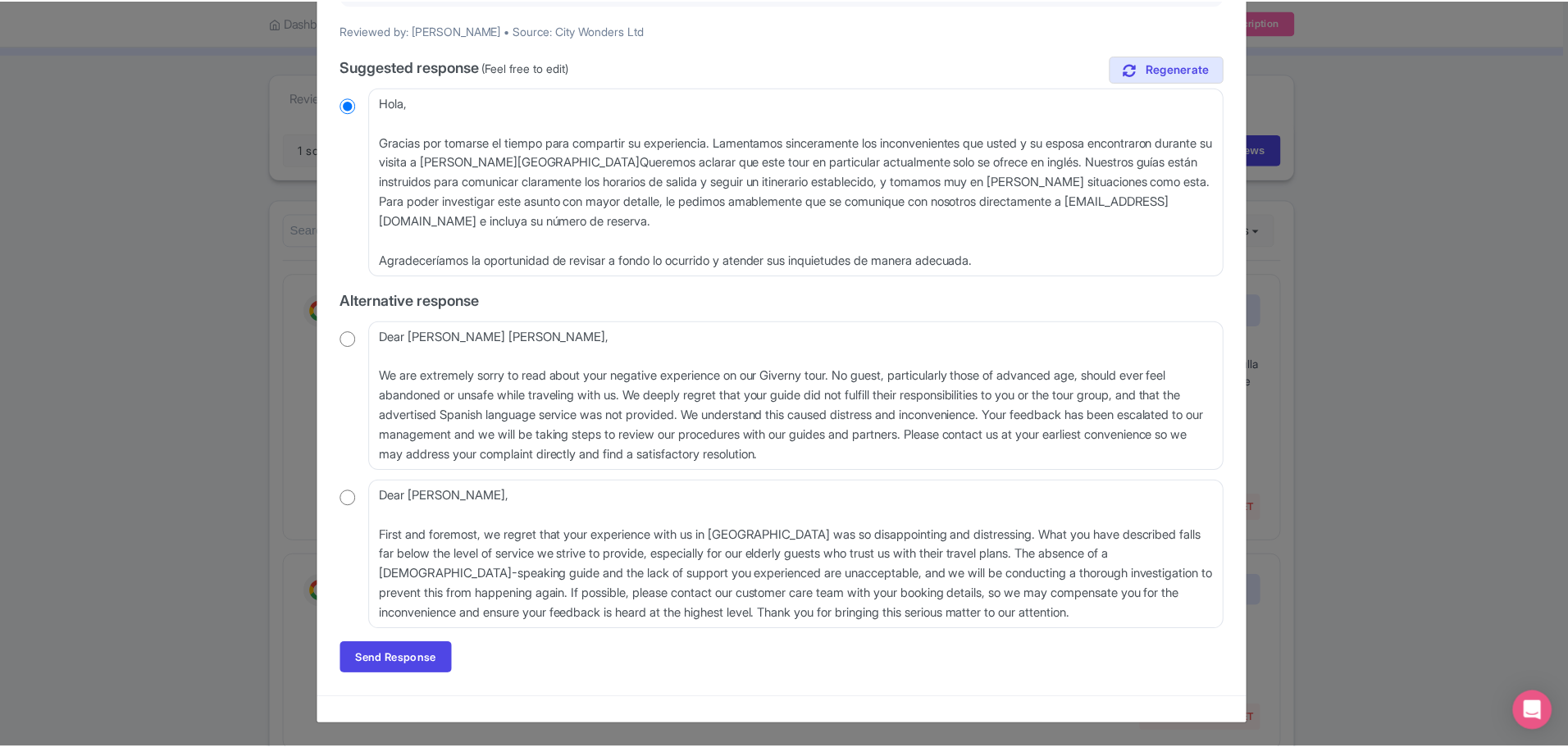
scroll to position [0, 0]
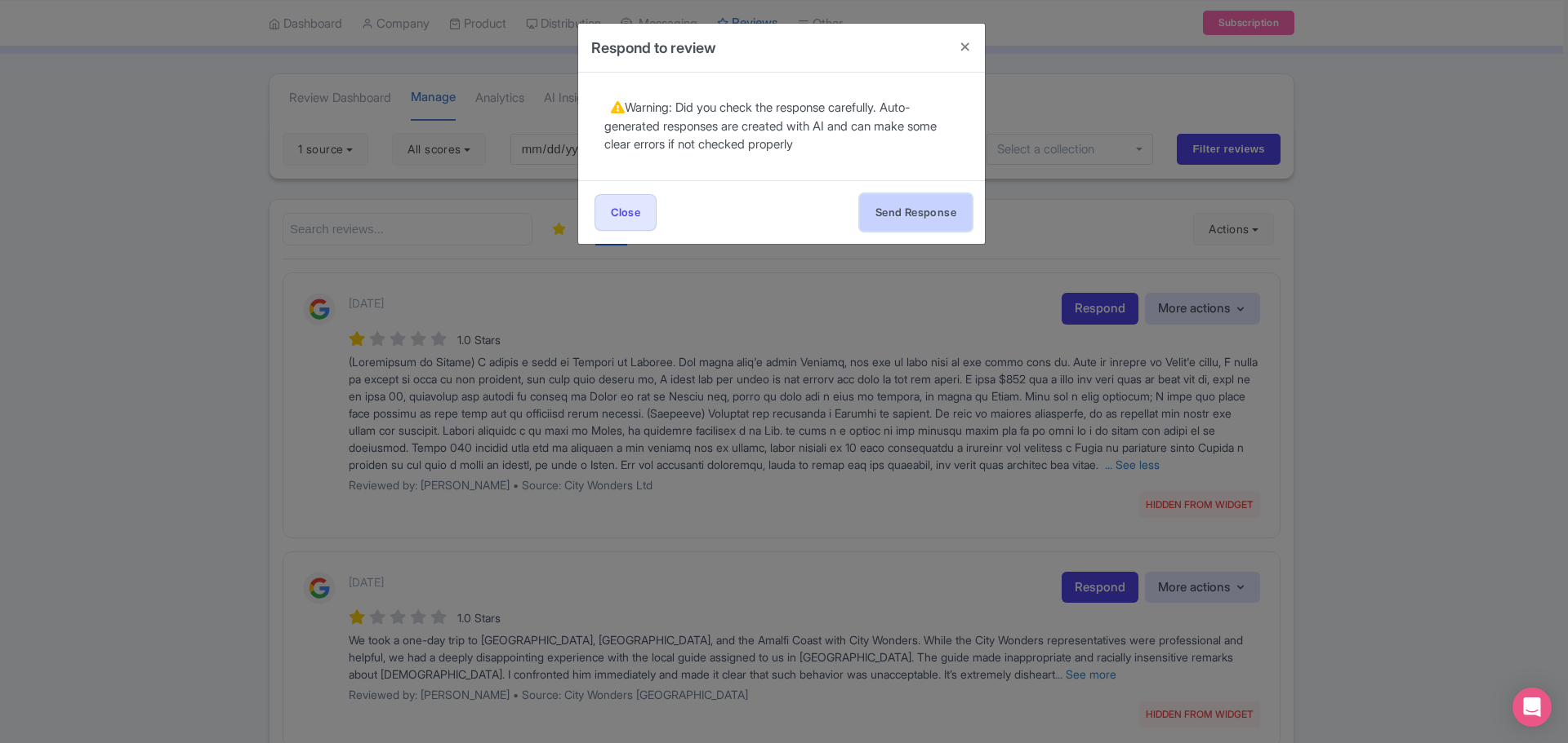
click at [894, 214] on button "Send Response" at bounding box center [916, 212] width 112 height 37
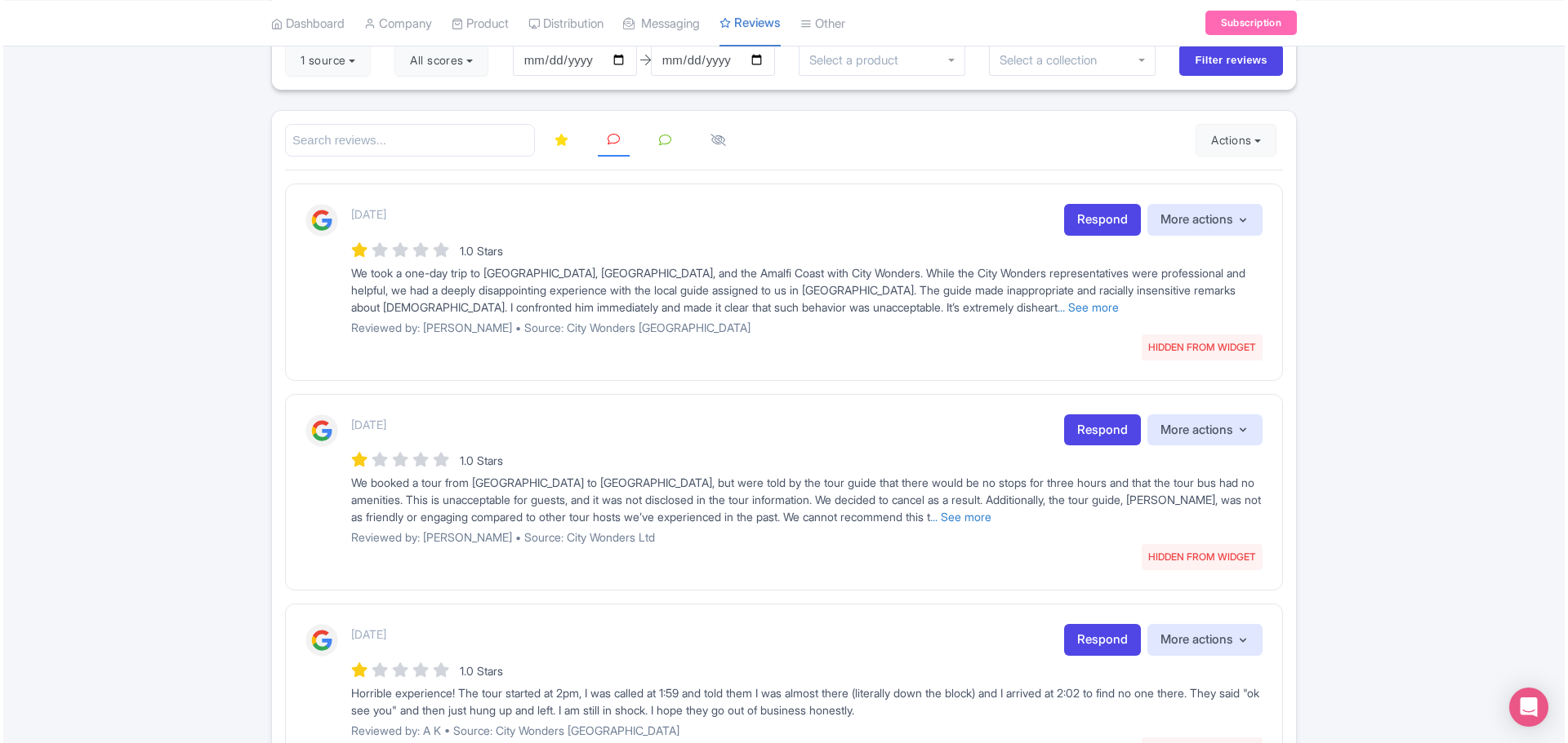
scroll to position [28, 0]
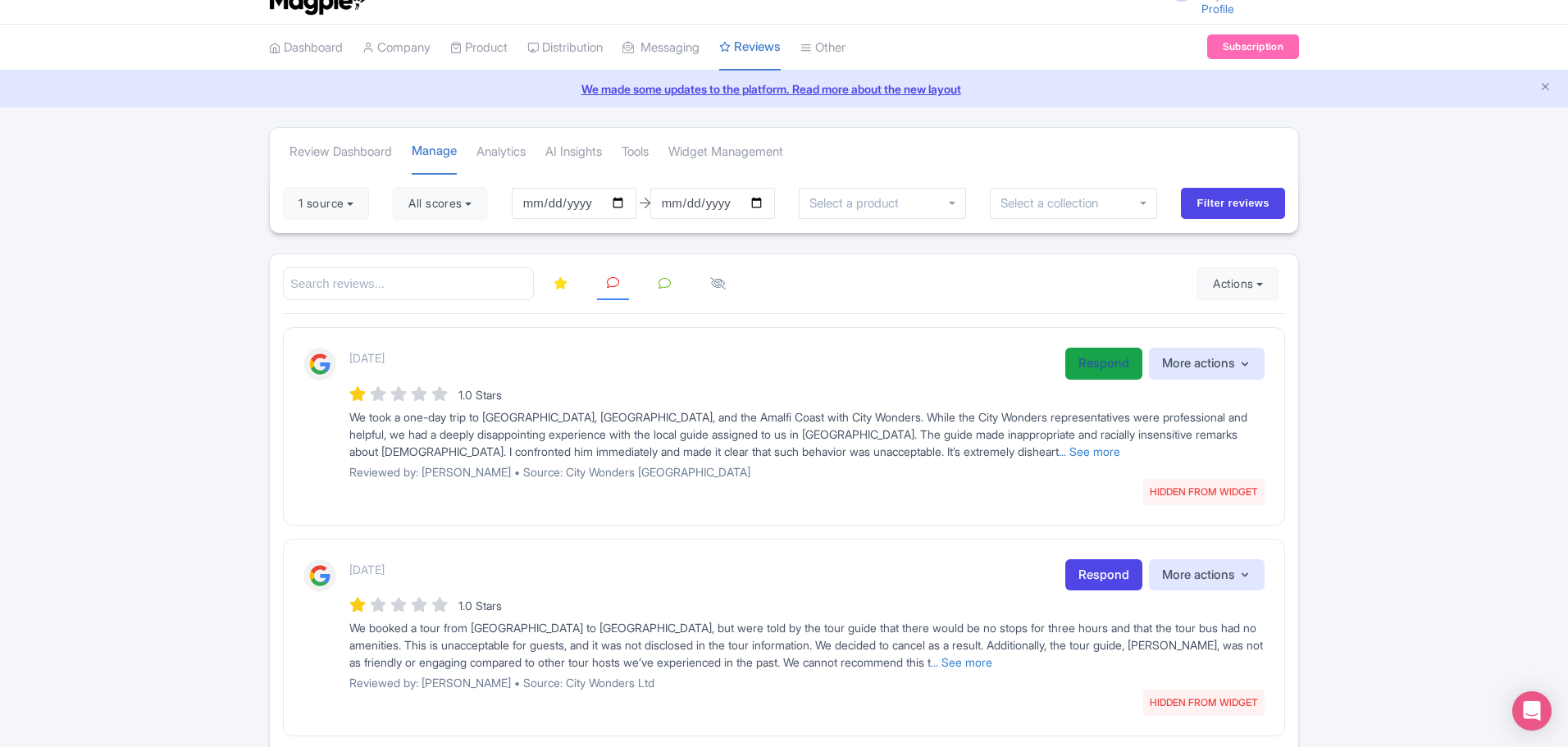
click at [1097, 364] on link "Respond" at bounding box center [1103, 364] width 77 height 32
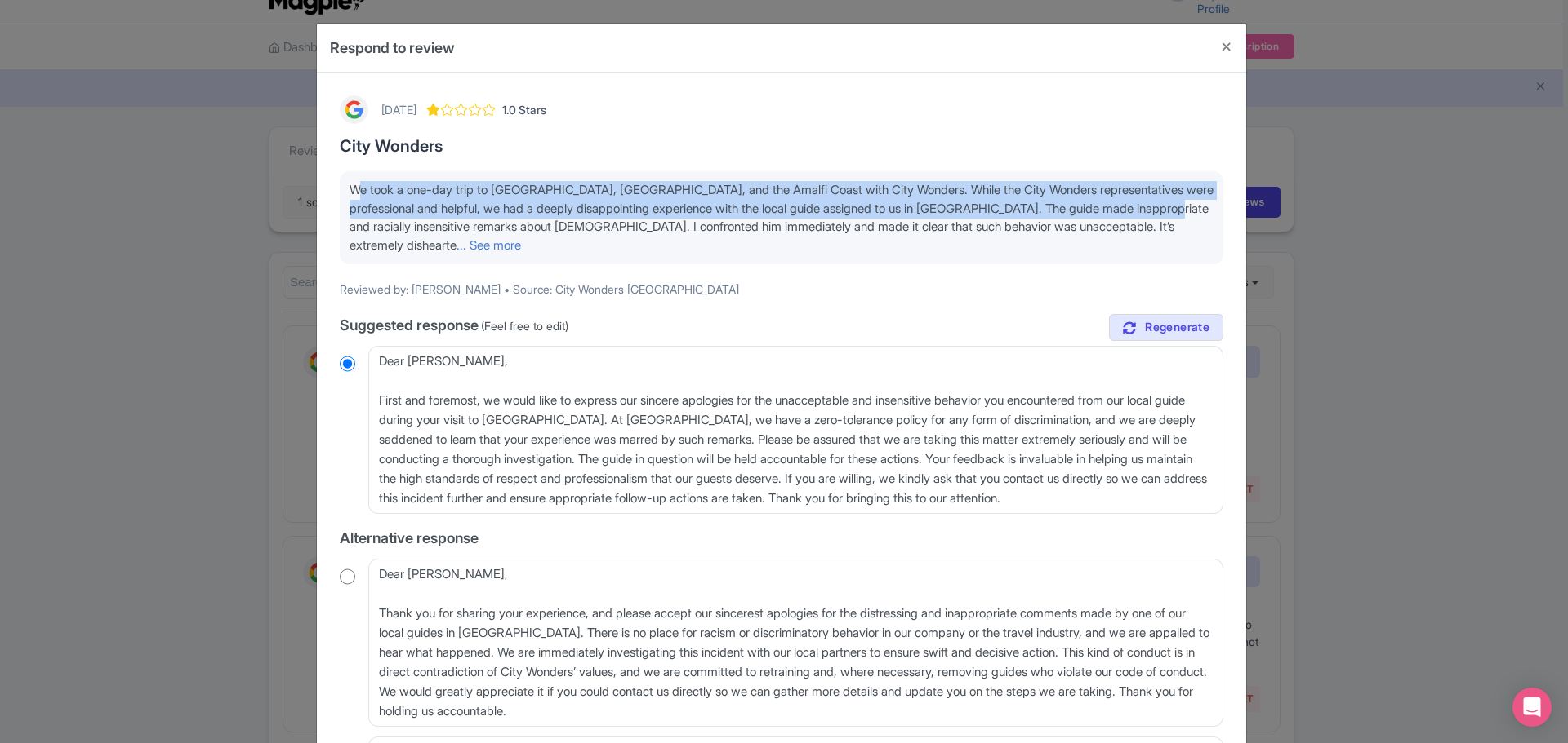
drag, startPoint x: 348, startPoint y: 187, endPoint x: 395, endPoint y: 219, distance: 56.9
click at [395, 219] on span "We took a one-day trip to Sorrento, Pompeii, and the Amalfi Coast with City Won…" at bounding box center [781, 217] width 863 height 71
click at [457, 245] on link "... See more" at bounding box center [489, 245] width 65 height 16
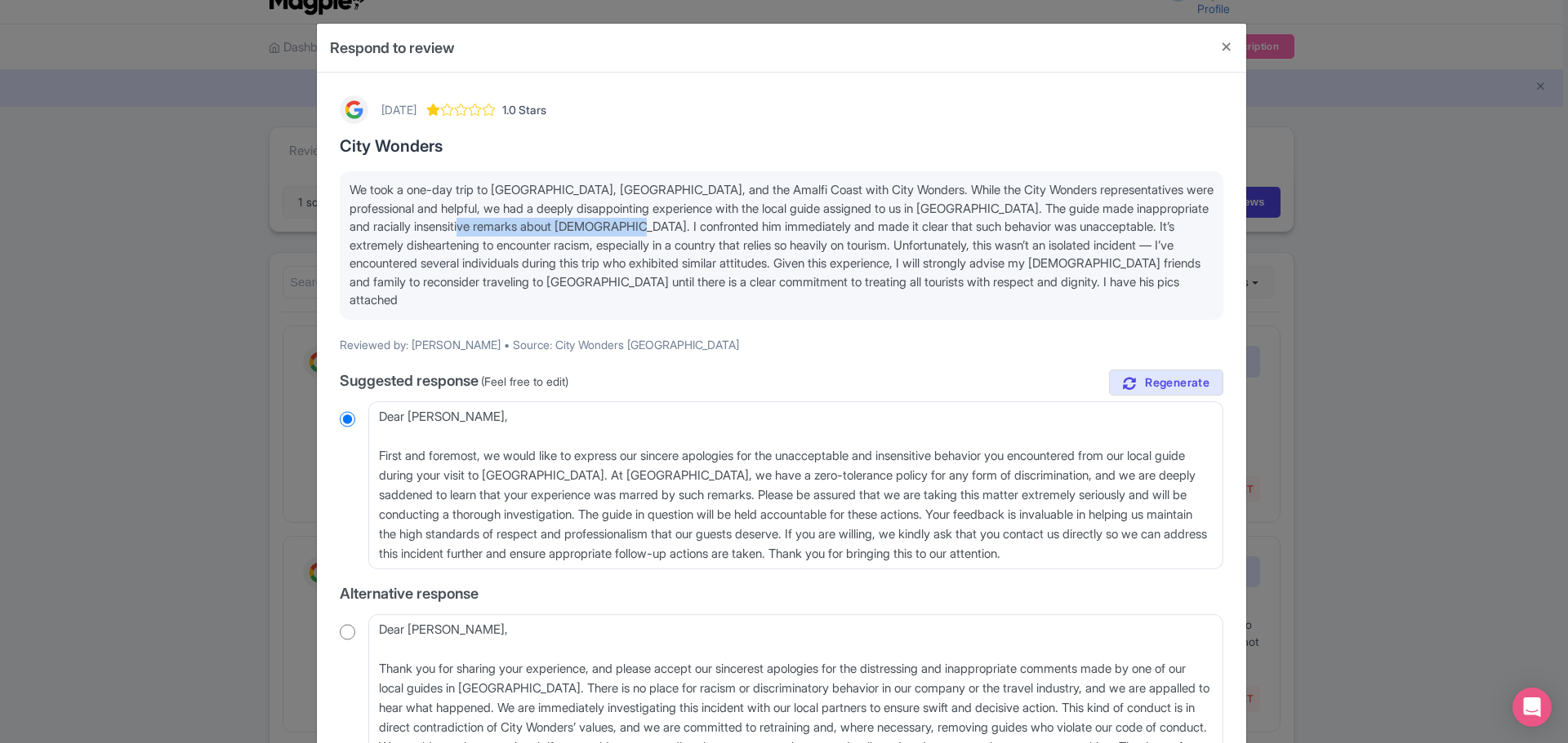
drag, startPoint x: 552, startPoint y: 229, endPoint x: 728, endPoint y: 227, distance: 176.0
click at [728, 227] on span "We took a one-day trip to [GEOGRAPHIC_DATA], [GEOGRAPHIC_DATA], and the Amalfi …" at bounding box center [781, 245] width 863 height 126
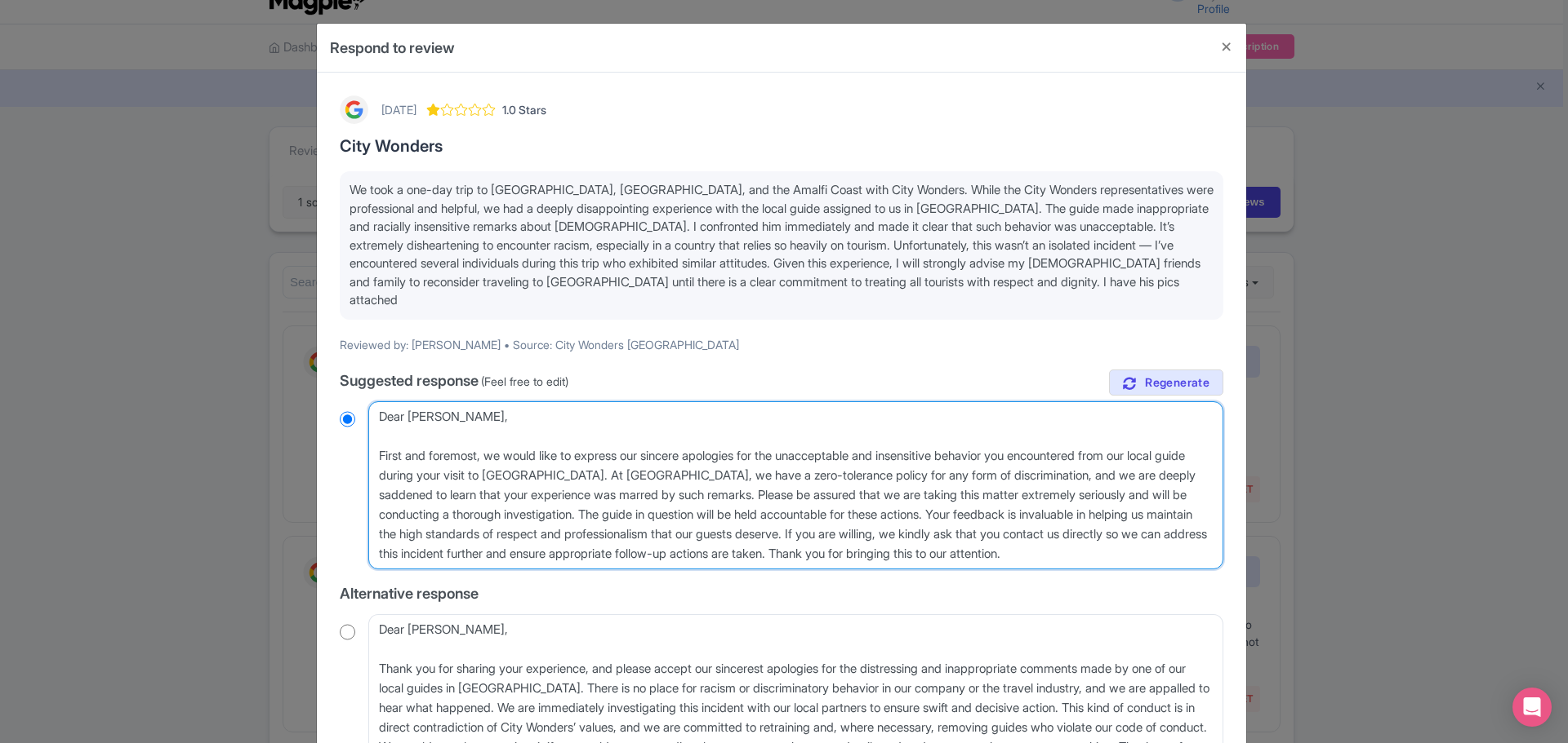
drag, startPoint x: 507, startPoint y: 433, endPoint x: 556, endPoint y: 452, distance: 52.6
click at [556, 452] on textarea "Dear Prathmesh, First and foremost, we would like to express our sincere apolog…" at bounding box center [795, 485] width 855 height 168
drag, startPoint x: 1047, startPoint y: 462, endPoint x: 1032, endPoint y: 462, distance: 15.0
click at [1044, 462] on textarea "Dear Prathmesh, First and foremost, we would like to express our sincere apolog…" at bounding box center [795, 485] width 855 height 168
drag, startPoint x: 601, startPoint y: 493, endPoint x: 964, endPoint y: 484, distance: 363.1
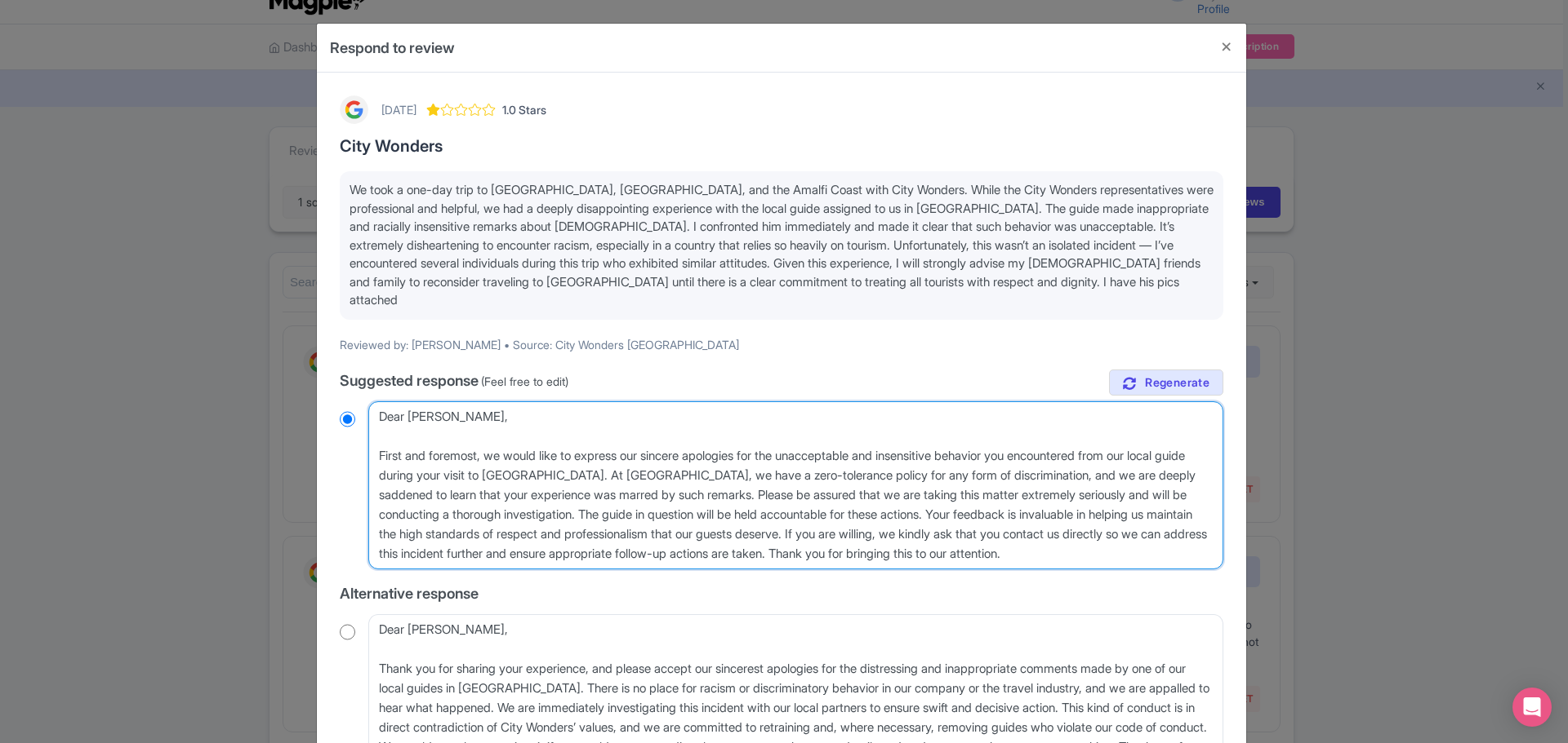
click at [964, 484] on textarea "Dear Prathmesh, First and foremost, we would like to express our sincere apolog…" at bounding box center [795, 485] width 855 height 168
click at [961, 501] on textarea "Dear Prathmesh, First and foremost, we would like to express our sincere apolog…" at bounding box center [795, 485] width 855 height 168
drag, startPoint x: 961, startPoint y: 501, endPoint x: 593, endPoint y: 491, distance: 368.1
click at [593, 491] on textarea "Dear Prathmesh, First and foremost, we would like to express our sincere apolog…" at bounding box center [795, 485] width 855 height 168
type textarea "Dear Prathmesh, First and foremost, we would like to express our sincere apolog…"
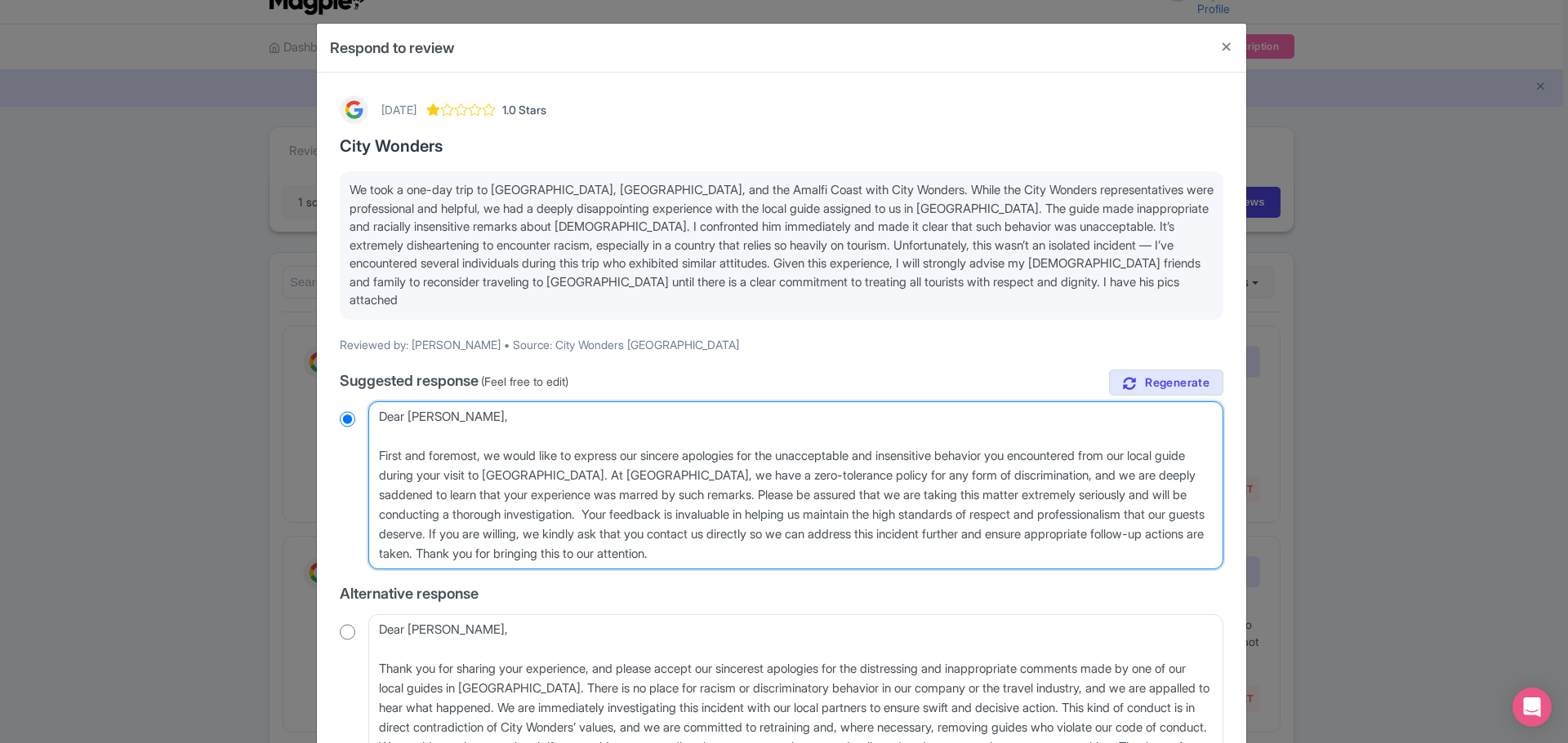
radio input "true"
type textarea "Dear Prathmesh, First and foremost, we would like to express our sincere apolog…"
drag, startPoint x: 991, startPoint y: 499, endPoint x: 658, endPoint y: 511, distance: 333.2
click at [658, 511] on textarea "Dear Prathmesh, First and foremost, we would like to express our sincere apolog…" at bounding box center [795, 485] width 855 height 168
drag, startPoint x: 377, startPoint y: 401, endPoint x: 804, endPoint y: 538, distance: 448.4
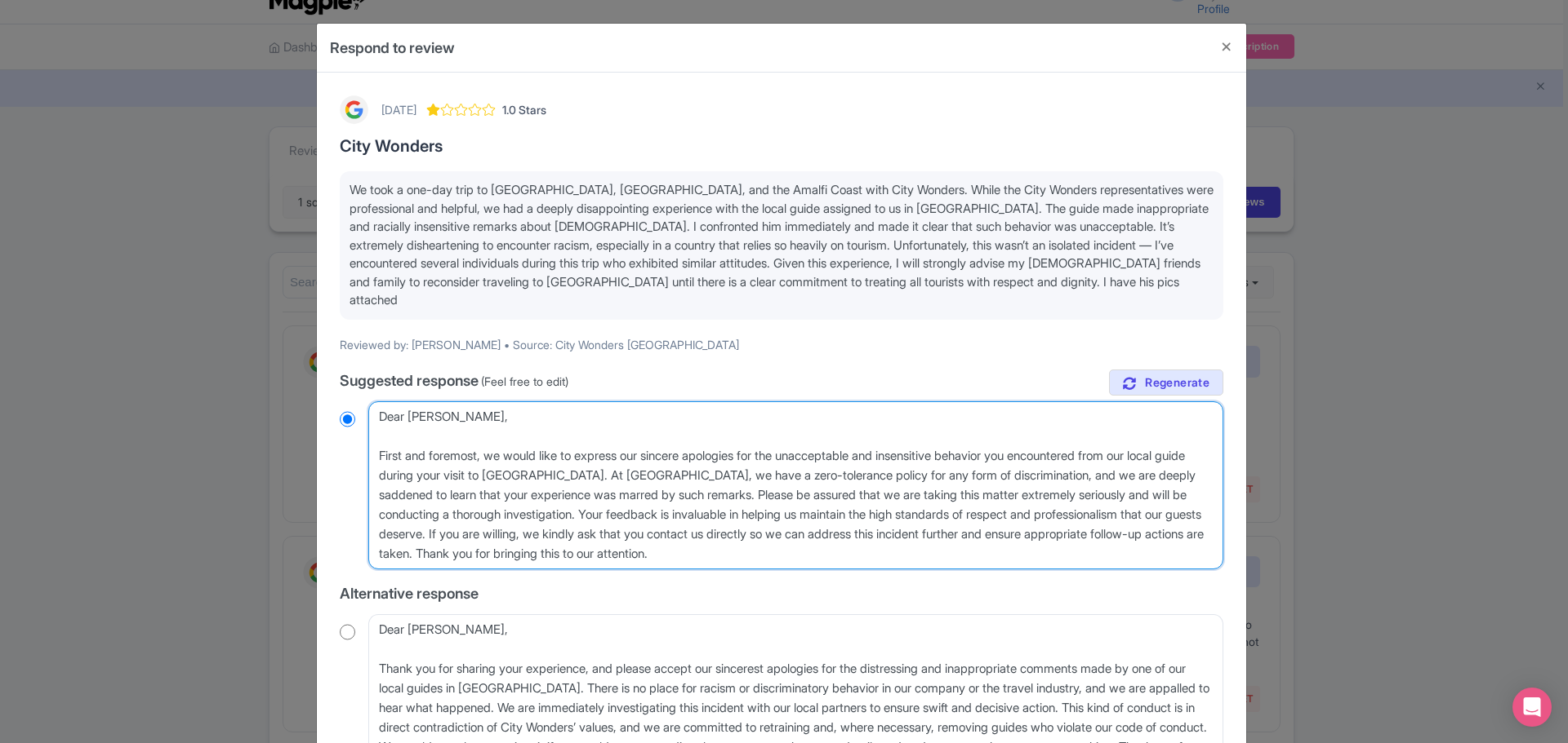
click at [804, 538] on textarea "Dear Prathmesh, First and foremost, we would like to express our sincere apolog…" at bounding box center [795, 485] width 855 height 168
radio input "true"
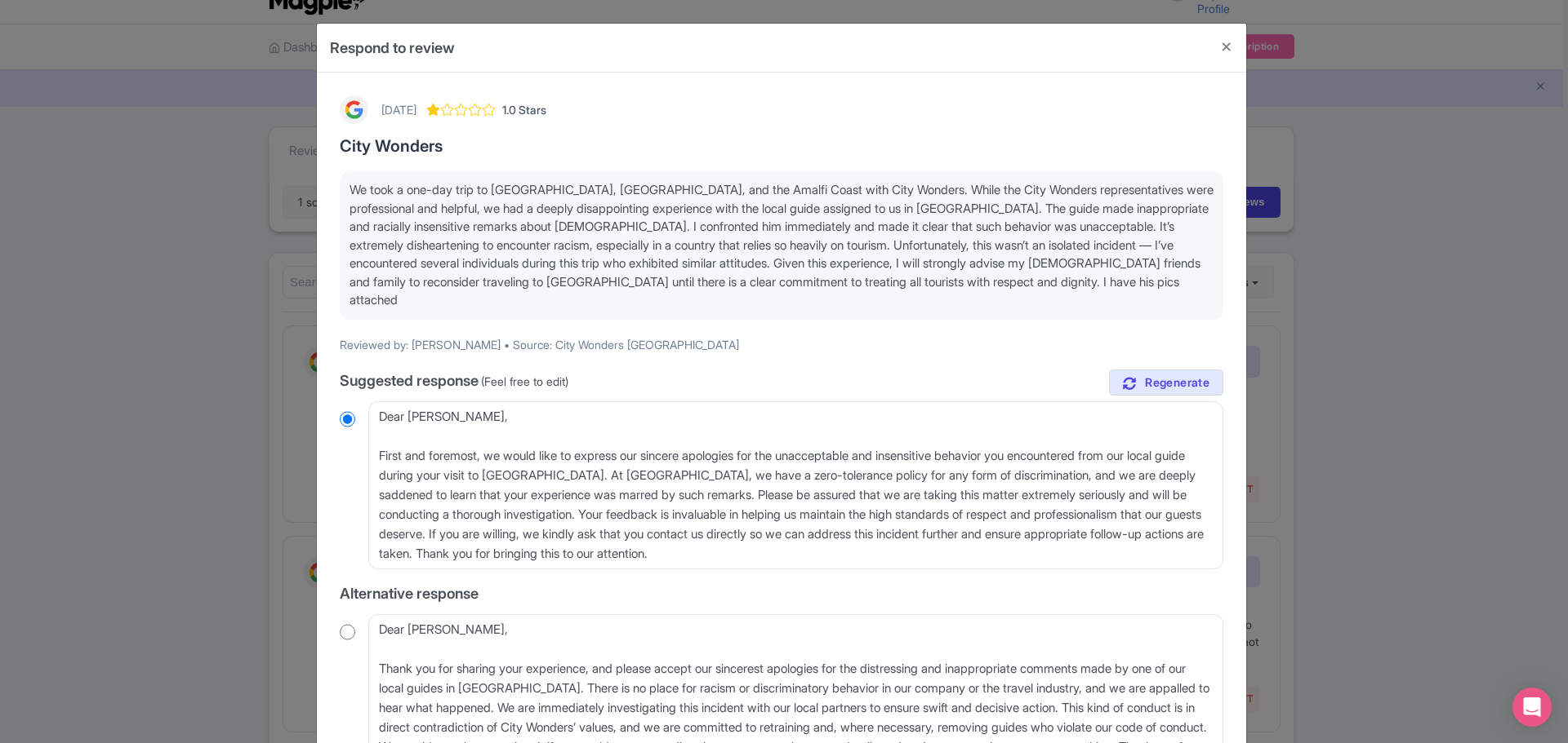
click at [1128, 278] on p "We took a one-day trip to [GEOGRAPHIC_DATA], [GEOGRAPHIC_DATA], and the Amalfi …" at bounding box center [781, 245] width 863 height 129
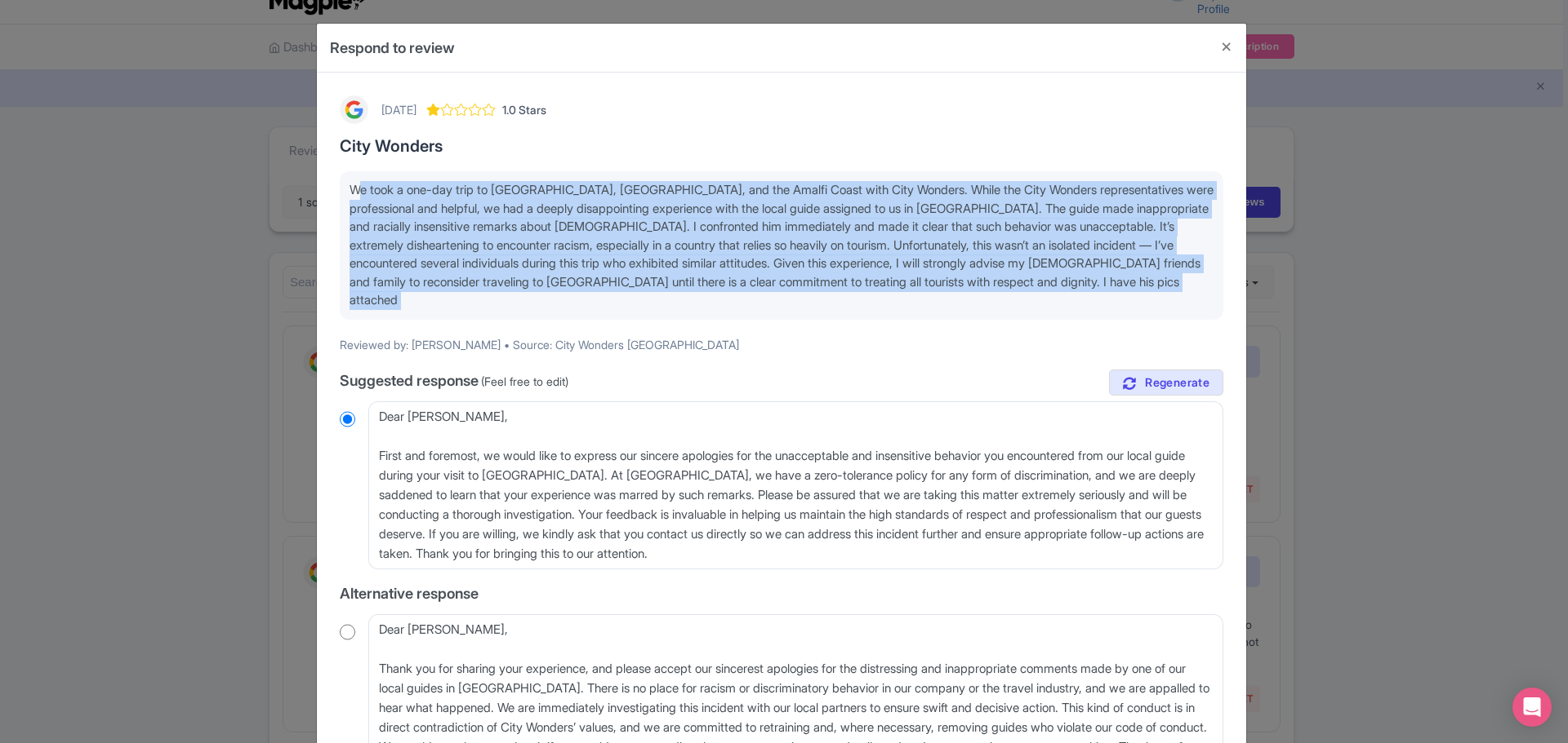
drag, startPoint x: 1095, startPoint y: 286, endPoint x: 297, endPoint y: 186, distance: 804.2
click at [297, 186] on div "Respond to review 3 months ago 1.0 Stars City Wonders We took a one-day trip to…" at bounding box center [784, 371] width 1568 height 743
copy div "We took a one-day trip to Sorrento, Pompeii, and the Amalfi Coast with City Won…"
click at [990, 257] on span "We took a one-day trip to [GEOGRAPHIC_DATA], [GEOGRAPHIC_DATA], and the Amalfi …" at bounding box center [781, 245] width 863 height 126
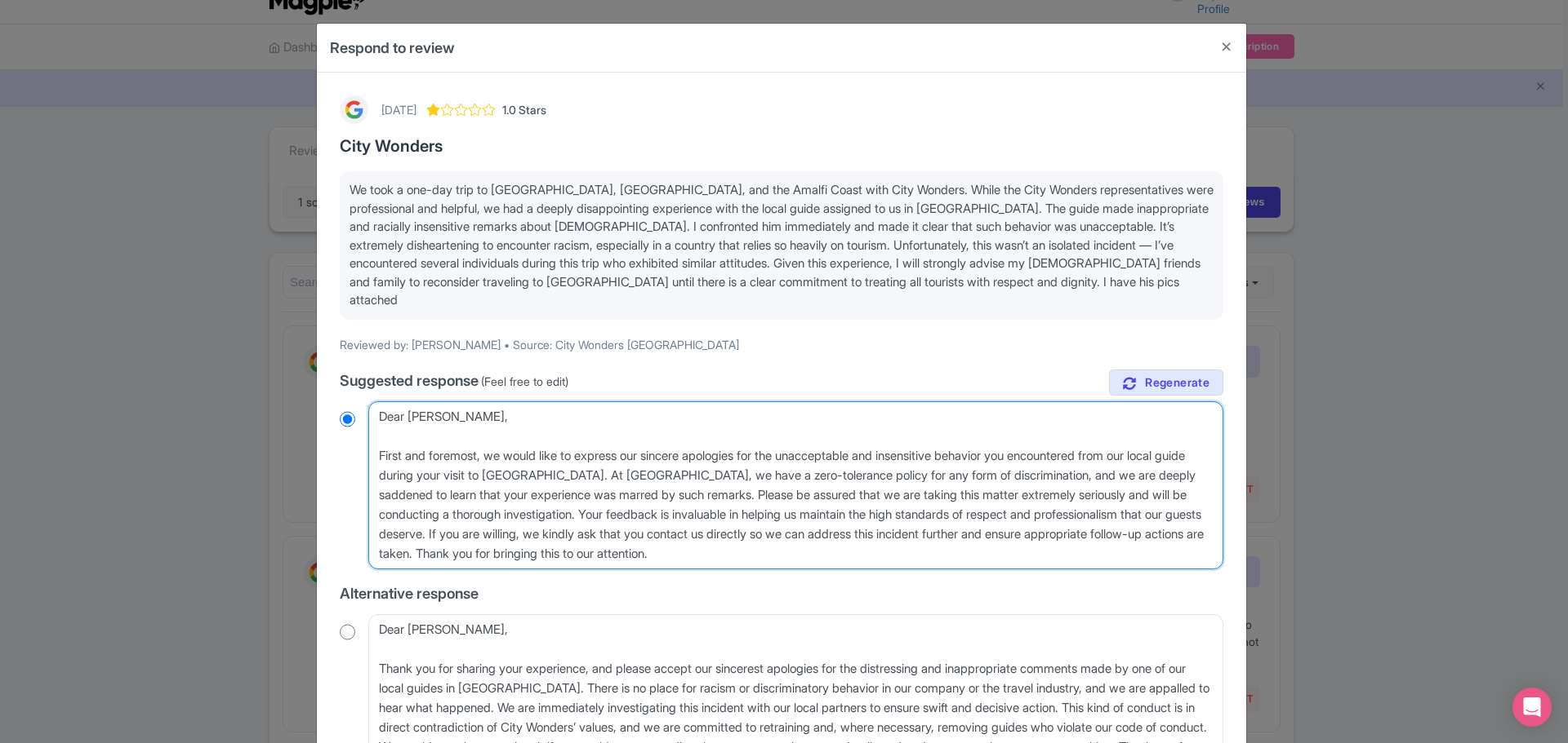
drag, startPoint x: 818, startPoint y: 538, endPoint x: 291, endPoint y: 434, distance: 537.2
click at [291, 434] on div "Respond to review 3 months ago 1.0 Stars City Wonders We took a one-day trip to…" at bounding box center [784, 371] width 1568 height 743
paste textarea "Thank you for bringing this serious matter to our attention. We sincerely apolo…"
type textarea "Dear Prathmesh, Thank you for bringing this serious matter to our attention. We…"
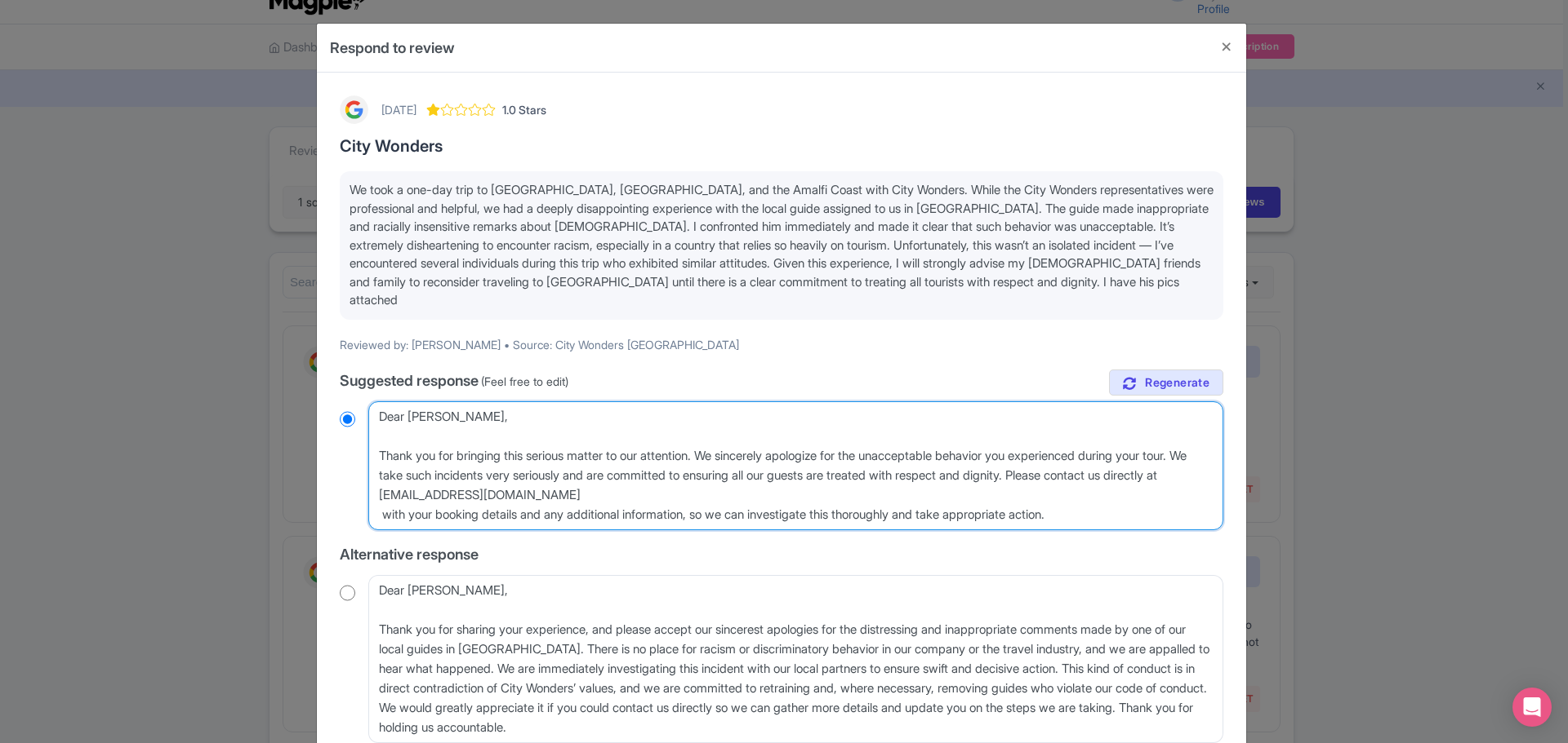
radio input "true"
drag, startPoint x: 610, startPoint y: 474, endPoint x: 621, endPoint y: 474, distance: 11.0
click at [613, 474] on textarea "Dear Prathmesh, First and foremost, we would like to express our sincere apolog…" at bounding box center [795, 465] width 855 height 129
type textarea "Dear Prathmesh, Thank you for bringing this serious matter to our attention. We…"
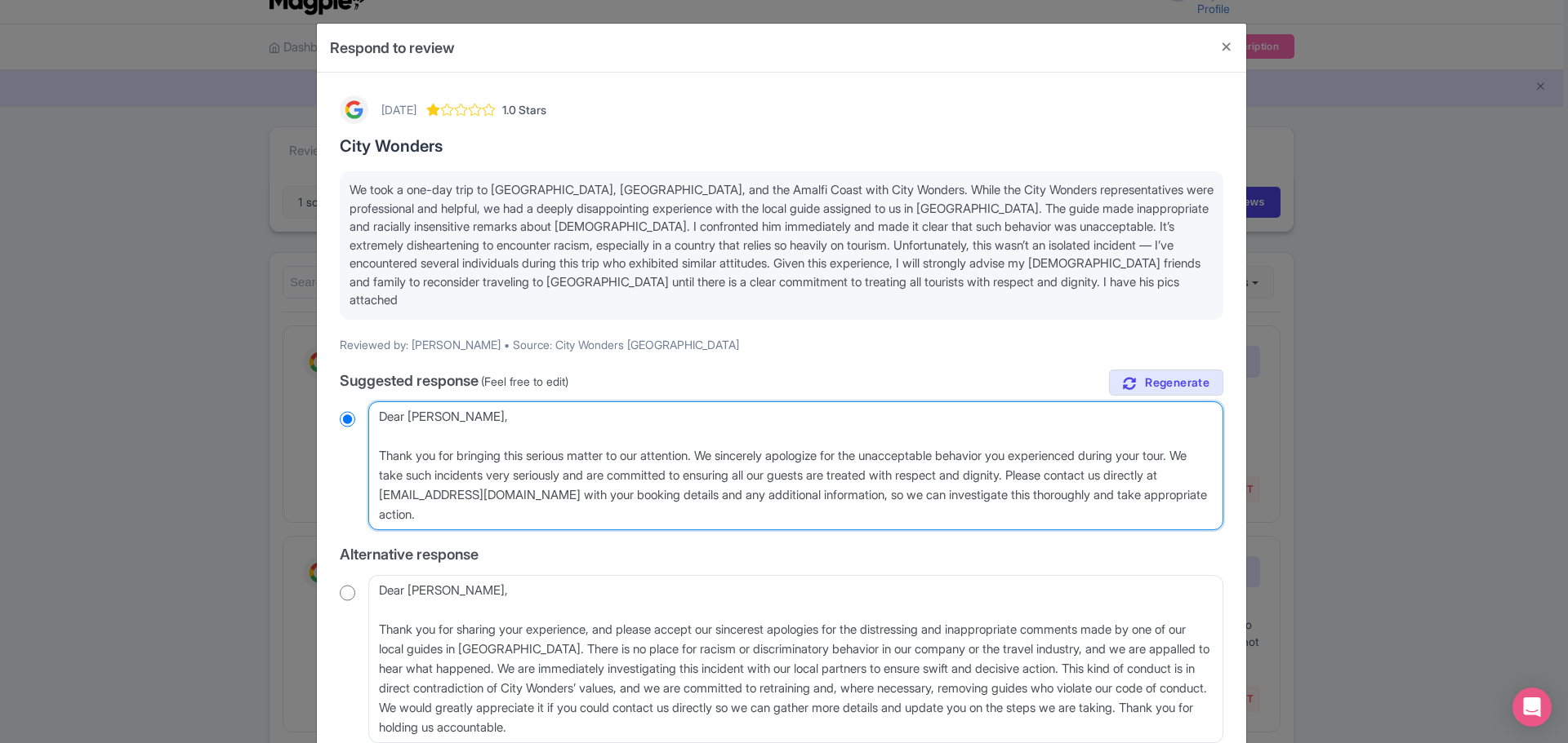
radio input "true"
drag, startPoint x: 1100, startPoint y: 456, endPoint x: 1103, endPoint y: 495, distance: 39.1
click at [1103, 495] on textarea "Dear Prathmesh, First and foremost, we would like to express our sincere apolog…" at bounding box center [795, 465] width 855 height 129
paste textarea "As the guide is provided by a local partner, we will immediately inform them of…"
type textarea "Dear Prathmesh, Thank you for bringing this serious matter to our attention. We…"
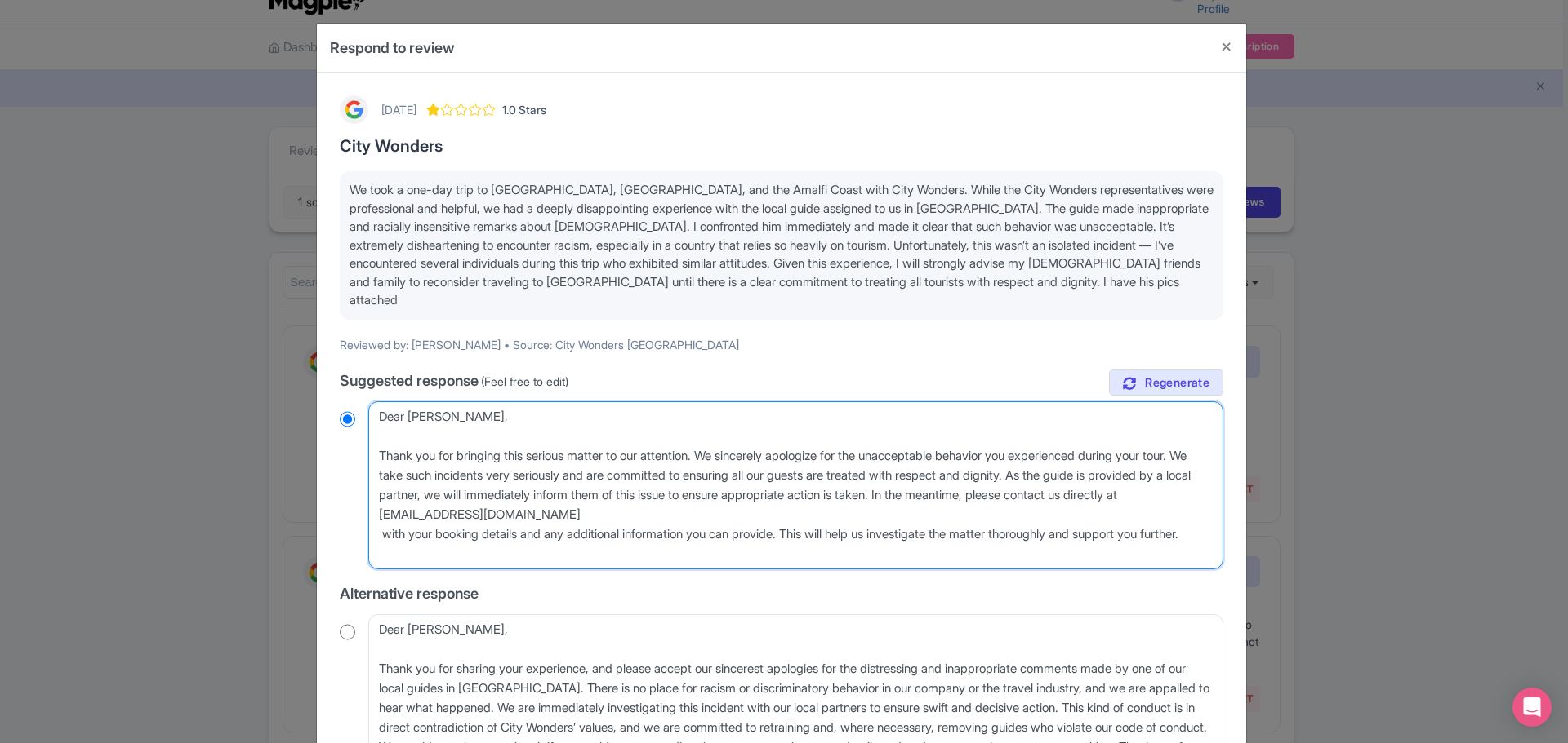
radio input "true"
click at [625, 498] on textarea "Dear Prathmesh, First and foremost, we would like to express our sincere apolog…" at bounding box center [795, 485] width 855 height 168
type textarea "Dear Prathmesh, Thank you for bringing this serious matter to our attention. We…"
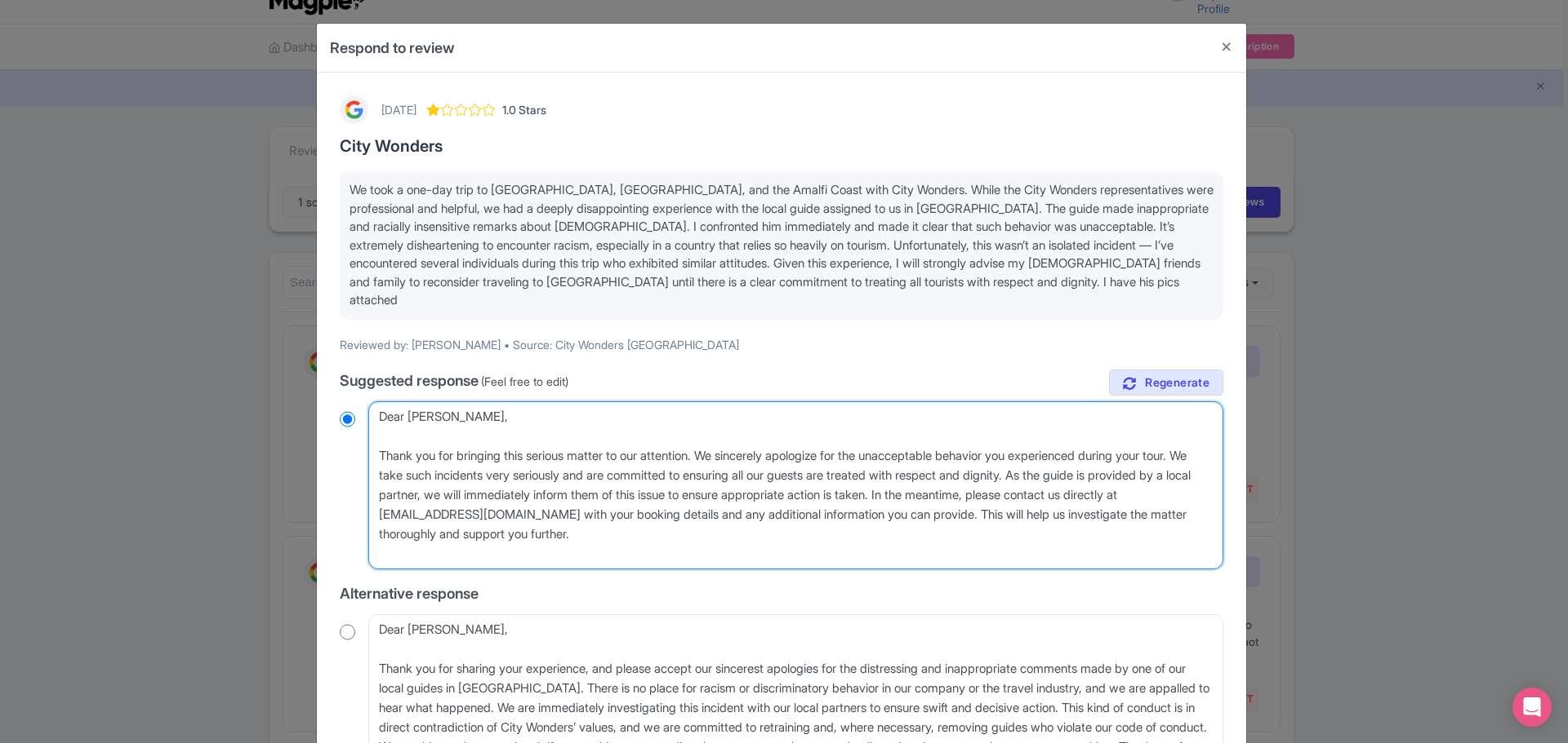
radio input "true"
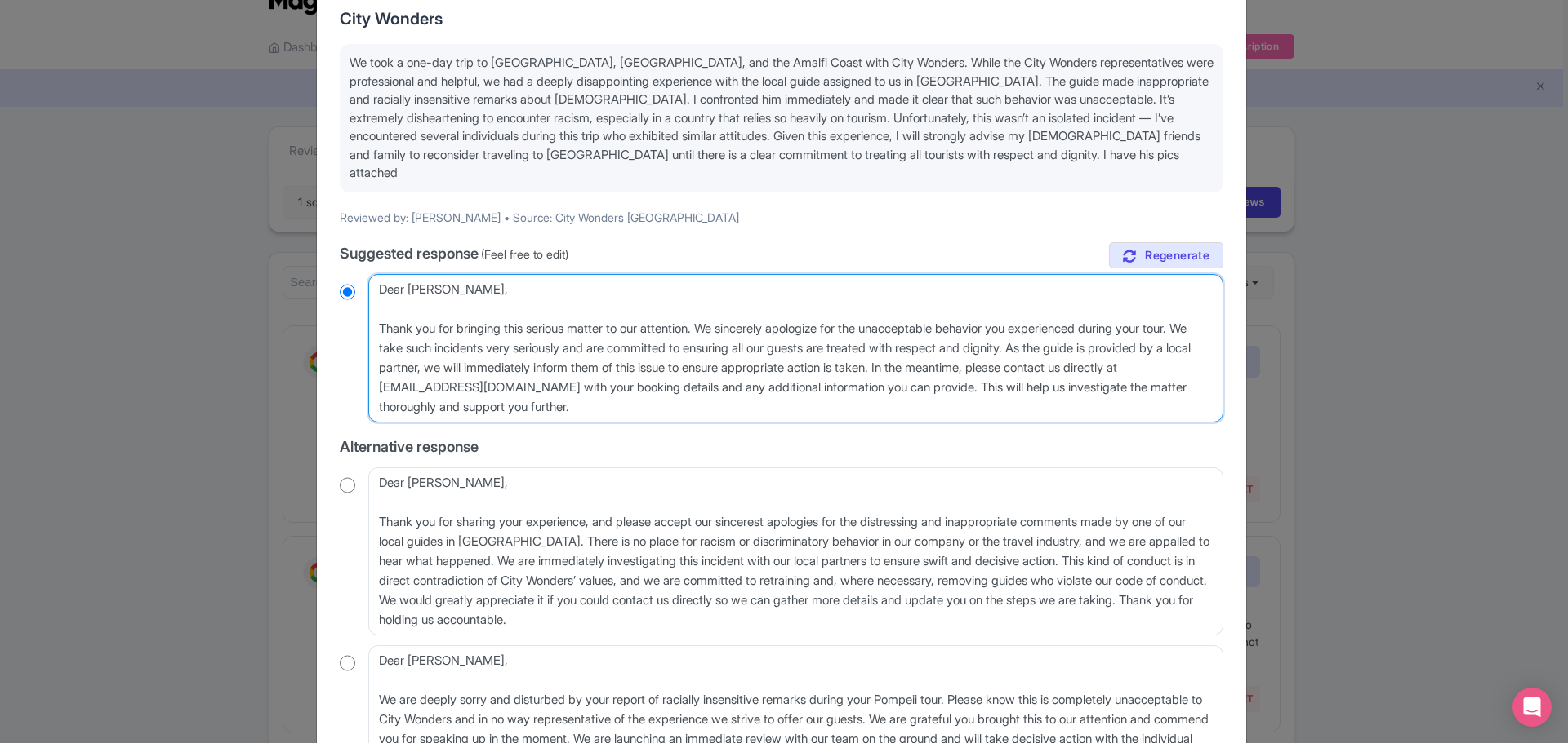
scroll to position [296, 0]
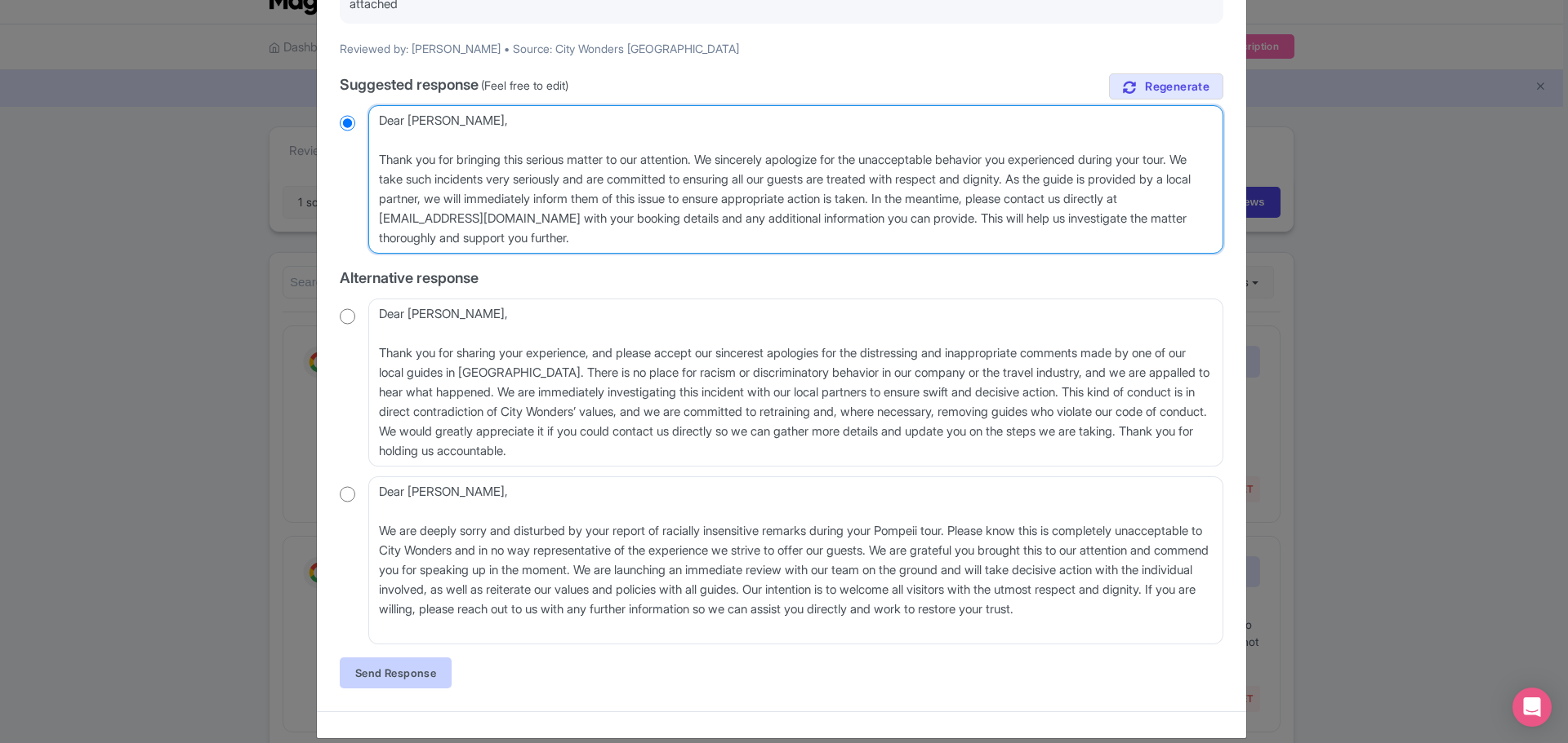
type textarea "Dear Prathmesh, Thank you for bringing this serious matter to our attention. We…"
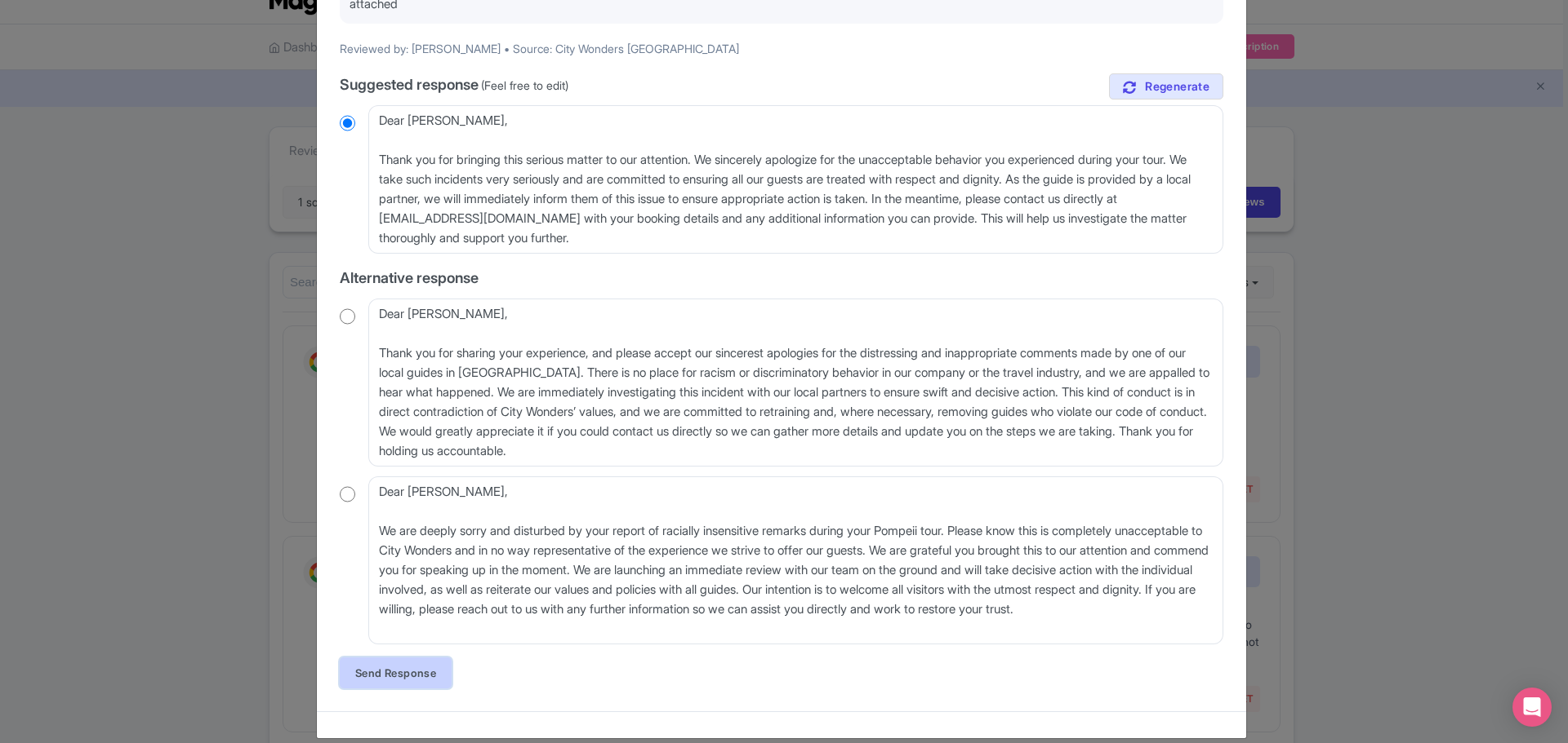
click at [411, 658] on link "Send Response" at bounding box center [395, 673] width 112 height 31
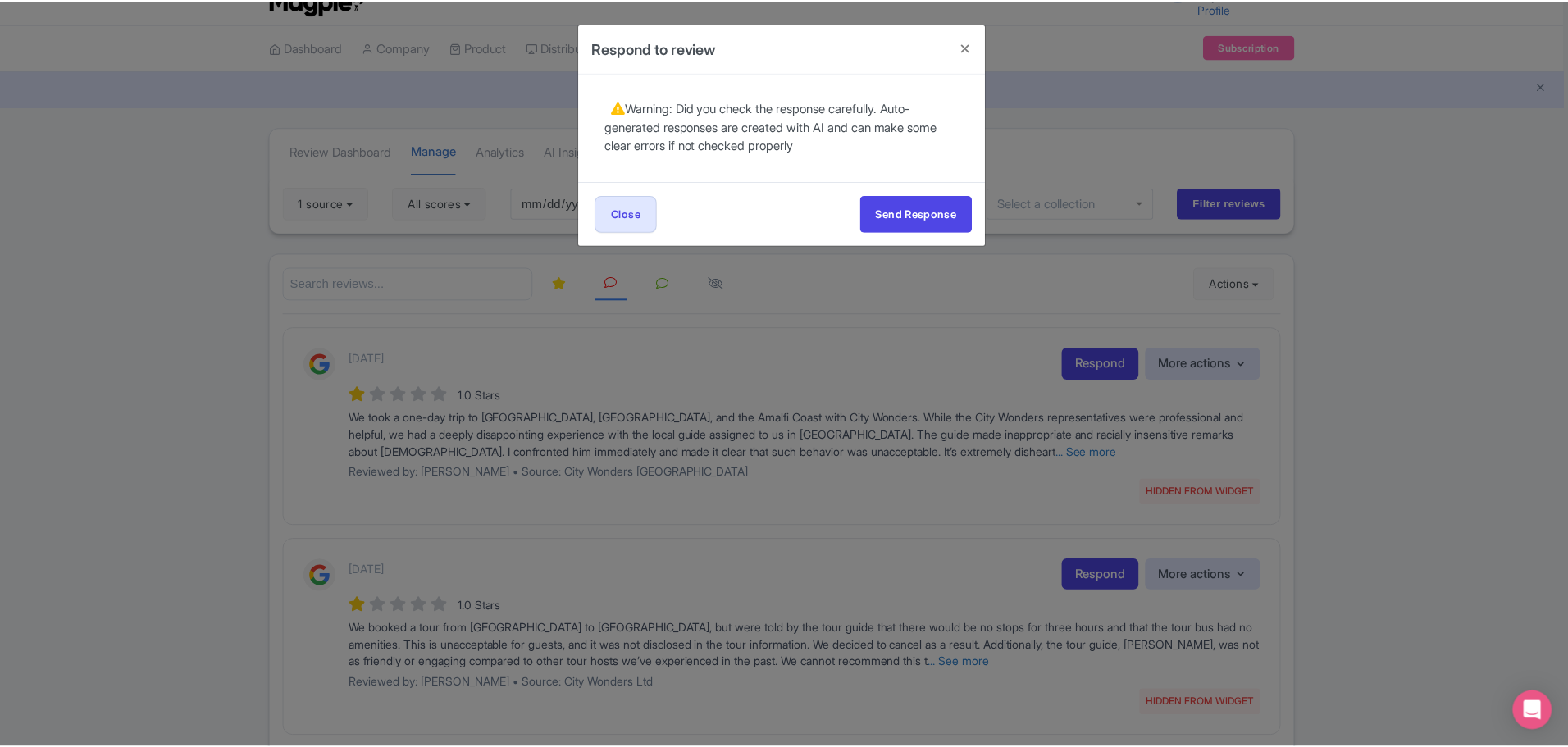
scroll to position [0, 0]
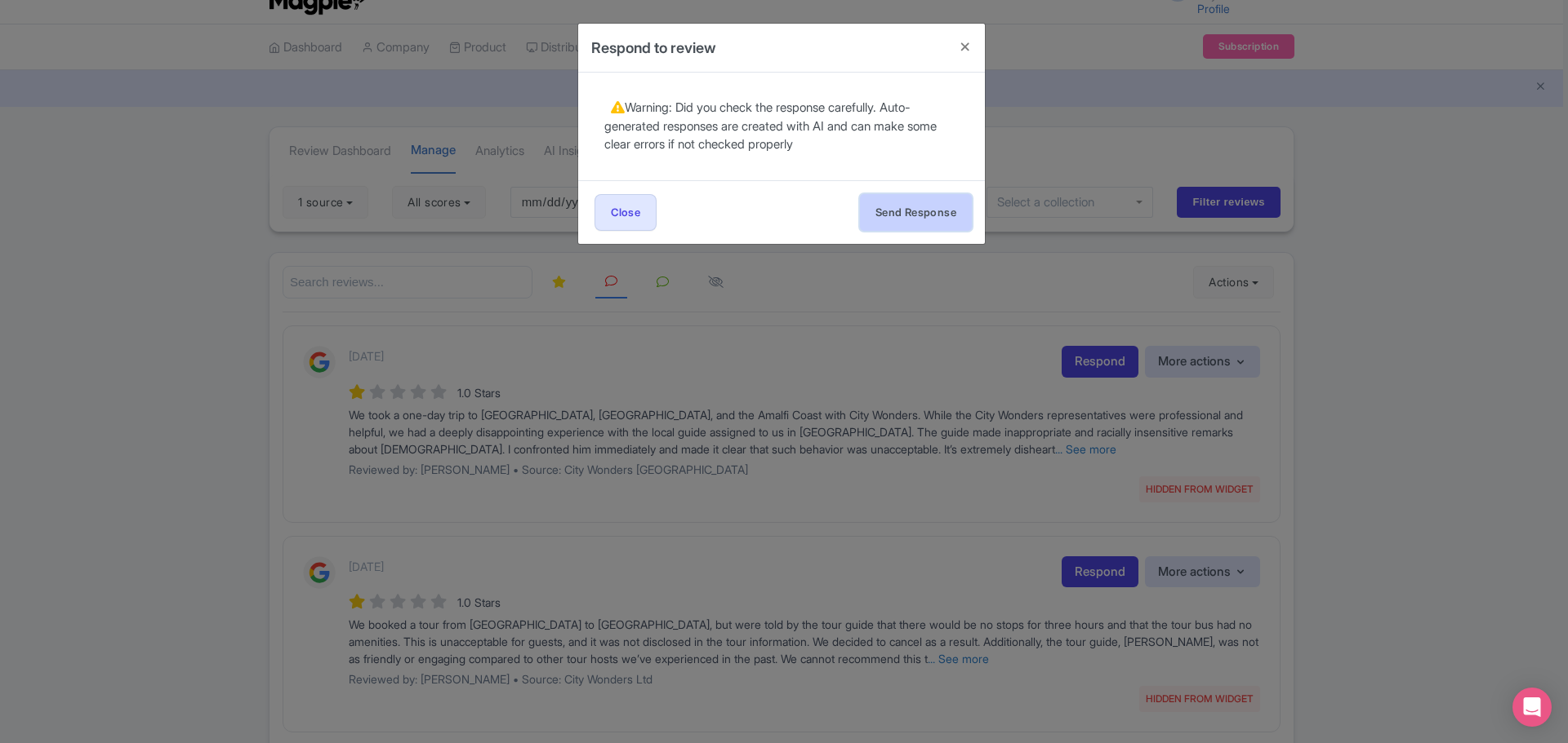
click at [918, 222] on button "Send Response" at bounding box center [916, 212] width 112 height 37
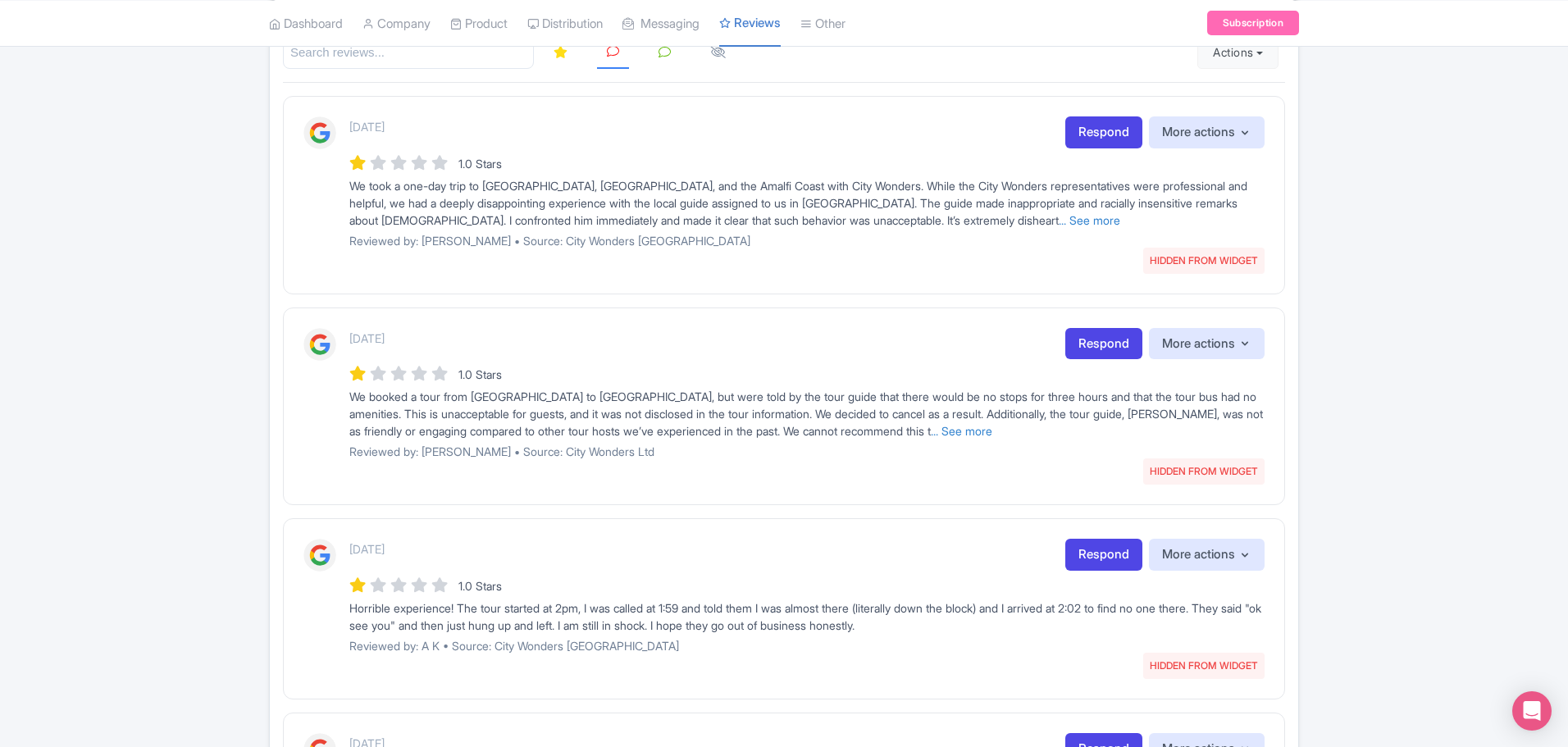
scroll to position [275, 0]
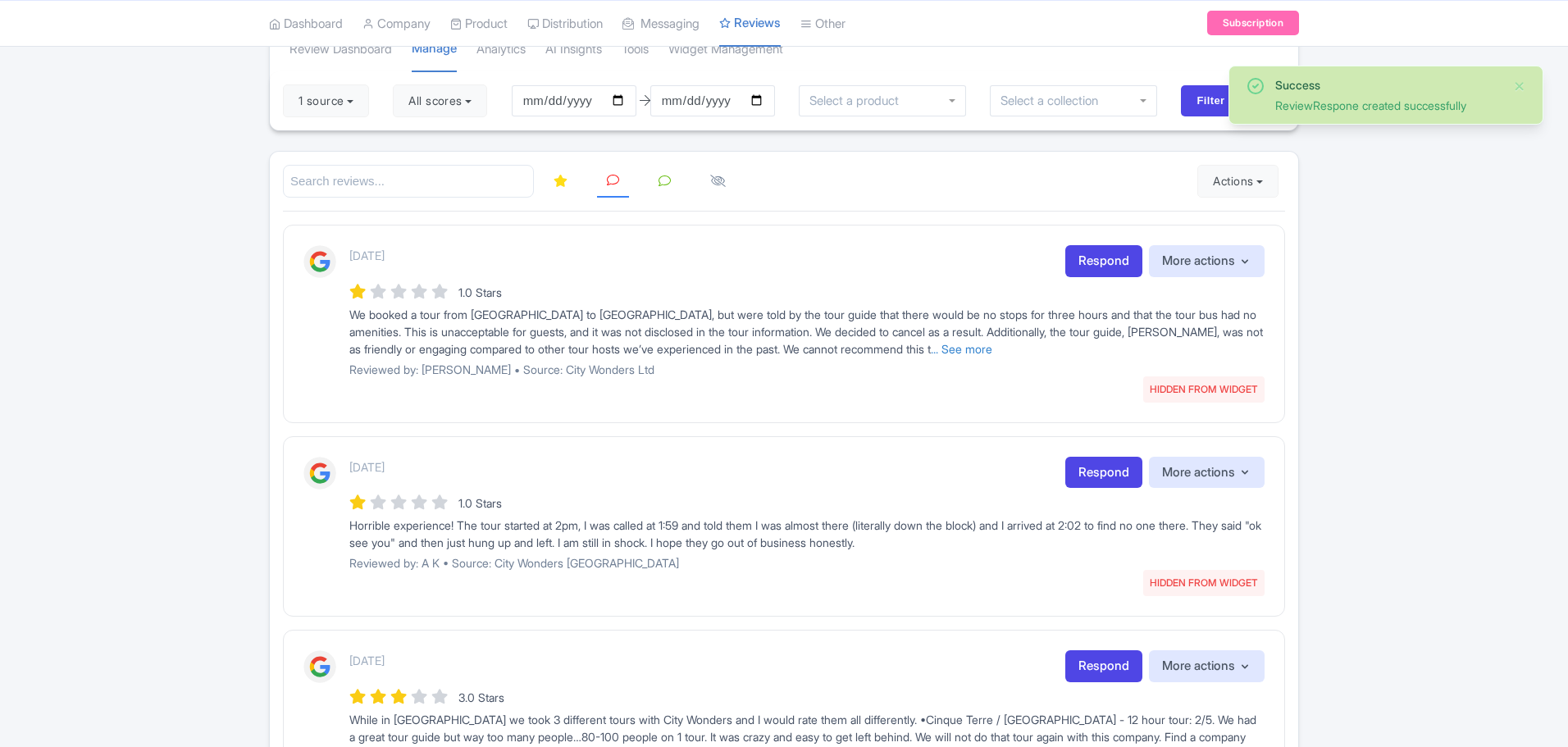
scroll to position [164, 0]
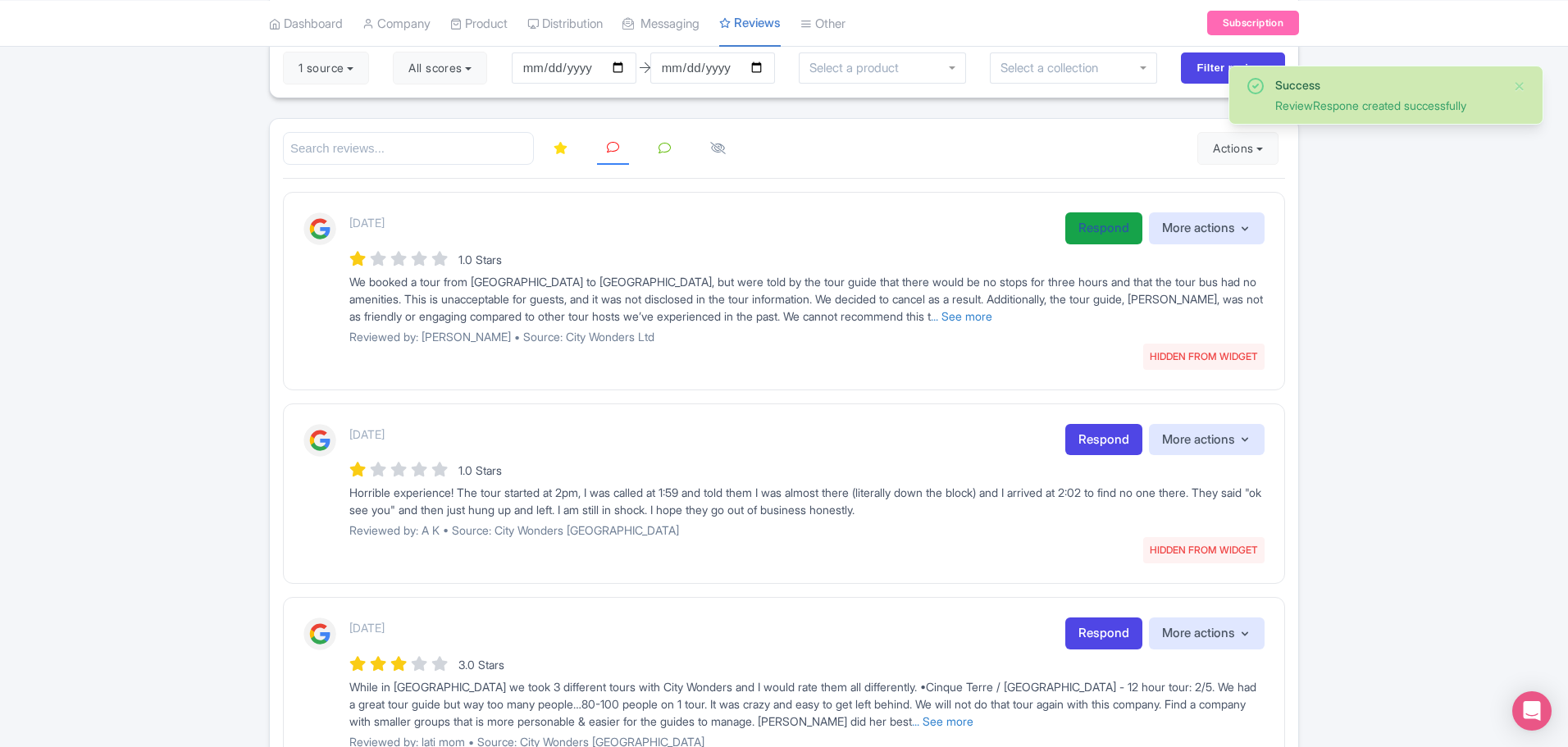
click at [1098, 236] on link "Respond" at bounding box center [1103, 228] width 77 height 32
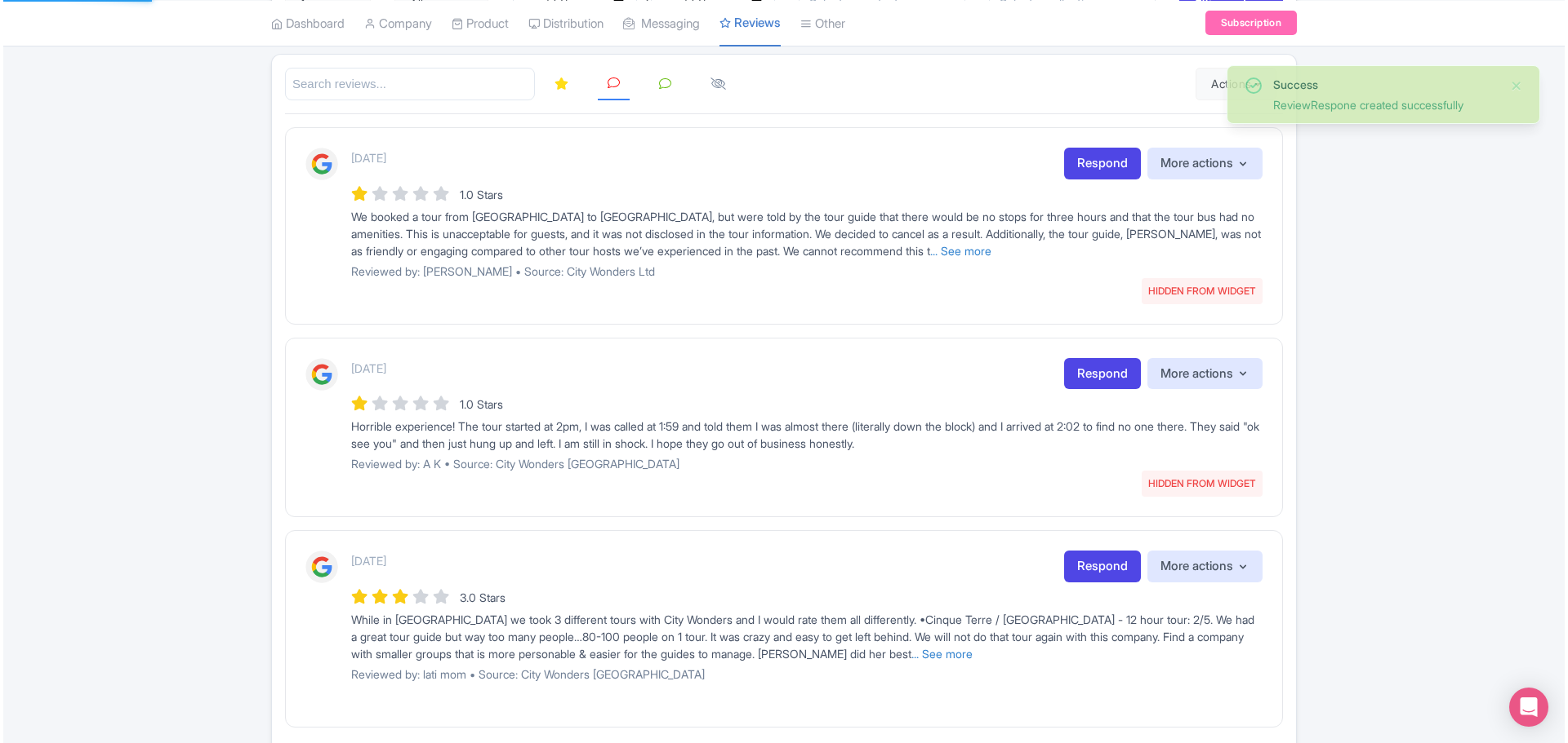
scroll to position [64, 0]
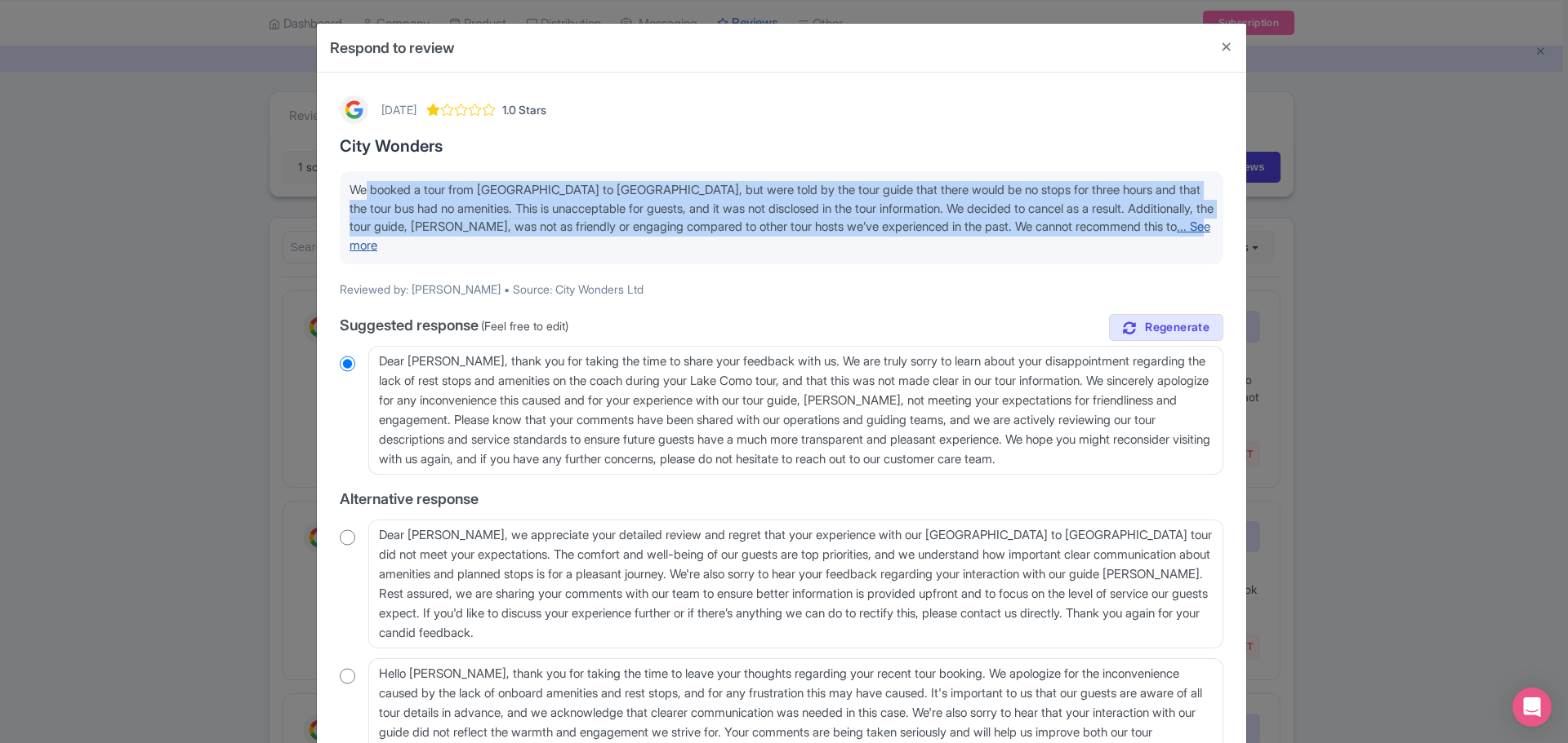
drag, startPoint x: 357, startPoint y: 187, endPoint x: 1156, endPoint y: 220, distance: 799.7
click at [1160, 222] on span "We booked a tour from [GEOGRAPHIC_DATA] to [GEOGRAPHIC_DATA], but were told by …" at bounding box center [781, 217] width 863 height 71
click at [1179, 228] on link "... See more" at bounding box center [780, 236] width 861 height 35
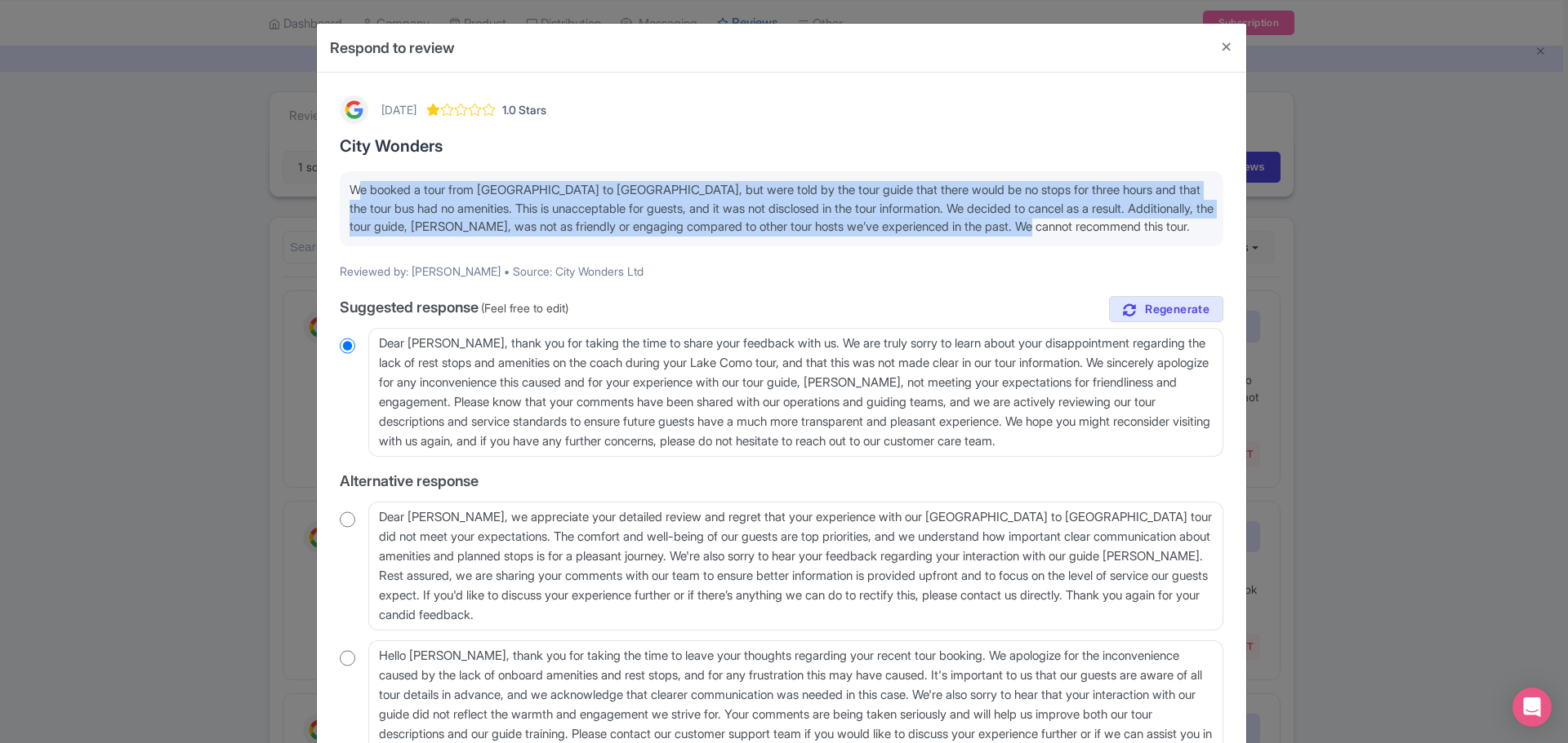
drag, startPoint x: 1149, startPoint y: 230, endPoint x: 272, endPoint y: 179, distance: 878.5
click at [276, 179] on div "Respond to review [DATE] 1.0 Stars City Wonders We booked a tour from [GEOGRAPH…" at bounding box center [784, 371] width 1568 height 743
copy span "We booked a tour from [GEOGRAPHIC_DATA] to [GEOGRAPHIC_DATA], but were told by …"
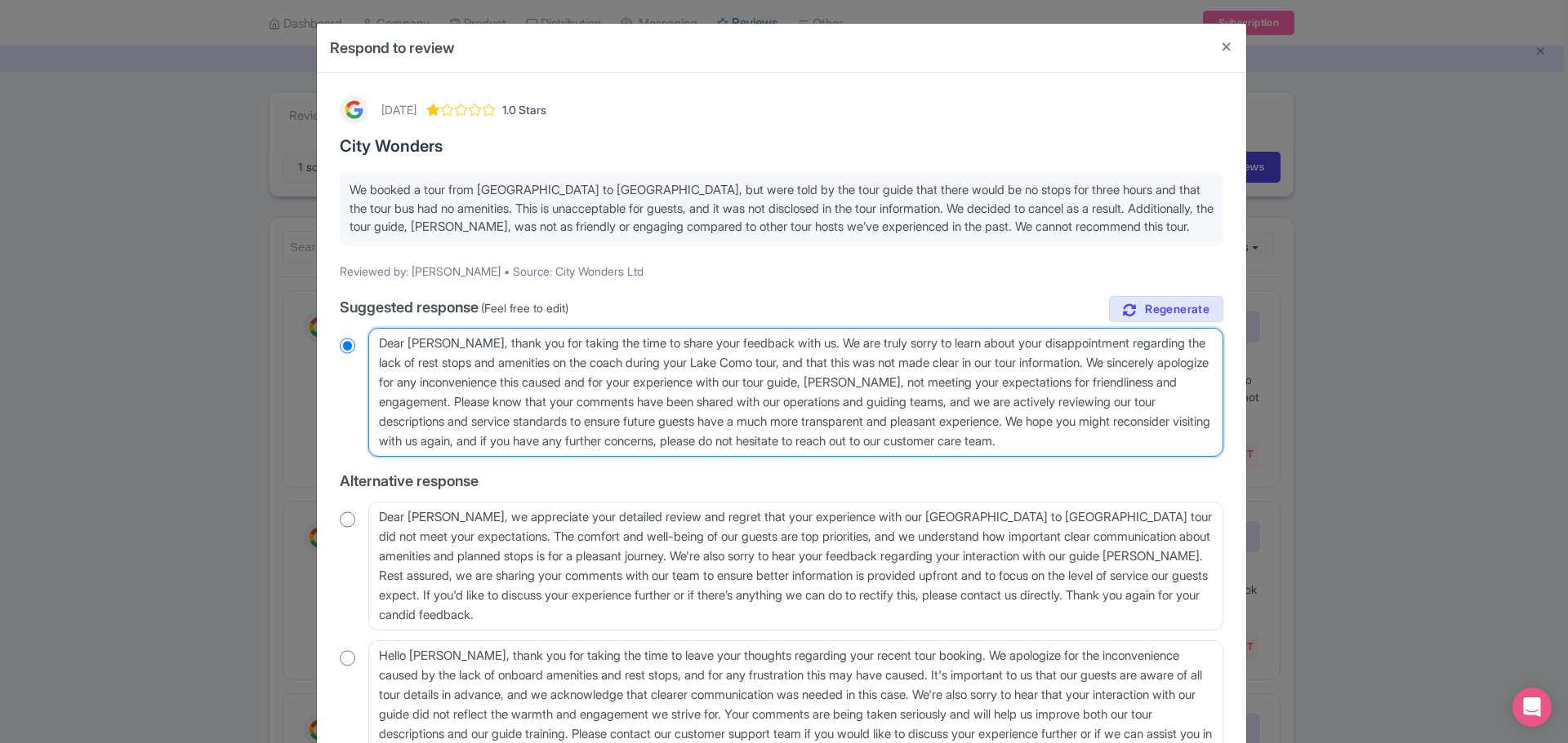
click at [885, 434] on textarea "Dear [PERSON_NAME], thank you for taking the time to share your feedback with u…" at bounding box center [795, 392] width 855 height 129
drag, startPoint x: 1149, startPoint y: 443, endPoint x: 459, endPoint y: 346, distance: 696.8
click at [459, 346] on textarea "Dear [PERSON_NAME], thank you for taking the time to share your feedback with u…" at bounding box center [795, 392] width 855 height 129
paste textarea "Thank you for your feedback. We always ensure that our [GEOGRAPHIC_DATA] tours …"
type textarea "Dear [PERSON_NAME], Thank you for your feedback. We always ensure that our [GEO…"
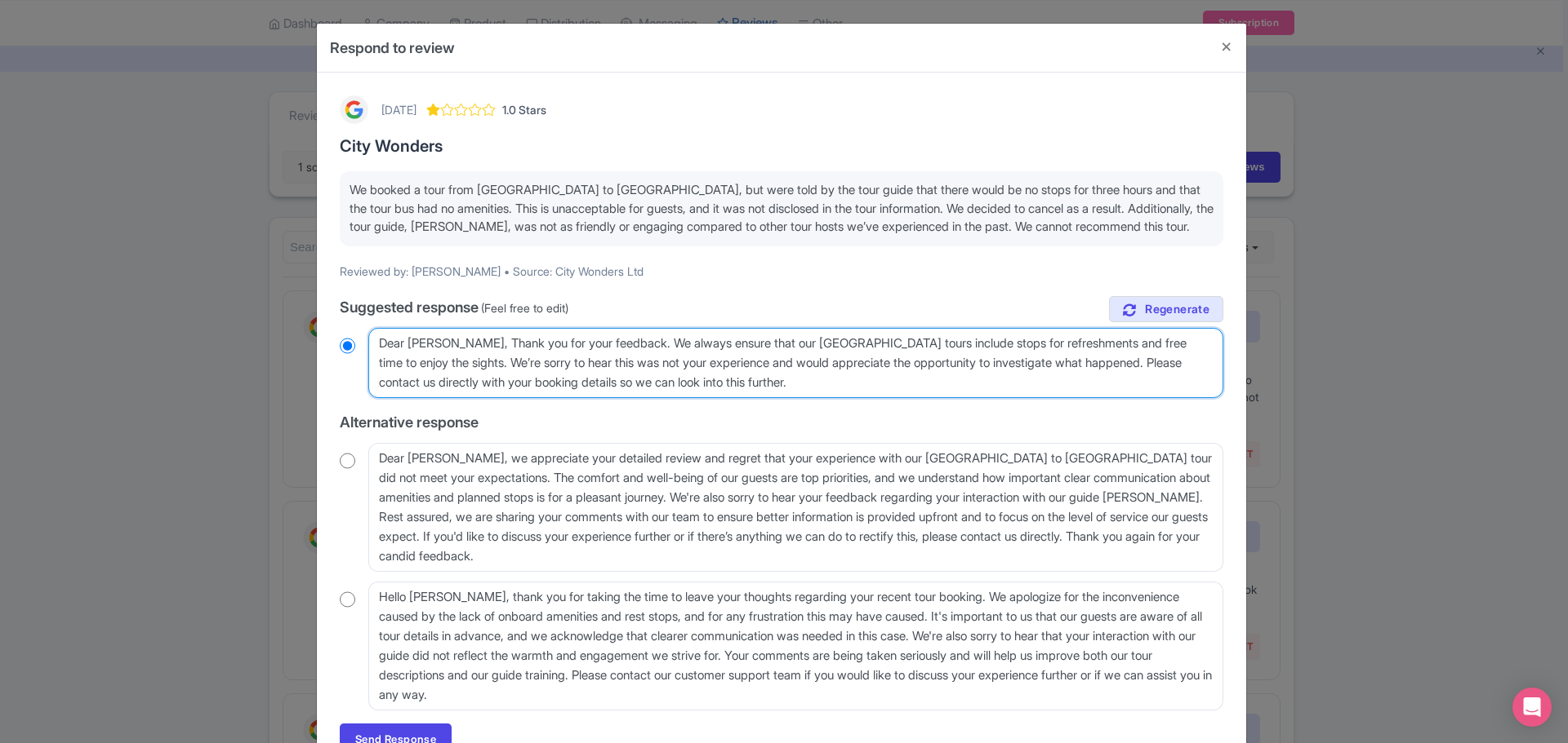
radio input "true"
click at [461, 343] on textarea "Dear [PERSON_NAME], thank you for taking the time to share your feedback with u…" at bounding box center [795, 362] width 855 height 70
drag, startPoint x: 459, startPoint y: 343, endPoint x: 486, endPoint y: 345, distance: 27.1
click at [460, 343] on textarea "Dear [PERSON_NAME], thank you for taking the time to share your feedback with u…" at bounding box center [795, 362] width 855 height 70
type textarea "Dear [PERSON_NAME], Thank you for your feedback. We always ensure that our [GEO…"
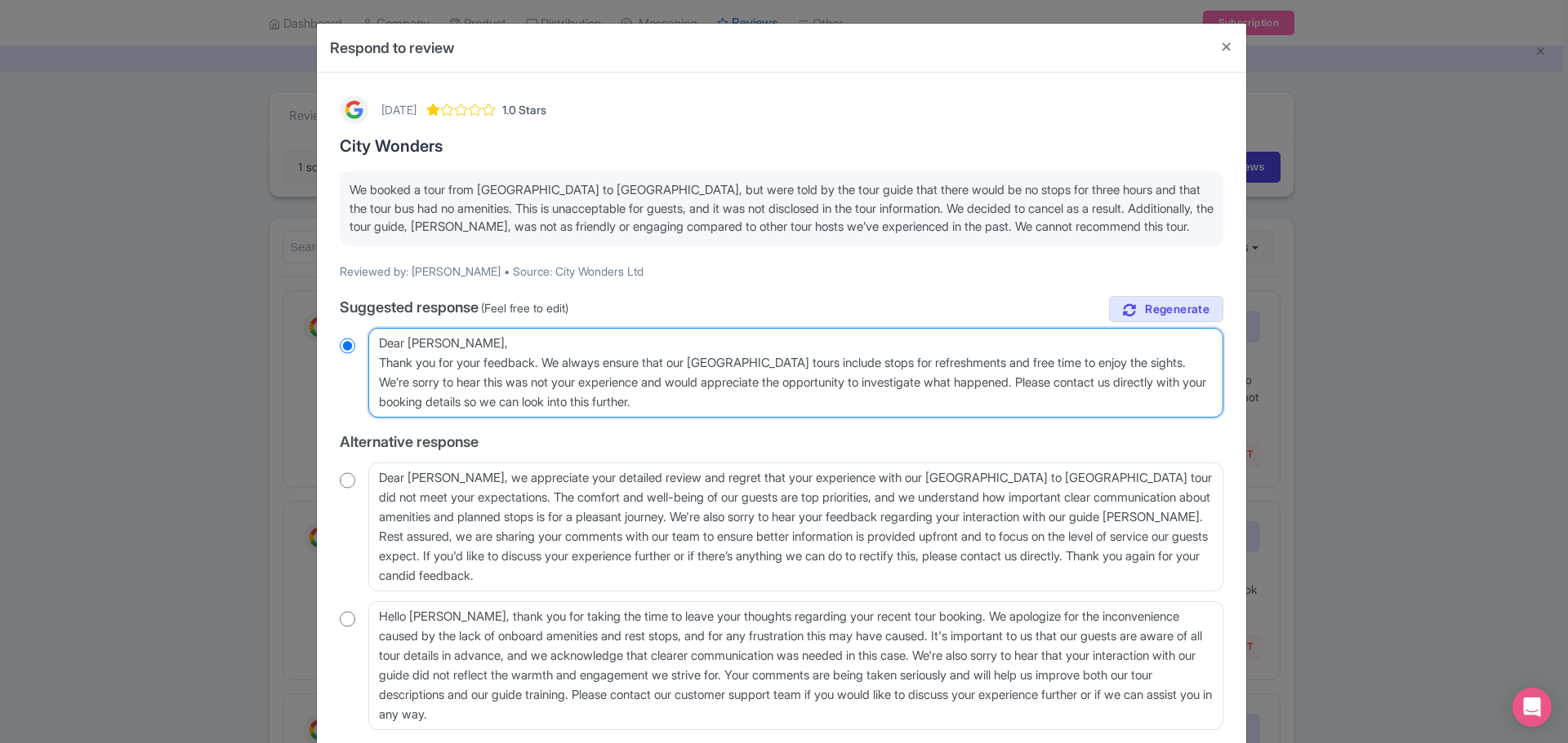
radio input "true"
type textarea "Dear [PERSON_NAME], Thank you for your feedback. We always ensure that our [GEO…"
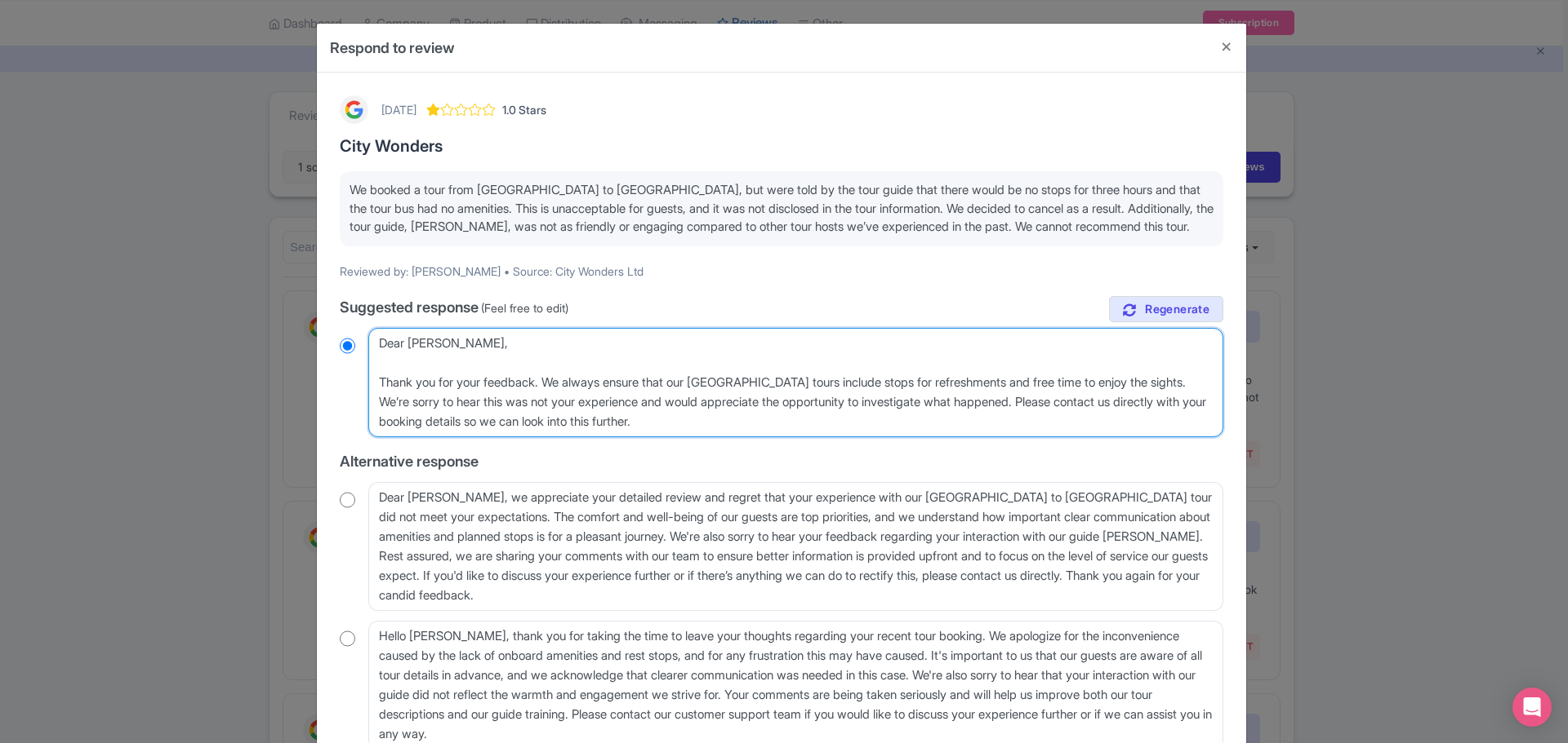
radio input "true"
click at [1046, 403] on textarea "Dear [PERSON_NAME], thank you for taking the time to share your feedback with u…" at bounding box center [795, 382] width 855 height 110
click at [1201, 401] on textarea "Dear [PERSON_NAME], thank you for taking the time to share your feedback with u…" at bounding box center [795, 382] width 855 height 110
type textarea "Dear [PERSON_NAME], Thank you for your feedback. We always ensure that our [GEO…"
radio input "true"
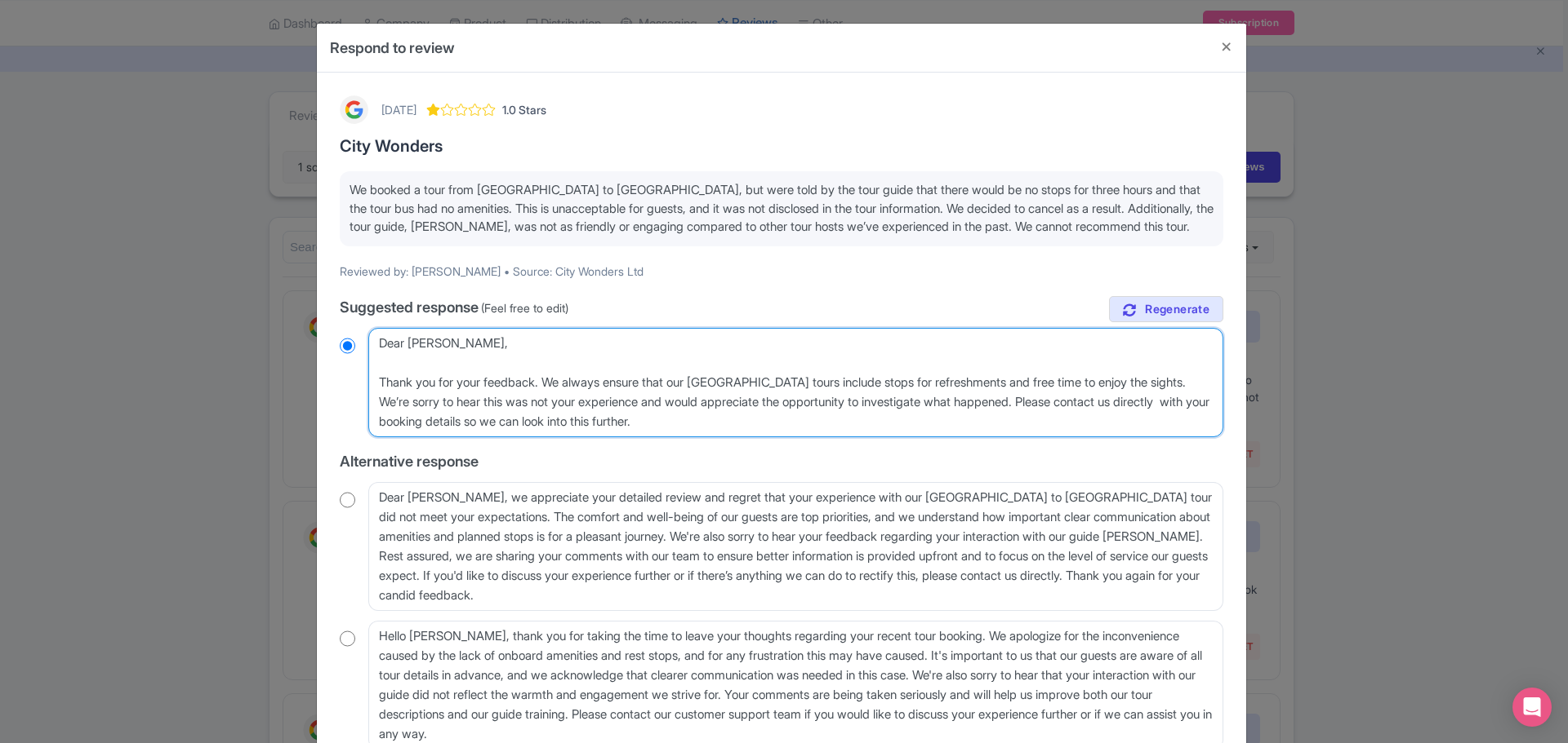
paste textarea "at [EMAIL_ADDRESS][DOMAIN_NAME]"
type textarea "Dear [PERSON_NAME], Thank you for your feedback. We always ensure that our [GEO…"
radio input "true"
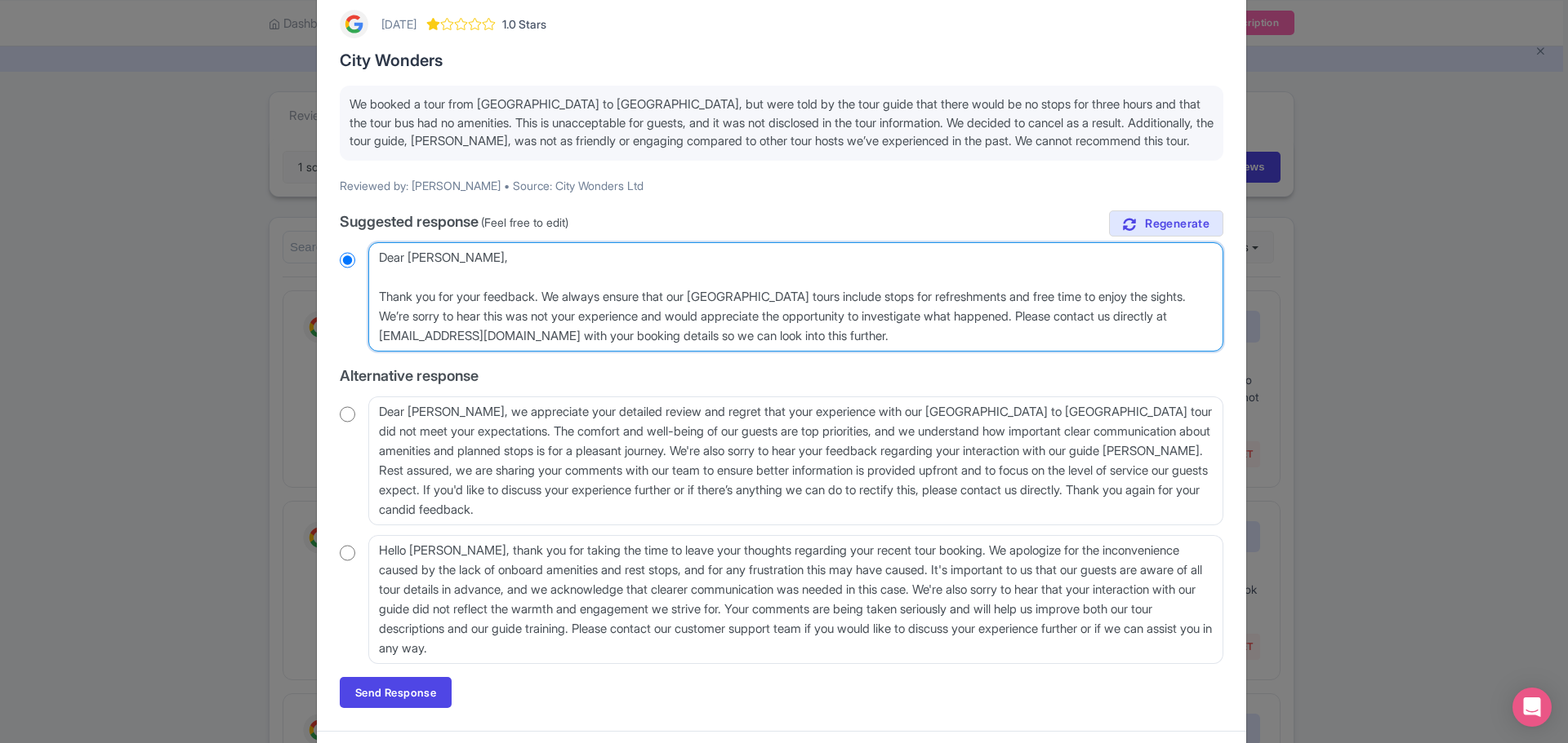
scroll to position [124, 0]
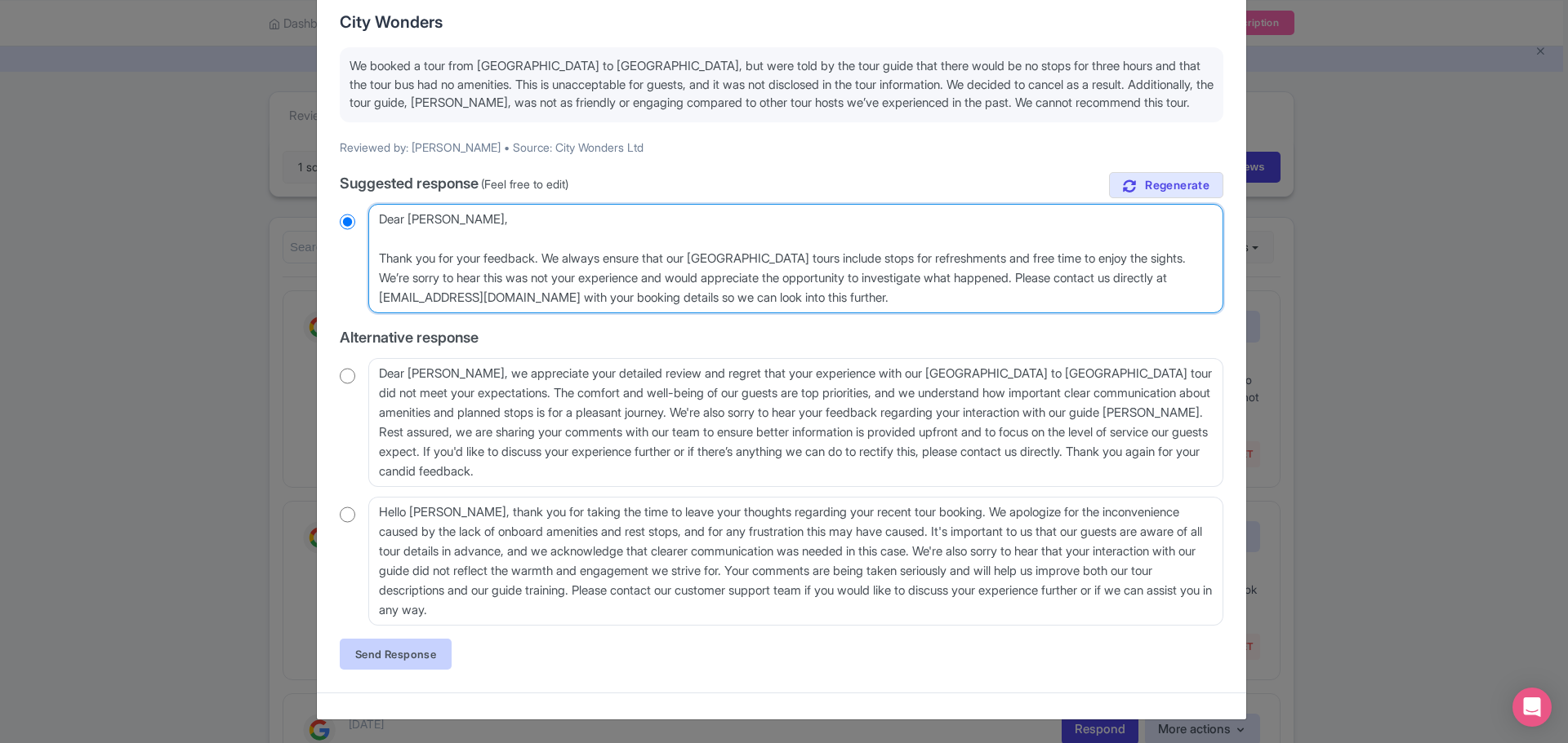
type textarea "Dear [PERSON_NAME], Thank you for your feedback. We always ensure that our [GEO…"
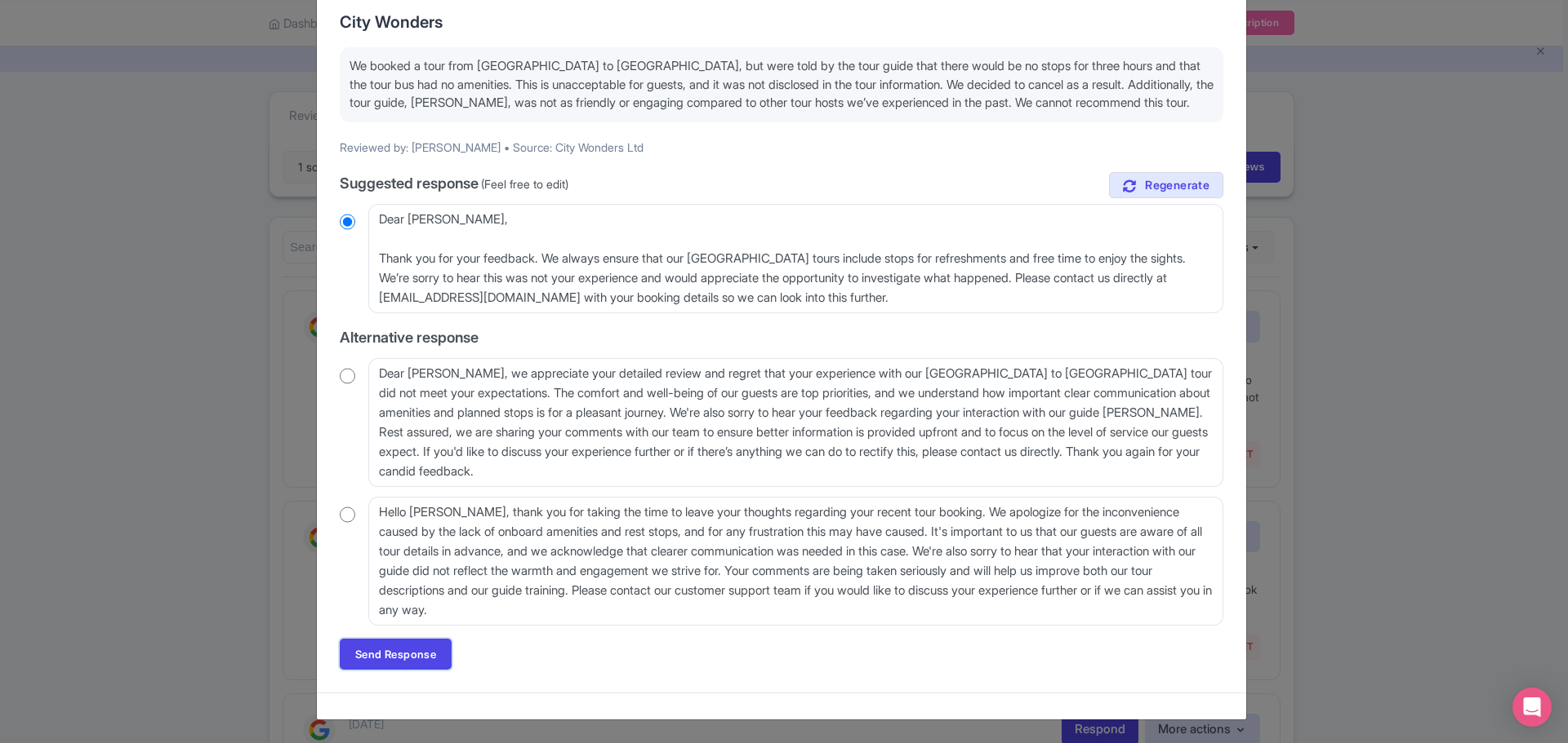
click at [406, 658] on link "Send Response" at bounding box center [395, 654] width 112 height 31
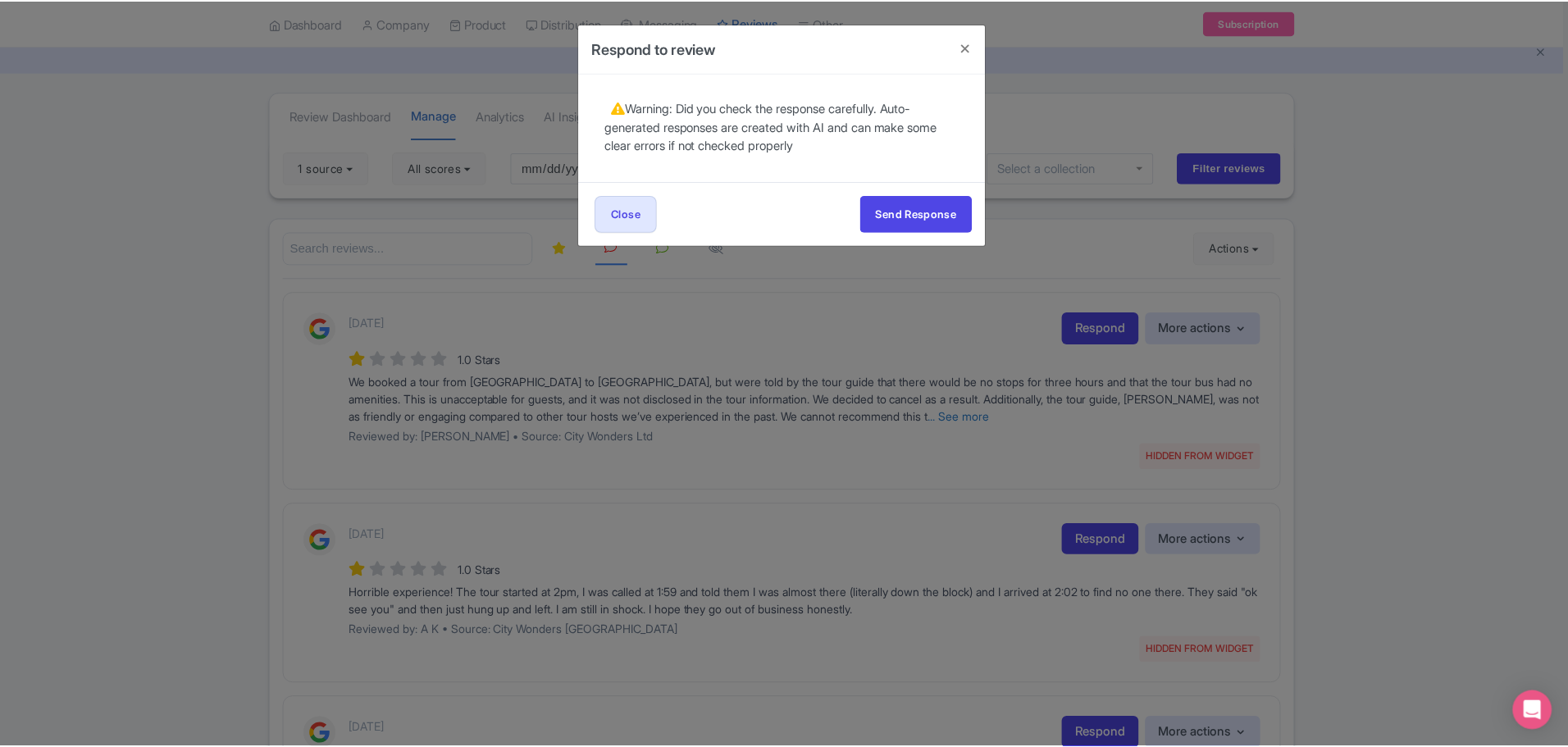
scroll to position [0, 0]
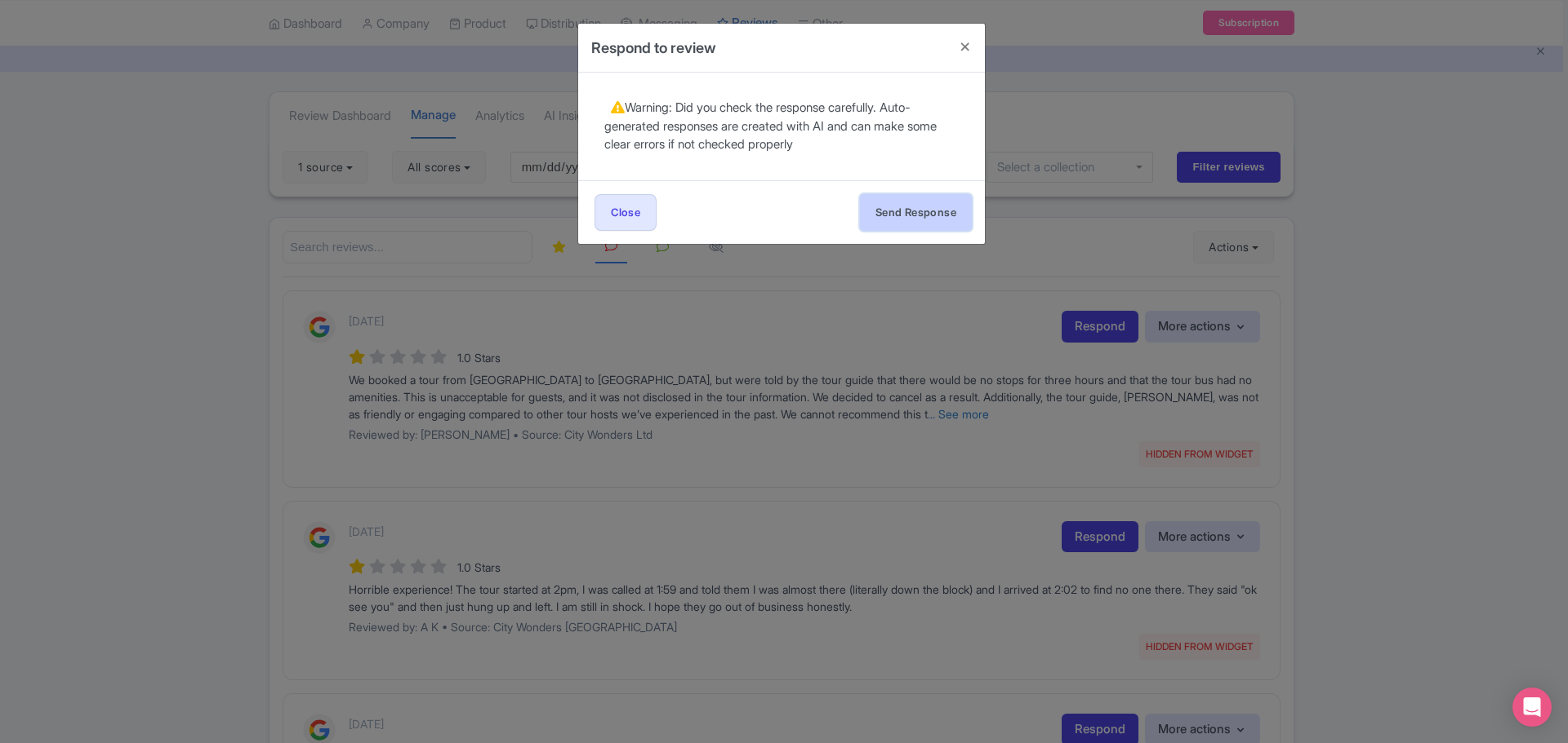
click at [896, 219] on button "Send Response" at bounding box center [916, 212] width 112 height 37
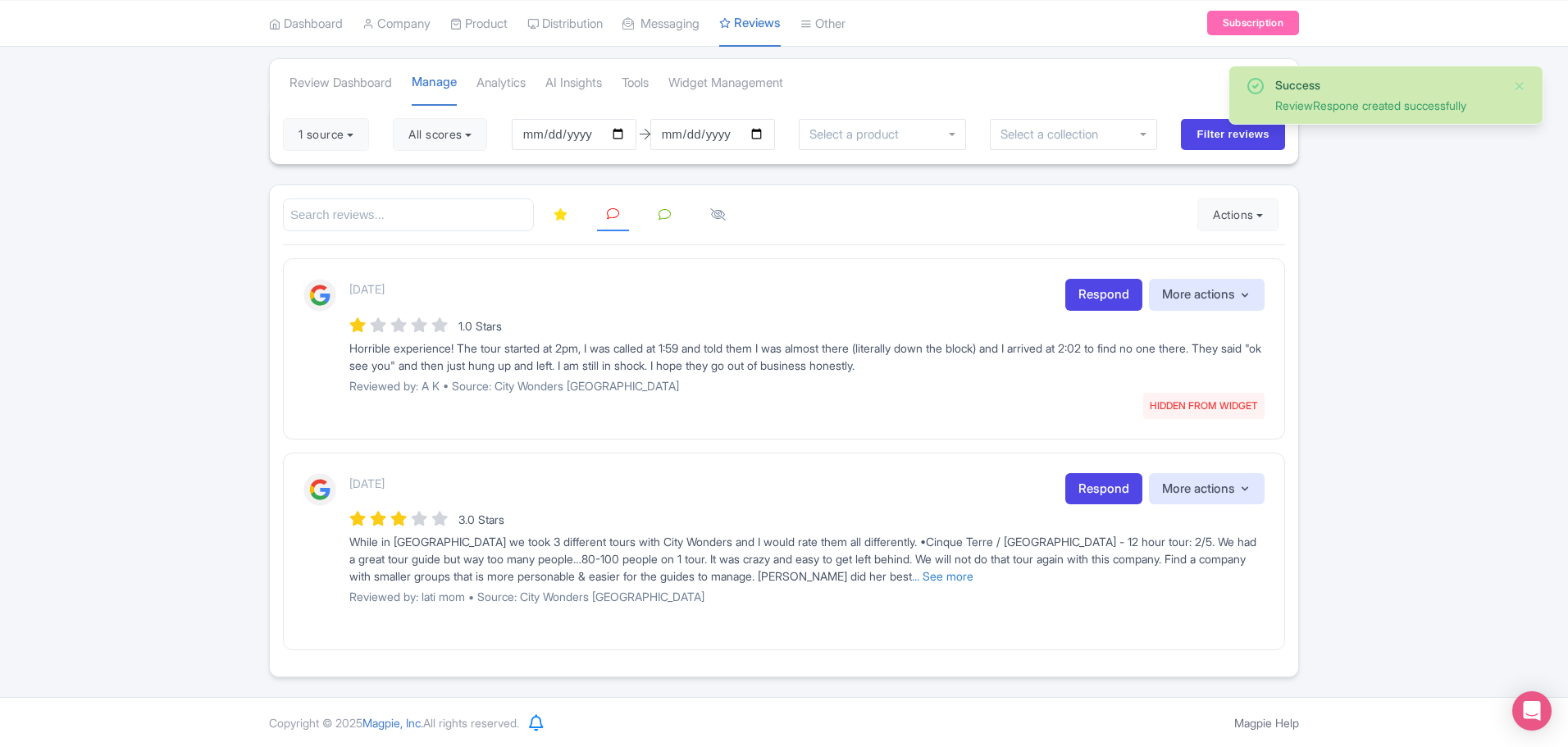
scroll to position [98, 0]
drag, startPoint x: 344, startPoint y: 355, endPoint x: 996, endPoint y: 368, distance: 652.1
click at [996, 368] on div "[DATE] HIDDEN FROM WIDGET Respond More actions Hide from this page Unhide from …" at bounding box center [784, 342] width 961 height 128
copy div "Horrible experience! The tour started at 2pm, I was called at 1:59 and told the…"
click at [1109, 292] on link "Respond" at bounding box center [1103, 294] width 77 height 32
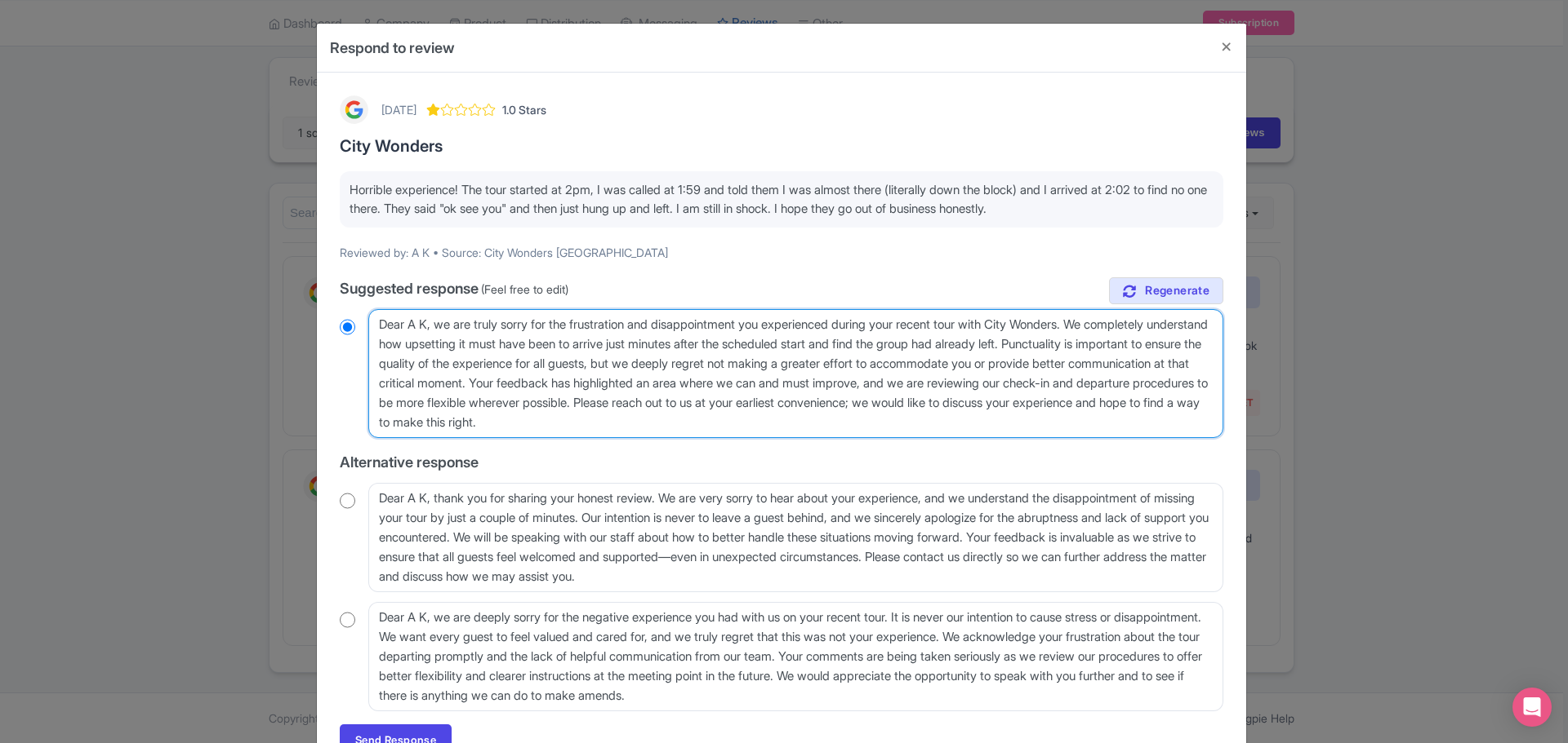
click at [828, 412] on textarea "Dear A K, we are truly sorry for the frustration and disappointment you experie…" at bounding box center [795, 373] width 855 height 129
drag, startPoint x: 812, startPoint y: 425, endPoint x: 192, endPoint y: 293, distance: 633.9
click at [200, 293] on div "Respond to review [DATE] 1.0 Stars City Wonders Horrible experience! The tour s…" at bounding box center [784, 371] width 1568 height 743
radio input "true"
click at [725, 324] on textarea "Dear A K, we are truly sorry for the frustration and disappointment you experie…" at bounding box center [795, 373] width 855 height 129
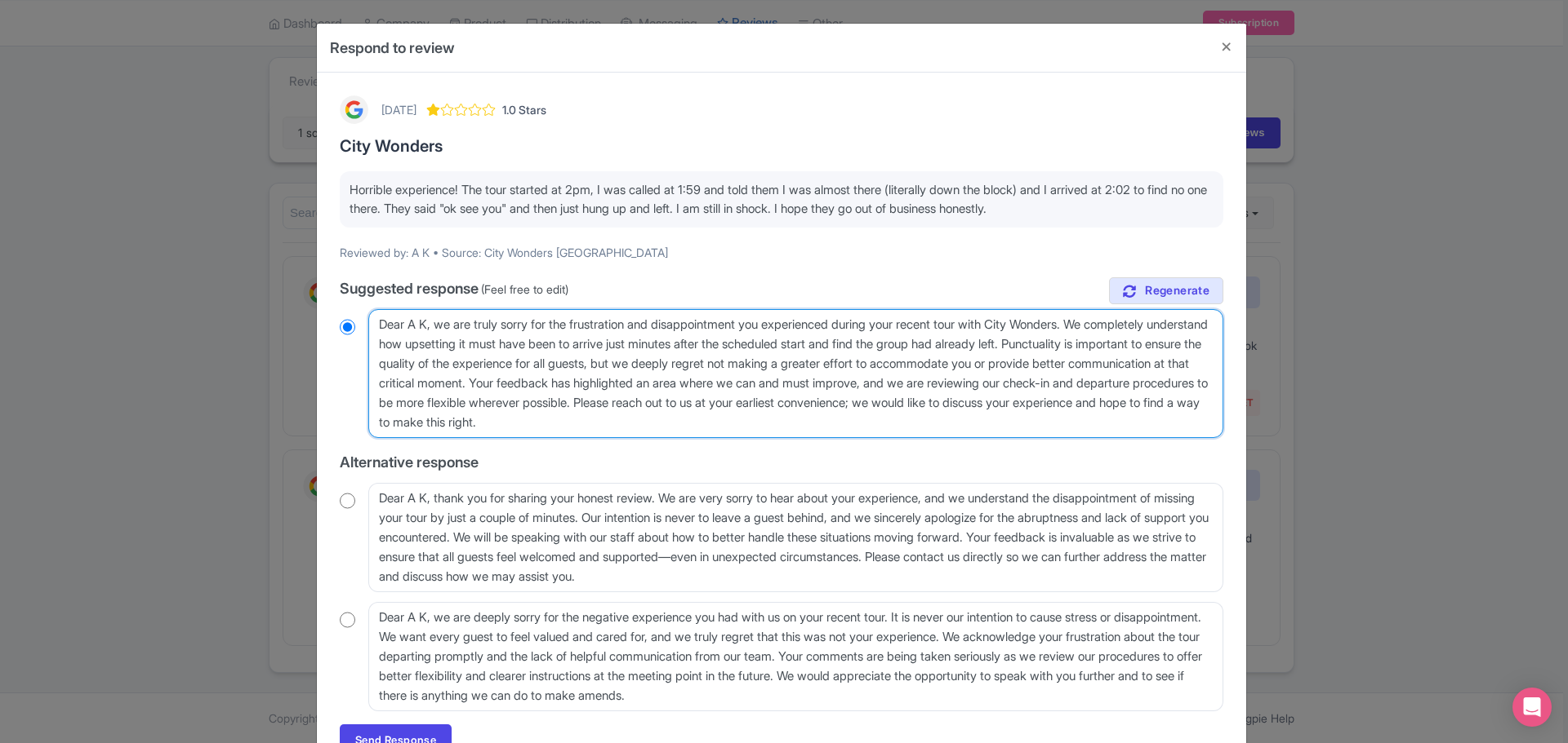
drag, startPoint x: 650, startPoint y: 394, endPoint x: 439, endPoint y: 315, distance: 225.3
click at [437, 314] on textarea "Dear A K, we are truly sorry for the frustration and disappointment you experie…" at bounding box center [795, 373] width 855 height 129
paste textarea "We’re truly sorry to hear about your experience and understand how upsetting it…"
type textarea "Dear A K, We’re truly sorry to hear about your experience and understand how up…"
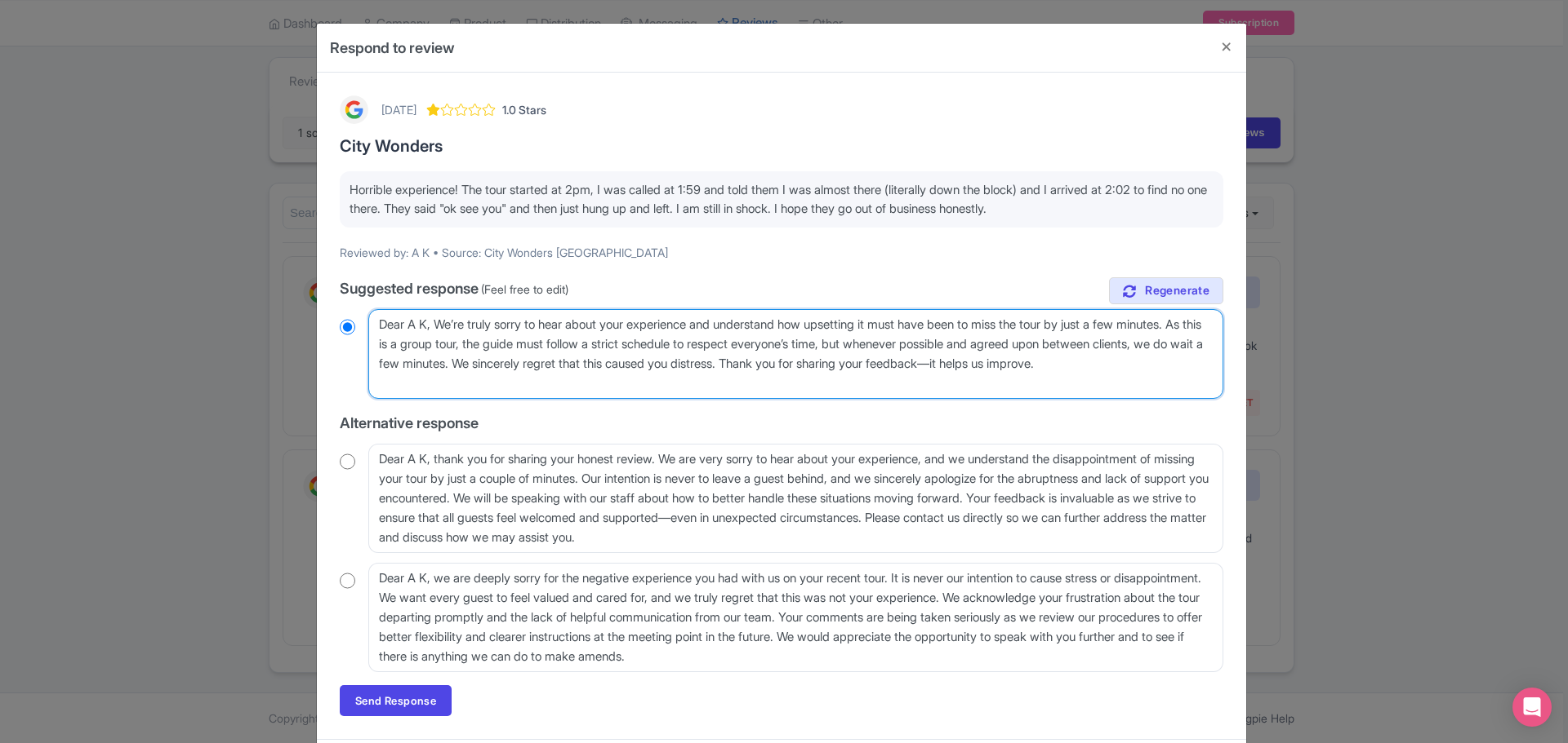
radio input "true"
click at [444, 323] on textarea "Dear A K, we are truly sorry for the frustration and disappointment you experie…" at bounding box center [795, 354] width 855 height 90
type textarea "Dear A K, e’re truly sorry to hear about your experience and understand how ups…"
radio input "true"
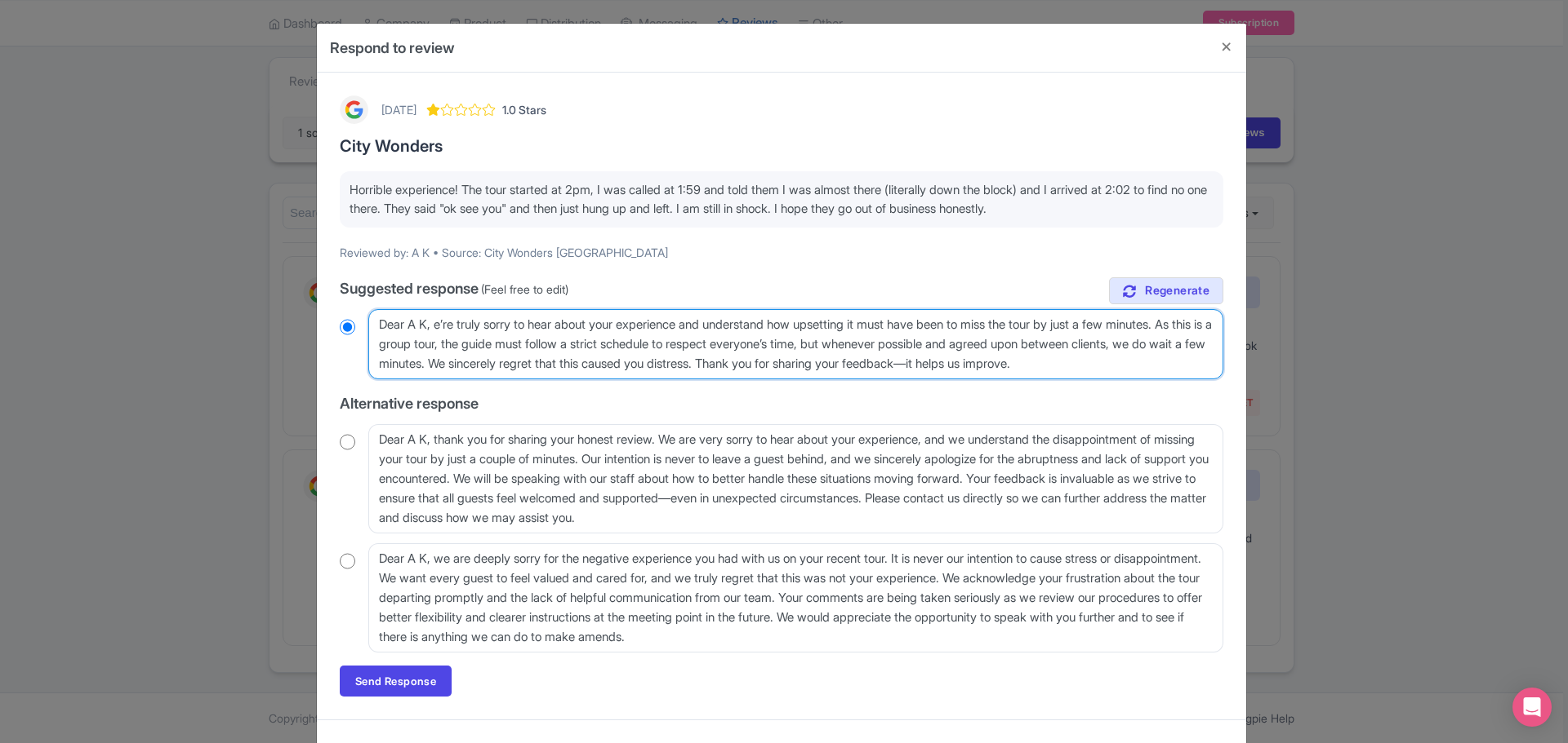
type textarea "Dear A K, we’re truly sorry to hear about your experience and understand how up…"
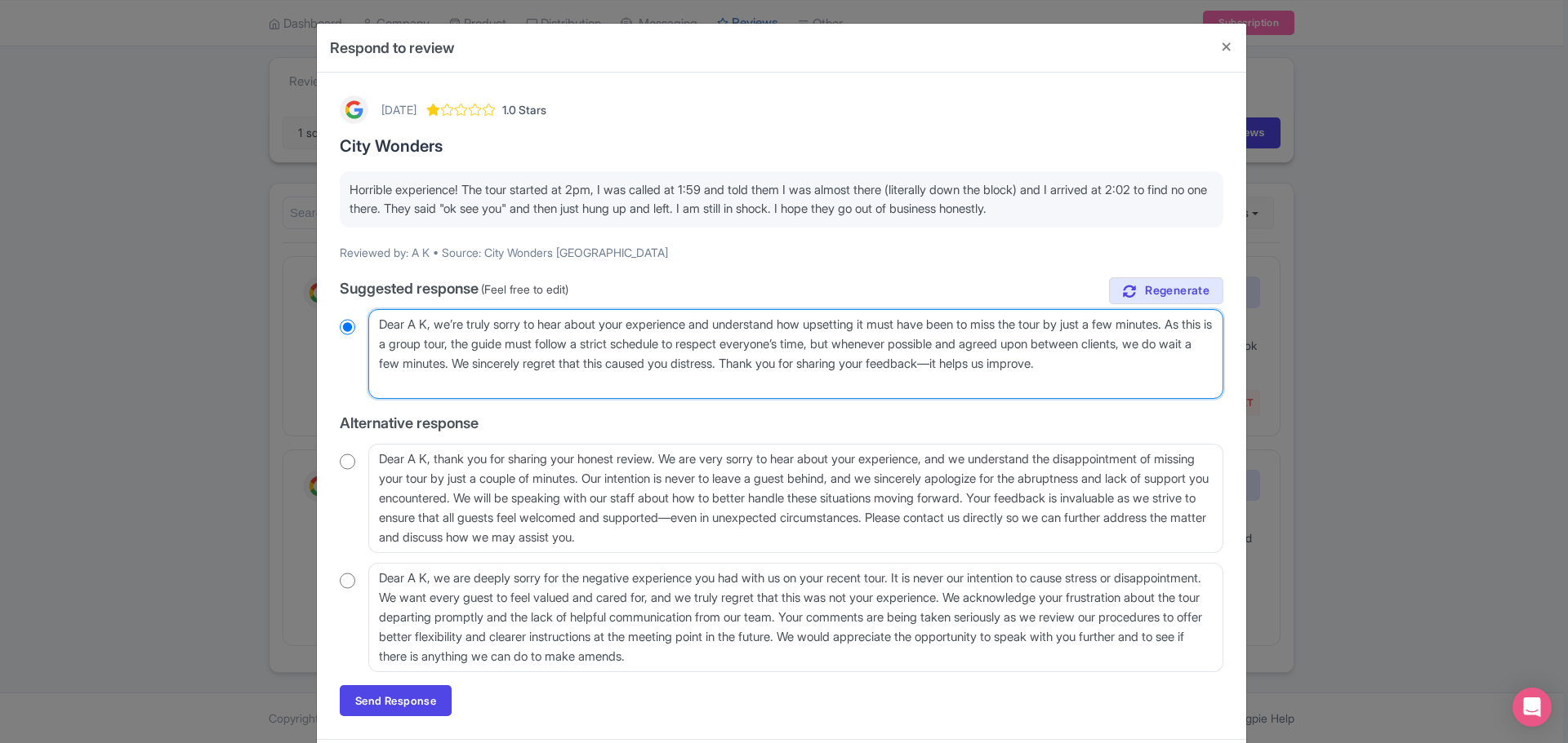
radio input "true"
drag, startPoint x: 1129, startPoint y: 364, endPoint x: 420, endPoint y: 408, distance: 710.4
click at [420, 408] on div "true Suggested response (Feel free to edit) Dear A K, we are truly sorry for th…" at bounding box center [781, 475] width 883 height 395
type textarea "Dear A K, we’re truly sorry to hear about your experience and understand how up…"
radio input "true"
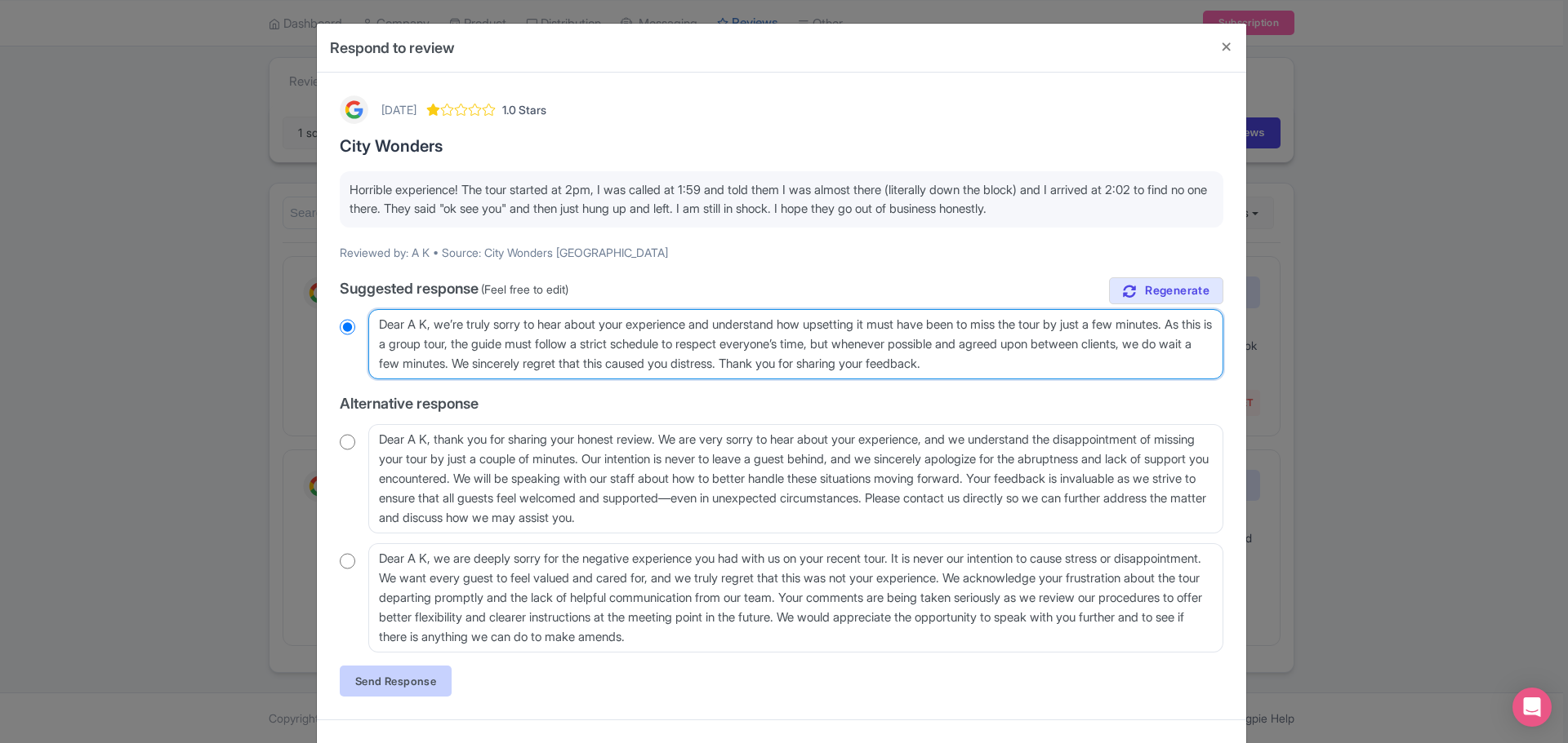
type textarea "Dear A K, we’re truly sorry to hear about your experience and understand how up…"
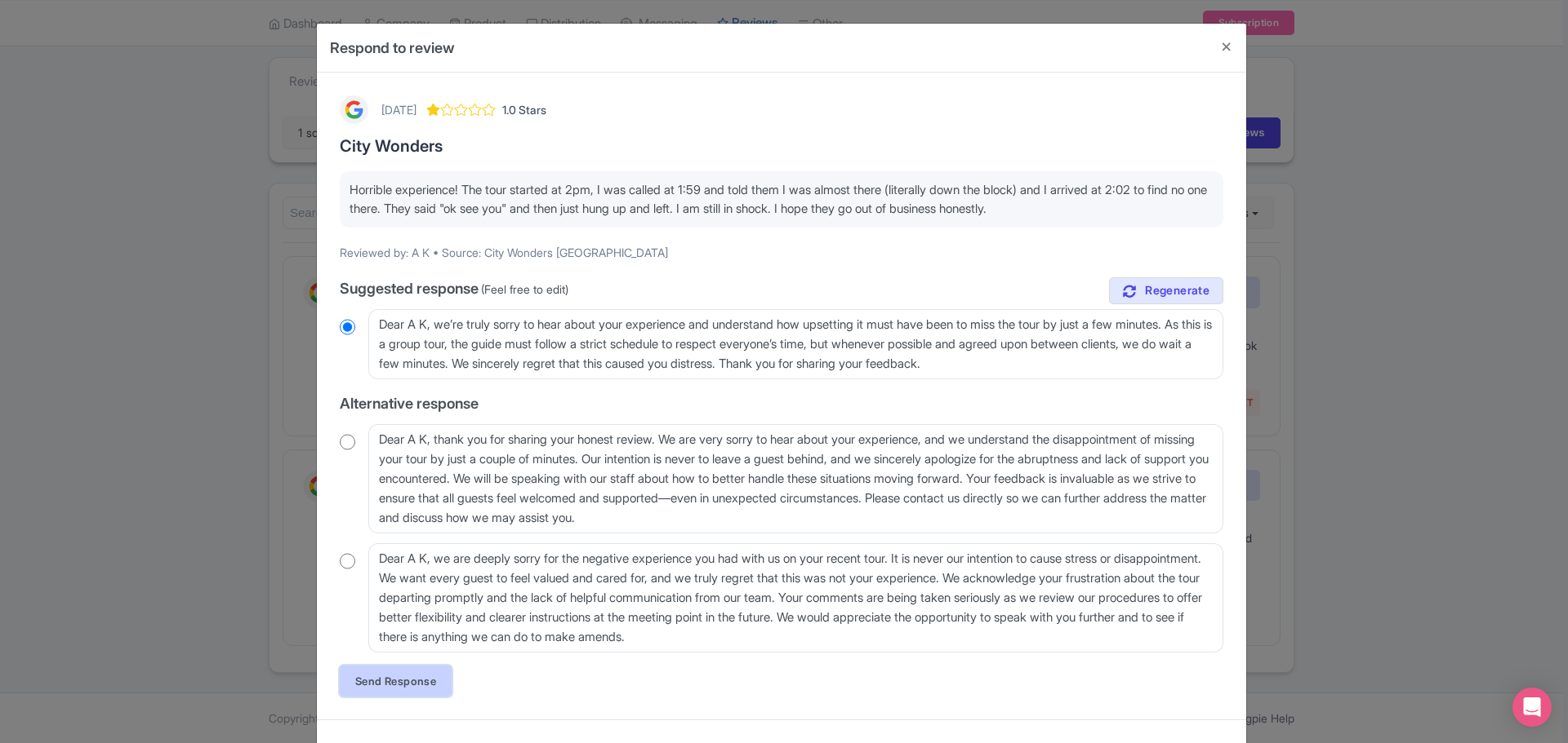
click at [413, 677] on link "Send Response" at bounding box center [395, 682] width 112 height 31
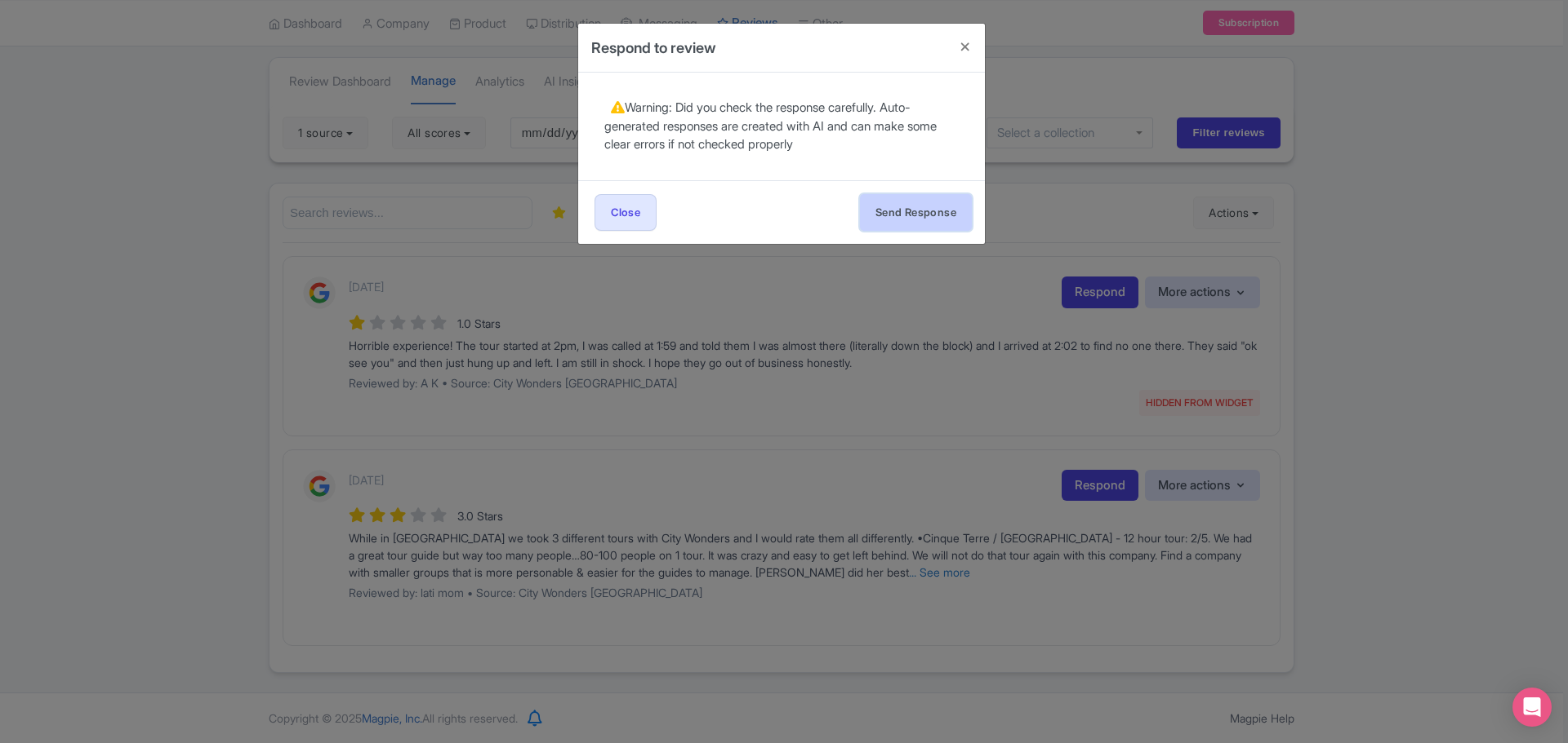
click at [890, 211] on button "Send Response" at bounding box center [916, 212] width 112 height 37
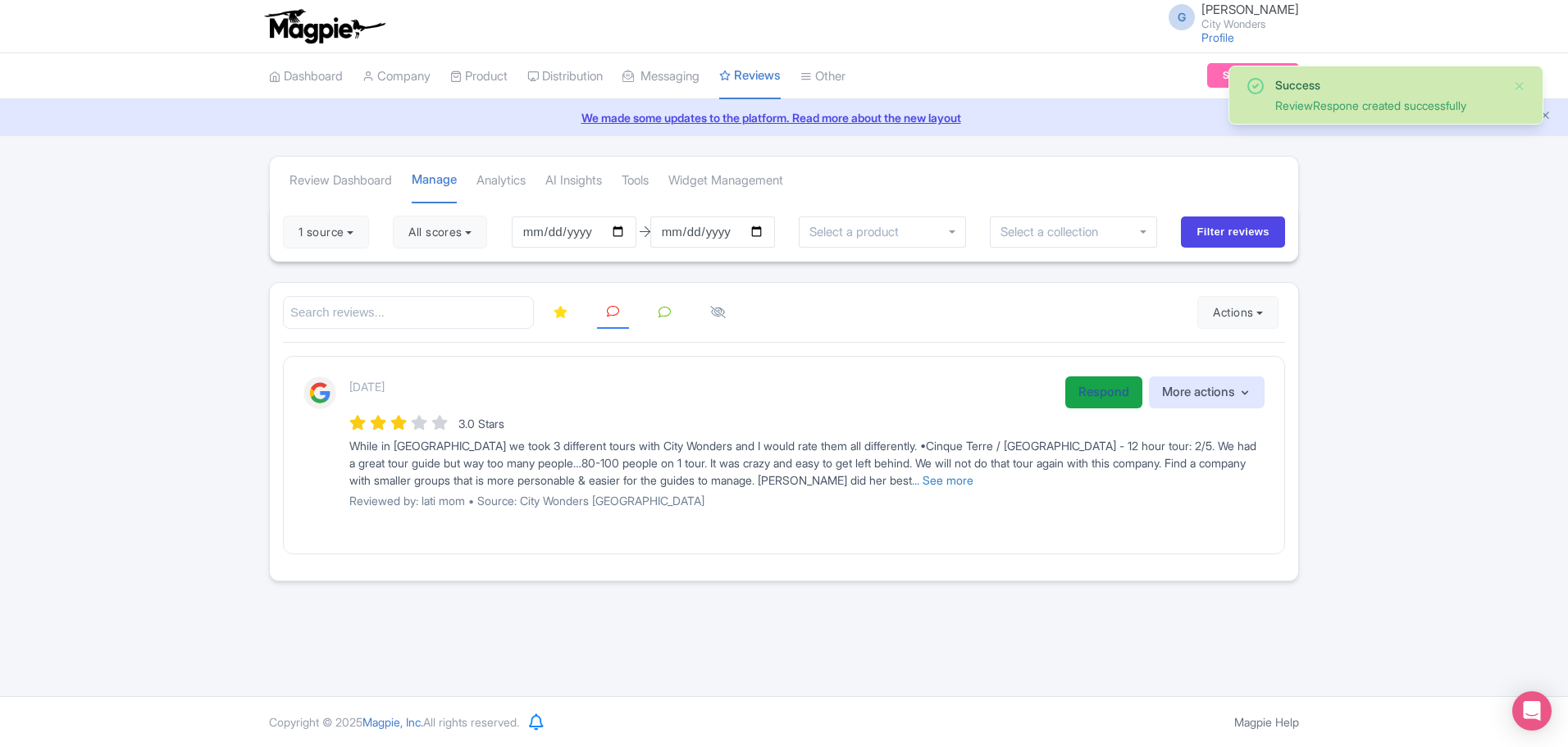
click at [1077, 395] on link "Respond" at bounding box center [1103, 392] width 77 height 32
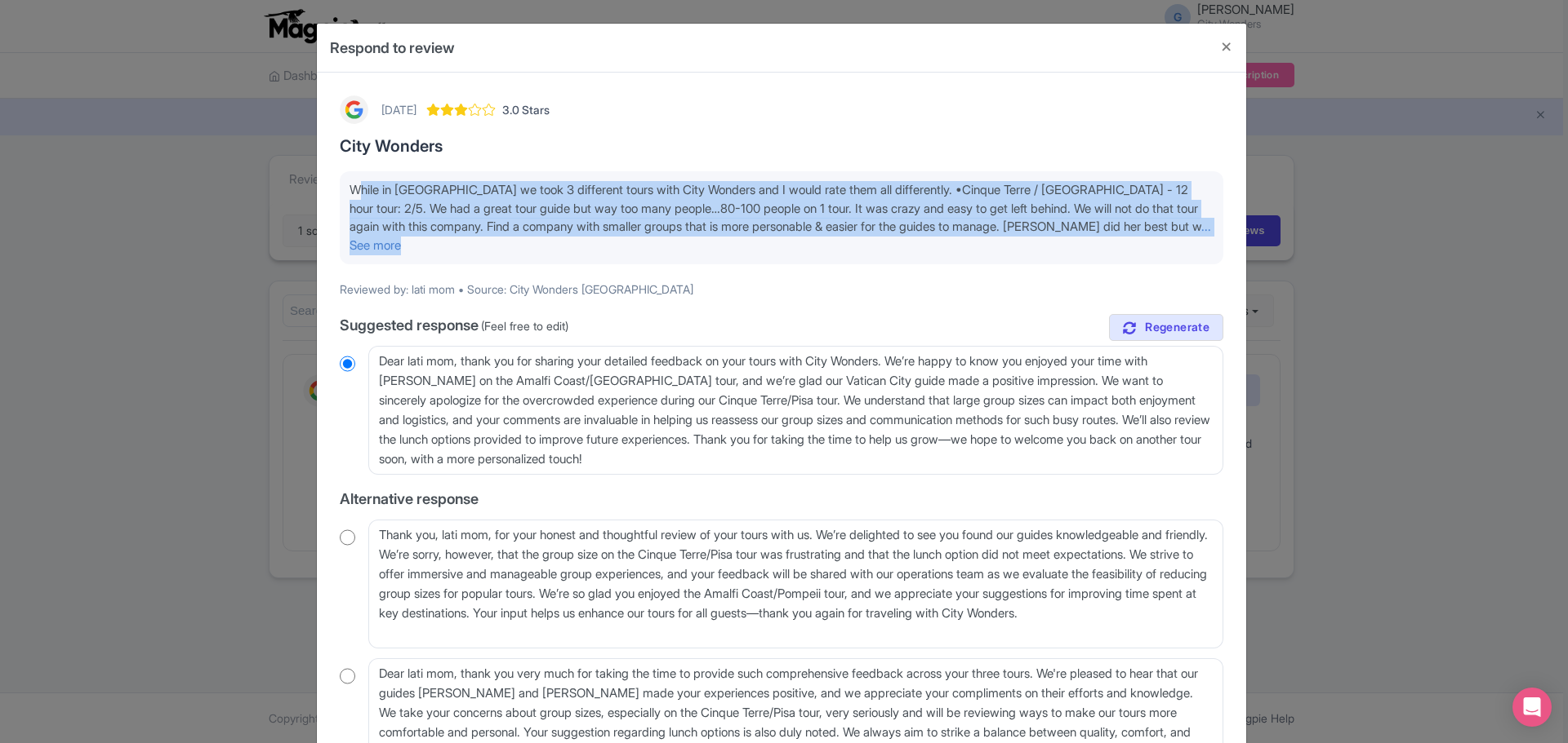
drag, startPoint x: 355, startPoint y: 194, endPoint x: 1193, endPoint y: 224, distance: 838.5
click at [1203, 224] on p "While in [GEOGRAPHIC_DATA] we took 3 different tours with City Wonders and I wo…" at bounding box center [781, 217] width 863 height 73
click at [1155, 224] on link "... See more" at bounding box center [781, 236] width 862 height 35
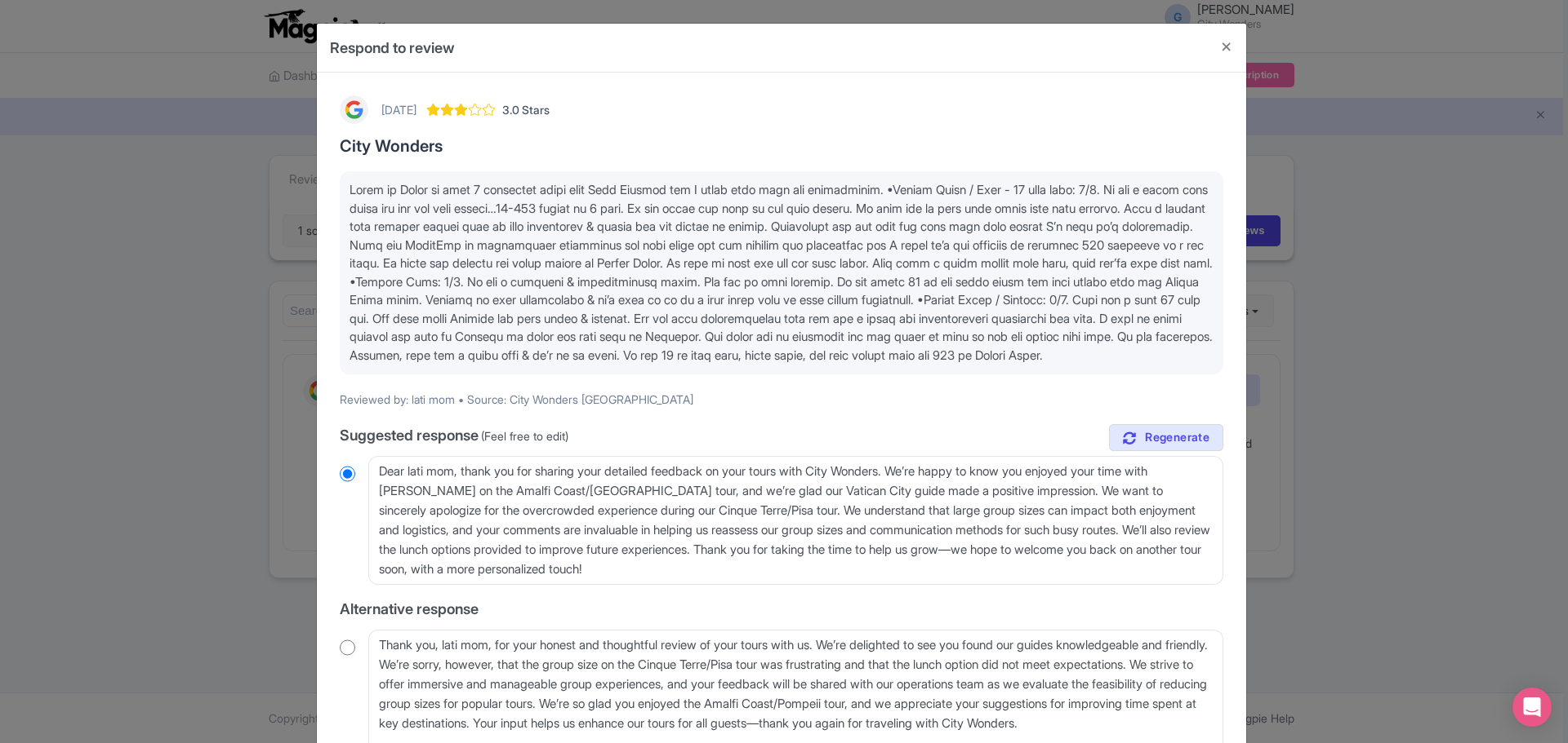
drag, startPoint x: 895, startPoint y: 375, endPoint x: 307, endPoint y: 179, distance: 619.8
click at [307, 179] on div "Respond to review [DATE] 3.0 Stars City Wonders Reviewed by: lati mom • Source:…" at bounding box center [784, 371] width 1568 height 743
copy span "Lorem ip Dolor si amet 7 consectet adipi elit Sedd Eiusmod tem I utlab etdo mag…"
drag, startPoint x: 919, startPoint y: 377, endPoint x: 880, endPoint y: 424, distance: 61.1
click at [919, 365] on p at bounding box center [781, 273] width 863 height 184
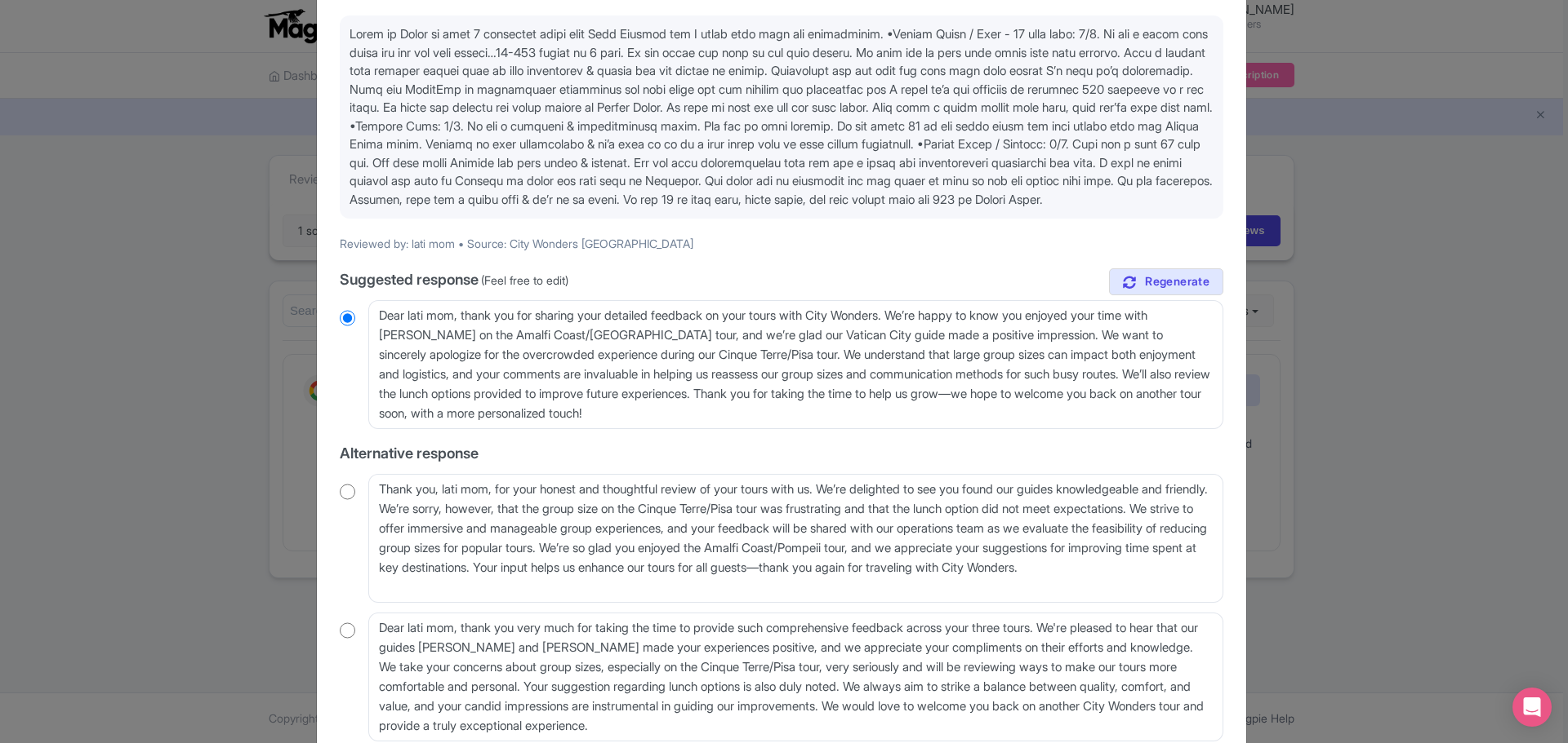
scroll to position [163, 0]
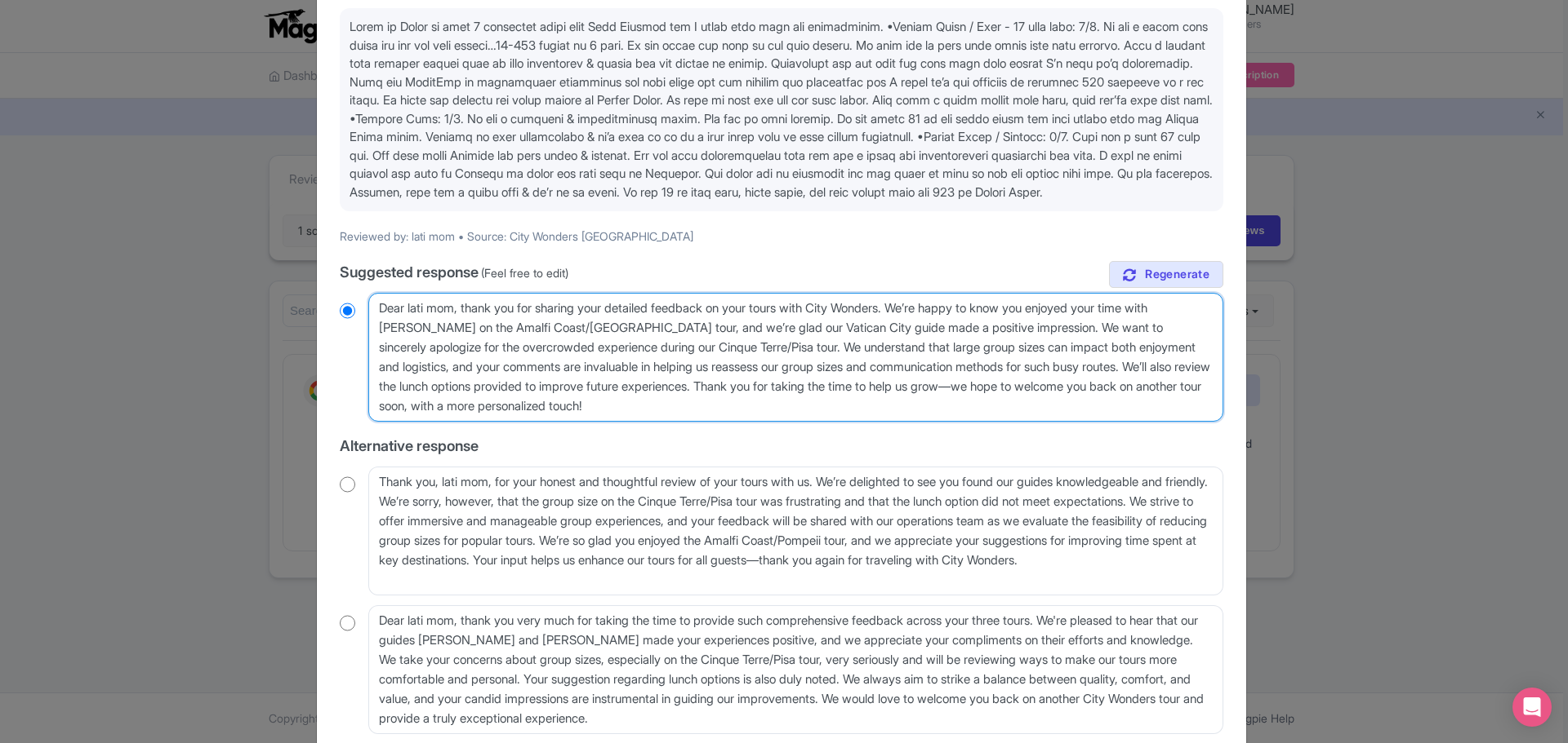
drag, startPoint x: 690, startPoint y: 422, endPoint x: 465, endPoint y: 331, distance: 242.7
click at [465, 331] on textarea "Dear lati mom, thank you for sharing your detailed feedback on your tours with …" at bounding box center [795, 356] width 855 height 129
type textarea "Dear lati mom,"
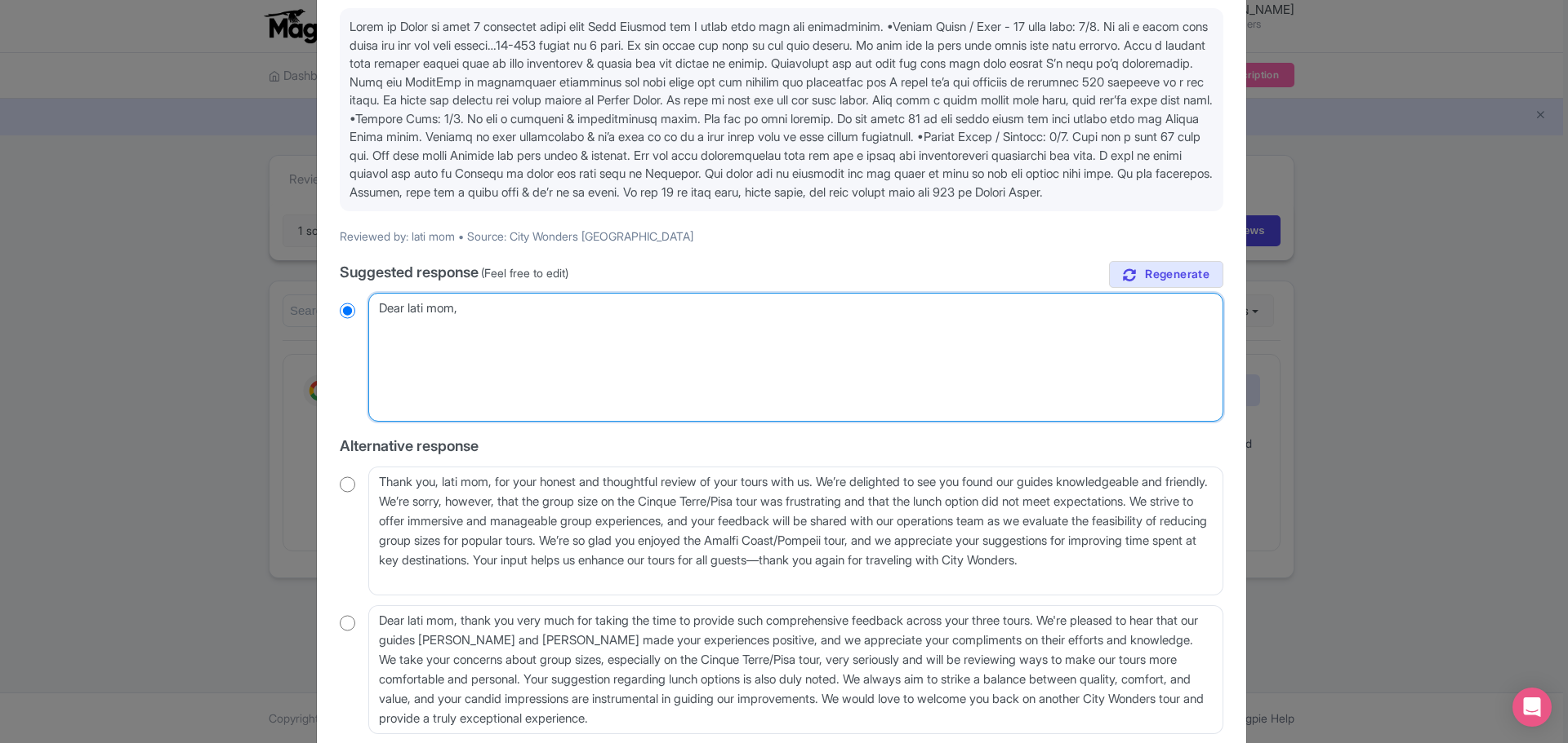
radio input "true"
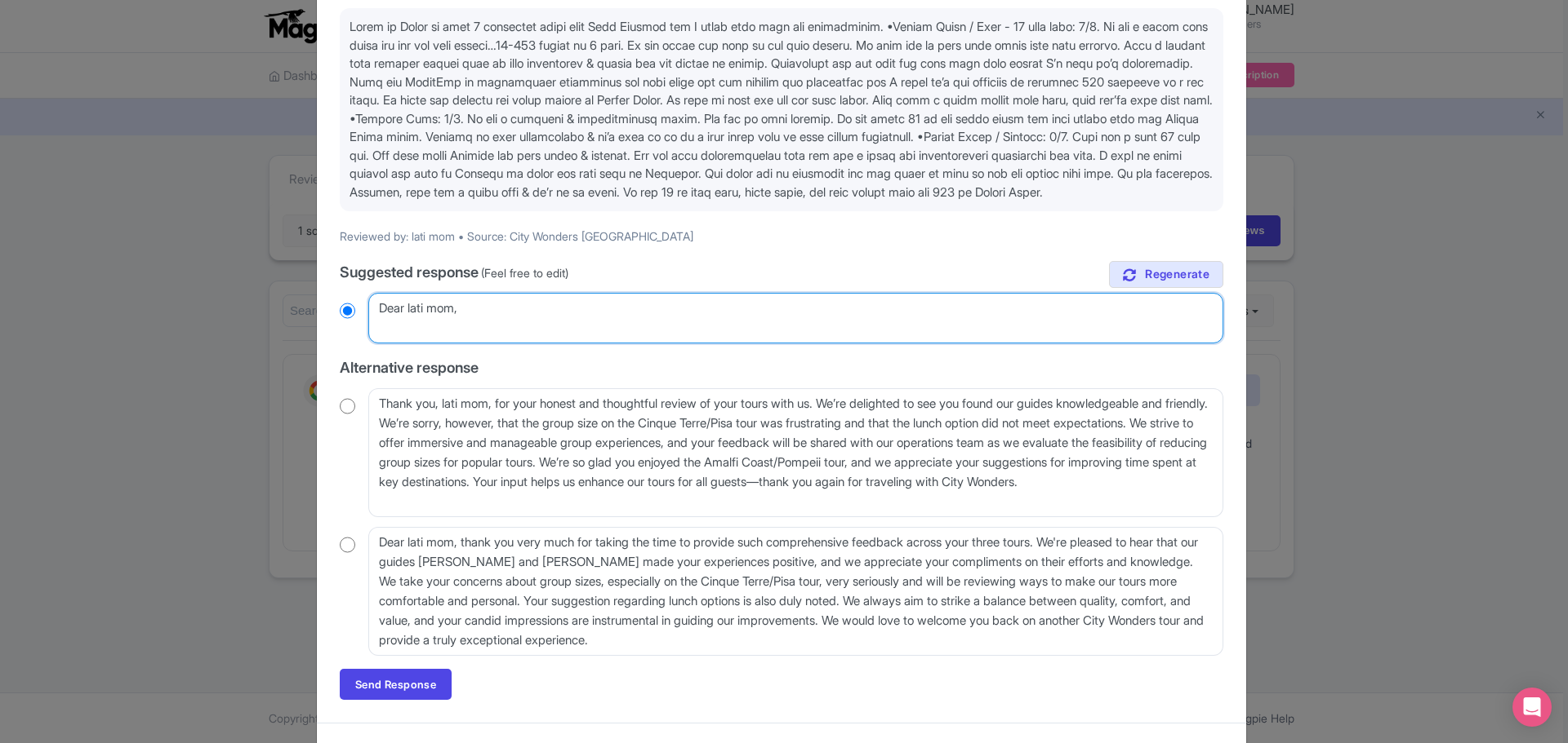
type textarea "Dear lati mom,"
radio input "true"
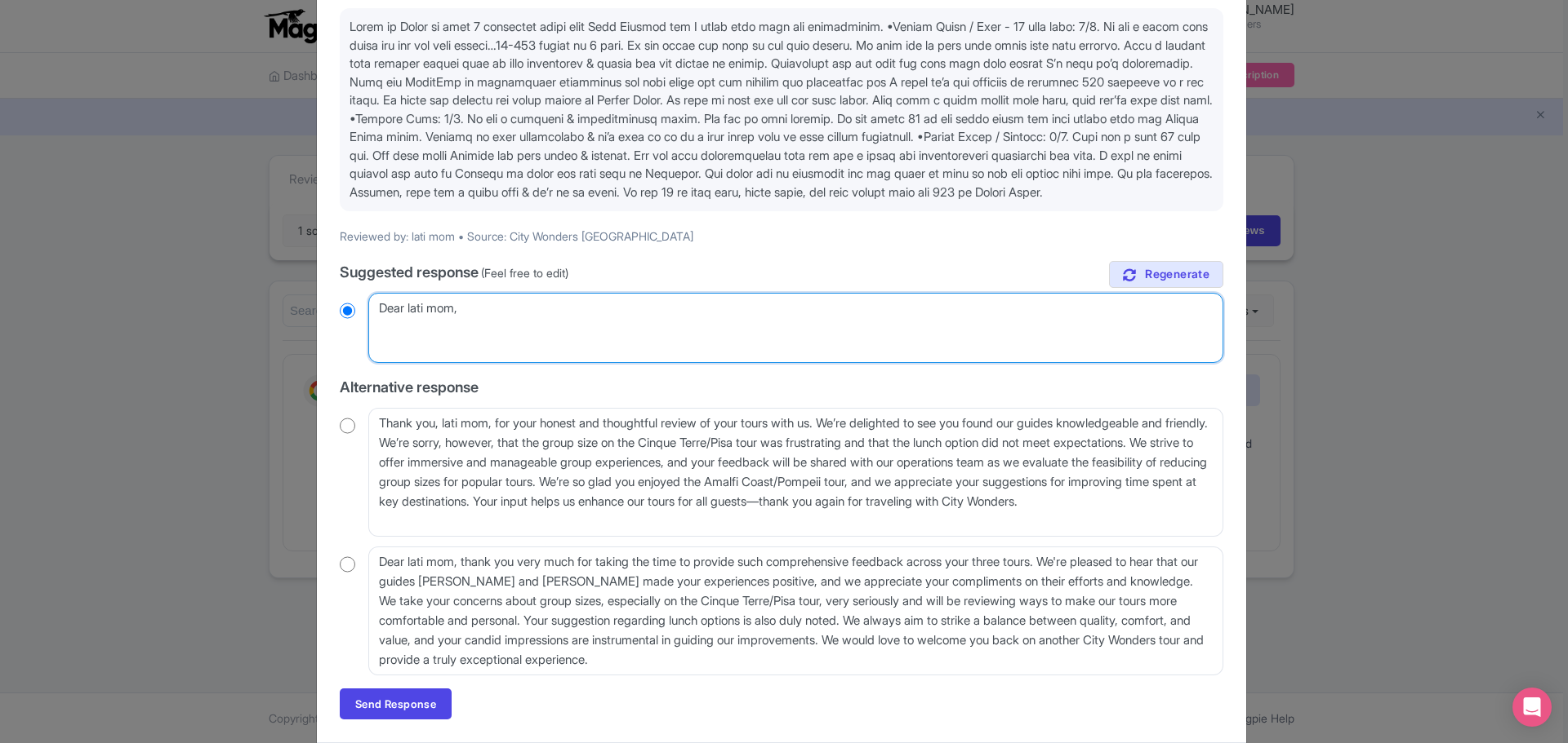
paste textarea "Thank you for sharing such a detailed review of your experiences with City Wond…"
type textarea "Dear lati mom, Thank you for sharing such a detailed review of your experiences…"
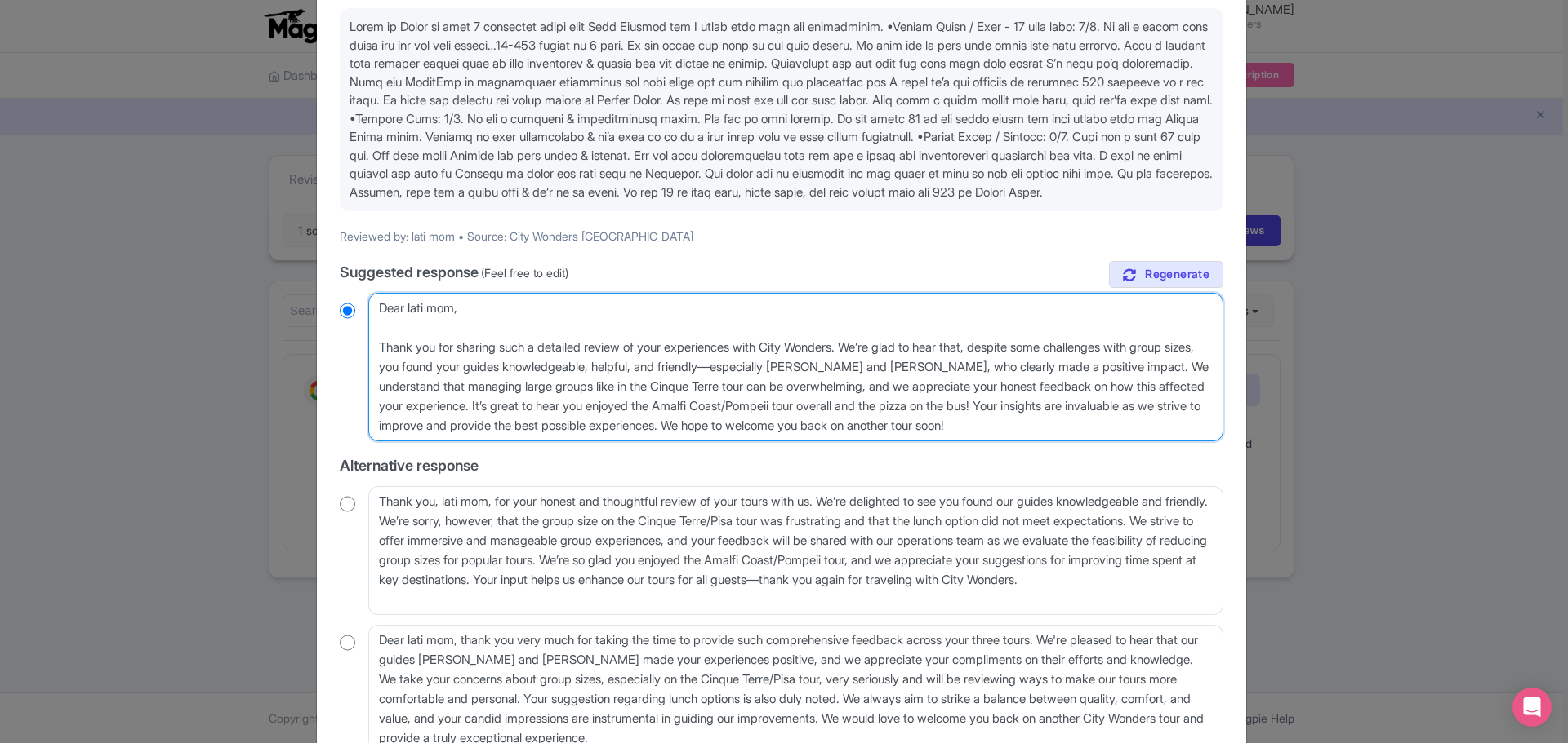
radio input "true"
drag, startPoint x: 798, startPoint y: 387, endPoint x: 414, endPoint y: 406, distance: 384.5
click at [414, 406] on textarea "Dear lati mom, thank you for sharing your detailed feedback on your tours with …" at bounding box center [795, 367] width 855 height 148
type textarea "Dear lati mom, Thank you for sharing such a detailed review of your experiences…"
radio input "true"
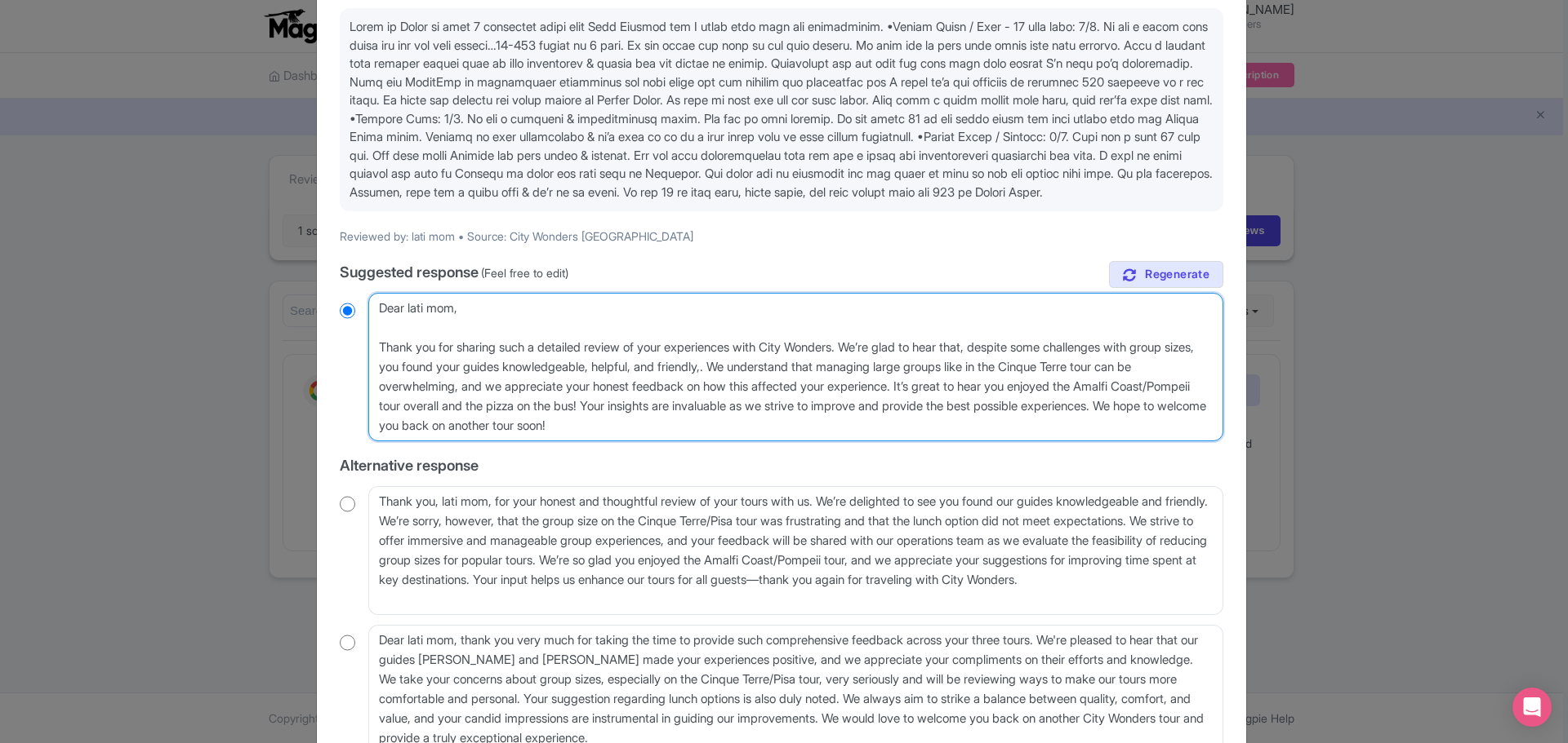
type textarea "Dear lati mom, Thank you for sharing such a detailed review of your experiences…"
radio input "true"
type textarea "Dear lati mom, Thank you for sharing such a detailed review of your experiences…"
radio input "true"
type textarea "Dear lati mom, Thank you for sharing such a detailed review of your experiences…"
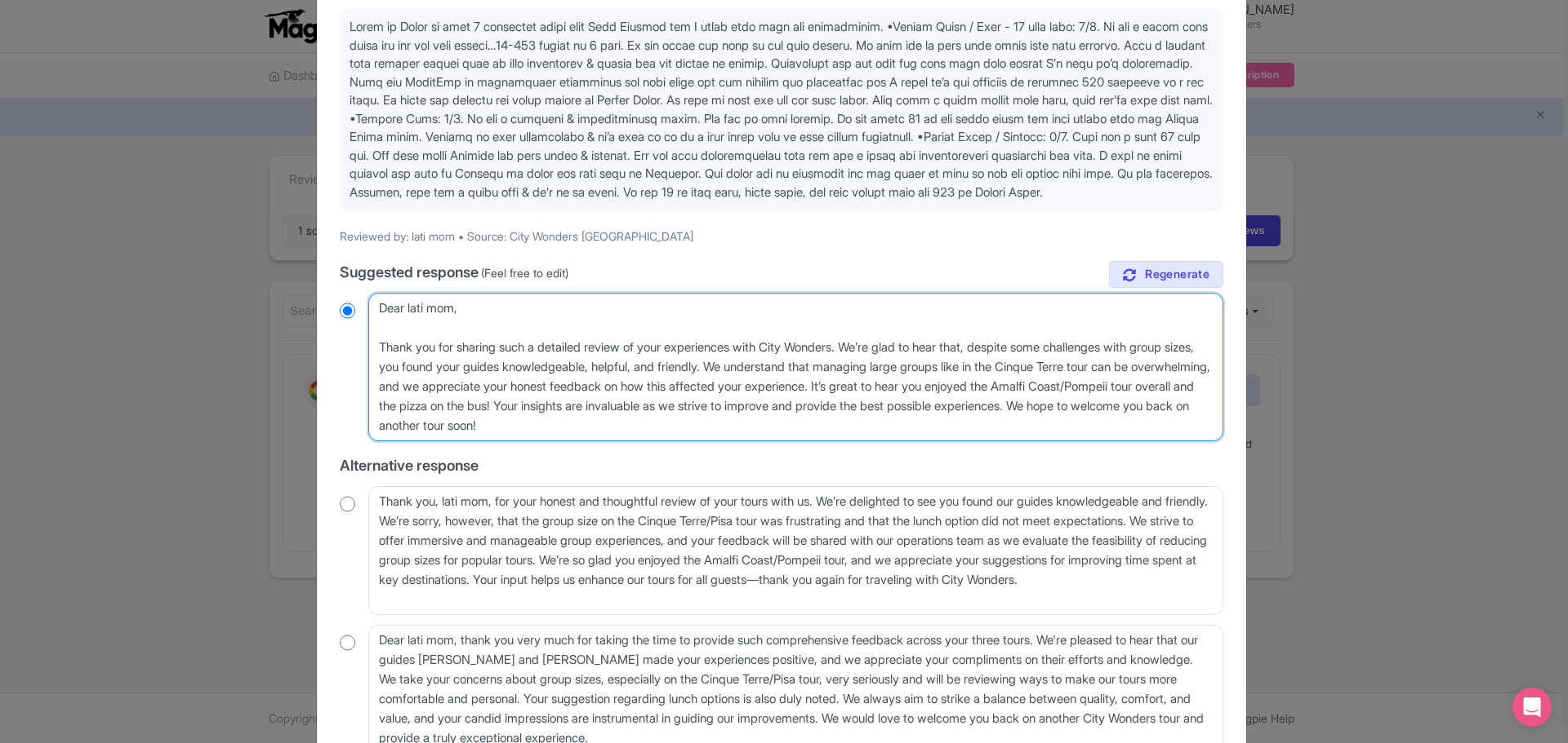
radio input "true"
click at [800, 385] on textarea "Dear lati mom, thank you for sharing your detailed feedback on your tours with …" at bounding box center [795, 367] width 855 height 148
paste textarea "truly appreciate your kind words about them and will be sure to pass along your…"
type textarea "Dear lati mom, Thank you for sharing such a detailed review of your experiences…"
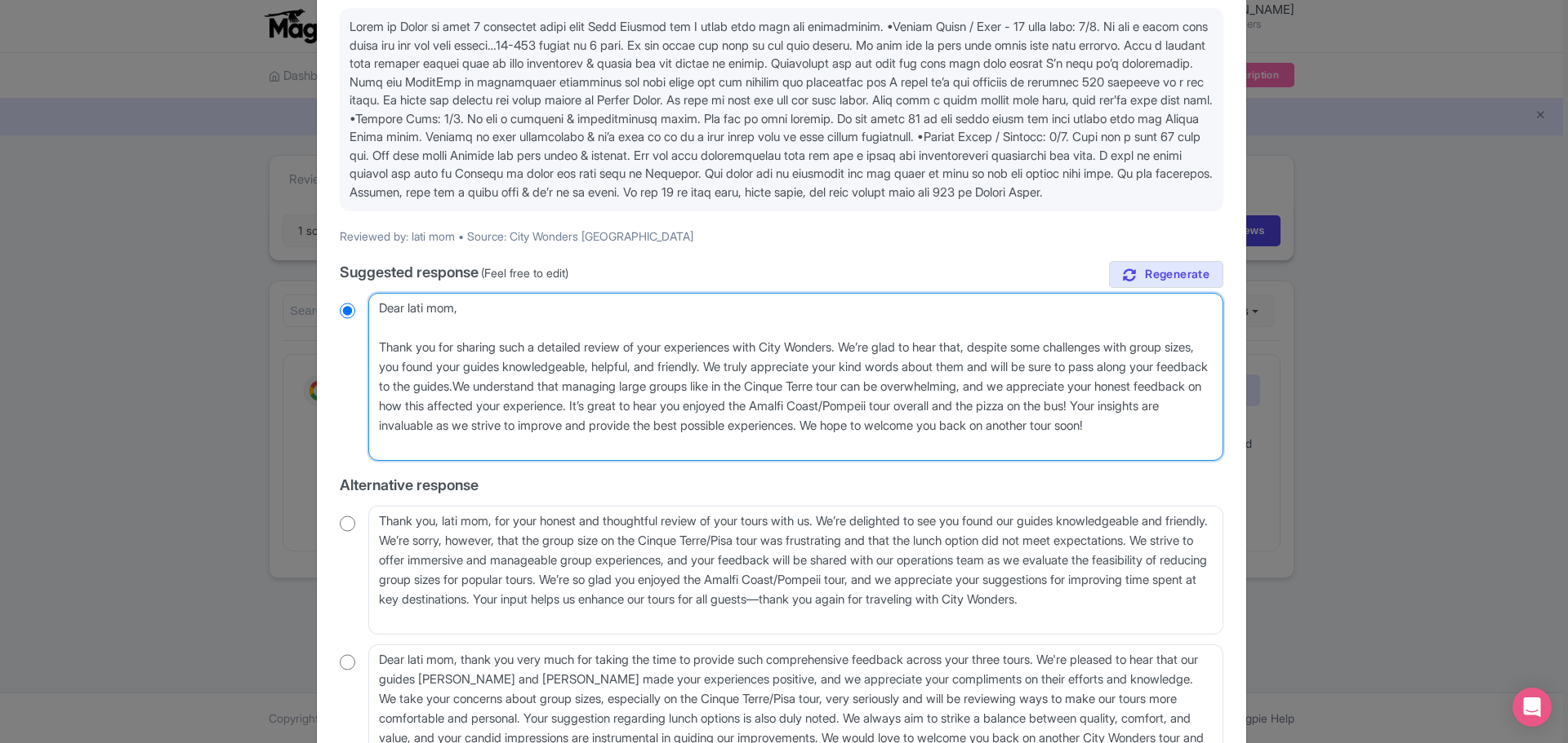
radio input "true"
drag, startPoint x: 970, startPoint y: 386, endPoint x: 1072, endPoint y: 380, distance: 102.2
click at [1072, 380] on textarea "Dear lati mom, thank you for sharing your detailed feedback on your tours with …" at bounding box center [795, 376] width 855 height 168
click at [1014, 381] on textarea "Dear lati mom, thank you for sharing your detailed feedback on your tours with …" at bounding box center [795, 376] width 855 height 168
drag, startPoint x: 1012, startPoint y: 386, endPoint x: 1072, endPoint y: 386, distance: 60.0
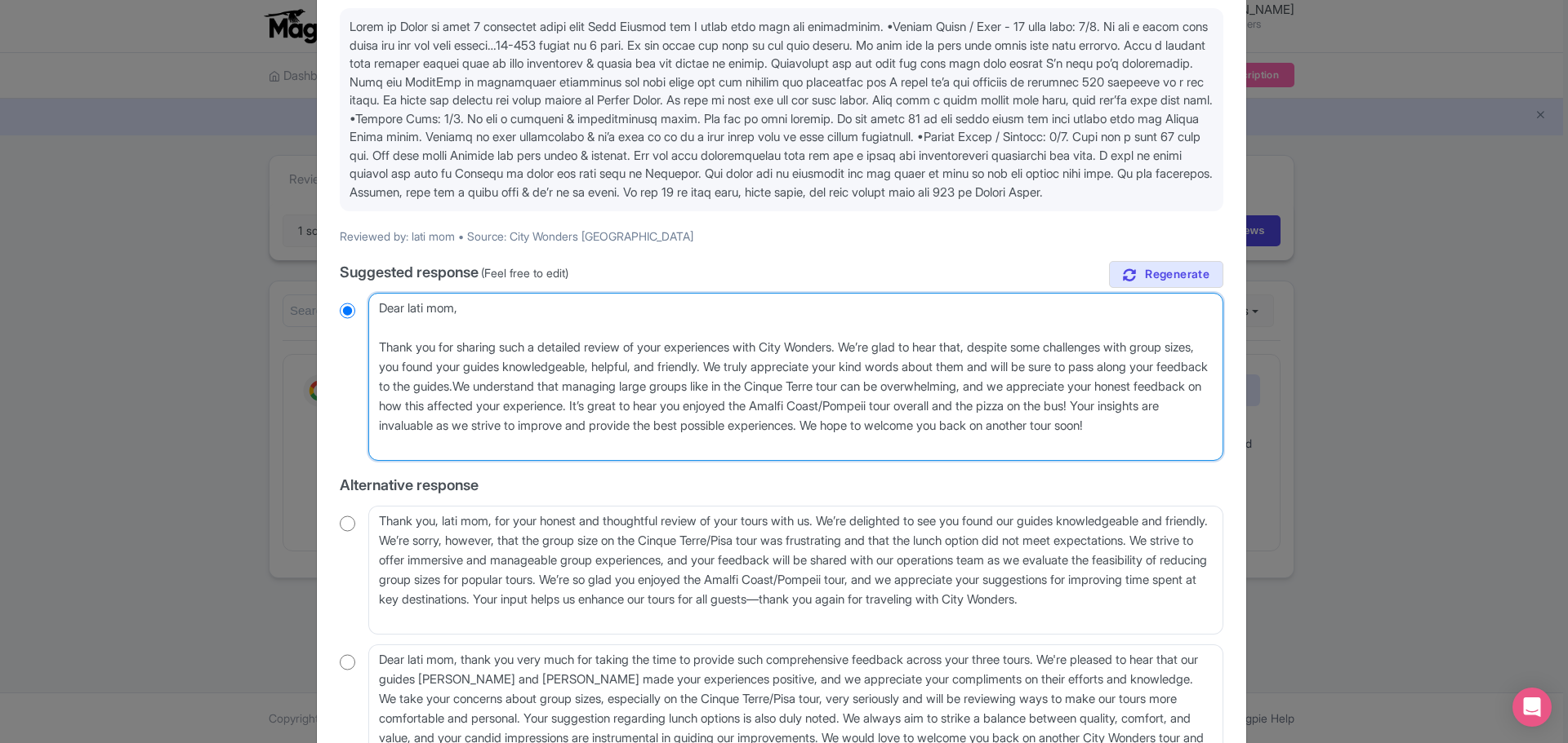
click at [1072, 386] on textarea "Dear lati mom, thank you for sharing your detailed feedback on your tours with …" at bounding box center [795, 376] width 855 height 168
type textarea "Dear lati mom, Thank you for sharing such a detailed review of your experiences…"
radio input "true"
type textarea "Dear lati mom, Thank you for sharing such a detailed review of your experiences…"
click at [515, 404] on textarea "Dear lati mom, thank you for sharing your detailed feedback on your tours with …" at bounding box center [795, 376] width 855 height 168
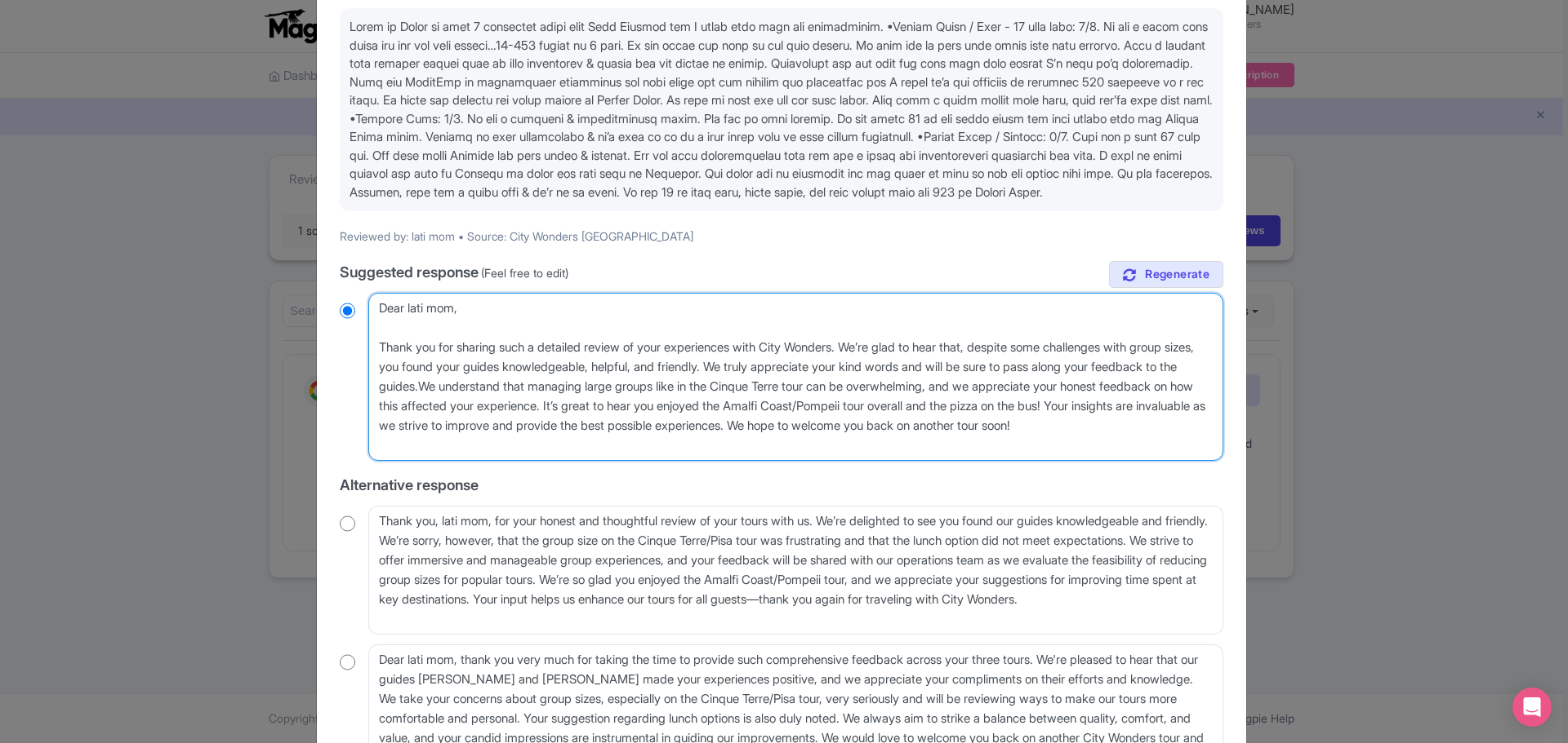
drag, startPoint x: 512, startPoint y: 404, endPoint x: 690, endPoint y: 419, distance: 178.6
click at [690, 419] on textarea "Dear lati mom, thank you for sharing your detailed feedback on your tours with …" at bounding box center [795, 376] width 855 height 168
click at [991, 403] on textarea "Dear lati mom, thank you for sharing your detailed feedback on your tours with …" at bounding box center [795, 376] width 855 height 168
click at [1091, 398] on textarea "Dear lati mom, thank you for sharing your detailed feedback on your tours with …" at bounding box center [795, 376] width 855 height 168
drag, startPoint x: 825, startPoint y: 405, endPoint x: 924, endPoint y: 406, distance: 99.0
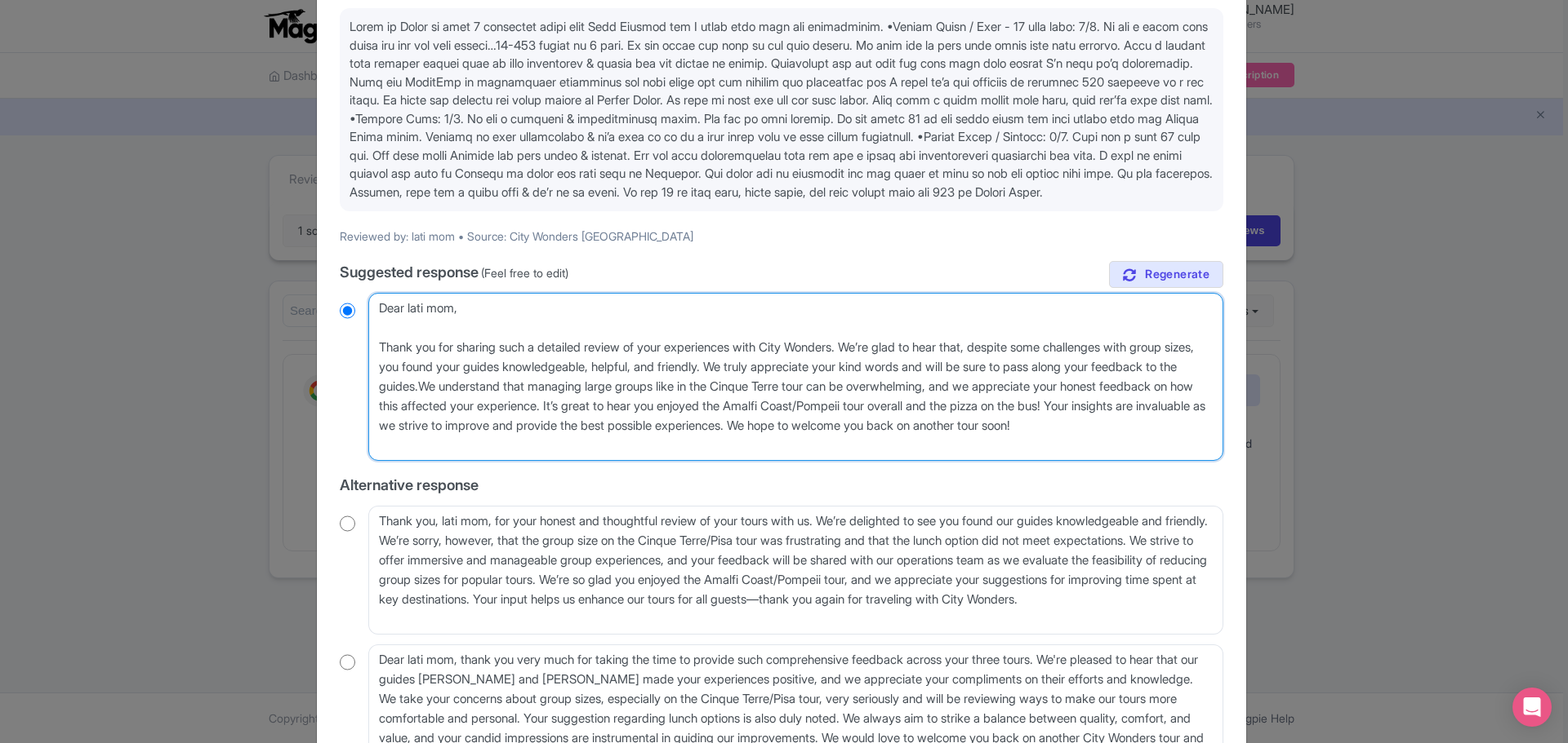
click at [924, 406] on textarea "Dear lati mom, thank you for sharing your detailed feedback on your tours with …" at bounding box center [795, 376] width 855 height 168
drag, startPoint x: 1075, startPoint y: 401, endPoint x: 523, endPoint y: 400, distance: 552.0
click at [523, 400] on textarea "Dear lati mom, thank you for sharing your detailed feedback on your tours with …" at bounding box center [795, 376] width 855 height 168
radio input "true"
type textarea "Dear lati mom, Thank you for sharing such a detailed review of your experiences…"
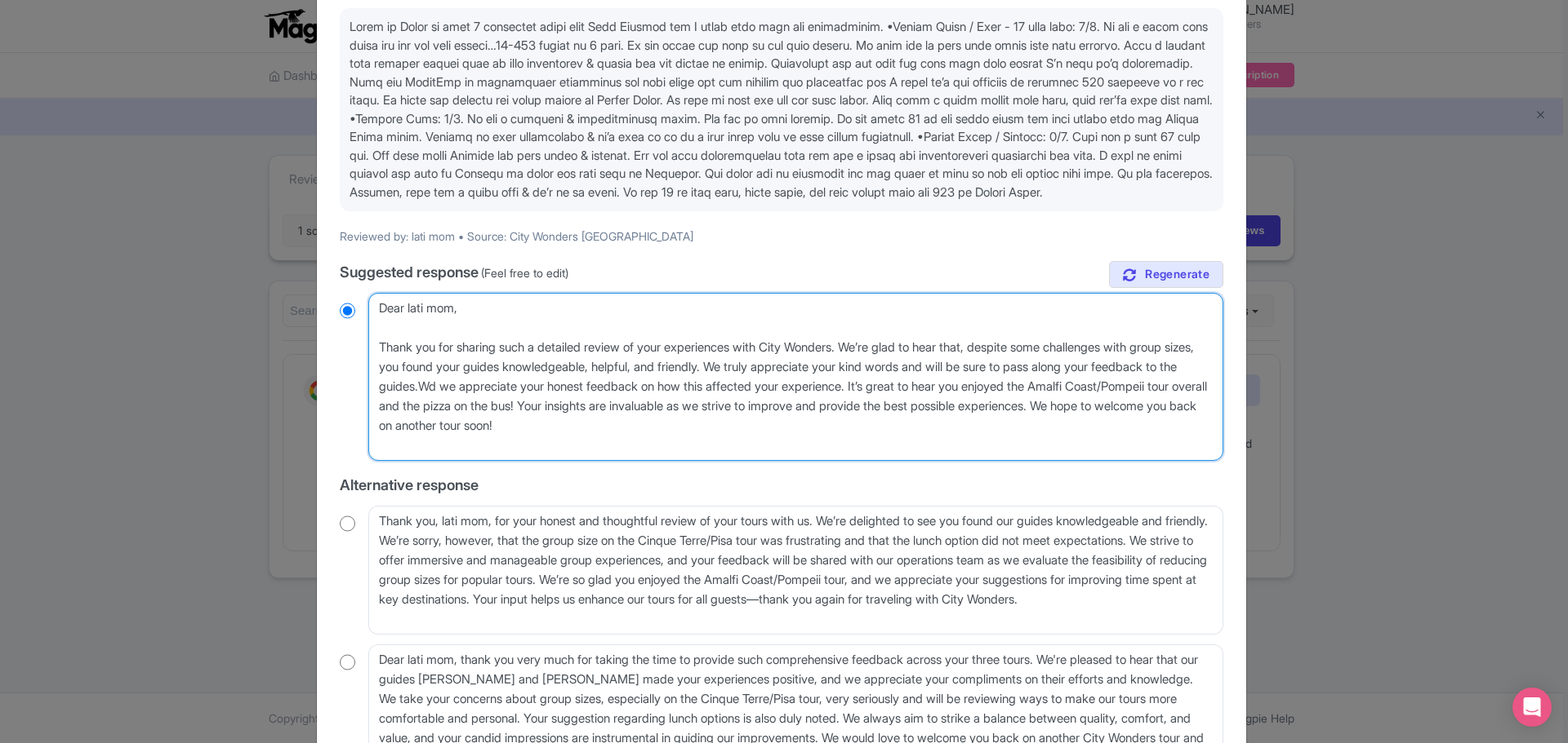
radio input "true"
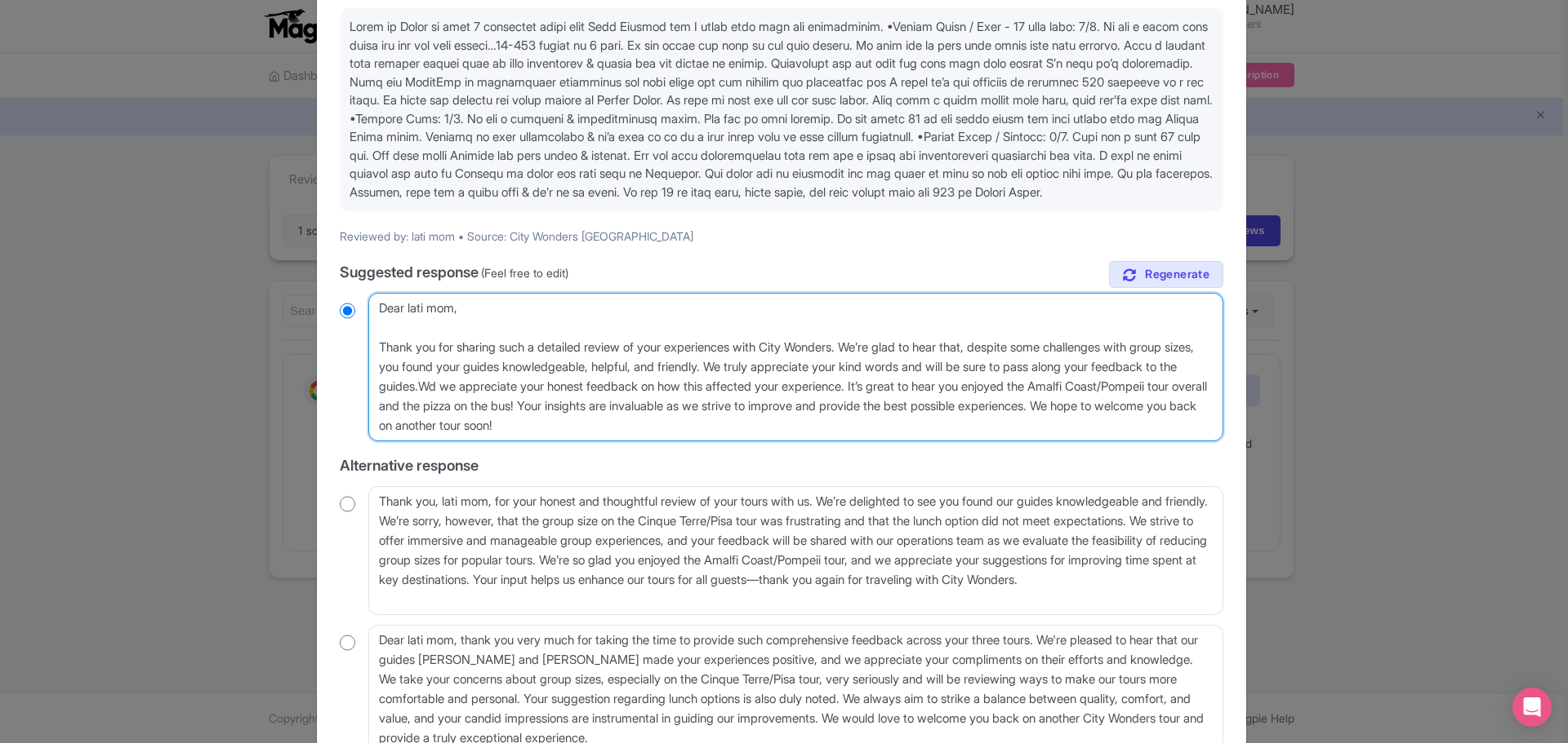
type textarea "Dear lati mom, Thank you for sharing such a detailed review of your experiences…"
radio input "true"
type textarea "Dear lati mom, Thank you for sharing such a detailed review of your experiences…"
radio input "true"
type textarea "Dear lati mom, Thank you for sharing such a detailed review of your experiences…"
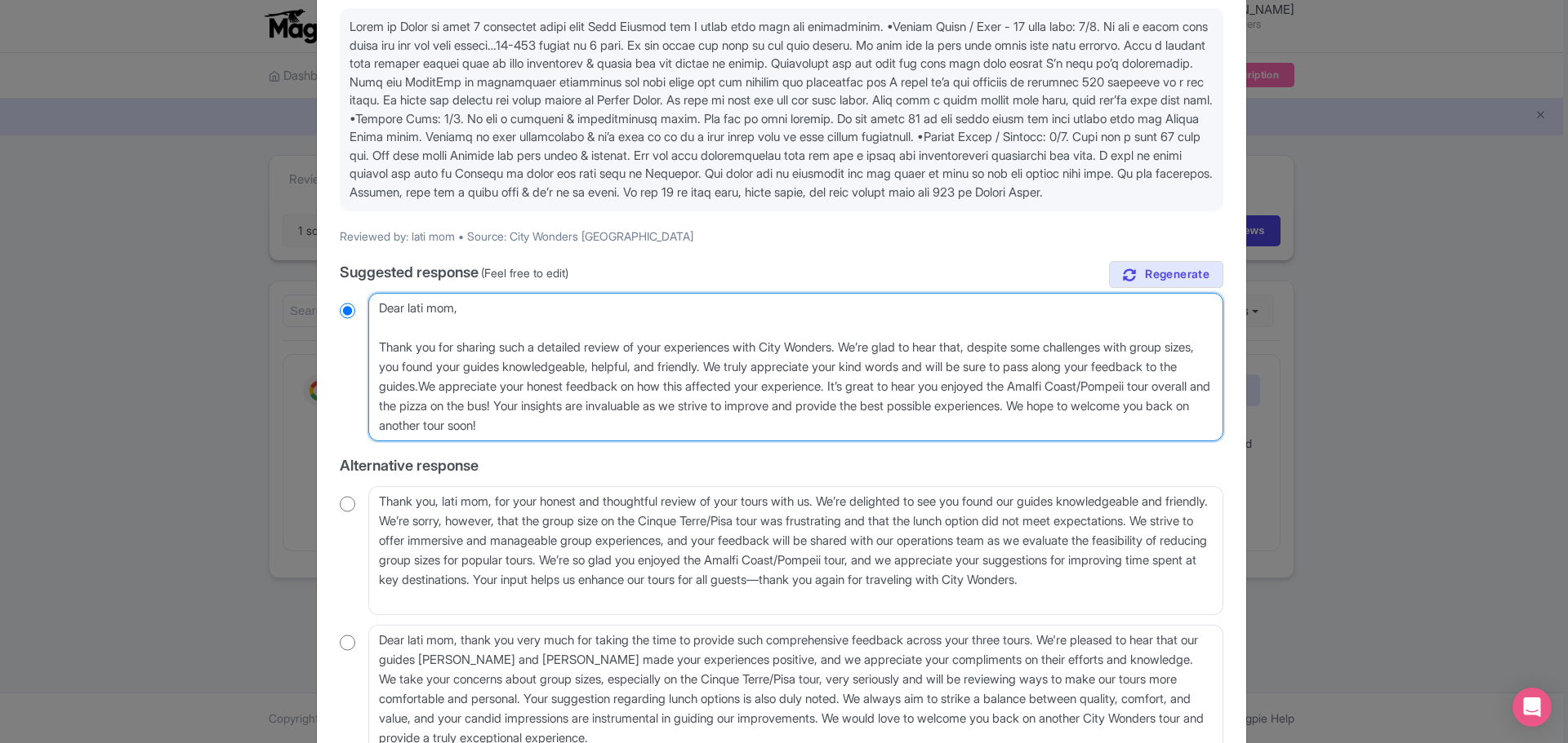
radio input "true"
click at [724, 404] on textarea "Dear lati mom, thank you for sharing your detailed feedback on your tours with …" at bounding box center [795, 367] width 855 height 148
type textarea "Dear lati mom, Thank you for sharing such a detailed review of your experiences…"
radio input "true"
paste textarea "Cinque Terre tour"
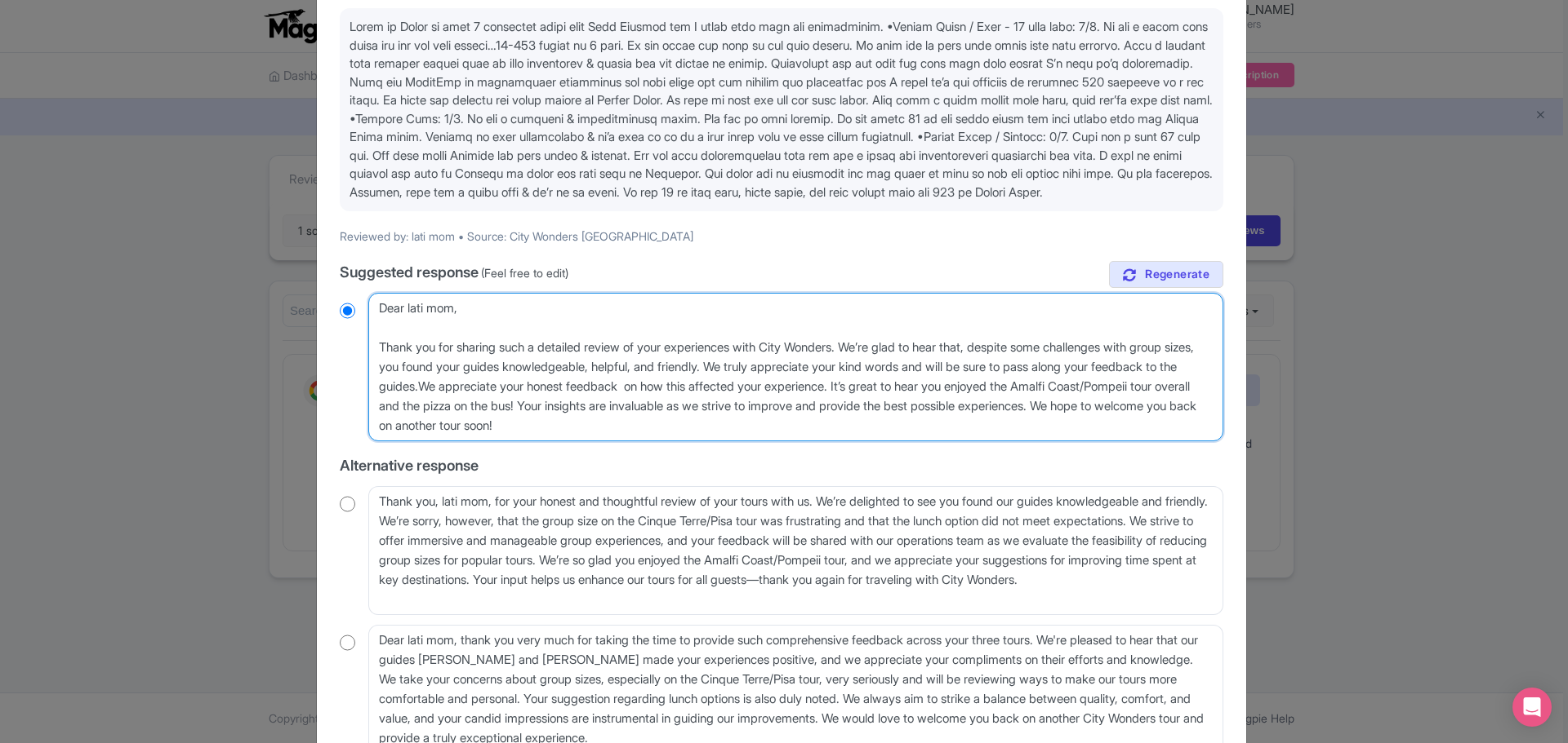
type textarea "Dear lati mom, Thank you for sharing such a detailed review of your experiences…"
radio input "true"
click at [726, 408] on textarea "Dear lati mom, thank you for sharing your detailed feedback on your tours with …" at bounding box center [795, 367] width 855 height 148
type textarea "Dear lati mom, Thank you for sharing such a detailed review of your experiences…"
radio input "true"
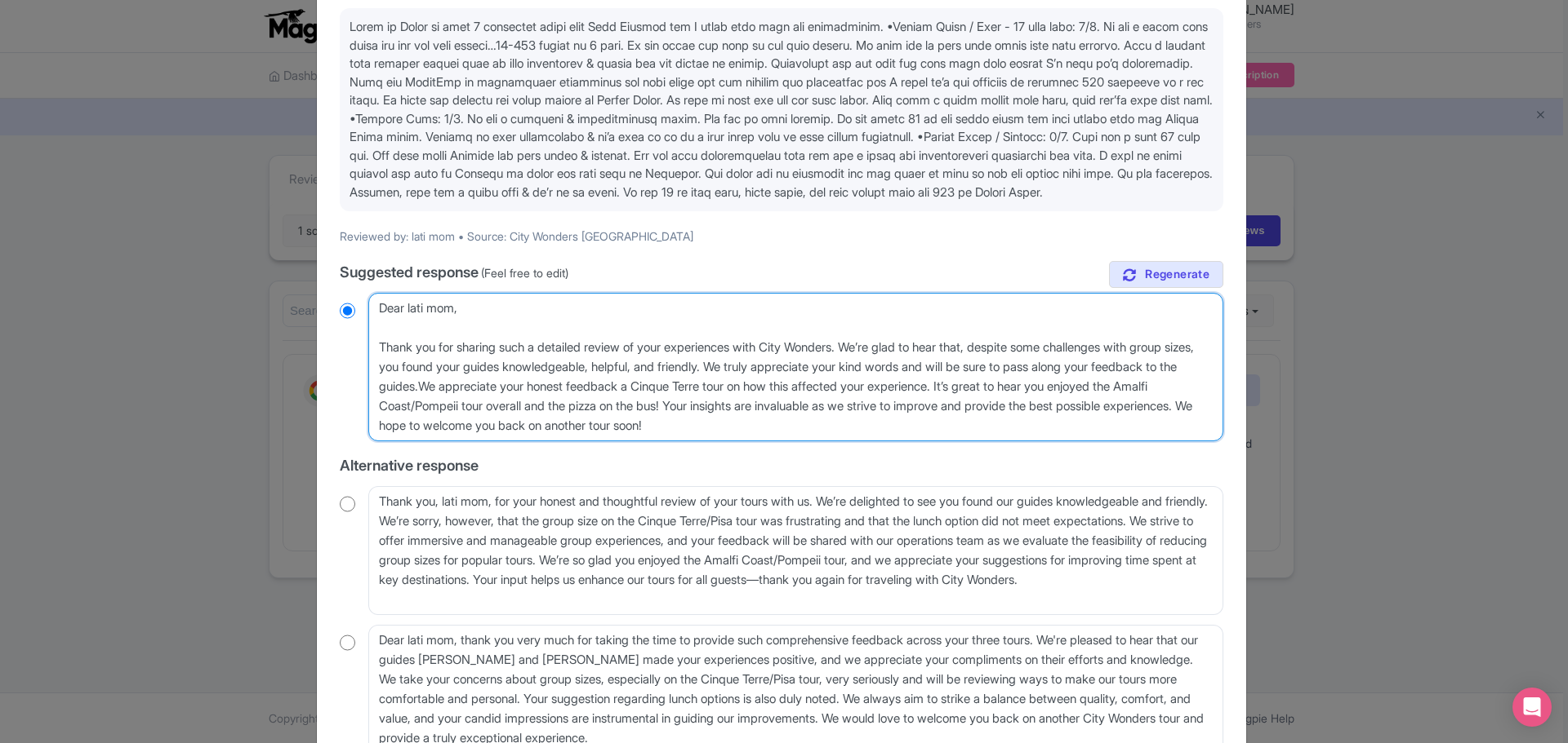
type textarea "Dear lati mom, Thank you for sharing such a detailed review of your experiences…"
radio input "true"
type textarea "Dear lati mom, Thank you for sharing such a detailed review of your experiences…"
radio input "true"
type textarea "Dear lati mom, Thank you for sharing such a detailed review of your experiences…"
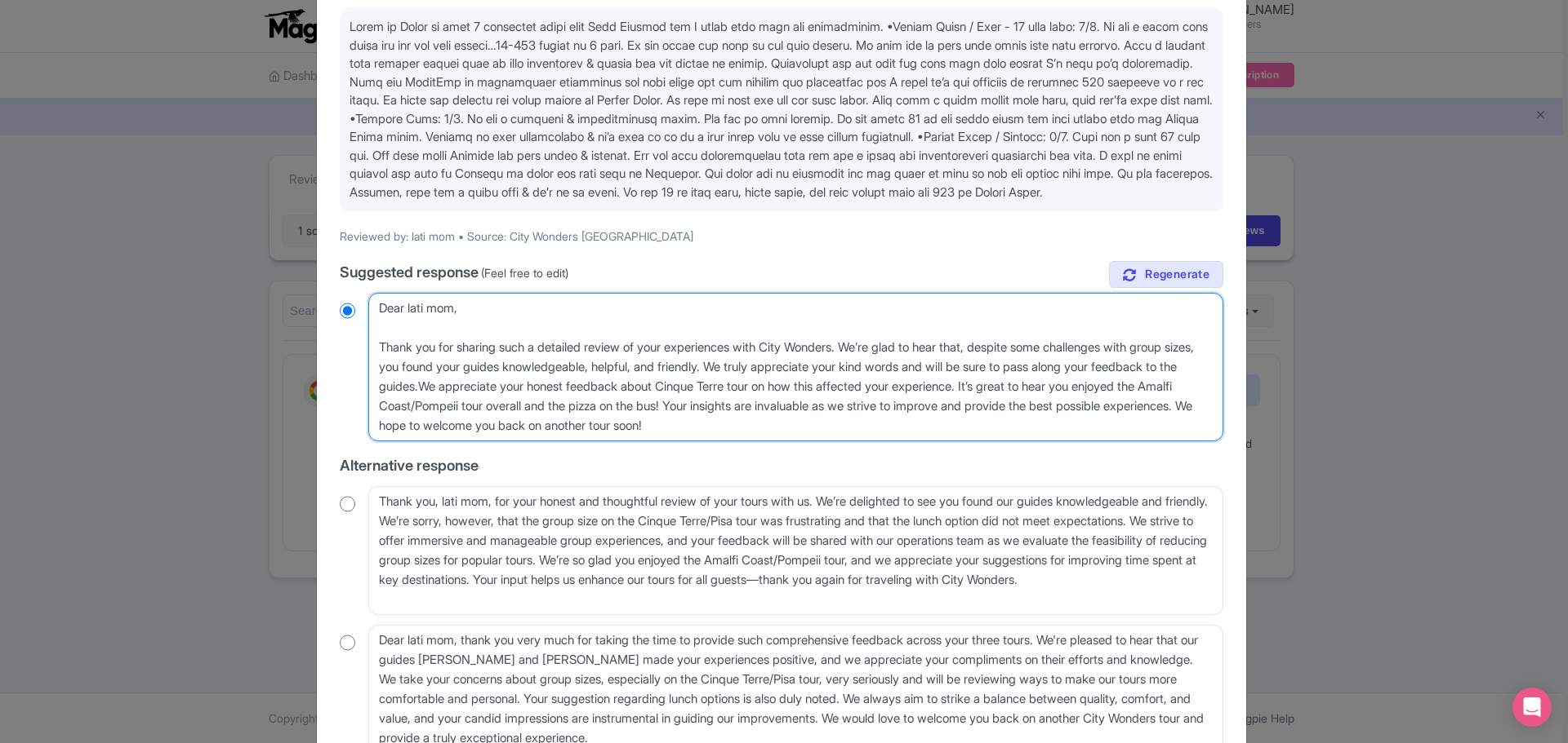
drag, startPoint x: 866, startPoint y: 404, endPoint x: 1081, endPoint y: 408, distance: 215.0
click at [1081, 408] on textarea "Dear lati mom, thank you for sharing your detailed feedback on your tours with …" at bounding box center [795, 367] width 855 height 148
radio input "true"
type textarea "Dear lati mom, Thank you for sharing such a detailed review of your experiences…"
radio input "true"
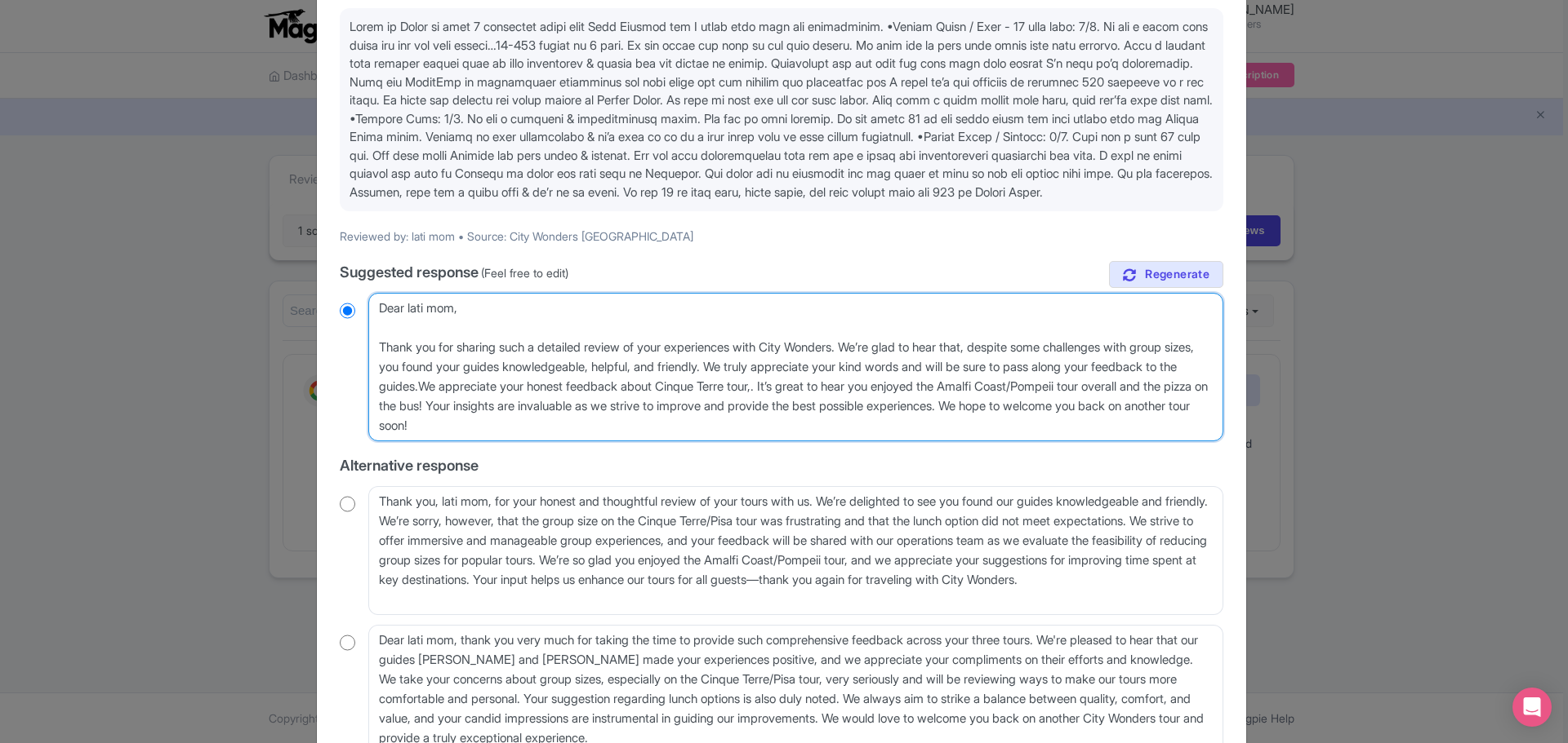
type textarea "Dear lati mom, Thank you for sharing such a detailed review of your experiences…"
radio input "true"
type textarea "Dear lati mom, Thank you for sharing such a detailed review of your experiences…"
radio input "true"
type textarea "Dear lati mom, Thank you for sharing such a detailed review of your experiences…"
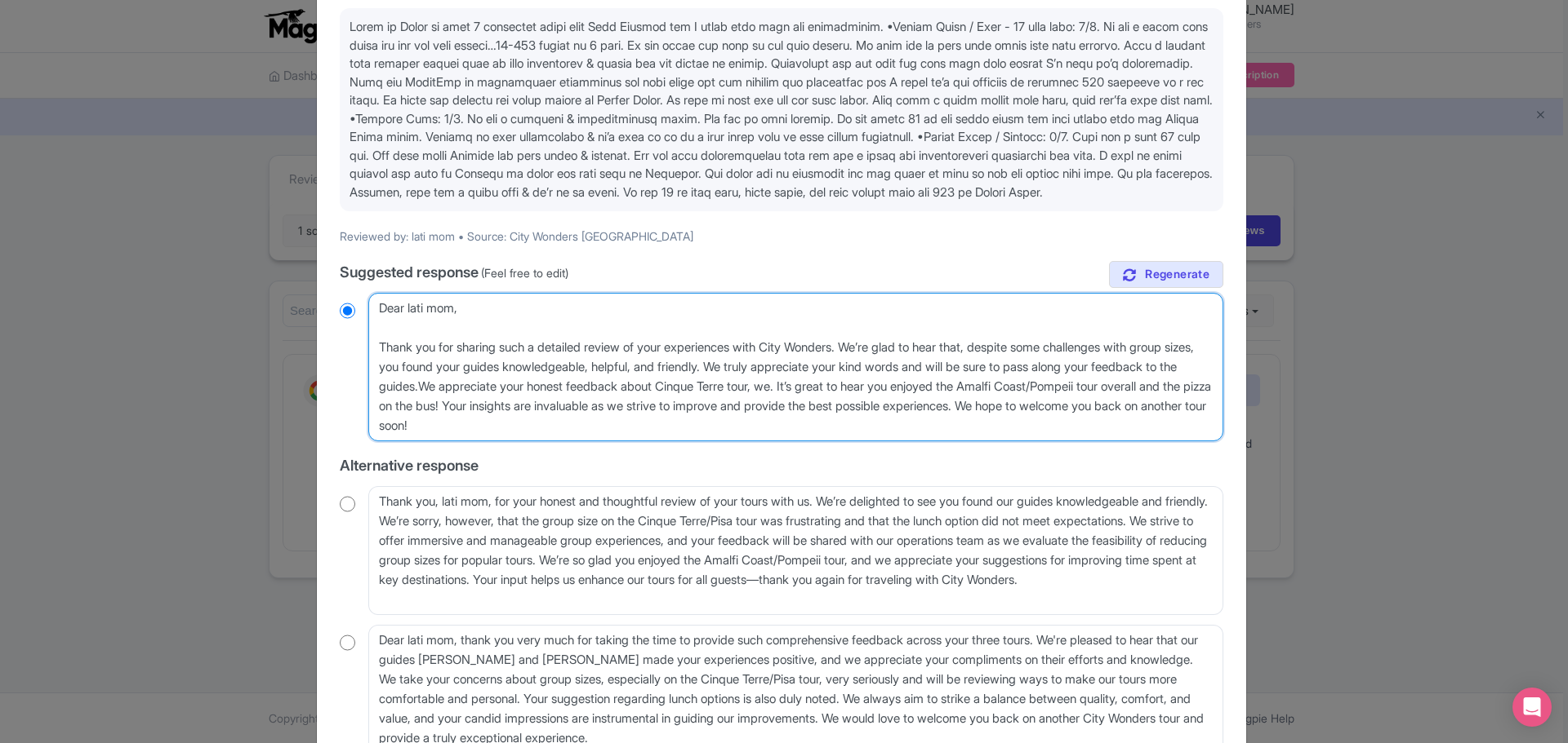
radio input "true"
type textarea "Dear lati mom, Thank you for sharing such a detailed review of your experiences…"
radio input "true"
type textarea "Dear lati mom, Thank you for sharing such a detailed review of your experiences…"
radio input "true"
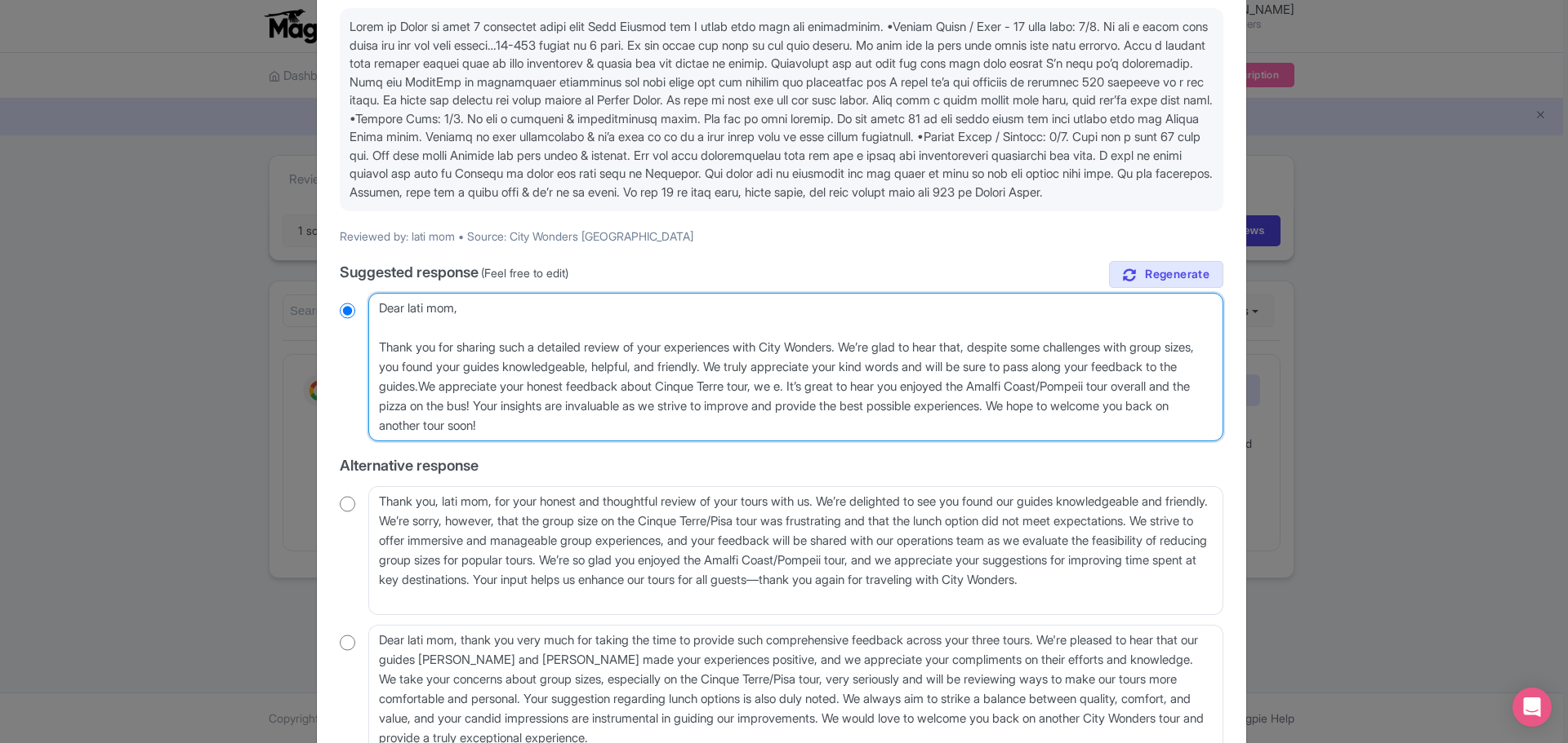
type textarea "Dear lati mom, Thank you for sharing such a detailed review of your experiences…"
radio input "true"
type textarea "Dear lati mom, Thank you for sharing such a detailed review of your experiences…"
radio input "true"
type textarea "Dear lati mom, Thank you for sharing such a detailed review of your experiences…"
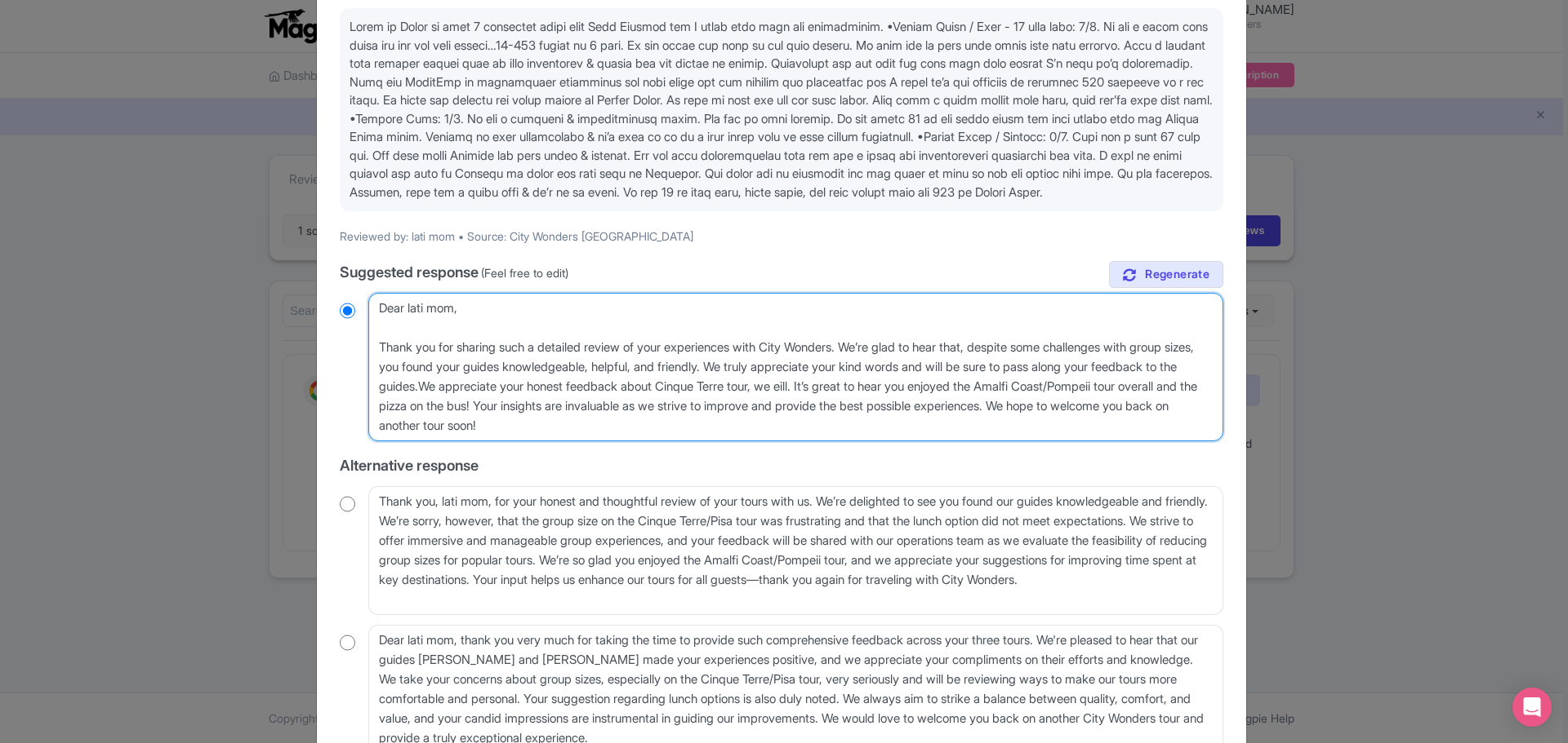
radio input "true"
type textarea "Dear lati mom, Thank you for sharing such a detailed review of your experiences…"
radio input "true"
type textarea "Dear lati mom, Thank you for sharing such a detailed review of your experiences…"
radio input "true"
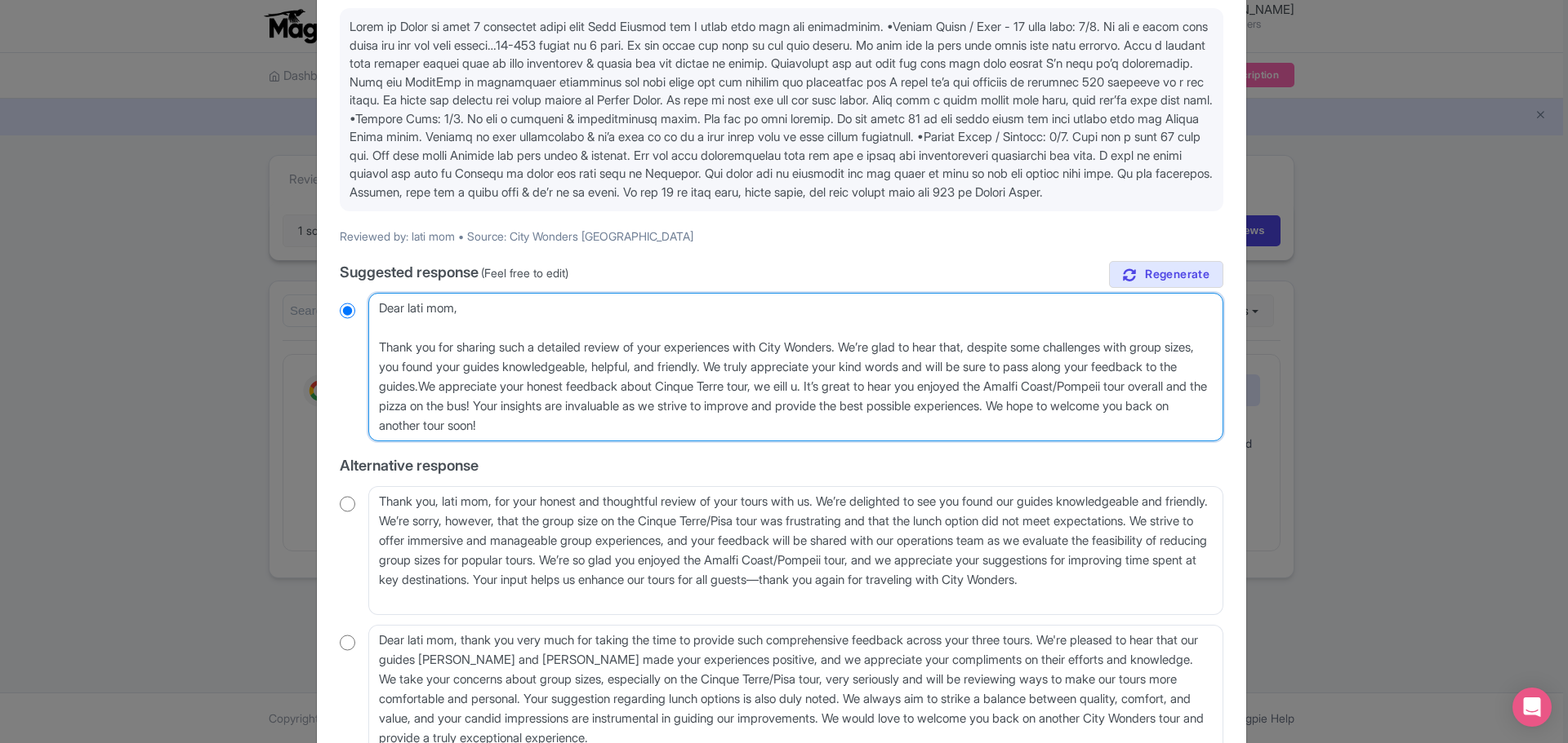
type textarea "Dear lati mom, Thank you for sharing such a detailed review of your experiences…"
radio input "true"
type textarea "Dear lati mom, Thank you for sharing such a detailed review of your experiences…"
radio input "true"
type textarea "Dear lati mom, Thank you for sharing such a detailed review of your experiences…"
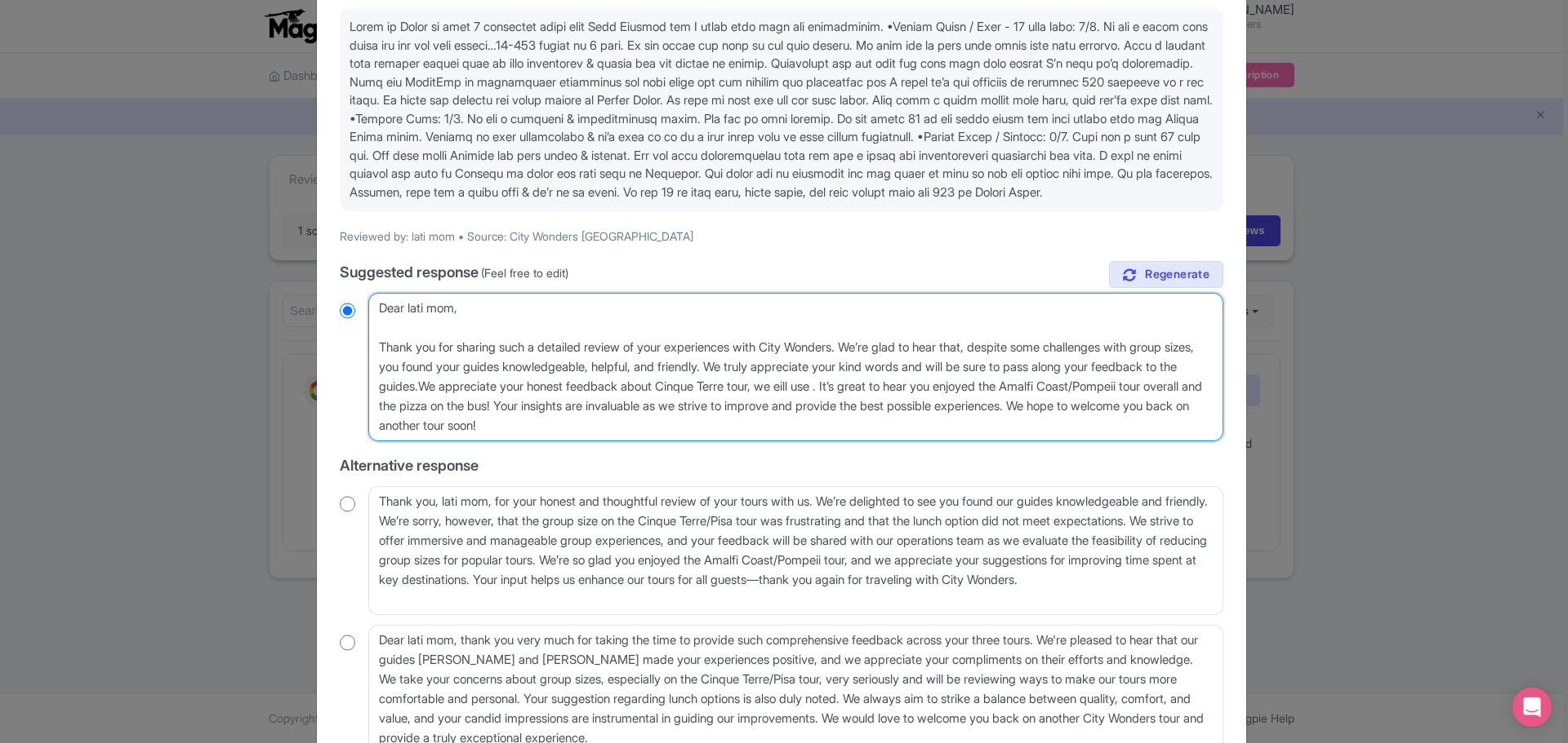
radio input "true"
type textarea "Dear lati mom, Thank you for sharing such a detailed review of your experiences…"
radio input "true"
type textarea "Dear lati mom, Thank you for sharing such a detailed review of your experiences…"
radio input "true"
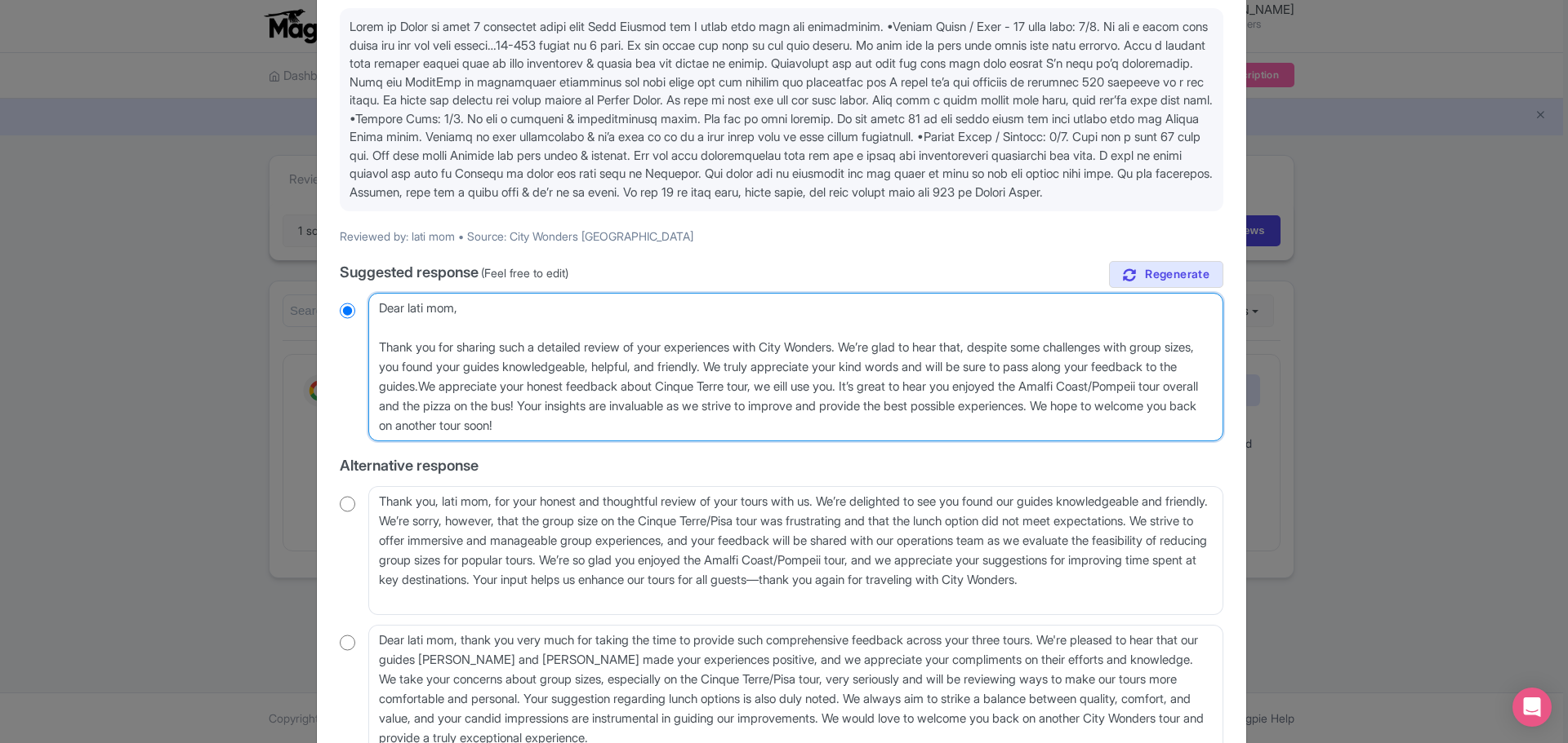
type textarea "Dear lati mom, Thank you for sharing such a detailed review of your experiences…"
radio input "true"
type textarea "Dear lati mom, Thank you for sharing such a detailed review of your experiences…"
radio input "true"
type textarea "Dear lati mom, Thank you for sharing such a detailed review of your experiences…"
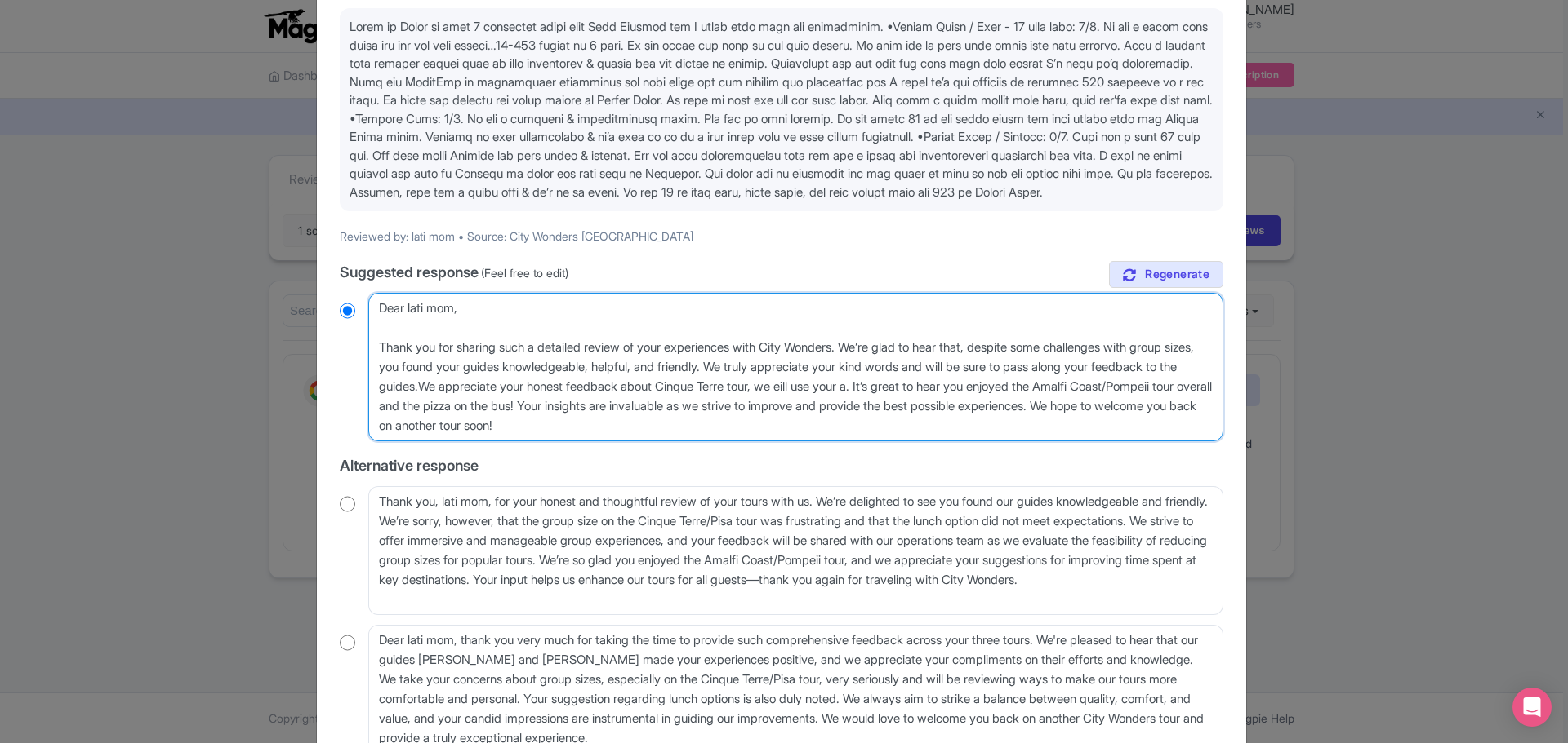
radio input "true"
type textarea "Dear lati mom, Thank you for sharing such a detailed review of your experiences…"
radio input "true"
type textarea "Dear lati mom, Thank you for sharing such a detailed review of your experiences…"
radio input "true"
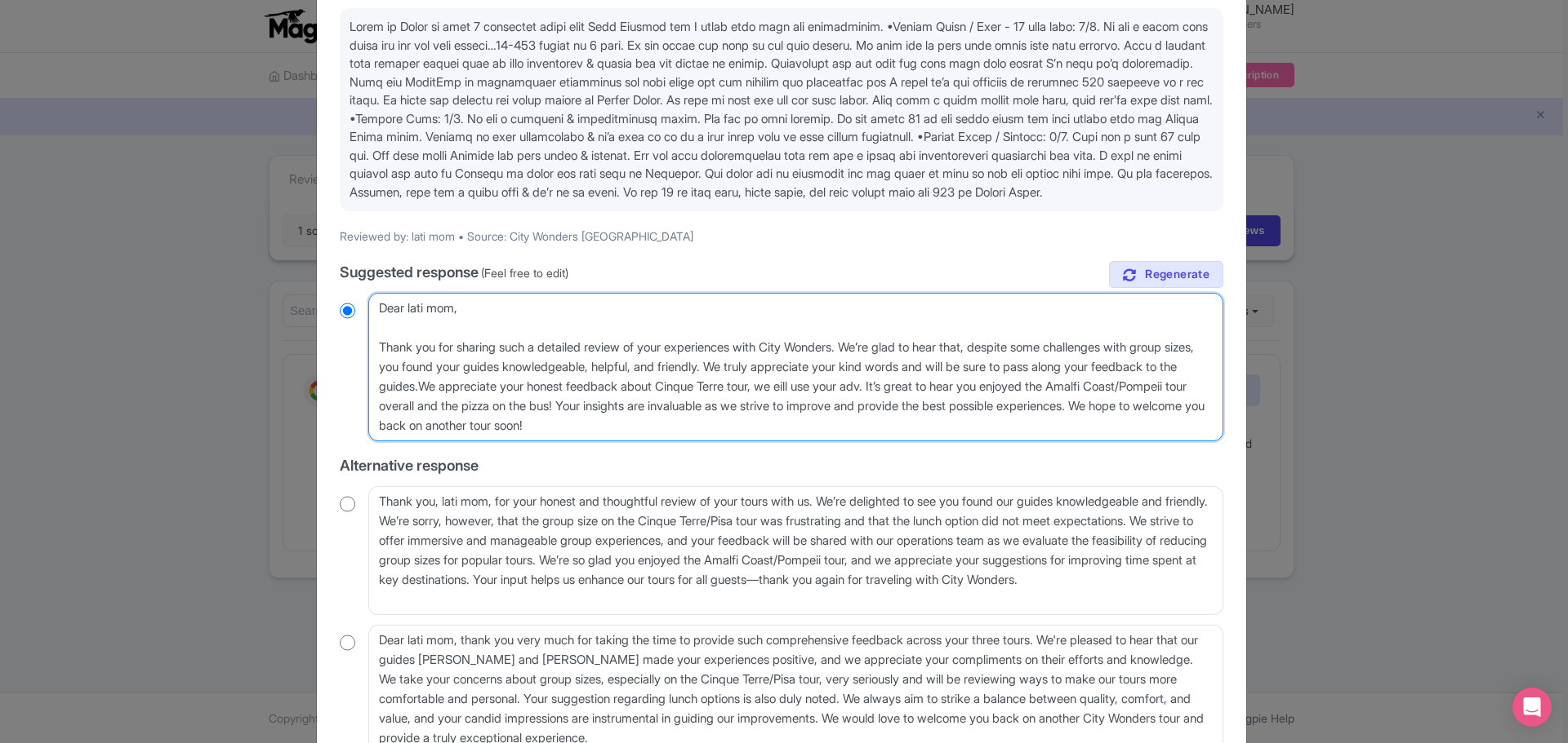
type textarea "Dear lati mom, Thank you for sharing such a detailed review of your experiences…"
radio input "true"
type textarea "Dear lati mom, Thank you for sharing such a detailed review of your experiences…"
radio input "true"
type textarea "Dear lati mom, Thank you for sharing such a detailed review of your experiences…"
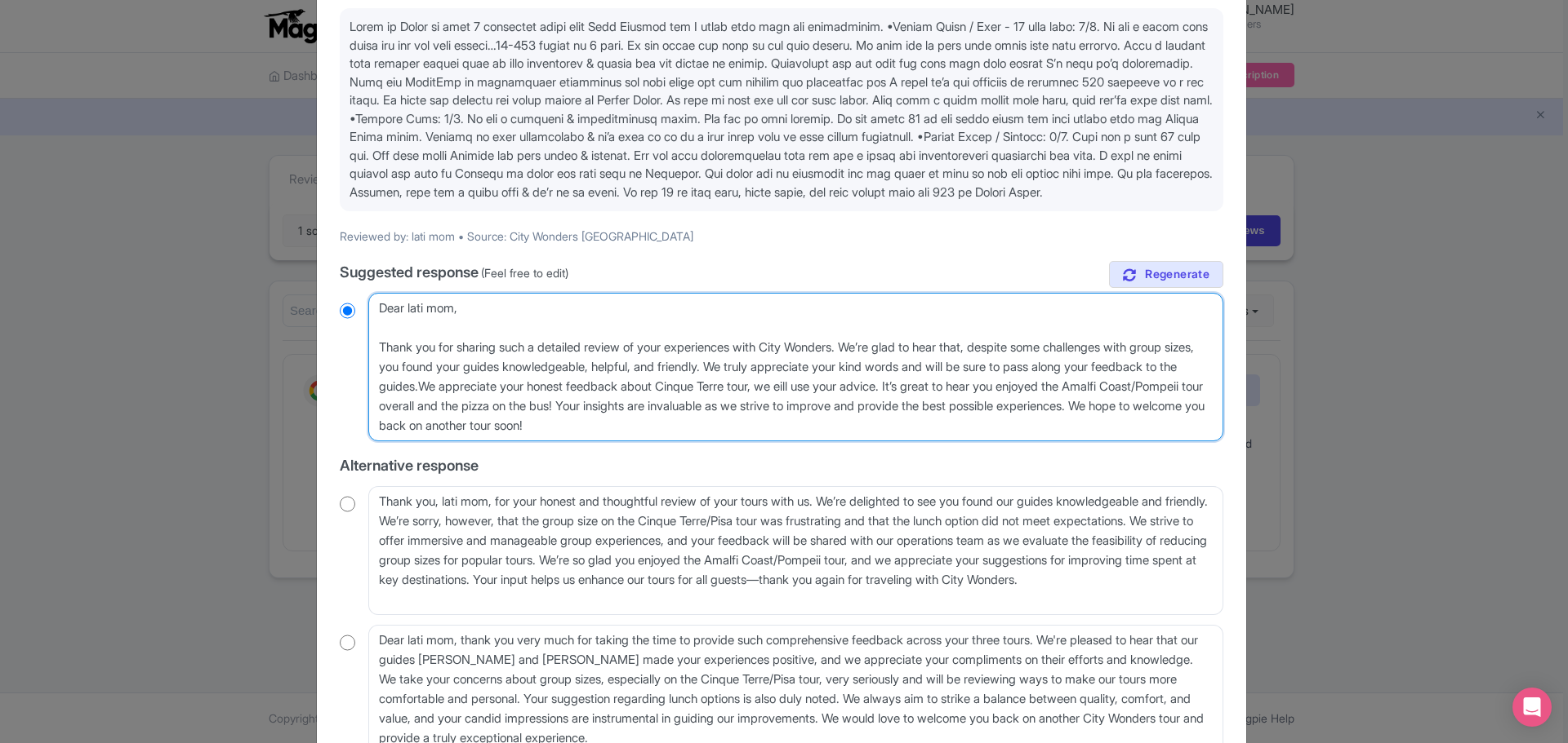
radio input "true"
type textarea "Dear lati mom, Thank you for sharing such a detailed review of your experiences…"
radio input "true"
type textarea "Dear lati mom, Thank you for sharing such a detailed review of your experiences…"
radio input "true"
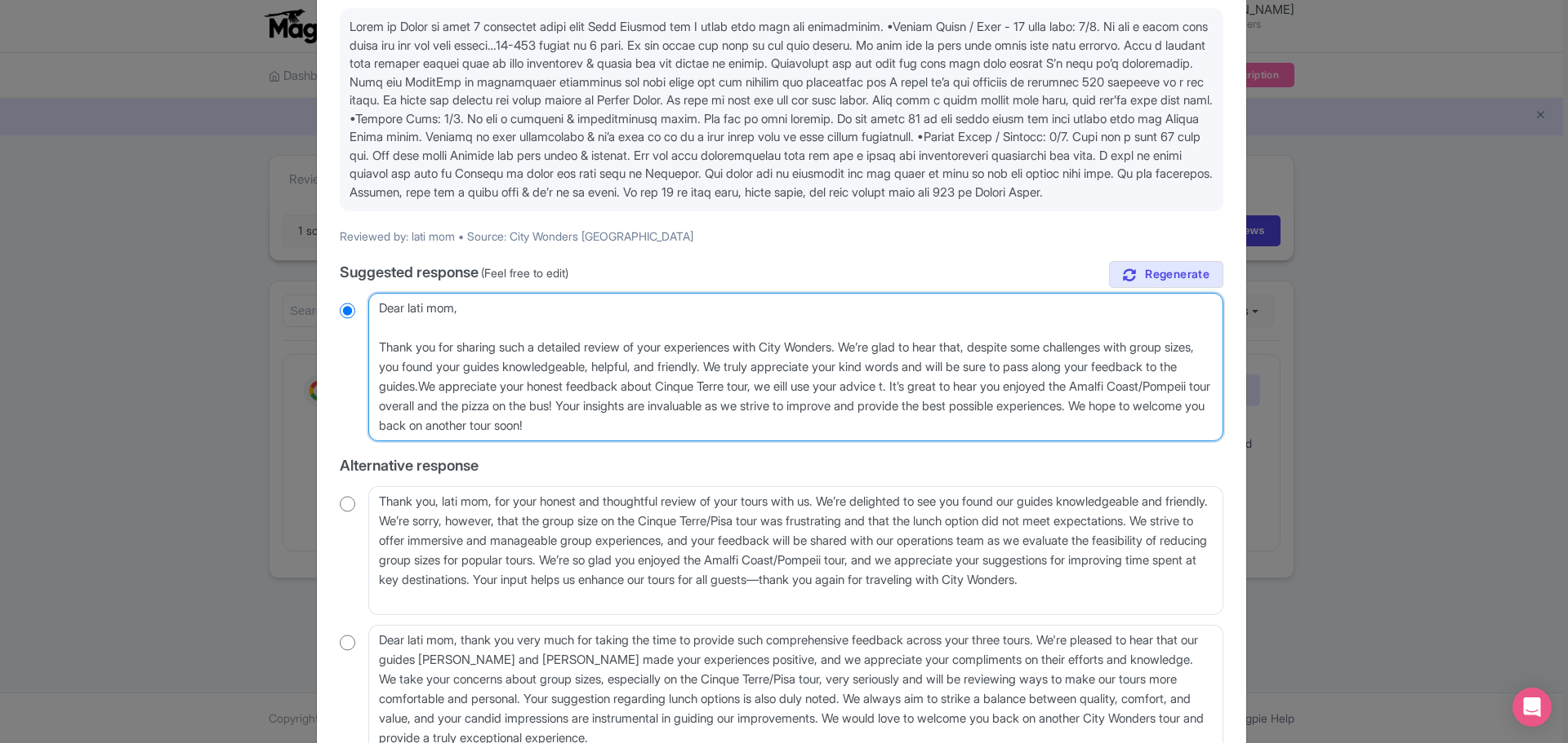
type textarea "Dear lati mom, Thank you for sharing such a detailed review of your experiences…"
radio input "true"
type textarea "Dear lati mom, Thank you for sharing such a detailed review of your experiences…"
radio input "true"
type textarea "Dear lati mom, Thank you for sharing such a detailed review of your experiences…"
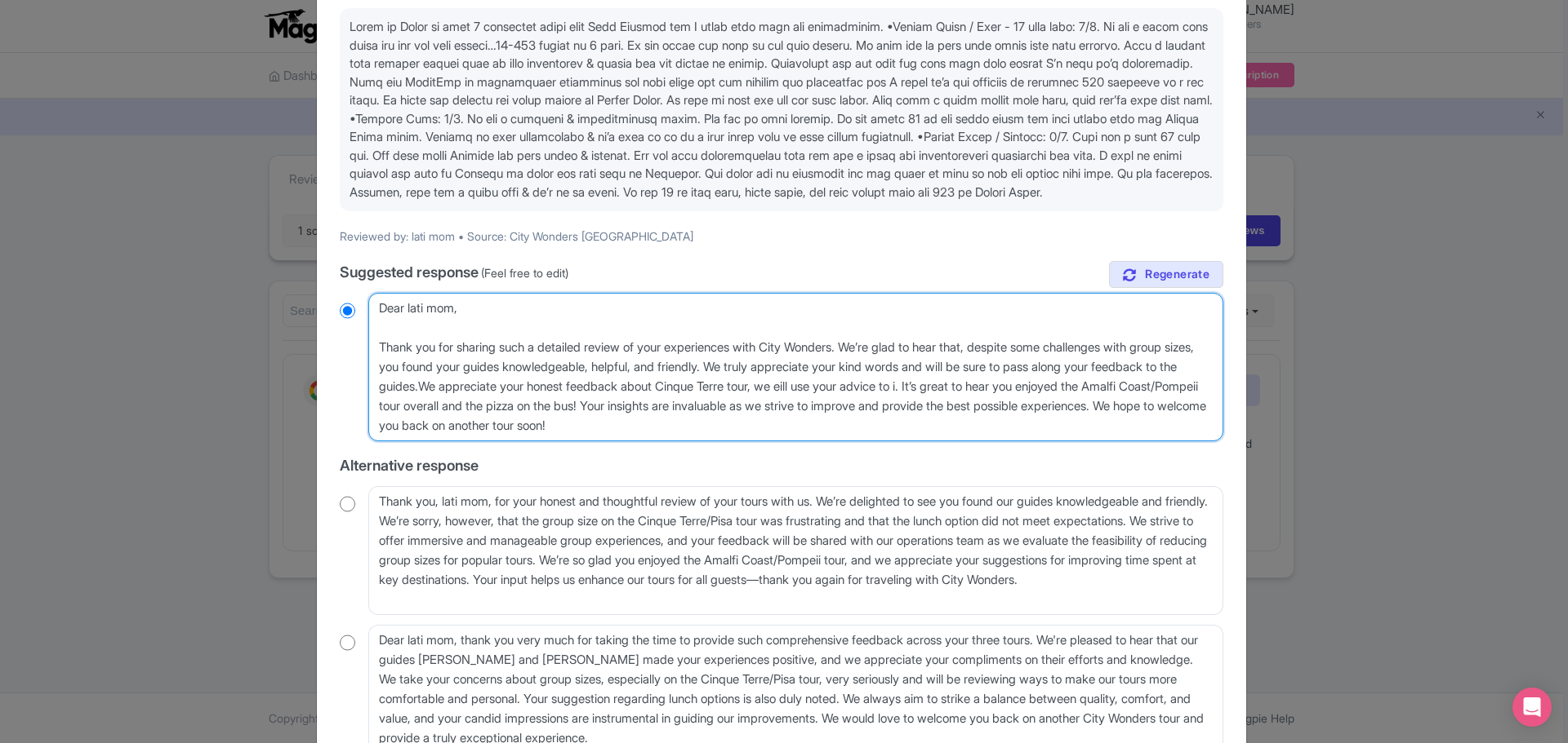
radio input "true"
type textarea "Dear lati mom, Thank you for sharing such a detailed review of your experiences…"
radio input "true"
type textarea "Dear lati mom, Thank you for sharing such a detailed review of your experiences…"
radio input "true"
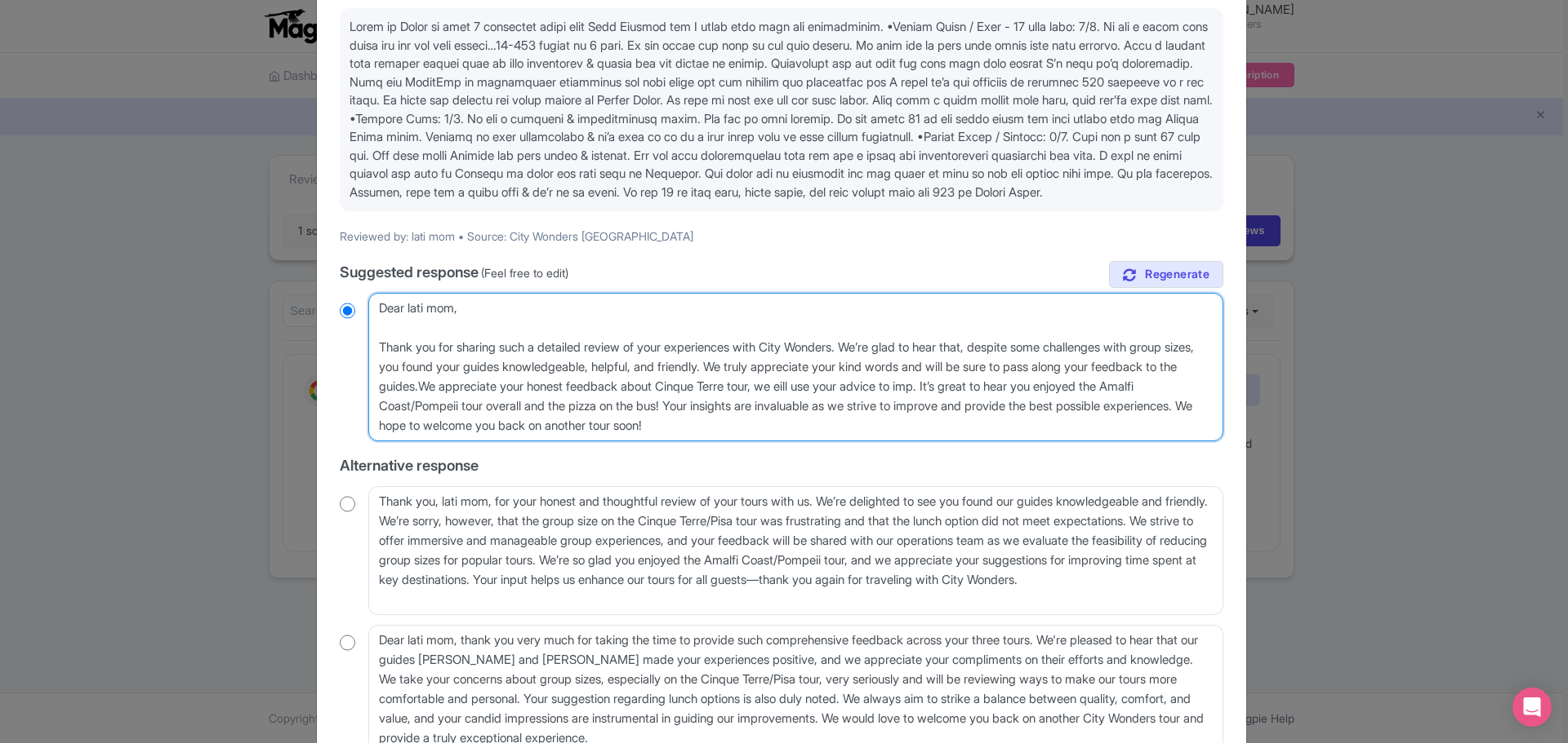
type textarea "Dear lati mom, Thank you for sharing such a detailed review of your experiences…"
radio input "true"
type textarea "Dear lati mom, Thank you for sharing such a detailed review of your experiences…"
radio input "true"
type textarea "Dear lati mom, Thank you for sharing such a detailed review of your experiences…"
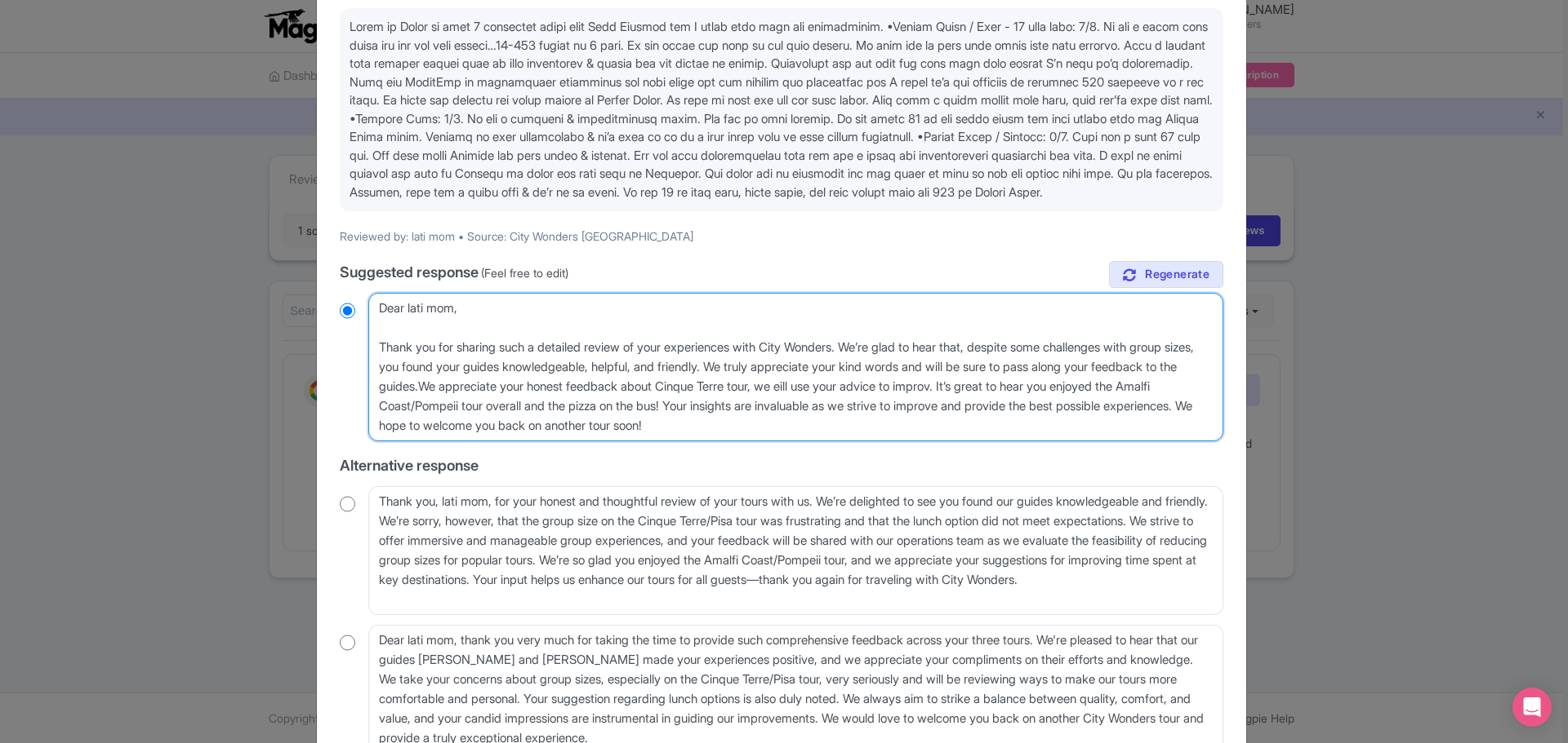
radio input "true"
type textarea "Dear lati mom, Thank you for sharing such a detailed review of your experiences…"
radio input "true"
type textarea "Dear lati mom, Thank you for sharing such a detailed review of your experiences…"
radio input "true"
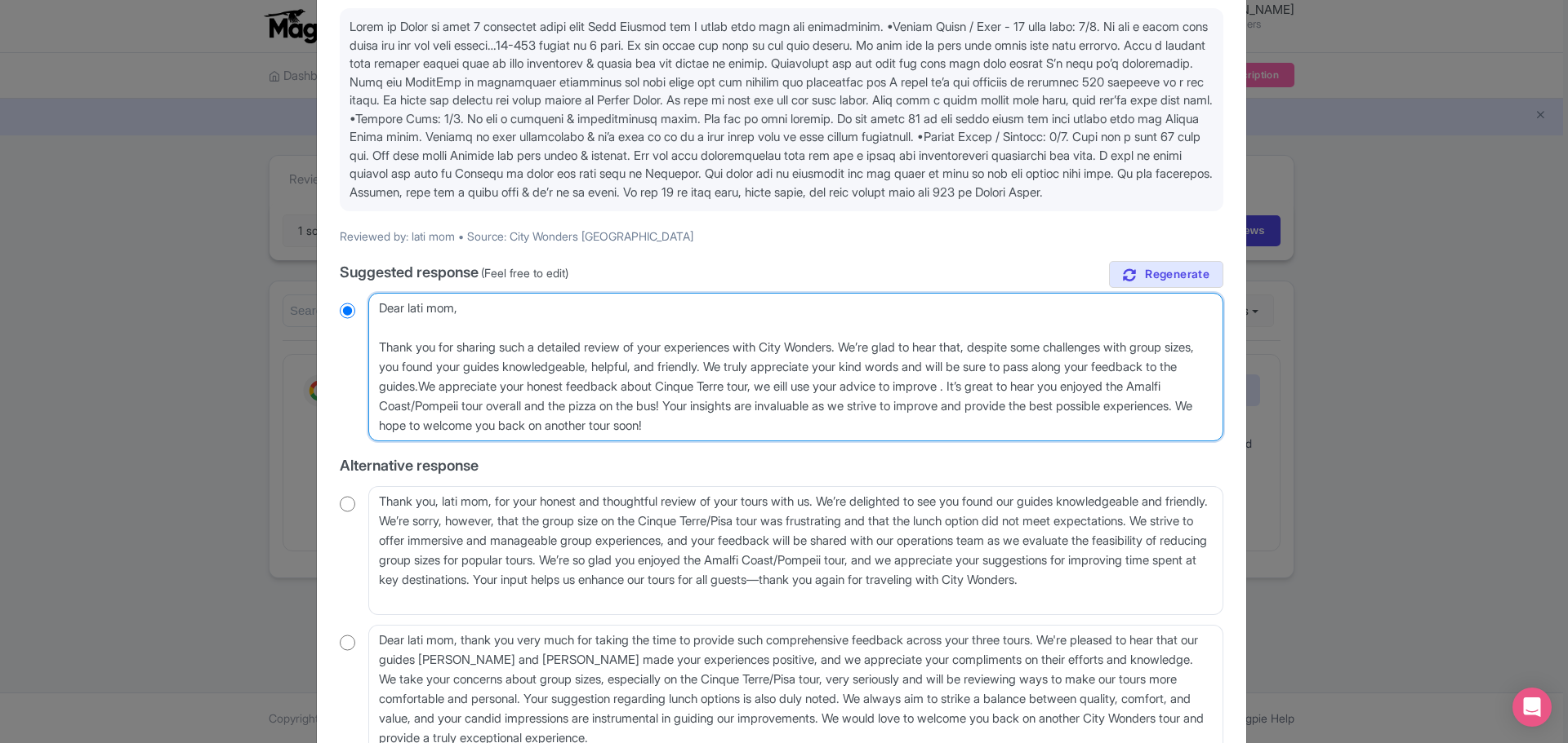
type textarea "Dear lati mom, Thank you for sharing such a detailed review of your experiences…"
radio input "true"
type textarea "Dear lati mom, Thank you for sharing such a detailed review of your experiences…"
radio input "true"
type textarea "Dear lati mom, Thank you for sharing such a detailed review of your experiences…"
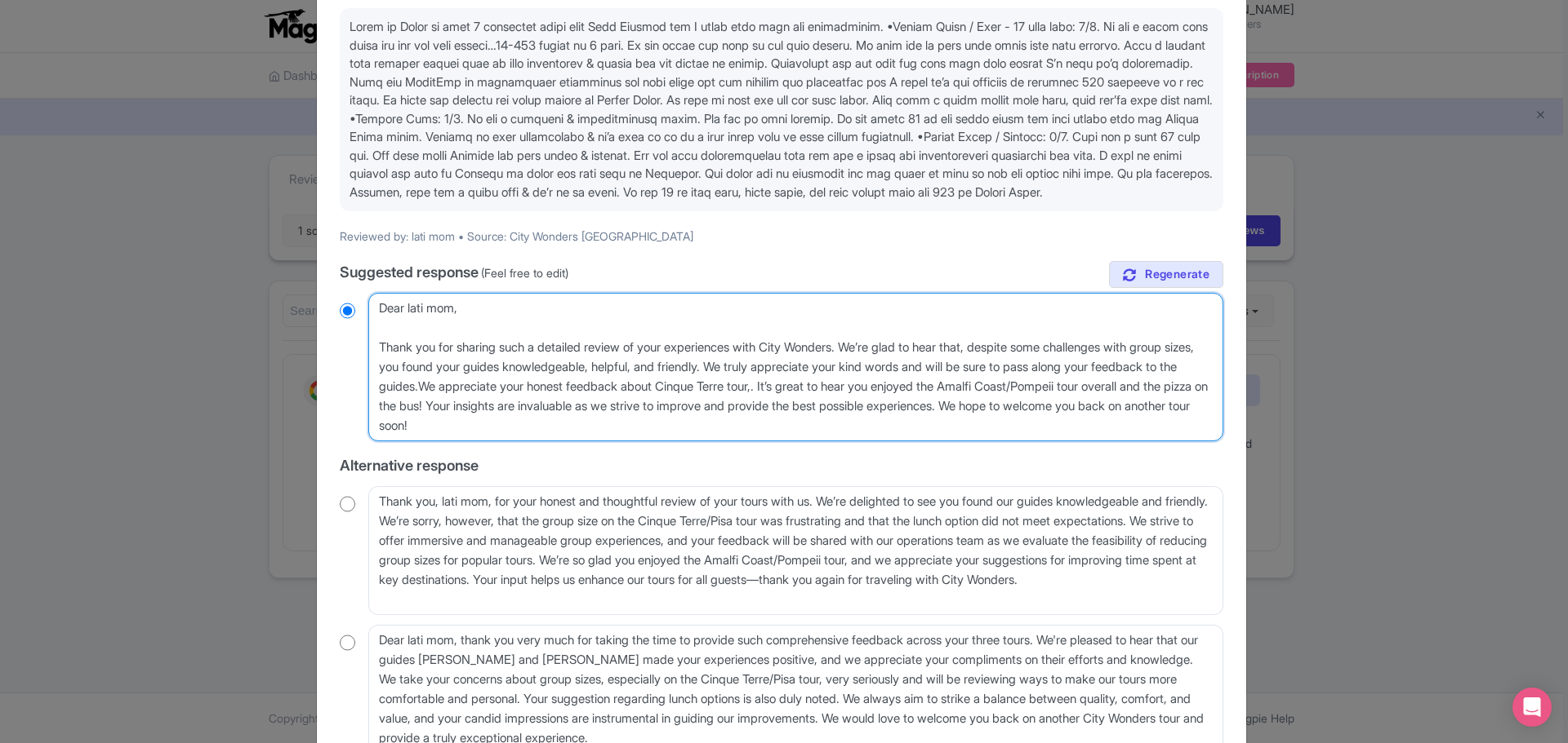
radio input "true"
type textarea "Dear lati mom, Thank you for sharing such a detailed review of your experiences…"
radio input "true"
type textarea "Dear lati mom, Thank you for sharing such a detailed review of your experiences…"
radio input "true"
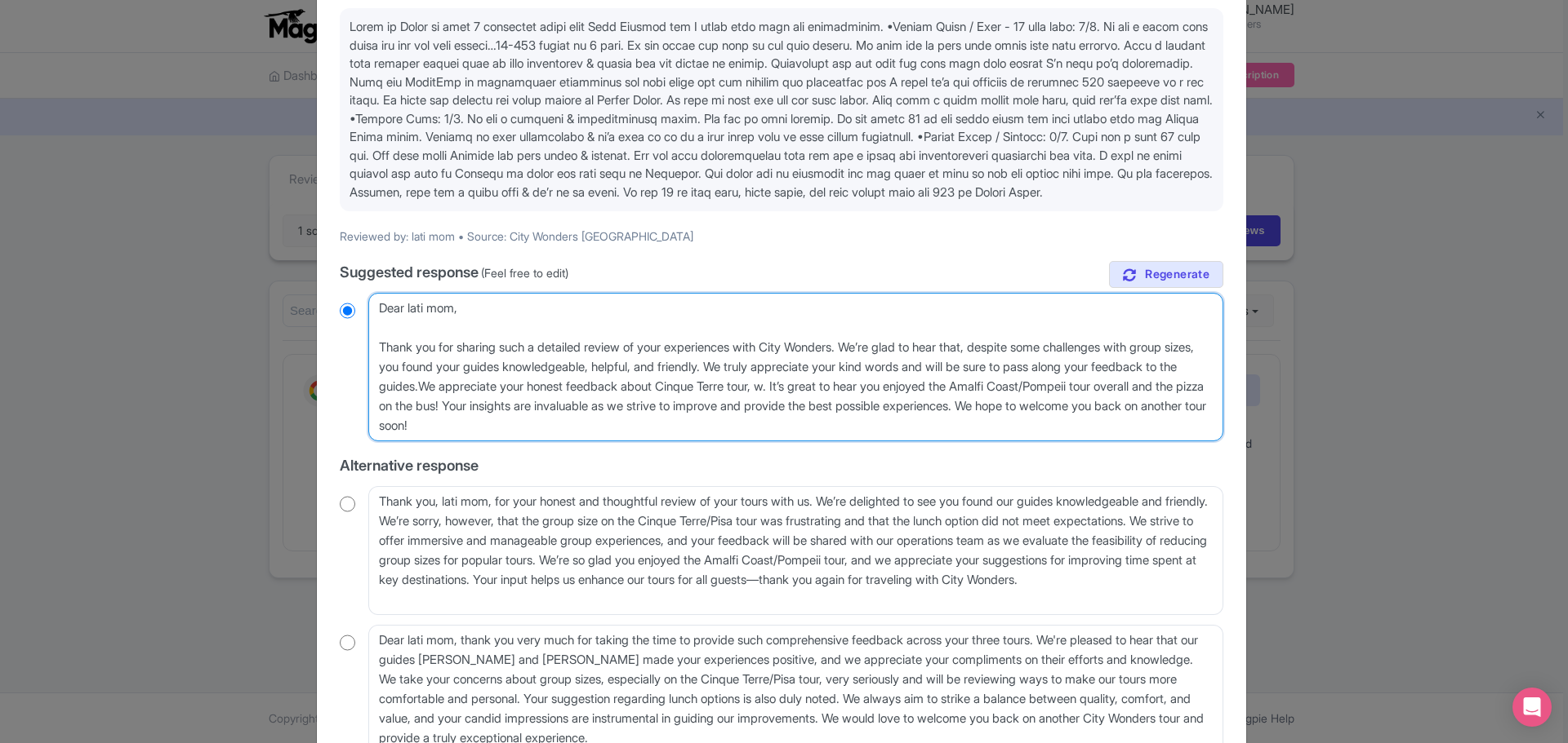
type textarea "Dear lati mom, Thank you for sharing such a detailed review of your experiences…"
radio input "true"
type textarea "Dear lati mom, Thank you for sharing such a detailed review of your experiences…"
radio input "true"
type textarea "Dear lati mom, Thank you for sharing such a detailed review of your experiences…"
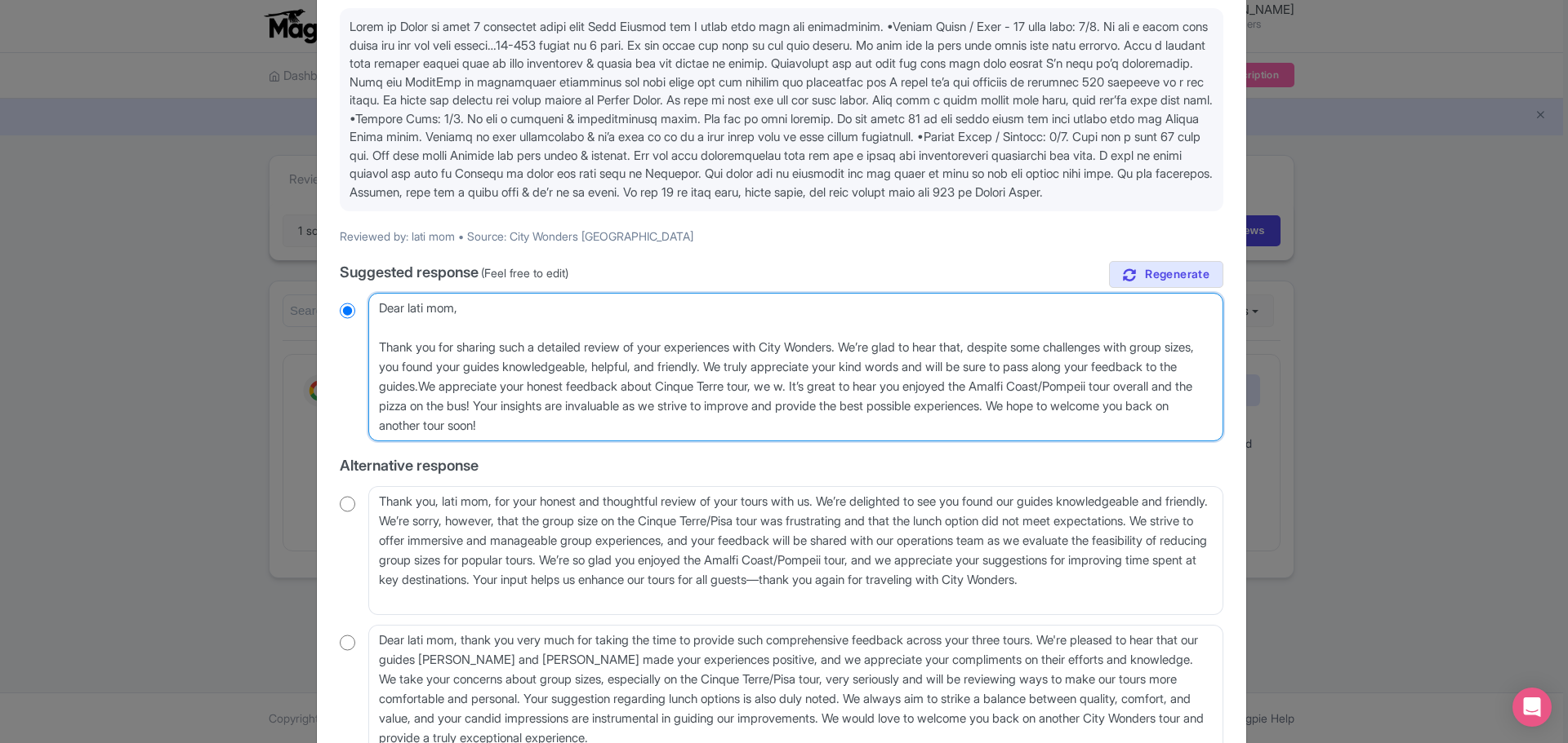
radio input "true"
type textarea "Dear lati mom, Thank you for sharing such a detailed review of your experiences…"
radio input "true"
type textarea "Dear lati mom, Thank you for sharing such a detailed review of your experiences…"
radio input "true"
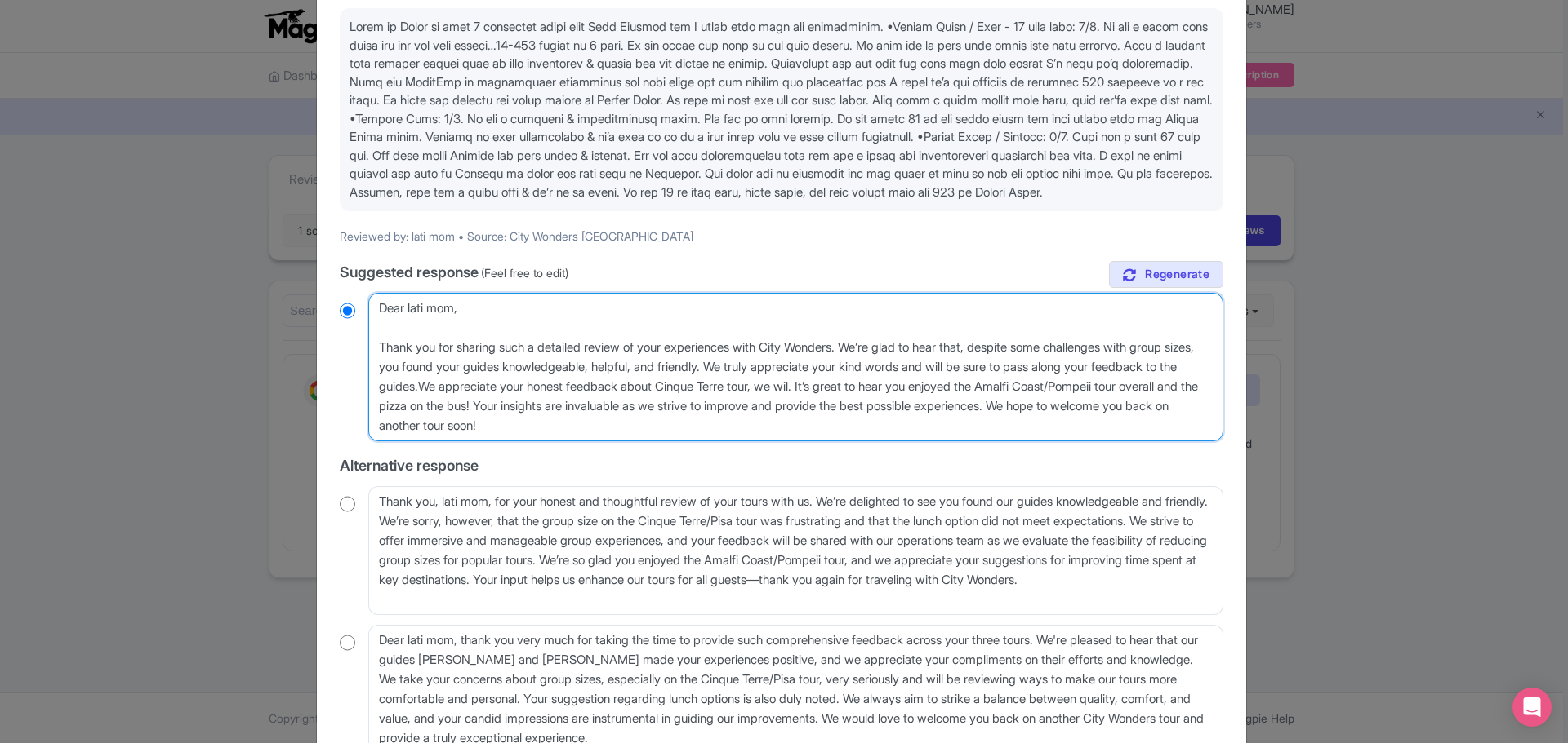
type textarea "Dear lati mom, Thank you for sharing such a detailed review of your experiences…"
radio input "true"
type textarea "Dear lati mom, Thank you for sharing such a detailed review of your experiences…"
radio input "true"
type textarea "Dear lati mom, Thank you for sharing such a detailed review of your experiences…"
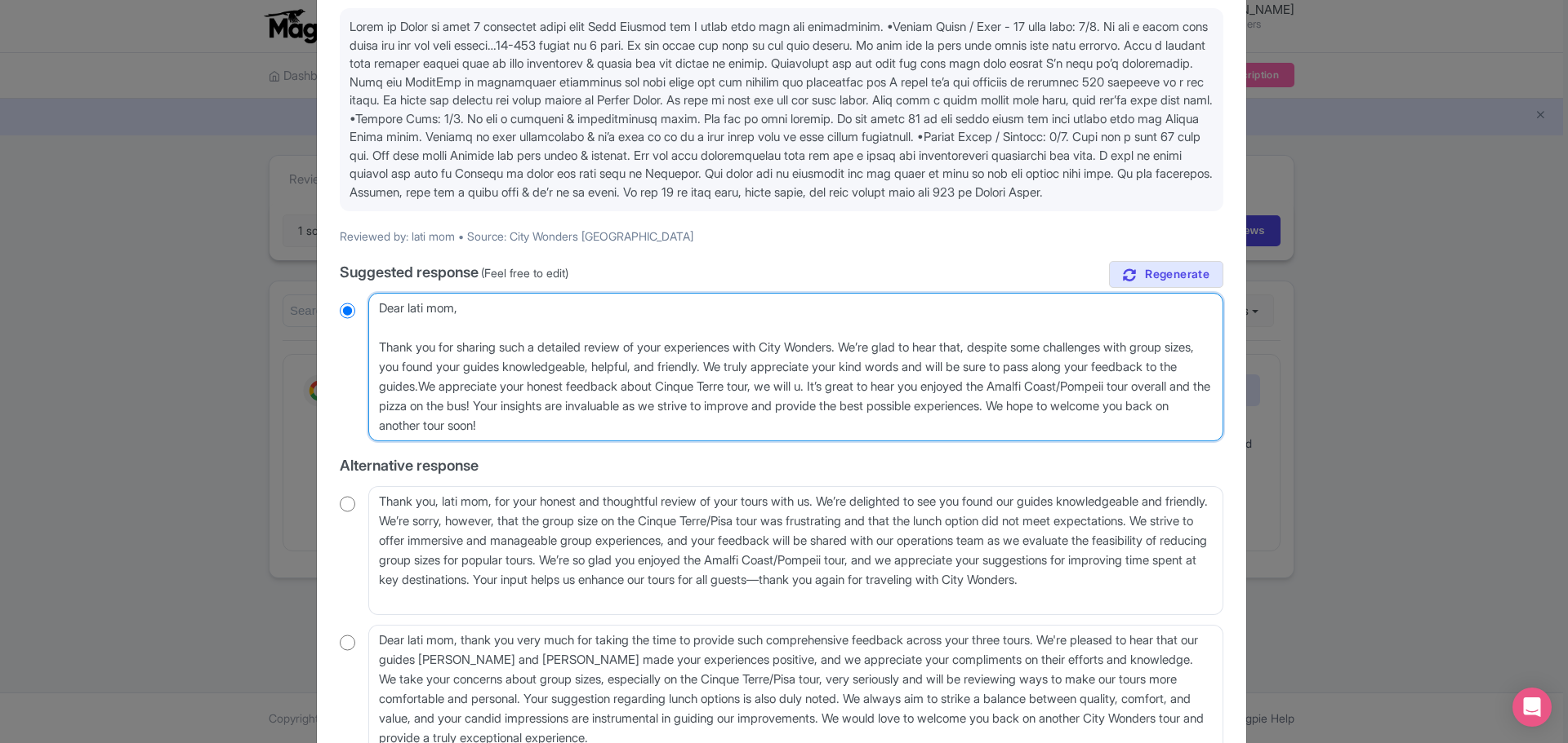
radio input "true"
type textarea "Dear lati mom, Thank you for sharing such a detailed review of your experiences…"
radio input "true"
type textarea "Dear lati mom, Thank you for sharing such a detailed review of your experiences…"
radio input "true"
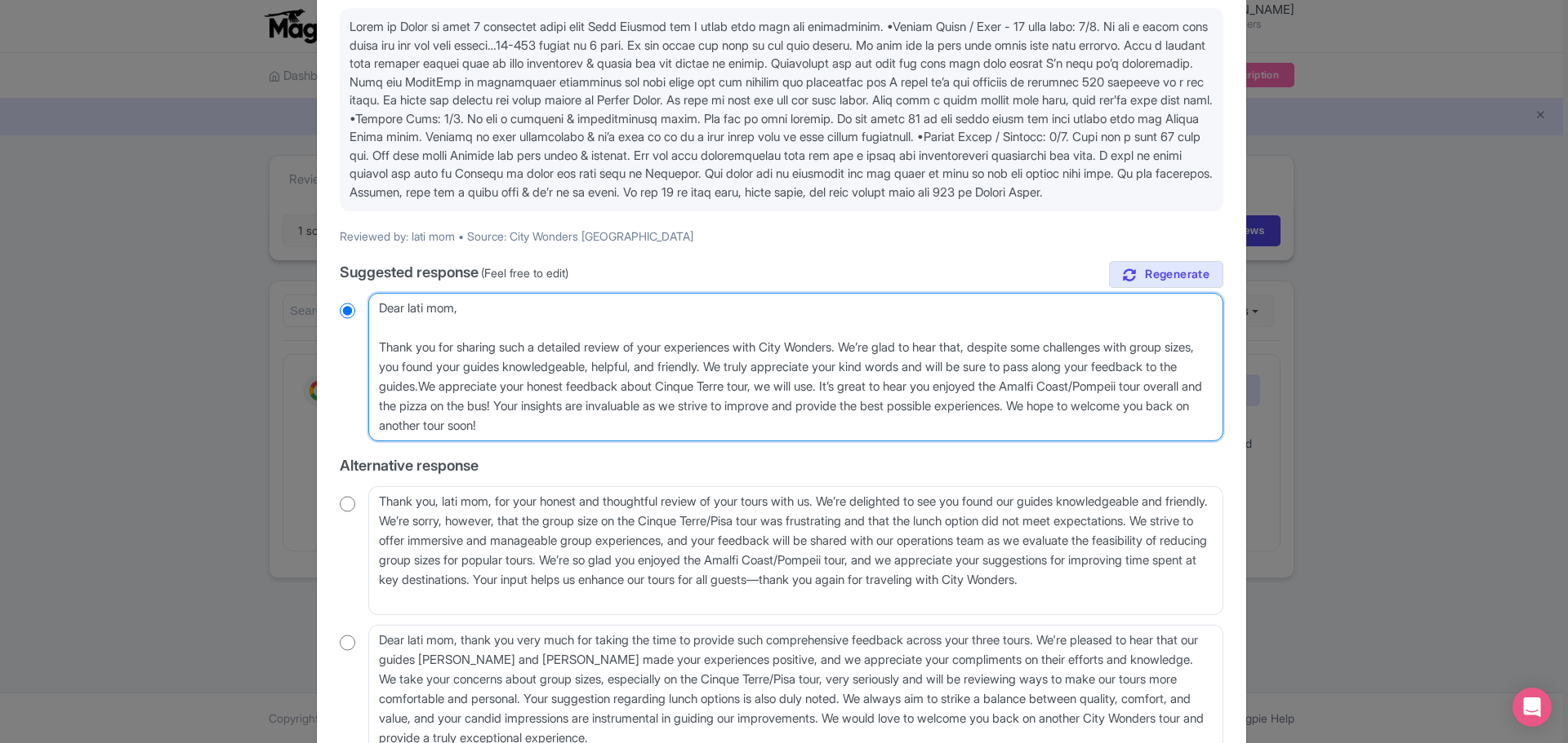
type textarea "Dear lati mom, Thank you for sharing such a detailed review of your experiences…"
radio input "true"
type textarea "Dear lati mom, Thank you for sharing such a detailed review of your experiences…"
radio input "true"
type textarea "Dear lati mom, Thank you for sharing such a detailed review of your experiences…"
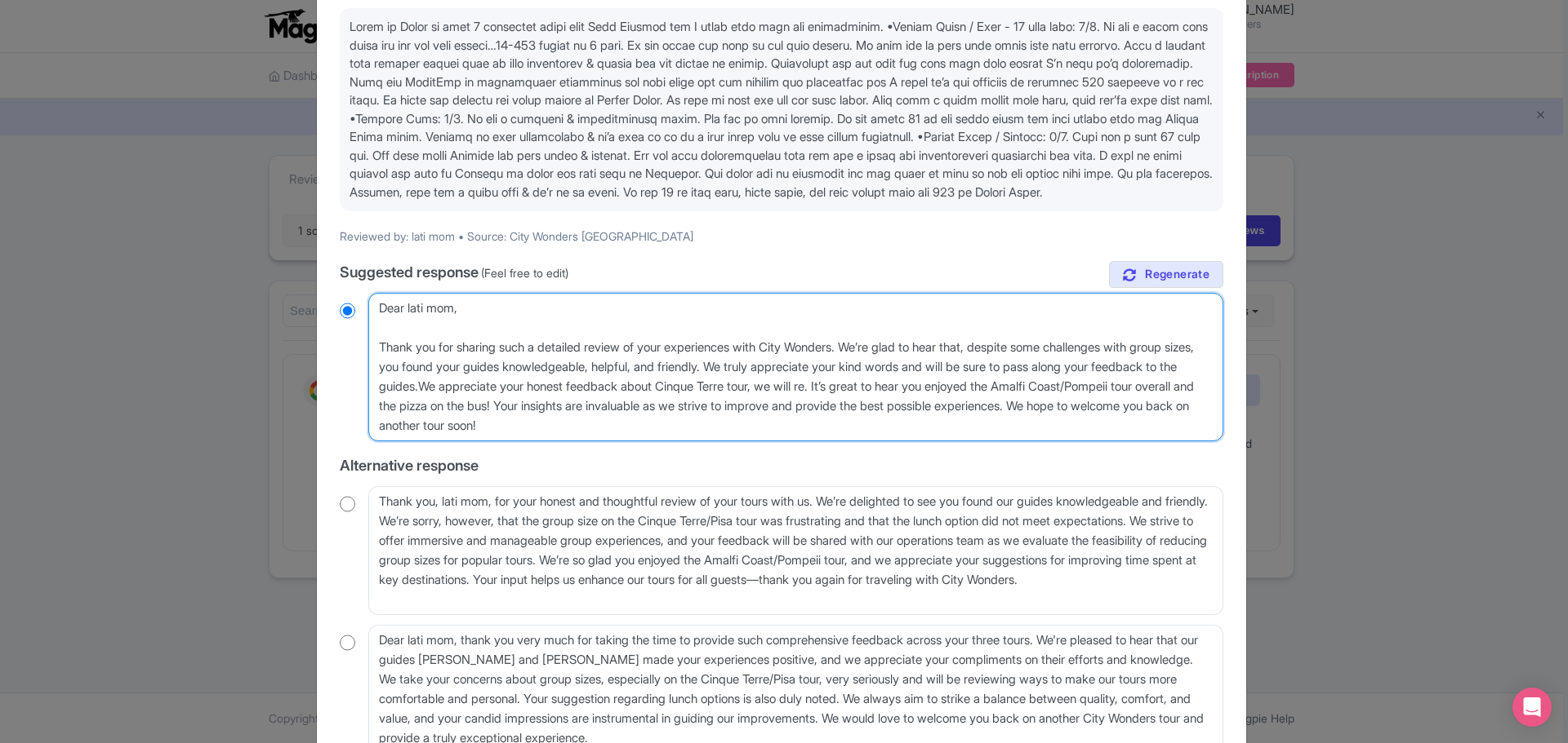
radio input "true"
type textarea "Dear lati mom, Thank you for sharing such a detailed review of your experiences…"
radio input "true"
type textarea "Dear lati mom, Thank you for sharing such a detailed review of your experiences…"
radio input "true"
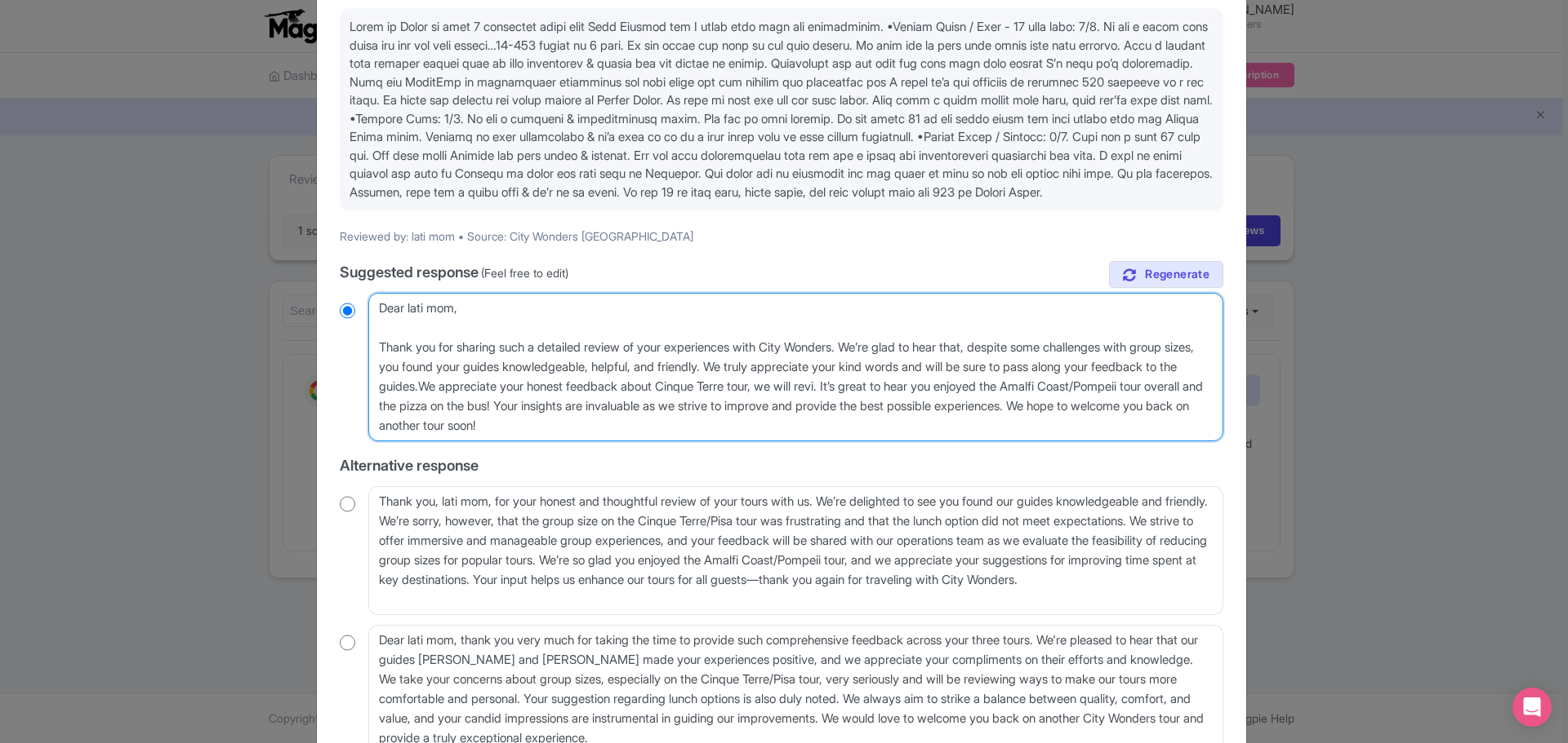
type textarea "Dear lati mom, Thank you for sharing such a detailed review of your experiences…"
radio input "true"
type textarea "Dear lati mom, Thank you for sharing such a detailed review of your experiences…"
radio input "true"
type textarea "Dear lati mom, Thank you for sharing such a detailed review of your experiences…"
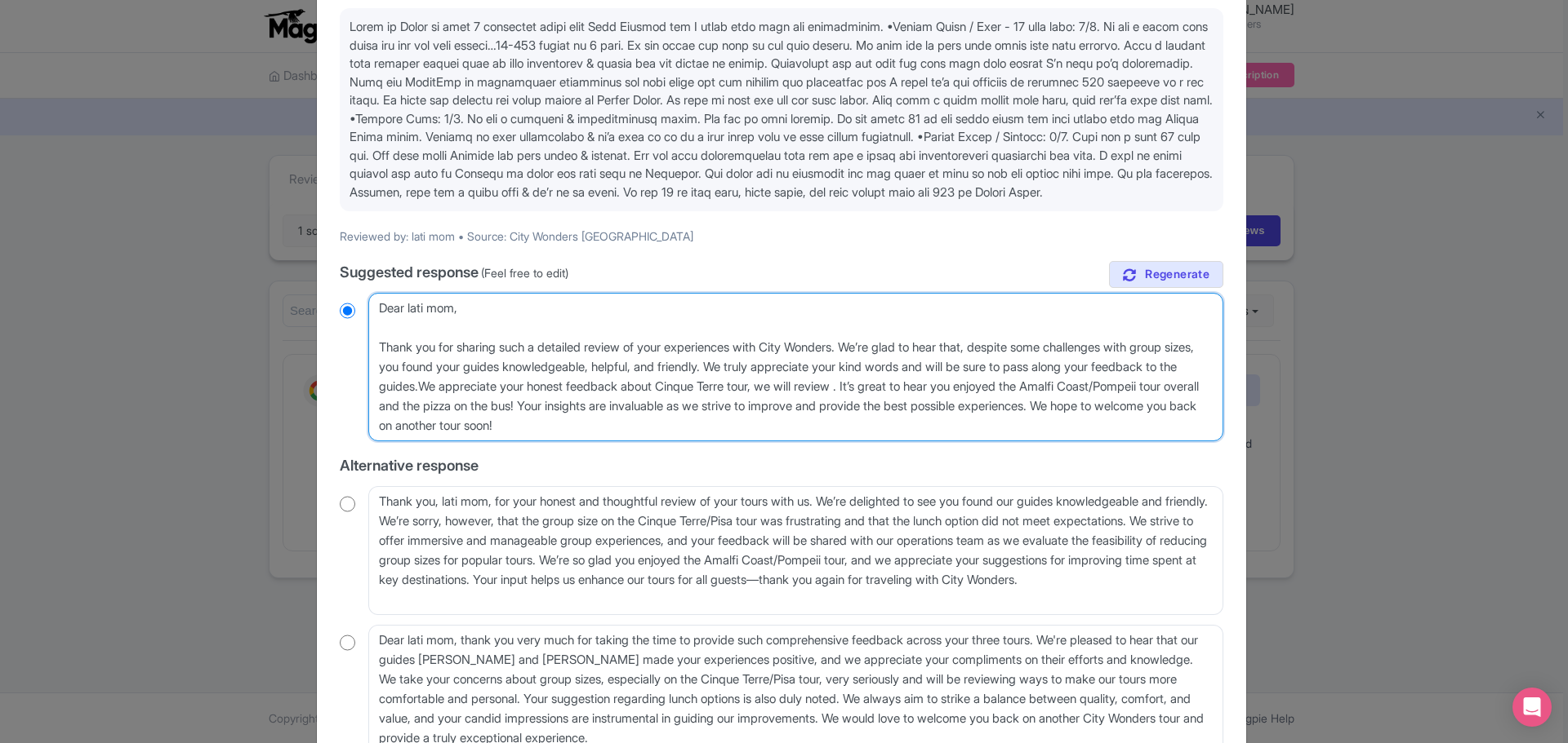
radio input "true"
type textarea "Dear lati mom, Thank you for sharing such a detailed review of your experiences…"
radio input "true"
type textarea "Dear lati mom, Thank you for sharing such a detailed review of your experiences…"
radio input "true"
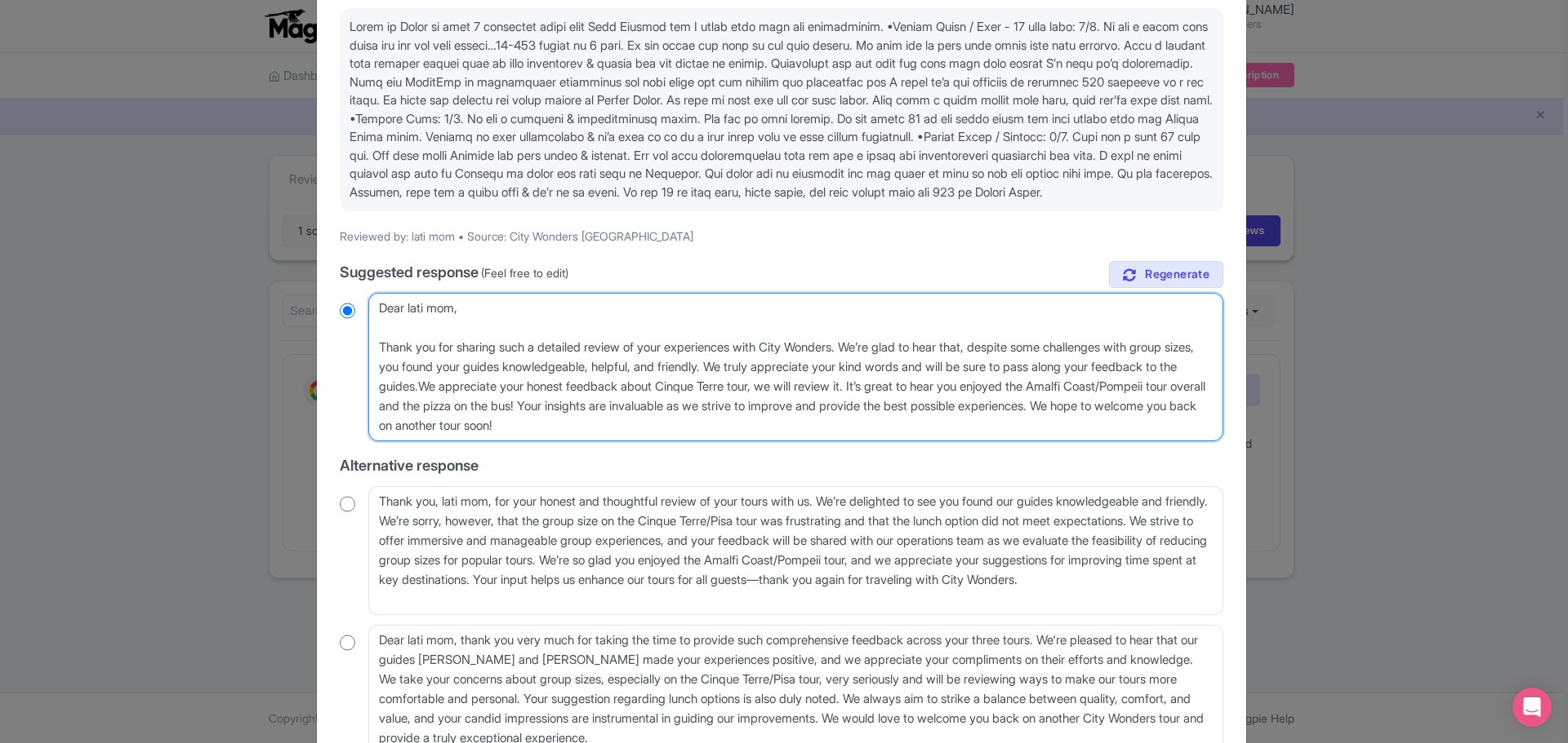
type textarea "Dear lati mom, Thank you for sharing such a detailed review of your experiences…"
radio input "true"
type textarea "Dear lati mom, Thank you for sharing such a detailed review of your experiences…"
radio input "true"
type textarea "Dear lati mom, Thank you for sharing such a detailed review of your experiences…"
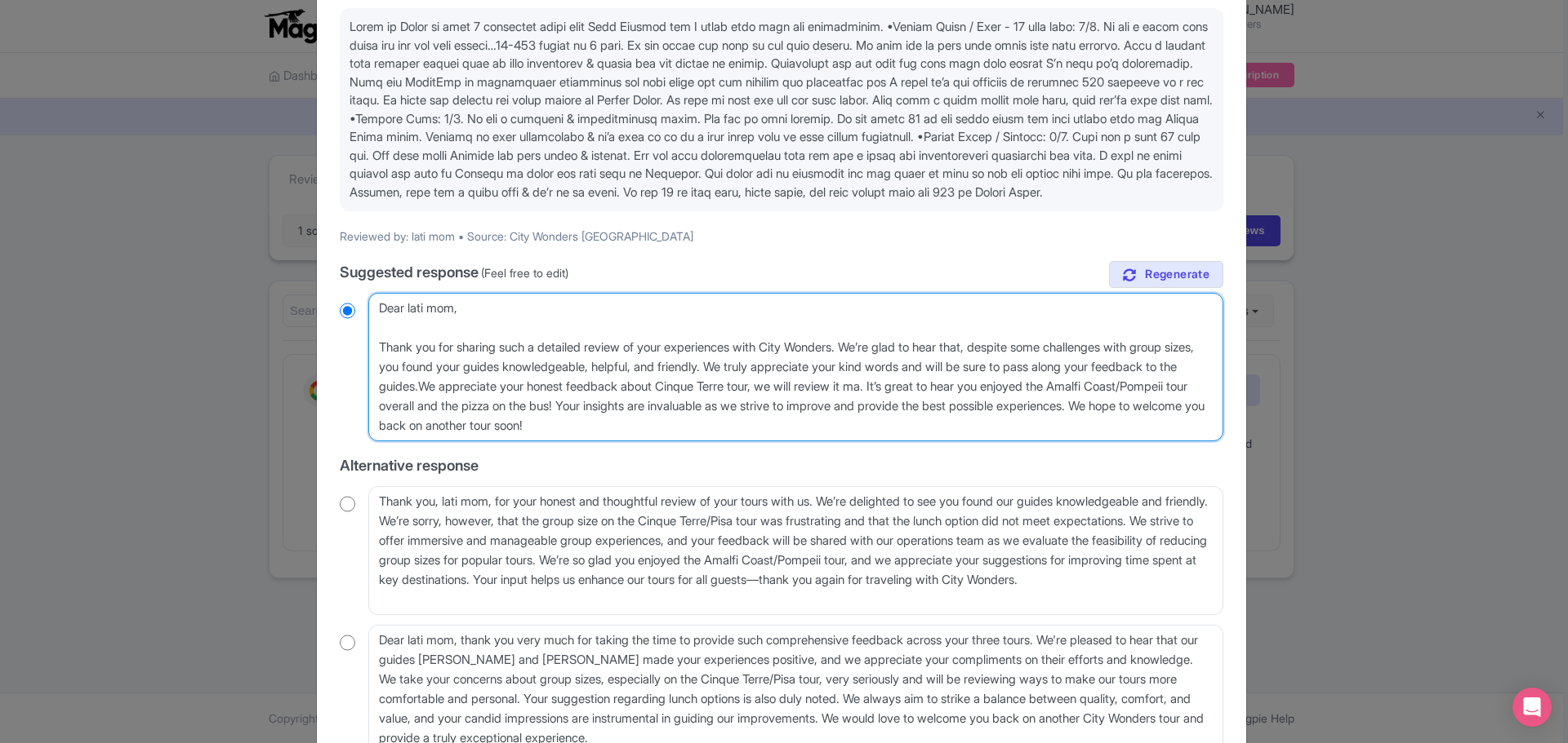
radio input "true"
type textarea "Dear lati mom, Thank you for sharing such a detailed review of your experiences…"
radio input "true"
type textarea "Dear lati mom, Thank you for sharing such a detailed review of your experiences…"
radio input "true"
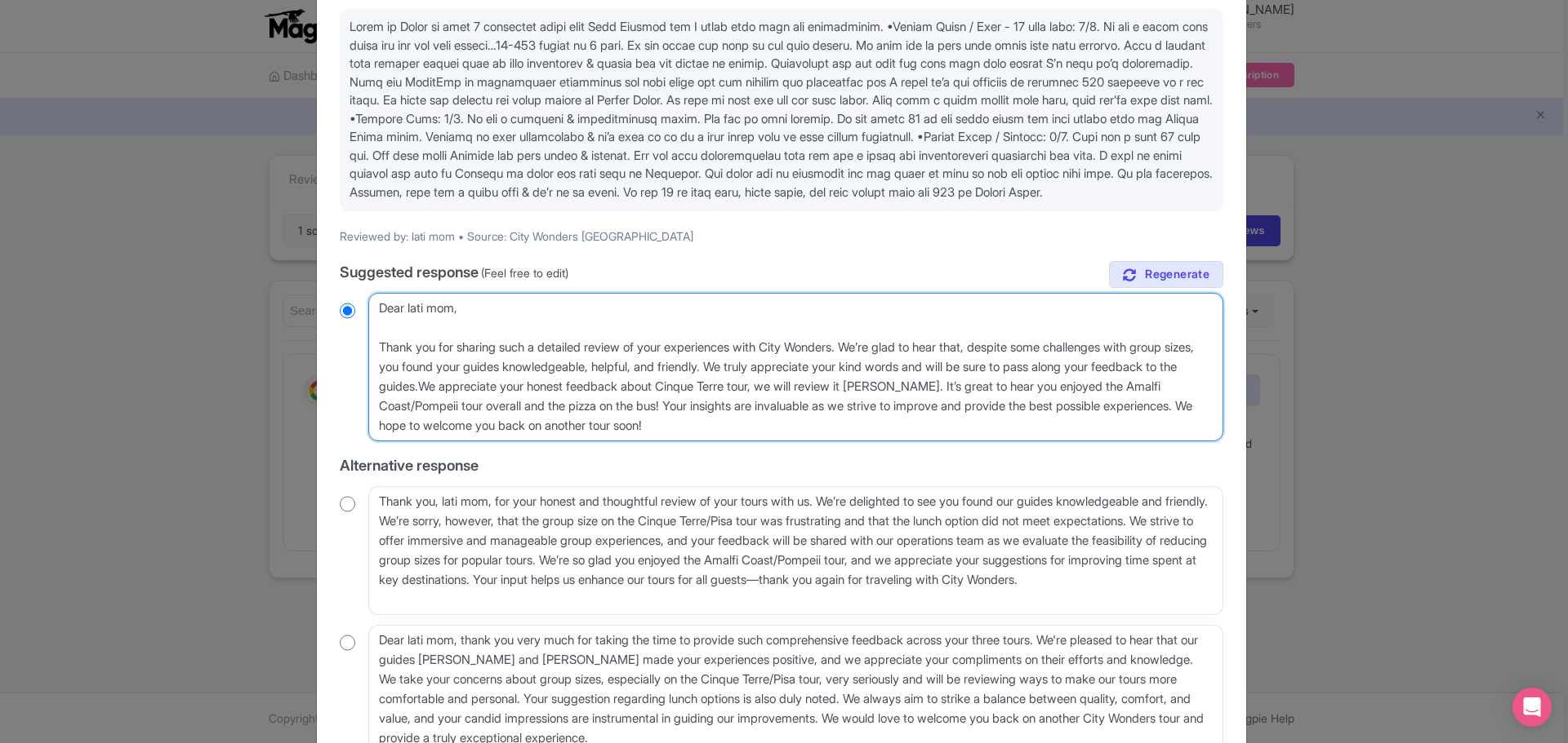
type textarea "Dear lati mom, Thank you for sharing such a detailed review of your experiences…"
radio input "true"
type textarea "Dear lati mom, Thank you for sharing such a detailed review of your experiences…"
radio input "true"
type textarea "Dear lati mom, Thank you for sharing such a detailed review of your experiences…"
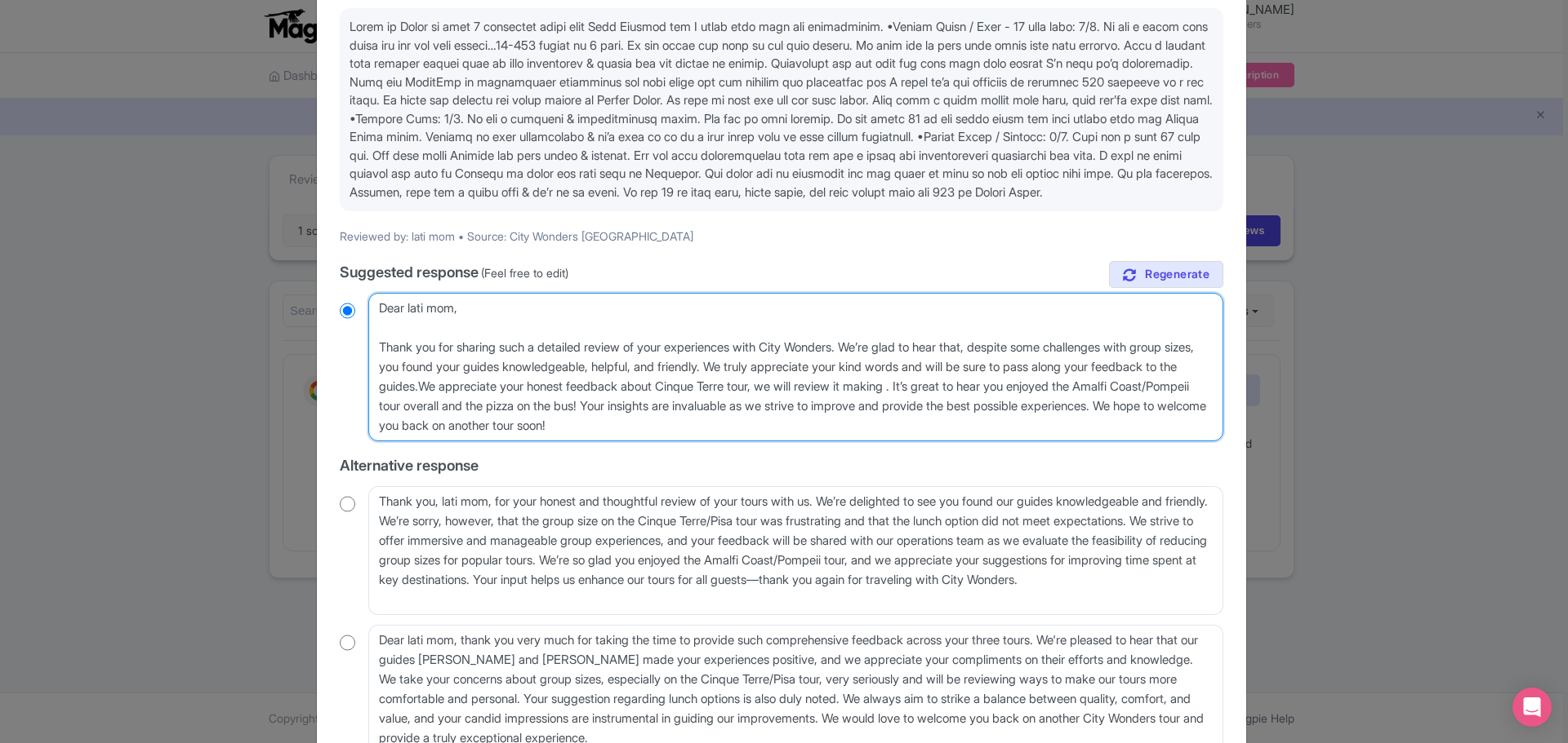
radio input "true"
type textarea "Dear lati mom, Thank you for sharing such a detailed review of your experiences…"
radio input "true"
type textarea "Dear lati mom, Thank you for sharing such a detailed review of your experiences…"
radio input "true"
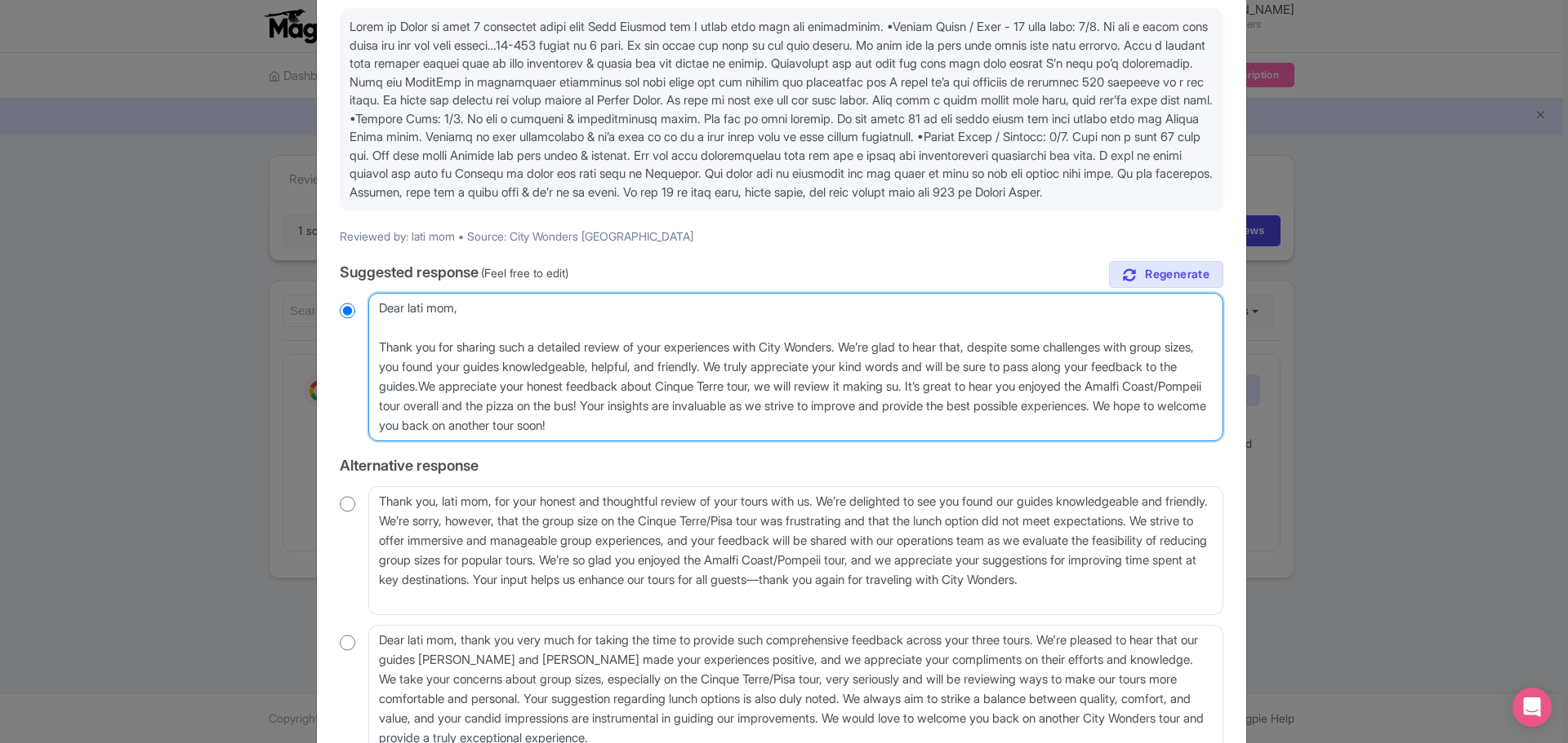
type textarea "Dear lati mom, Thank you for sharing such a detailed review of your experiences…"
radio input "true"
type textarea "Dear lati mom, Thank you for sharing such a detailed review of your experiences…"
radio input "true"
type textarea "Dear lati mom, Thank you for sharing such a detailed review of your experiences…"
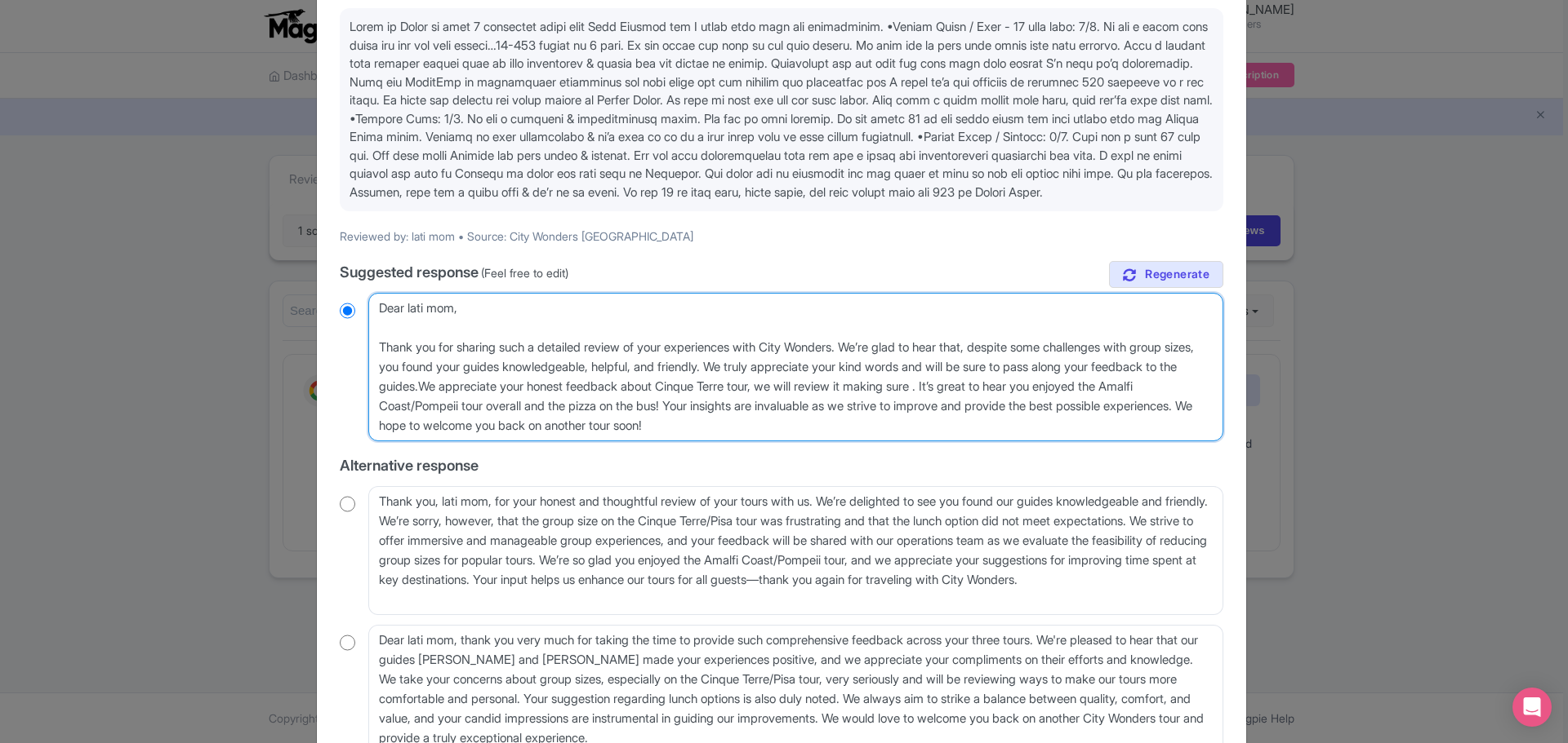
radio input "true"
type textarea "Dear lati mom, Thank you for sharing such a detailed review of your experiences…"
radio input "true"
type textarea "Dear lati mom, Thank you for sharing such a detailed review of your experiences…"
radio input "true"
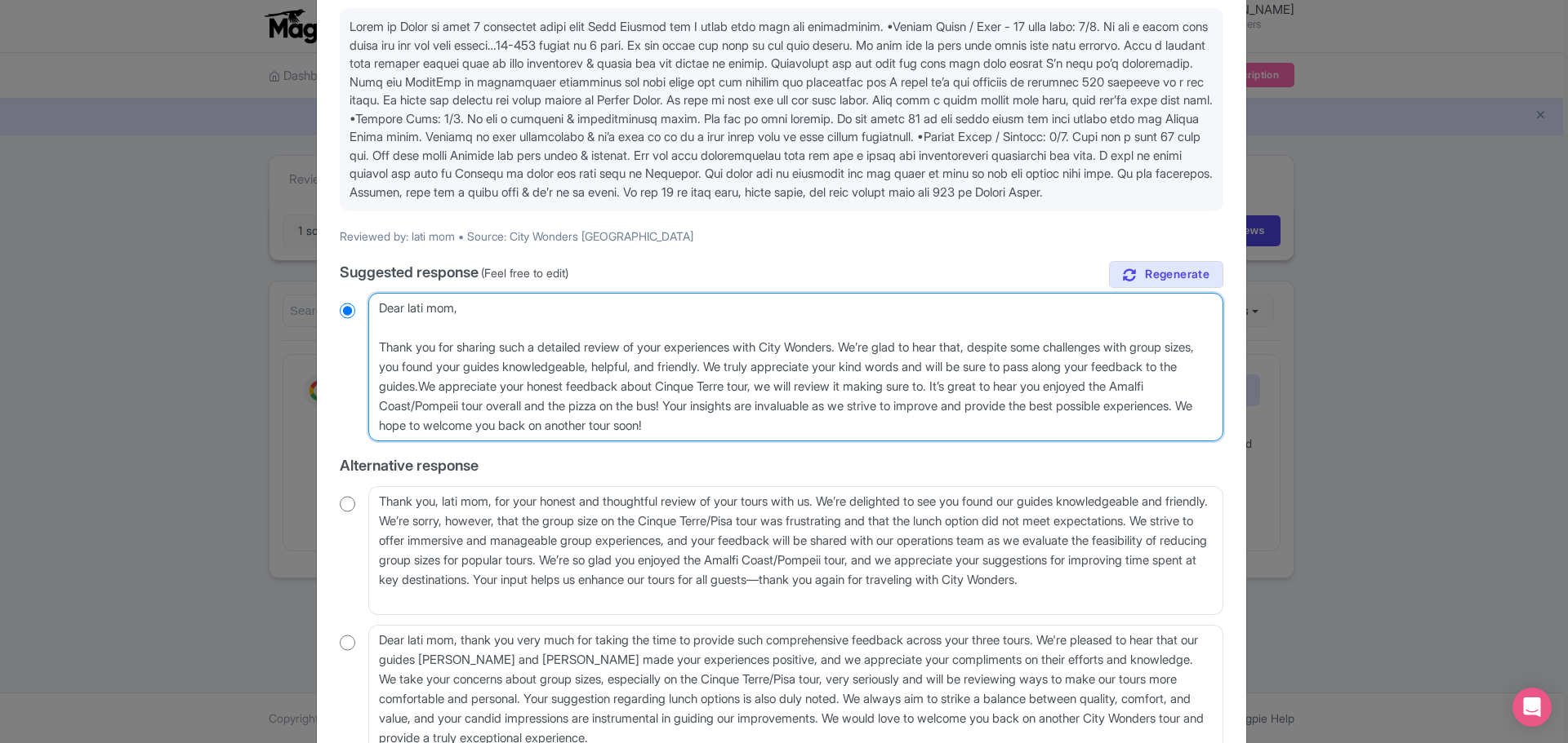
type textarea "Dear lati mom, Thank you for sharing such a detailed review of your experiences…"
radio input "true"
type textarea "Dear lati mom, Thank you for sharing such a detailed review of your experiences…"
radio input "true"
type textarea "Dear lati mom, Thank you for sharing such a detailed review of your experiences…"
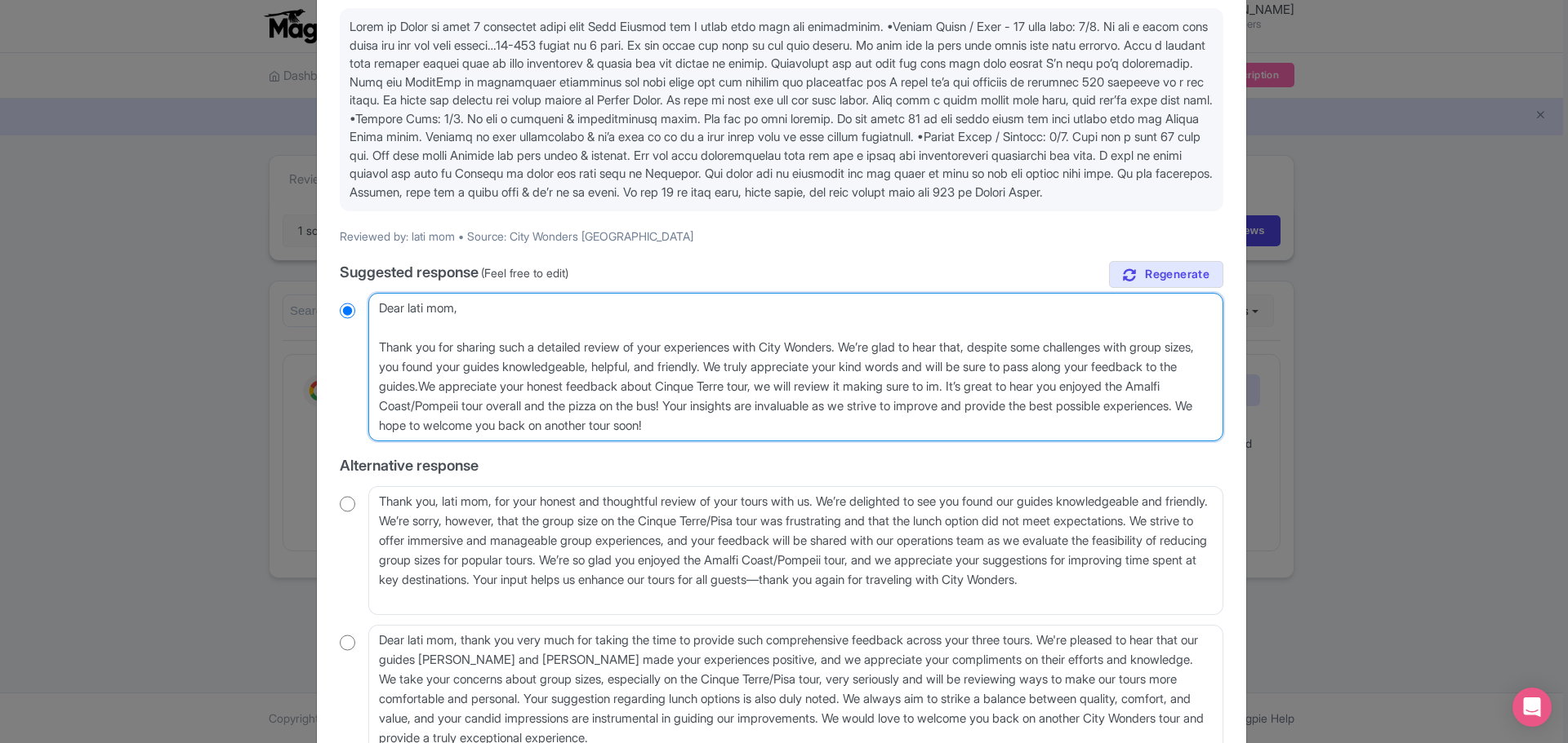
radio input "true"
type textarea "Dear lati mom, Thank you for sharing such a detailed review of your experiences…"
radio input "true"
drag, startPoint x: 425, startPoint y: 427, endPoint x: 865, endPoint y: 431, distance: 440.0
click at [865, 431] on textarea "Dear lati mom, thank you for sharing your detailed feedback on your tours with …" at bounding box center [795, 367] width 855 height 148
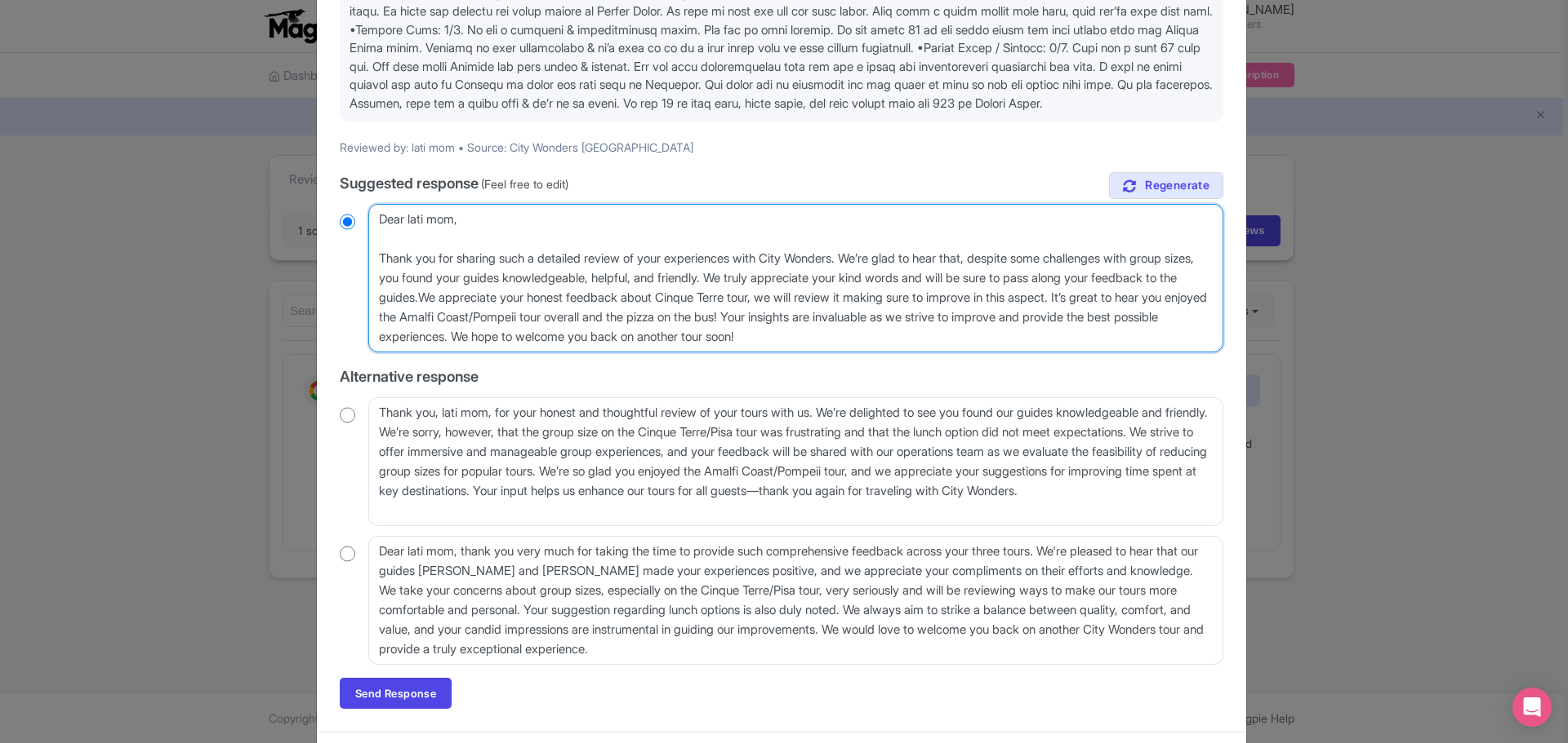
scroll to position [310, 0]
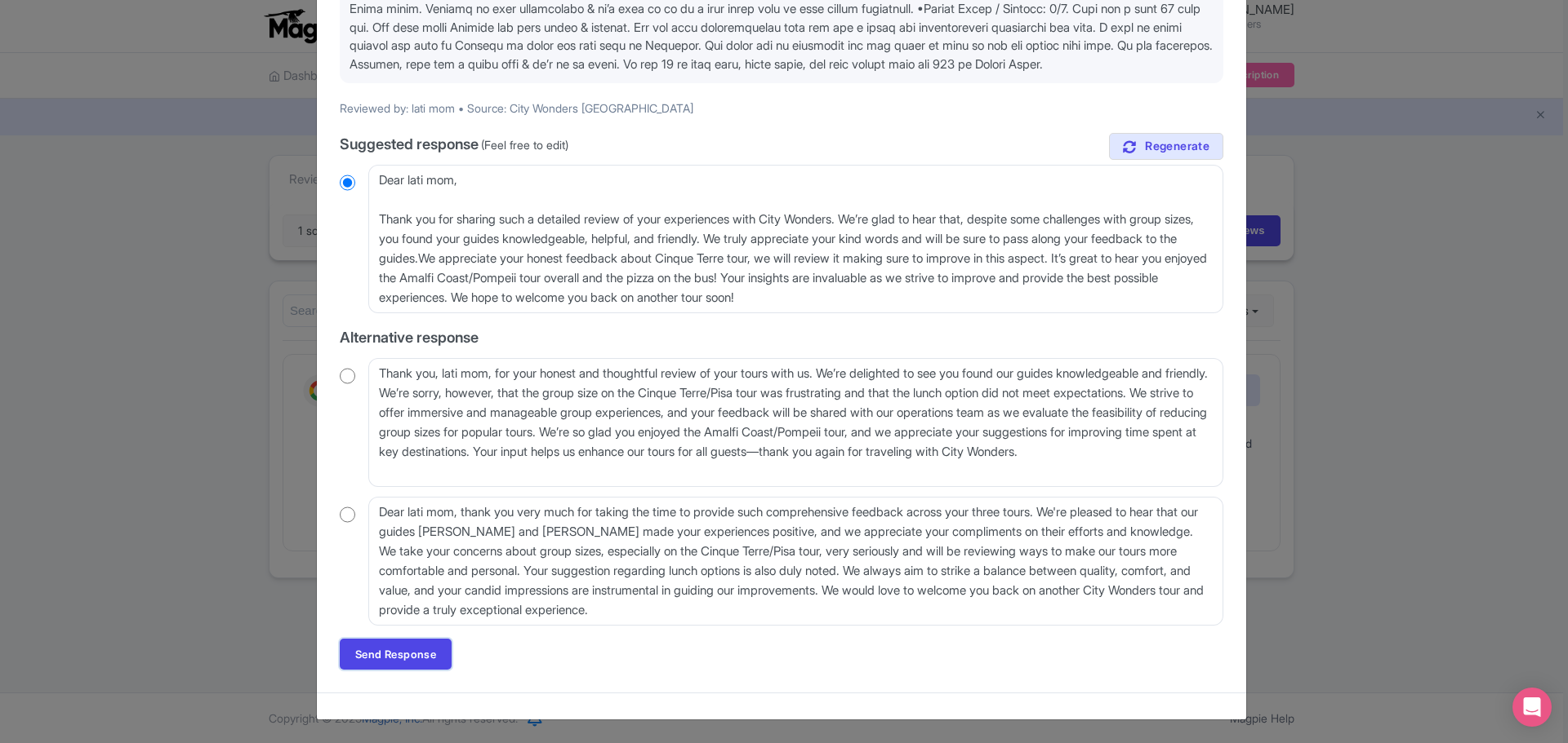
click at [426, 652] on link "Send Response" at bounding box center [395, 654] width 112 height 31
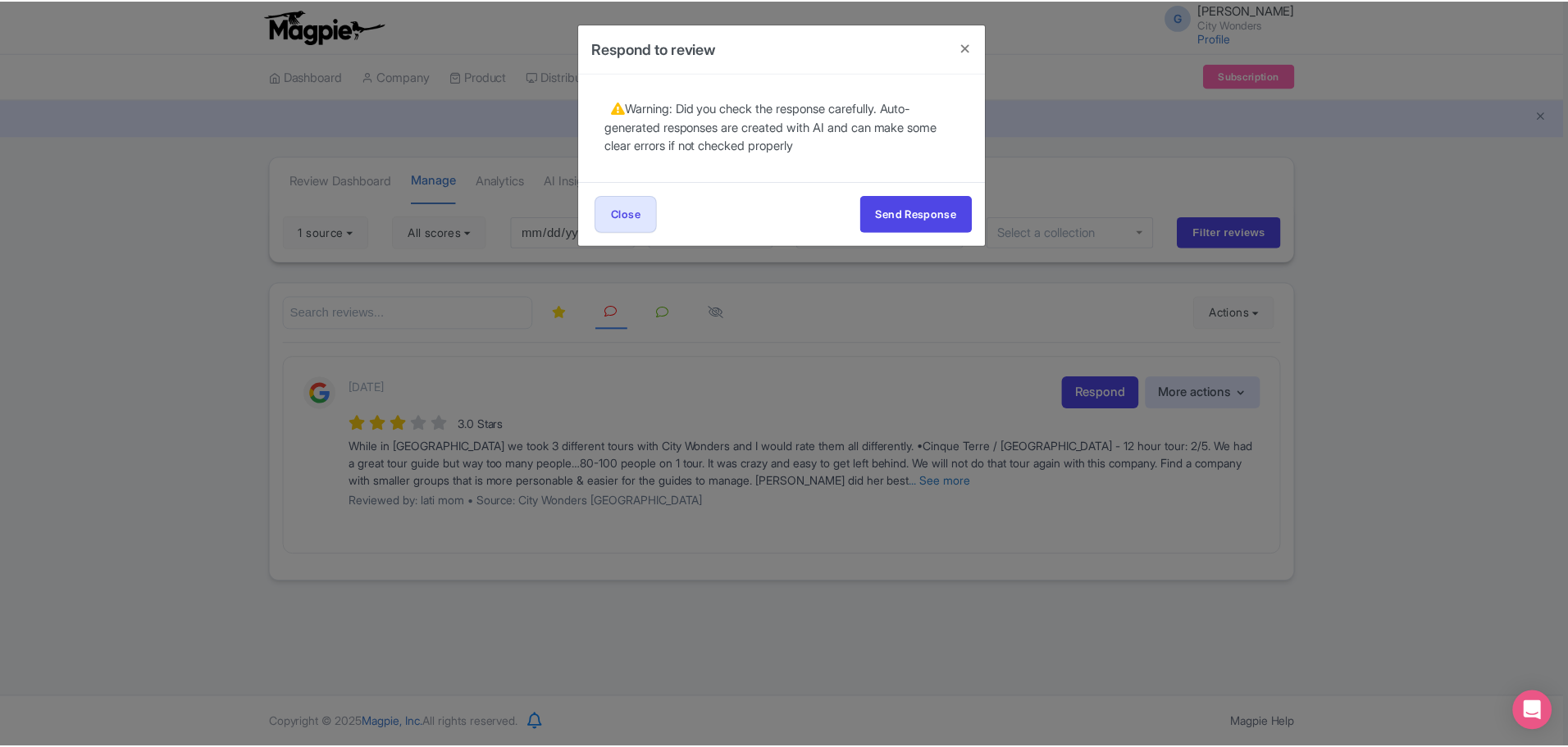
scroll to position [0, 0]
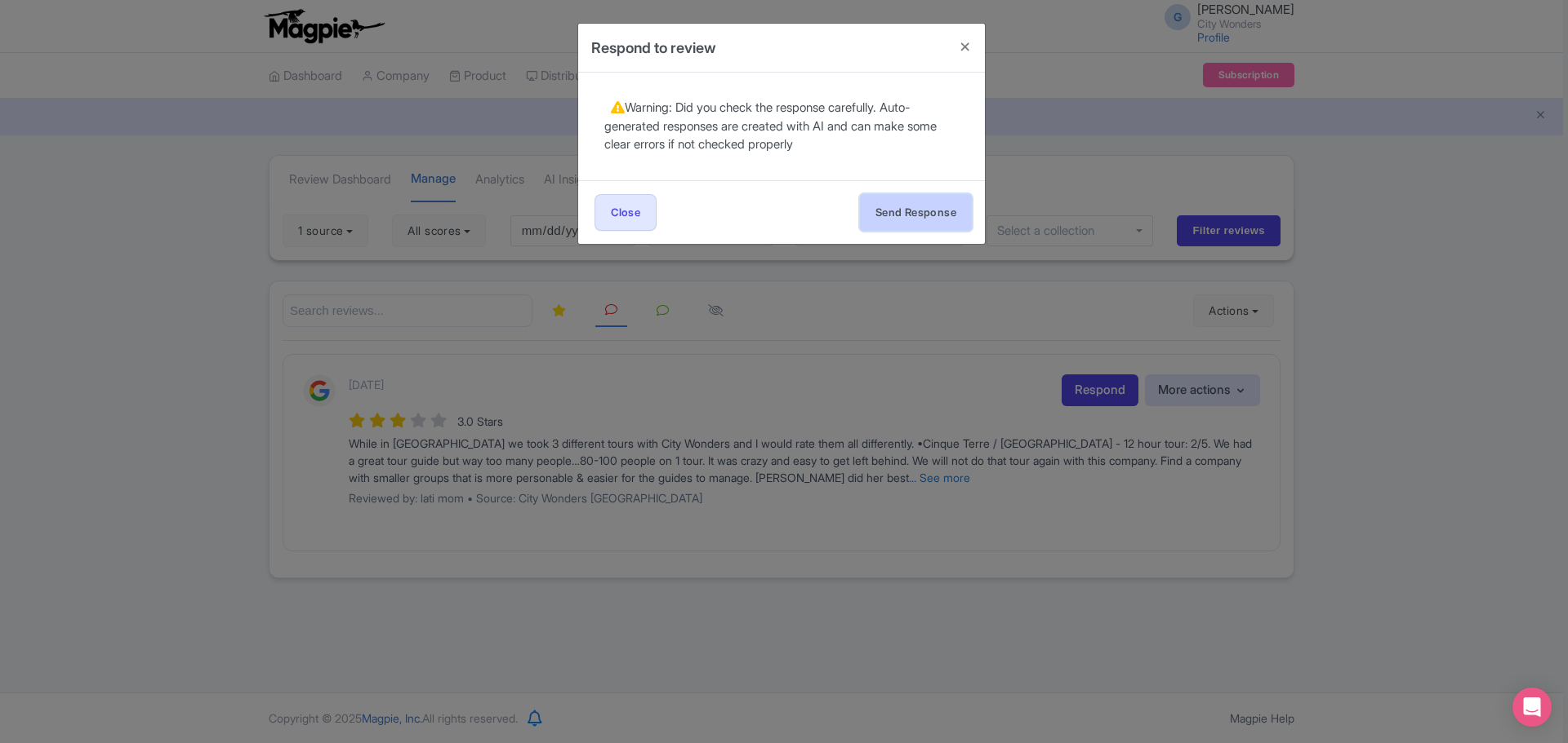
click at [927, 217] on button "Send Response" at bounding box center [916, 212] width 112 height 37
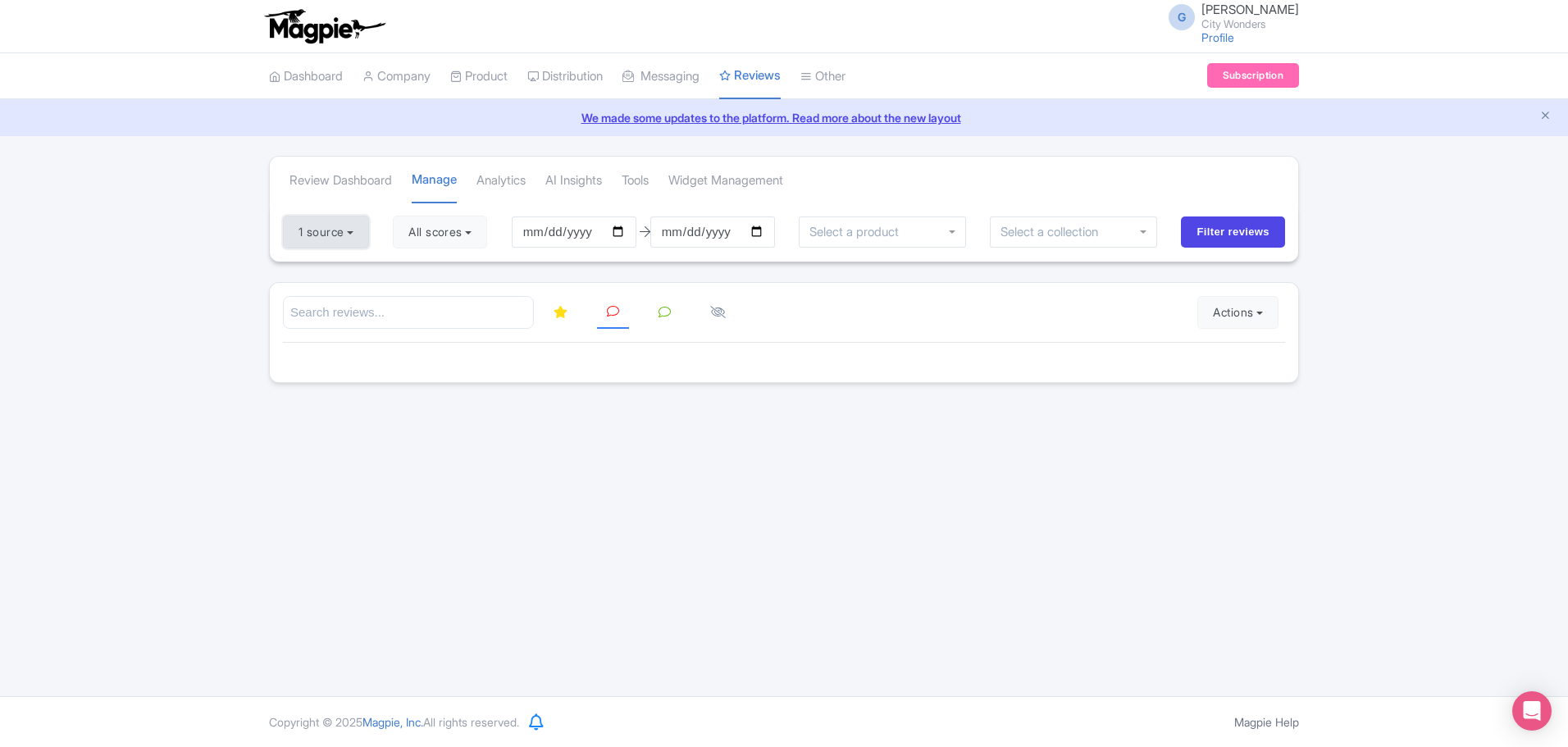
click at [339, 238] on button "1 source" at bounding box center [325, 233] width 86 height 33
